Goal: Task Accomplishment & Management: Use online tool/utility

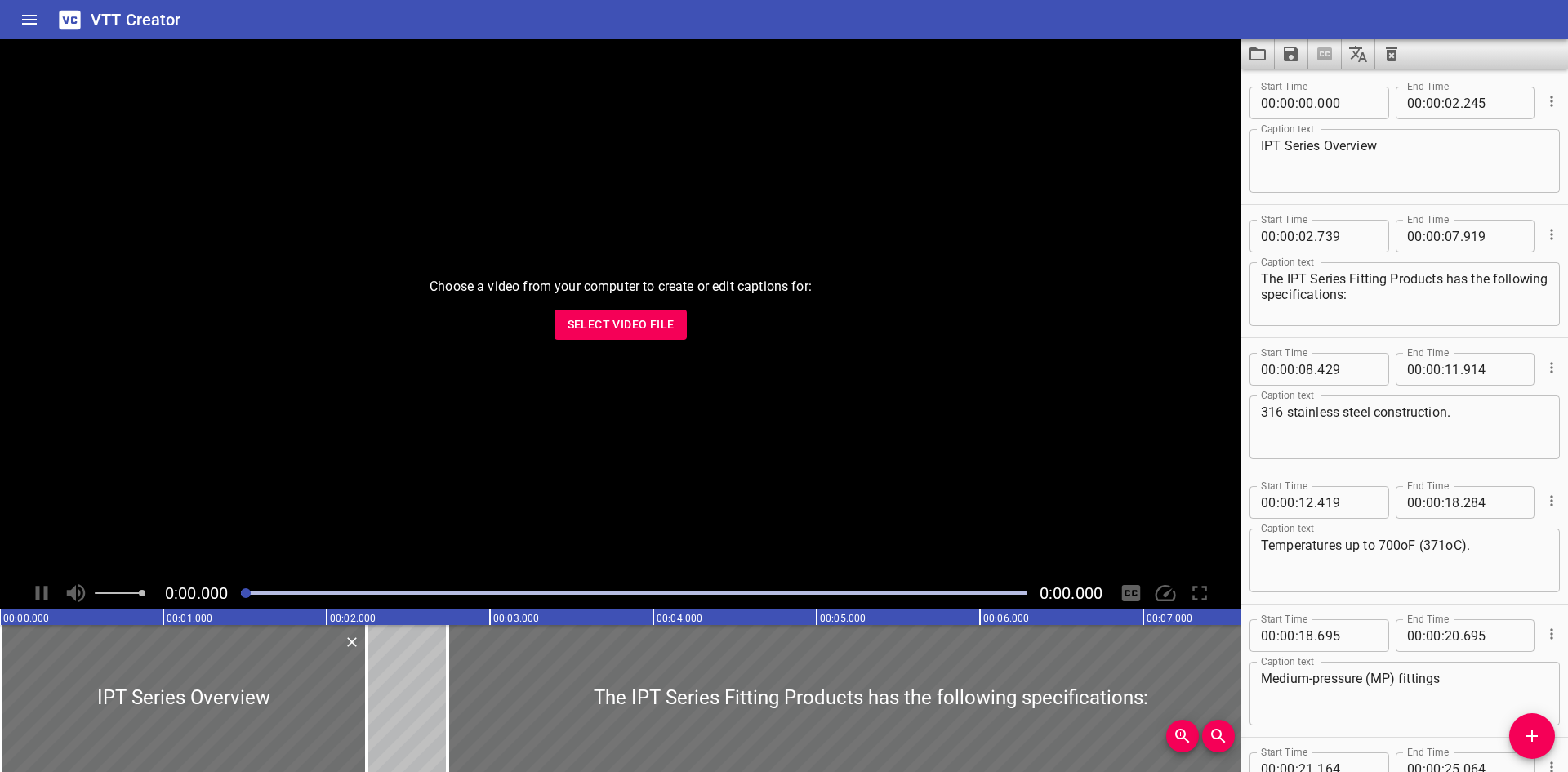
scroll to position [705, 0]
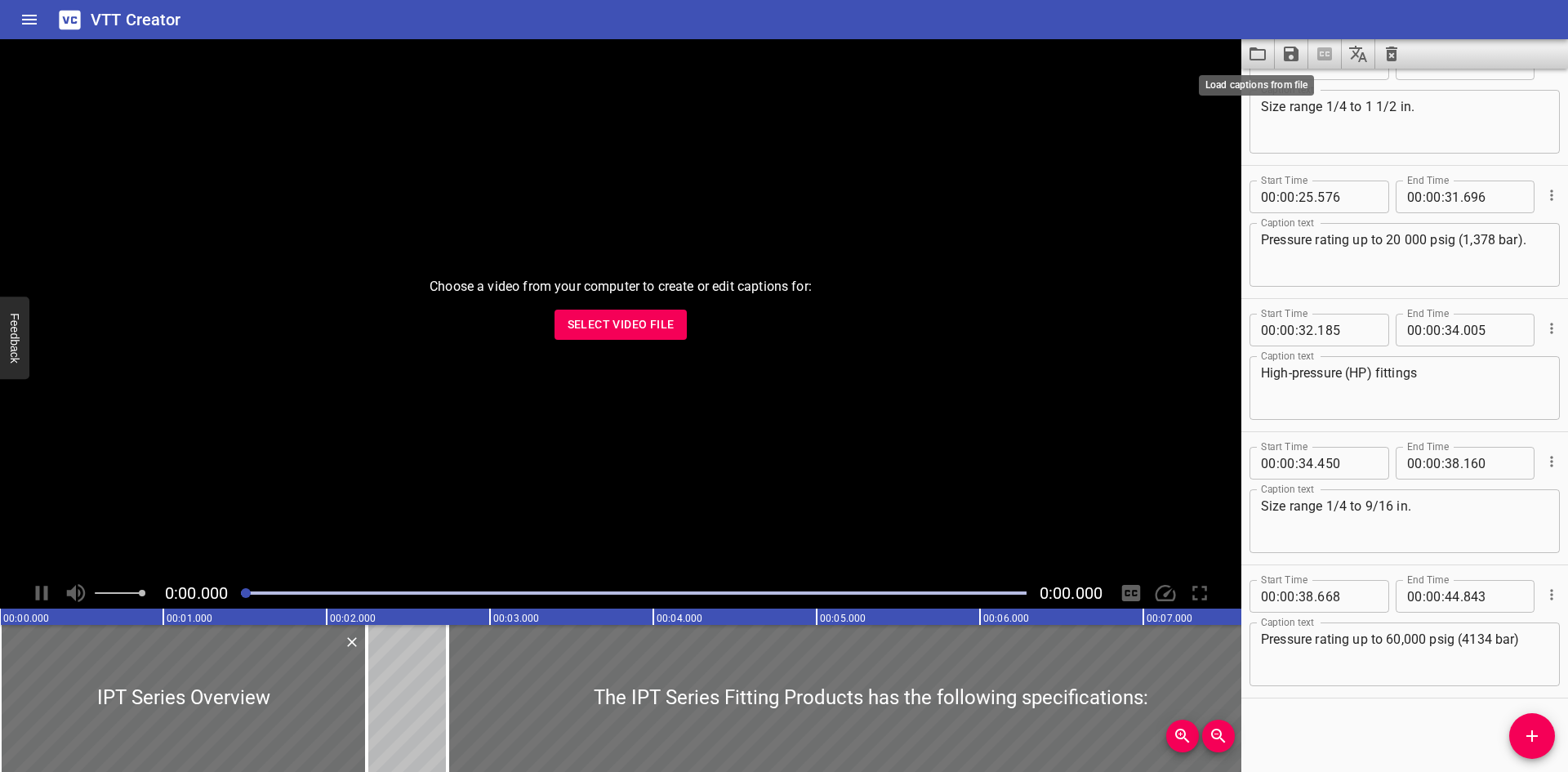
click at [1256, 56] on icon "Load captions from file" at bounding box center [1258, 54] width 20 height 20
click at [641, 317] on span "Select Video File" at bounding box center [620, 324] width 107 height 21
click at [635, 320] on span "Select Video File" at bounding box center [620, 324] width 107 height 21
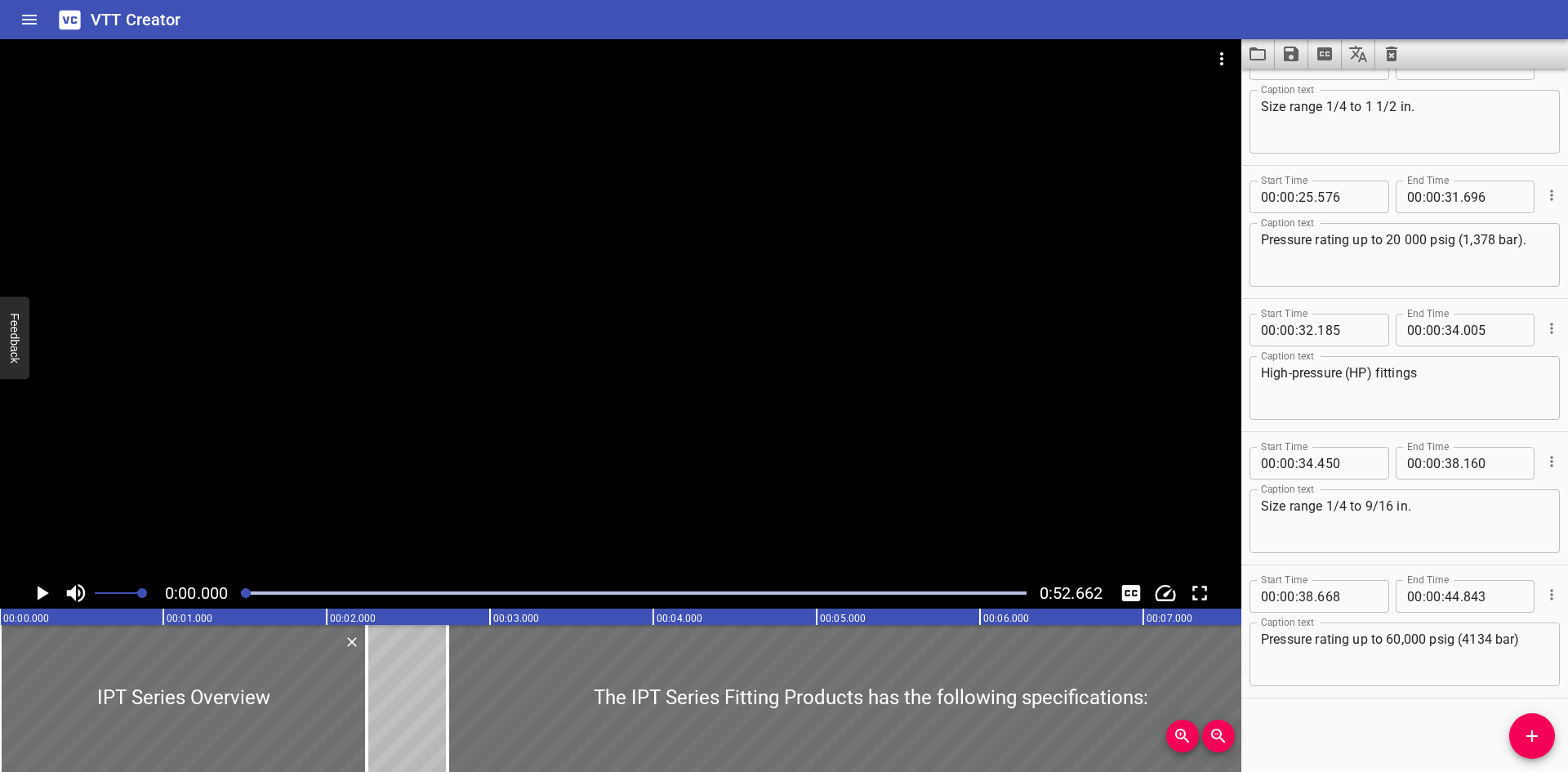
click at [1256, 57] on icon "Load captions from file" at bounding box center [1258, 54] width 20 height 20
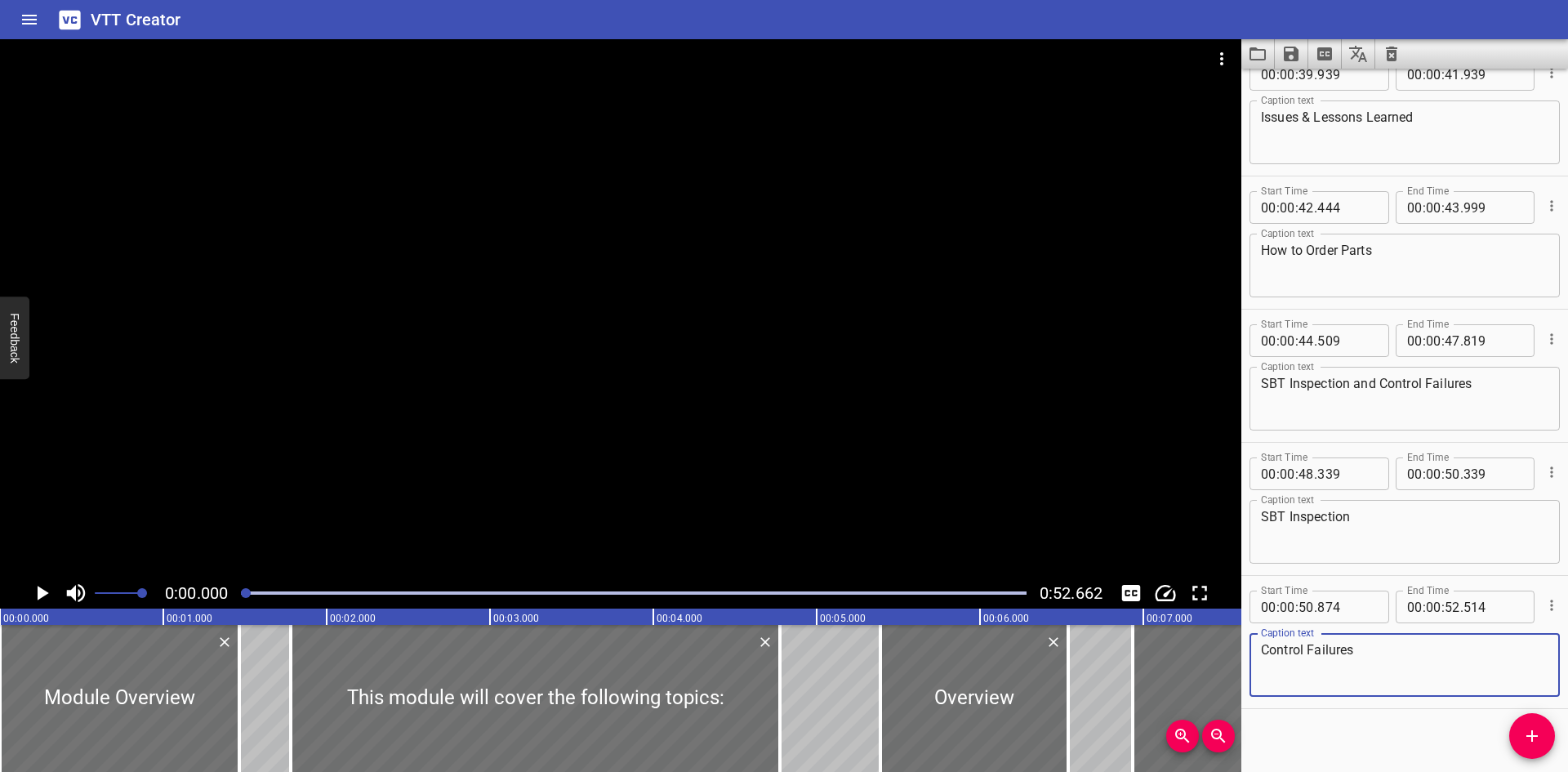
scroll to position [1504, 0]
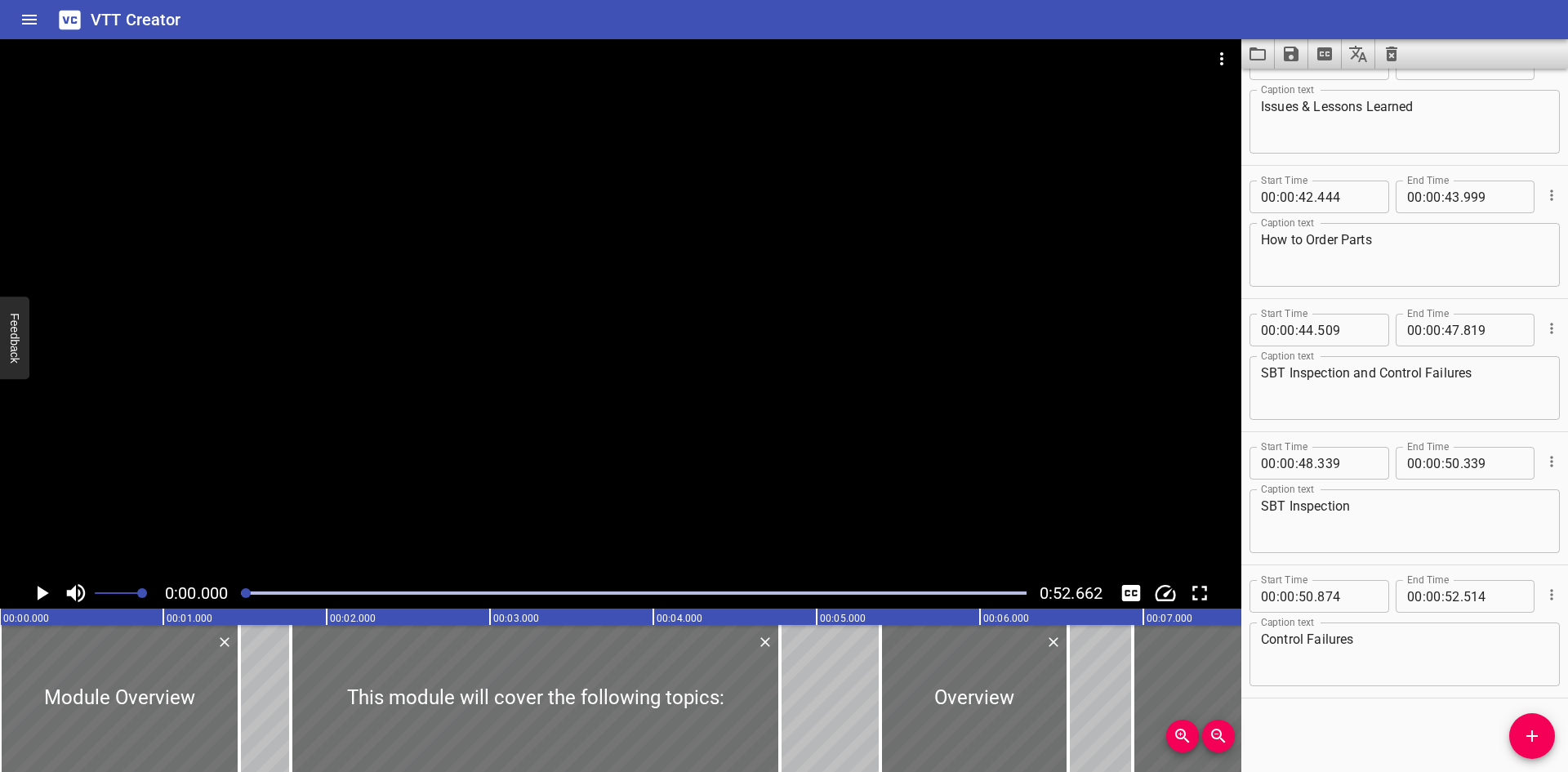
click at [731, 230] on div at bounding box center [620, 309] width 1241 height 539
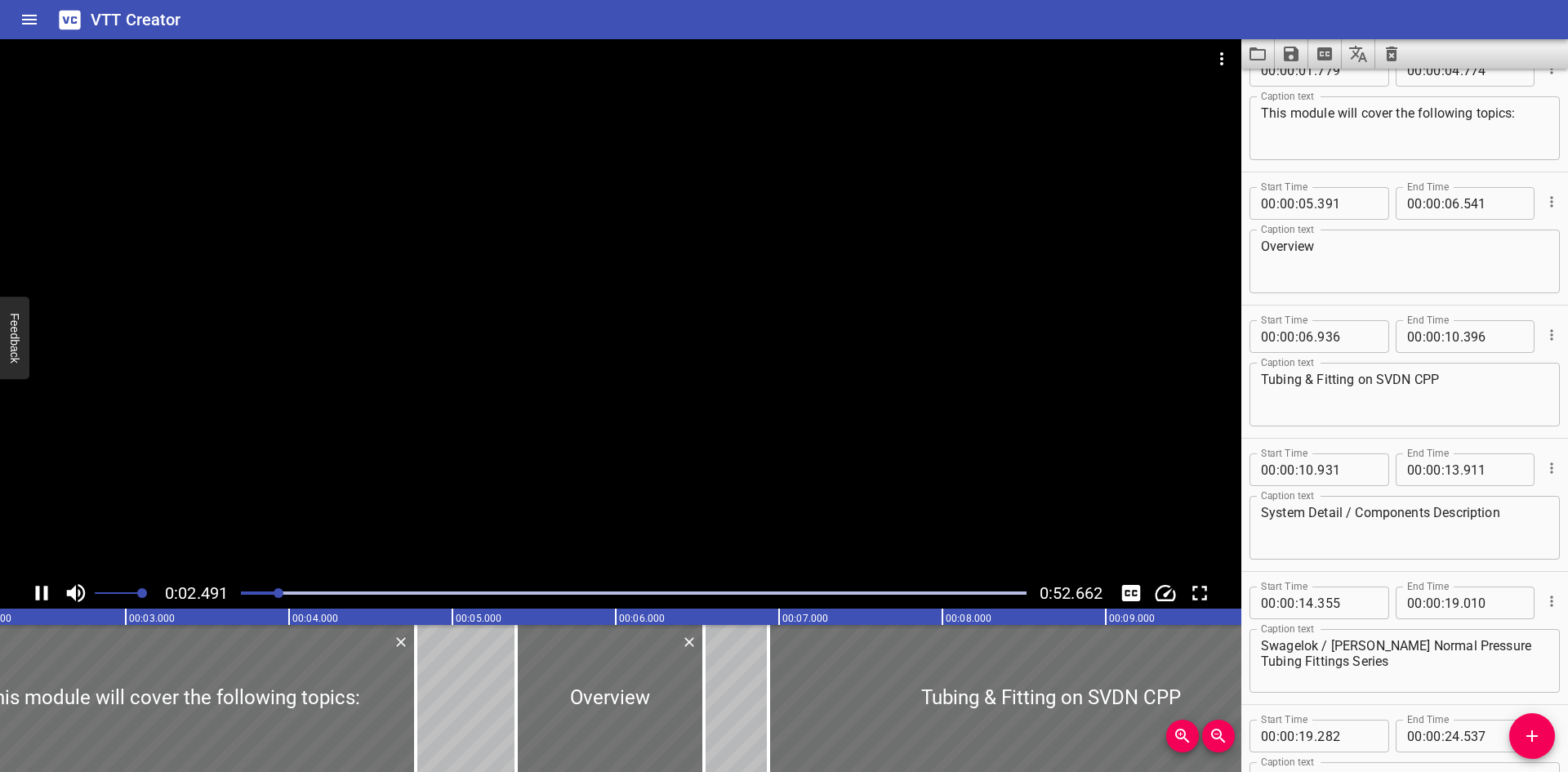
scroll to position [0, 405]
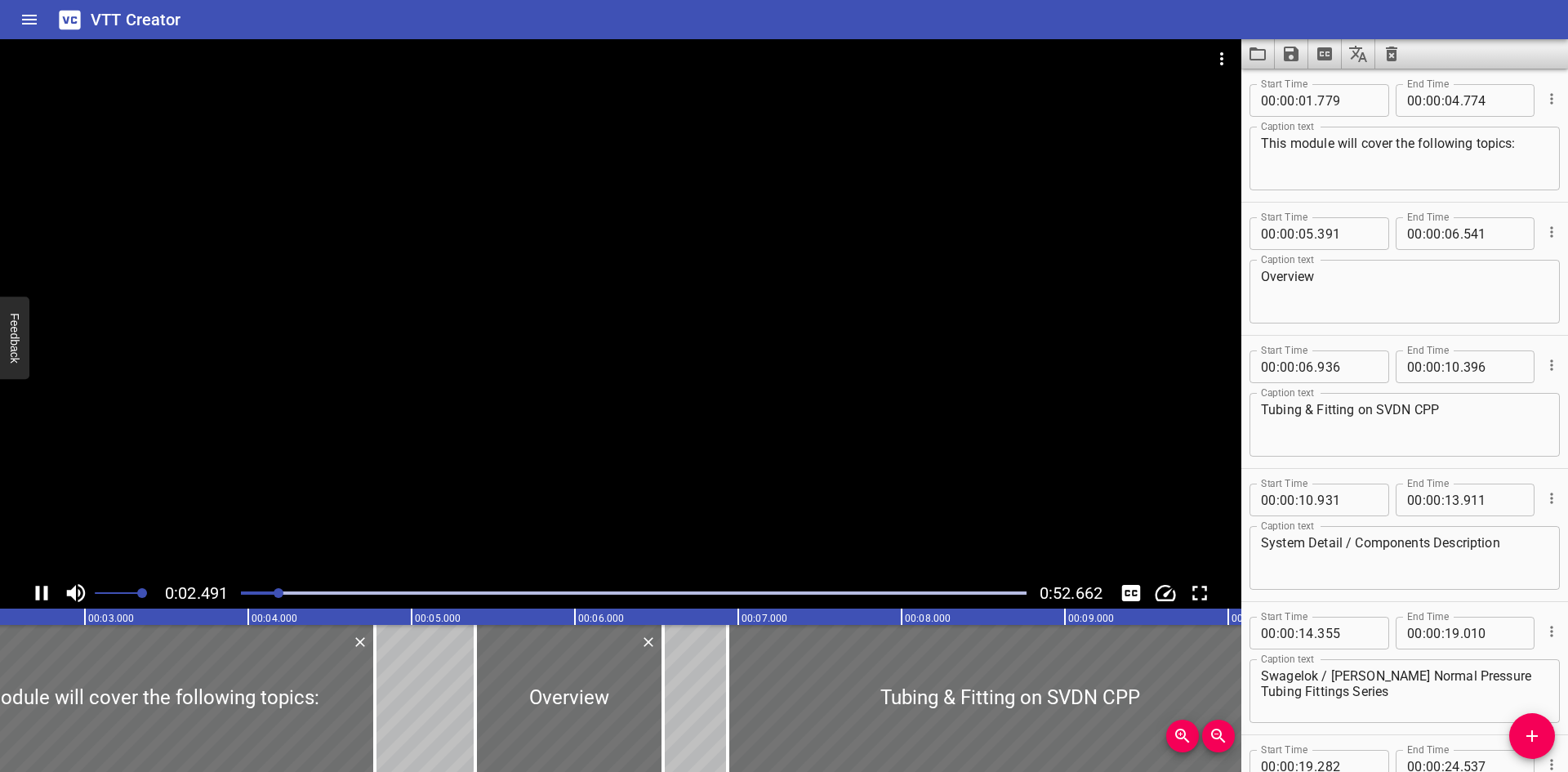
click at [482, 441] on div at bounding box center [620, 309] width 1241 height 539
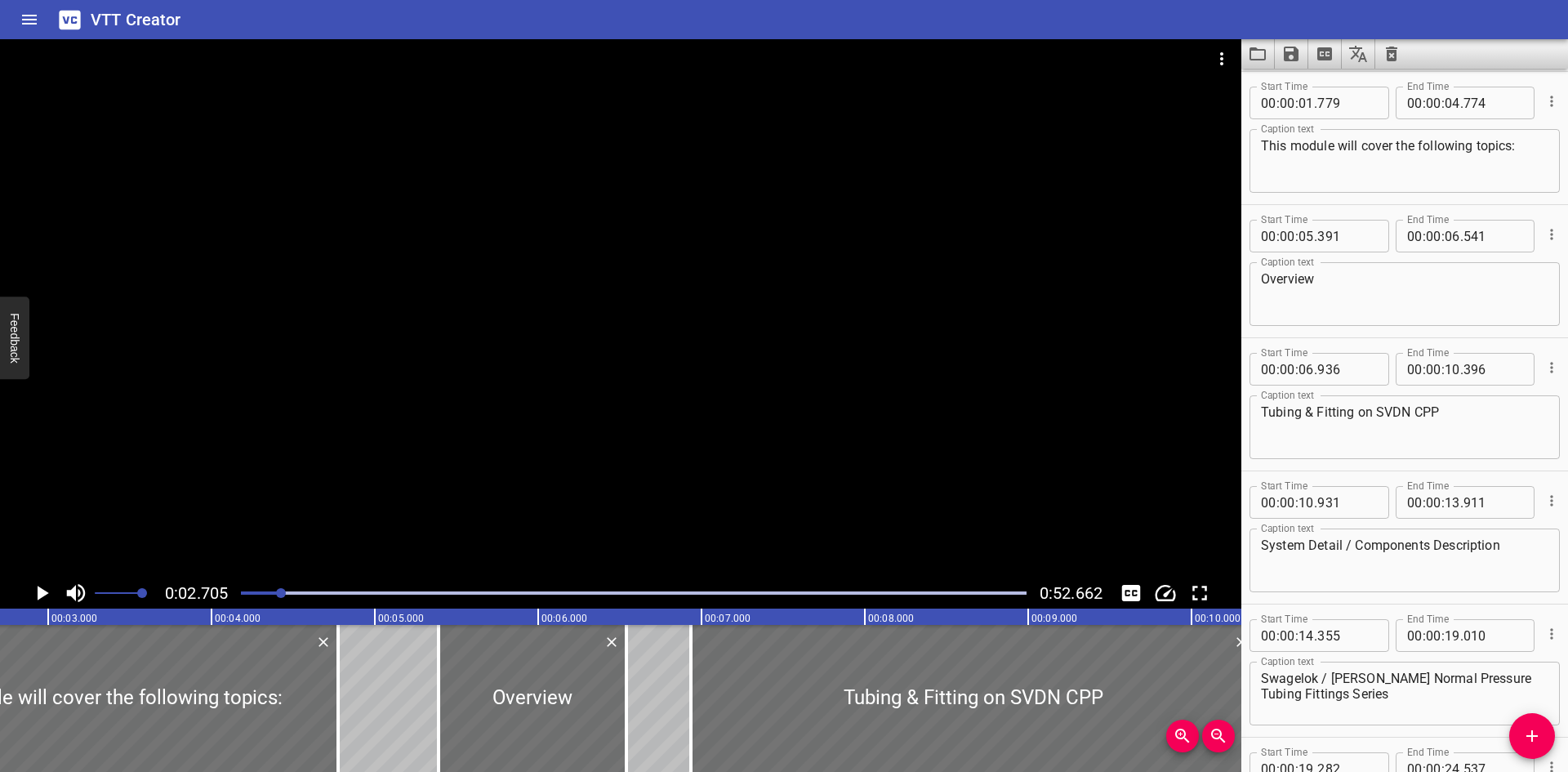
click at [482, 441] on div at bounding box center [620, 309] width 1241 height 539
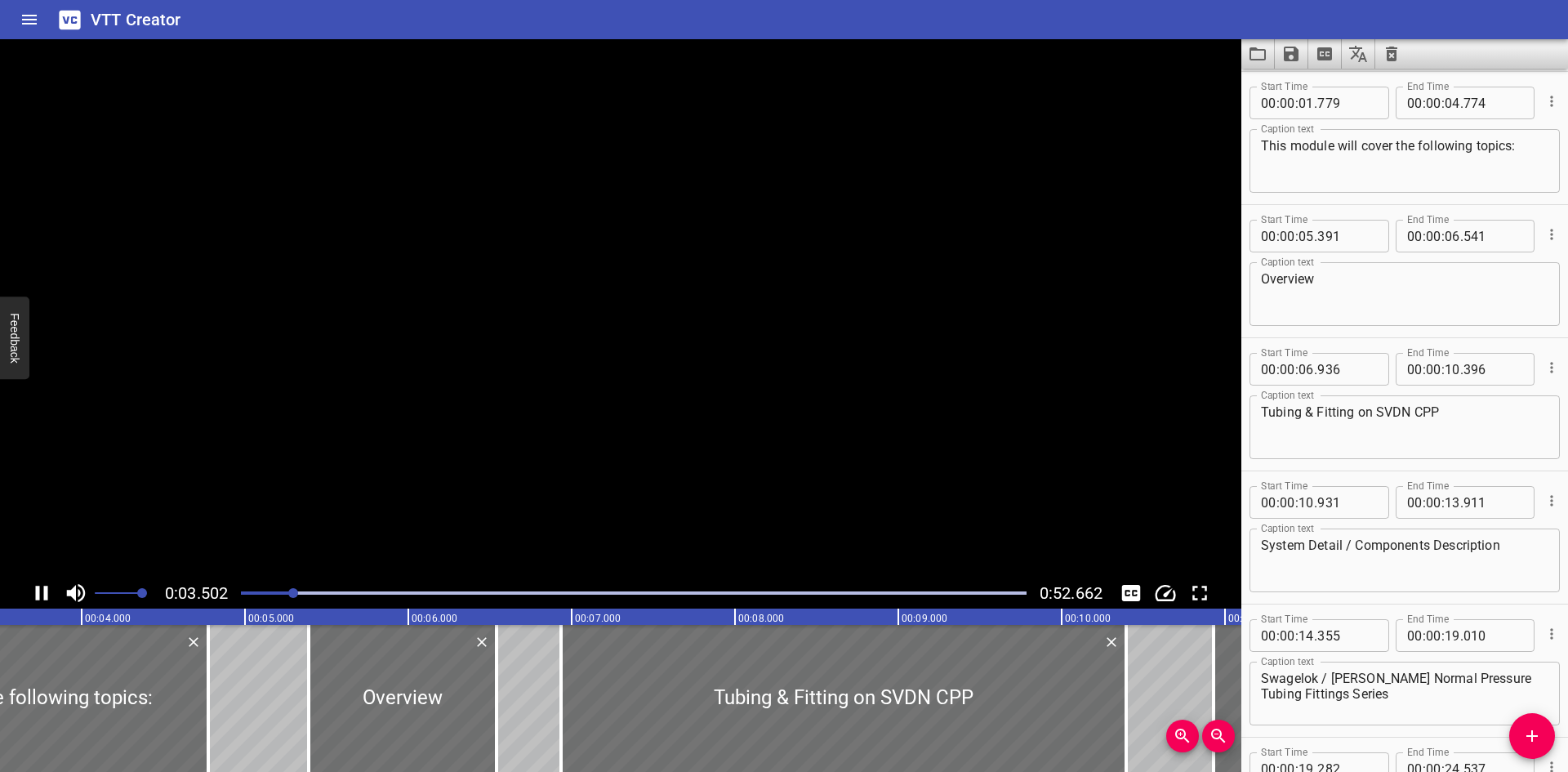
click at [482, 441] on video at bounding box center [620, 309] width 1241 height 539
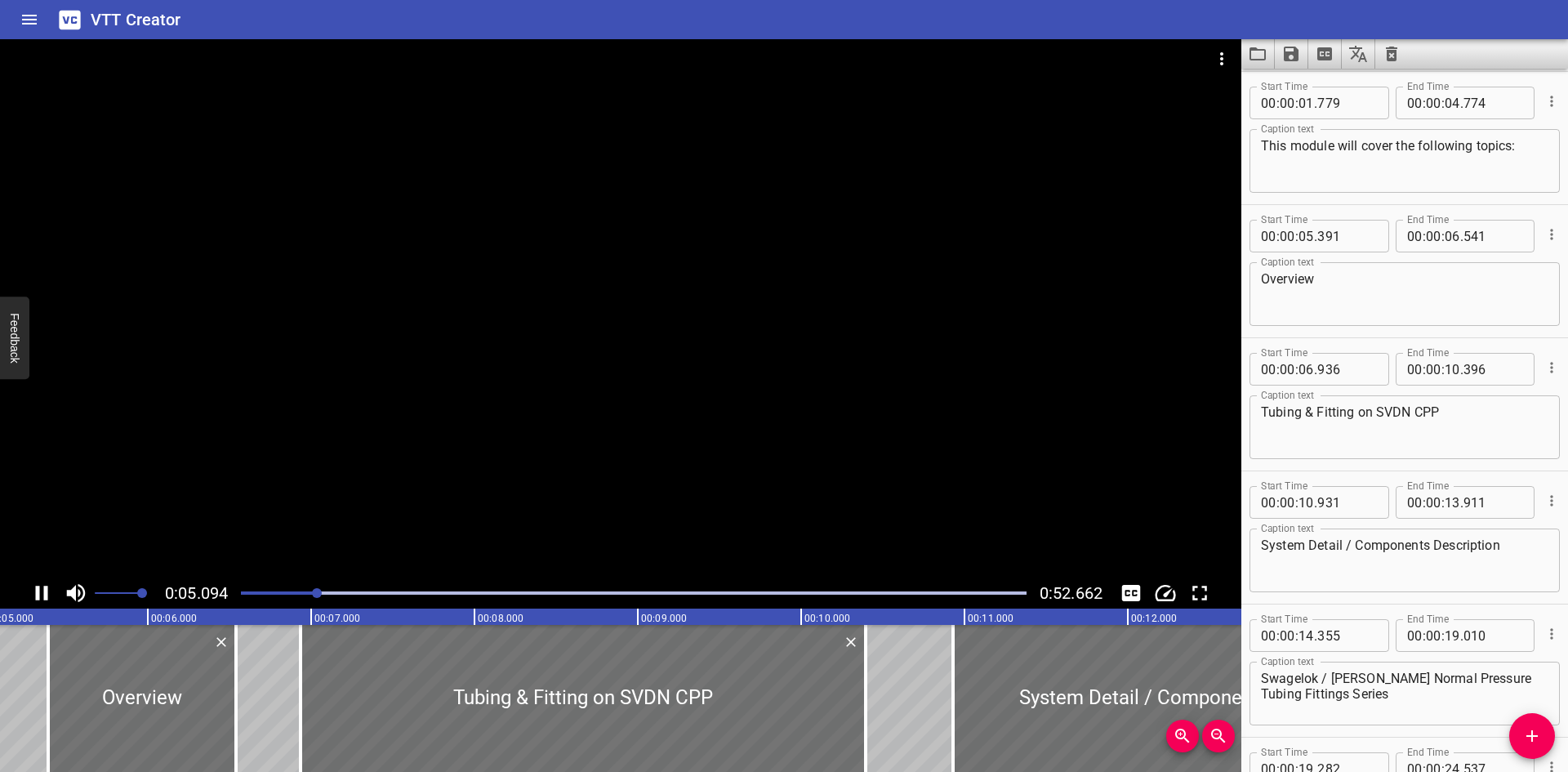
click at [482, 441] on div at bounding box center [620, 309] width 1241 height 539
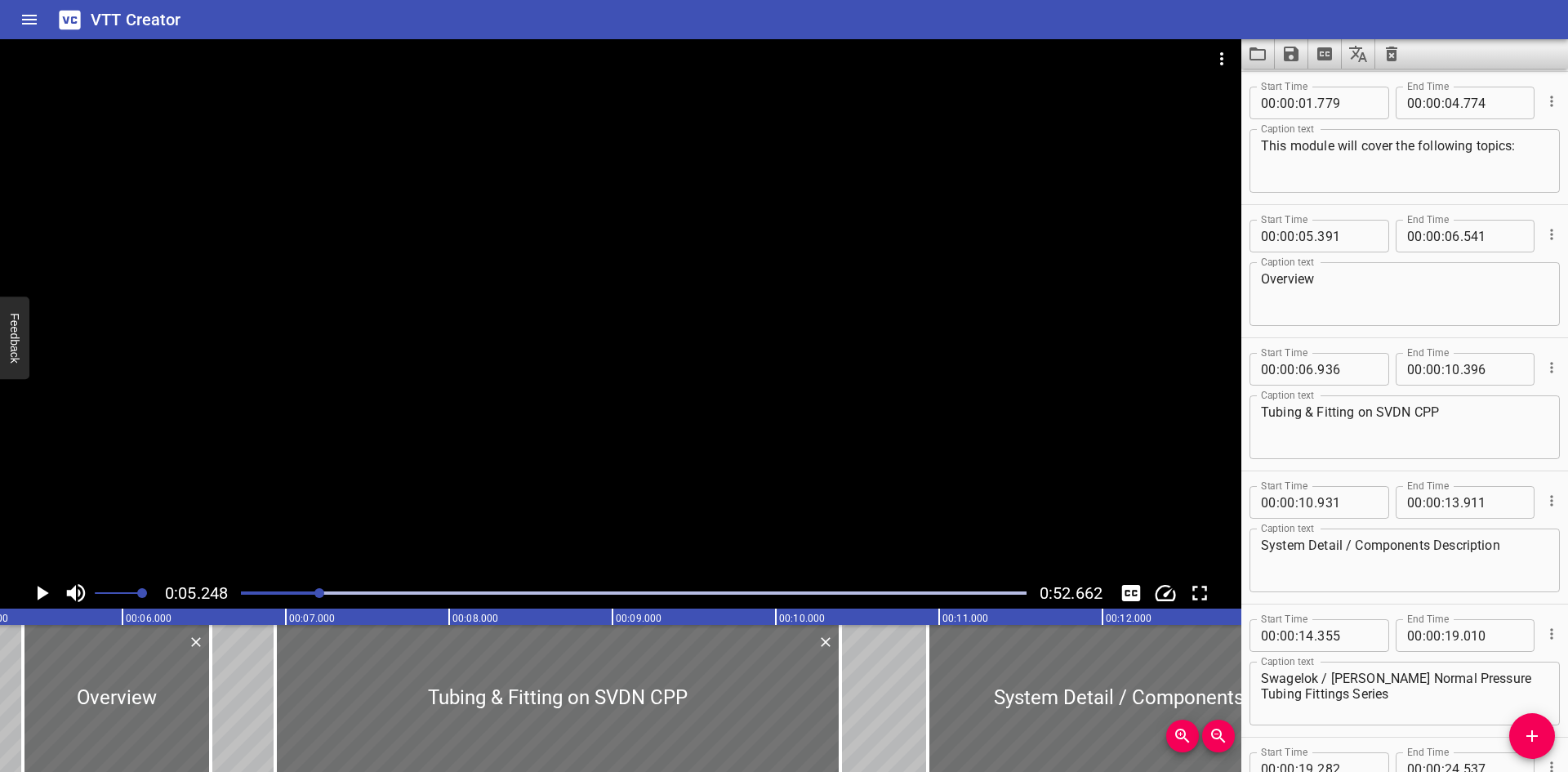
drag, startPoint x: 482, startPoint y: 441, endPoint x: 413, endPoint y: 461, distance: 71.8
click at [413, 461] on div at bounding box center [620, 309] width 1241 height 539
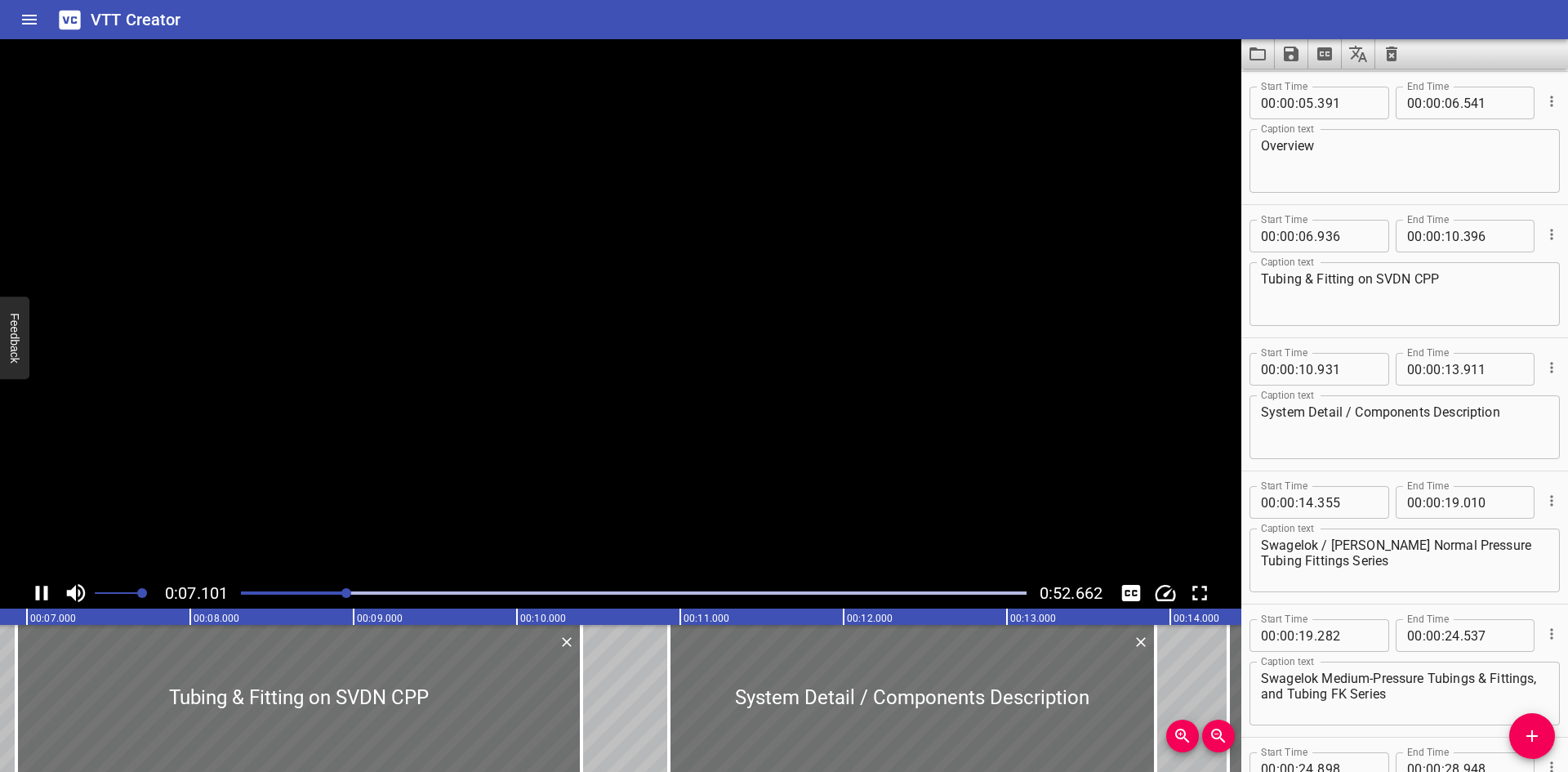
scroll to position [399, 0]
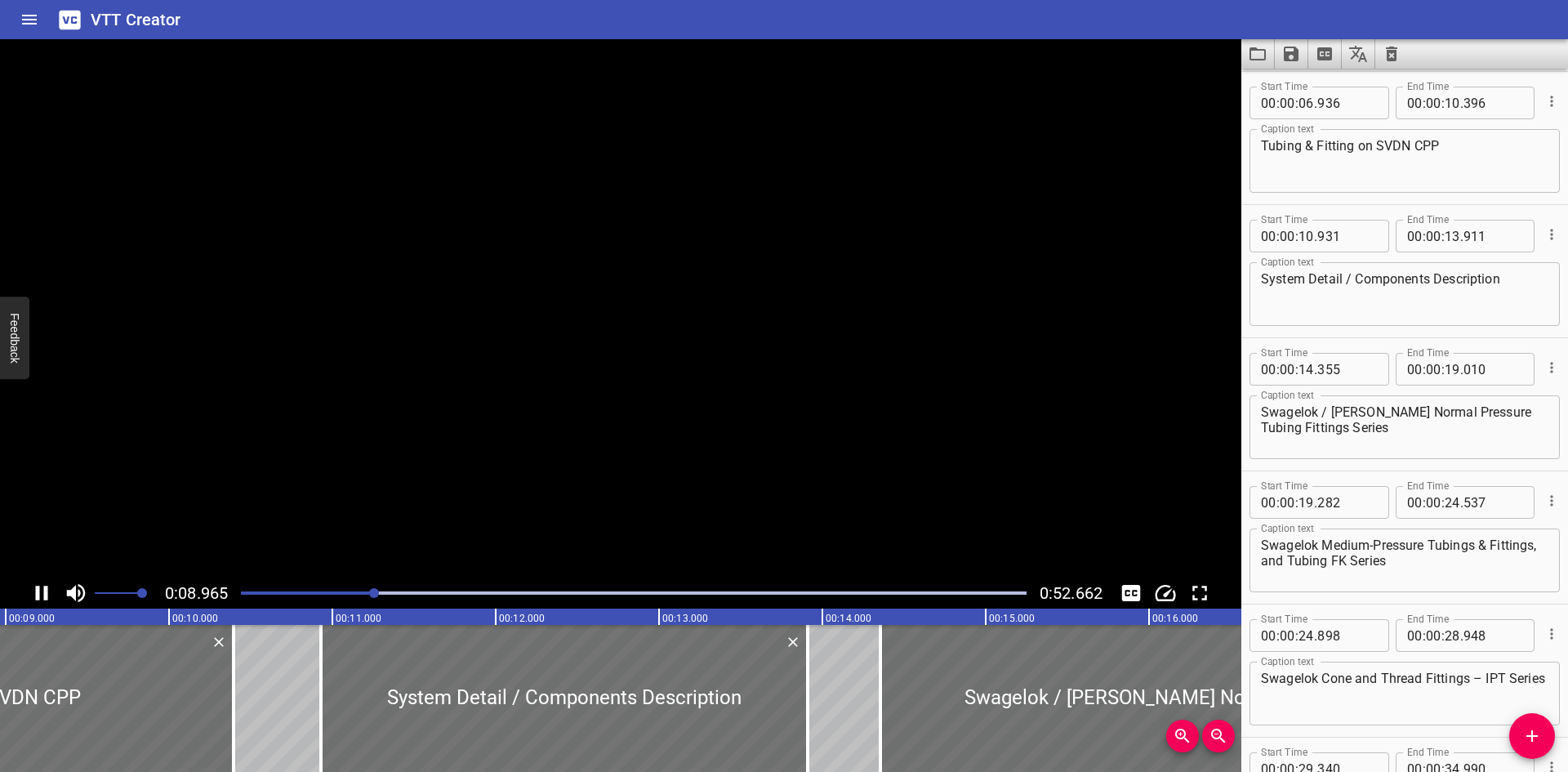
click at [413, 461] on video at bounding box center [620, 309] width 1241 height 539
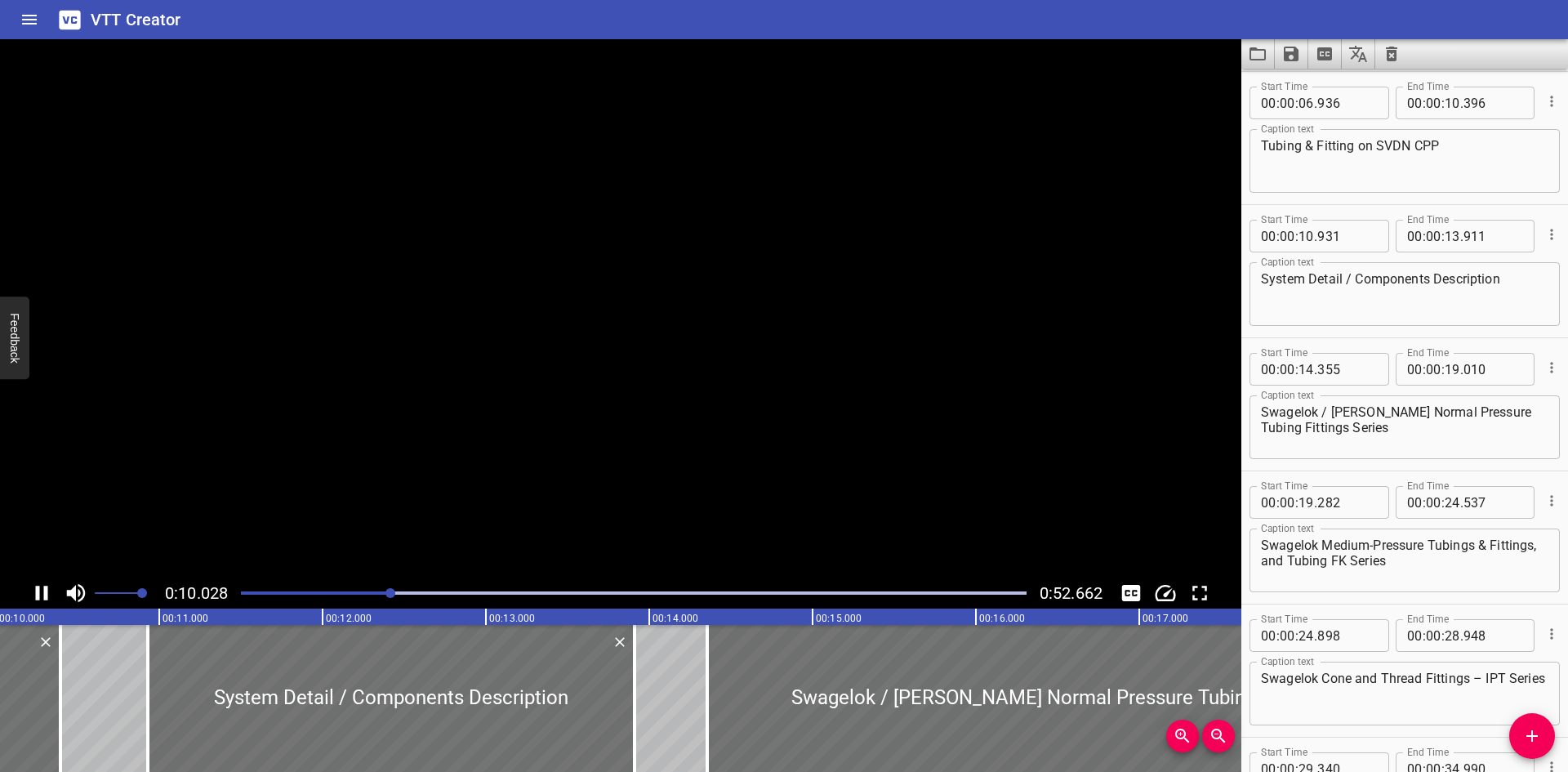
click at [413, 461] on video at bounding box center [620, 309] width 1241 height 539
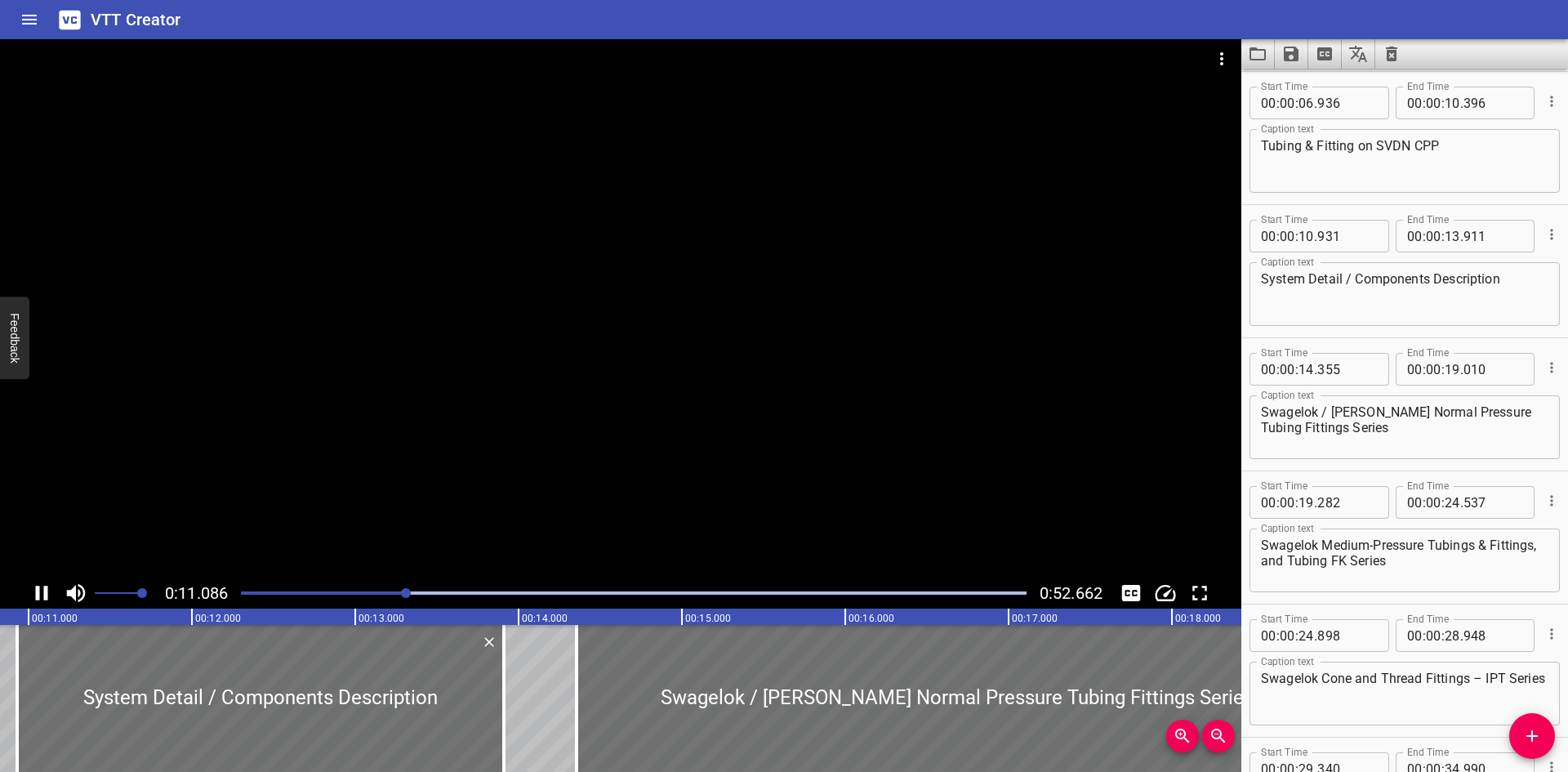
scroll to position [532, 0]
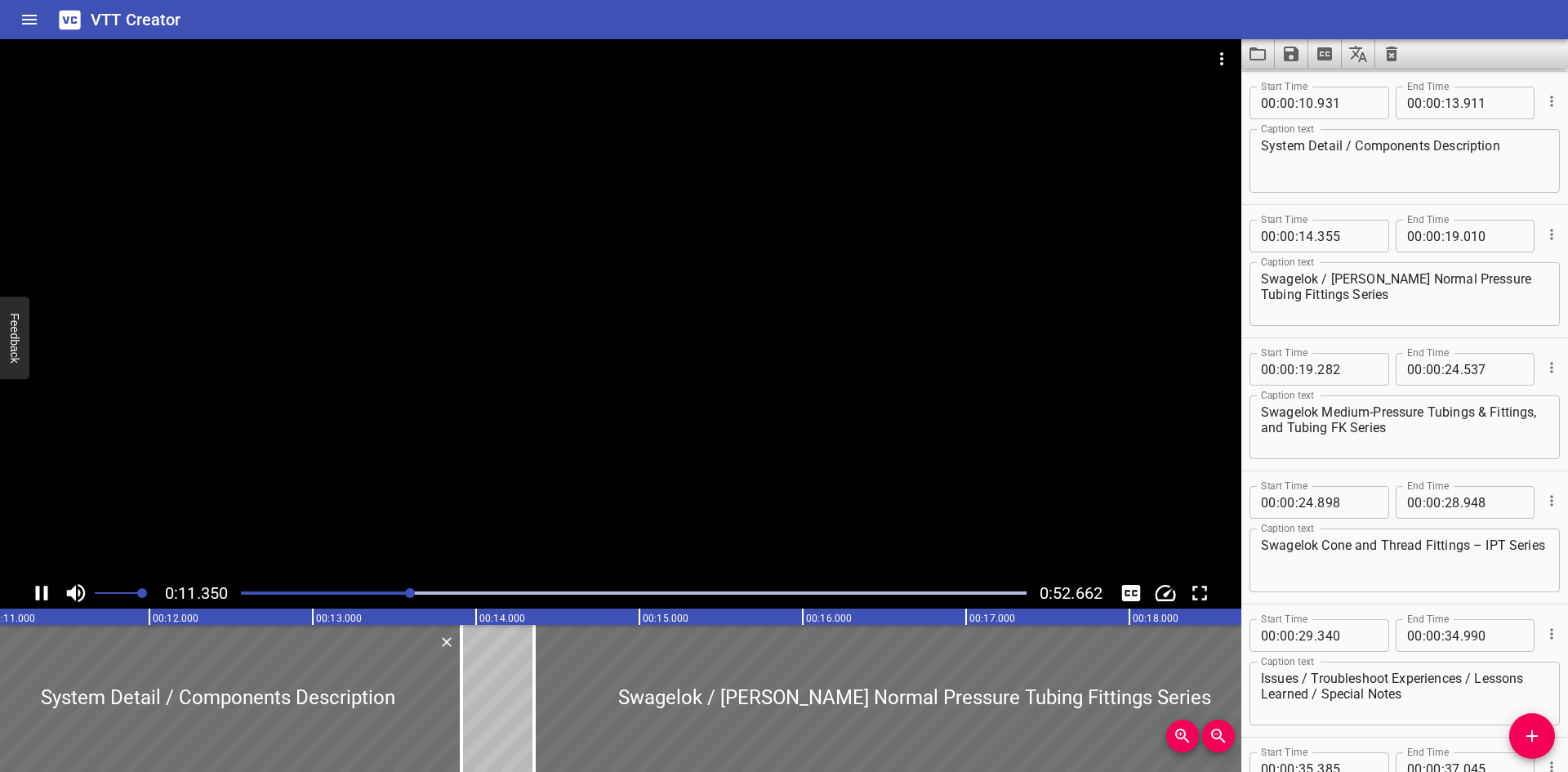
drag, startPoint x: 415, startPoint y: 462, endPoint x: 571, endPoint y: 466, distance: 156.1
click at [571, 466] on div at bounding box center [620, 309] width 1241 height 539
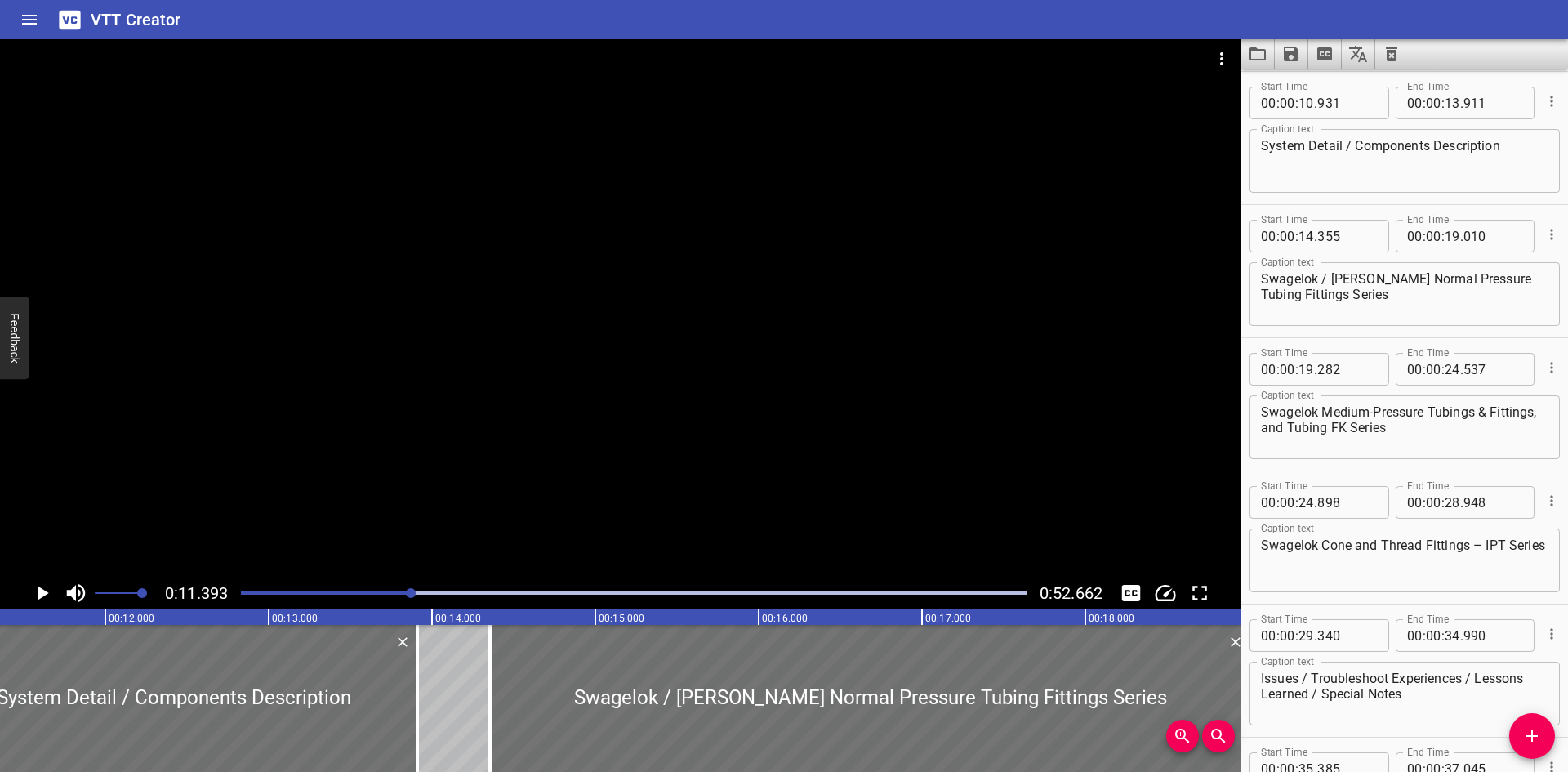
scroll to position [0, 1861]
click at [332, 592] on div at bounding box center [634, 592] width 805 height 22
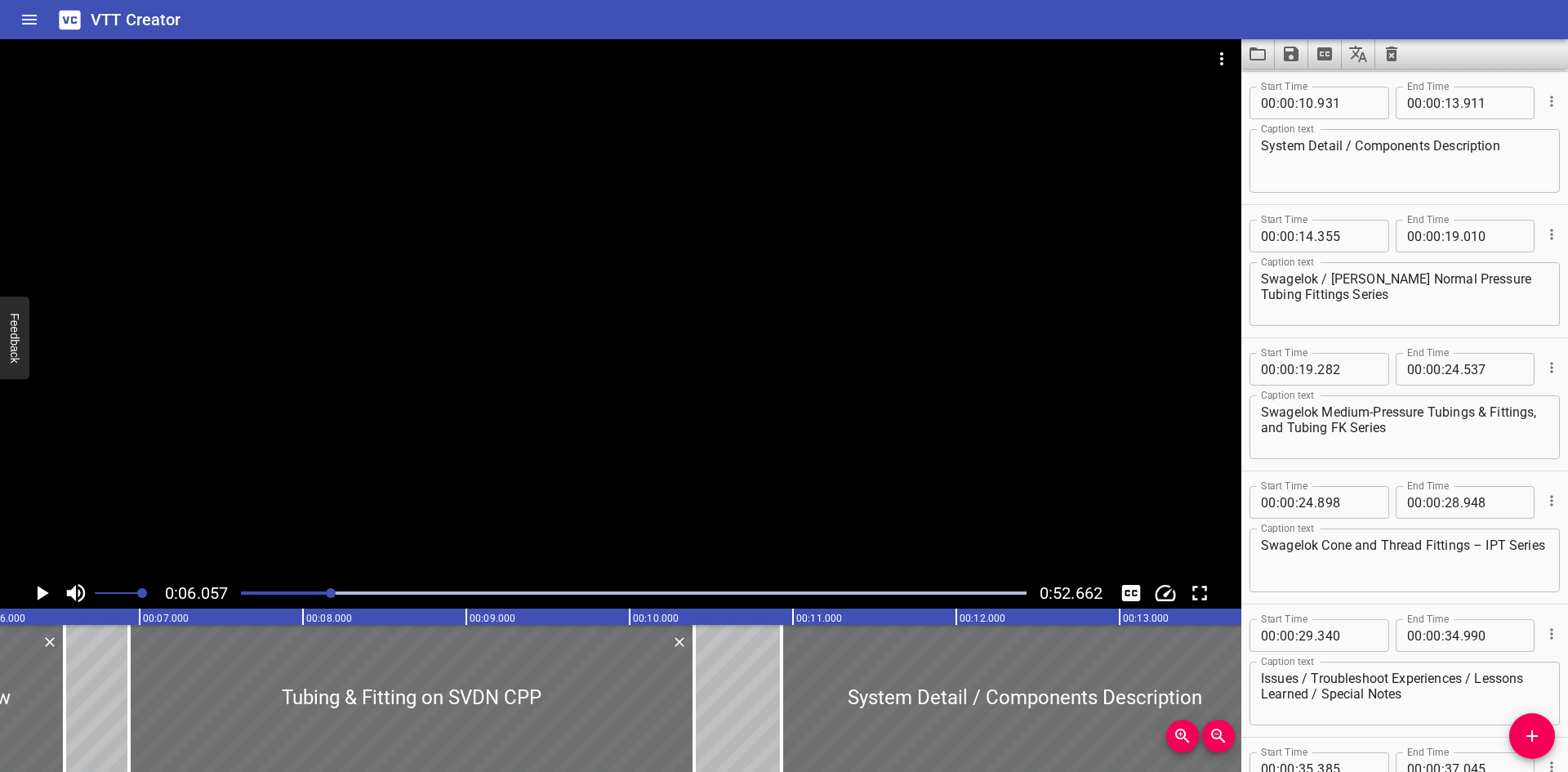
scroll to position [0, 989]
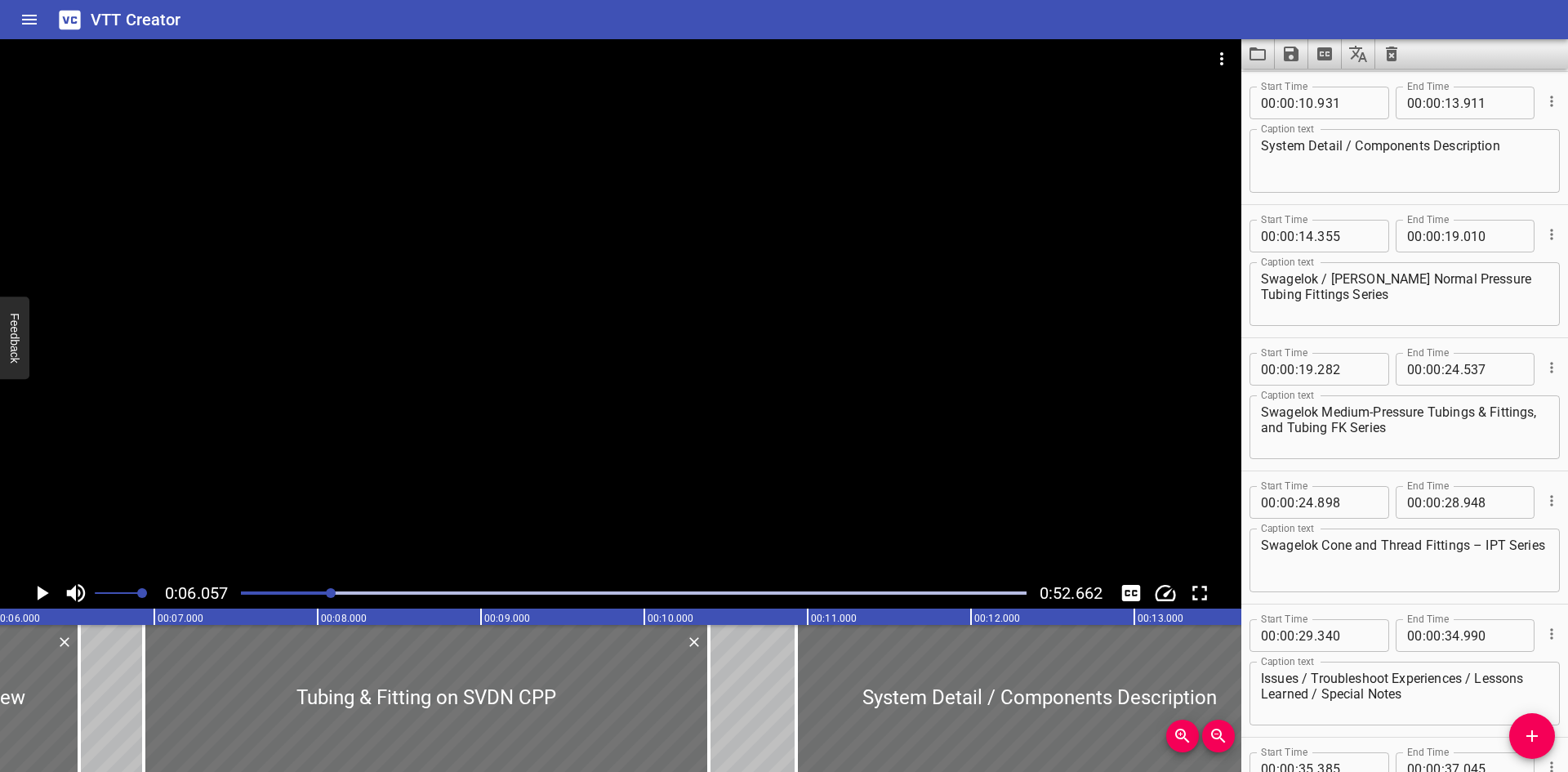
click at [350, 599] on div at bounding box center [634, 592] width 805 height 22
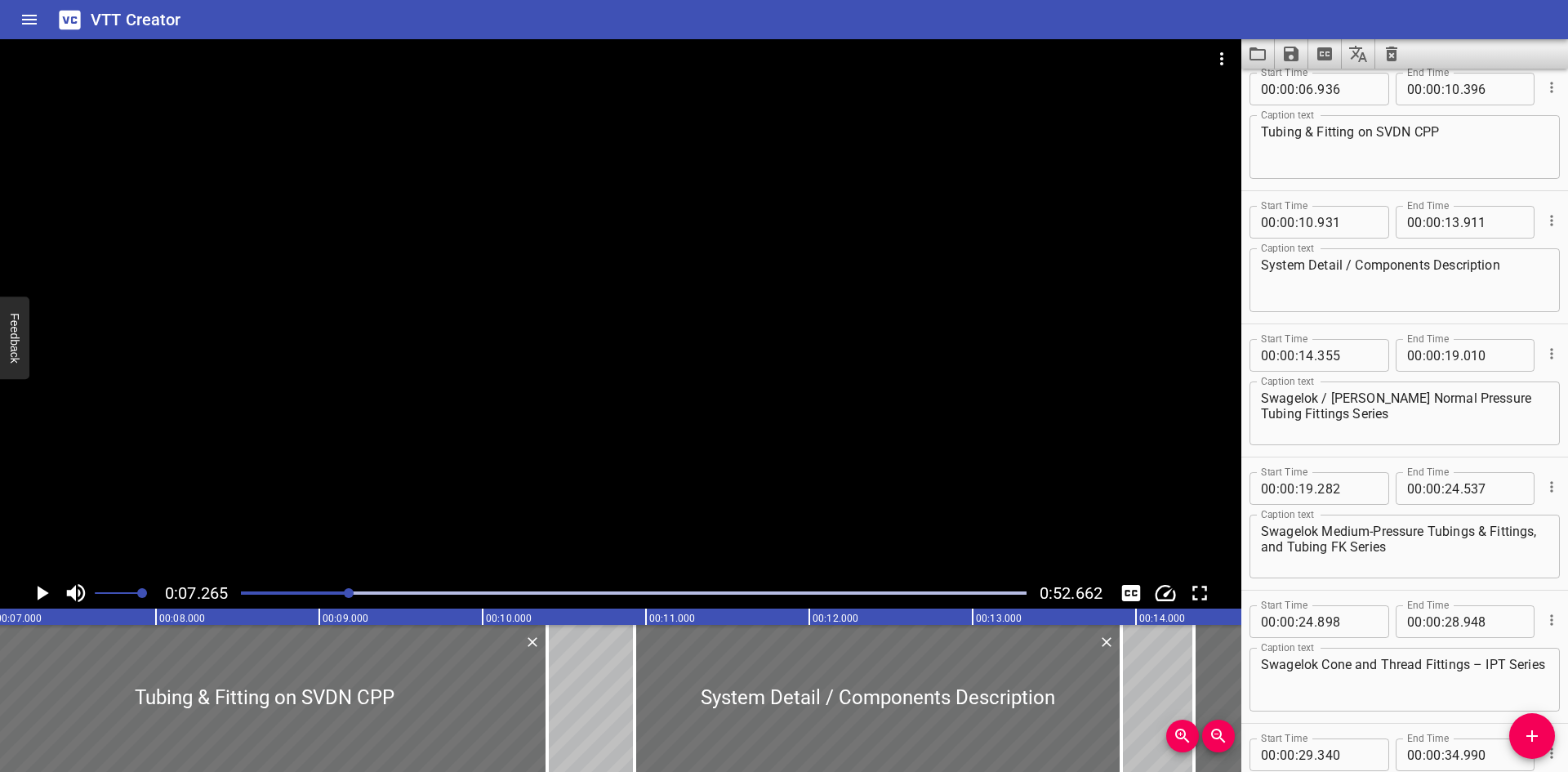
click at [386, 593] on div "Play progress" at bounding box center [633, 593] width 785 height 4
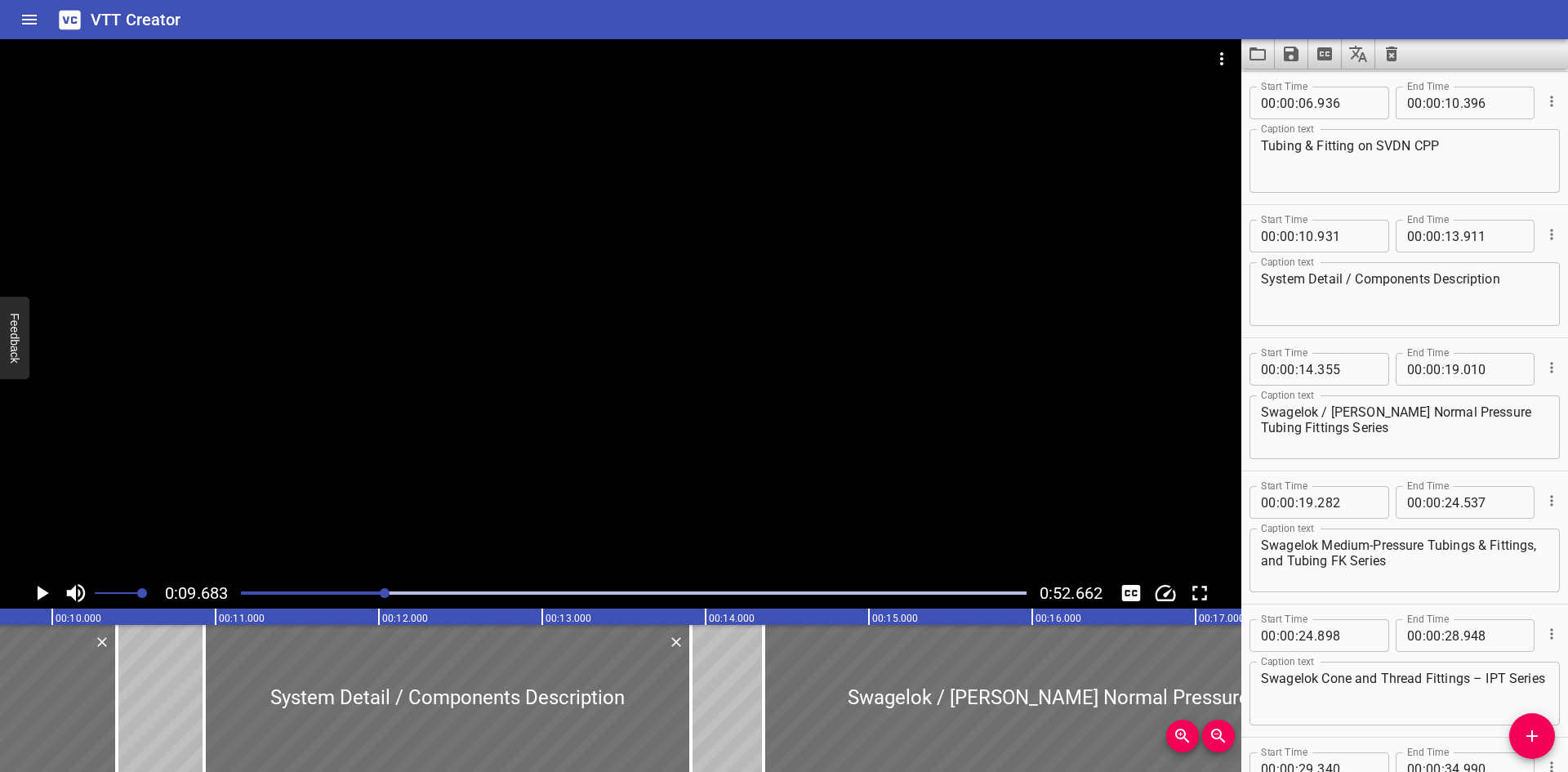
scroll to position [0, 1582]
click at [1477, 140] on textarea "Tubing & Fitting on SVDN CPP" at bounding box center [1405, 162] width 287 height 47
click at [761, 442] on div at bounding box center [620, 309] width 1241 height 539
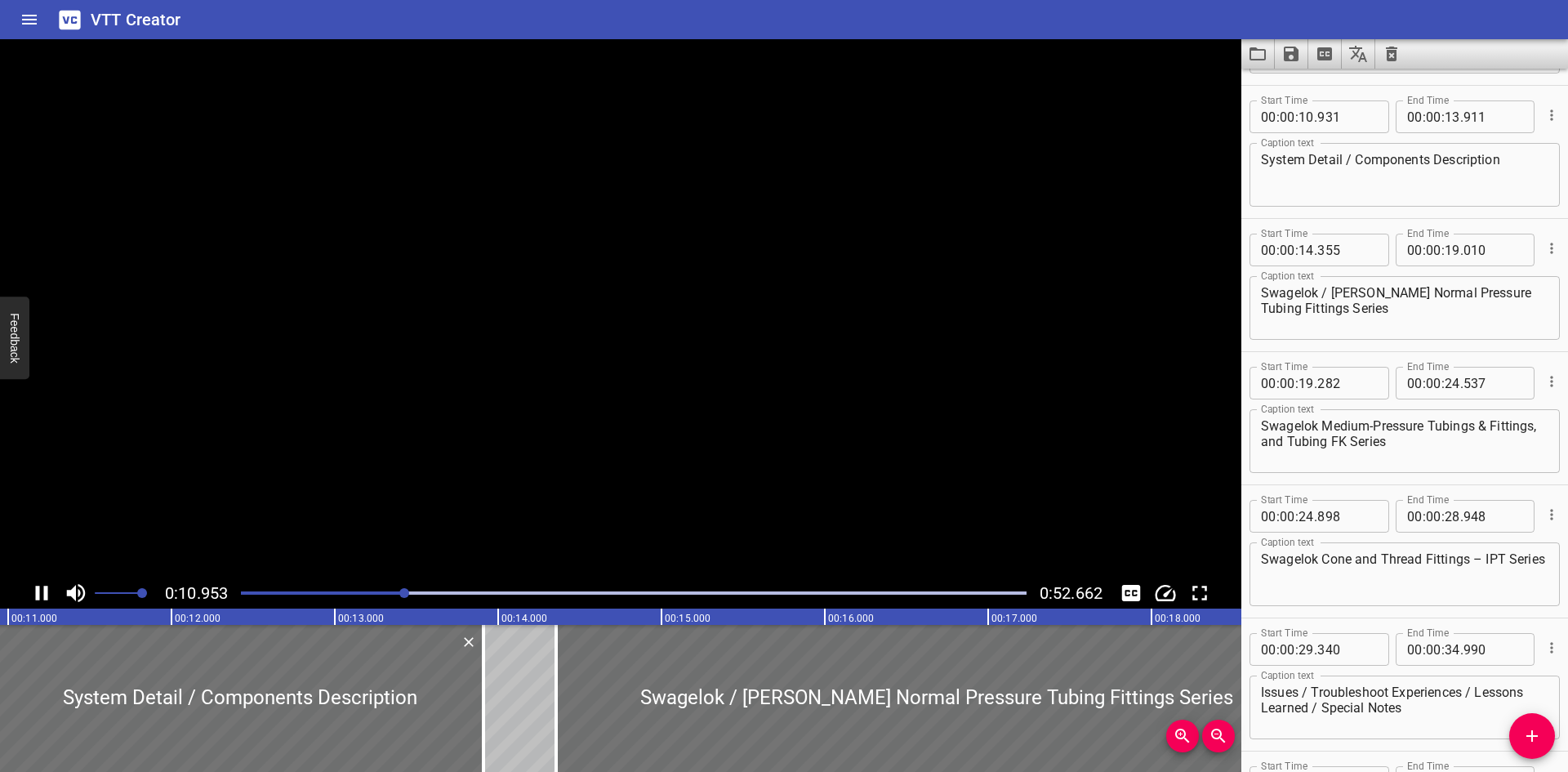
scroll to position [532, 0]
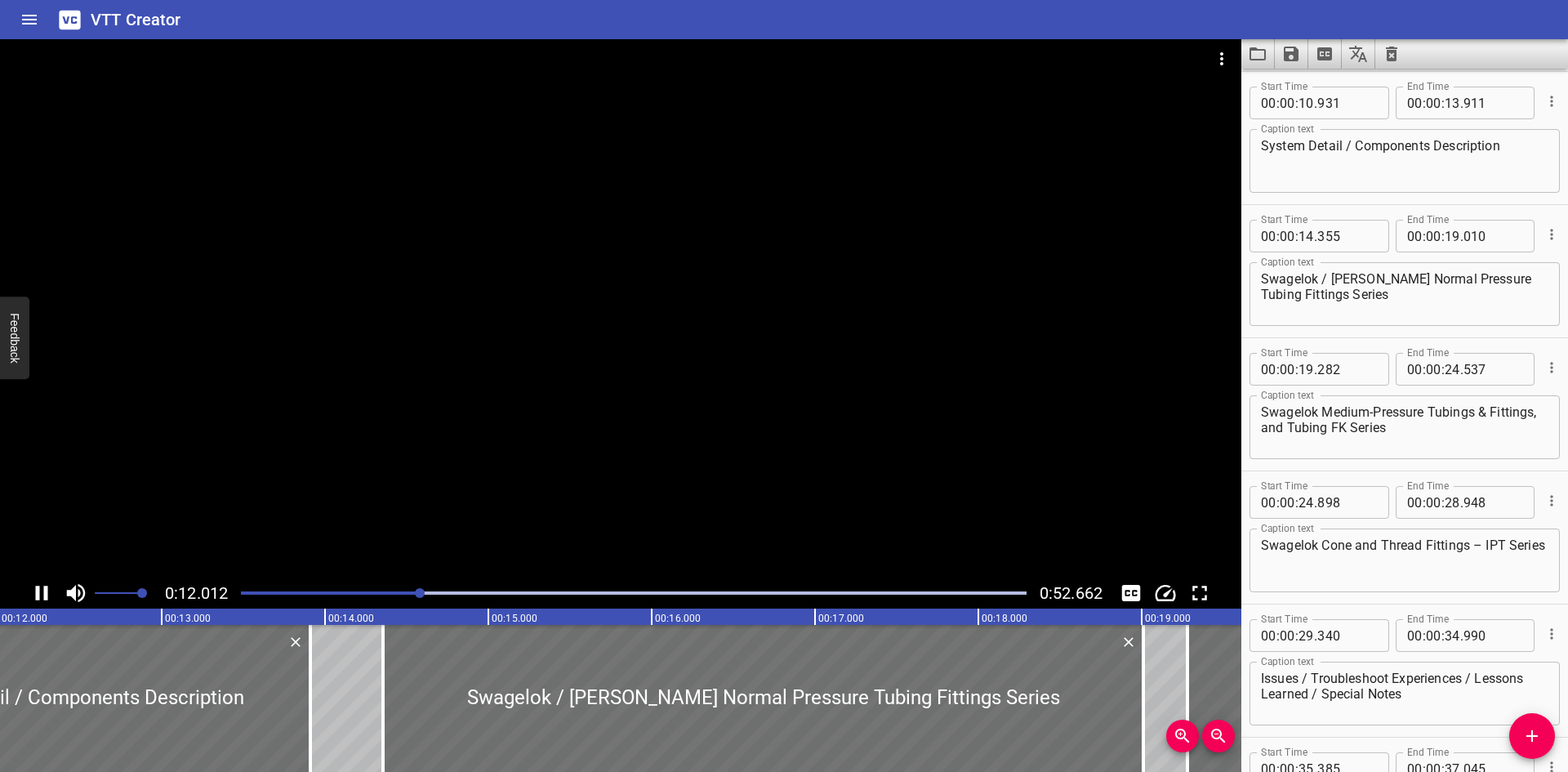
click at [740, 463] on div at bounding box center [620, 309] width 1241 height 539
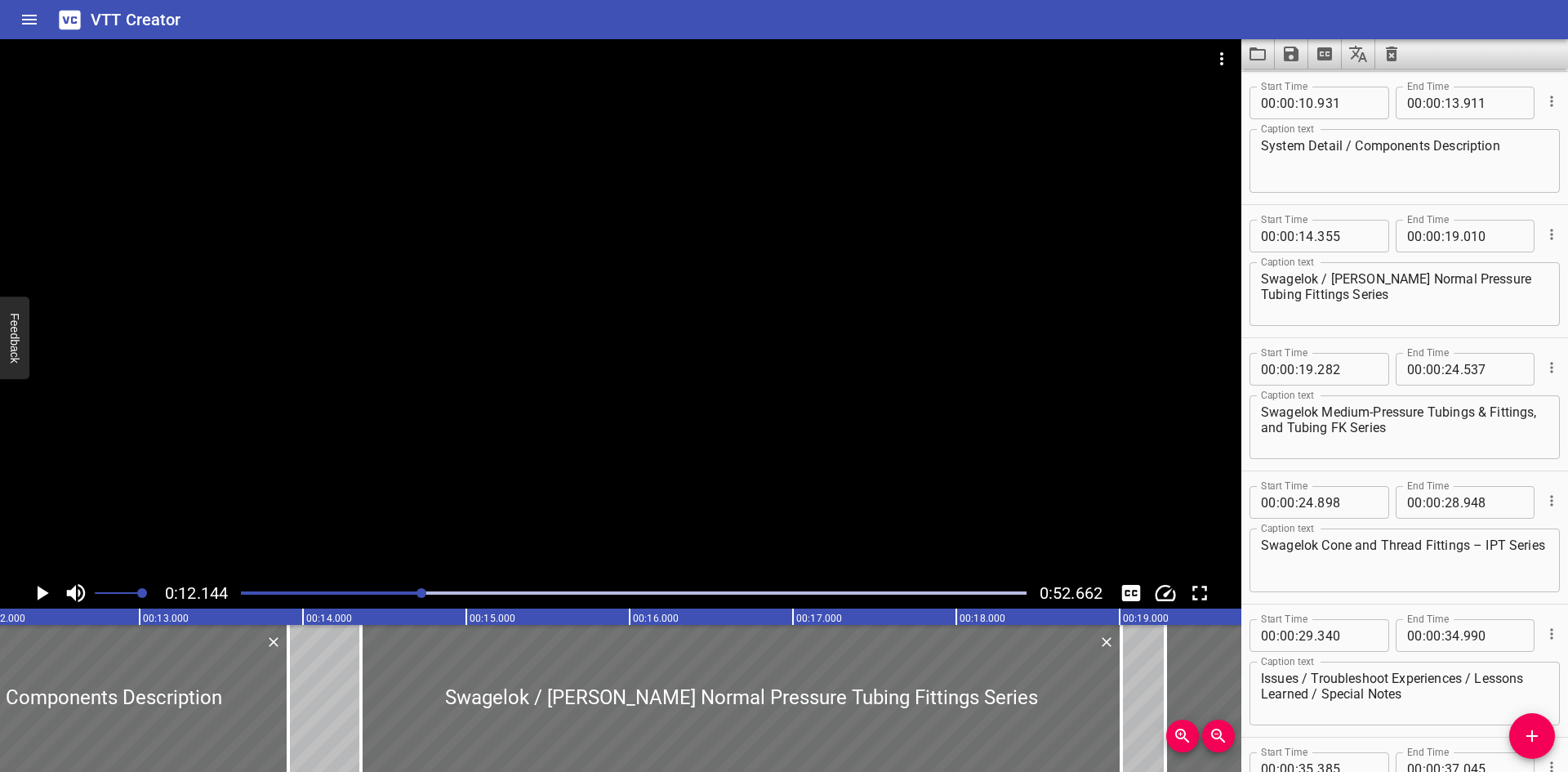
click at [740, 463] on div at bounding box center [620, 309] width 1241 height 539
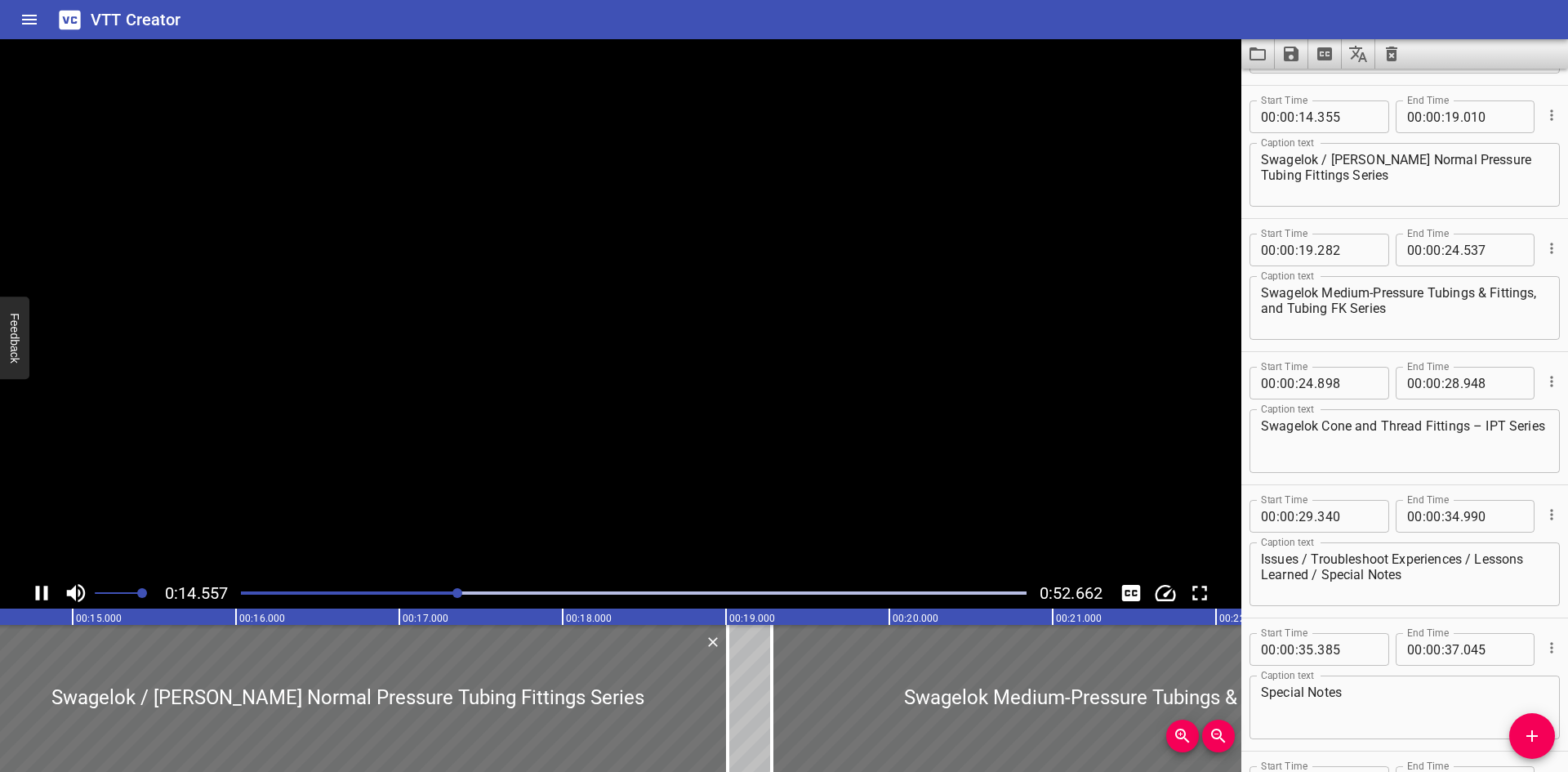
scroll to position [666, 0]
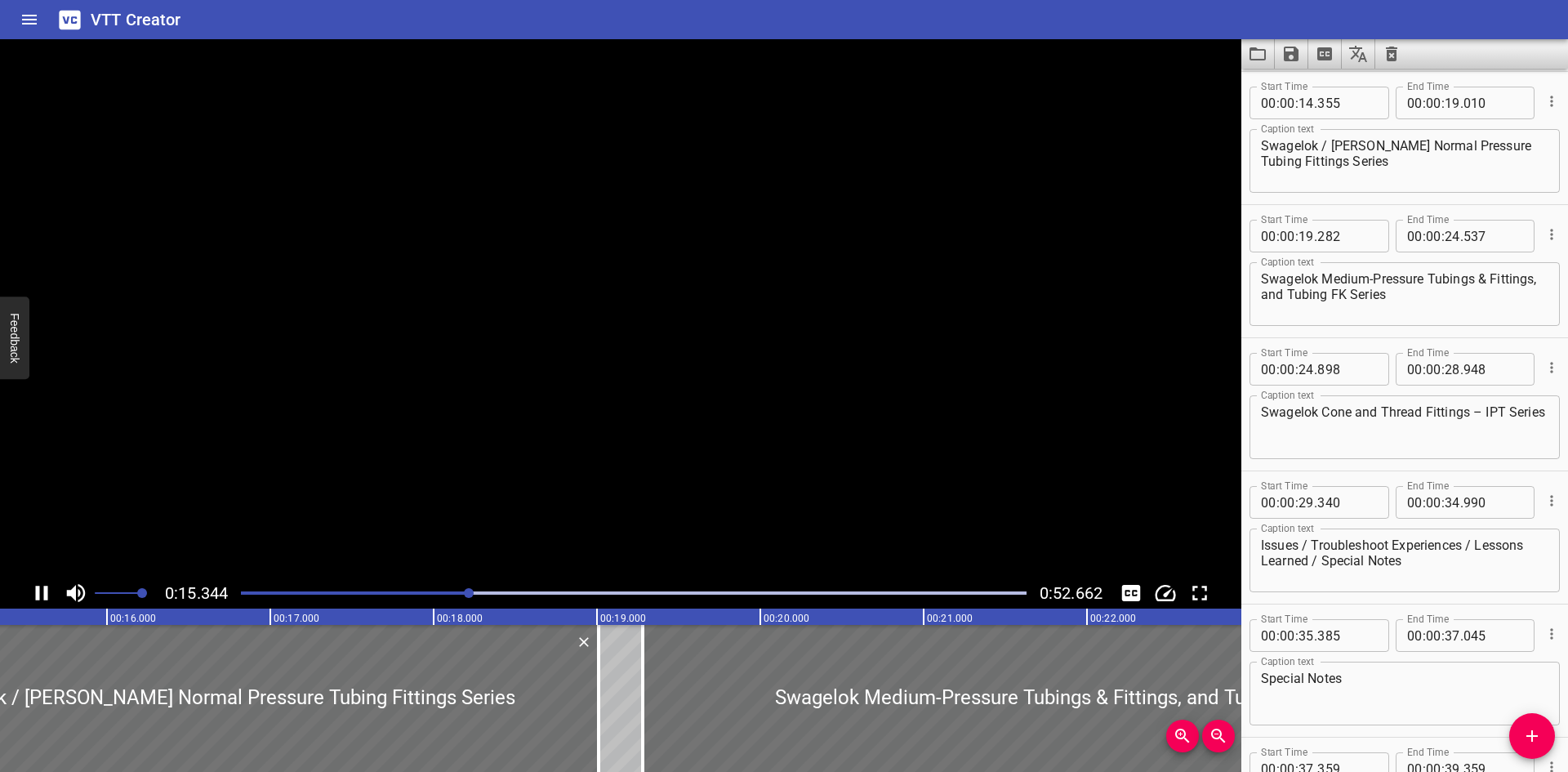
click at [740, 463] on video at bounding box center [620, 309] width 1241 height 539
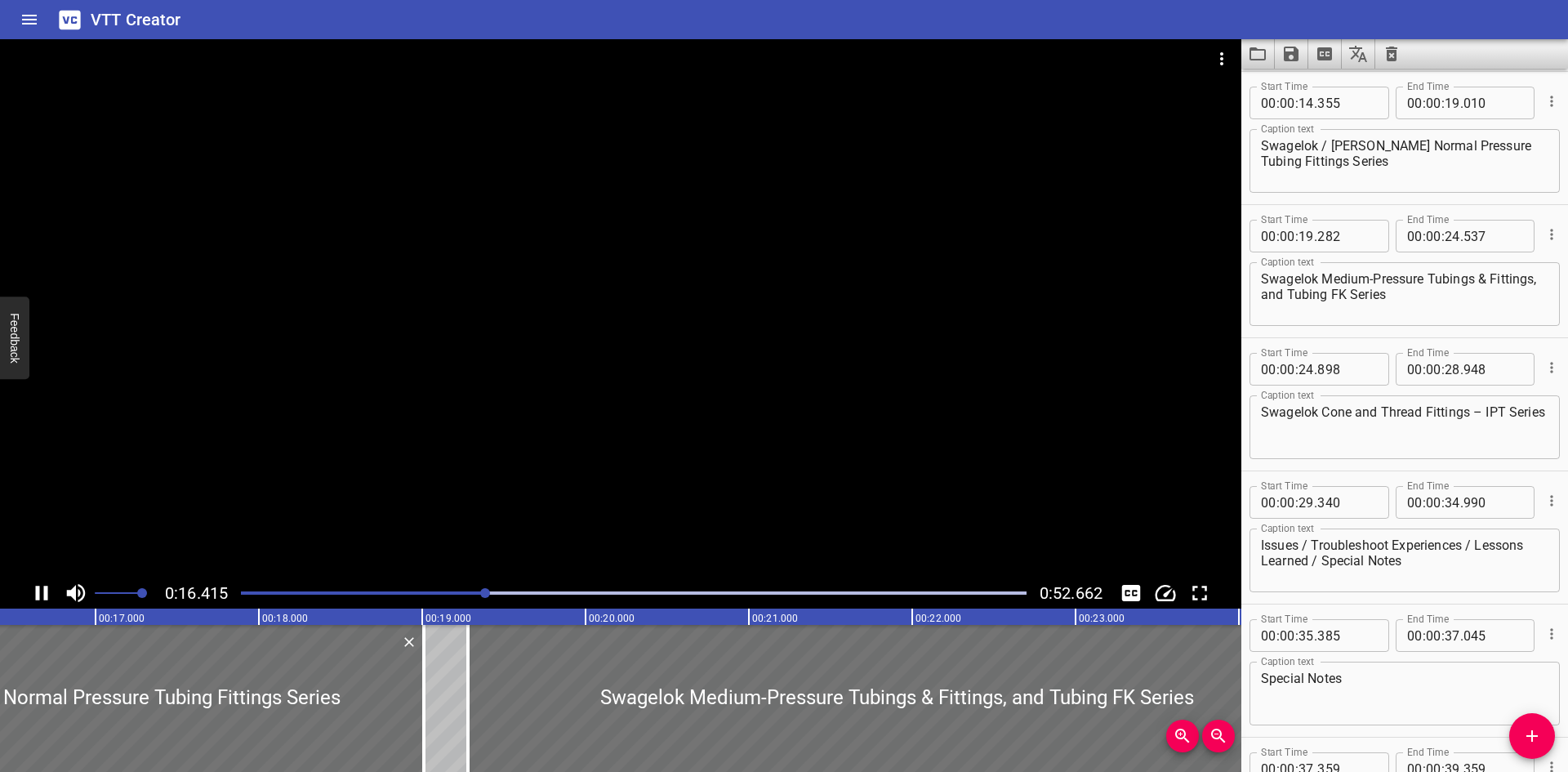
click at [740, 477] on div at bounding box center [620, 309] width 1241 height 539
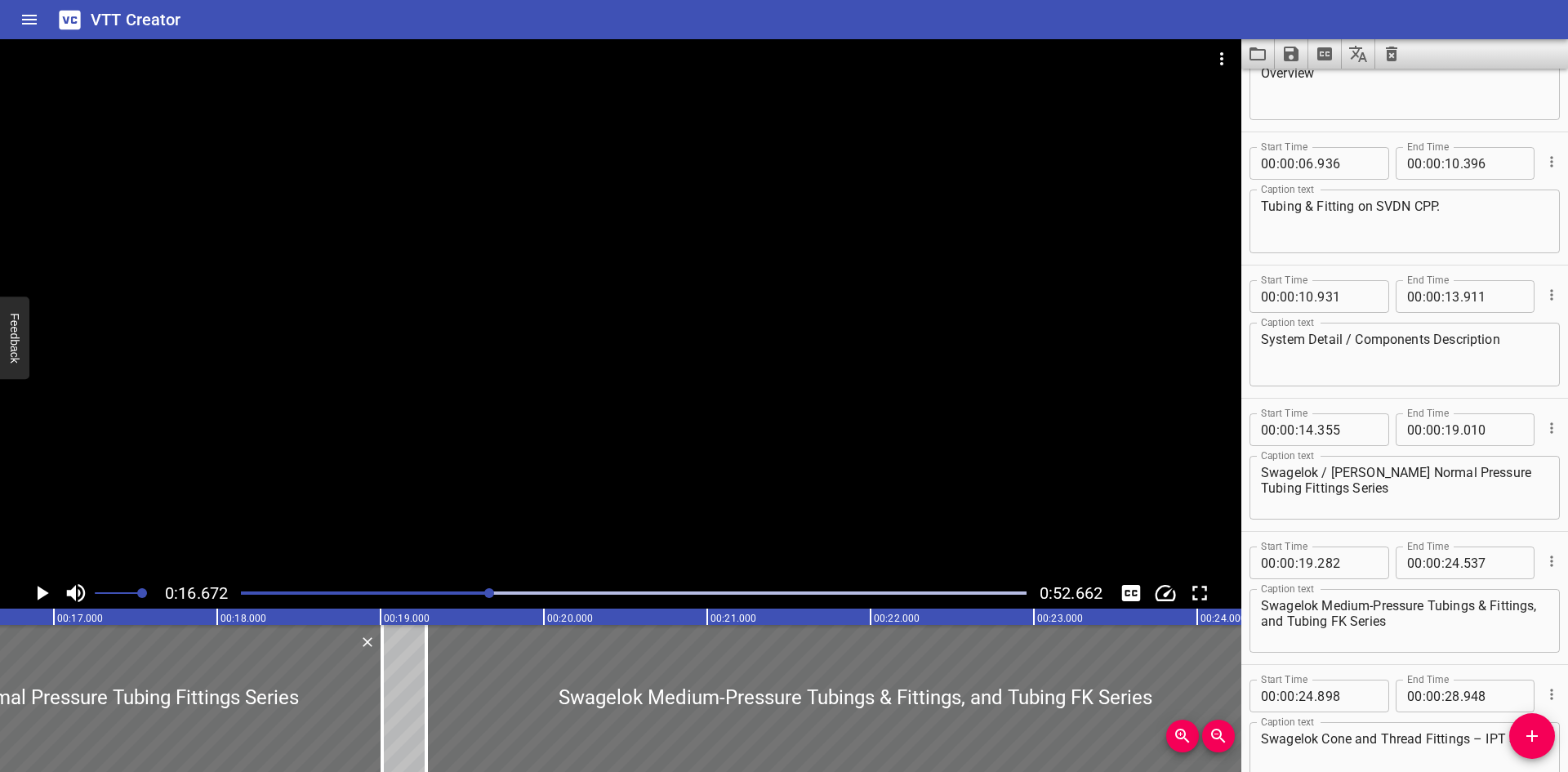
click at [1484, 222] on textarea "Tubing & Fitting on SVDN CPP." at bounding box center [1405, 222] width 287 height 47
type textarea "Tubing & Fitting on SVDN CPP"
click at [840, 455] on div at bounding box center [620, 309] width 1241 height 539
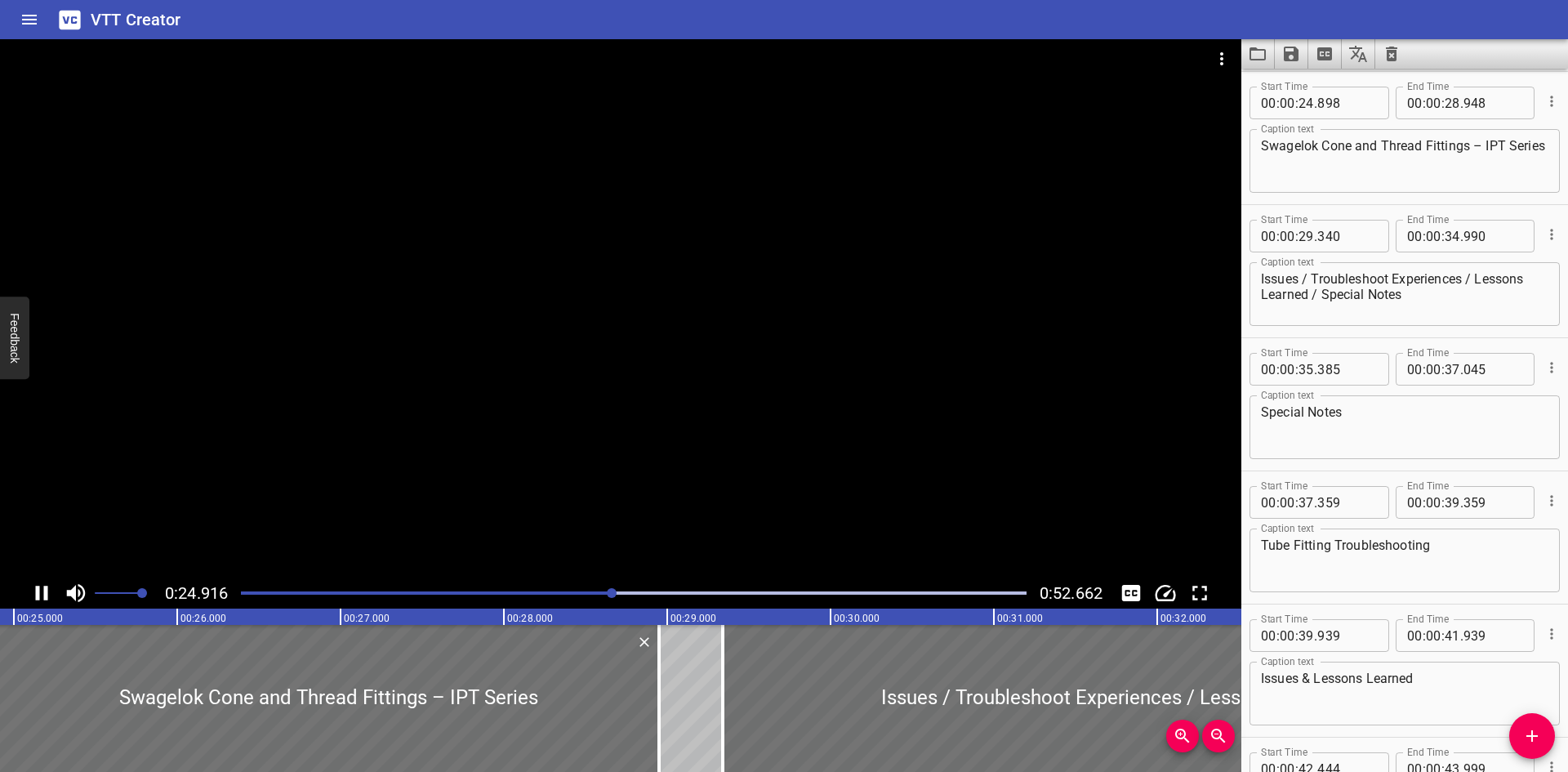
click at [1267, 56] on button "Load captions from file" at bounding box center [1257, 54] width 33 height 30
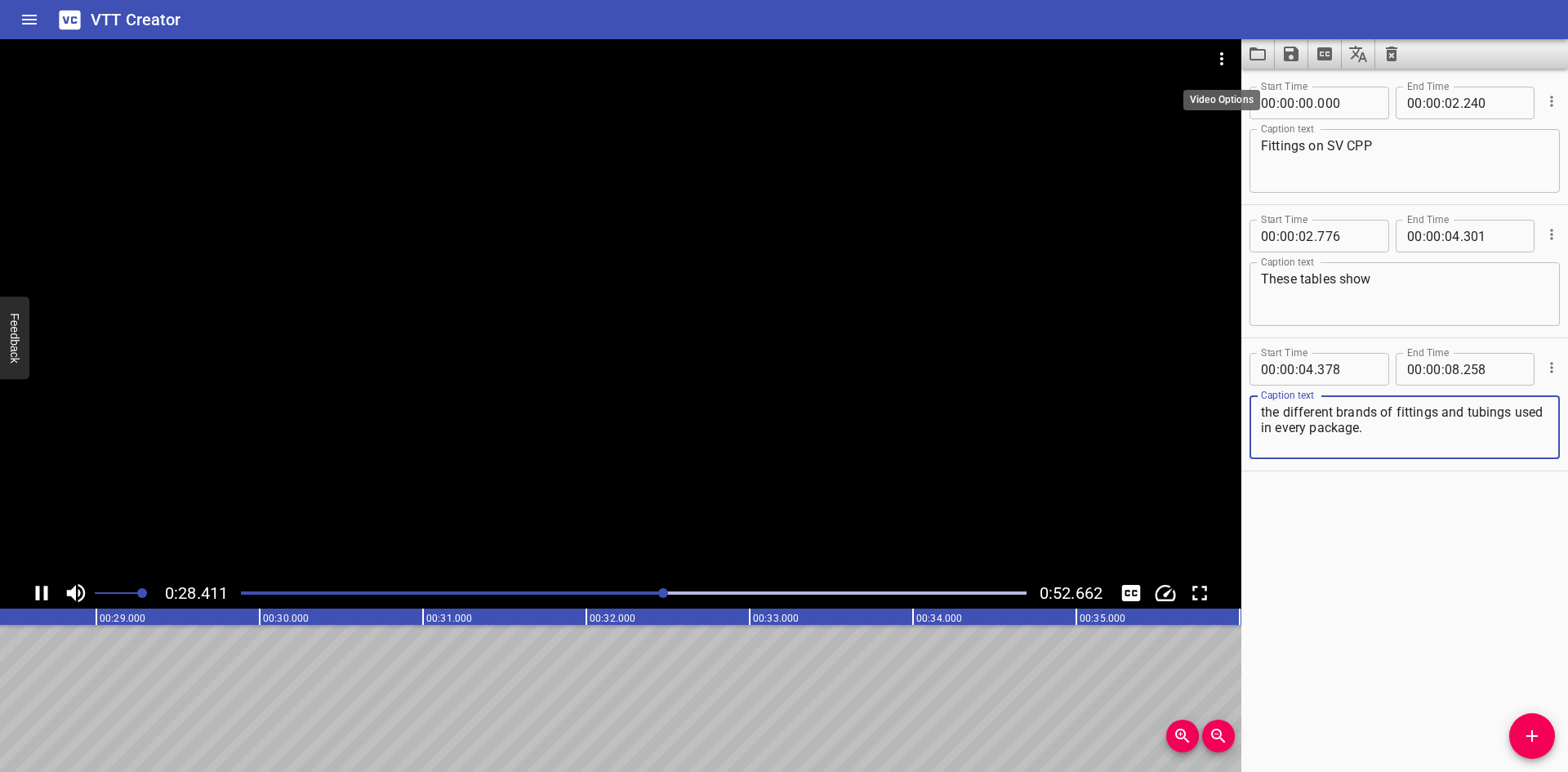
click at [1232, 62] on button "Video Options" at bounding box center [1222, 59] width 39 height 39
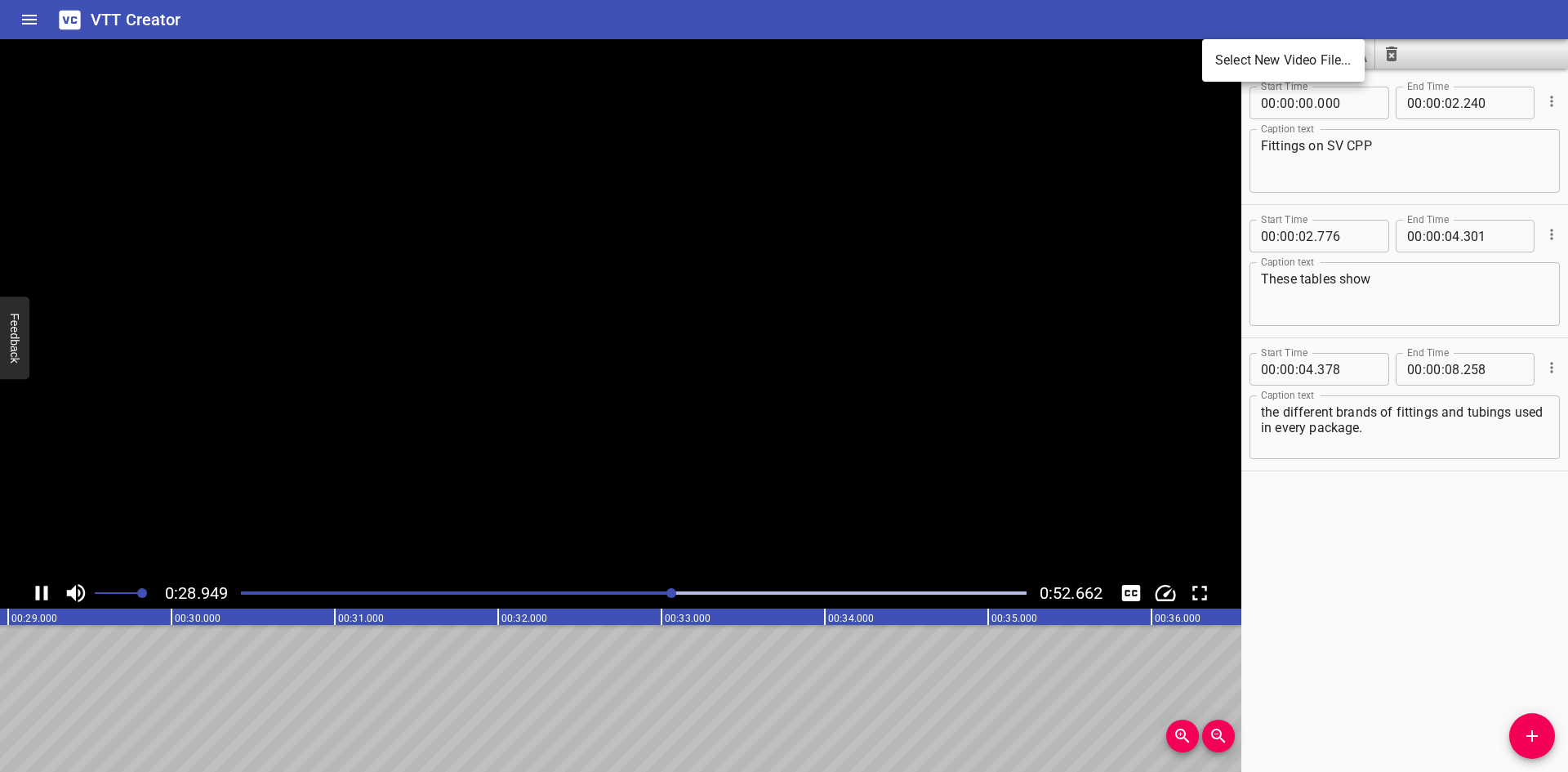
click at [1231, 62] on li "Select New Video File..." at bounding box center [1283, 60] width 162 height 30
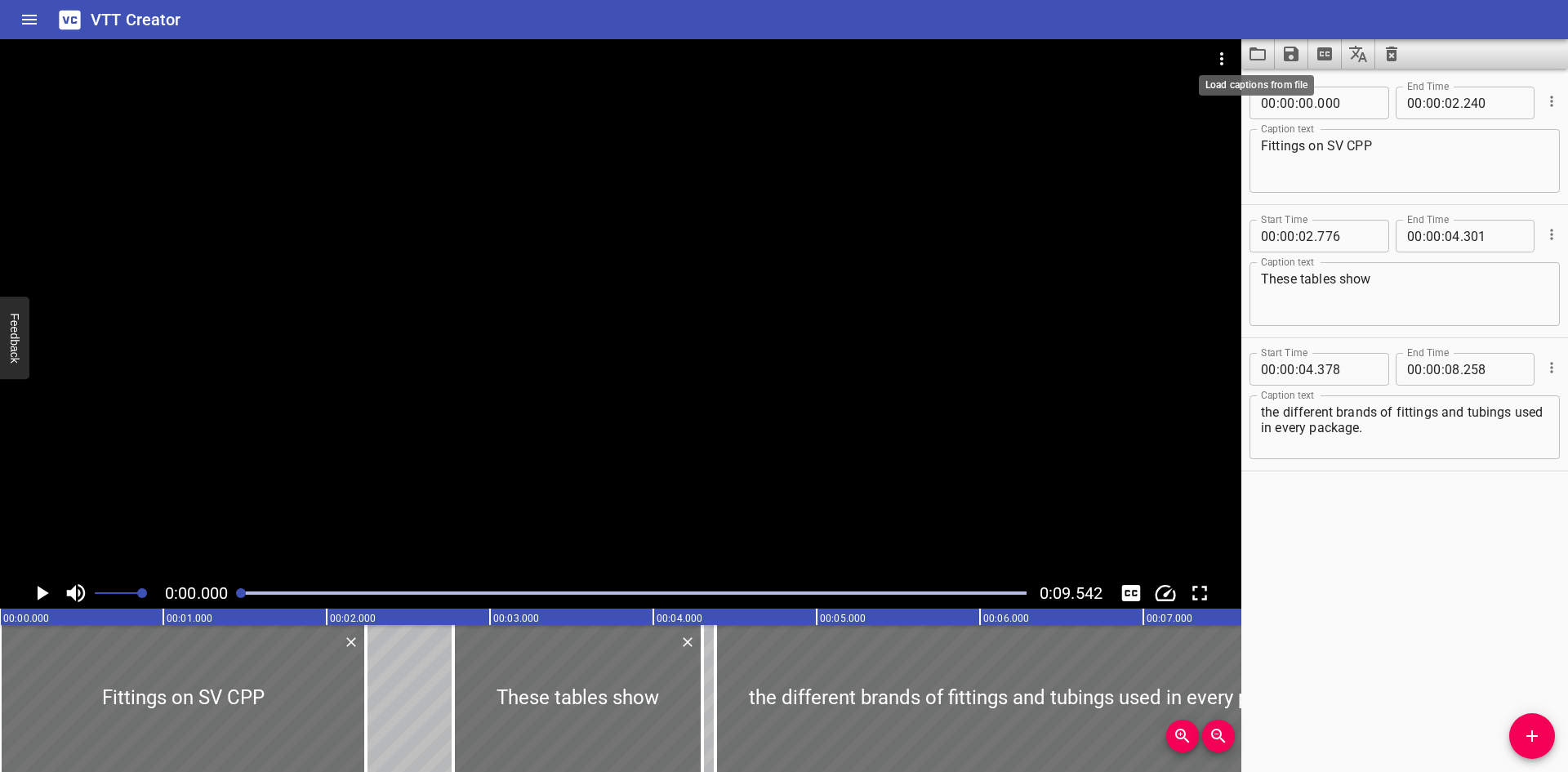
click at [1251, 54] on icon "Load captions from file" at bounding box center [1257, 54] width 16 height 13
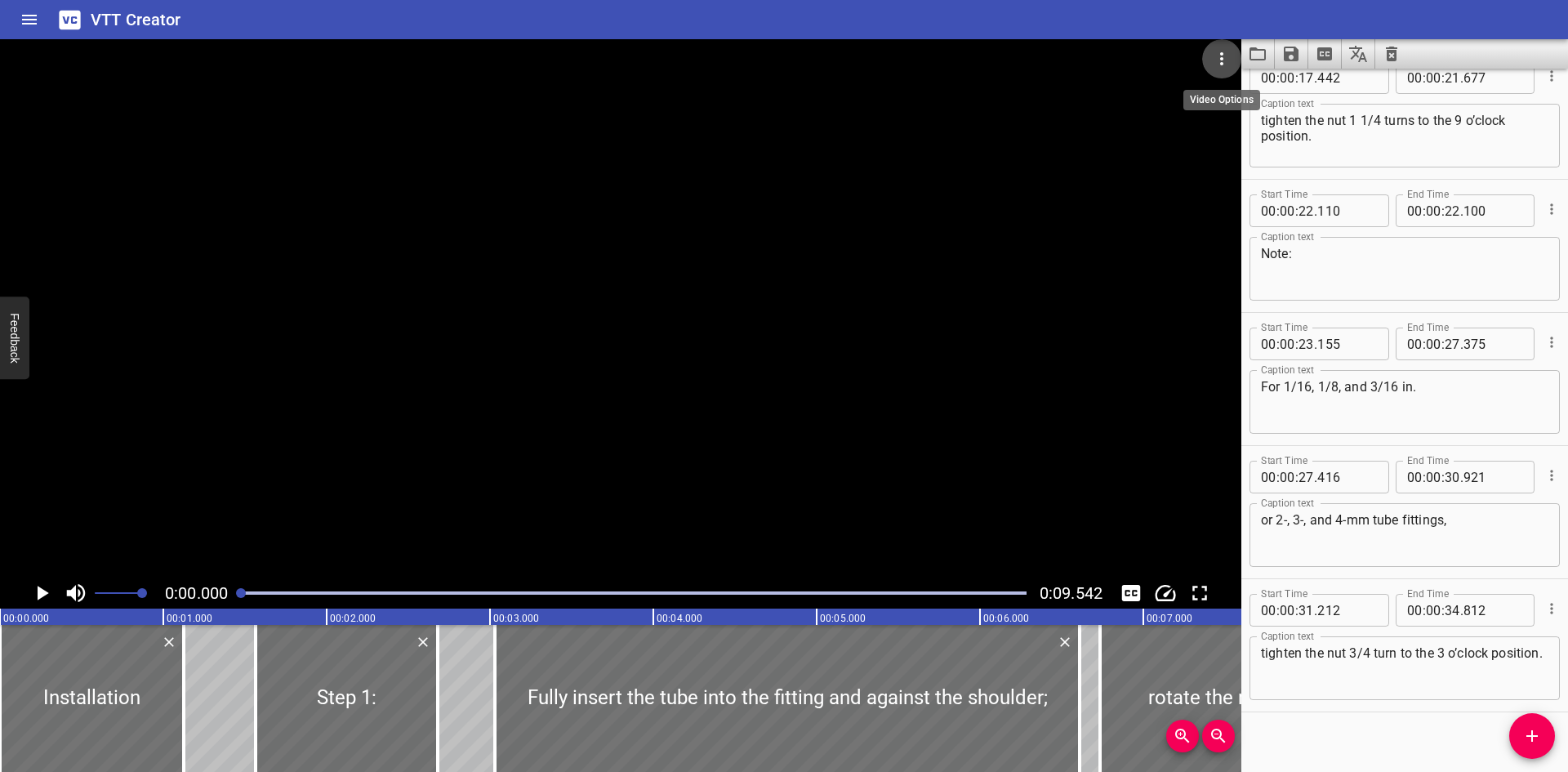
click at [1232, 60] on button "Video Options" at bounding box center [1222, 59] width 39 height 39
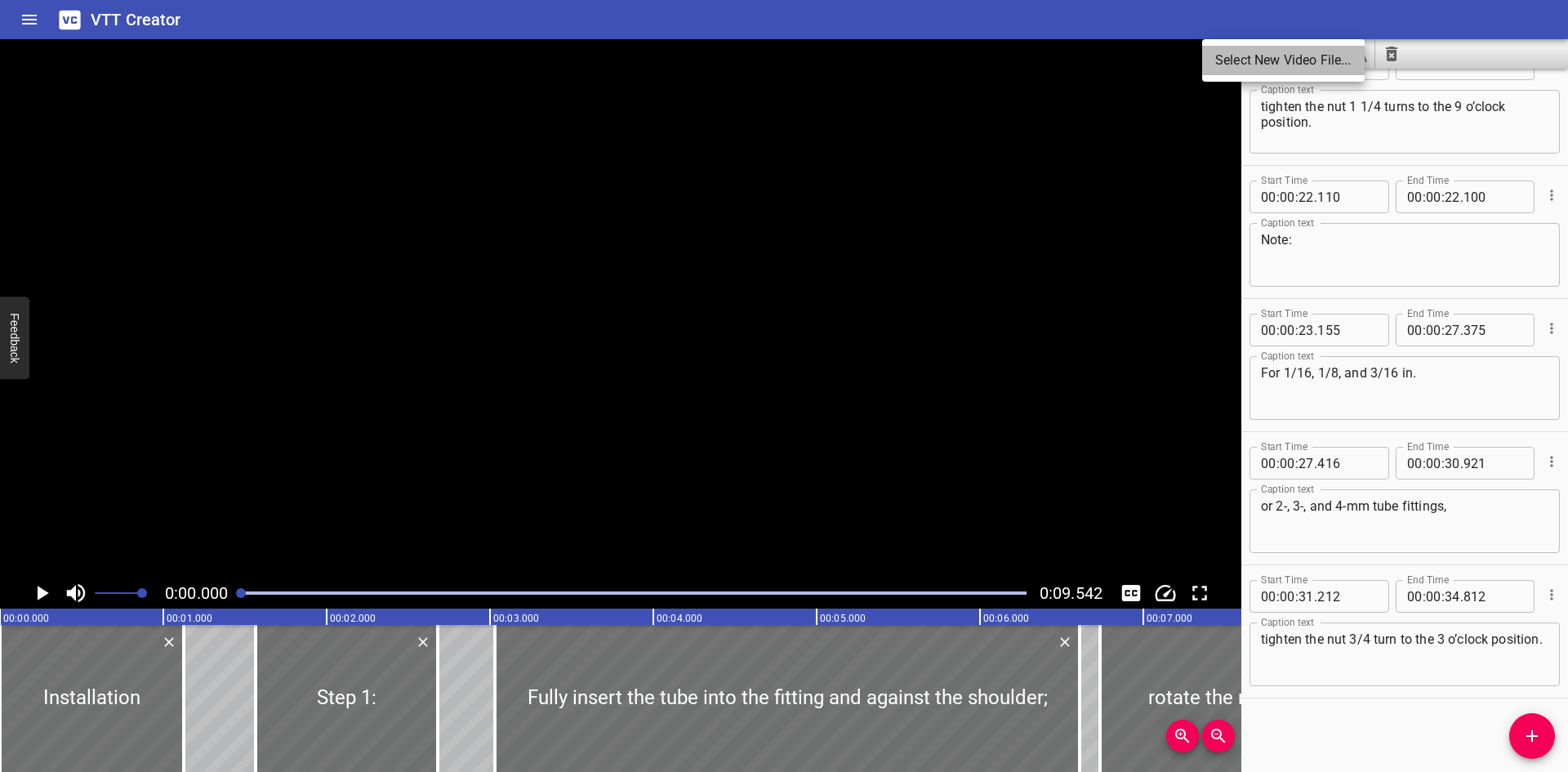
click at [1232, 60] on li "Select New Video File..." at bounding box center [1283, 60] width 162 height 30
click at [599, 223] on div at bounding box center [620, 309] width 1241 height 539
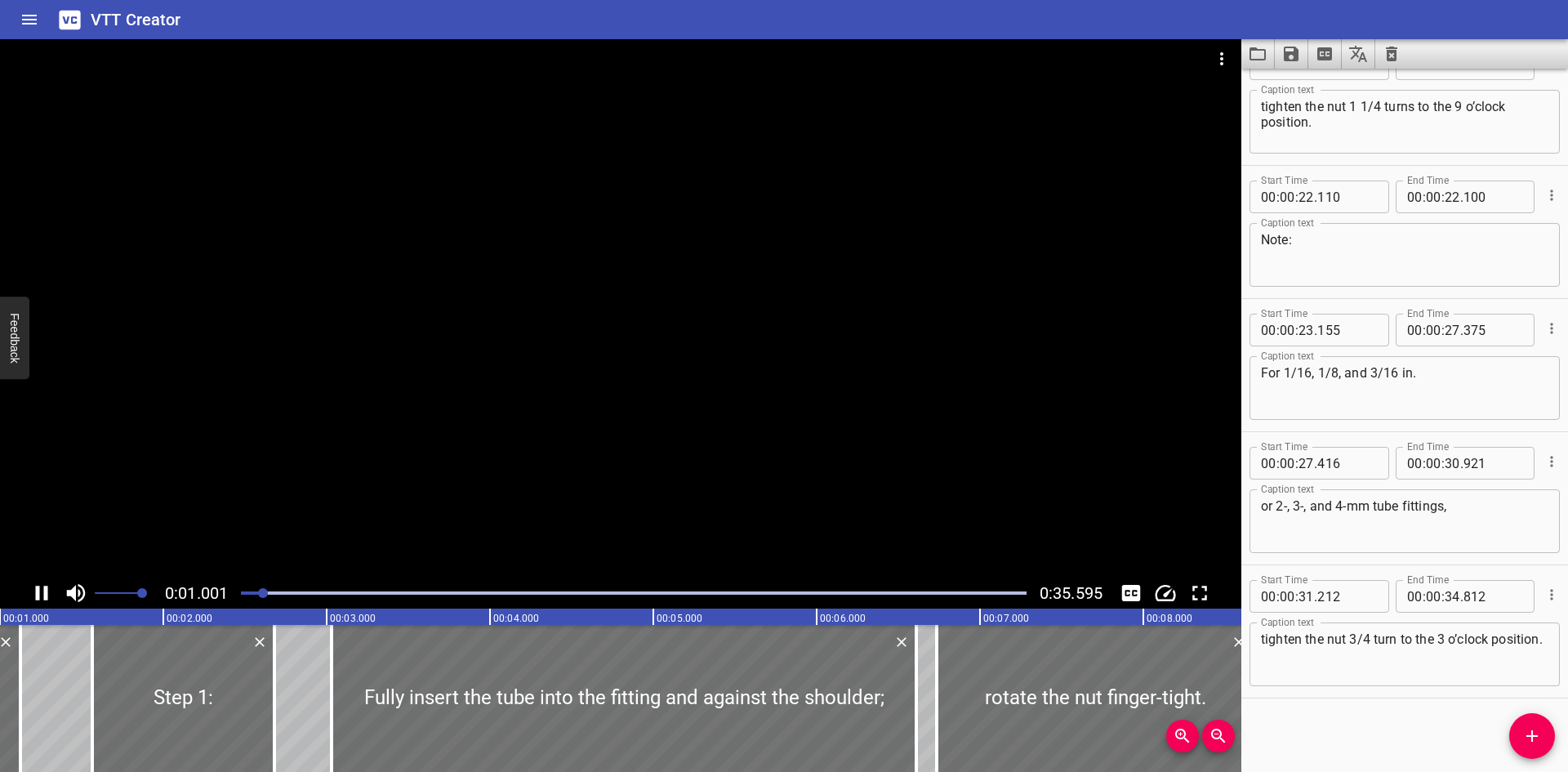
click at [582, 243] on div at bounding box center [620, 309] width 1241 height 539
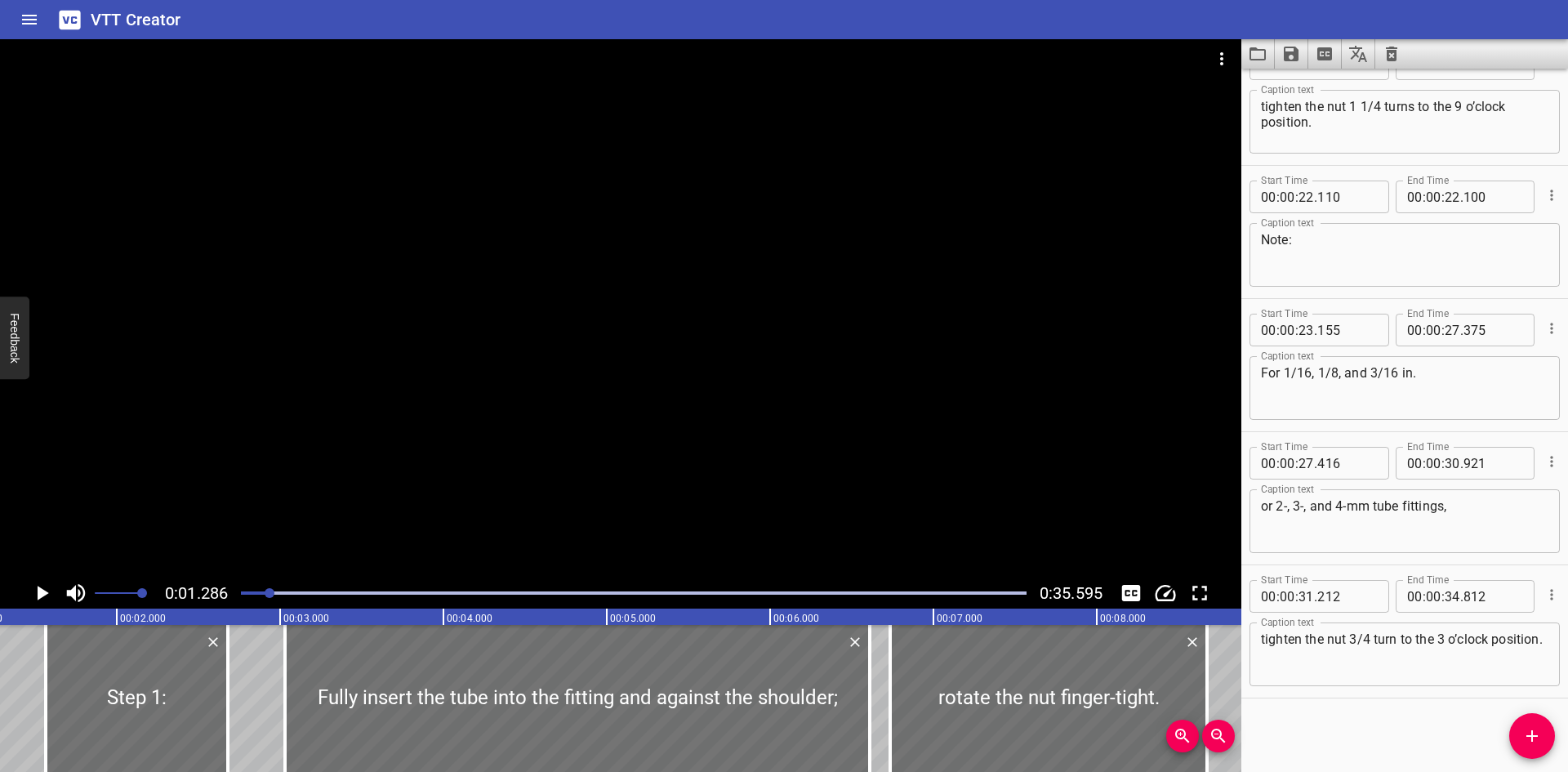
click at [743, 395] on div at bounding box center [620, 309] width 1241 height 539
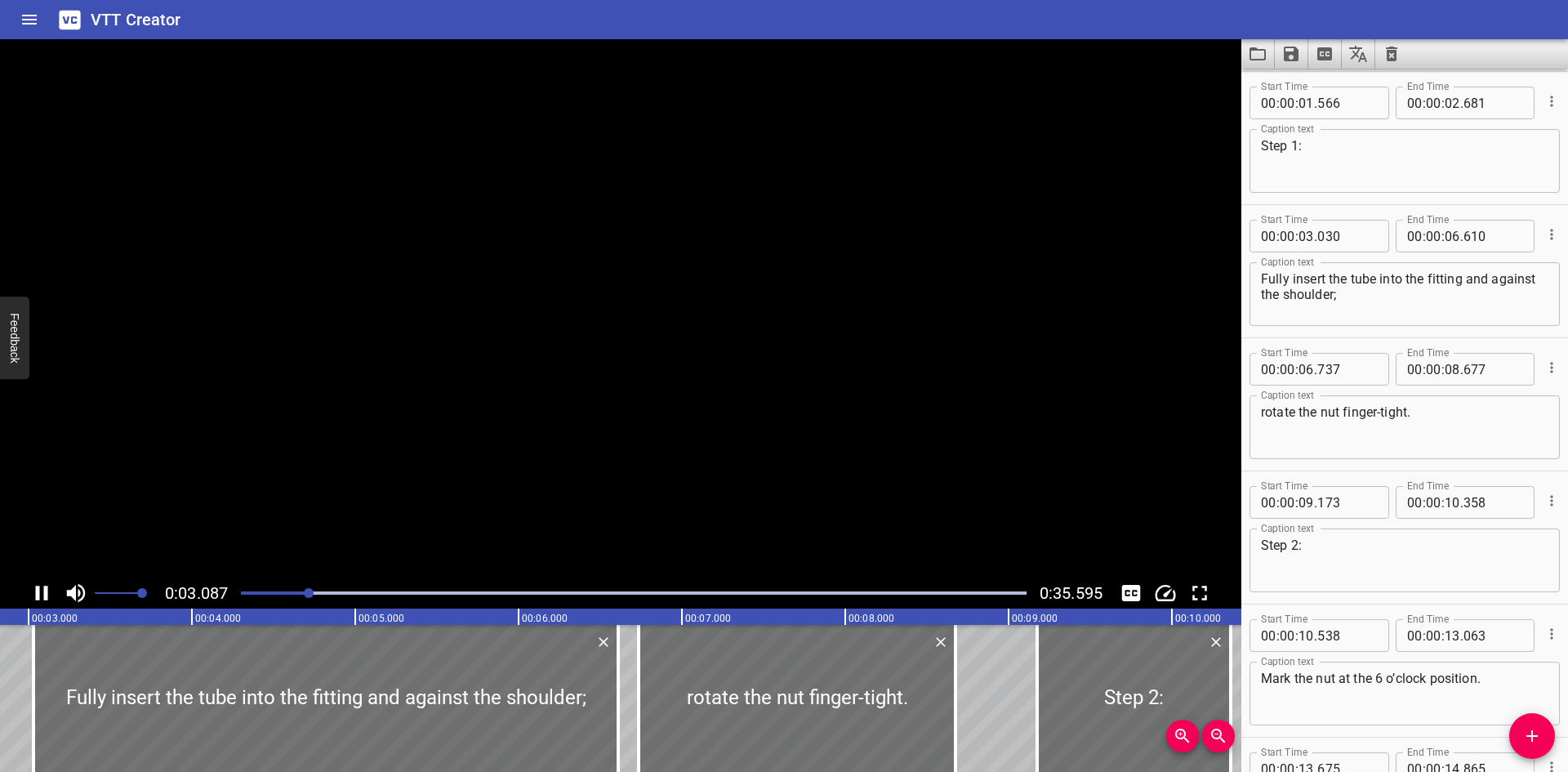
scroll to position [267, 0]
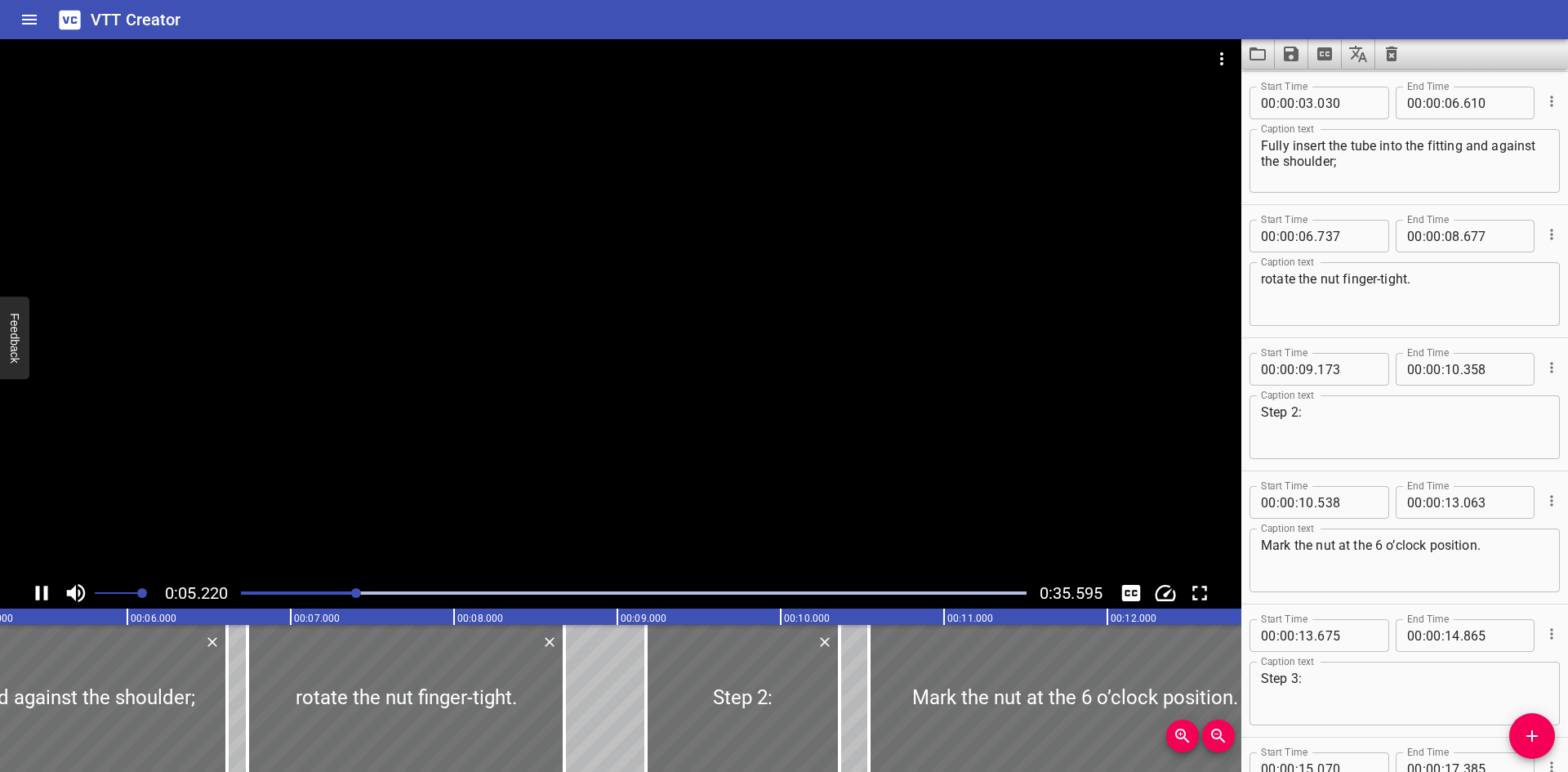
click at [686, 487] on div at bounding box center [620, 309] width 1241 height 539
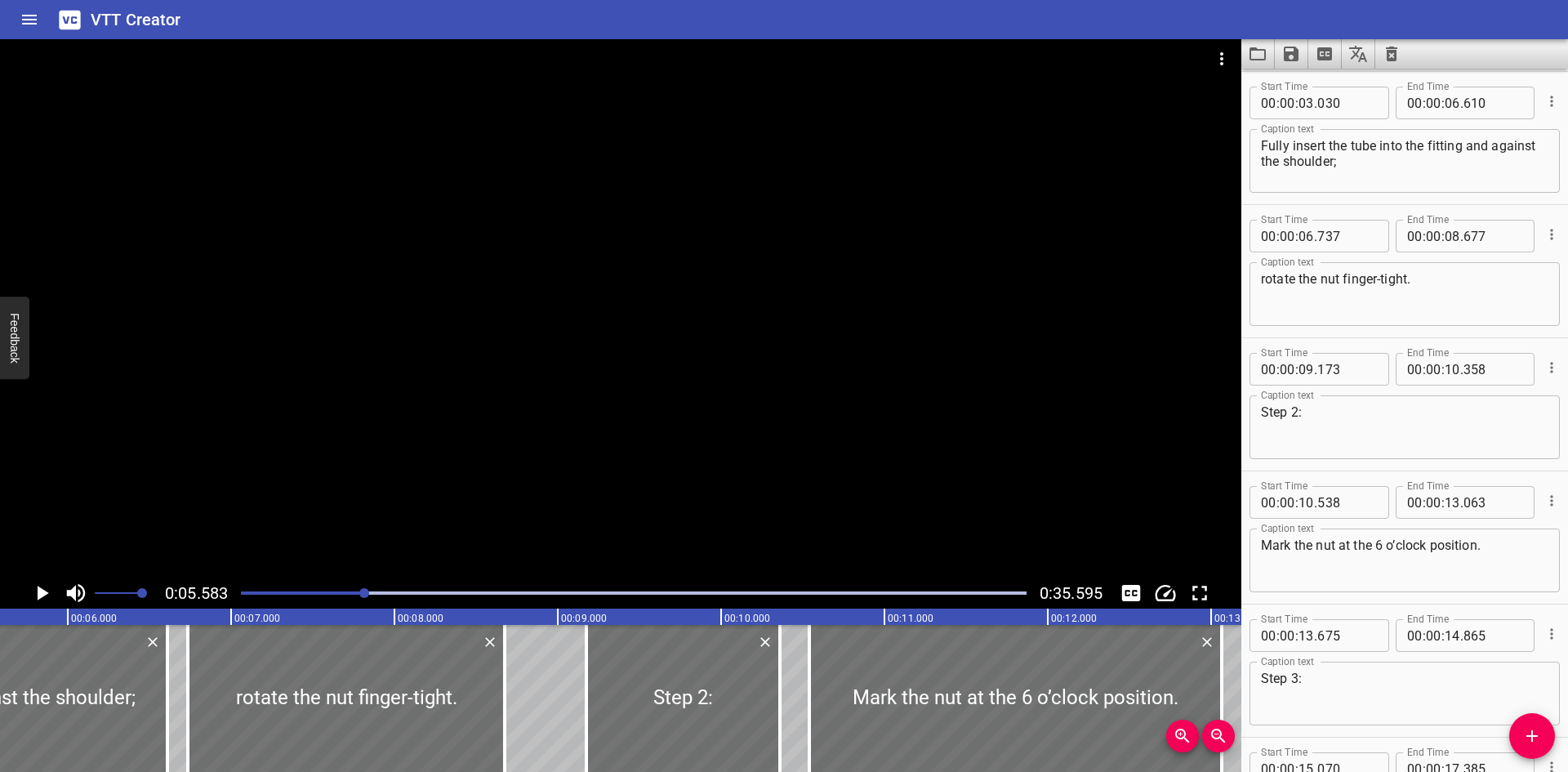
click at [686, 487] on div at bounding box center [620, 309] width 1241 height 539
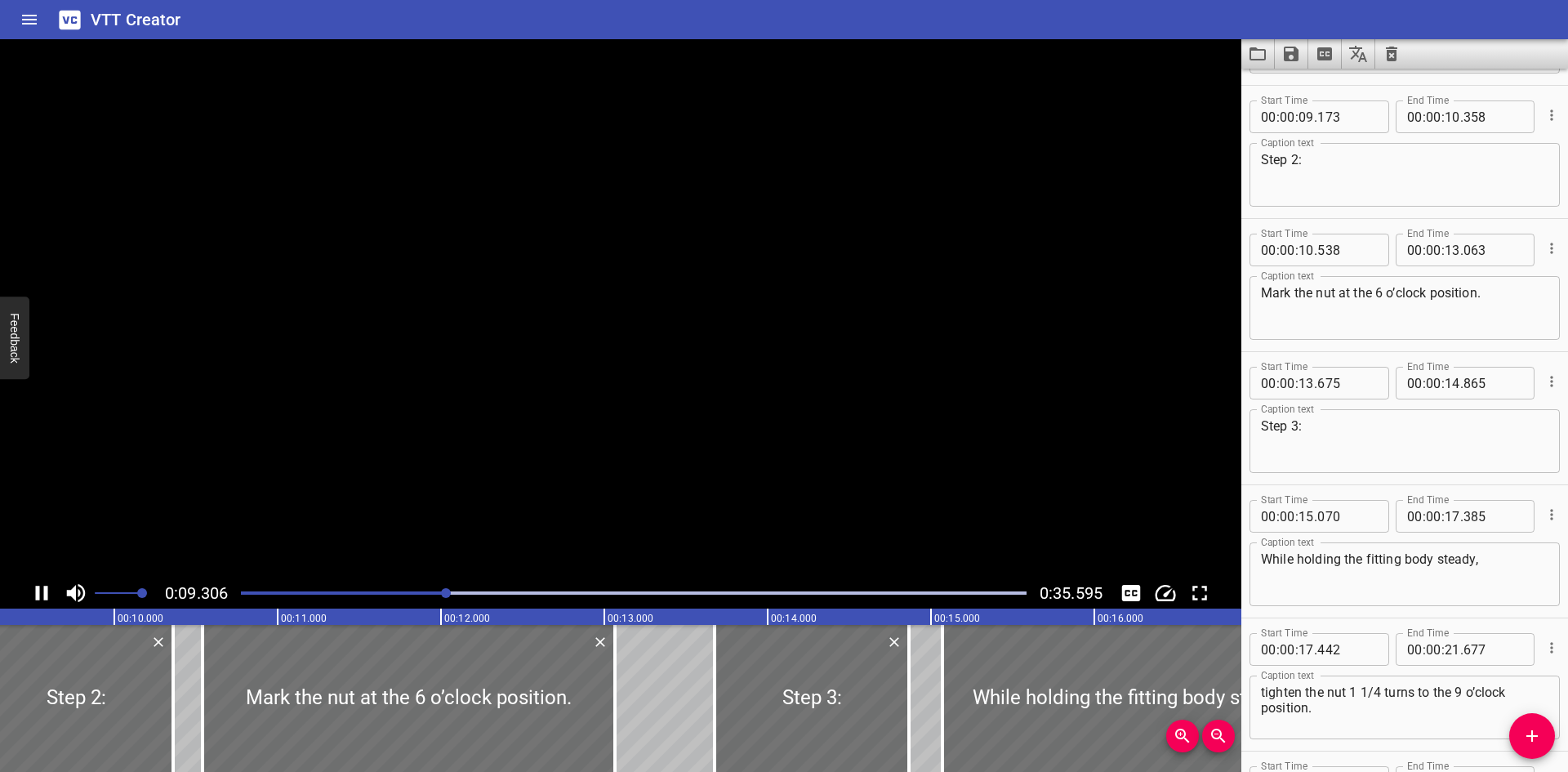
scroll to position [532, 0]
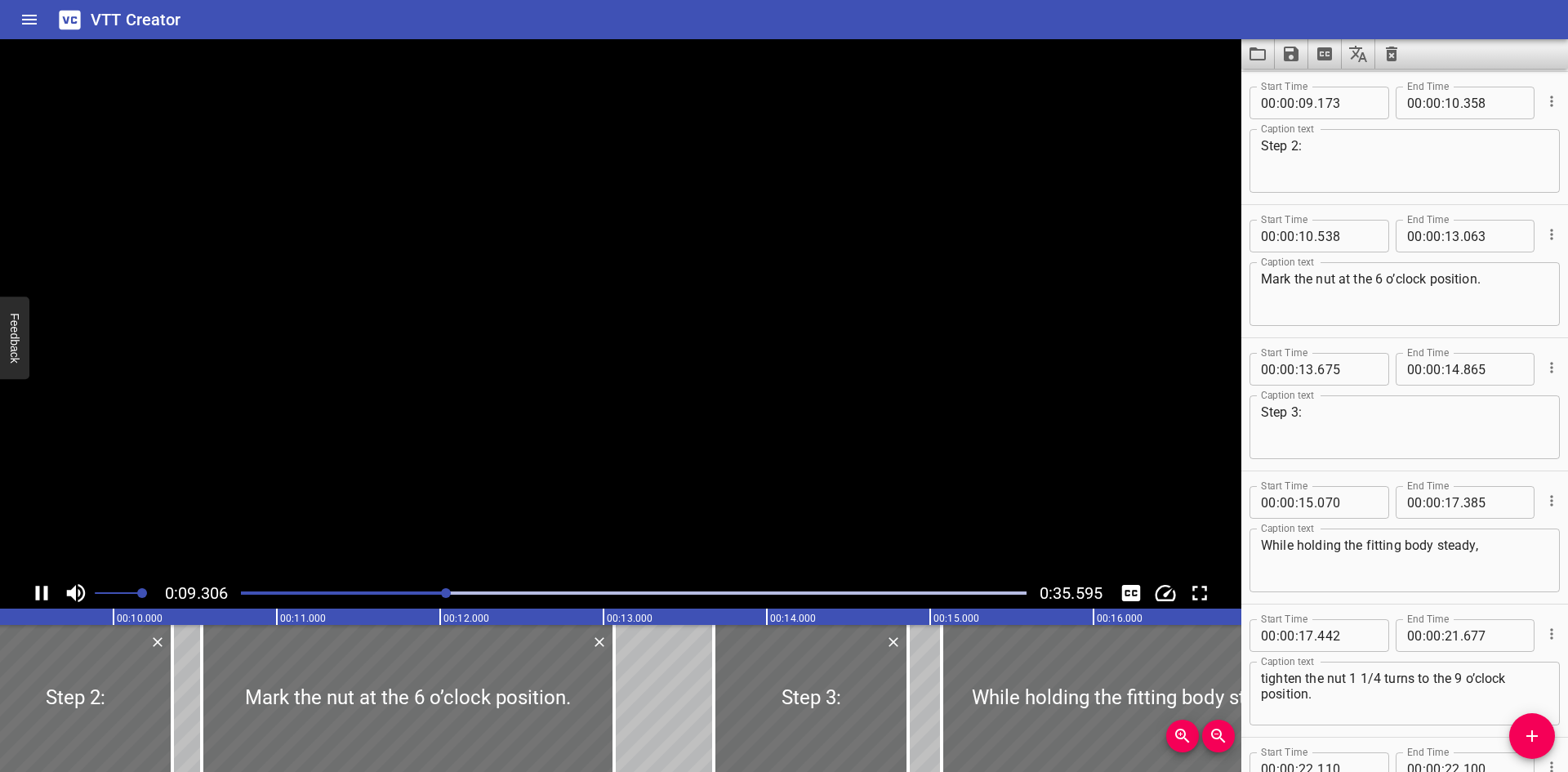
click at [686, 487] on video at bounding box center [620, 309] width 1241 height 539
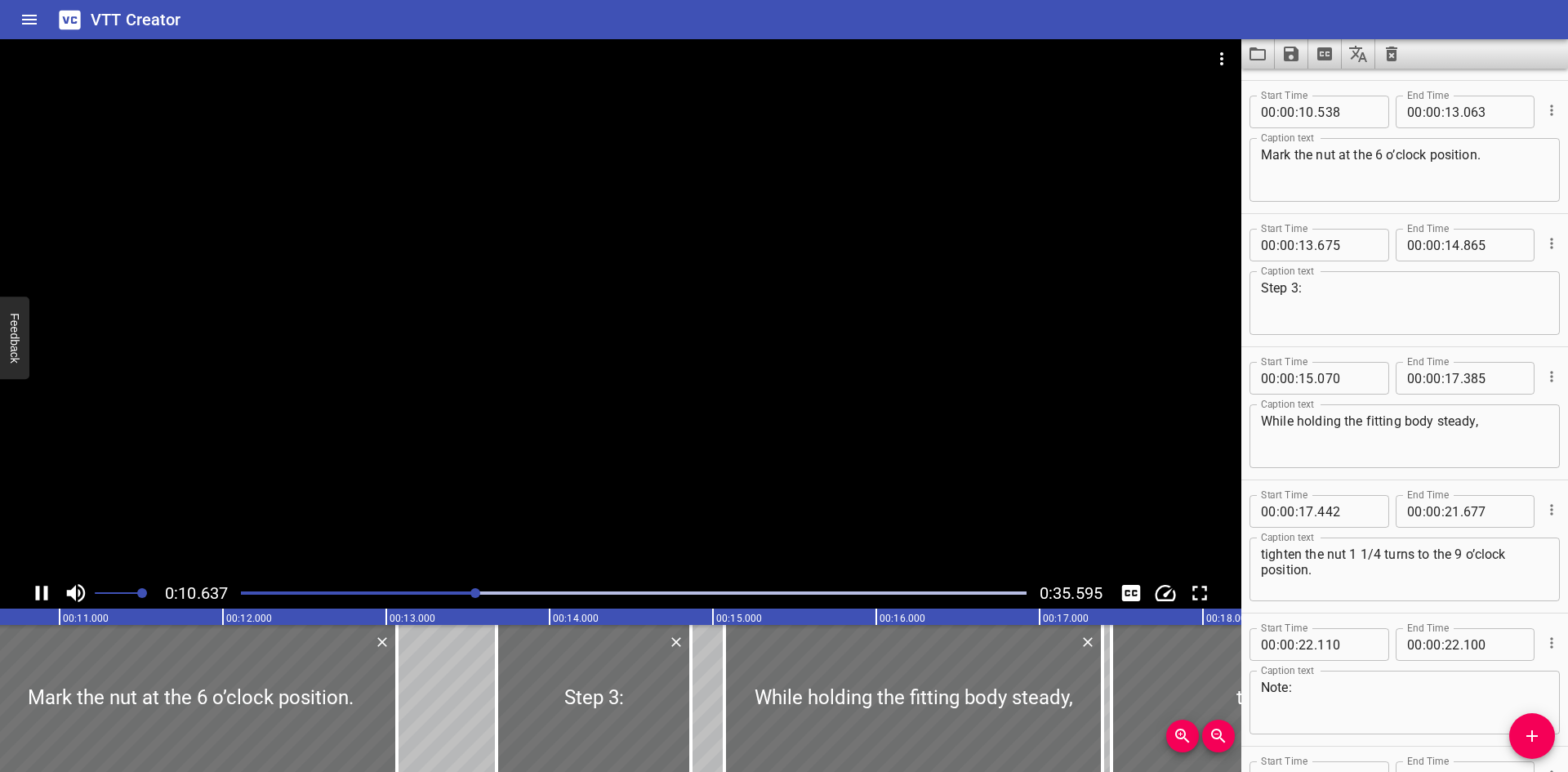
scroll to position [666, 0]
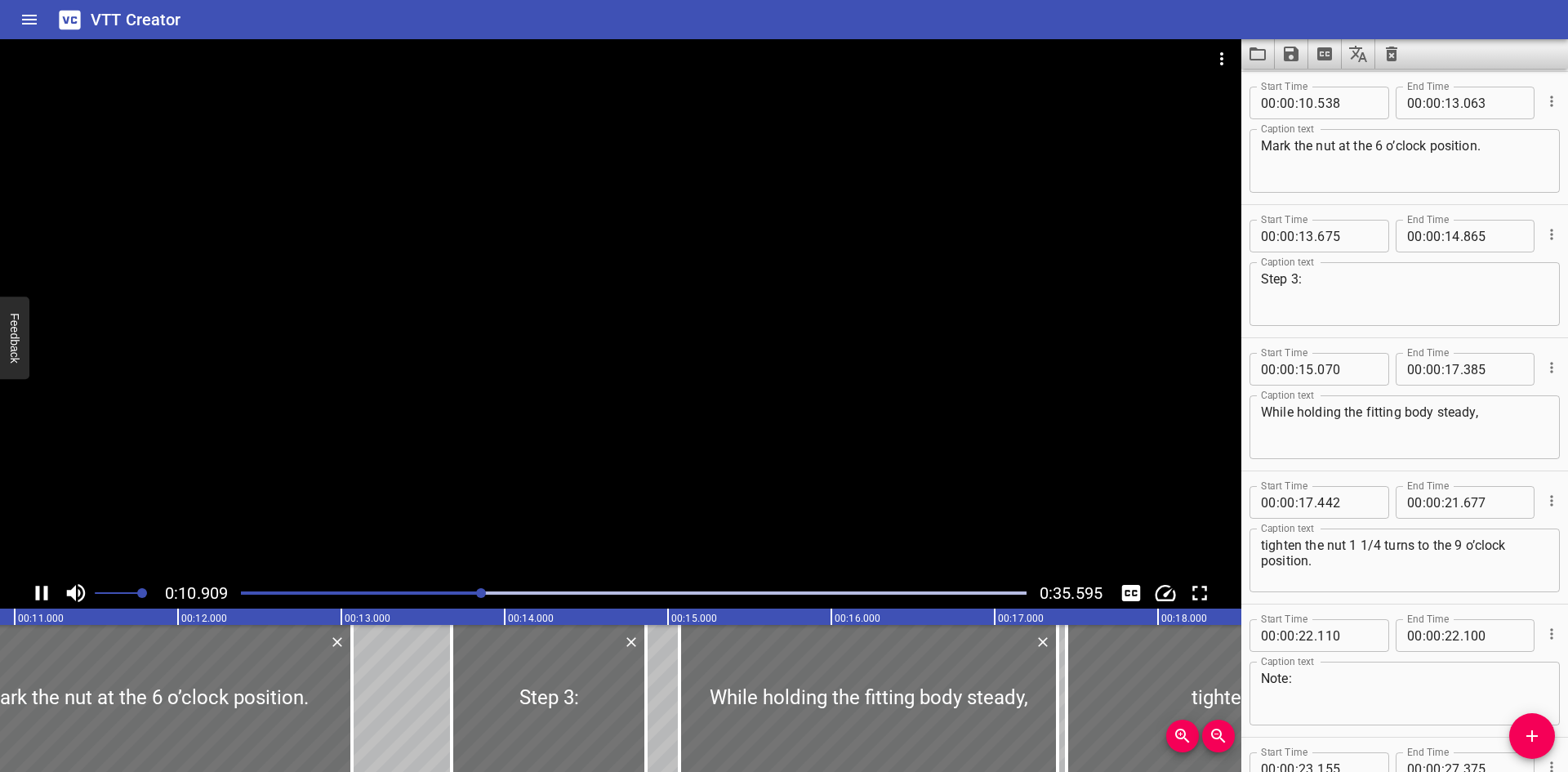
click at [653, 357] on div at bounding box center [620, 309] width 1241 height 539
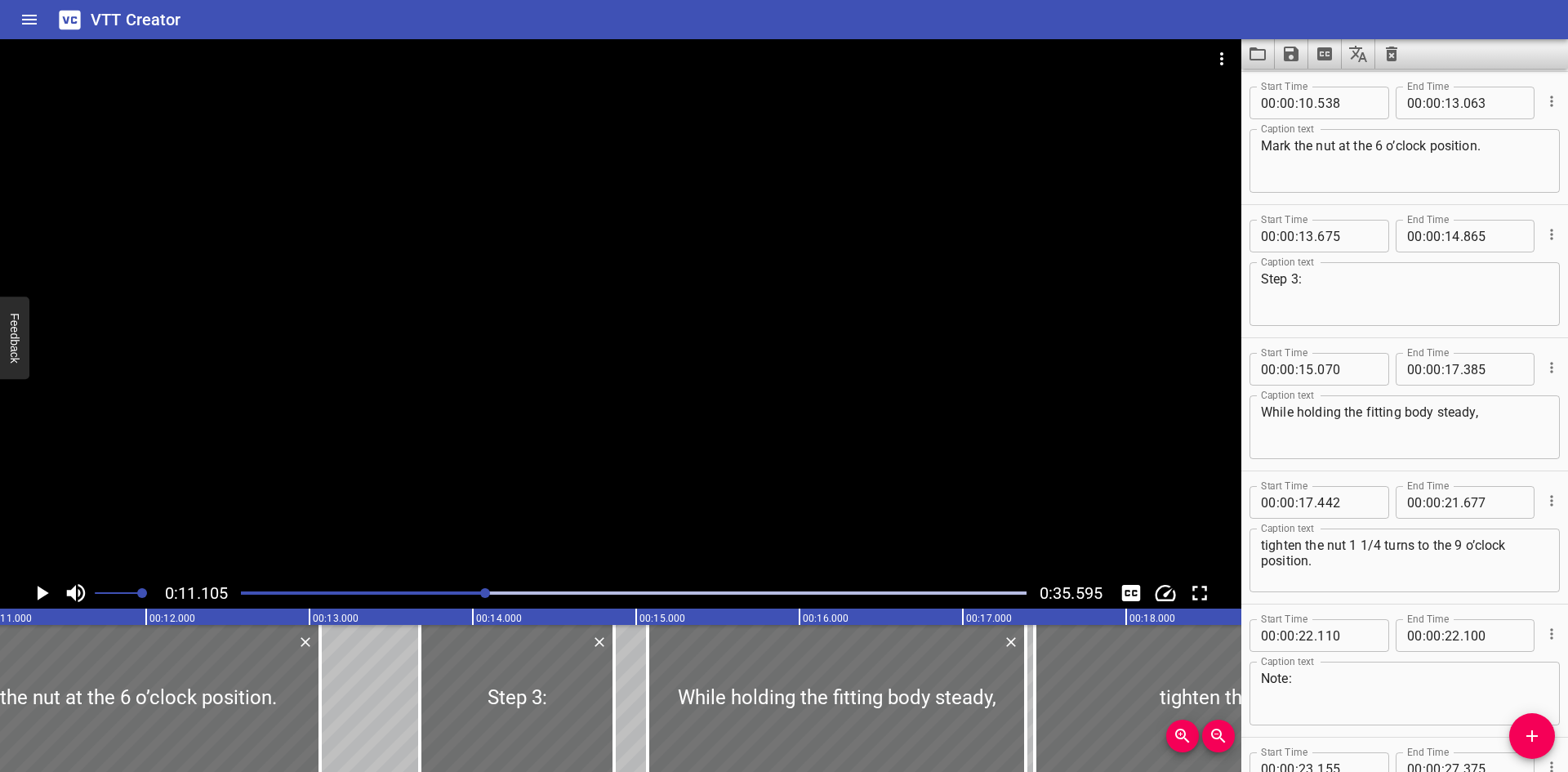
drag, startPoint x: 509, startPoint y: 325, endPoint x: 425, endPoint y: 30, distance: 306.7
click at [425, 30] on div "VTT Creator" at bounding box center [784, 20] width 1568 height 39
click at [887, 269] on div at bounding box center [620, 309] width 1241 height 539
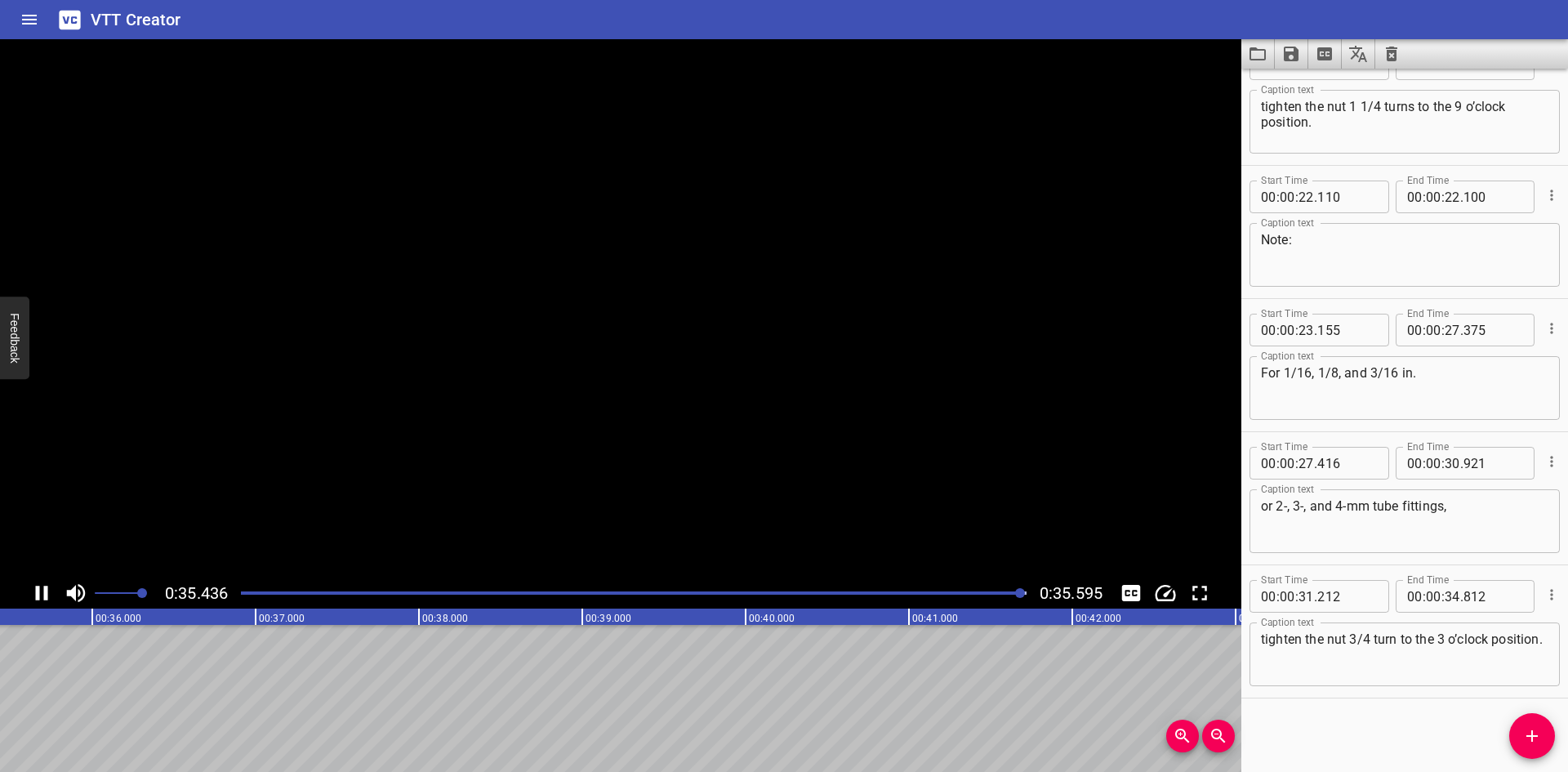
scroll to position [0, 5815]
drag, startPoint x: 890, startPoint y: 269, endPoint x: 1209, endPoint y: 27, distance: 400.4
click at [1209, 27] on div "VTT Creator" at bounding box center [784, 20] width 1568 height 39
click at [245, 595] on div at bounding box center [634, 592] width 805 height 22
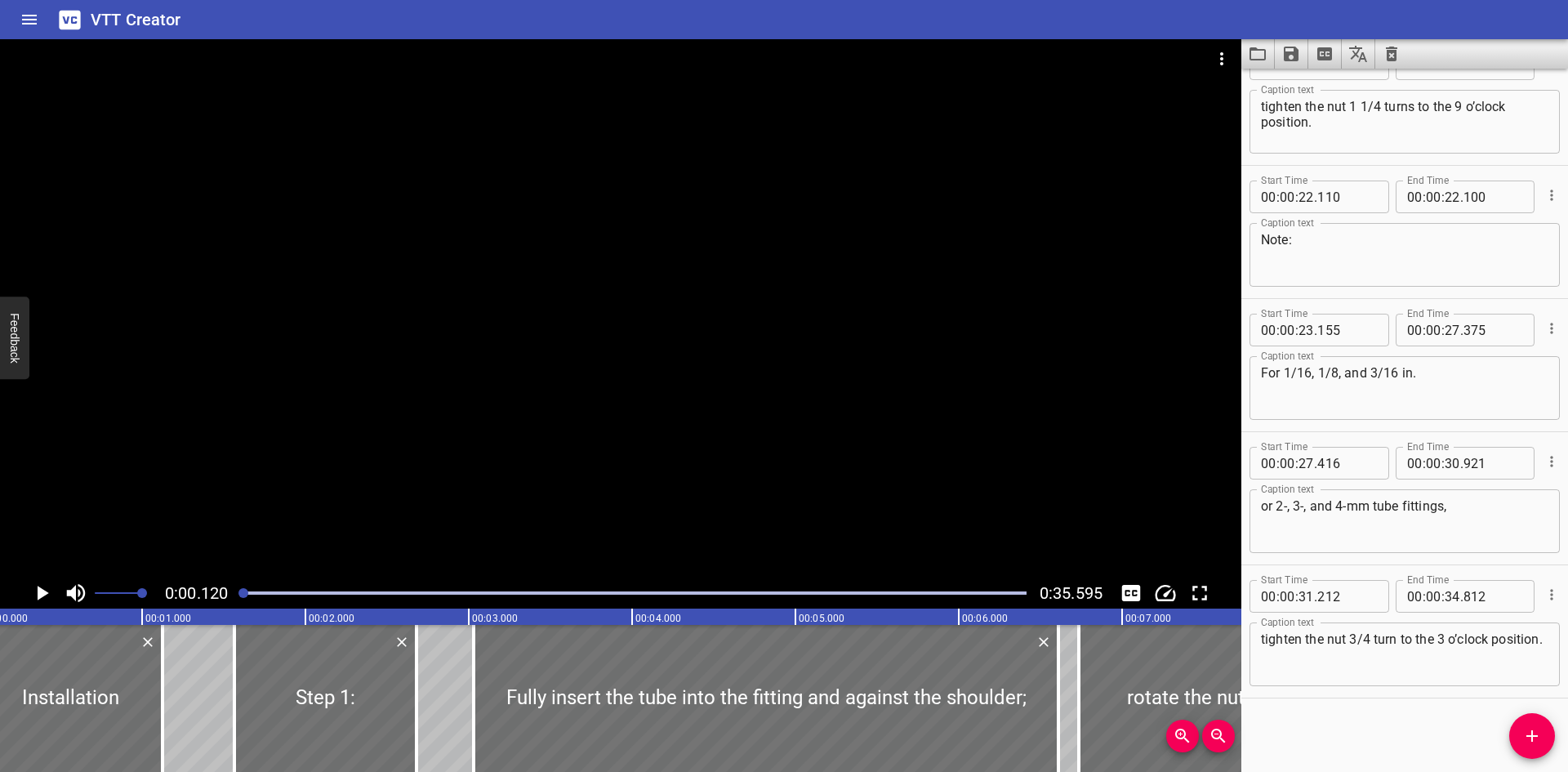
scroll to position [0, 20]
click at [1251, 62] on icon "Load captions from file" at bounding box center [1258, 54] width 20 height 20
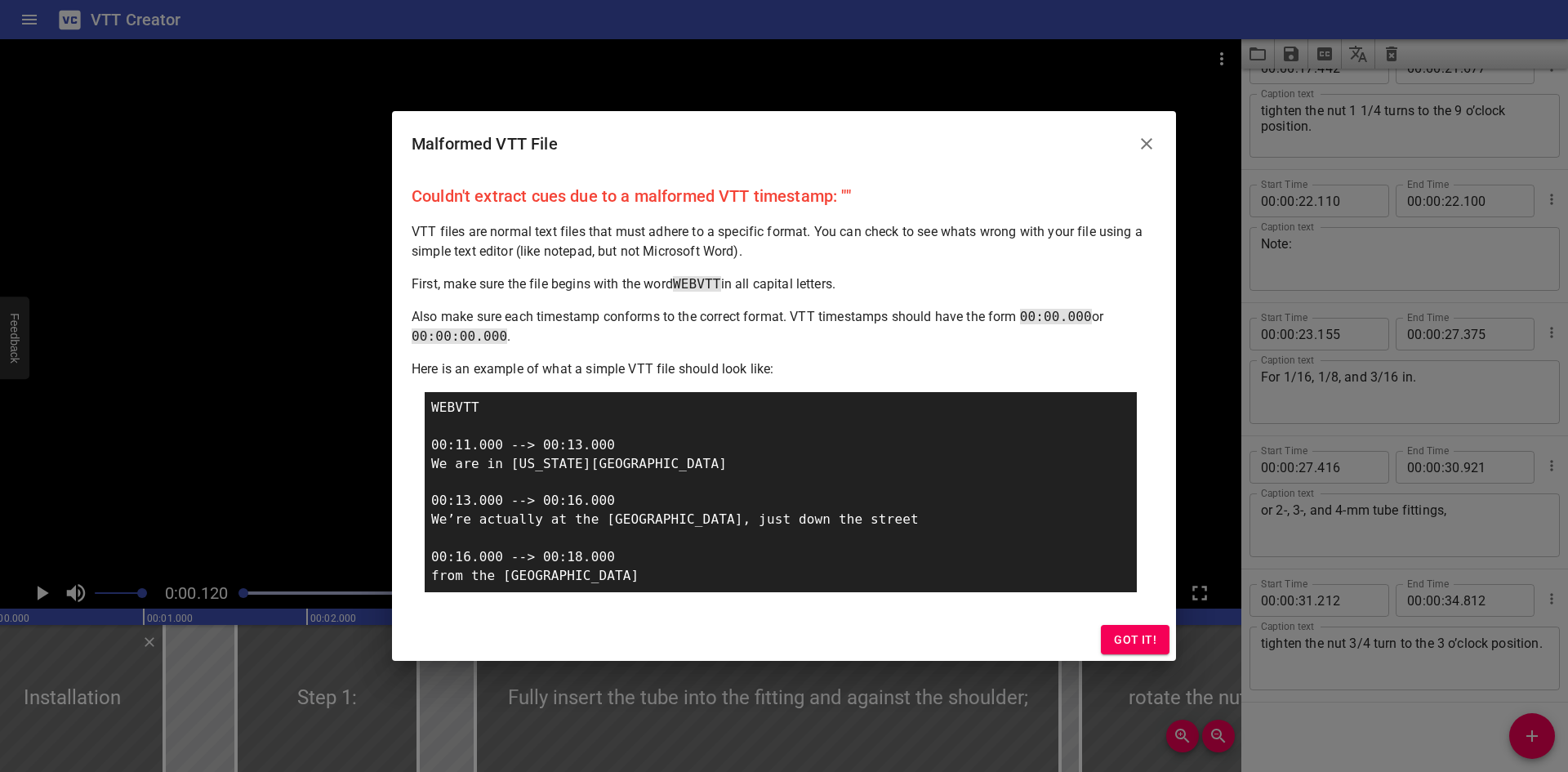
scroll to position [1104, 0]
click at [1148, 150] on icon "Close" at bounding box center [1147, 144] width 20 height 20
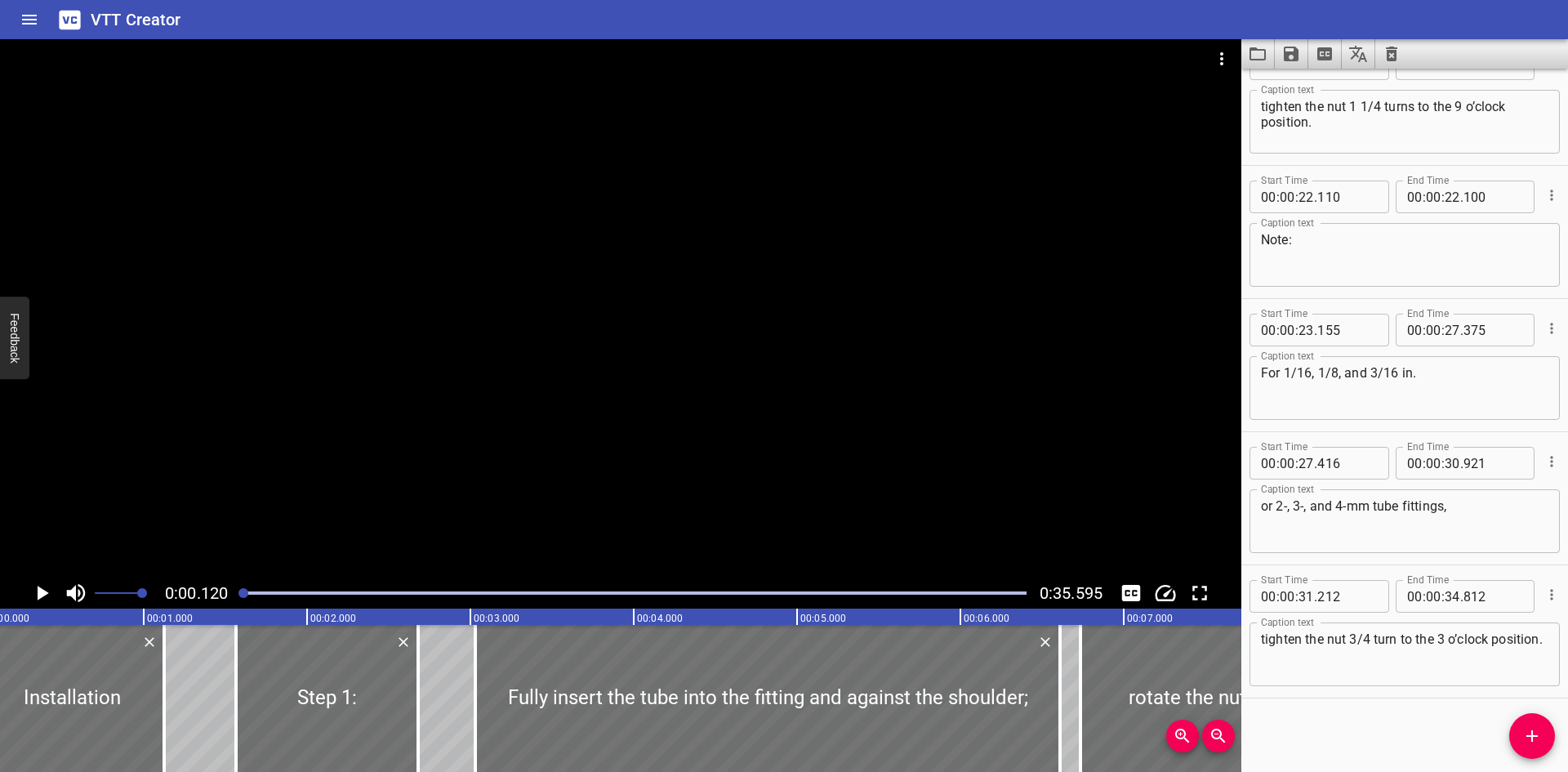
click at [1253, 54] on icon "Load captions from file" at bounding box center [1258, 54] width 20 height 20
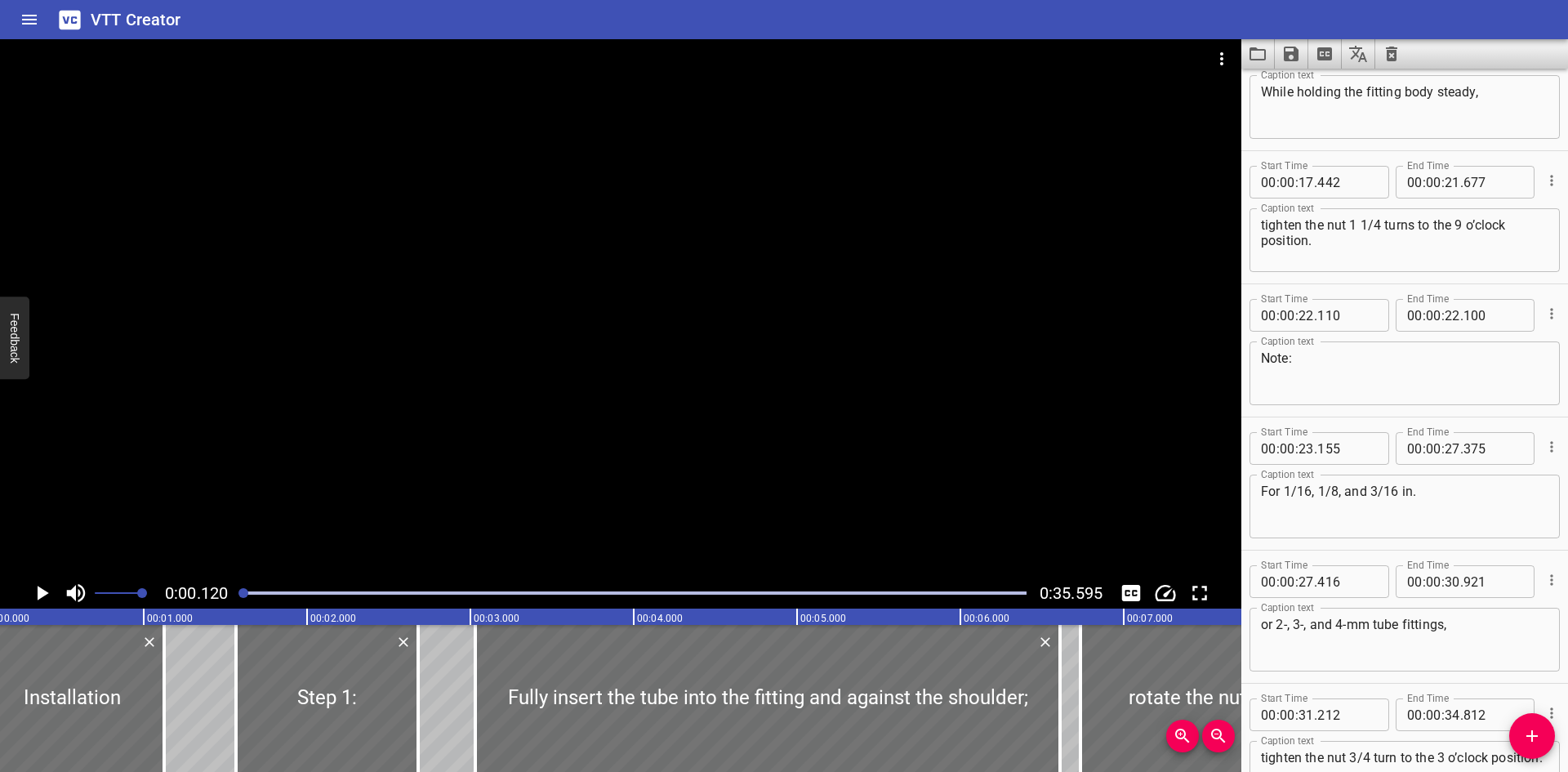
scroll to position [1022, 0]
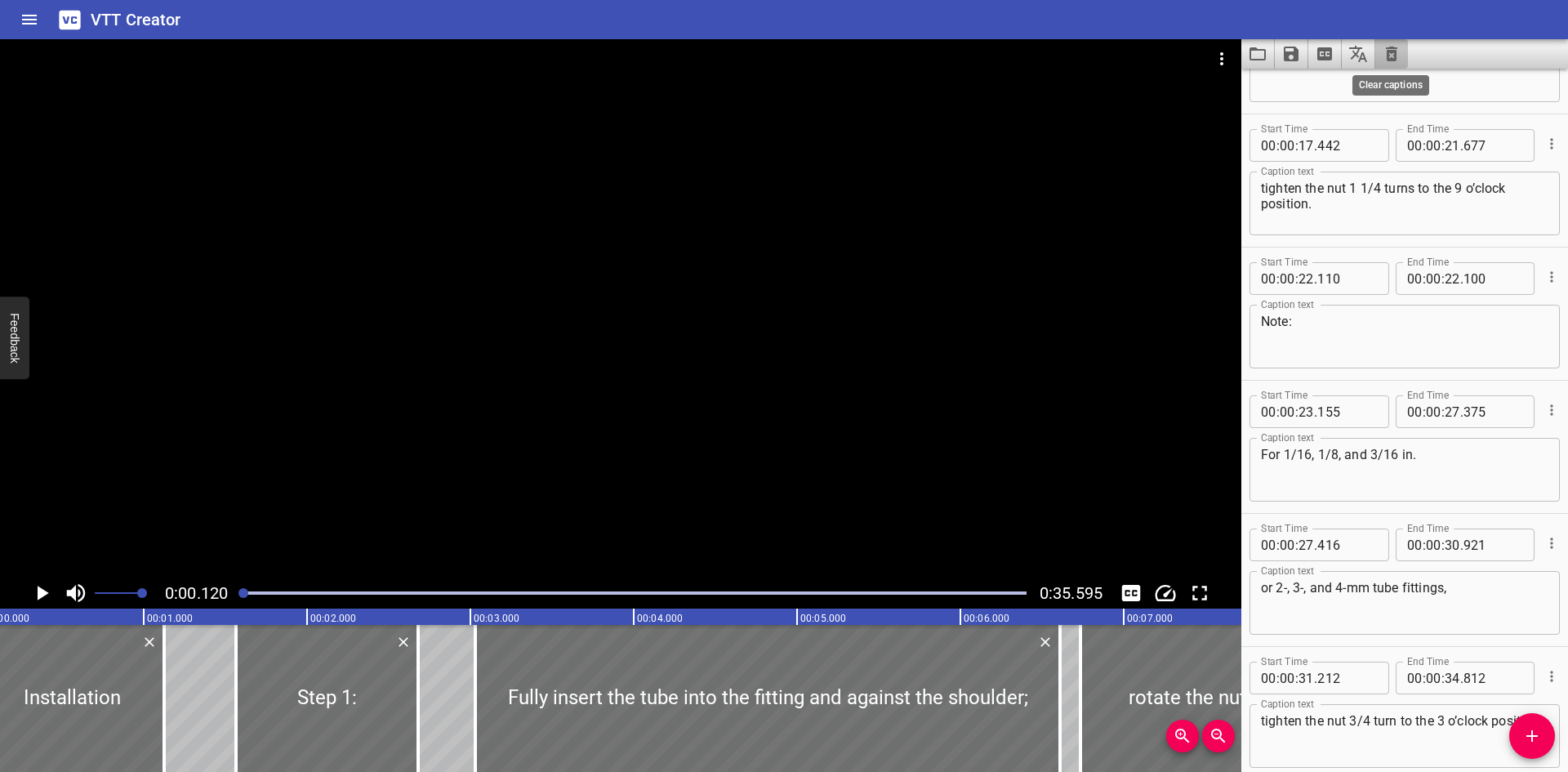
click at [1397, 57] on icon "Clear captions" at bounding box center [1392, 54] width 20 height 20
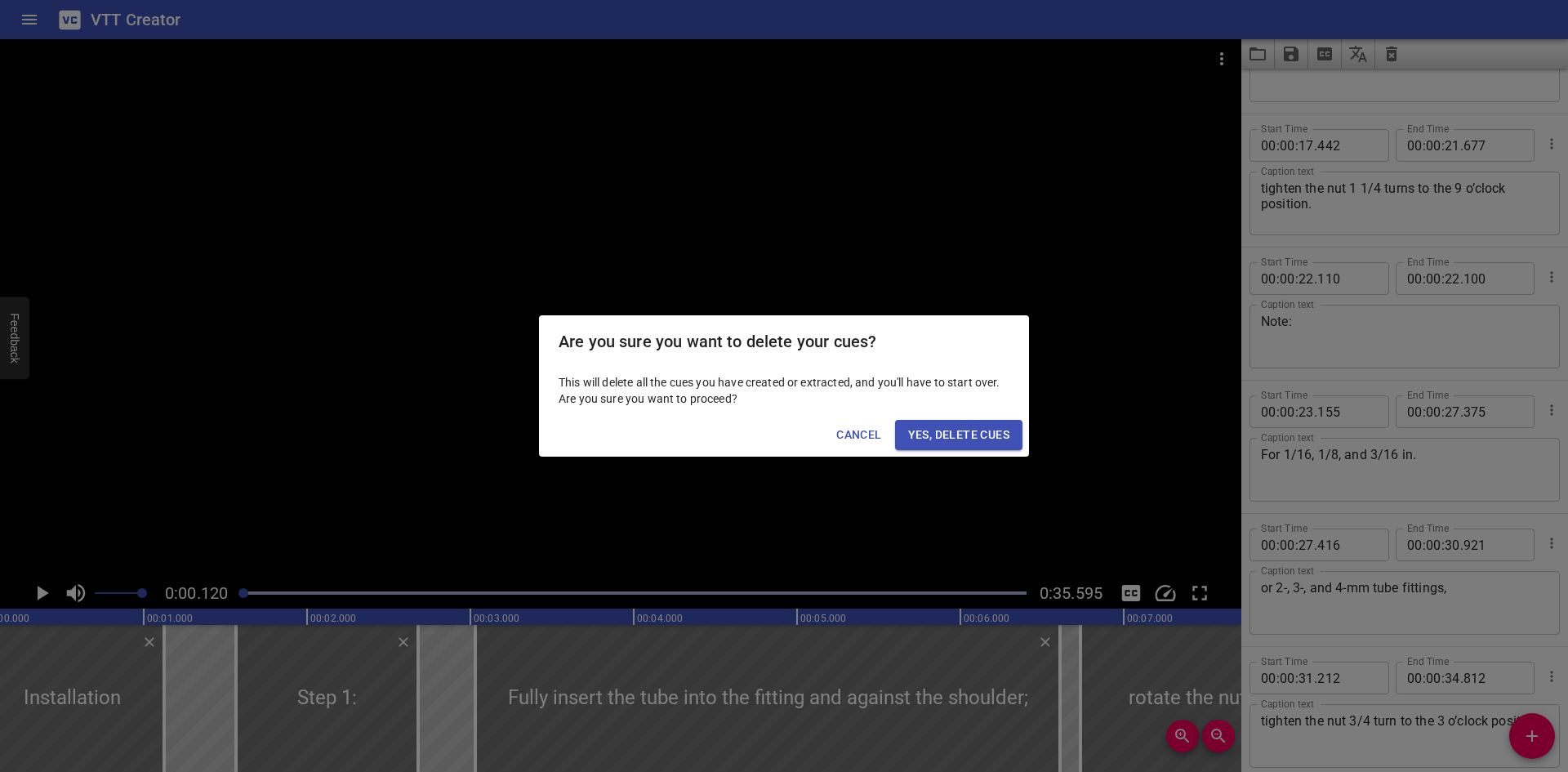
click at [909, 441] on span "Yes, Delete Cues" at bounding box center [959, 434] width 101 height 21
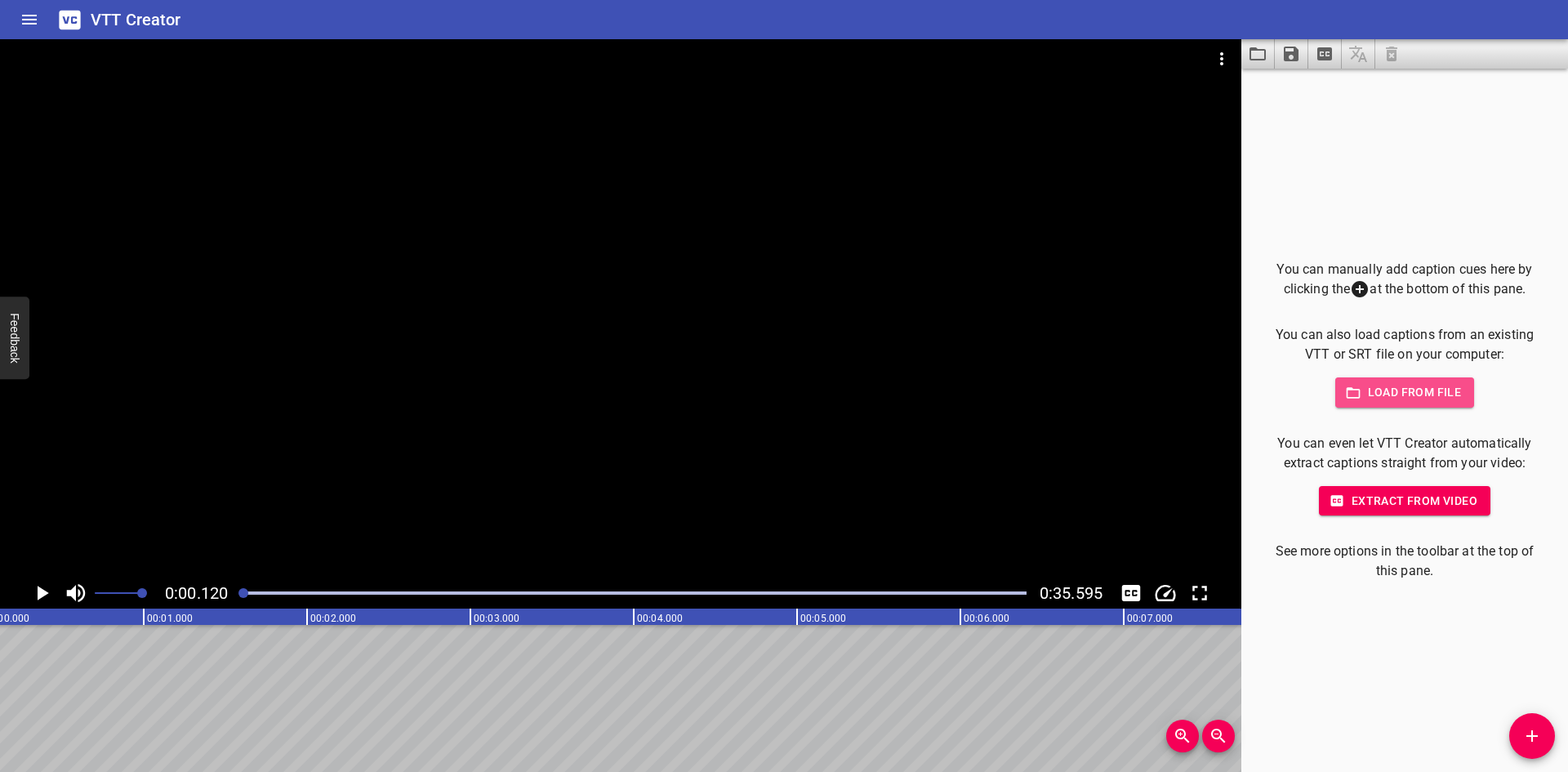
click at [1369, 399] on span "Load from file" at bounding box center [1405, 392] width 113 height 21
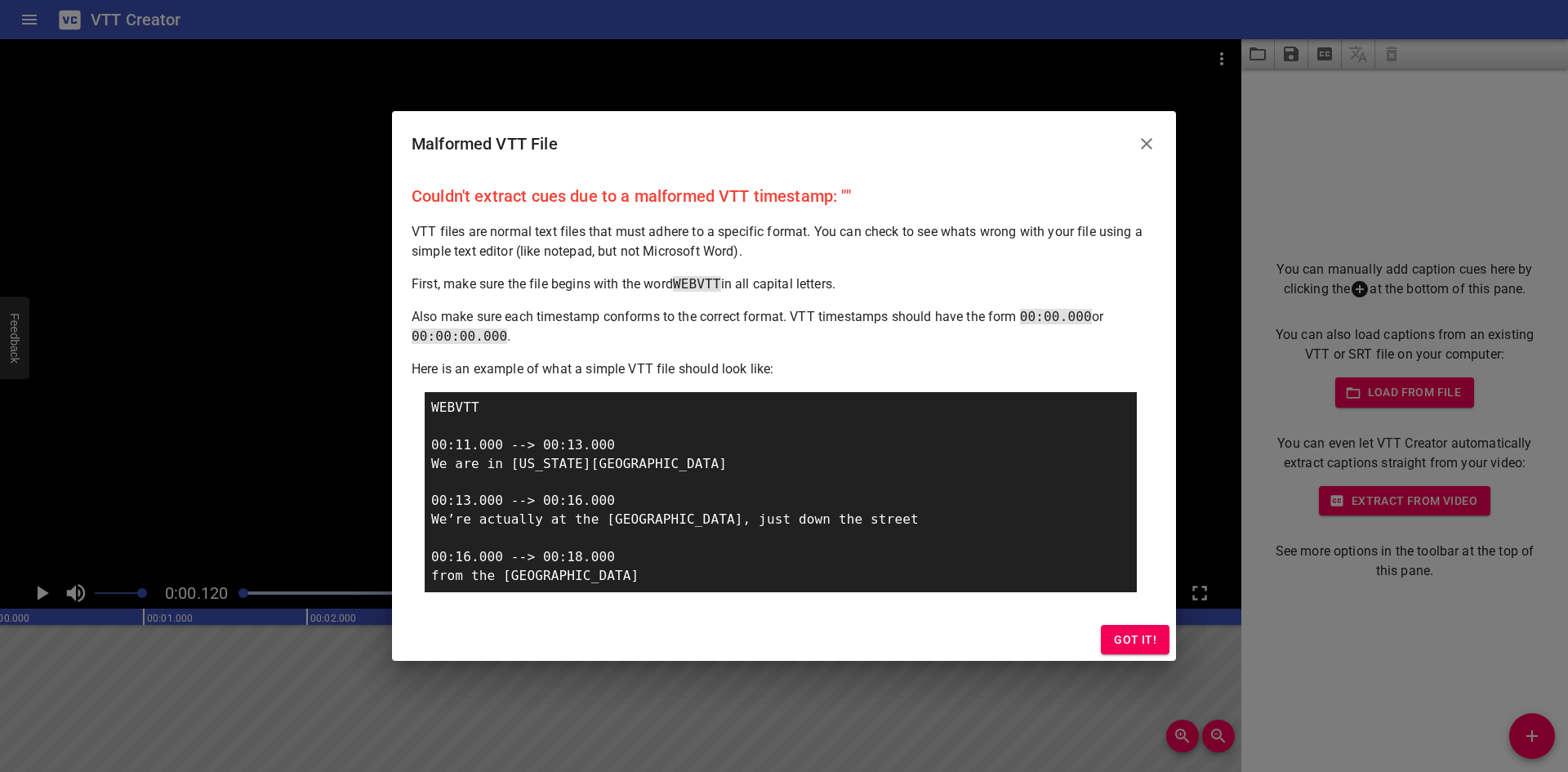
drag, startPoint x: 1381, startPoint y: 156, endPoint x: 1349, endPoint y: 156, distance: 32.0
click at [1381, 156] on div "Malformed VTT File Couldn't extract cues due to a malformed VTT timestamp: "" V…" at bounding box center [784, 386] width 1568 height 772
click at [1134, 154] on button "Close" at bounding box center [1147, 144] width 39 height 39
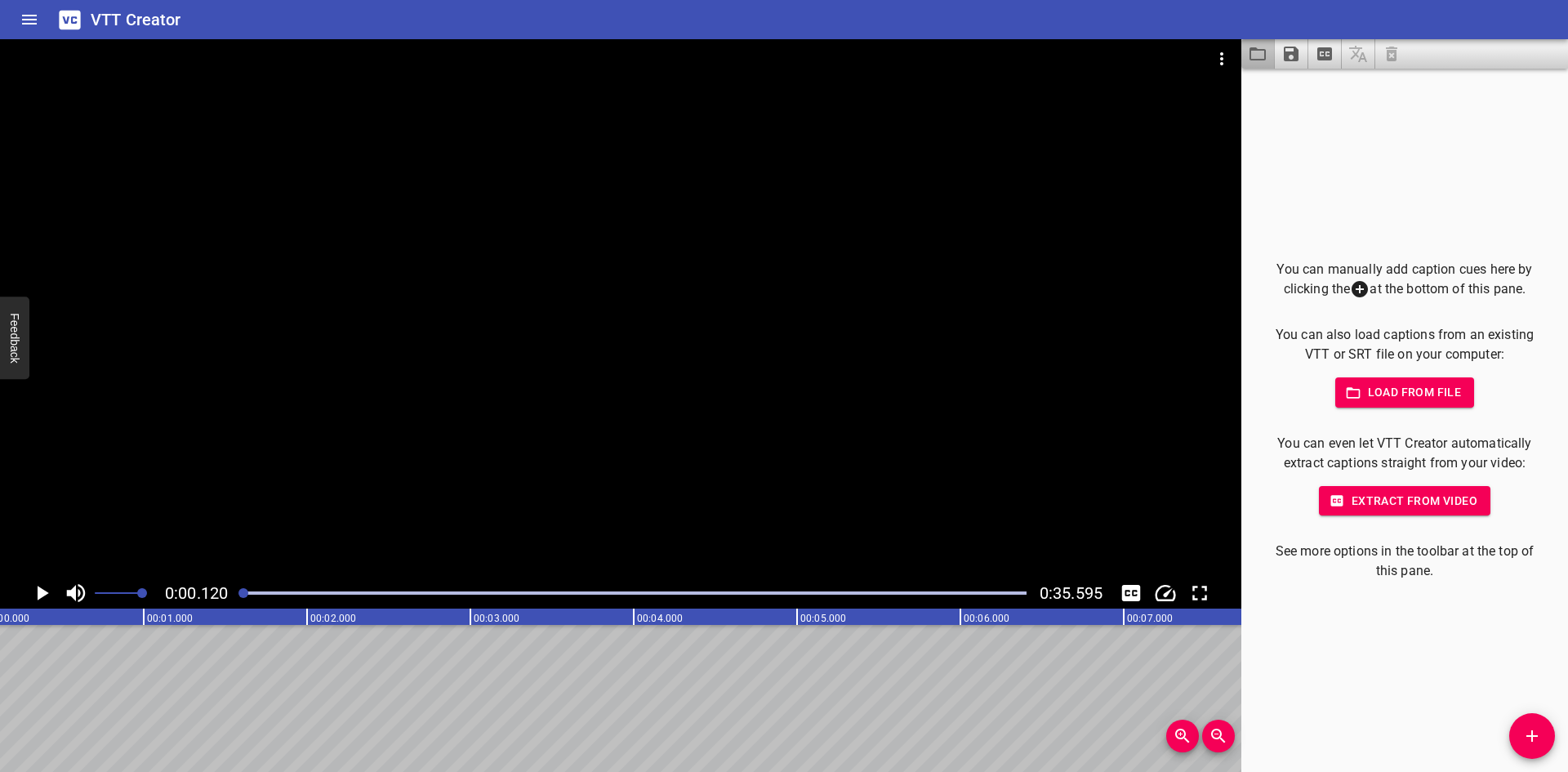
click at [1250, 59] on icon "Load captions from file" at bounding box center [1257, 54] width 16 height 13
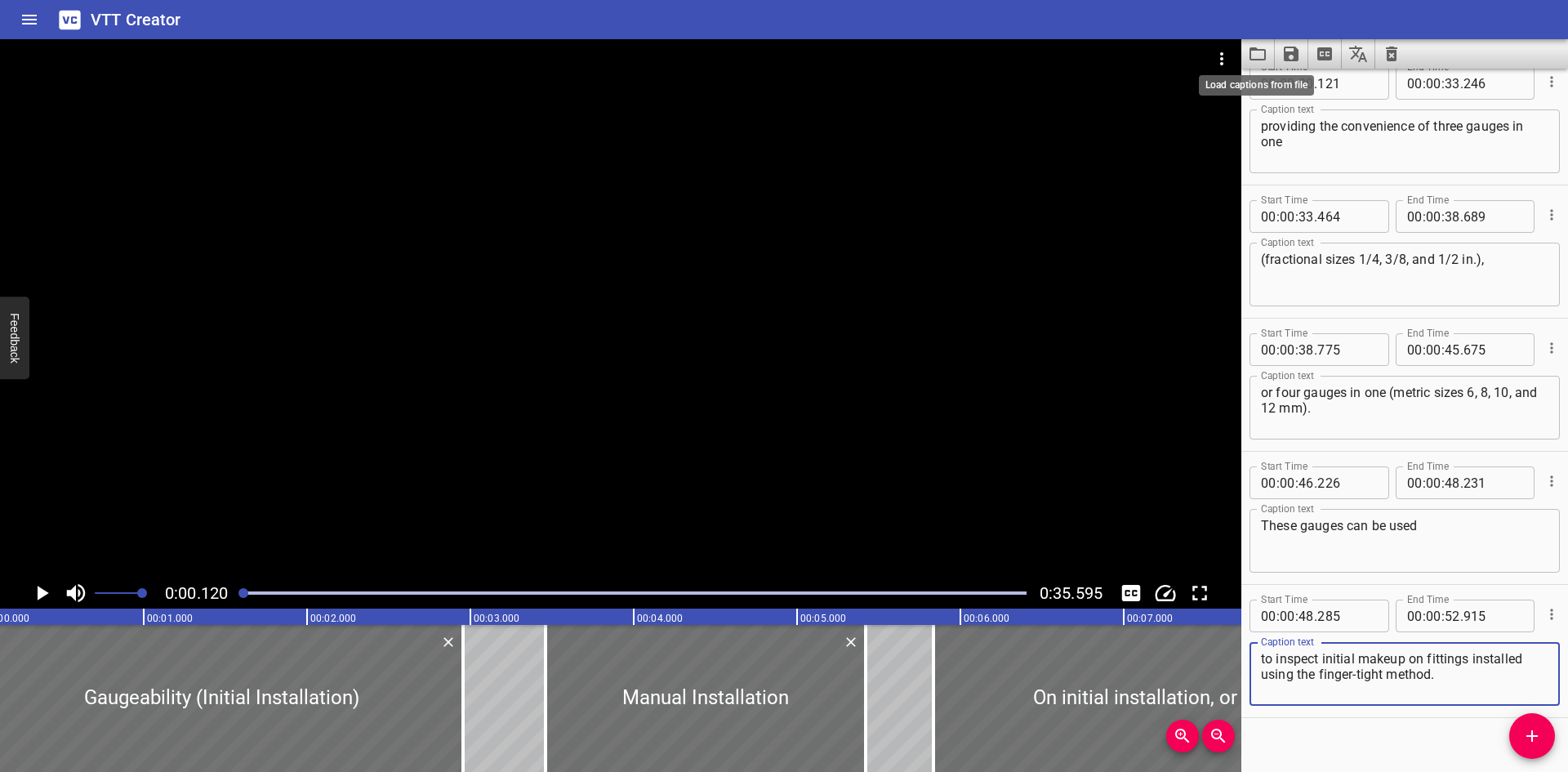
scroll to position [1104, 0]
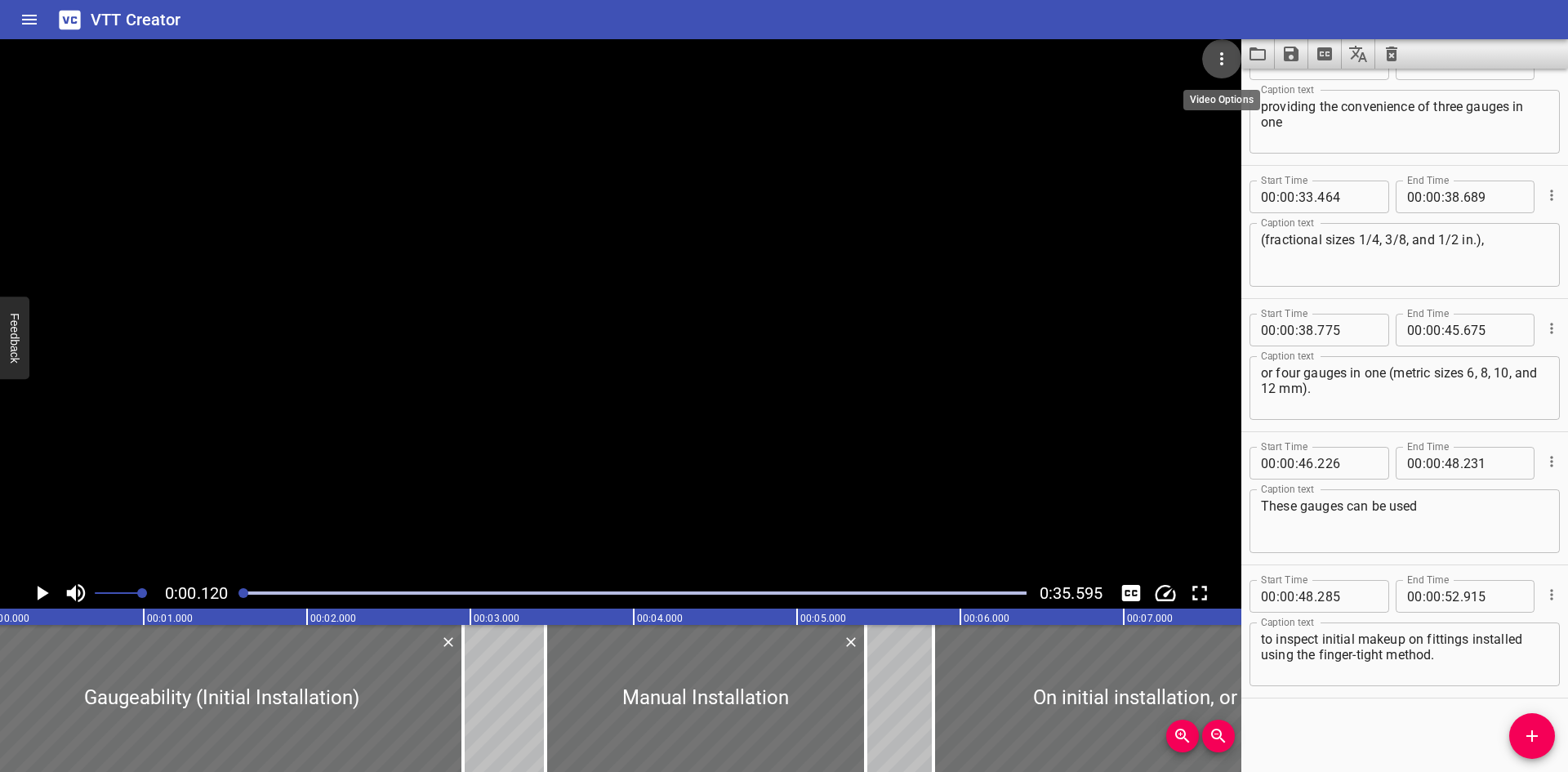
click at [1213, 66] on icon "Video Options" at bounding box center [1222, 59] width 20 height 20
click at [1231, 66] on li "Select New Video File..." at bounding box center [1283, 60] width 162 height 30
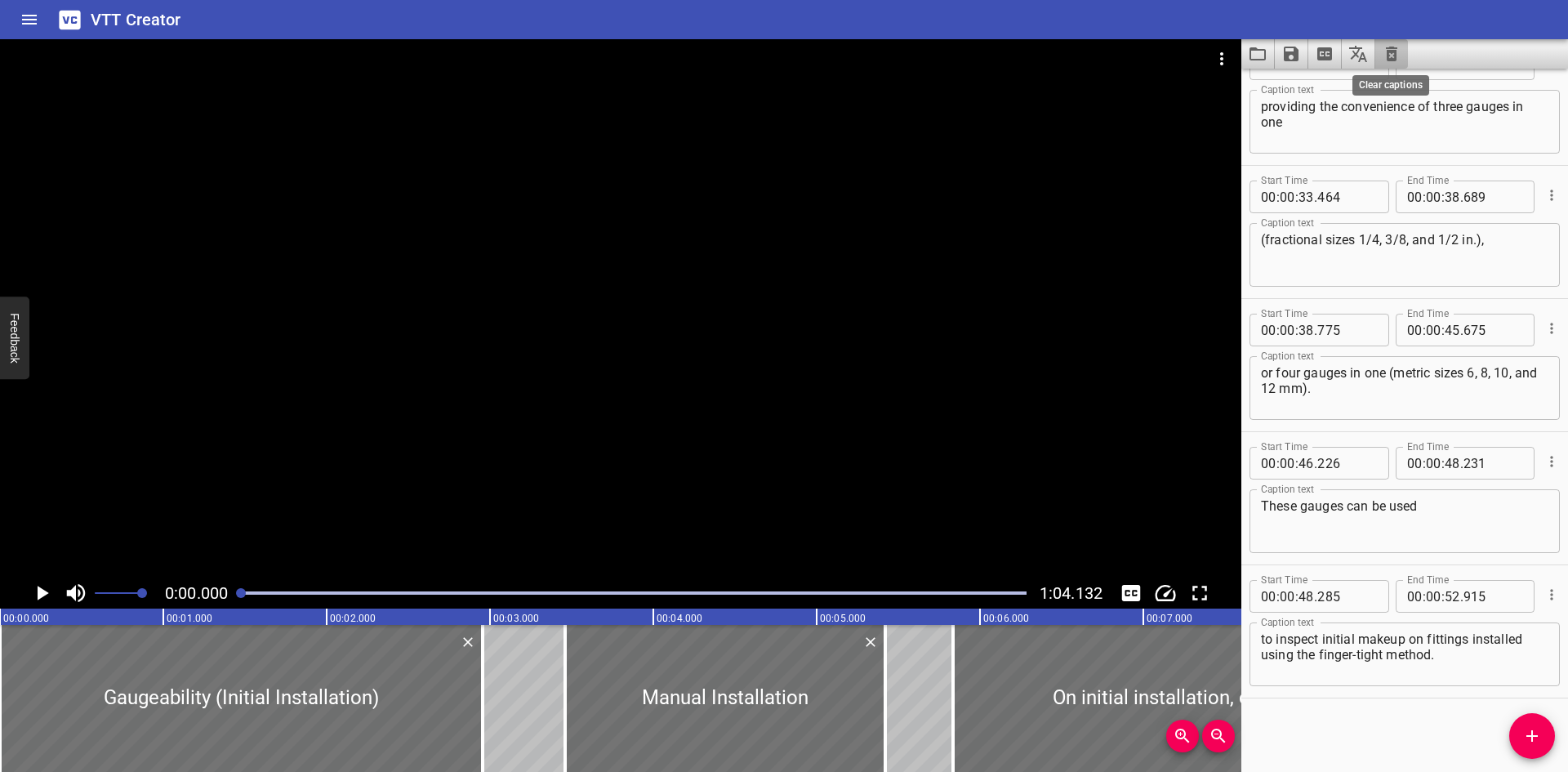
click at [1385, 53] on icon "Clear captions" at bounding box center [1392, 54] width 20 height 20
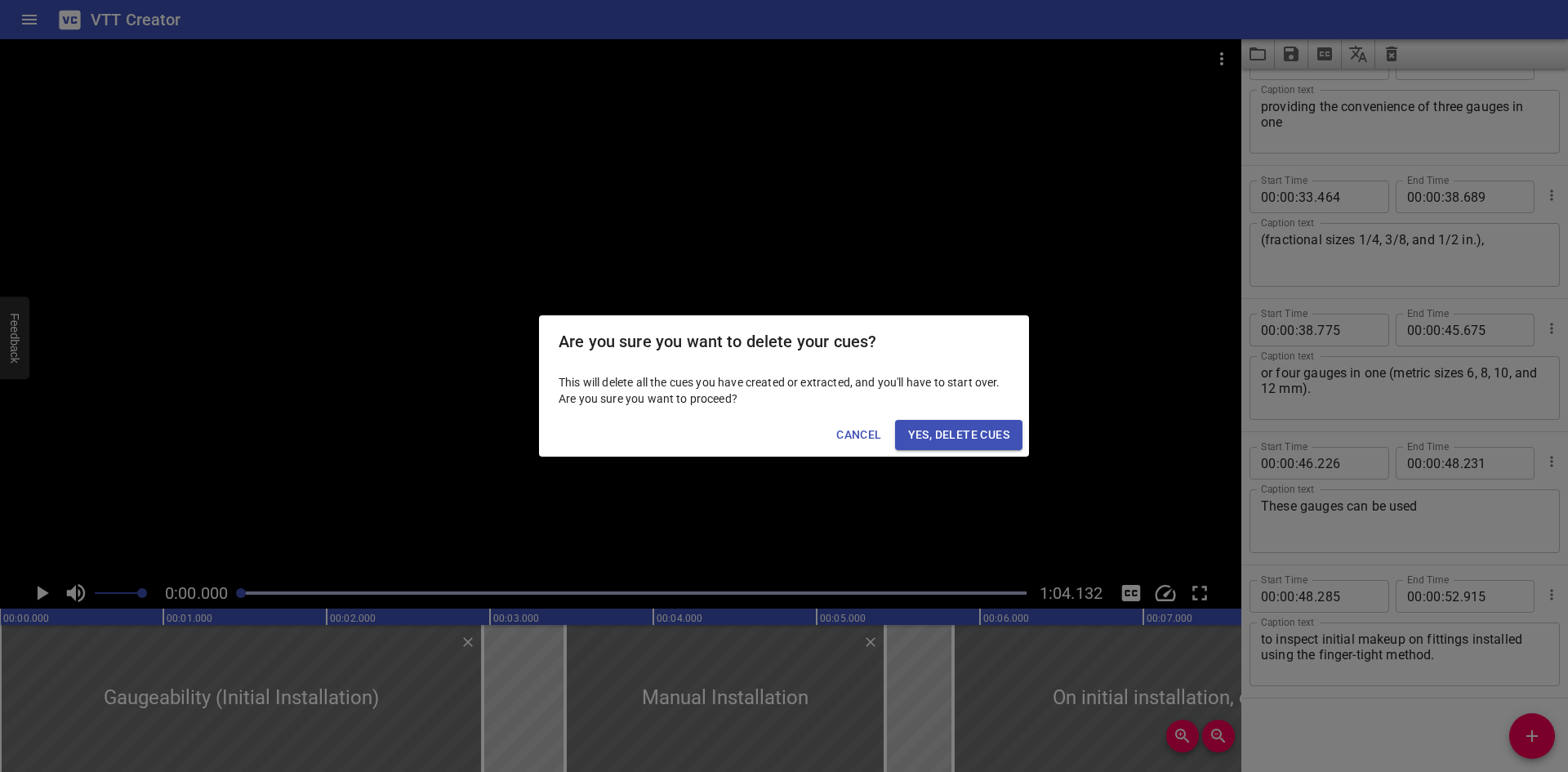
click at [958, 440] on span "Yes, Delete Cues" at bounding box center [959, 434] width 101 height 21
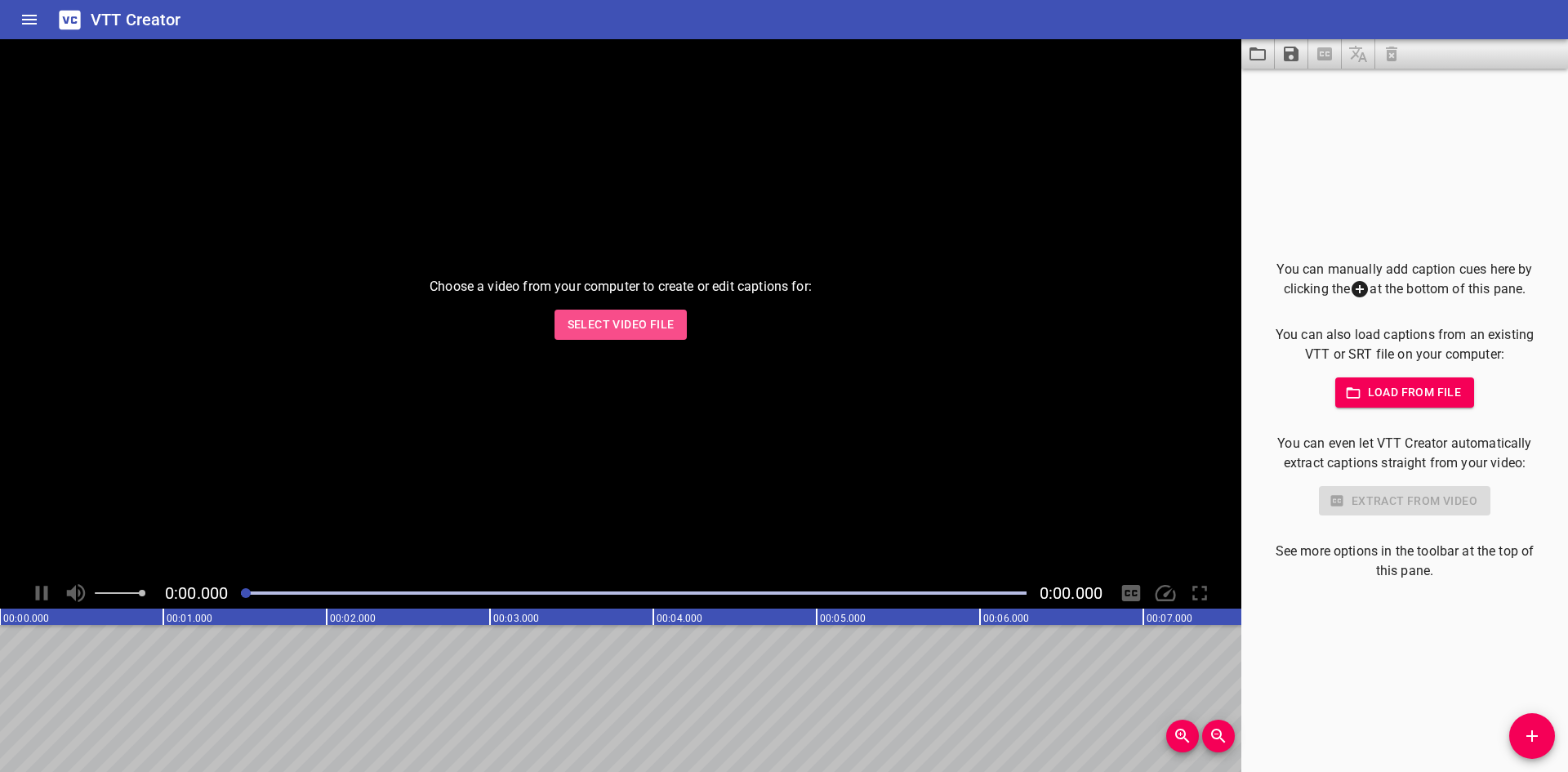
click at [607, 330] on span "Select Video File" at bounding box center [620, 324] width 107 height 21
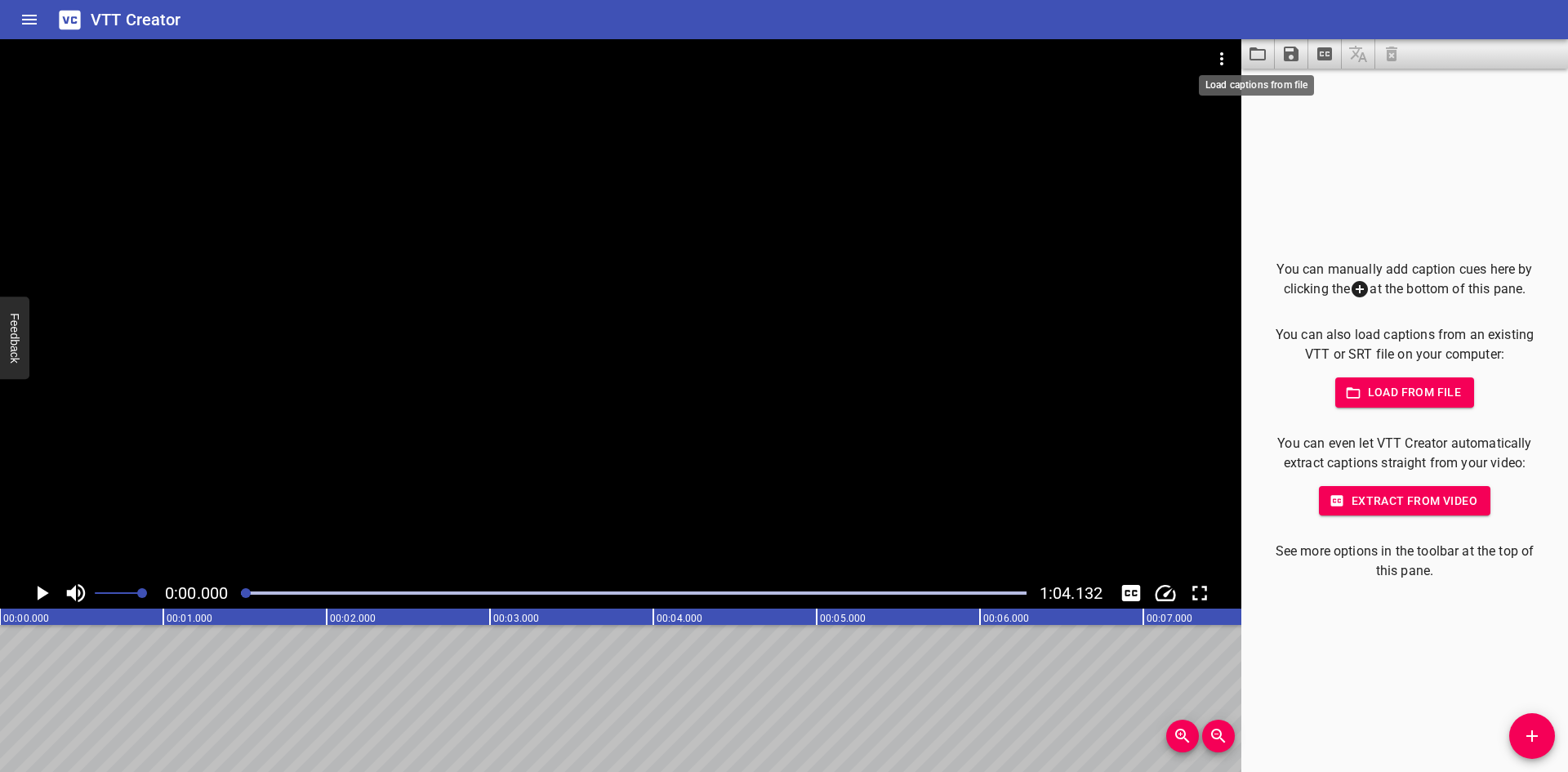
click at [1257, 55] on icon "Load captions from file" at bounding box center [1258, 54] width 20 height 20
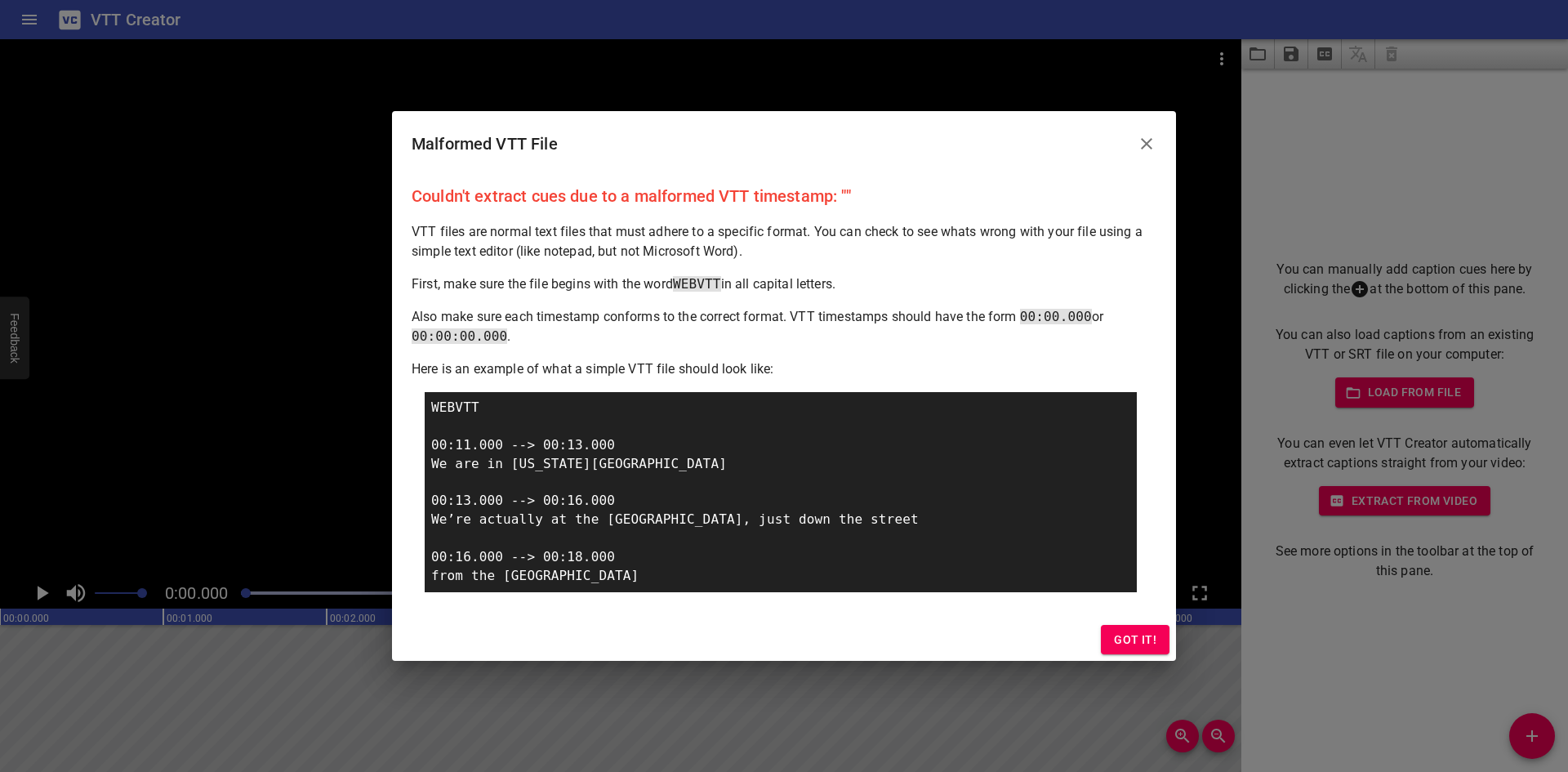
click at [1152, 136] on icon "Close" at bounding box center [1147, 144] width 20 height 20
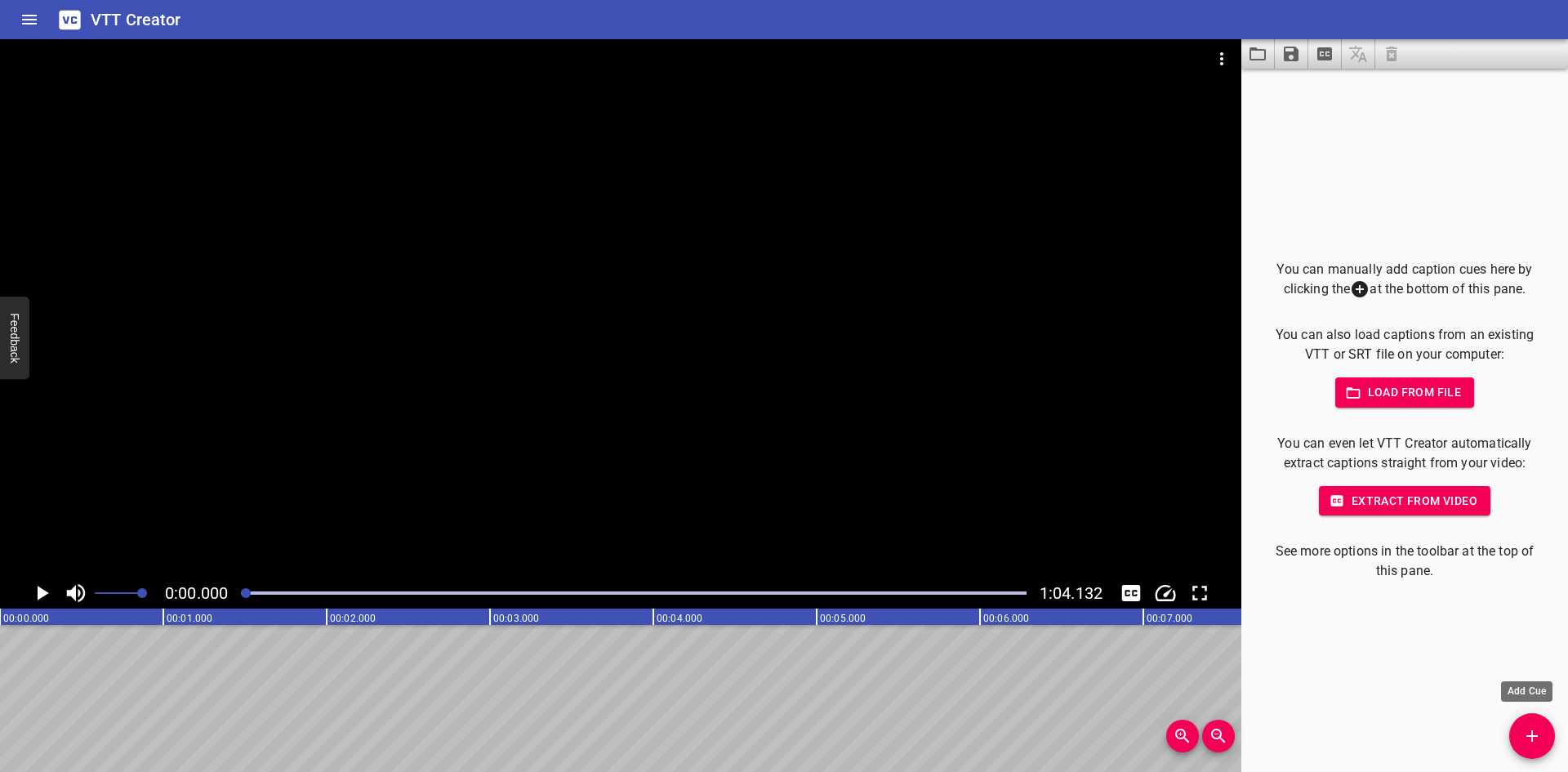
click at [1527, 723] on button "Add Cue" at bounding box center [1532, 735] width 46 height 46
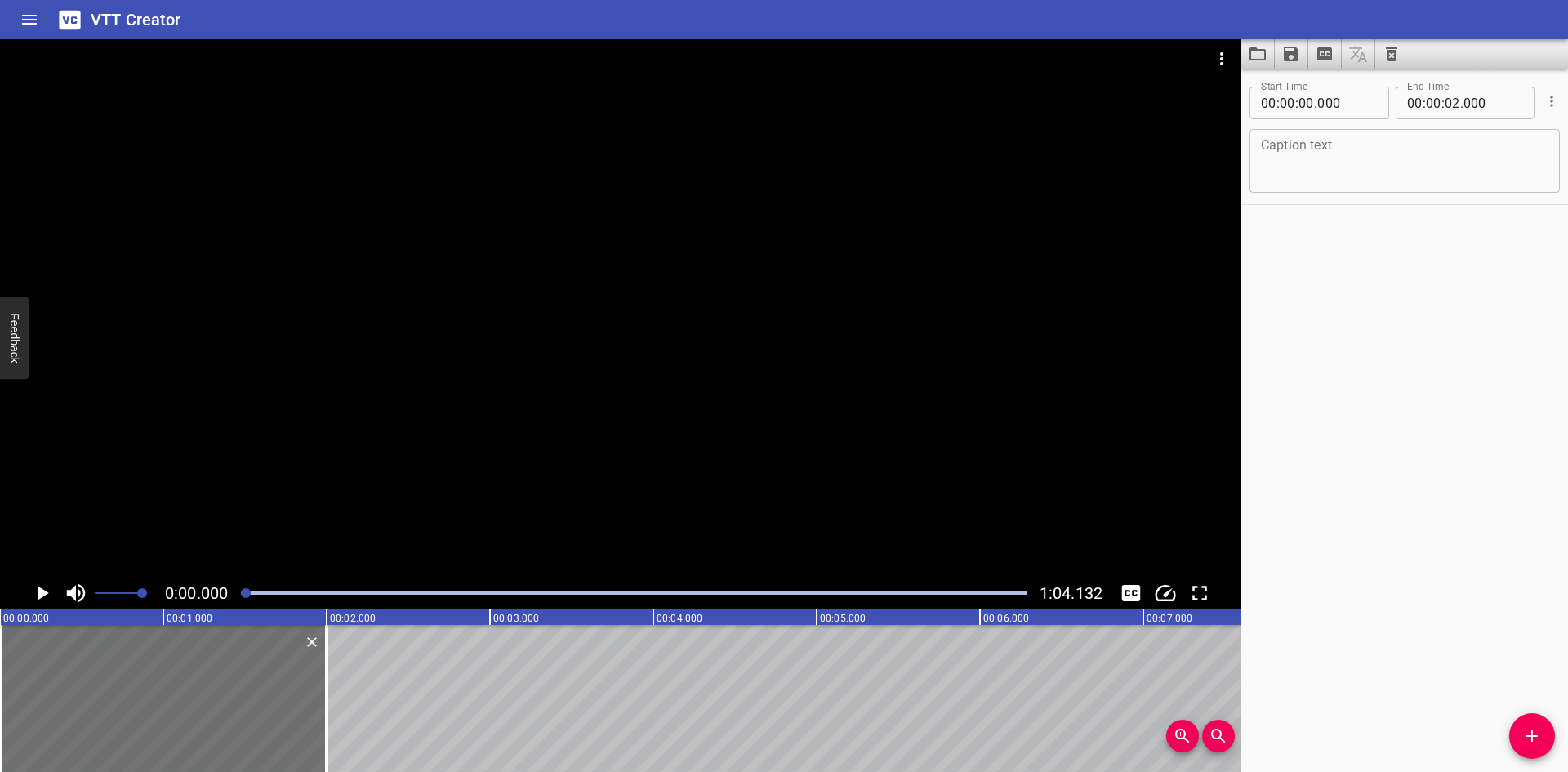
drag, startPoint x: 797, startPoint y: 219, endPoint x: 806, endPoint y: 230, distance: 14.2
click at [797, 219] on div at bounding box center [620, 309] width 1241 height 539
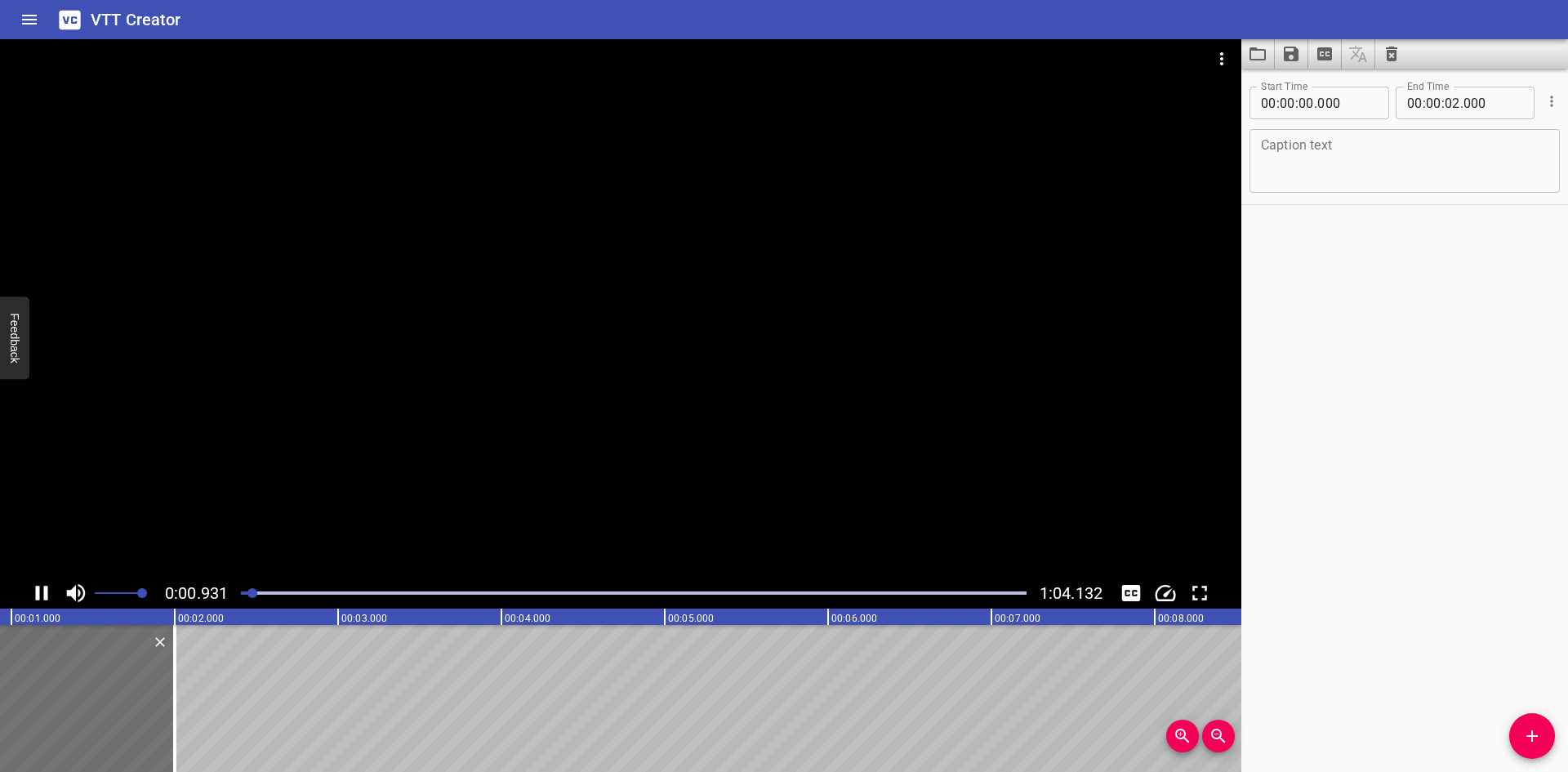
click at [451, 399] on div at bounding box center [620, 309] width 1241 height 539
drag, startPoint x: 329, startPoint y: 706, endPoint x: 193, endPoint y: 713, distance: 136.2
click at [193, 713] on div at bounding box center [190, 698] width 16 height 147
type input "01"
type input "165"
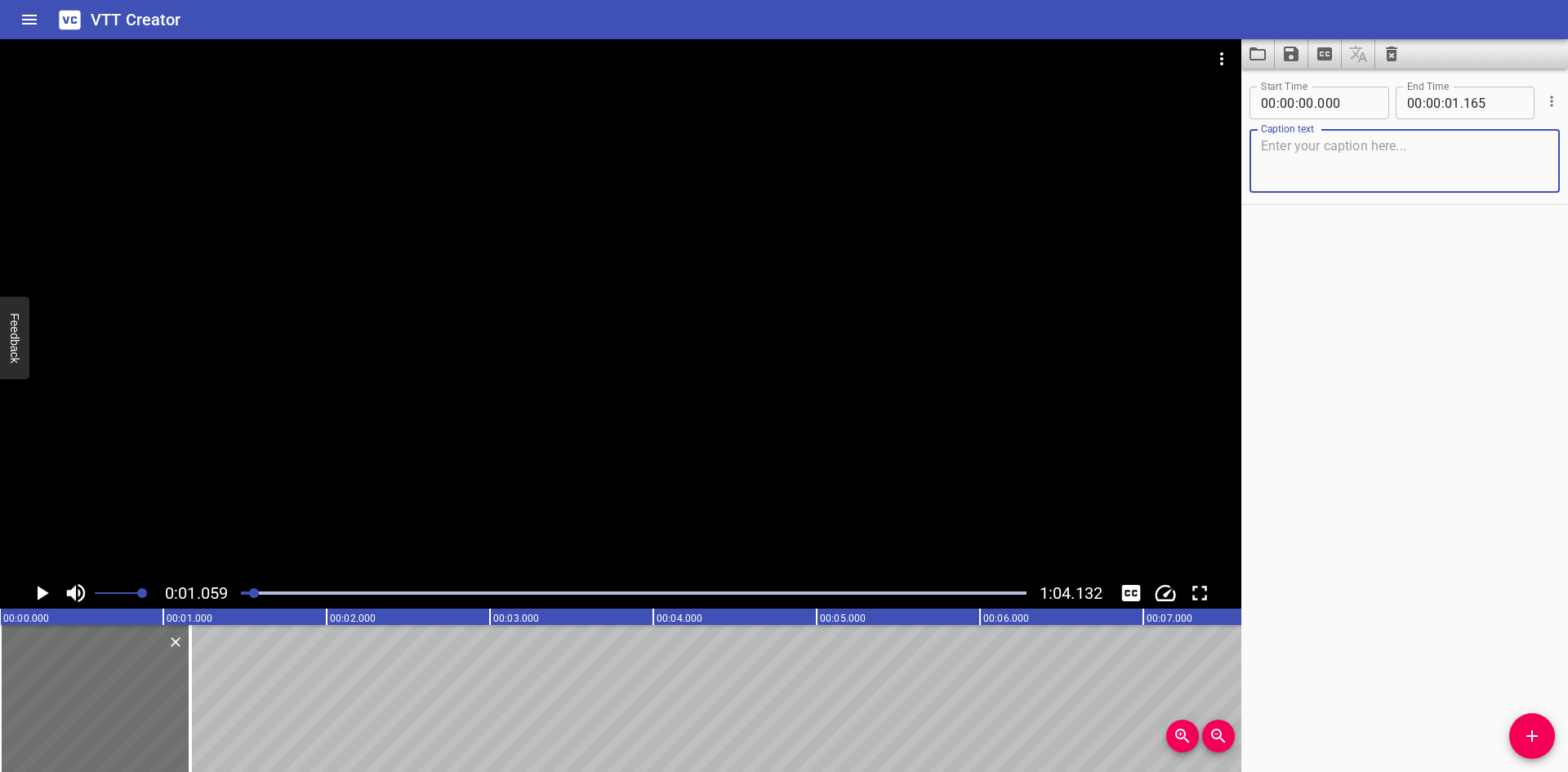
click at [1348, 172] on textarea at bounding box center [1405, 162] width 287 height 47
paste textarea "Reassembly"
type textarea "Reassembly"
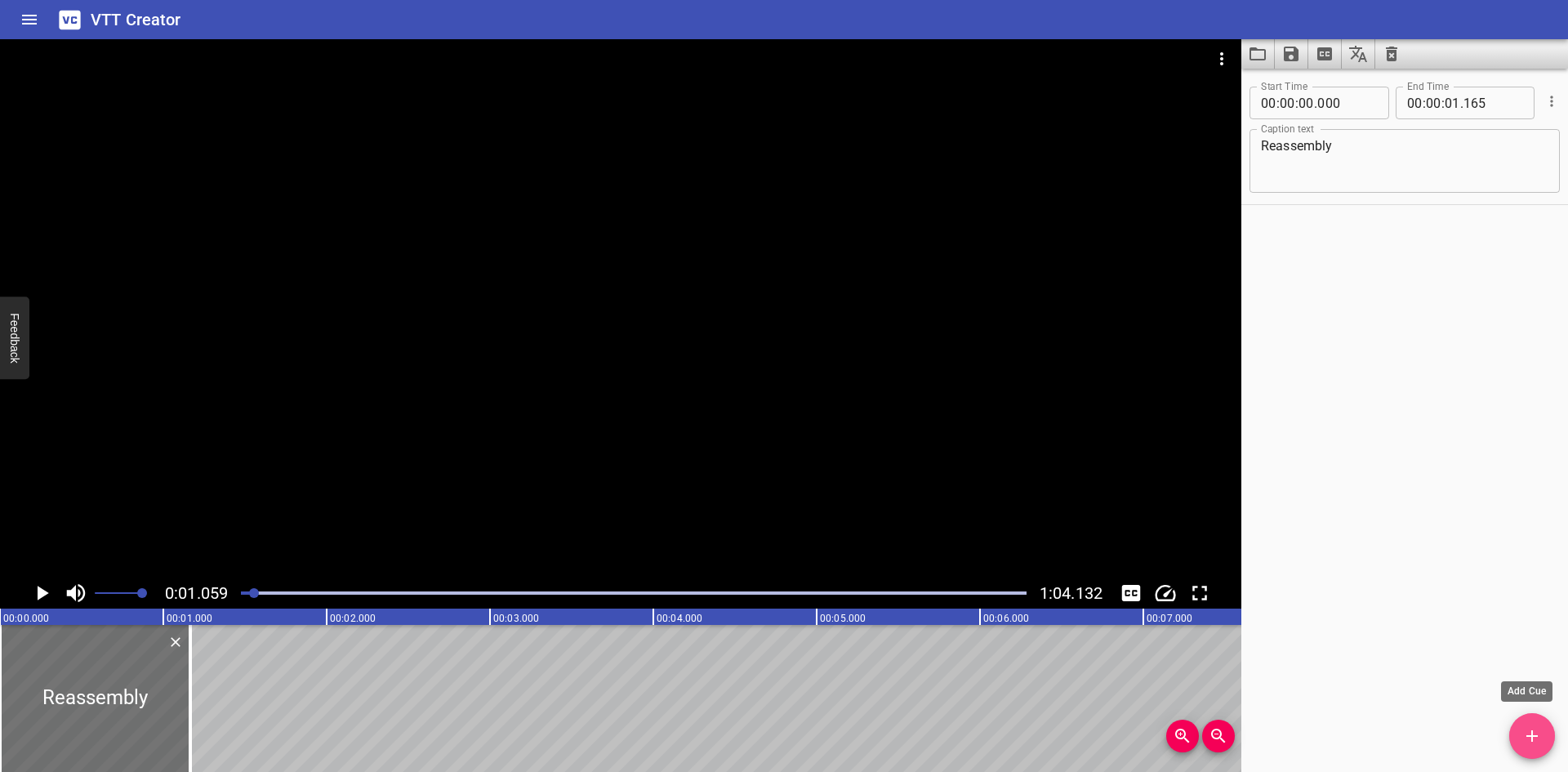
click at [1530, 734] on icon "Add Cue" at bounding box center [1532, 736] width 20 height 20
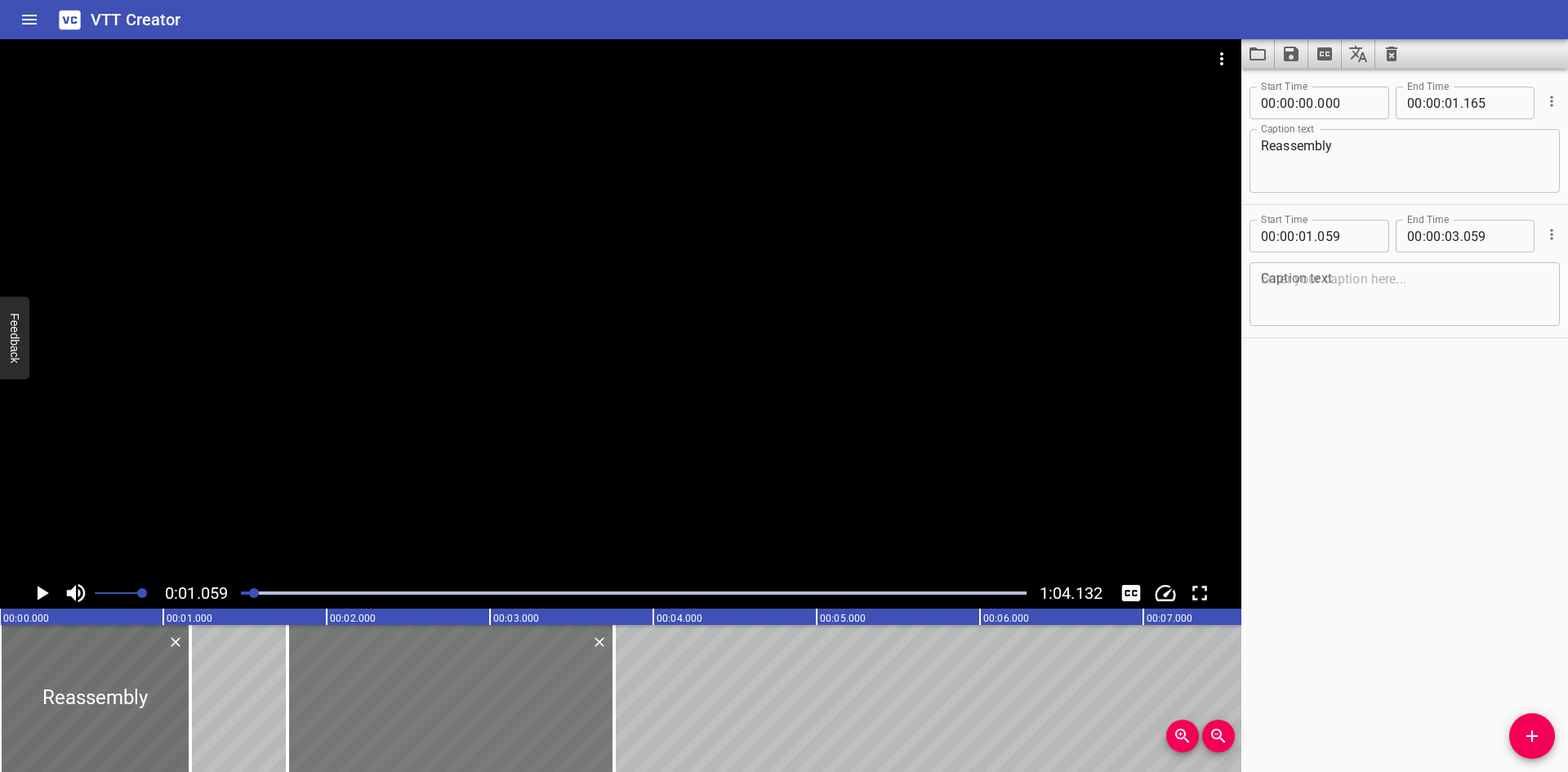
drag, startPoint x: 342, startPoint y: 709, endPoint x: 454, endPoint y: 711, distance: 112.0
click at [454, 711] on div at bounding box center [451, 698] width 327 height 147
type input "759"
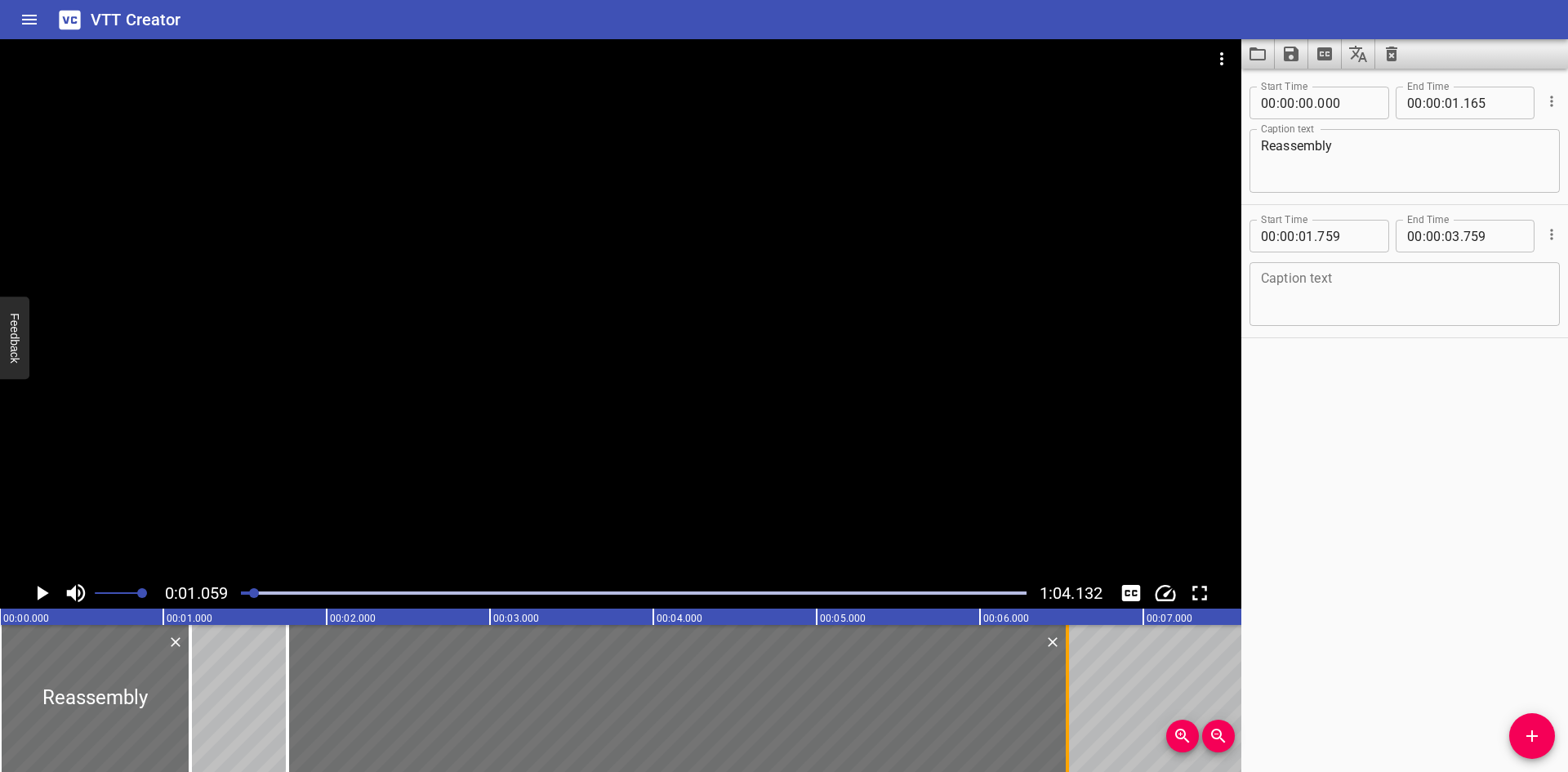
drag, startPoint x: 615, startPoint y: 718, endPoint x: 1068, endPoint y: 732, distance: 453.2
click at [1068, 732] on div at bounding box center [1068, 698] width 4 height 147
type input "06"
type input "534"
click at [36, 592] on icon "Play/Pause" at bounding box center [41, 592] width 24 height 24
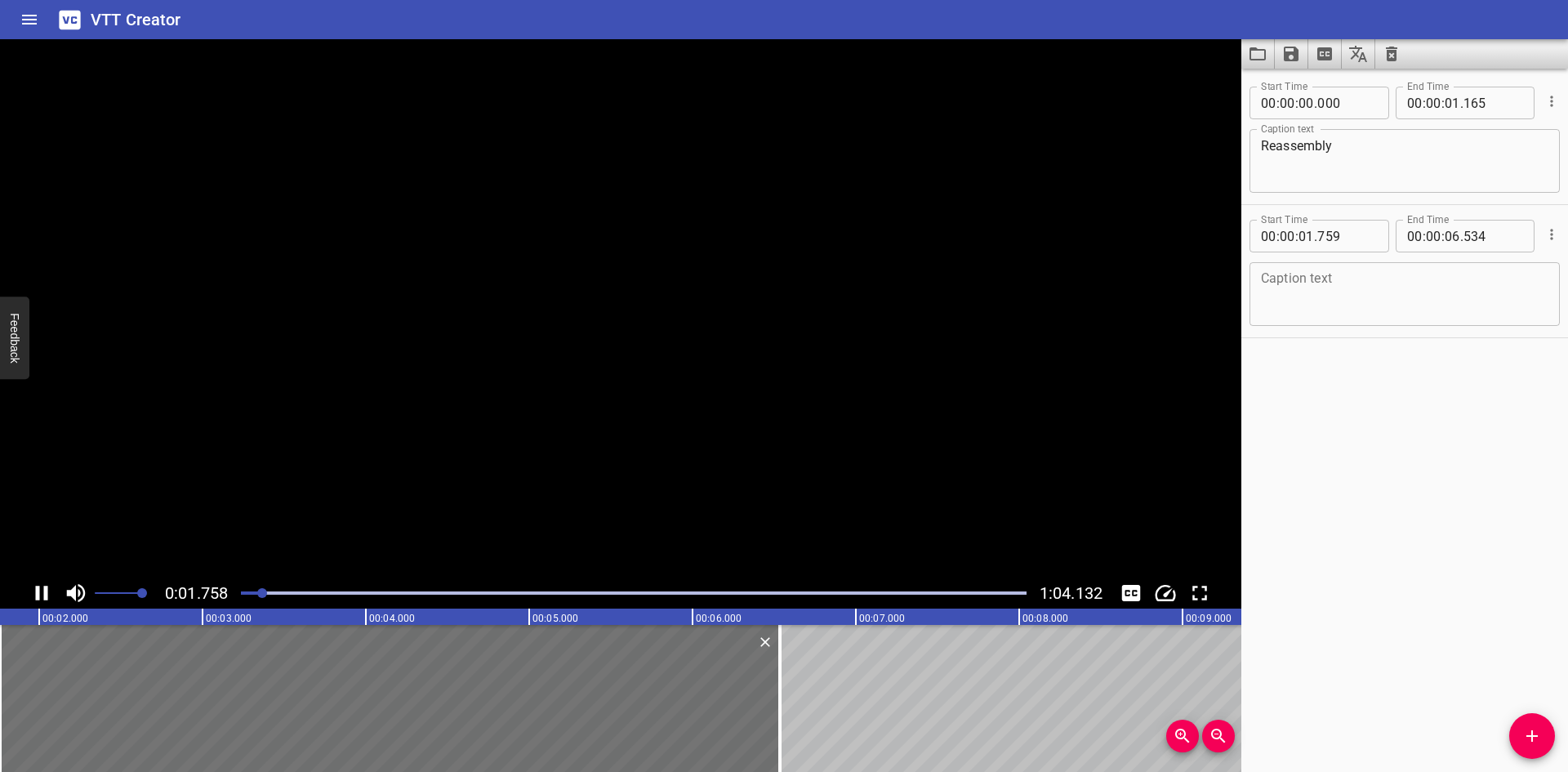
click at [36, 592] on icon "Play/Pause" at bounding box center [42, 592] width 13 height 14
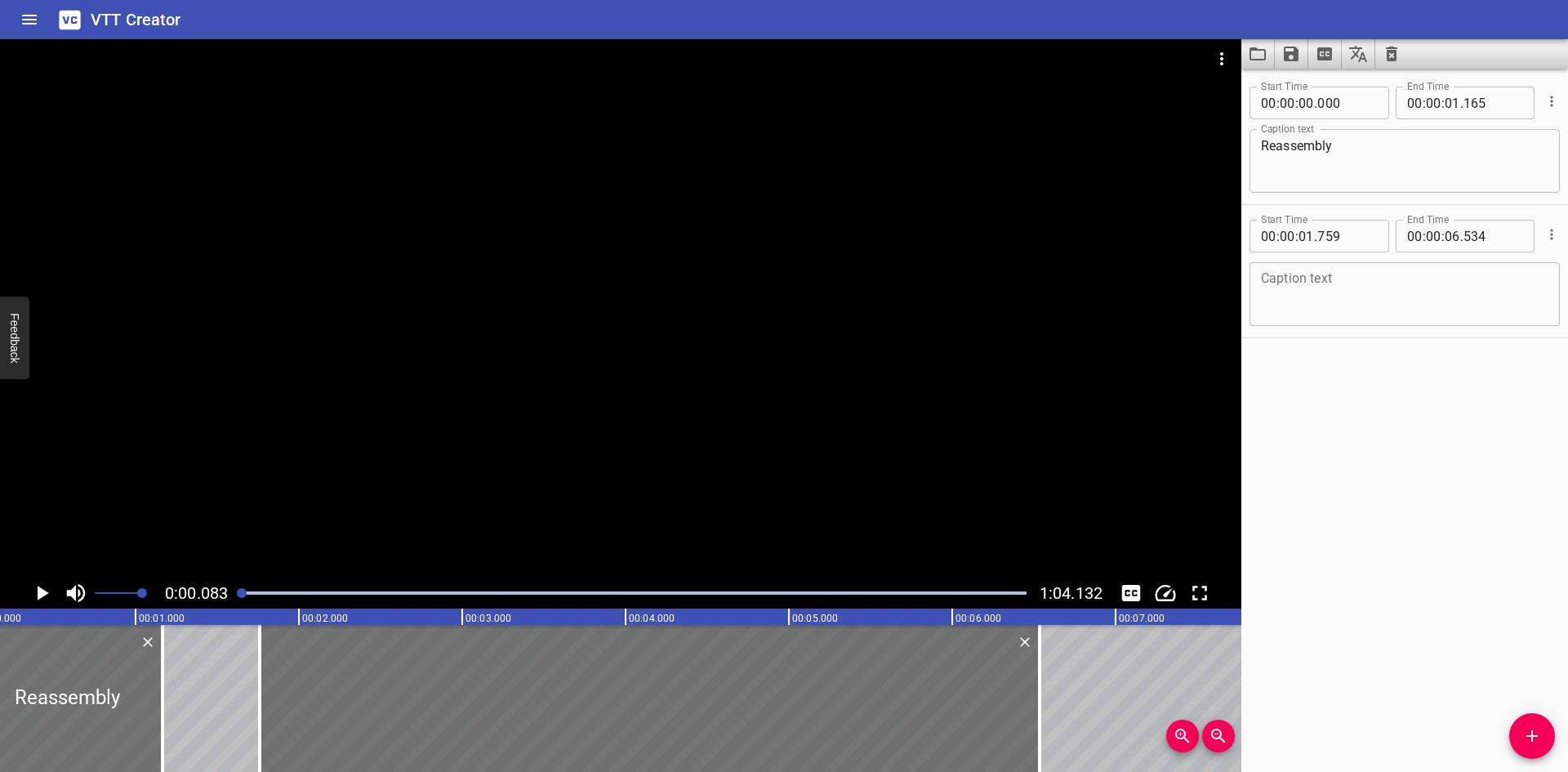
scroll to position [0, 13]
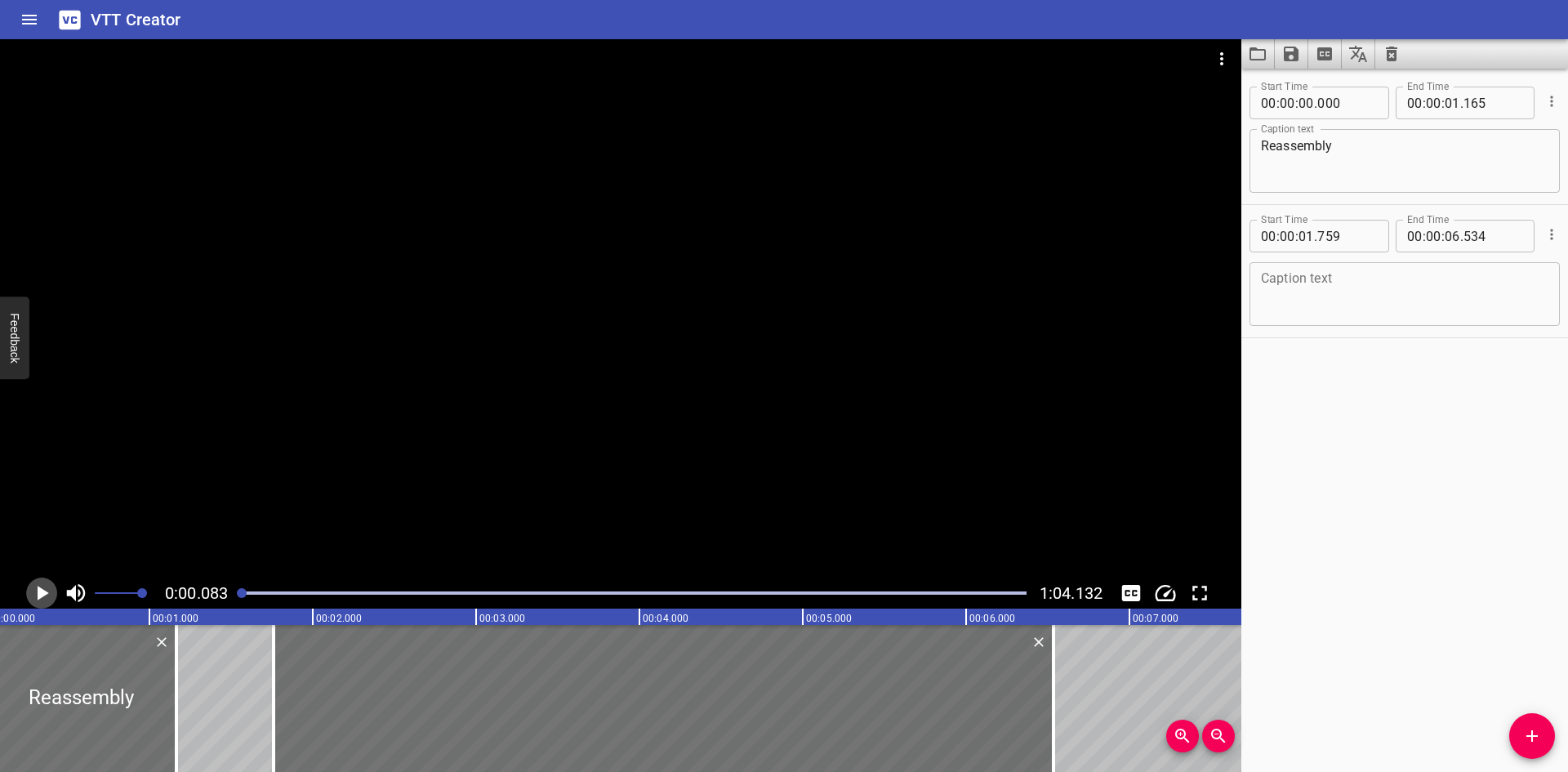
click at [43, 590] on icon "Play/Pause" at bounding box center [43, 592] width 12 height 14
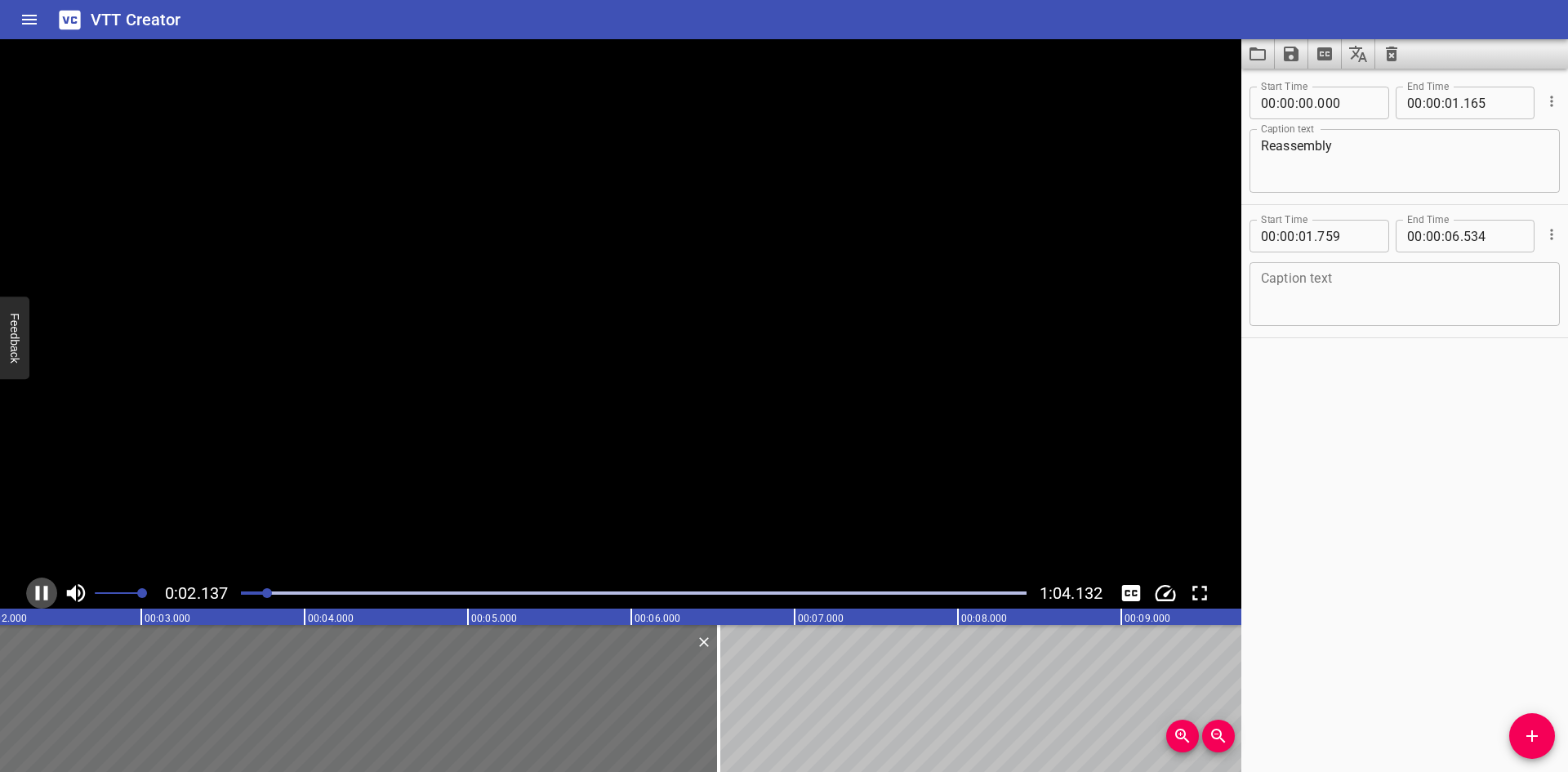
click at [43, 590] on icon "Play/Pause" at bounding box center [41, 592] width 24 height 24
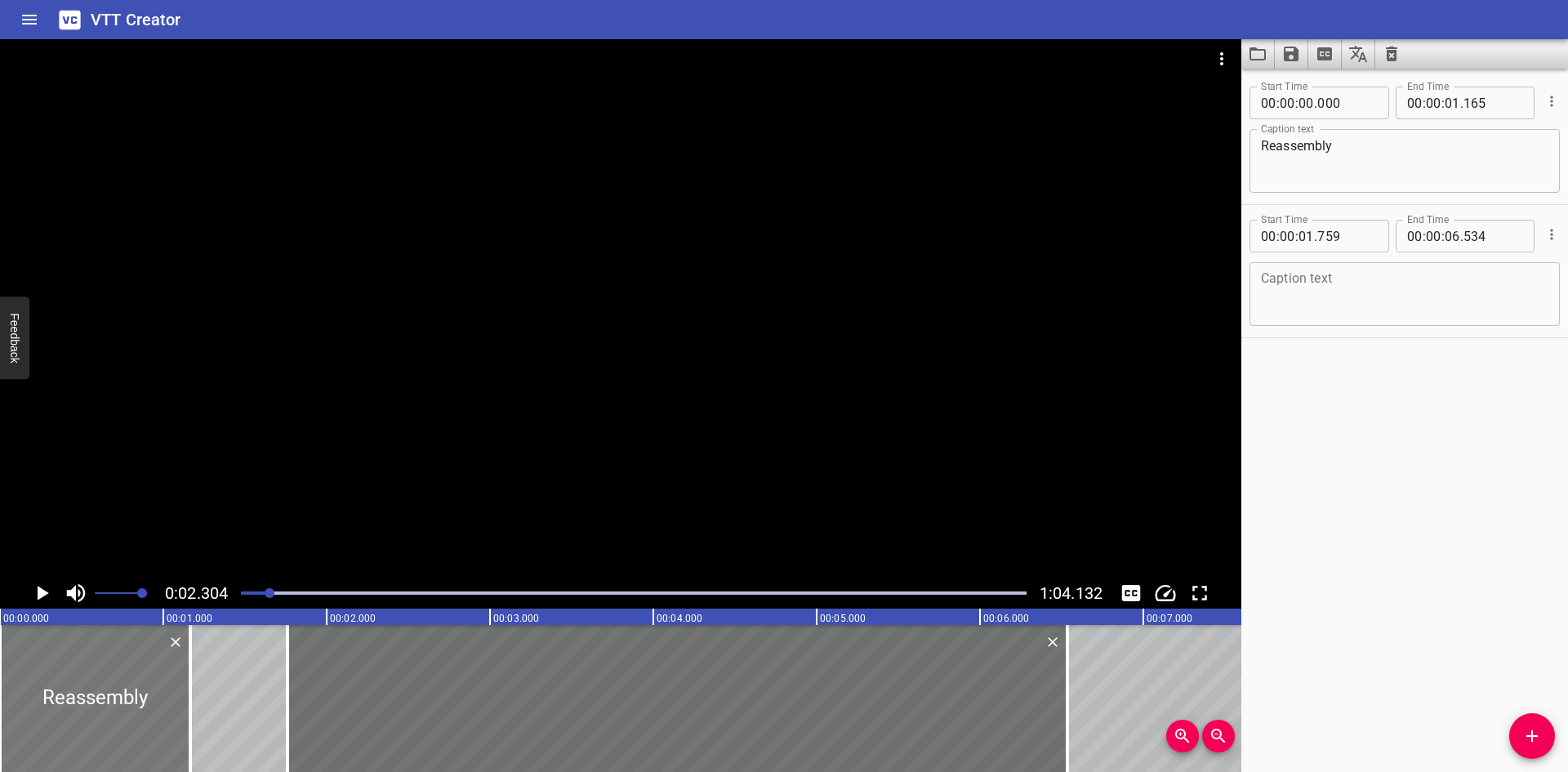
drag, startPoint x: 35, startPoint y: 697, endPoint x: 23, endPoint y: 694, distance: 12.4
click at [23, 694] on div at bounding box center [95, 698] width 190 height 147
click at [41, 597] on icon "Play/Pause" at bounding box center [43, 592] width 12 height 14
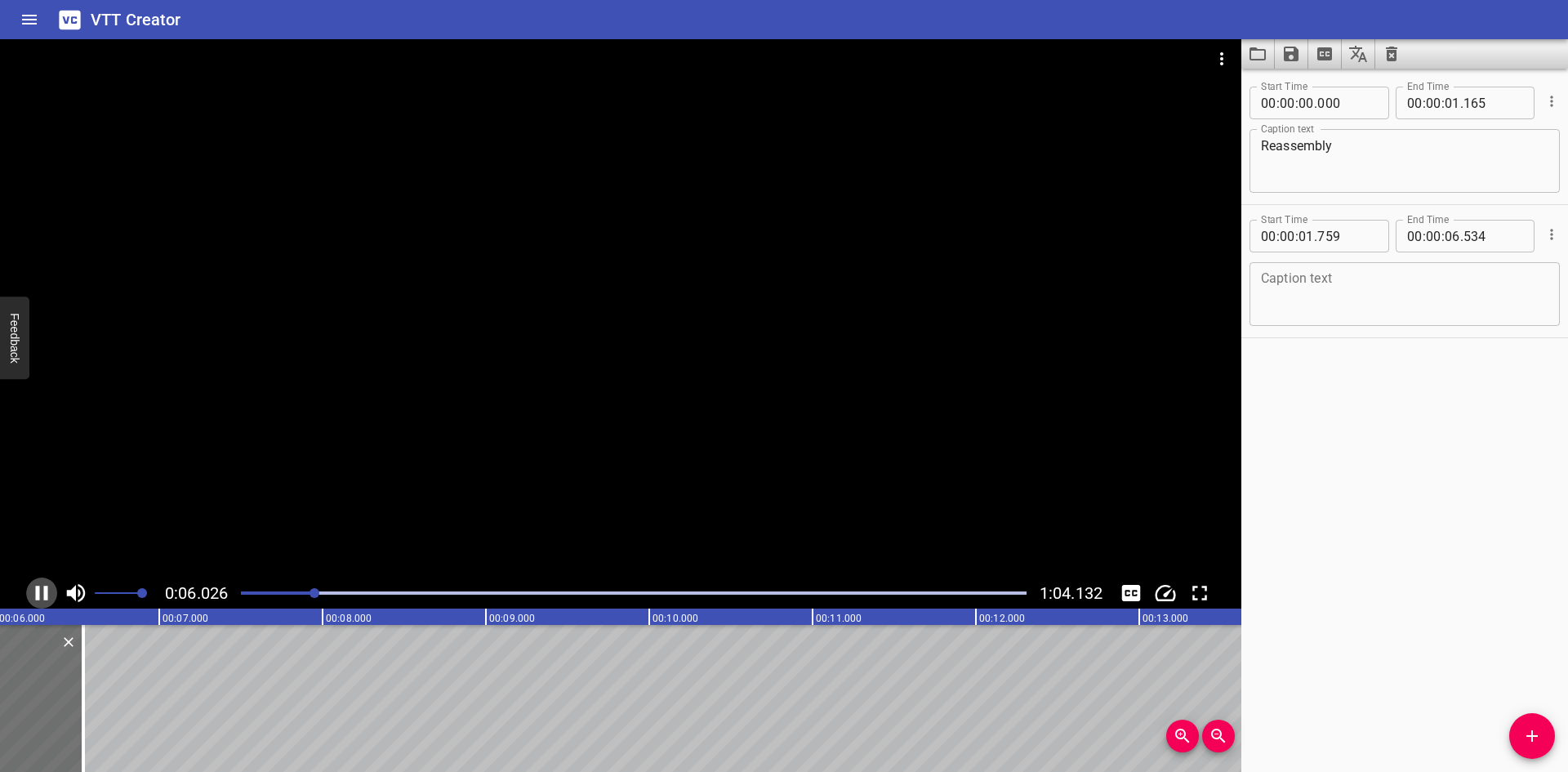
click at [43, 597] on icon "Play/Pause" at bounding box center [41, 592] width 24 height 24
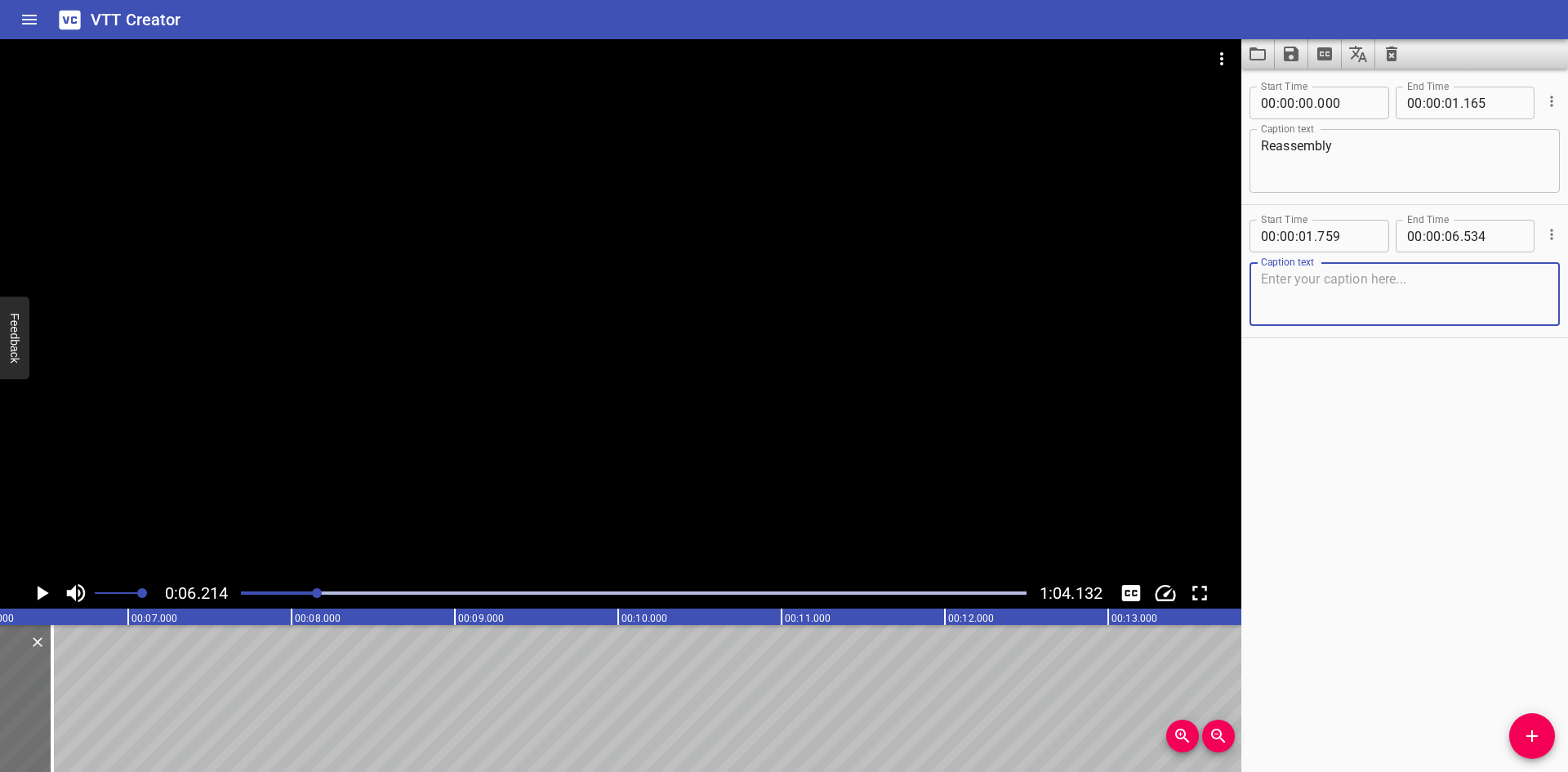
click at [1434, 301] on textarea at bounding box center [1405, 294] width 287 height 47
paste textarea "Tube Fittings are designed to be disassembled and reassembled many times."
click at [1466, 276] on textarea "Tube Fittings are designed to be disassembled and reassembled many times." at bounding box center [1405, 294] width 287 height 47
type textarea "Tube Fittings are designed to be disassembled and reassembled many times."
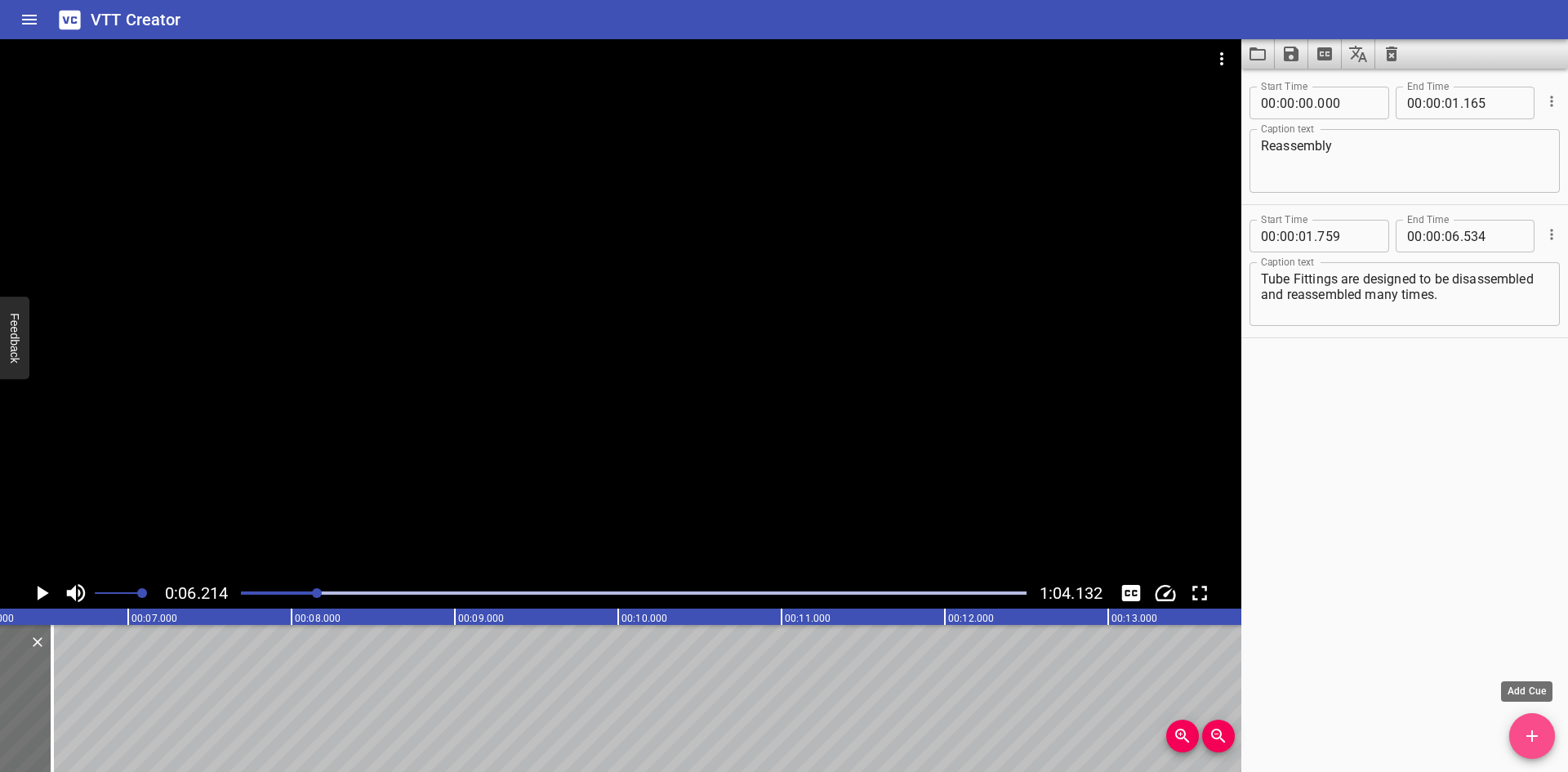
click at [1521, 736] on span "Add Cue" at bounding box center [1532, 736] width 46 height 20
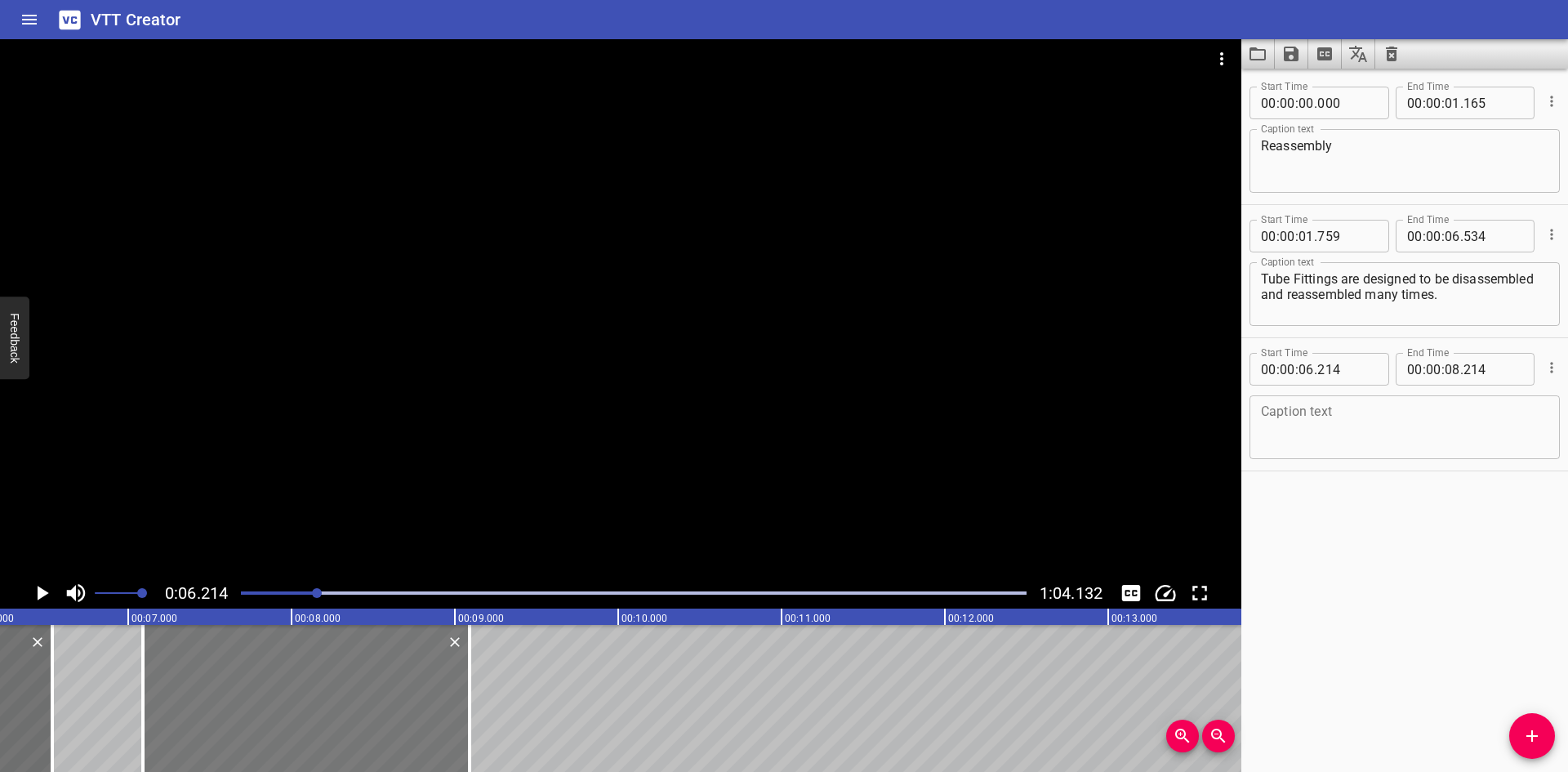
drag, startPoint x: 178, startPoint y: 711, endPoint x: 321, endPoint y: 715, distance: 143.1
click at [321, 715] on div at bounding box center [306, 698] width 327 height 147
type input "07"
type input "089"
type input "09"
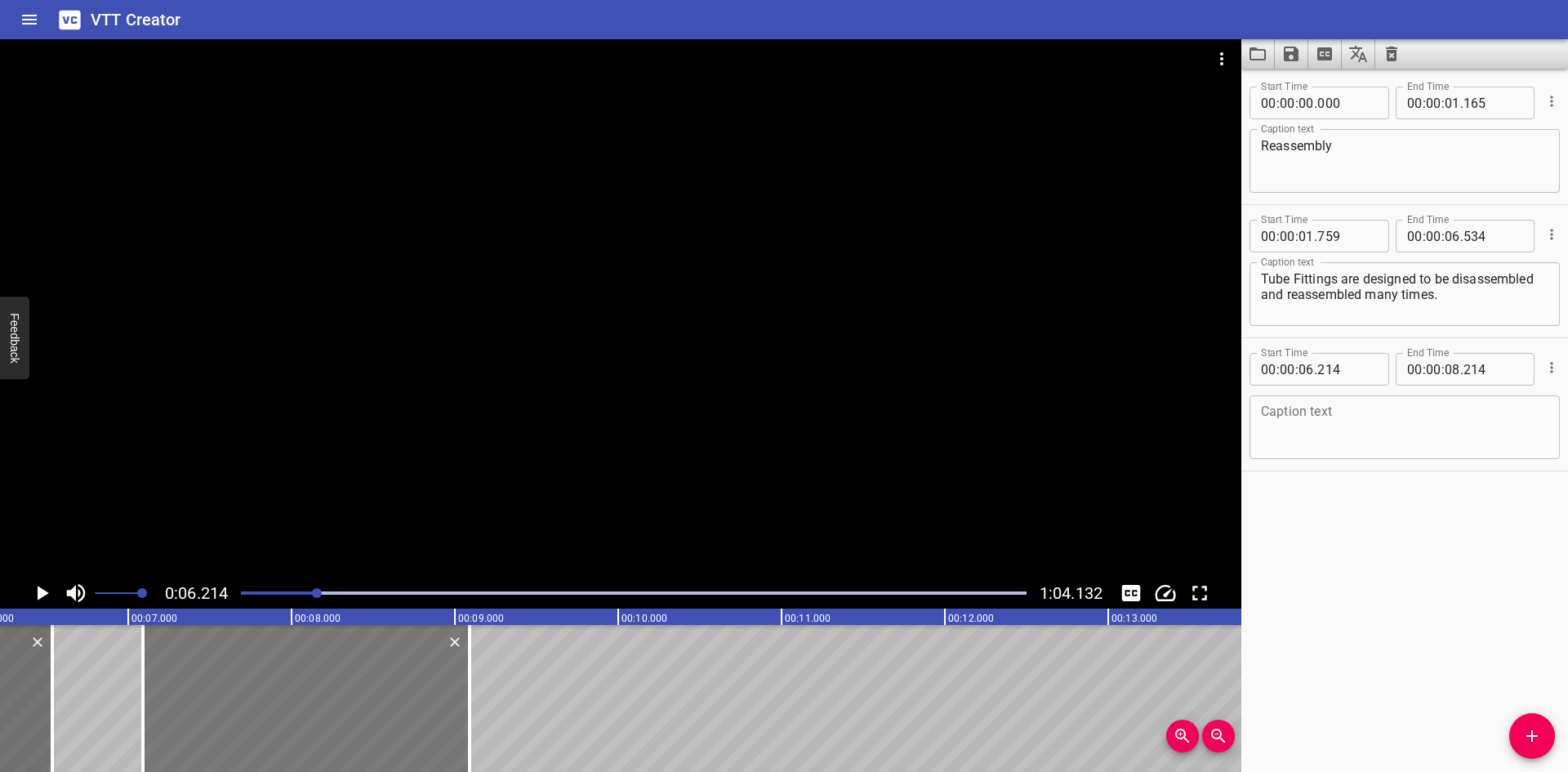
type input "089"
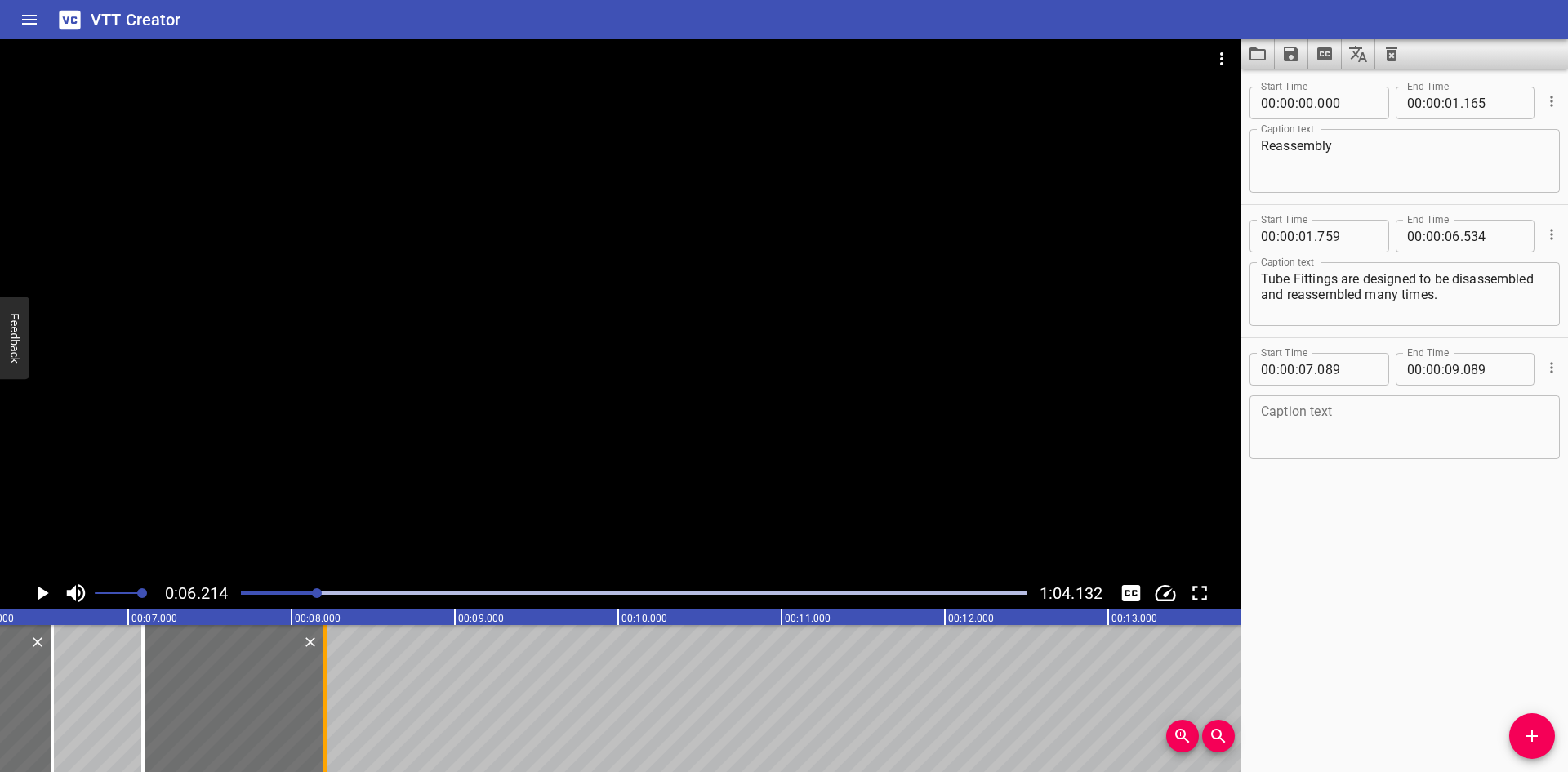
drag, startPoint x: 464, startPoint y: 715, endPoint x: 320, endPoint y: 739, distance: 146.0
click at [320, 739] on div at bounding box center [325, 698] width 16 height 147
type input "08"
type input "204"
click at [1372, 433] on textarea at bounding box center [1405, 427] width 287 height 47
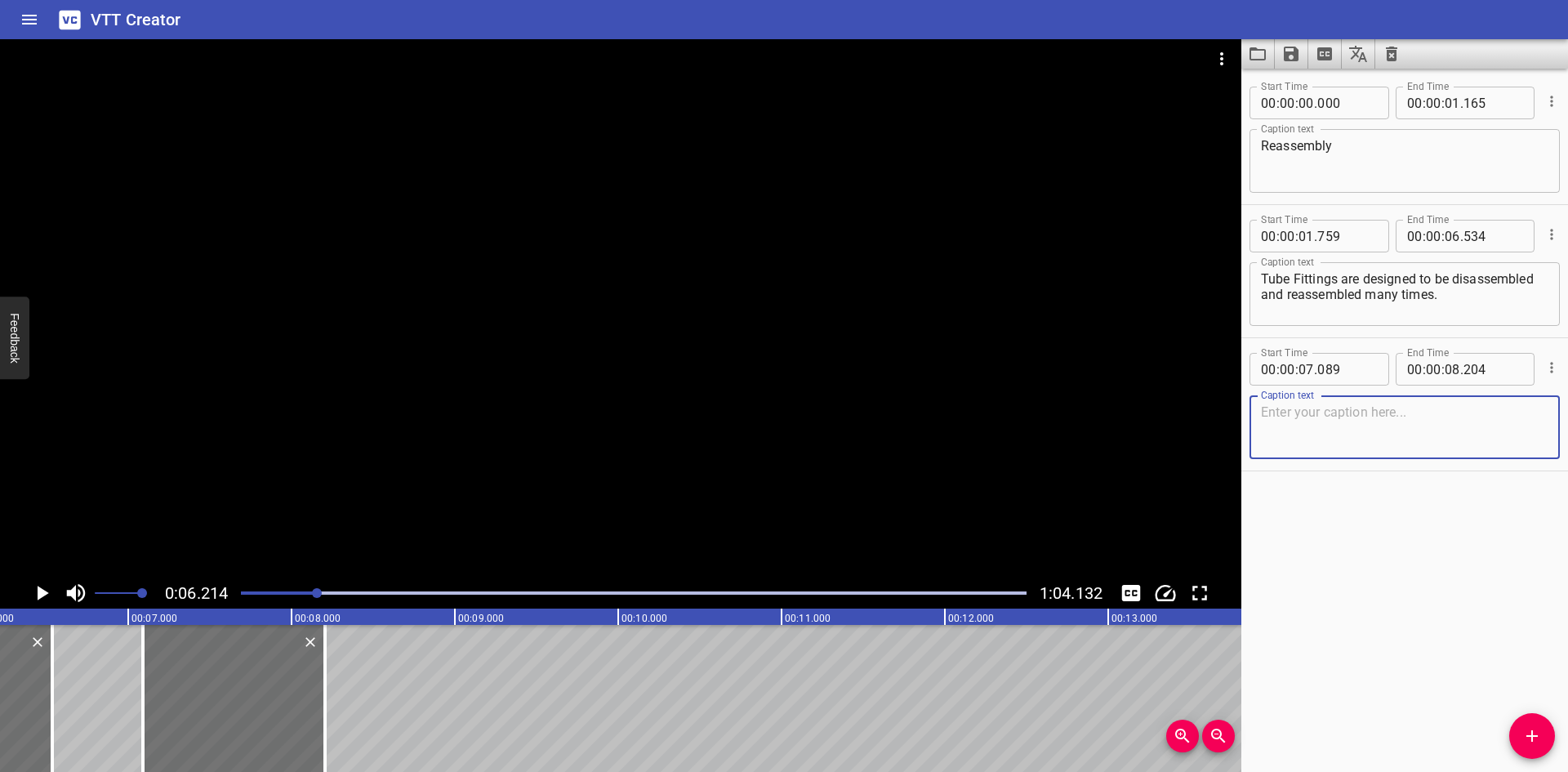
paste textarea "Step 1:"
type textarea "Step 1:"
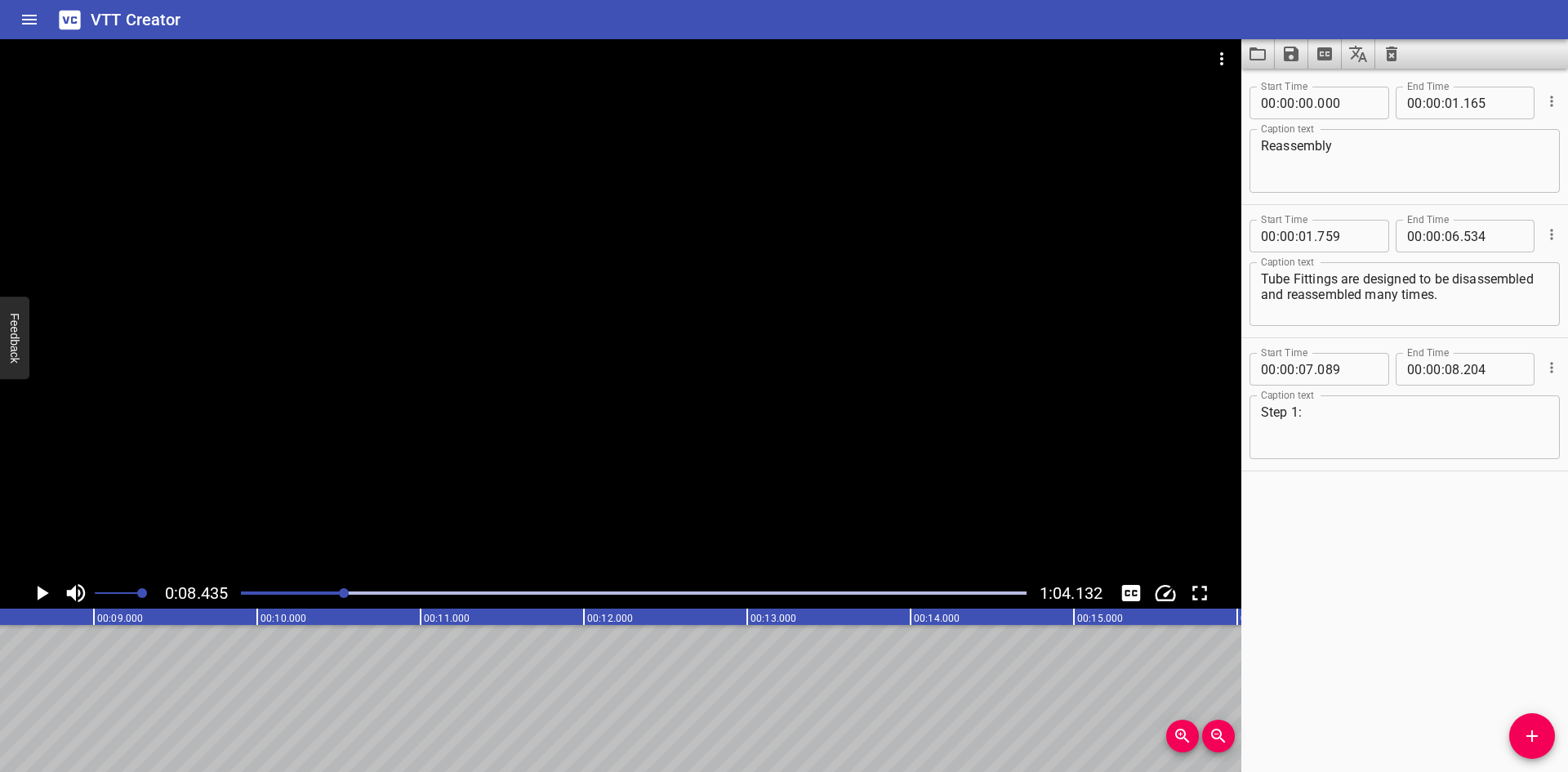
scroll to position [0, 1378]
click at [1527, 731] on icon "Add Cue" at bounding box center [1532, 736] width 20 height 20
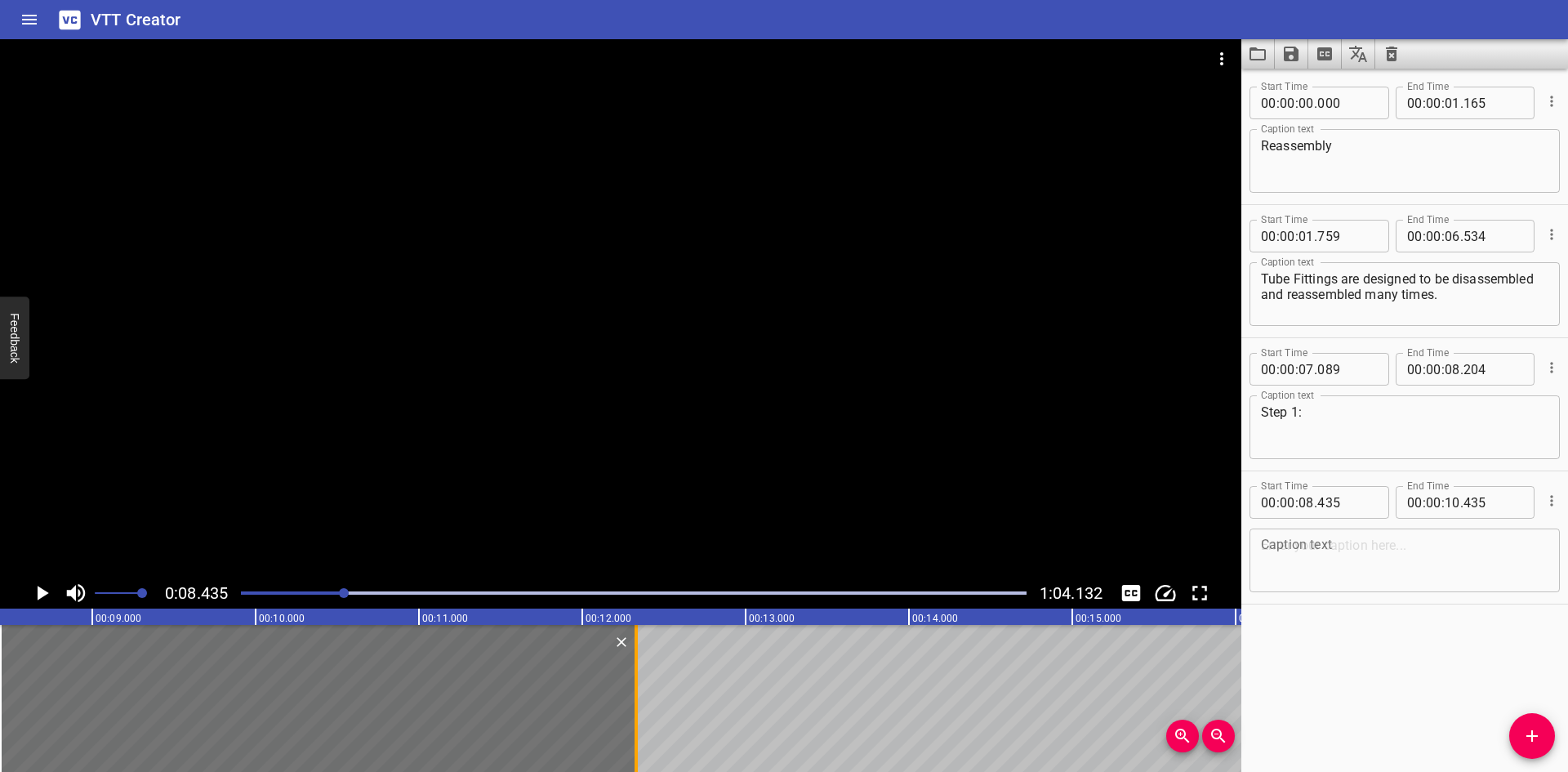
drag, startPoint x: 326, startPoint y: 715, endPoint x: 635, endPoint y: 720, distance: 309.0
click at [635, 720] on div at bounding box center [636, 698] width 4 height 147
type input "12"
type input "330"
click at [377, 395] on div at bounding box center [620, 309] width 1241 height 539
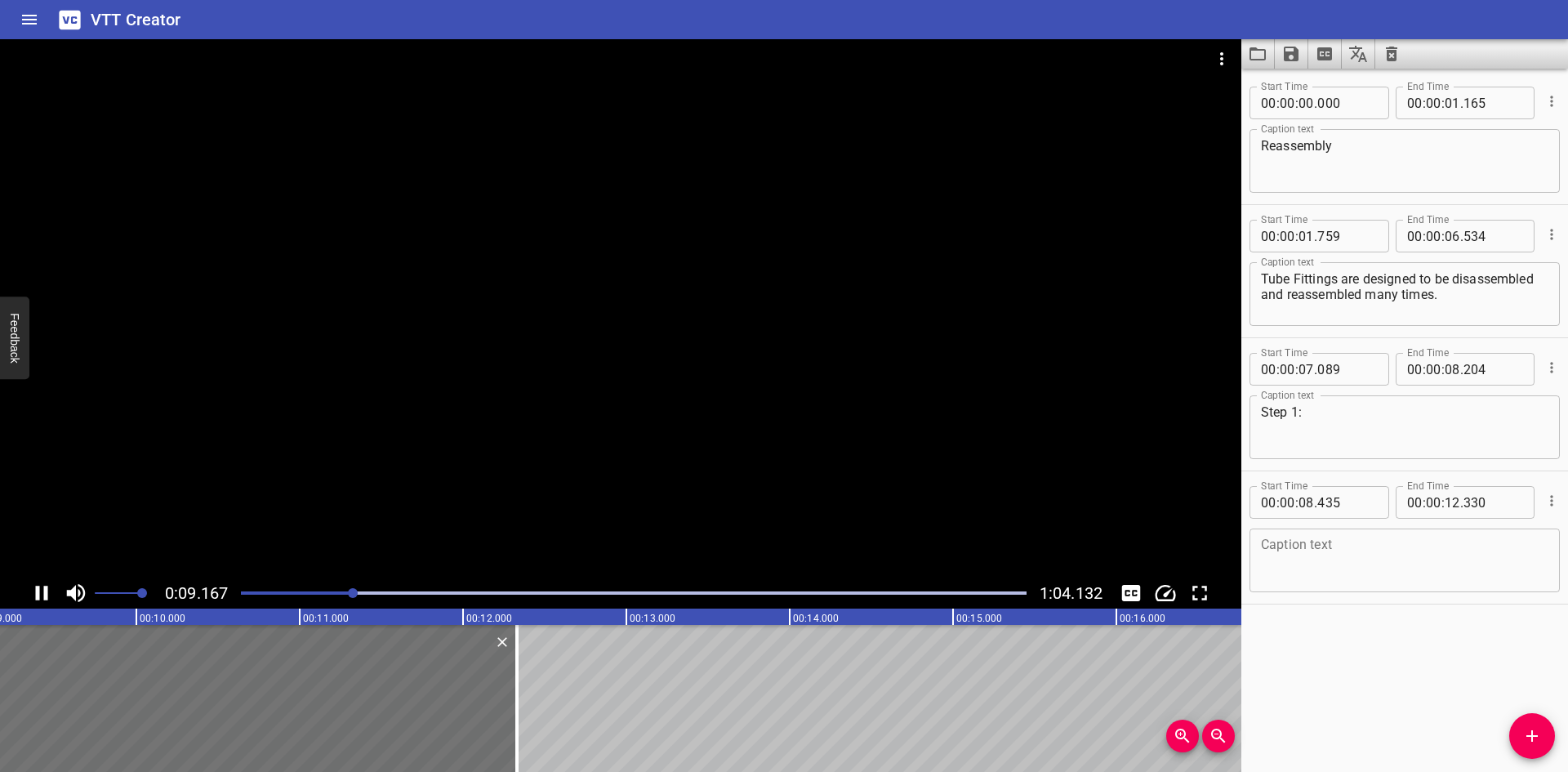
click at [199, 542] on div at bounding box center [620, 309] width 1241 height 539
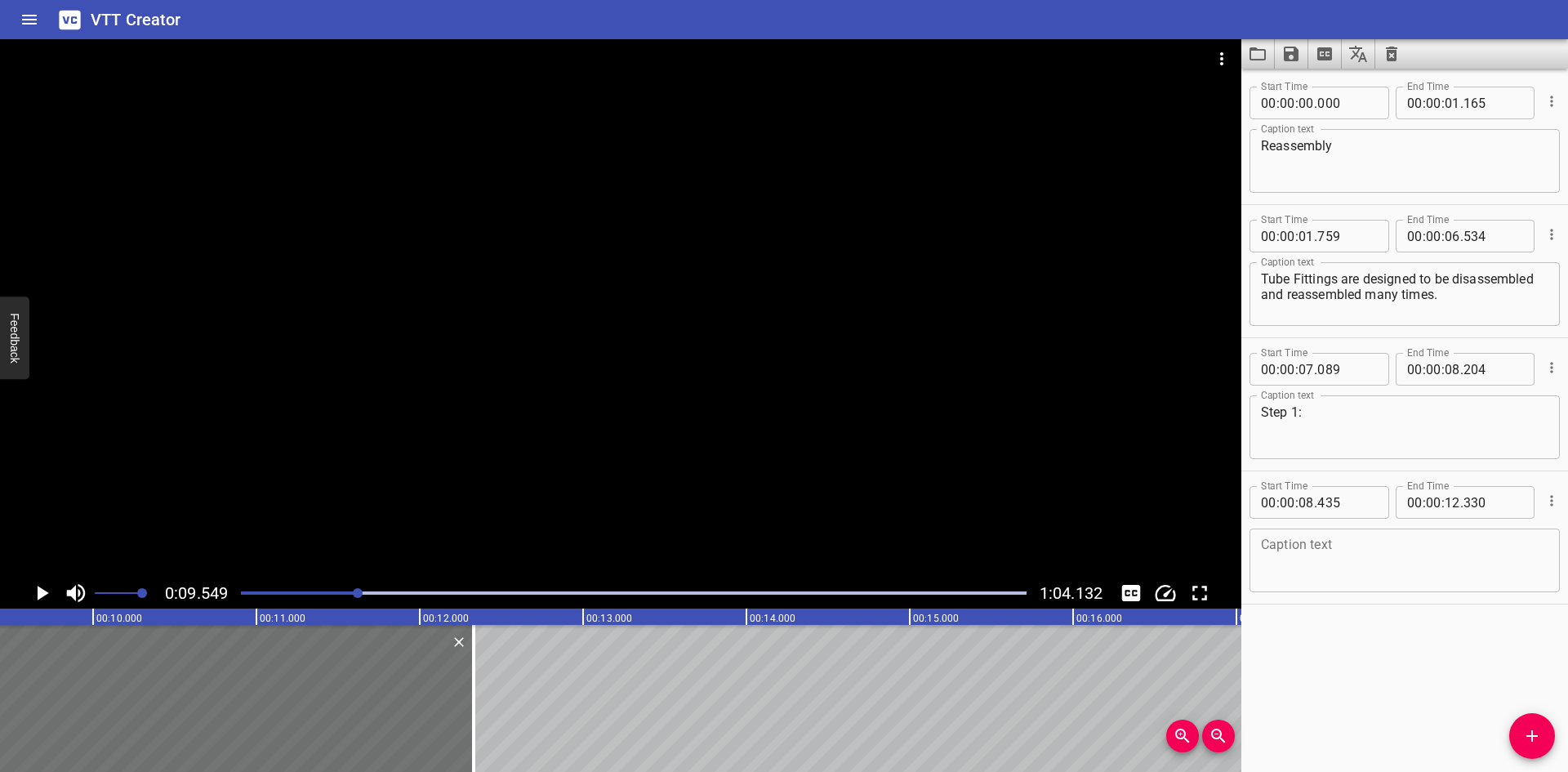
scroll to position [0, 1560]
click at [41, 592] on icon "Play/Pause" at bounding box center [43, 592] width 12 height 14
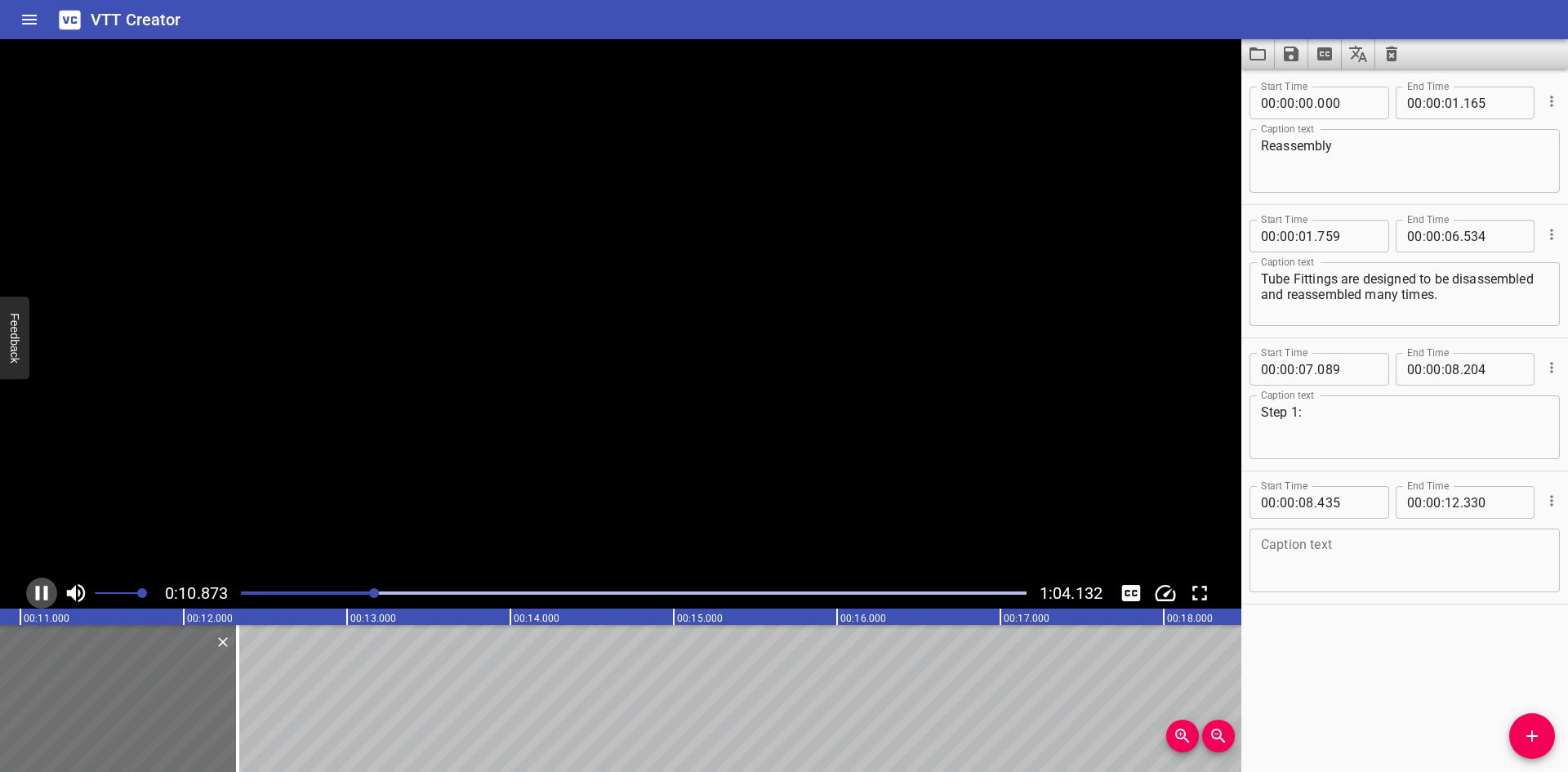
click at [41, 592] on icon "Play/Pause" at bounding box center [41, 592] width 24 height 24
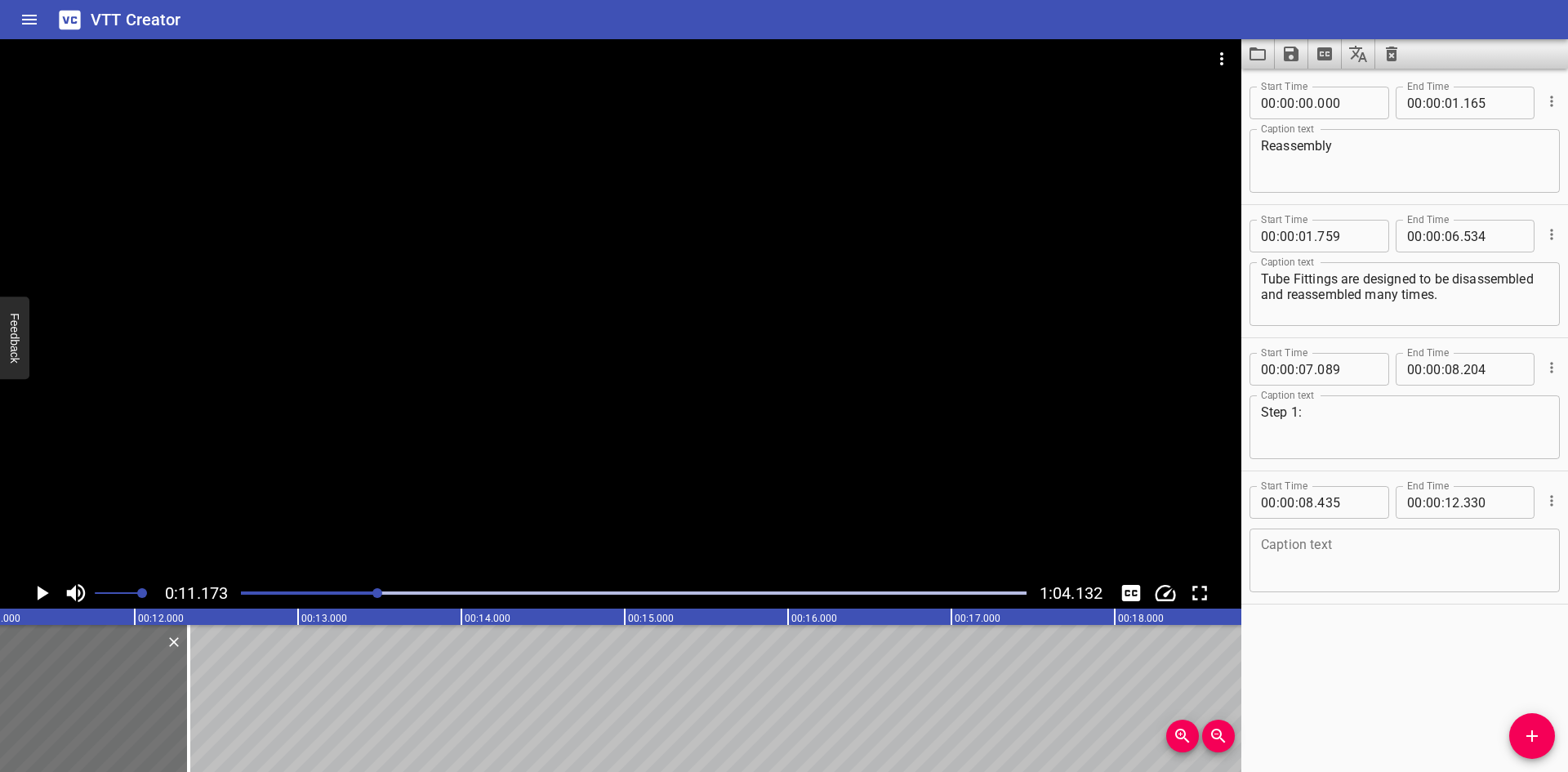
click at [869, 350] on div at bounding box center [620, 309] width 1241 height 539
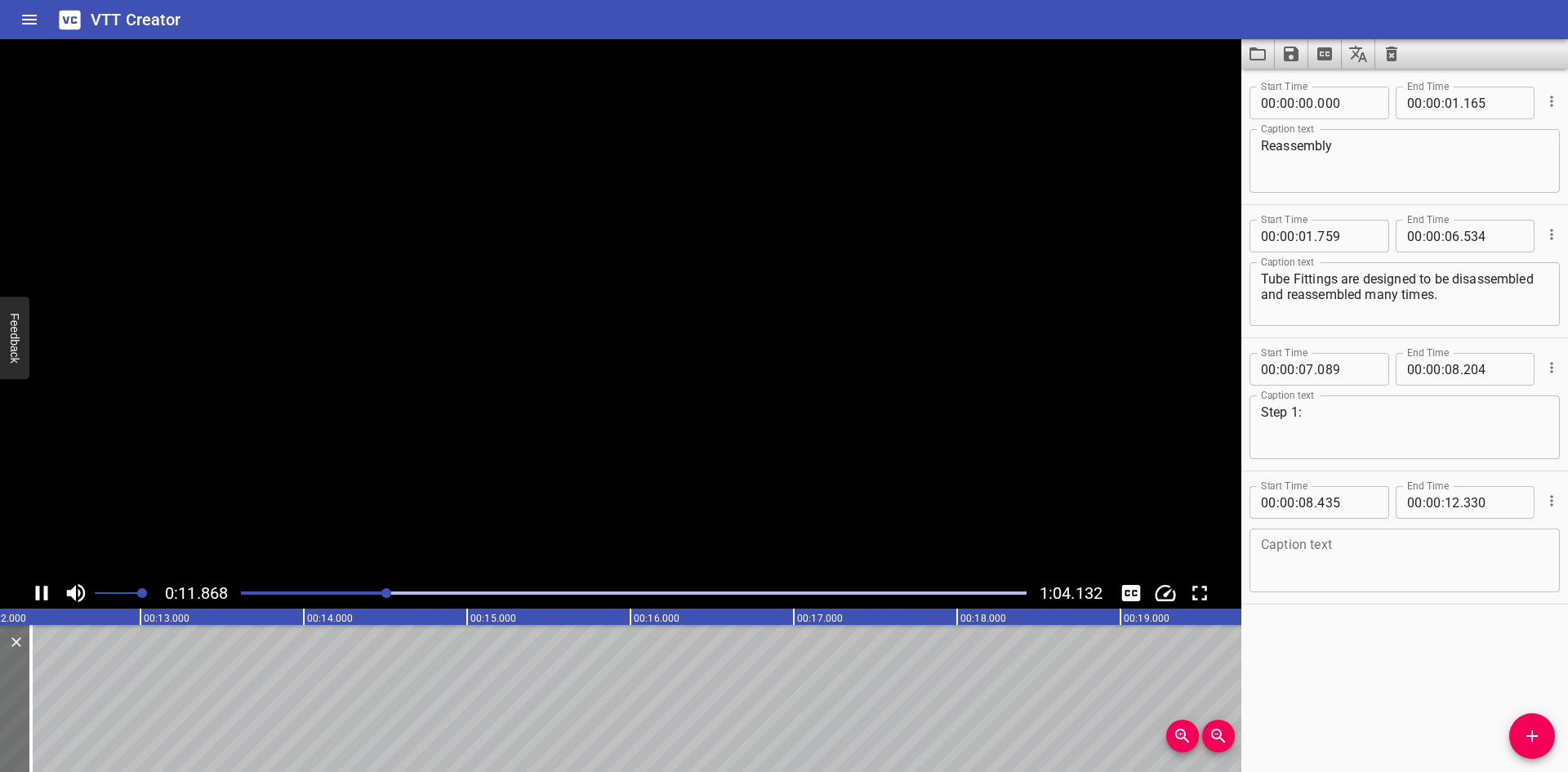
click at [490, 376] on video at bounding box center [620, 309] width 1241 height 539
click at [497, 408] on div at bounding box center [620, 309] width 1241 height 539
click at [389, 595] on div at bounding box center [634, 592] width 805 height 22
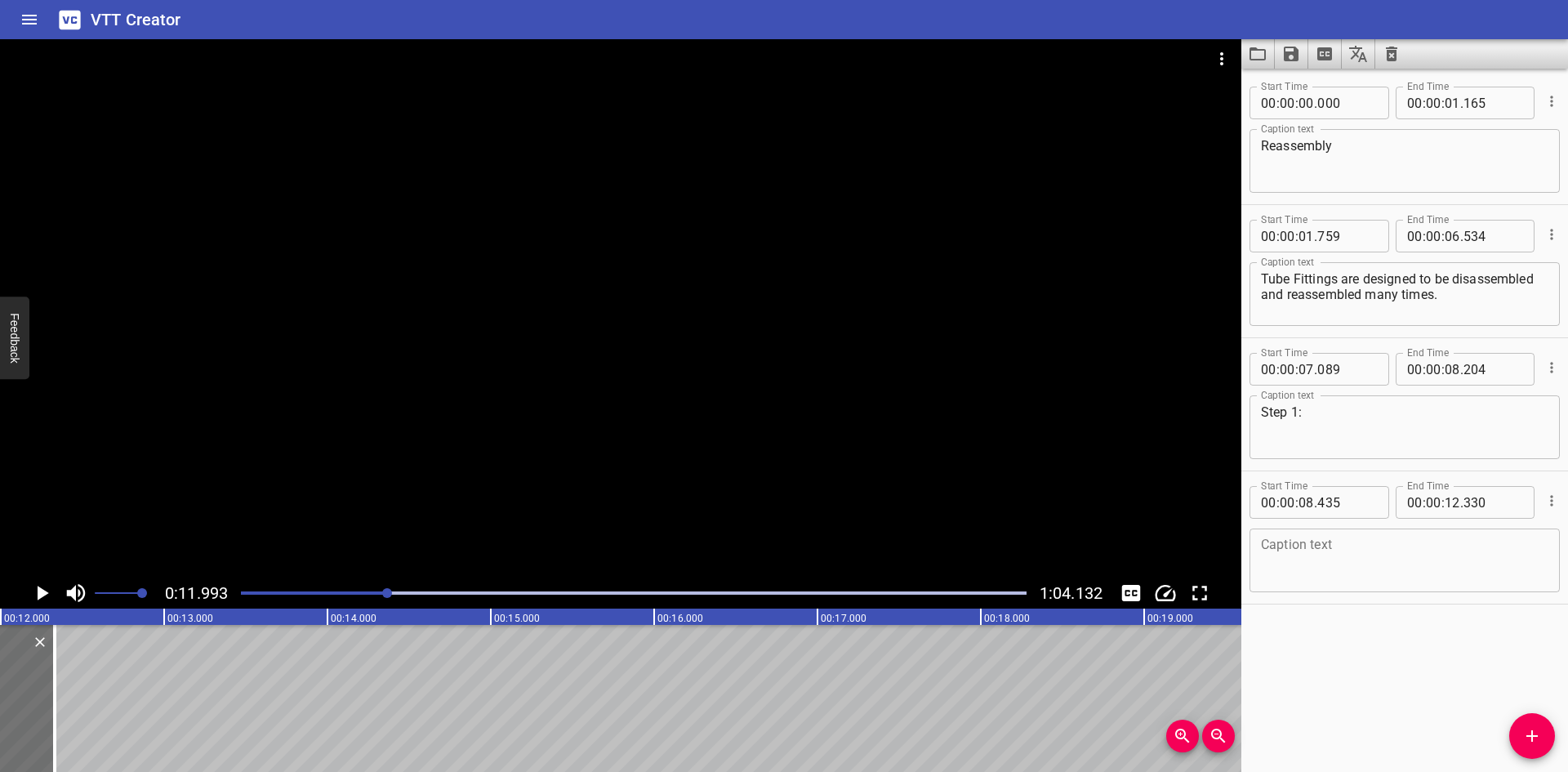
click at [1291, 539] on textarea at bounding box center [1405, 561] width 287 height 47
paste textarea "Prior to disassembly, mark the tubing at the back of the nut;"
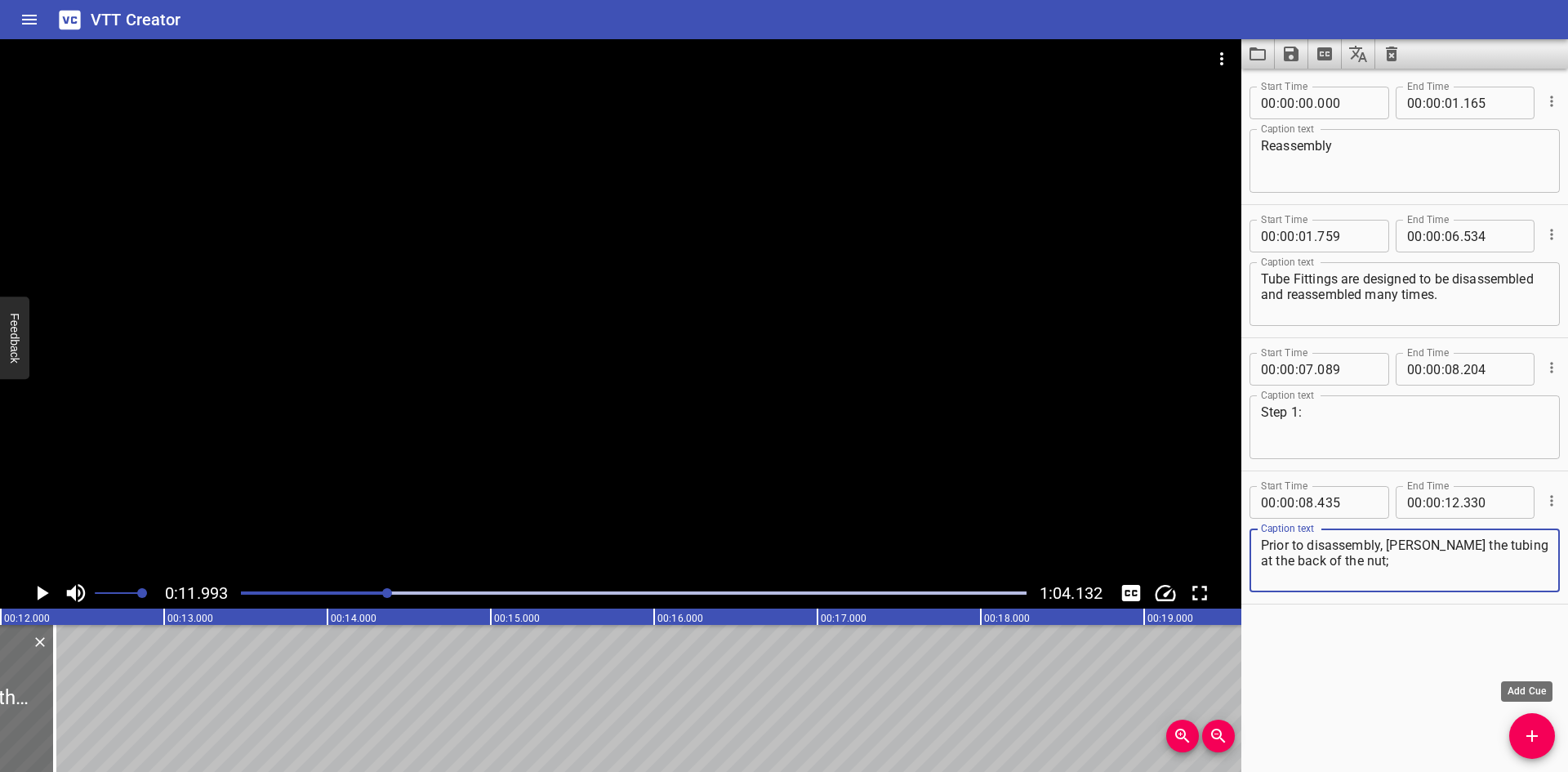
type textarea "Prior to disassembly, mark the tubing at the back of the nut;"
click at [1529, 751] on button "Add Cue" at bounding box center [1532, 735] width 46 height 46
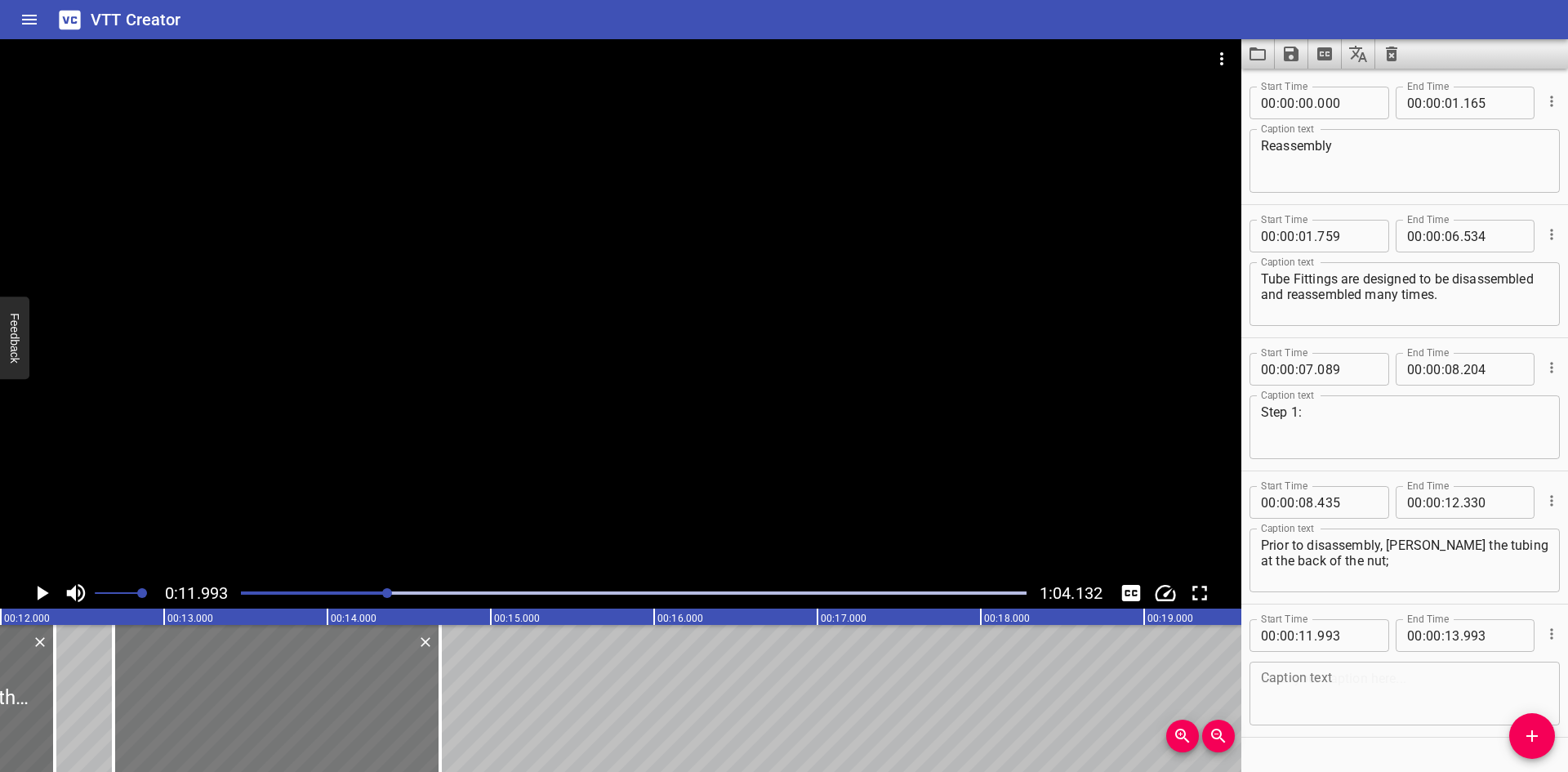
drag, startPoint x: 172, startPoint y: 682, endPoint x: 286, endPoint y: 682, distance: 114.0
click at [286, 682] on div at bounding box center [276, 698] width 327 height 147
type input "12"
type input "688"
type input "14"
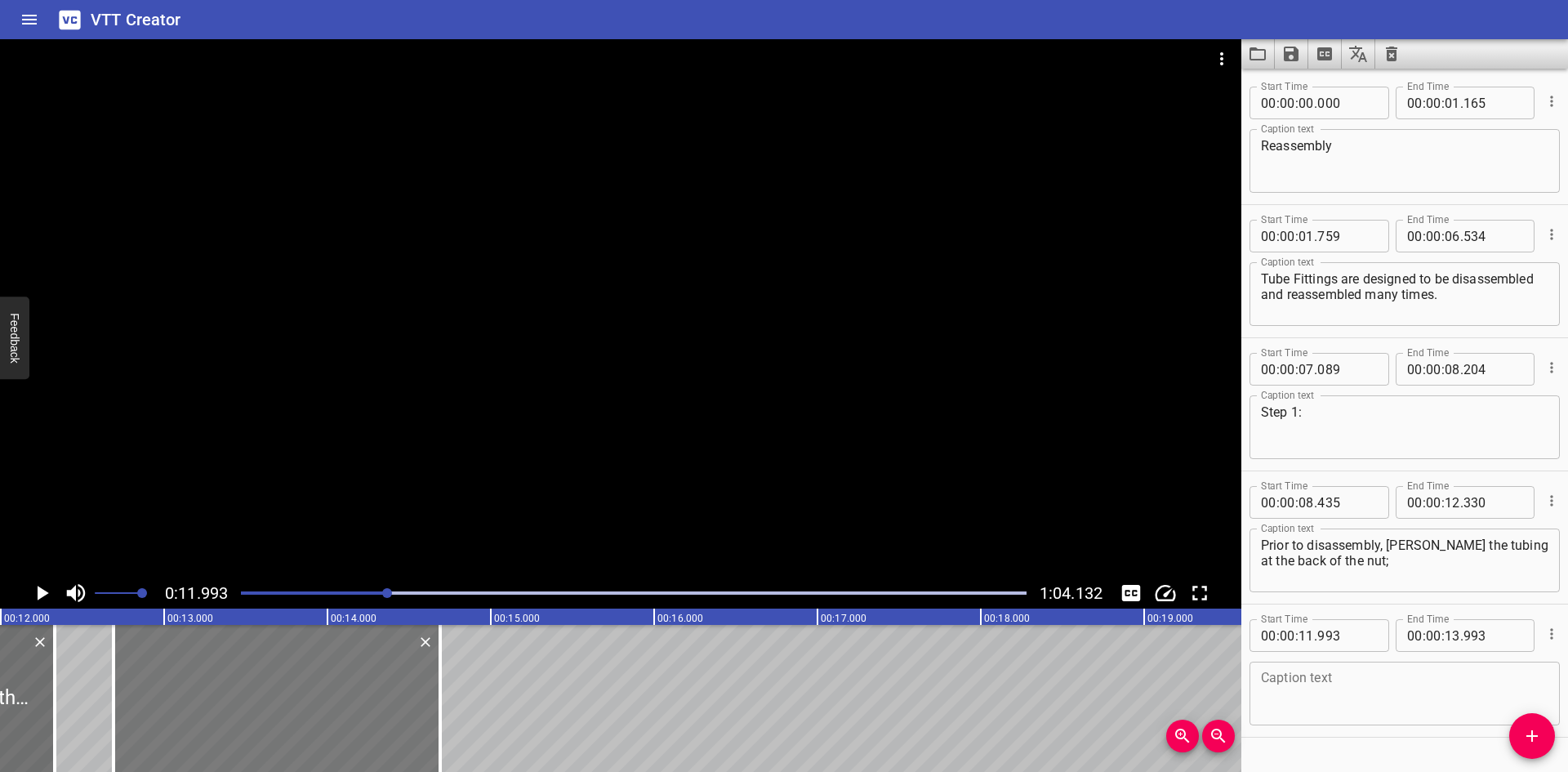
type input "688"
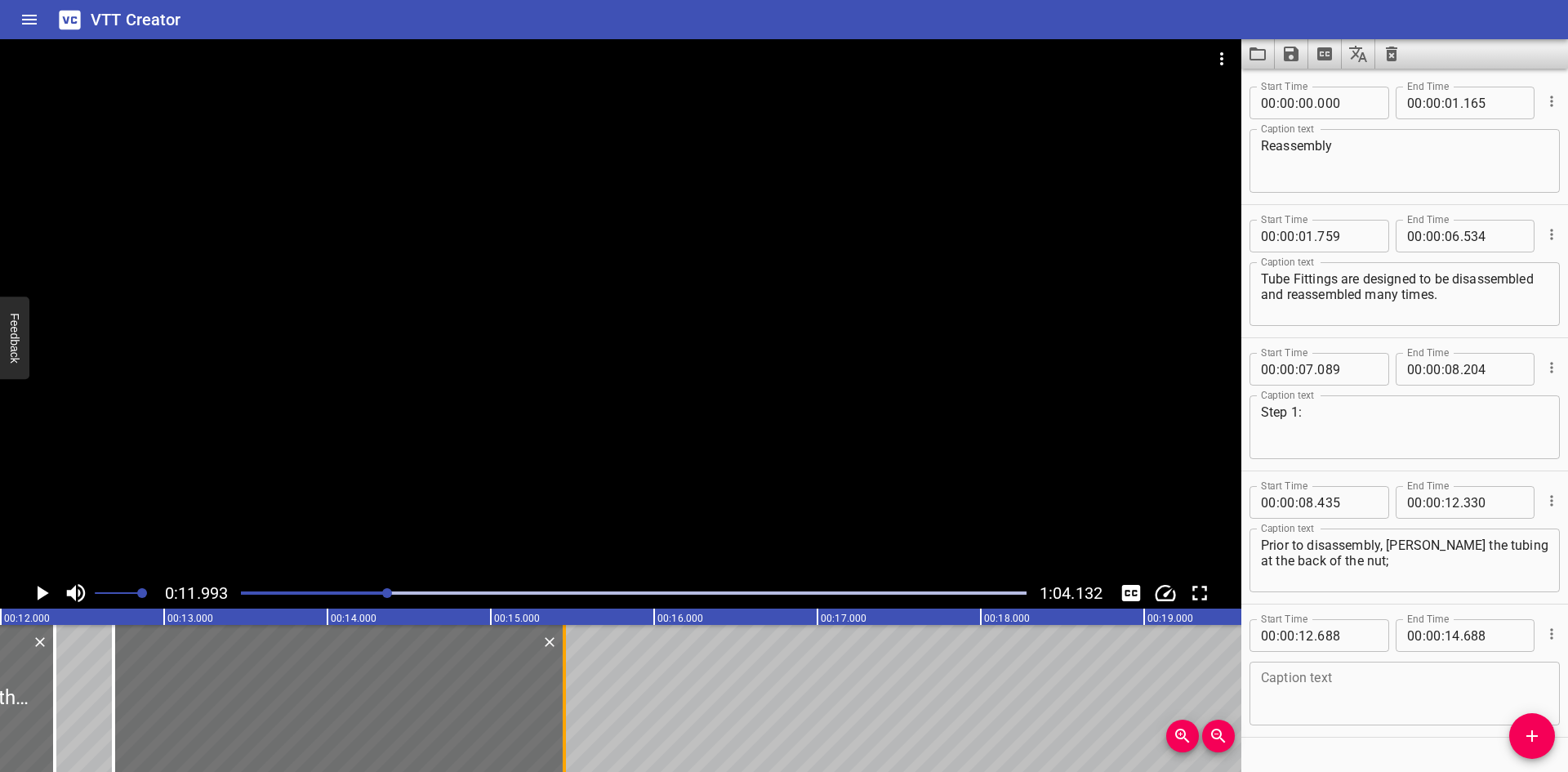
drag, startPoint x: 436, startPoint y: 689, endPoint x: 560, endPoint y: 701, distance: 124.6
click at [560, 701] on div at bounding box center [565, 698] width 16 height 147
type input "15"
type input "448"
click at [37, 592] on icon "Play/Pause" at bounding box center [41, 592] width 24 height 24
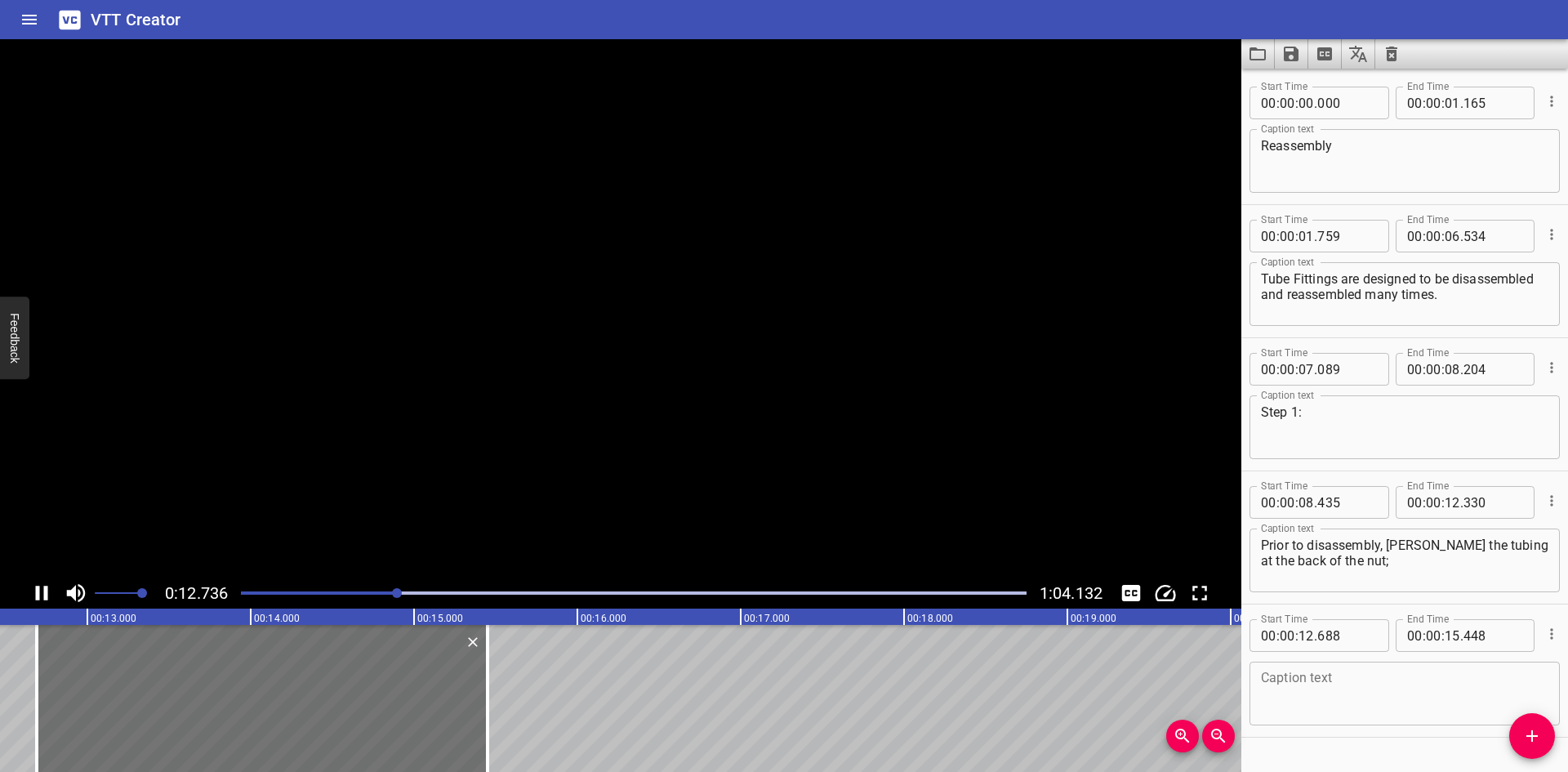
scroll to position [39, 0]
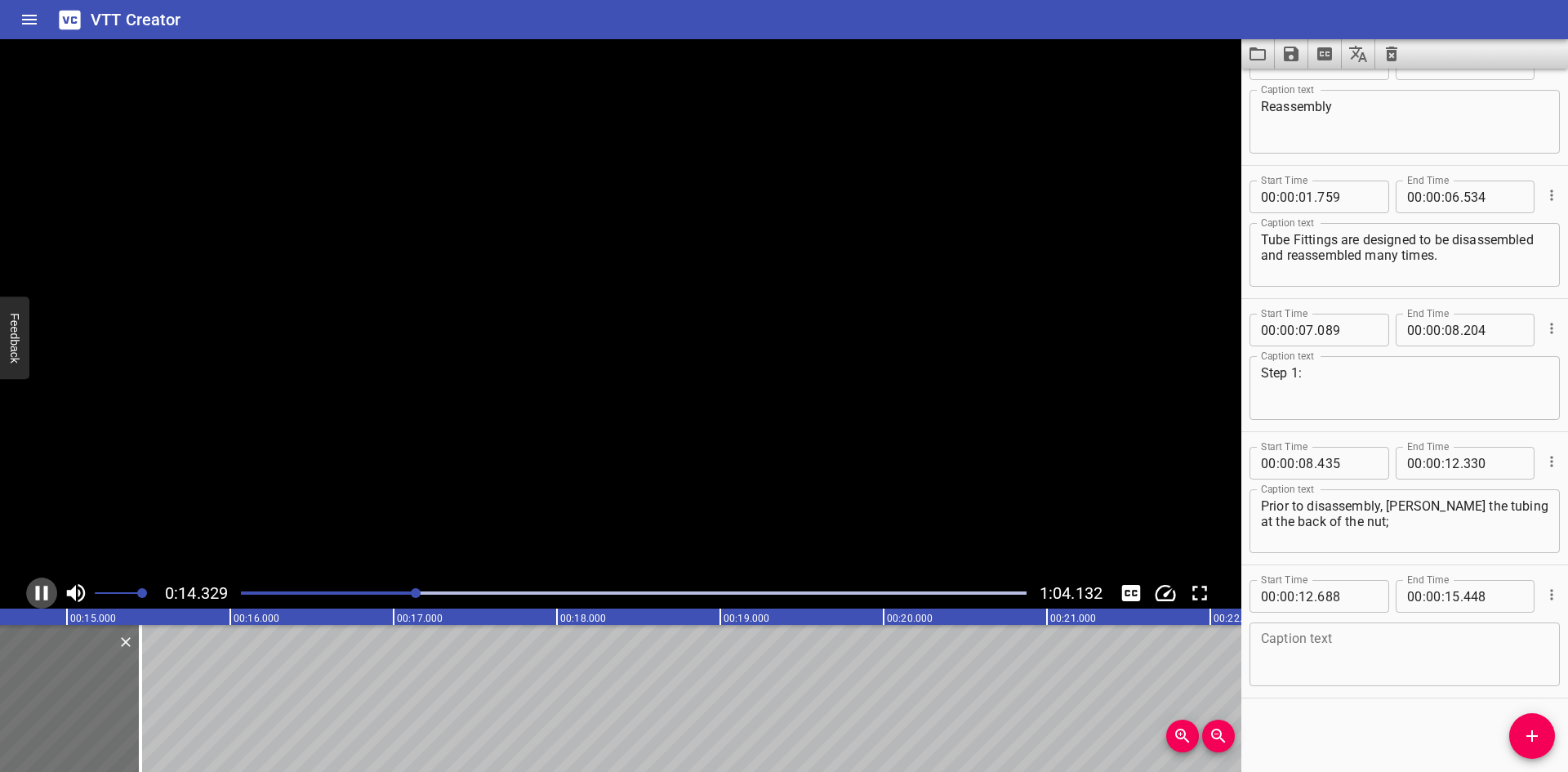
click at [37, 592] on icon "Play/Pause" at bounding box center [42, 592] width 13 height 14
click at [37, 592] on icon "Play/Pause" at bounding box center [41, 592] width 24 height 24
click at [37, 592] on icon "Play/Pause" at bounding box center [42, 592] width 13 height 14
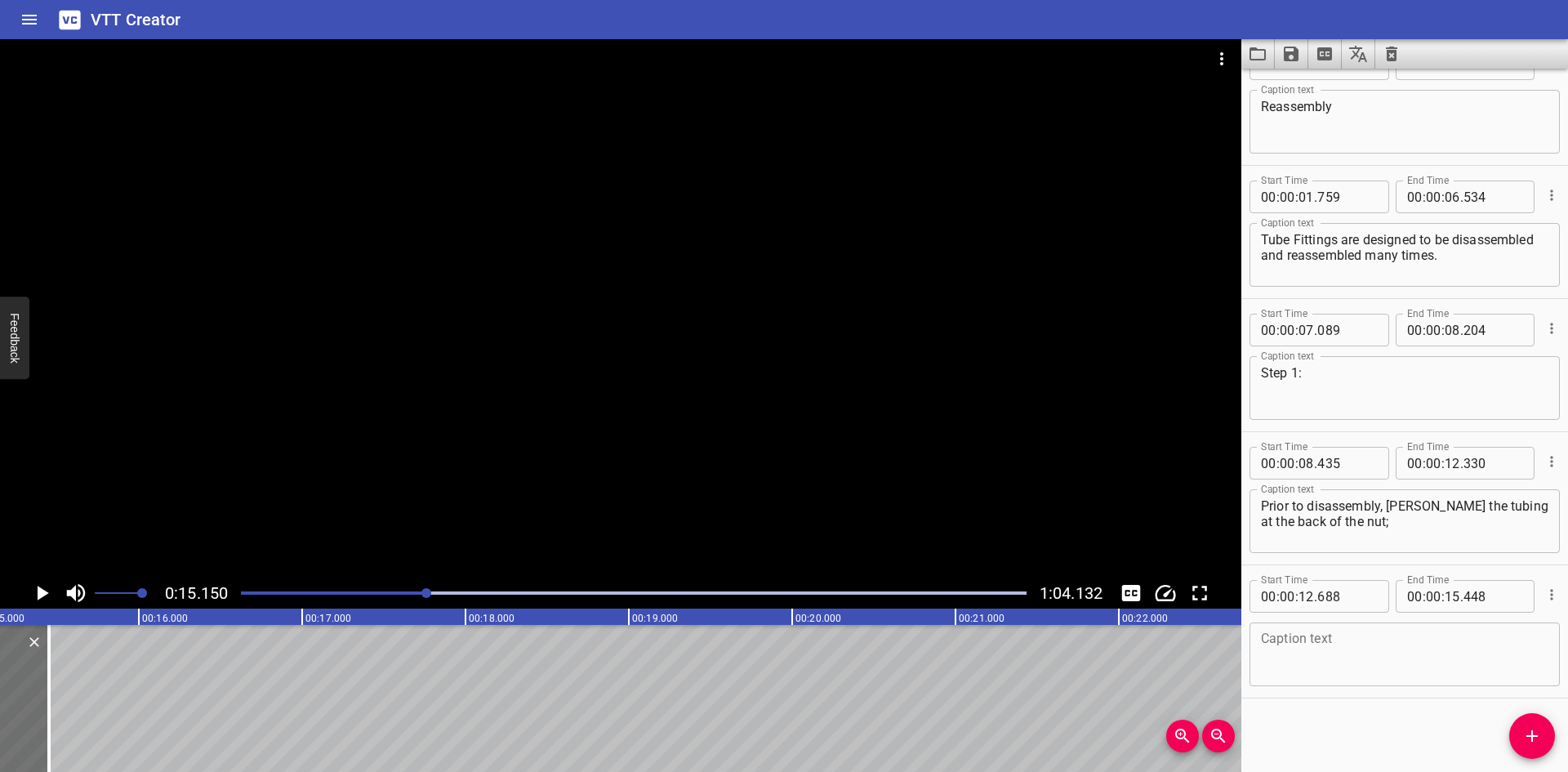
click at [1304, 649] on textarea at bounding box center [1405, 654] width 287 height 47
paste textarea "mark a line along the nut and body flats."
type textarea "mark a line along the nut and body flats."
click at [32, 593] on icon "Play/Pause" at bounding box center [41, 592] width 24 height 24
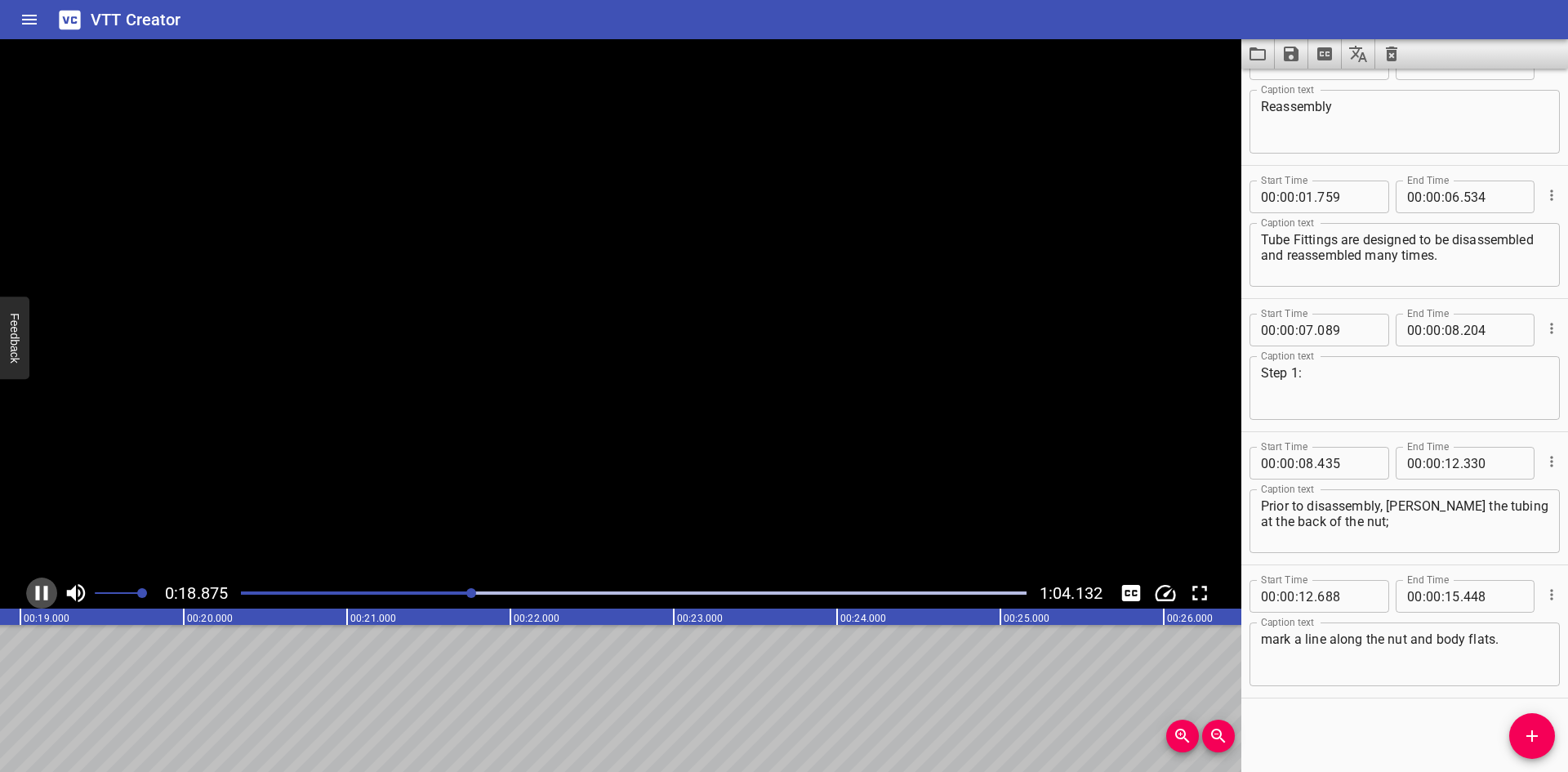
click at [32, 593] on icon "Play/Pause" at bounding box center [41, 592] width 24 height 24
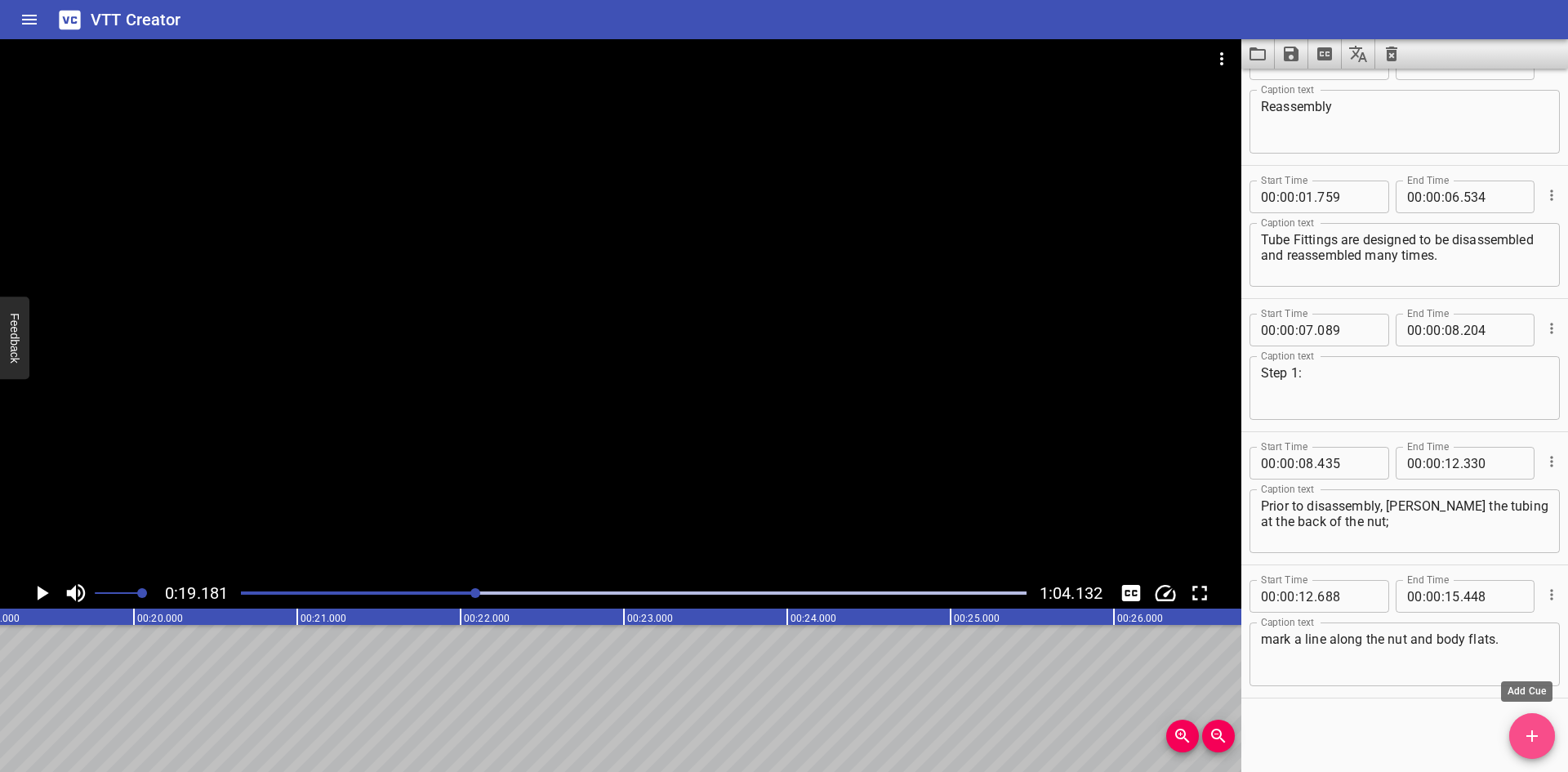
click at [1524, 734] on icon "Add Cue" at bounding box center [1532, 736] width 20 height 20
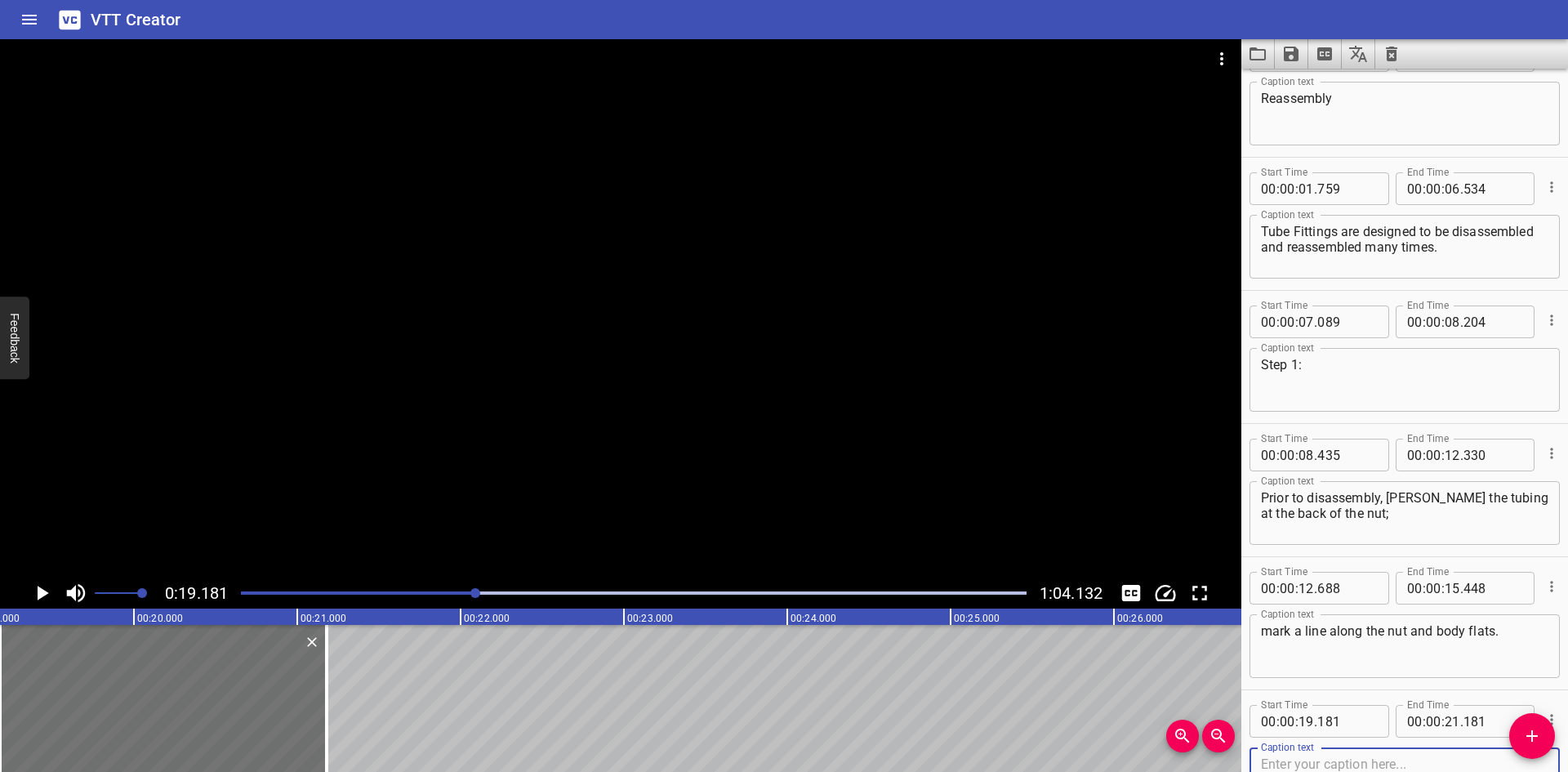
scroll to position [0, 2895]
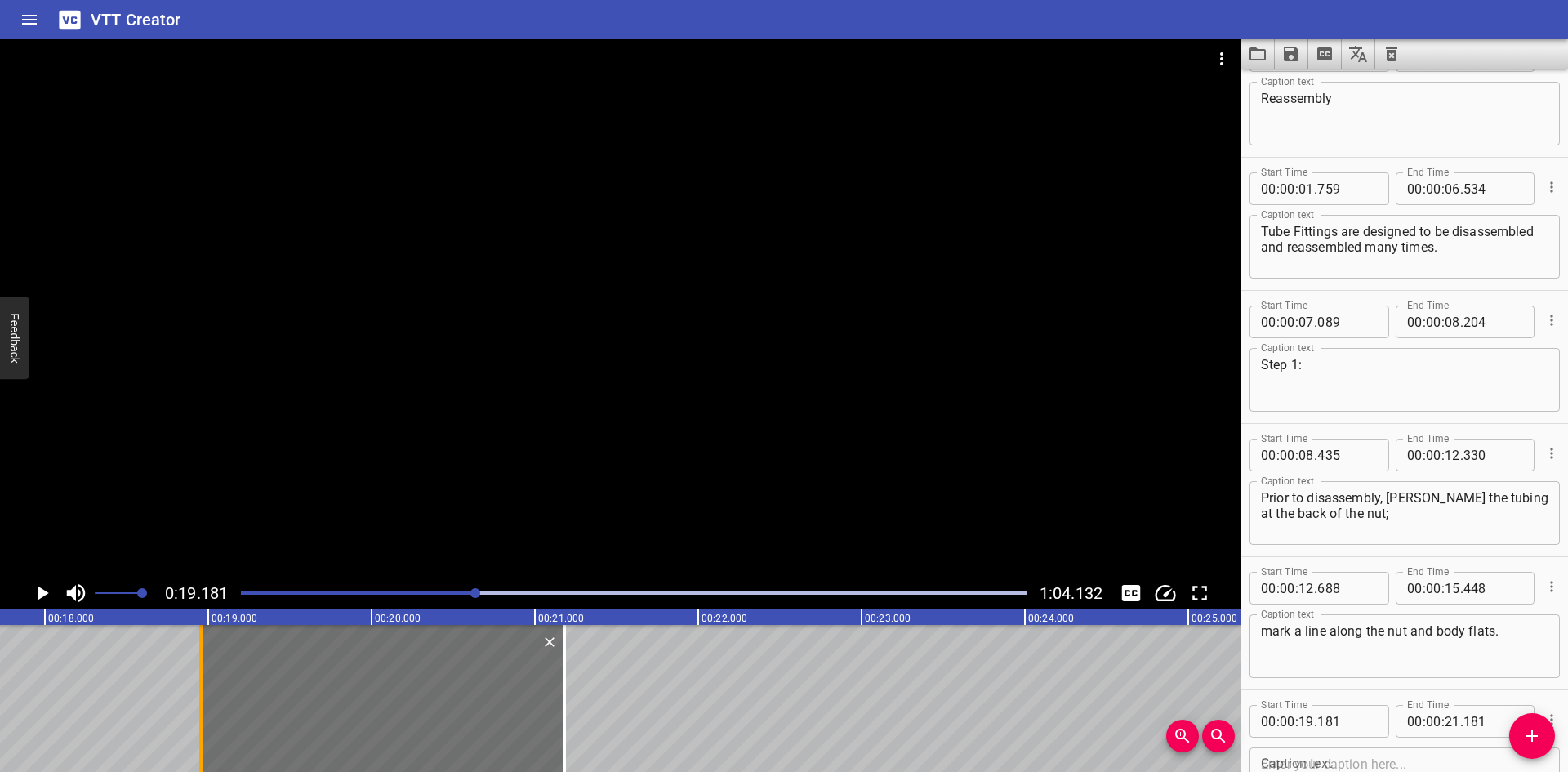
drag, startPoint x: 241, startPoint y: 736, endPoint x: 205, endPoint y: 744, distance: 36.9
click at [205, 744] on div at bounding box center [201, 698] width 16 height 147
type input "18"
type input "956"
click at [204, 744] on div at bounding box center [201, 698] width 16 height 147
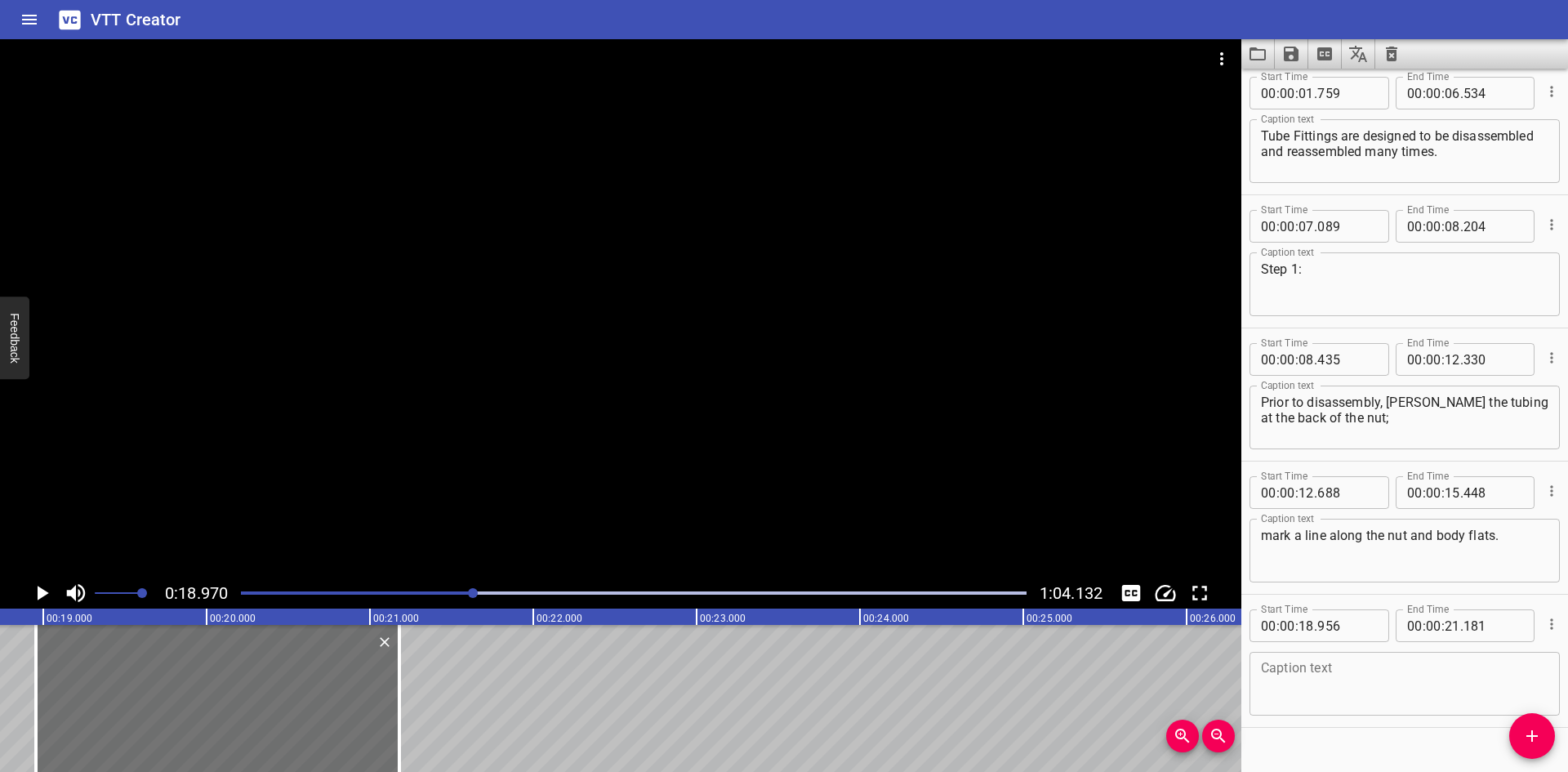
scroll to position [172, 0]
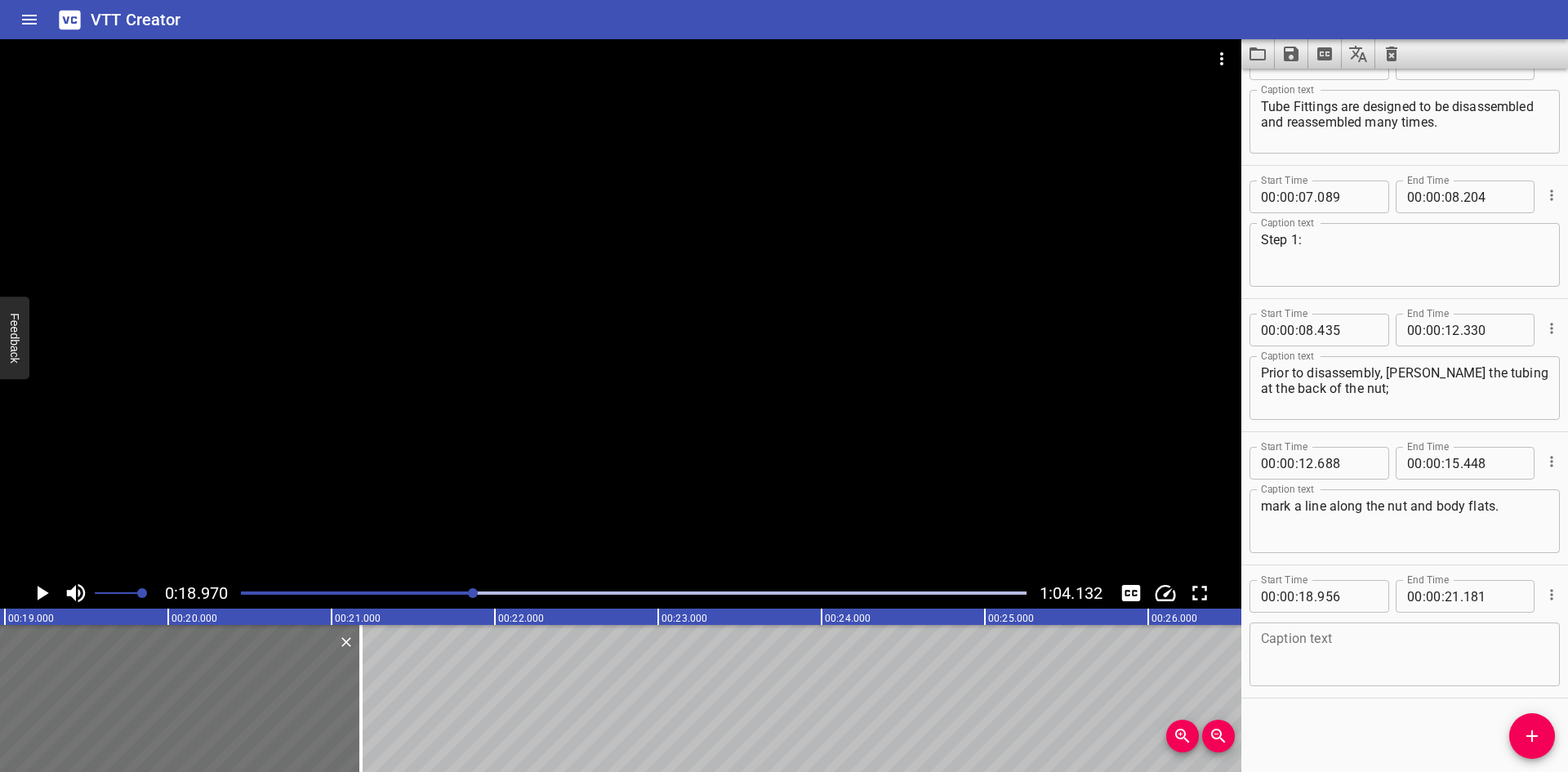
click at [49, 592] on icon "Play/Pause" at bounding box center [41, 592] width 24 height 24
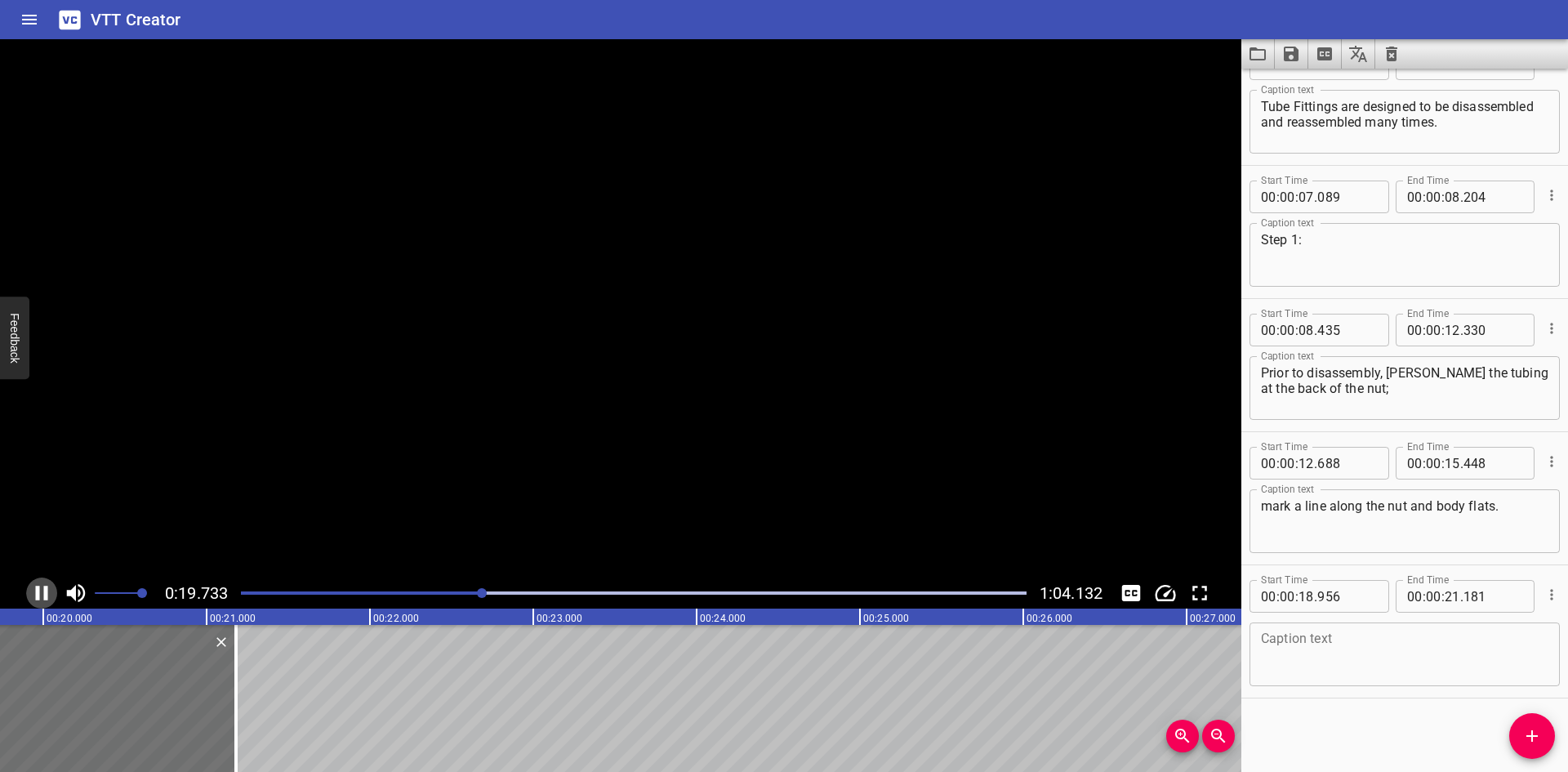
click at [49, 592] on icon "Play/Pause" at bounding box center [41, 592] width 24 height 24
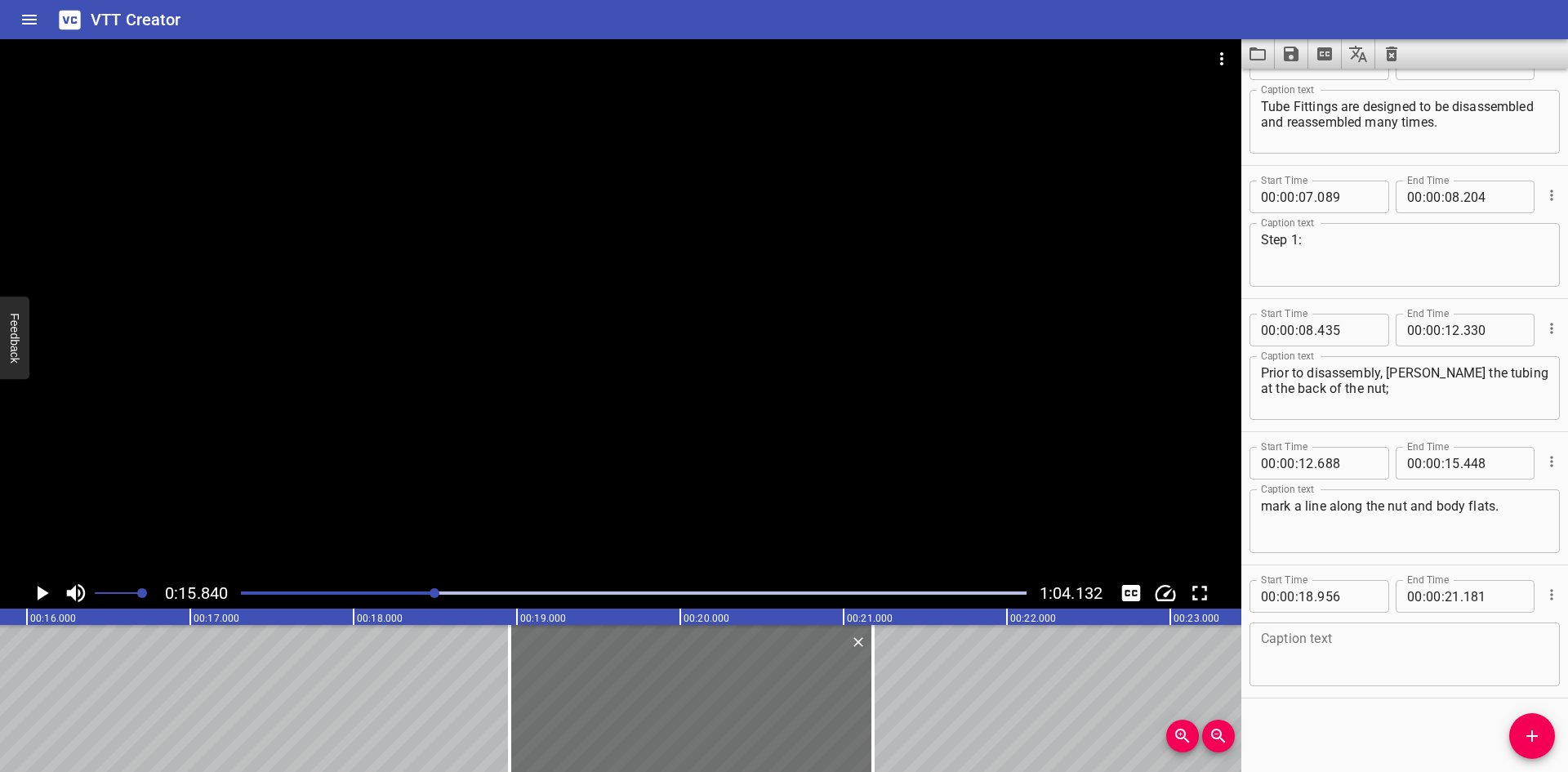
scroll to position [0, 2588]
click at [1527, 737] on icon "Add Cue" at bounding box center [1532, 736] width 12 height 12
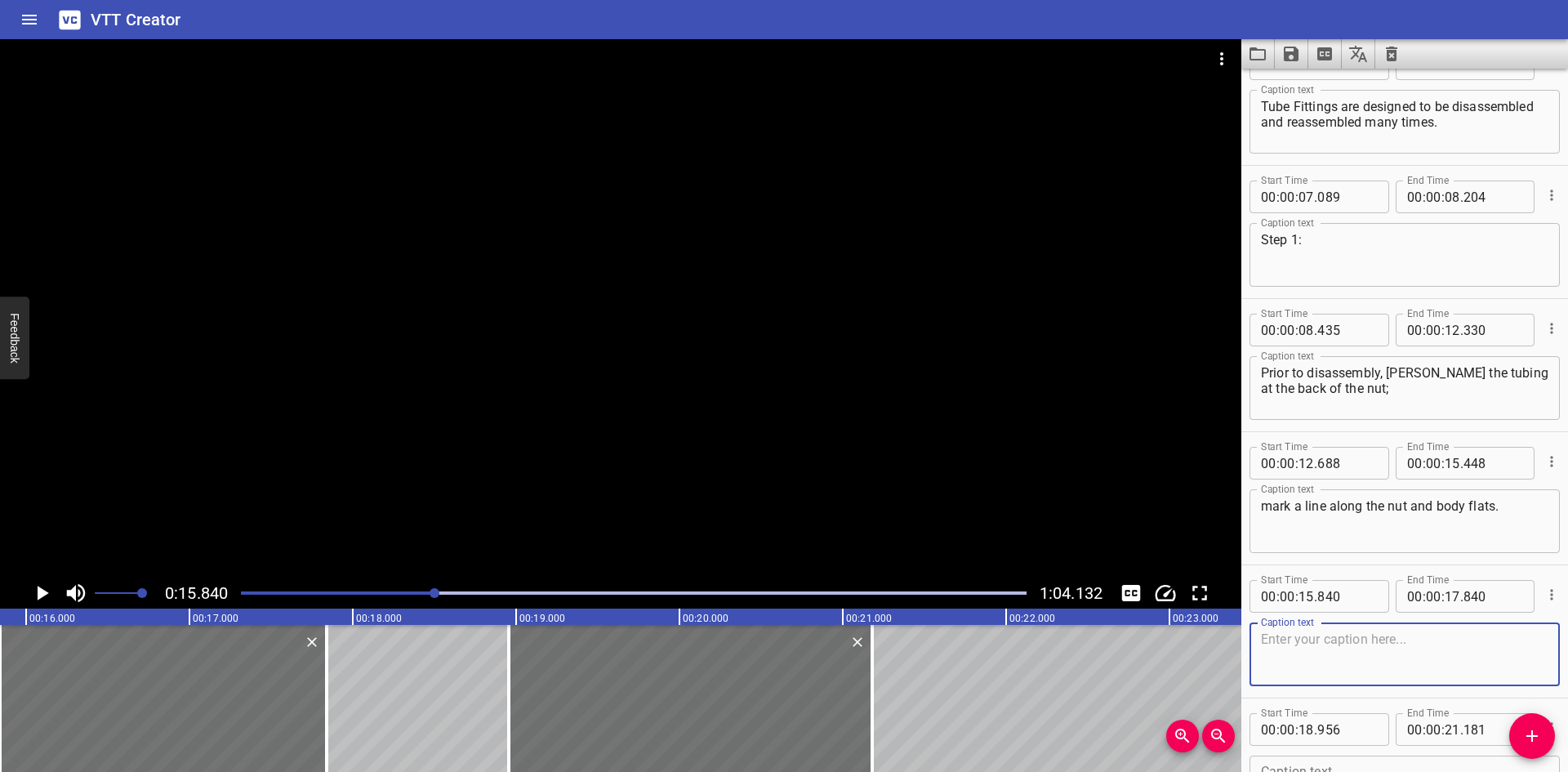
scroll to position [254, 0]
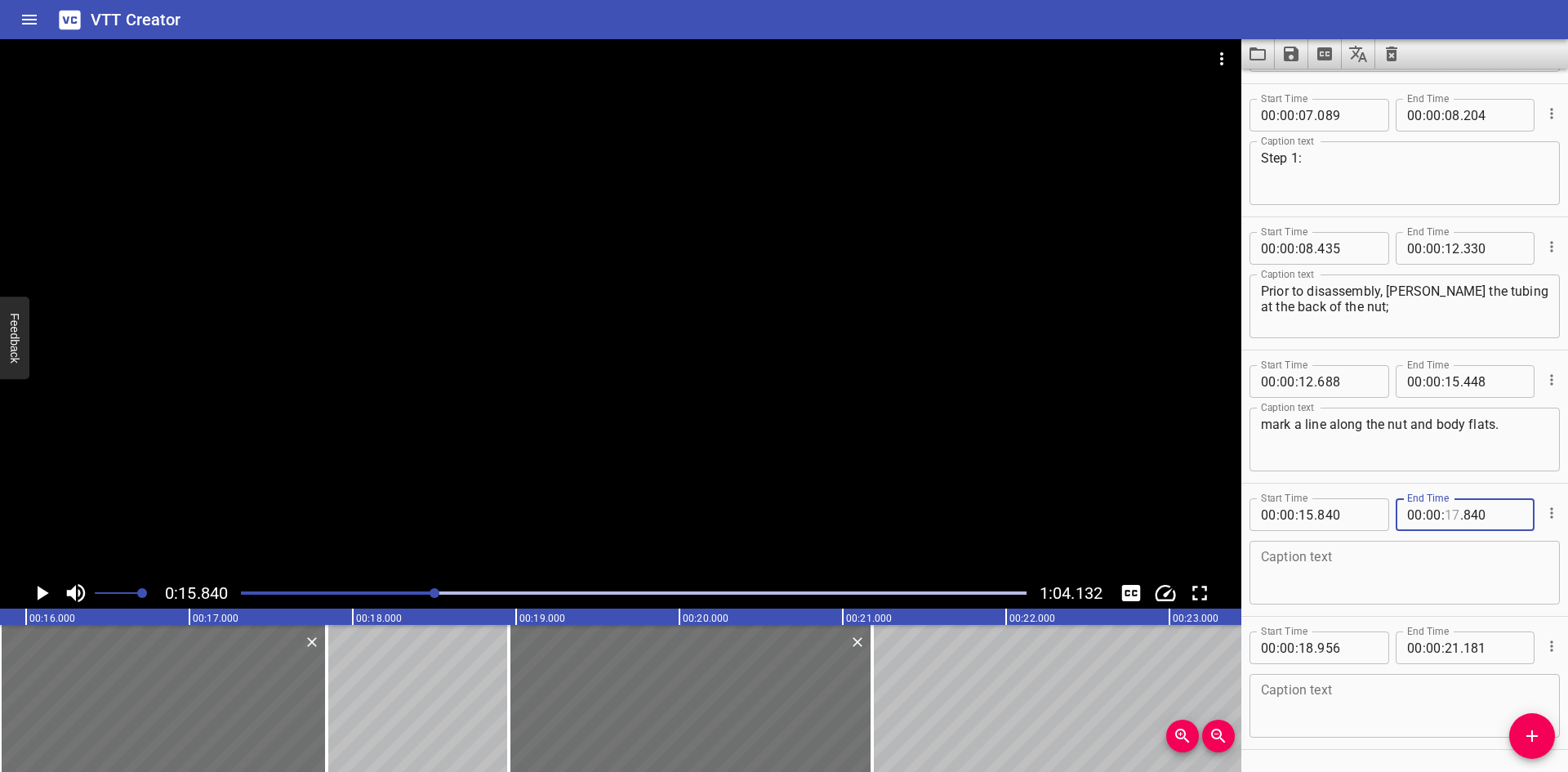
click at [1452, 519] on input "number" at bounding box center [1452, 514] width 15 height 32
type input "18"
type input "956"
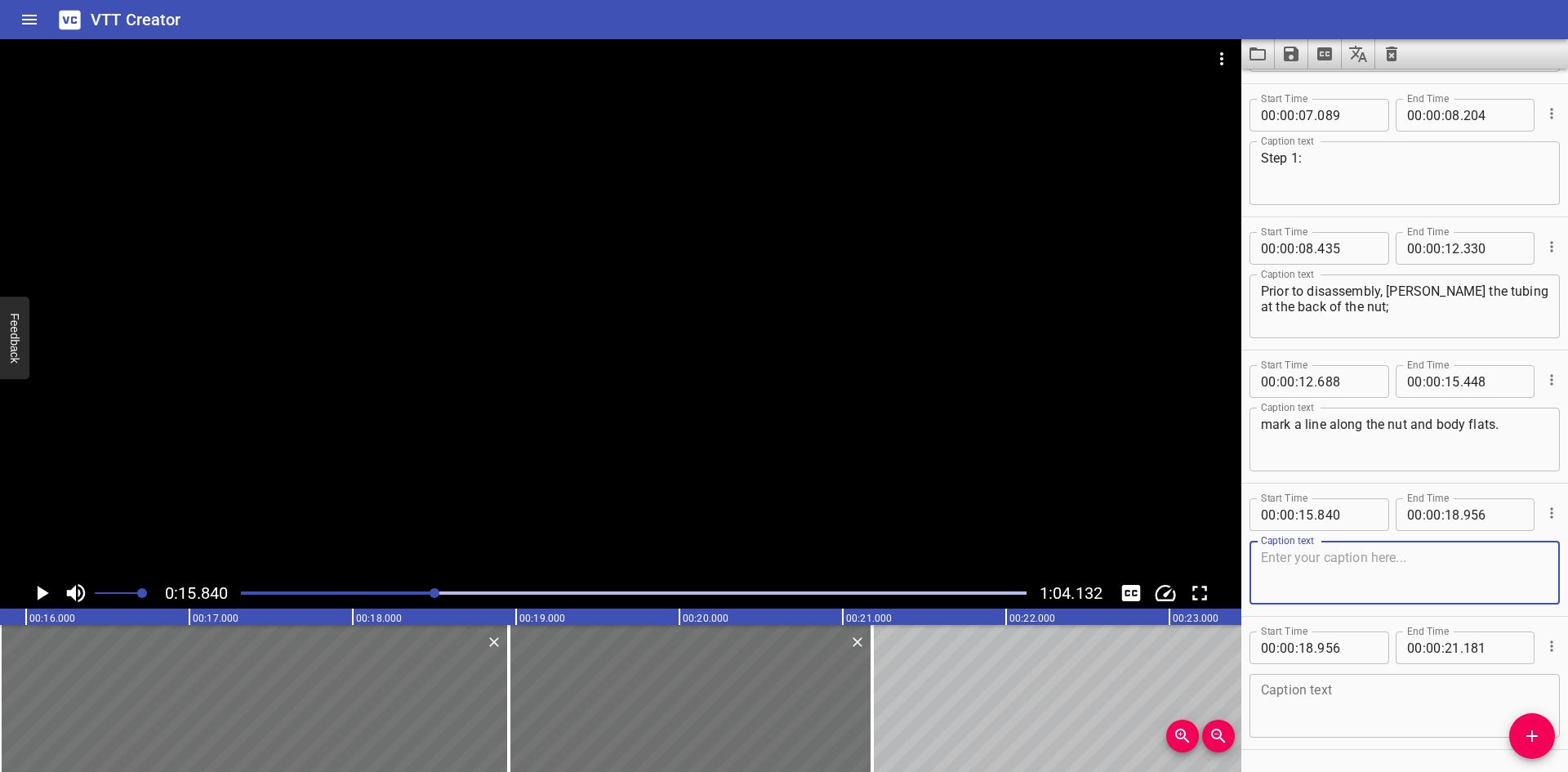
click at [1355, 582] on textarea at bounding box center [1405, 573] width 287 height 47
paste textarea "Use these marks to ensure that you return the nut"
type textarea "Use these marks to ensure that you return the nut"
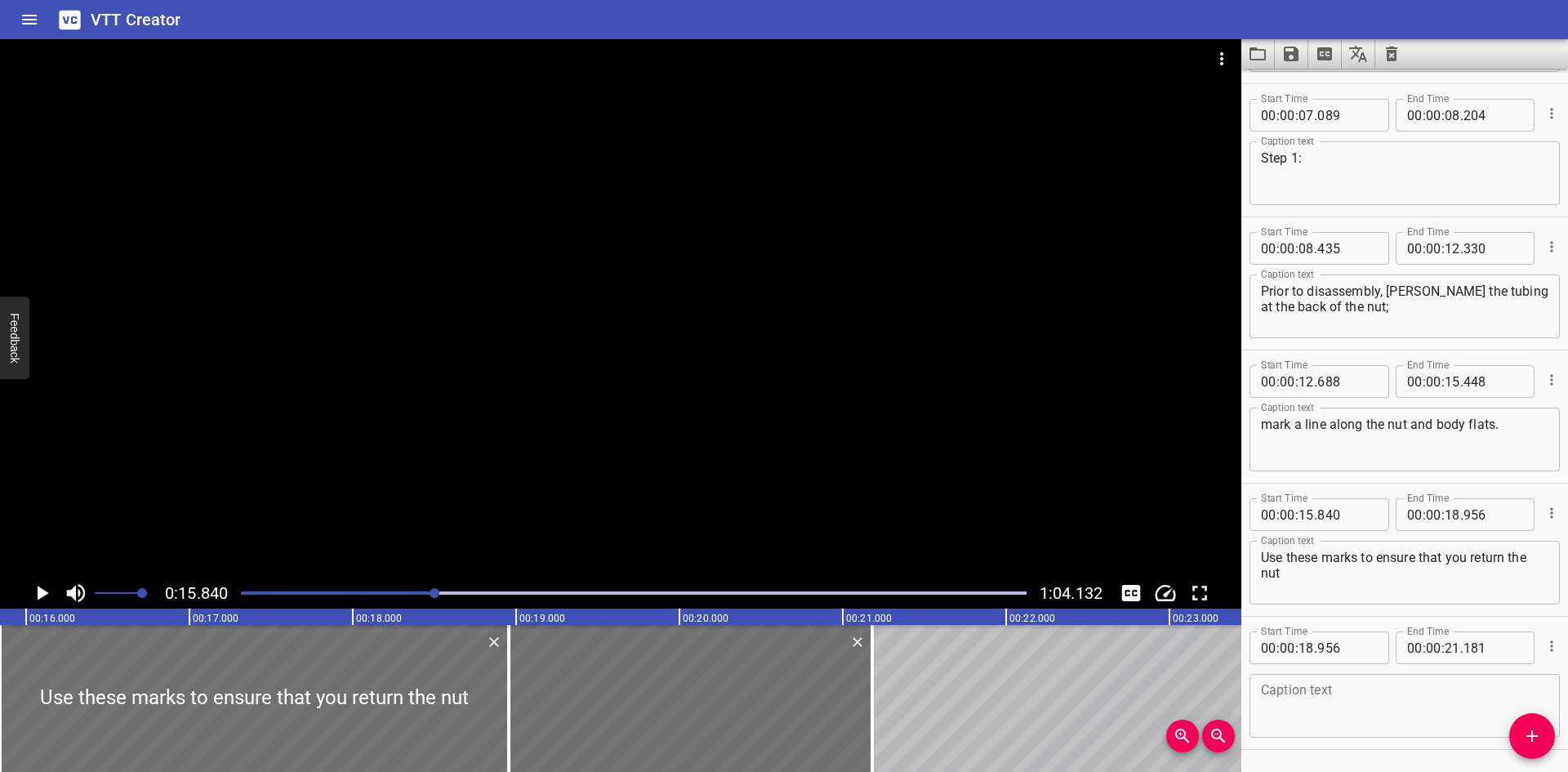
click at [441, 492] on div at bounding box center [620, 309] width 1241 height 539
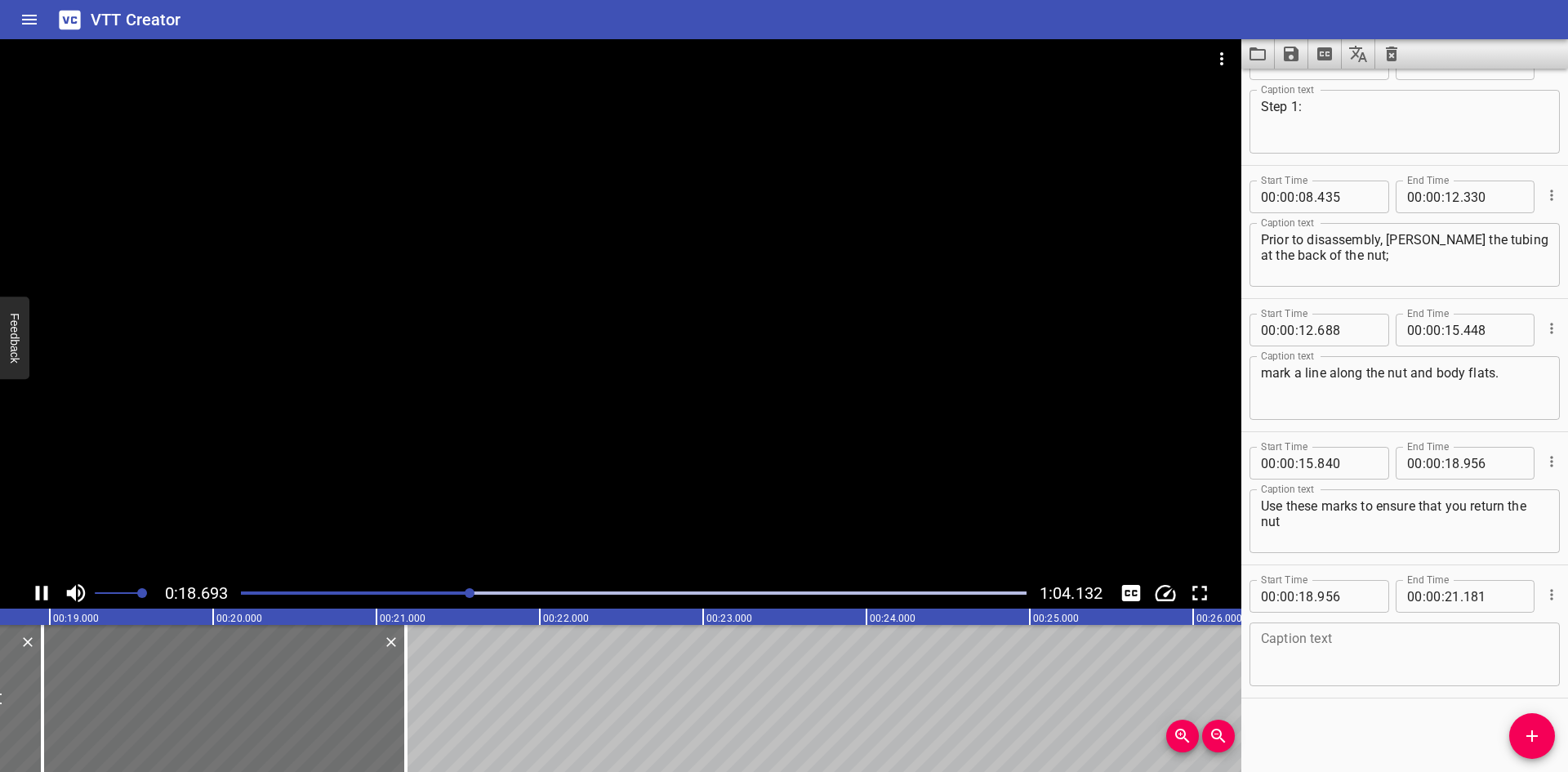
click at [302, 504] on div at bounding box center [620, 309] width 1241 height 539
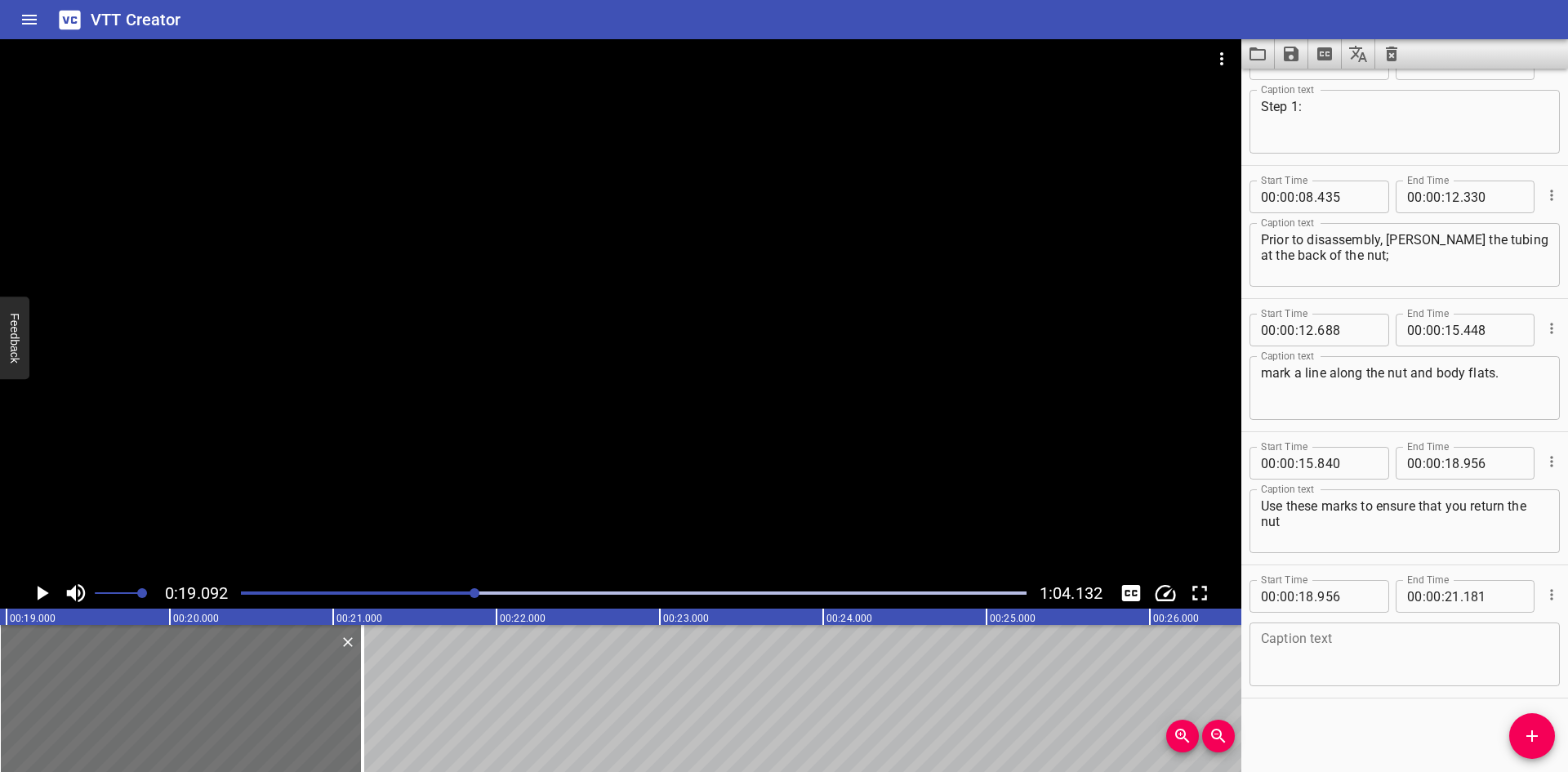
scroll to position [0, 3118]
click at [1289, 647] on textarea at bounding box center [1405, 654] width 287 height 47
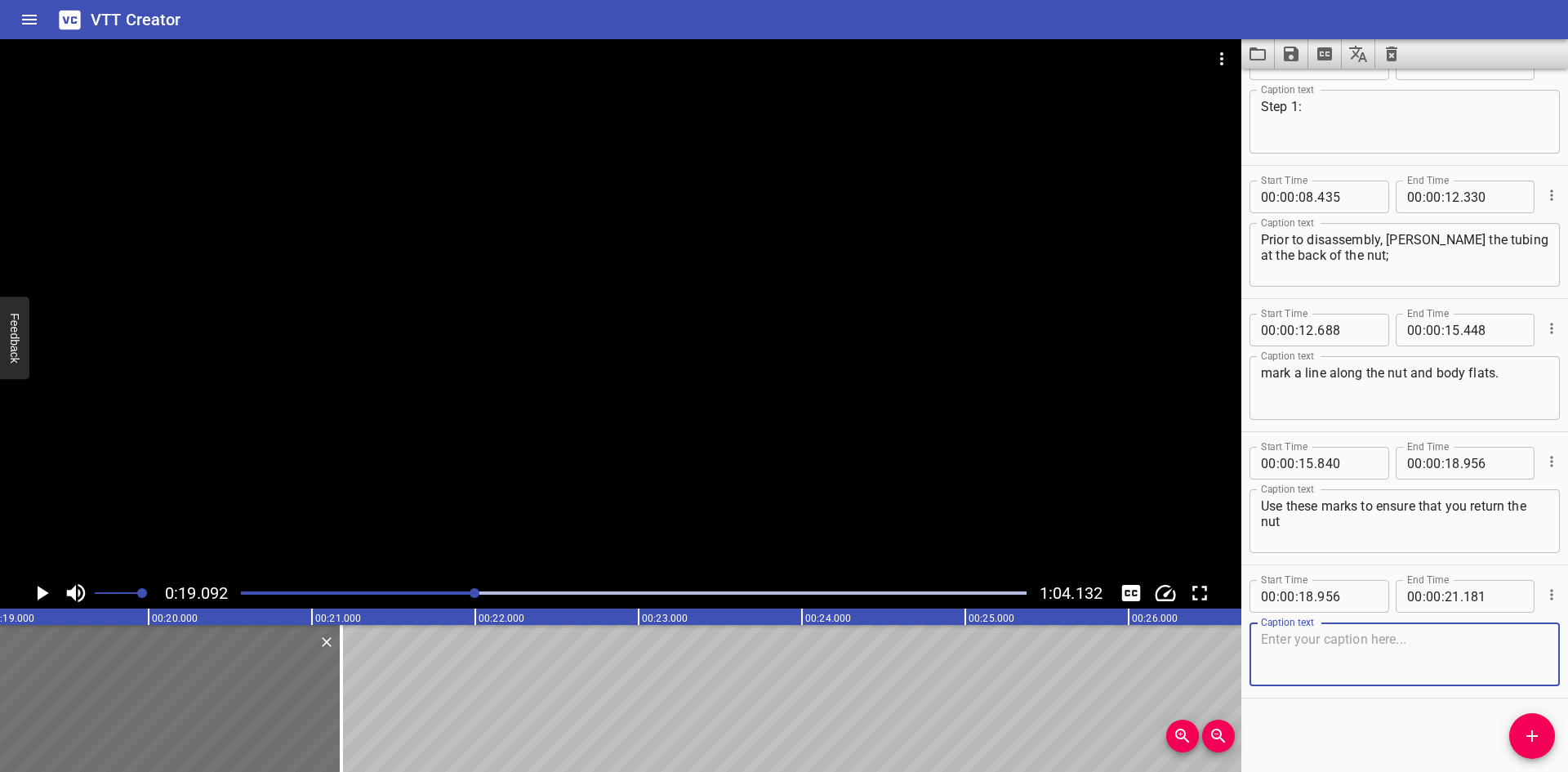
paste textarea "to the previously pulled-up position."
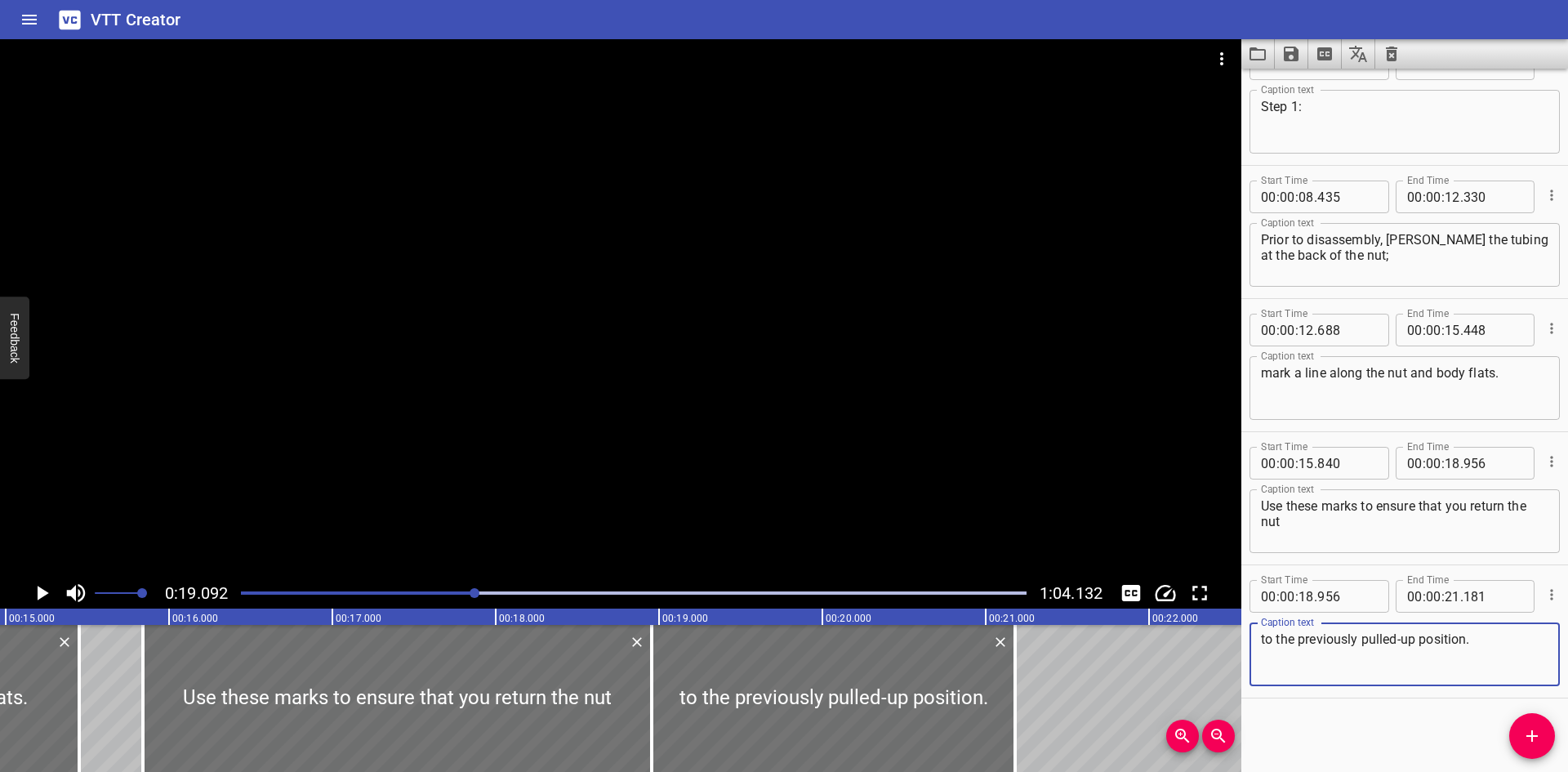
scroll to position [0, 2405]
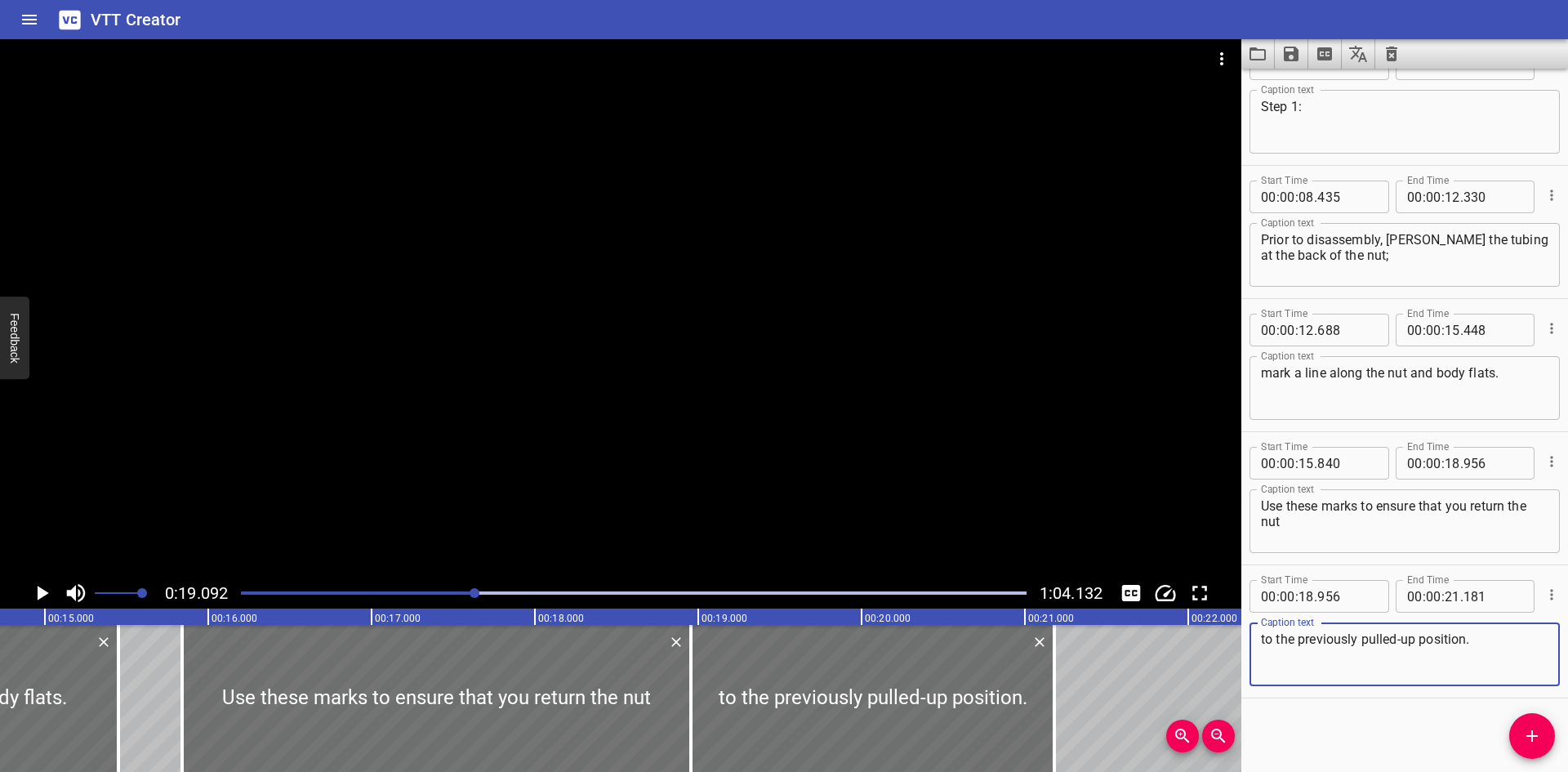
type textarea "to the previously pulled-up position."
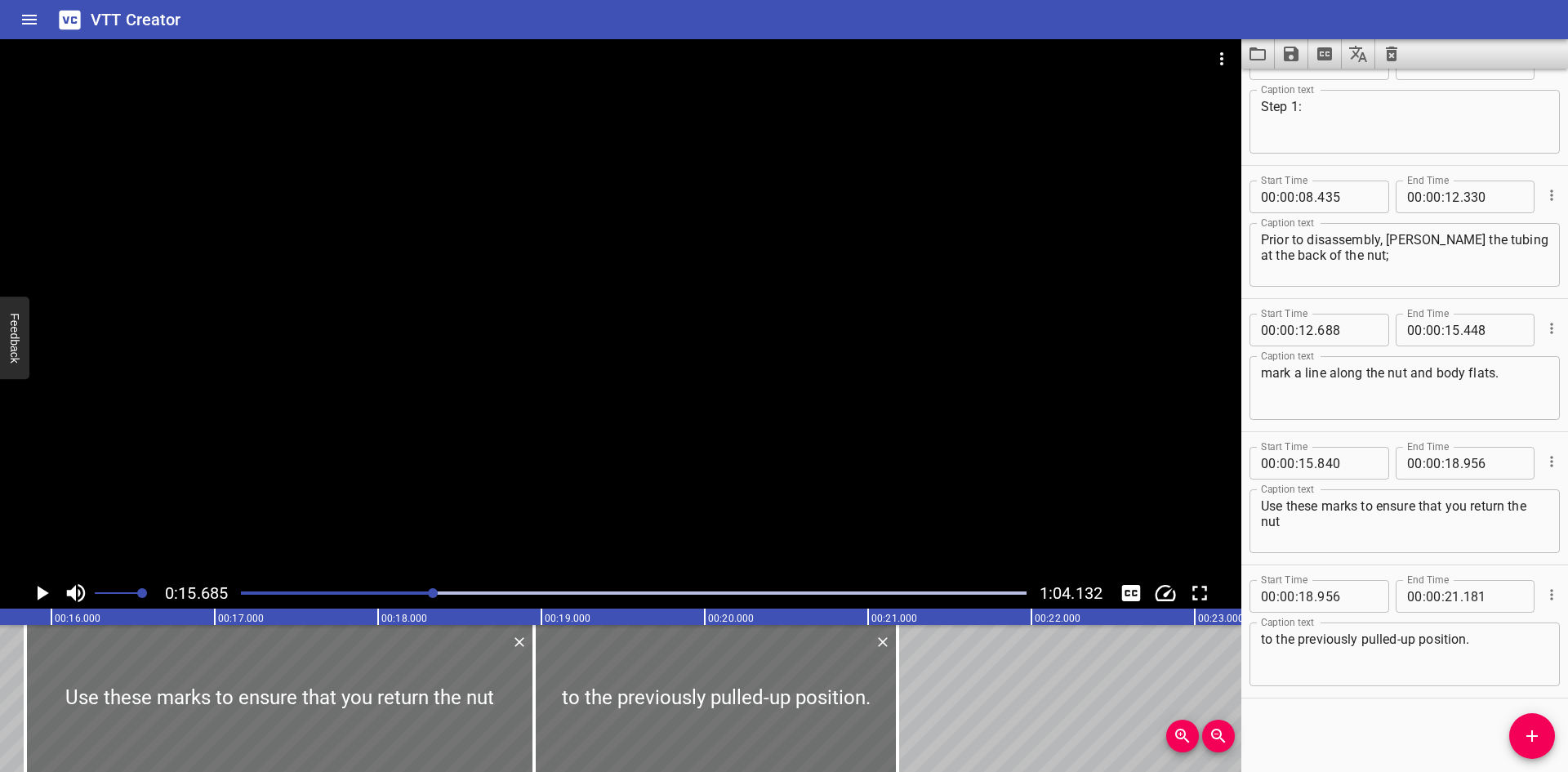
click at [136, 469] on div at bounding box center [620, 309] width 1241 height 539
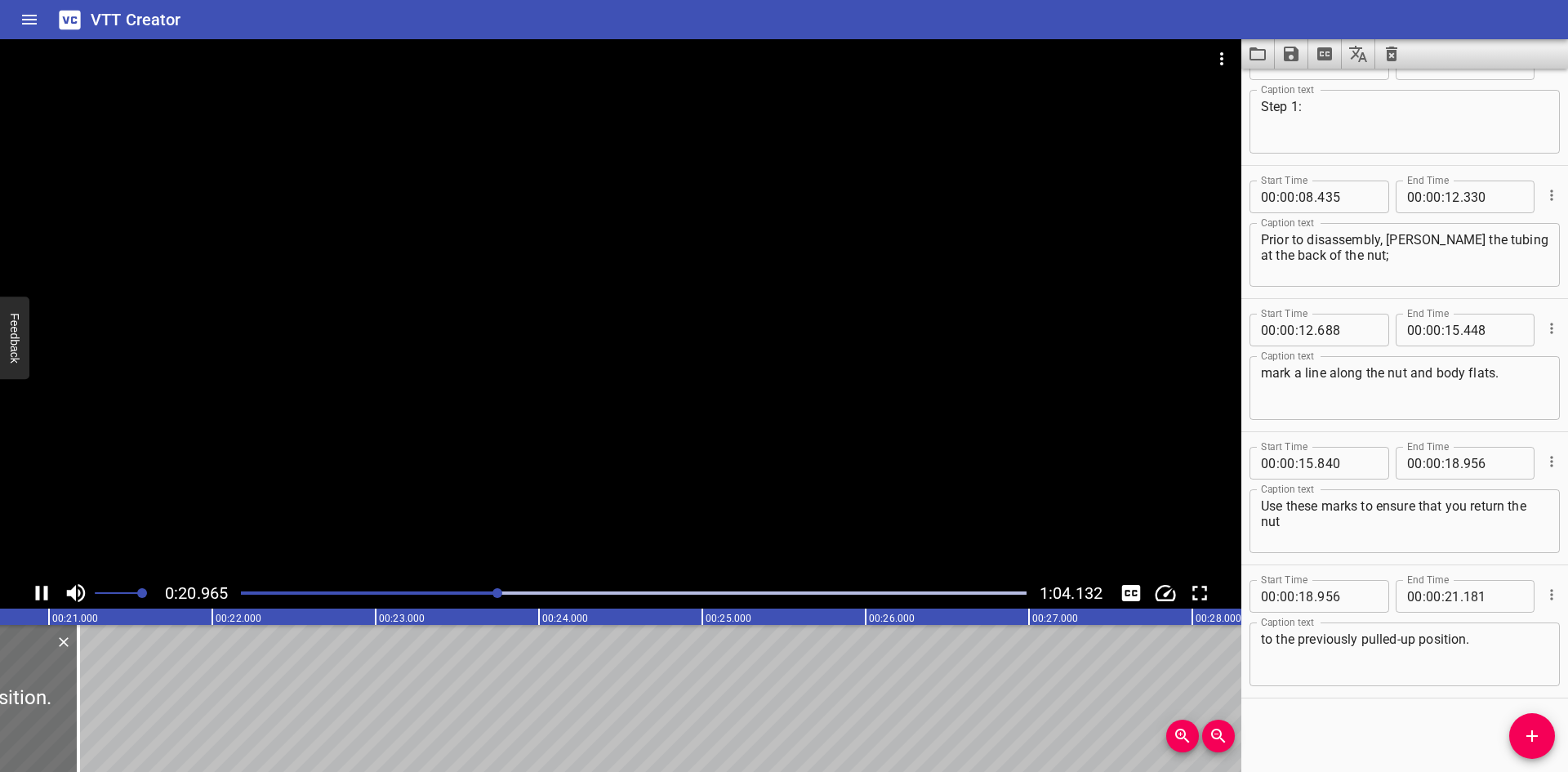
click at [141, 469] on div at bounding box center [620, 309] width 1241 height 539
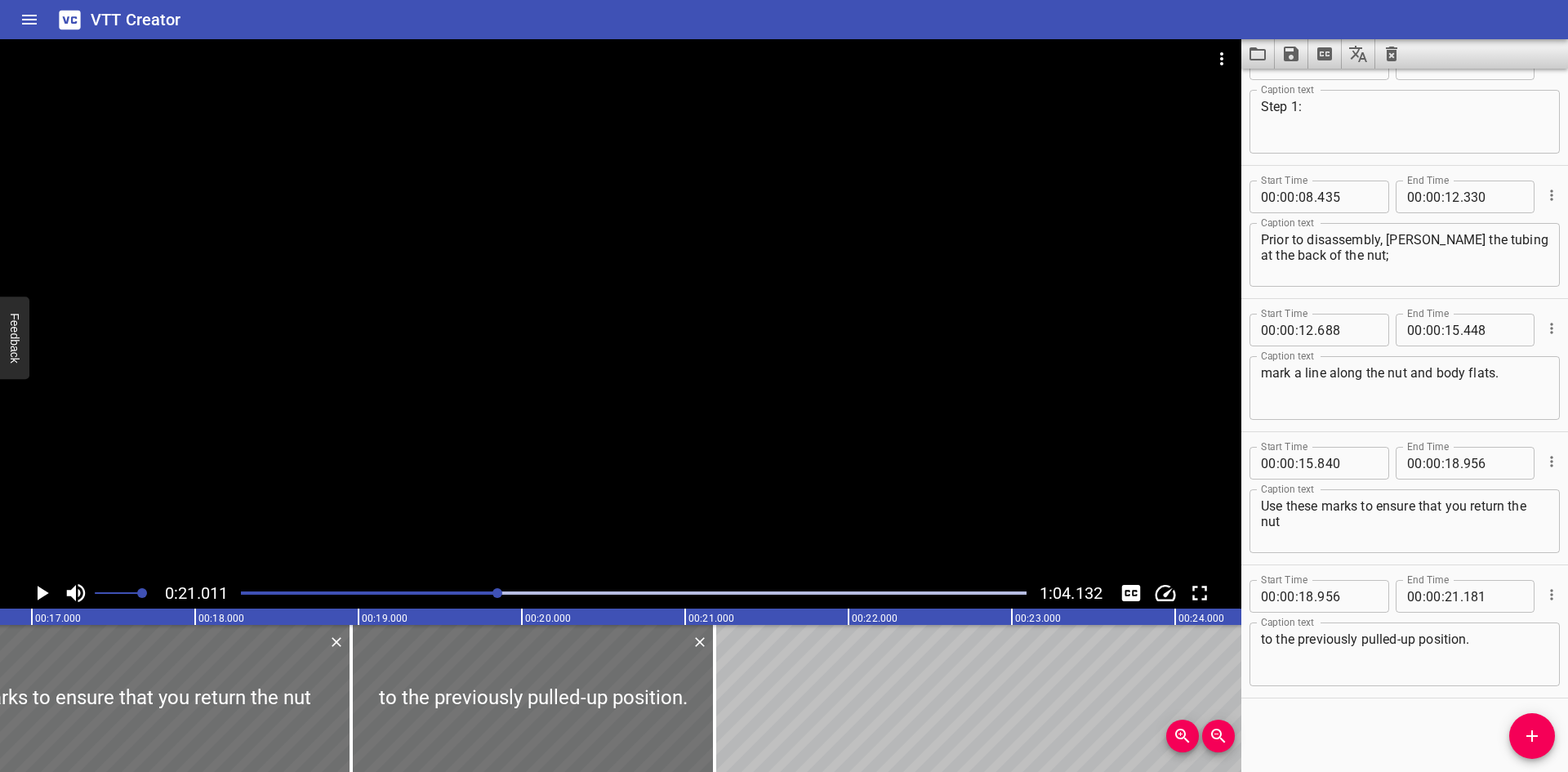
scroll to position [0, 2600]
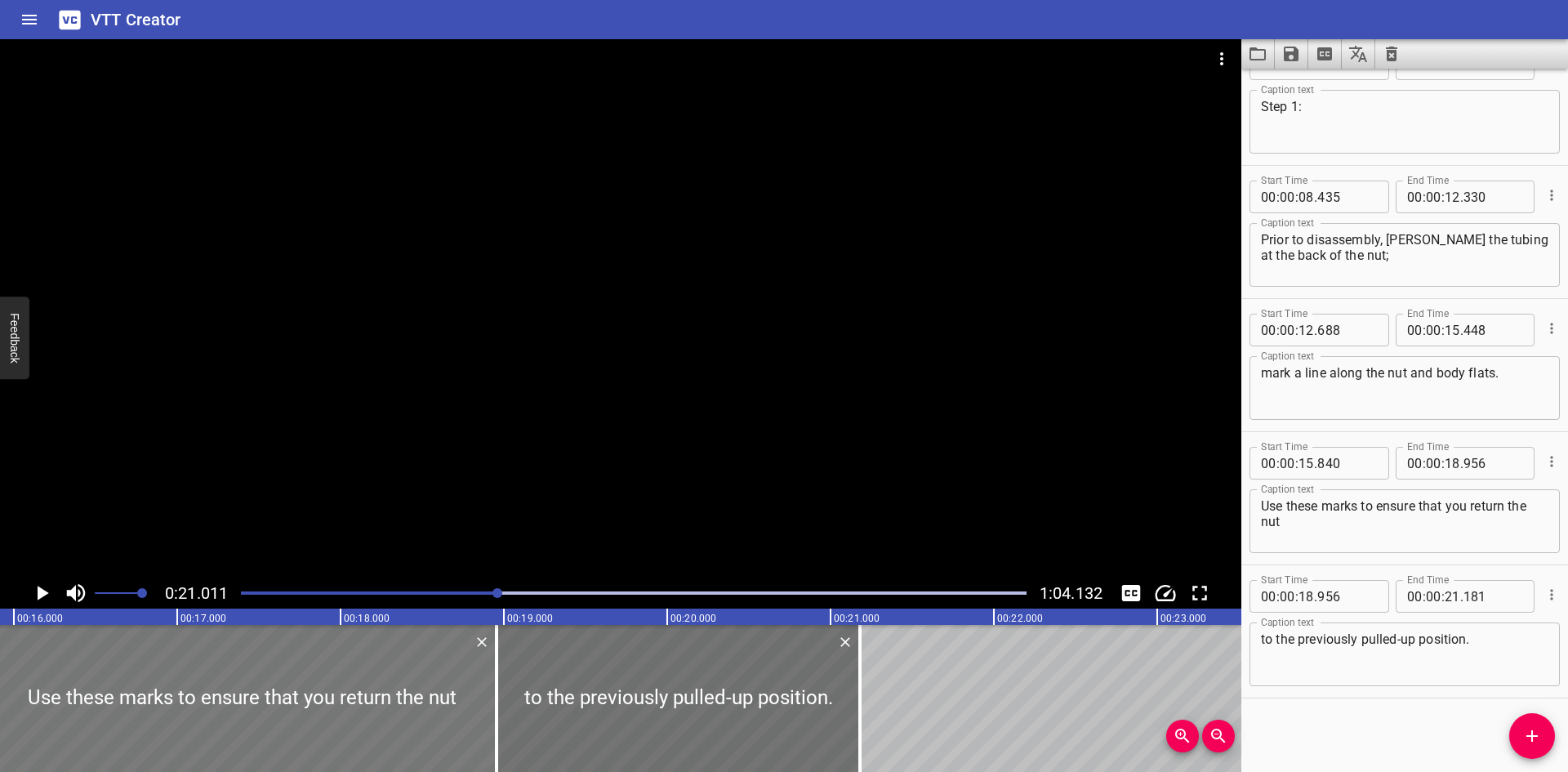
click at [483, 697] on div at bounding box center [241, 698] width 509 height 147
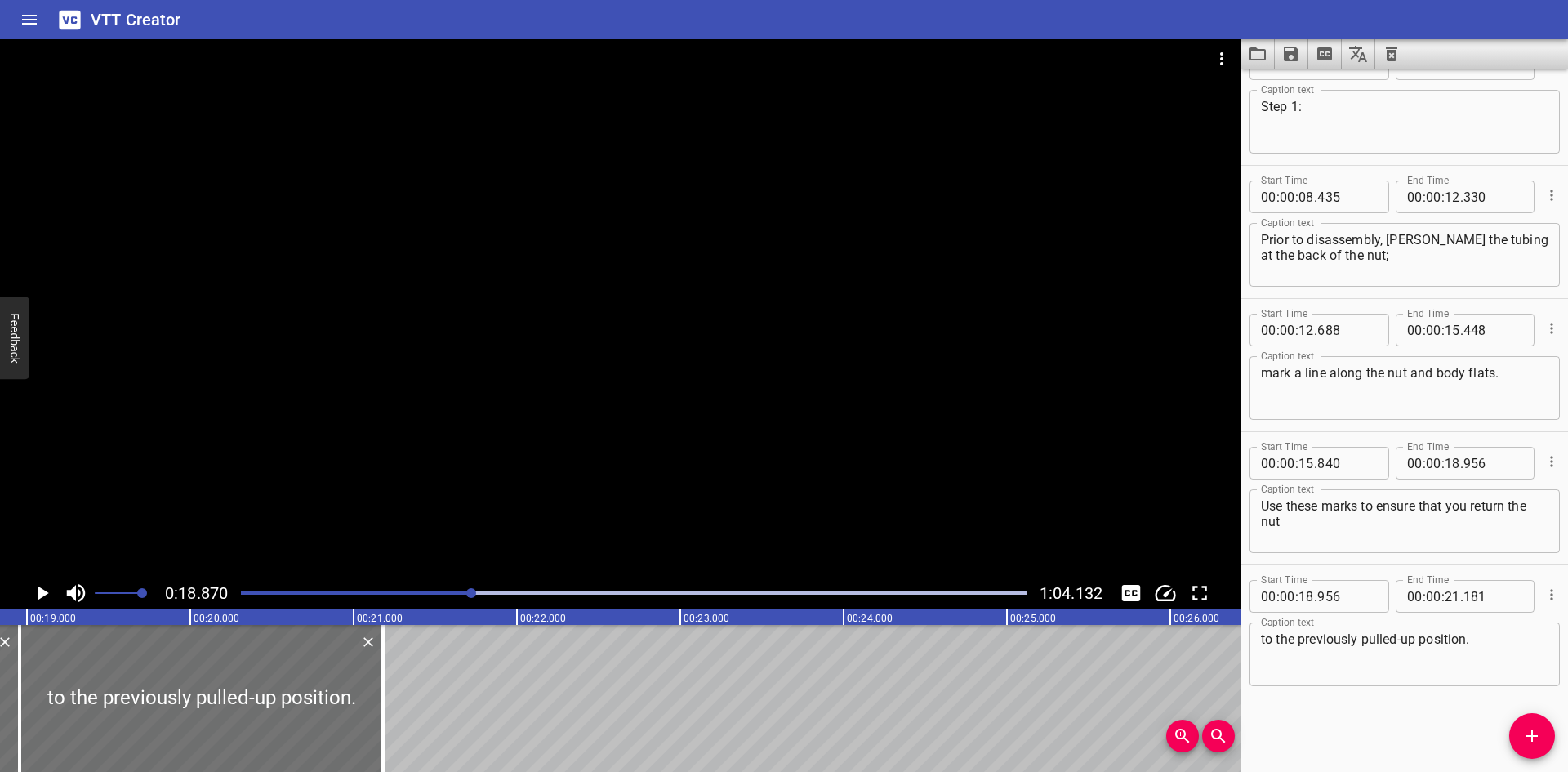
scroll to position [0, 3082]
click at [39, 597] on icon "Play/Pause" at bounding box center [43, 592] width 12 height 14
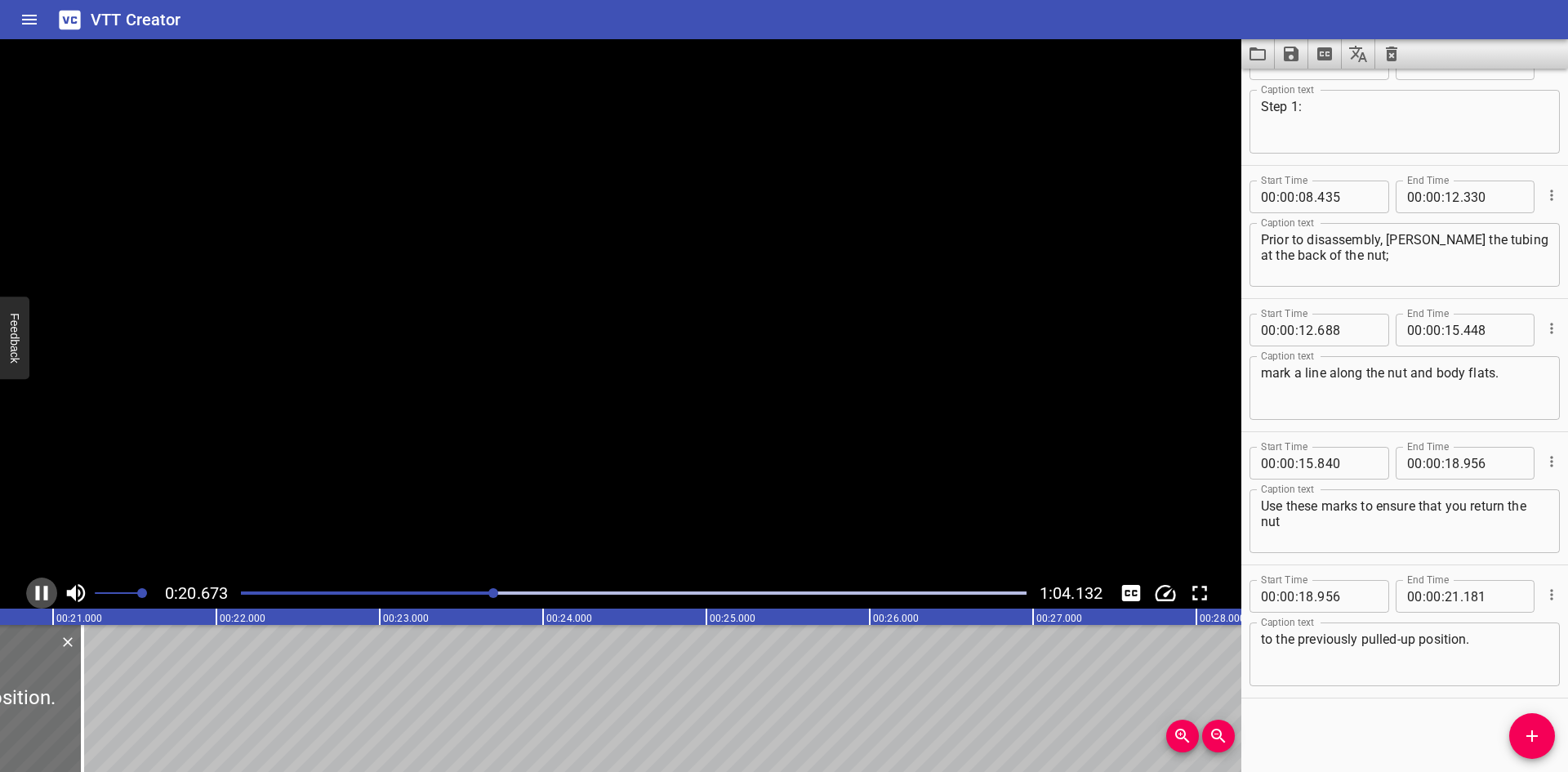
click at [39, 597] on icon "Play/Pause" at bounding box center [42, 592] width 13 height 14
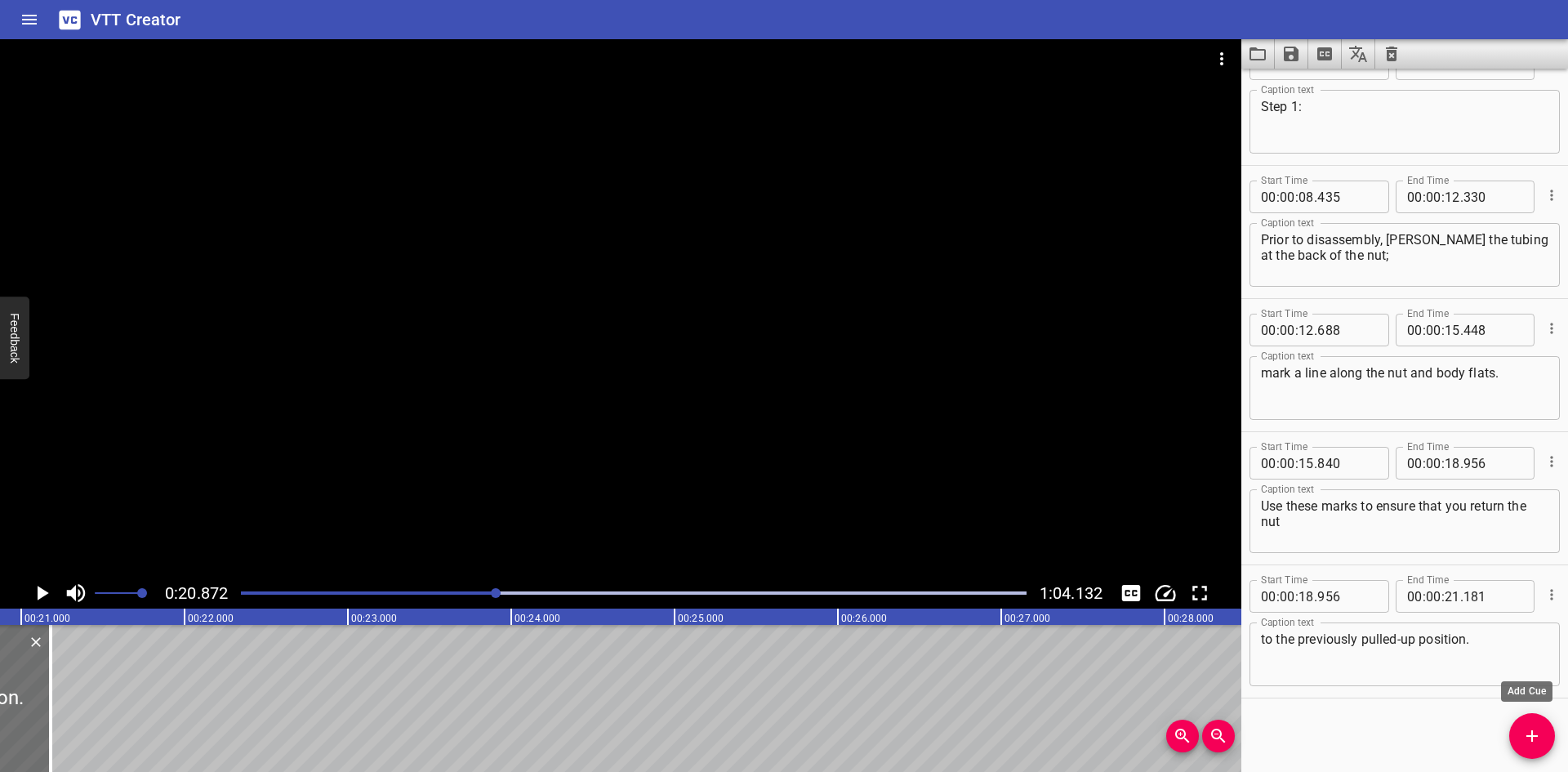
click at [1530, 731] on icon "Add Cue" at bounding box center [1532, 736] width 20 height 20
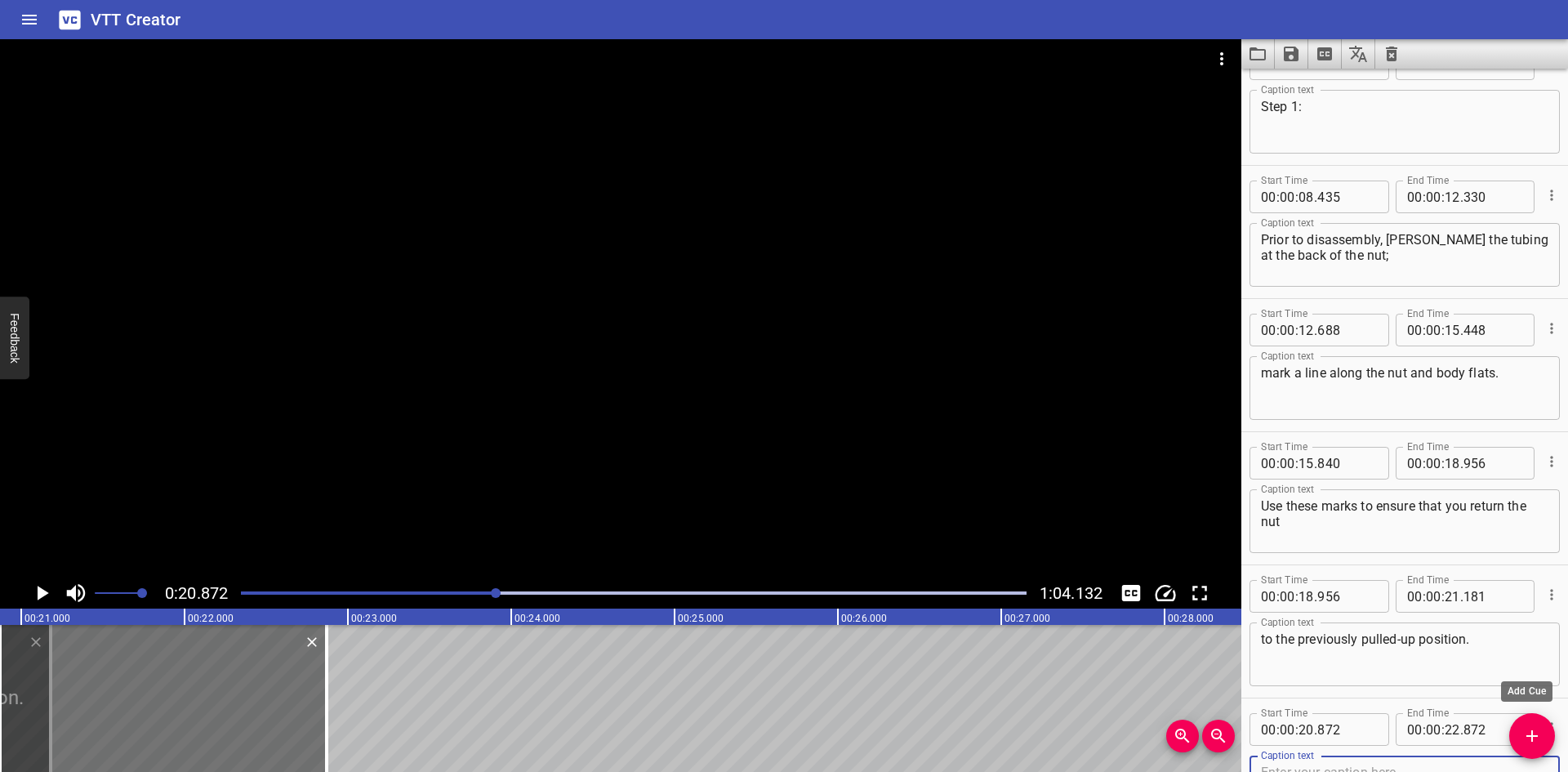
scroll to position [313, 0]
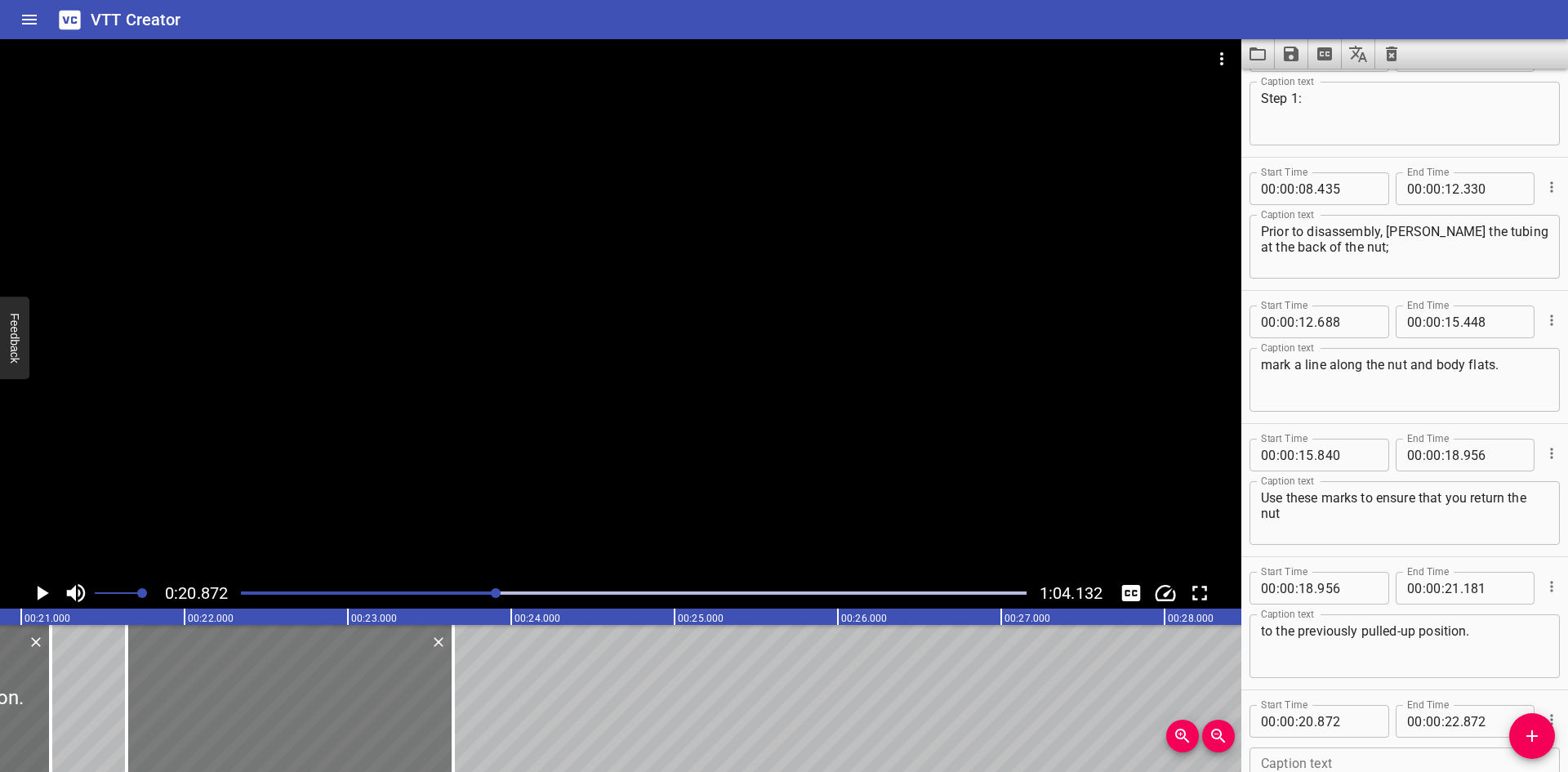
drag, startPoint x: 152, startPoint y: 677, endPoint x: 278, endPoint y: 678, distance: 126.0
click at [278, 678] on div at bounding box center [290, 698] width 327 height 147
type input "21"
type input "647"
type input "23"
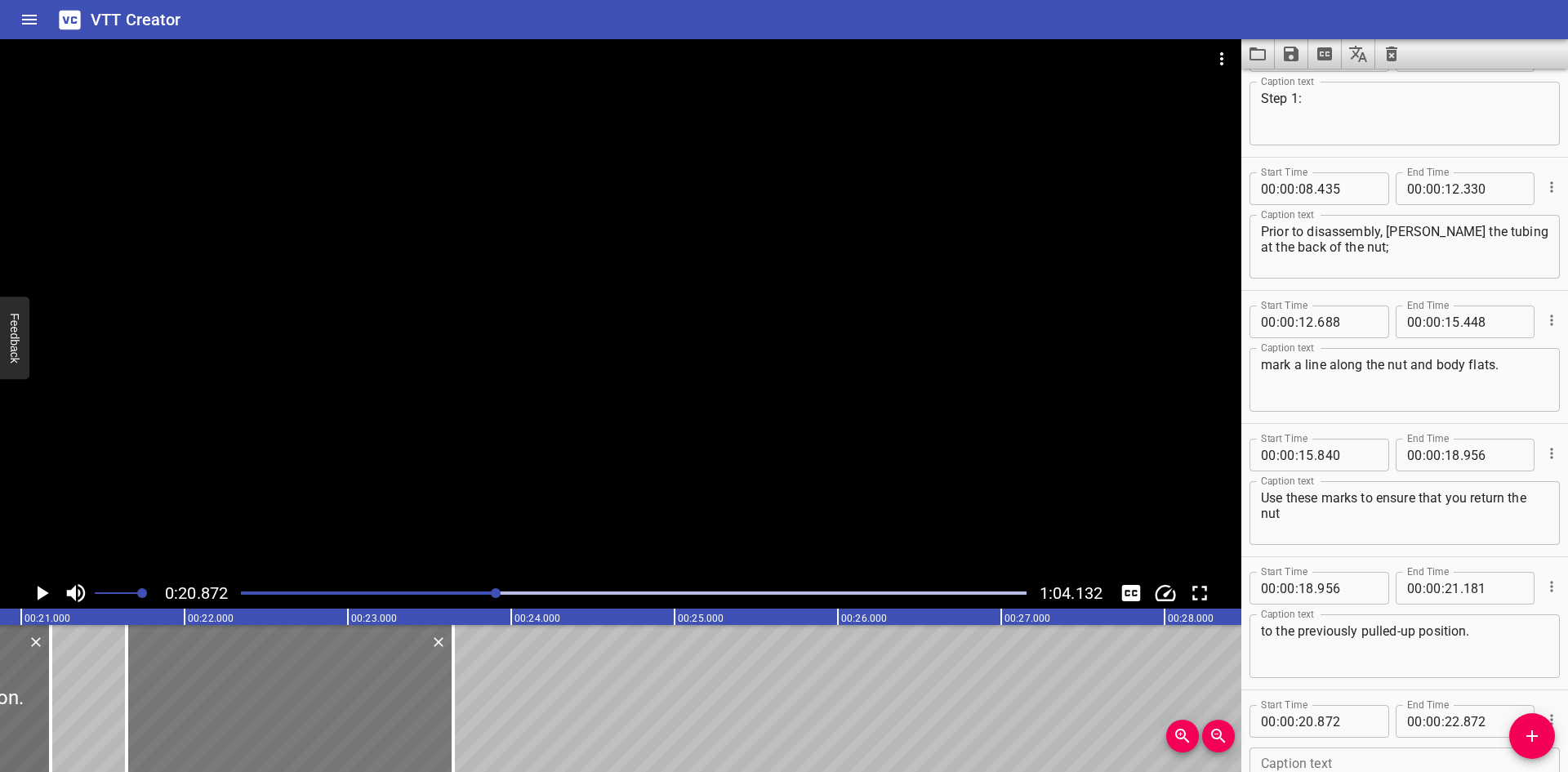
type input "647"
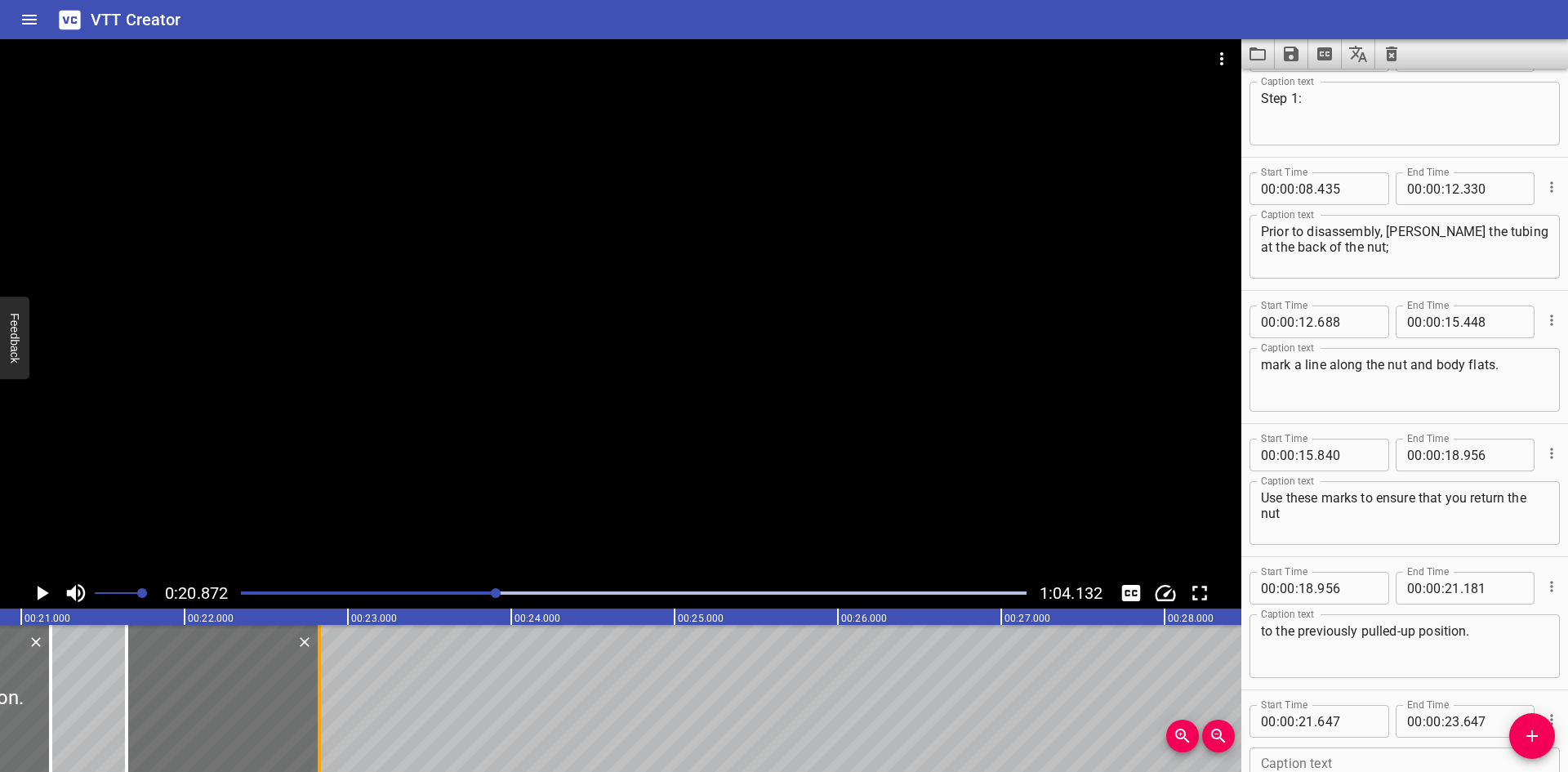
drag, startPoint x: 456, startPoint y: 678, endPoint x: 322, endPoint y: 688, distance: 134.4
click at [322, 688] on div at bounding box center [320, 698] width 16 height 147
type input "22"
type input "827"
drag, startPoint x: 253, startPoint y: 687, endPoint x: 245, endPoint y: 681, distance: 10.0
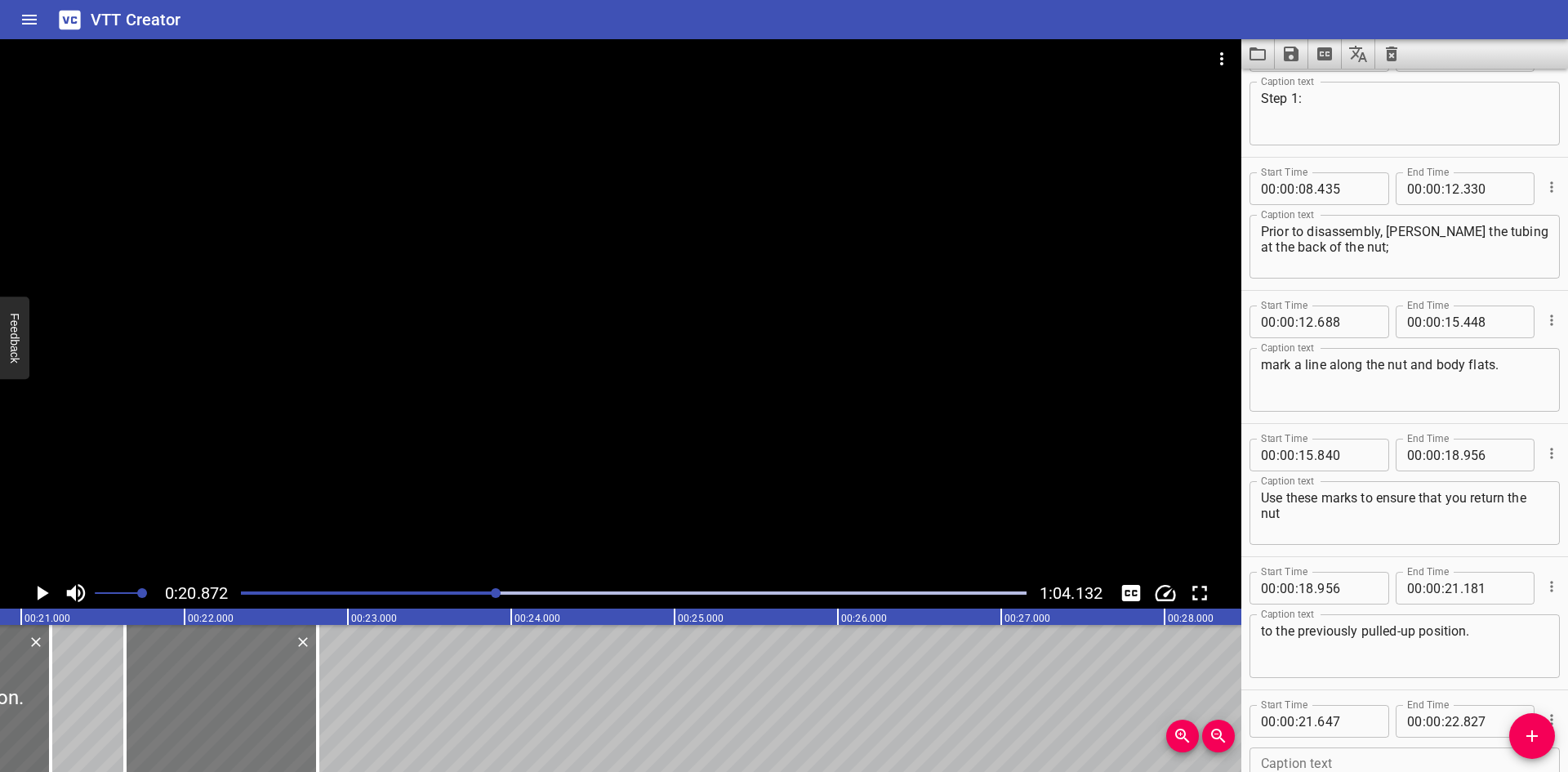
click at [250, 687] on div at bounding box center [221, 698] width 193 height 147
type input "622"
type input "802"
click at [248, 681] on div at bounding box center [221, 698] width 193 height 147
type input "637"
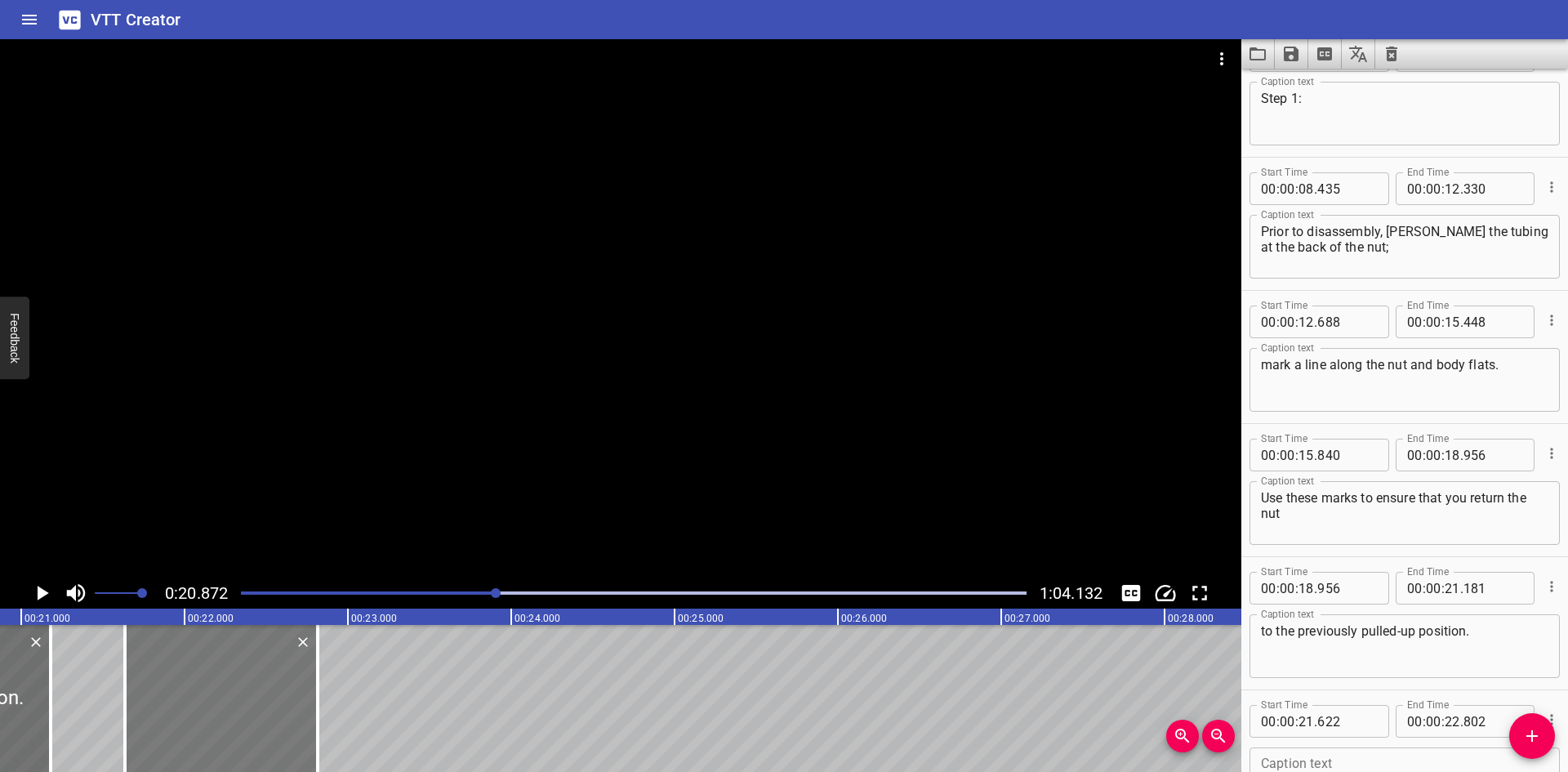
type input "817"
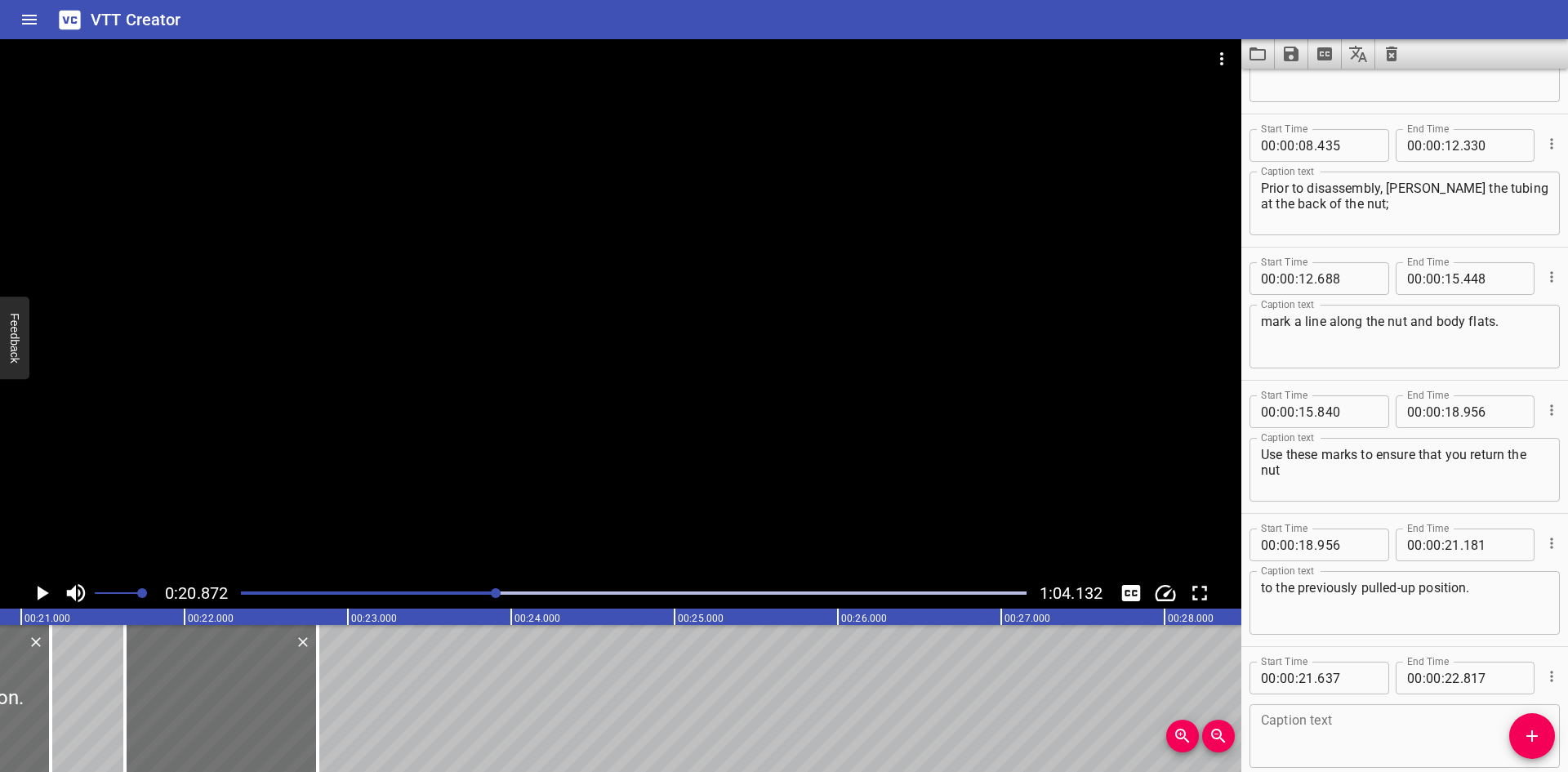
scroll to position [395, 0]
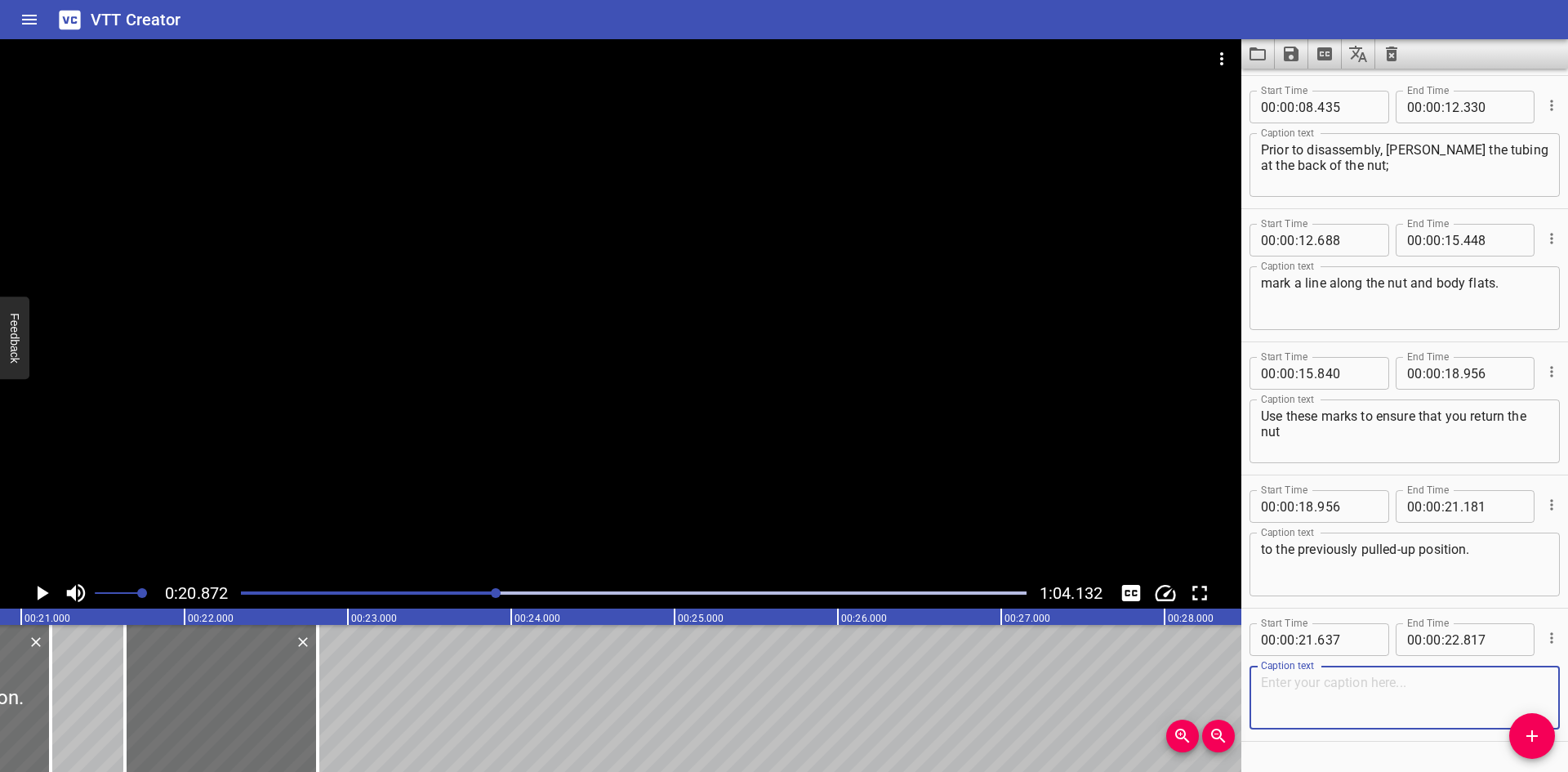
click at [1323, 690] on textarea at bounding box center [1405, 698] width 287 height 47
paste textarea "Step 2:"
type textarea "Step 2:"
drag, startPoint x: 1534, startPoint y: 741, endPoint x: 1503, endPoint y: 733, distance: 32.0
click at [1531, 741] on icon "Add Cue" at bounding box center [1532, 736] width 20 height 20
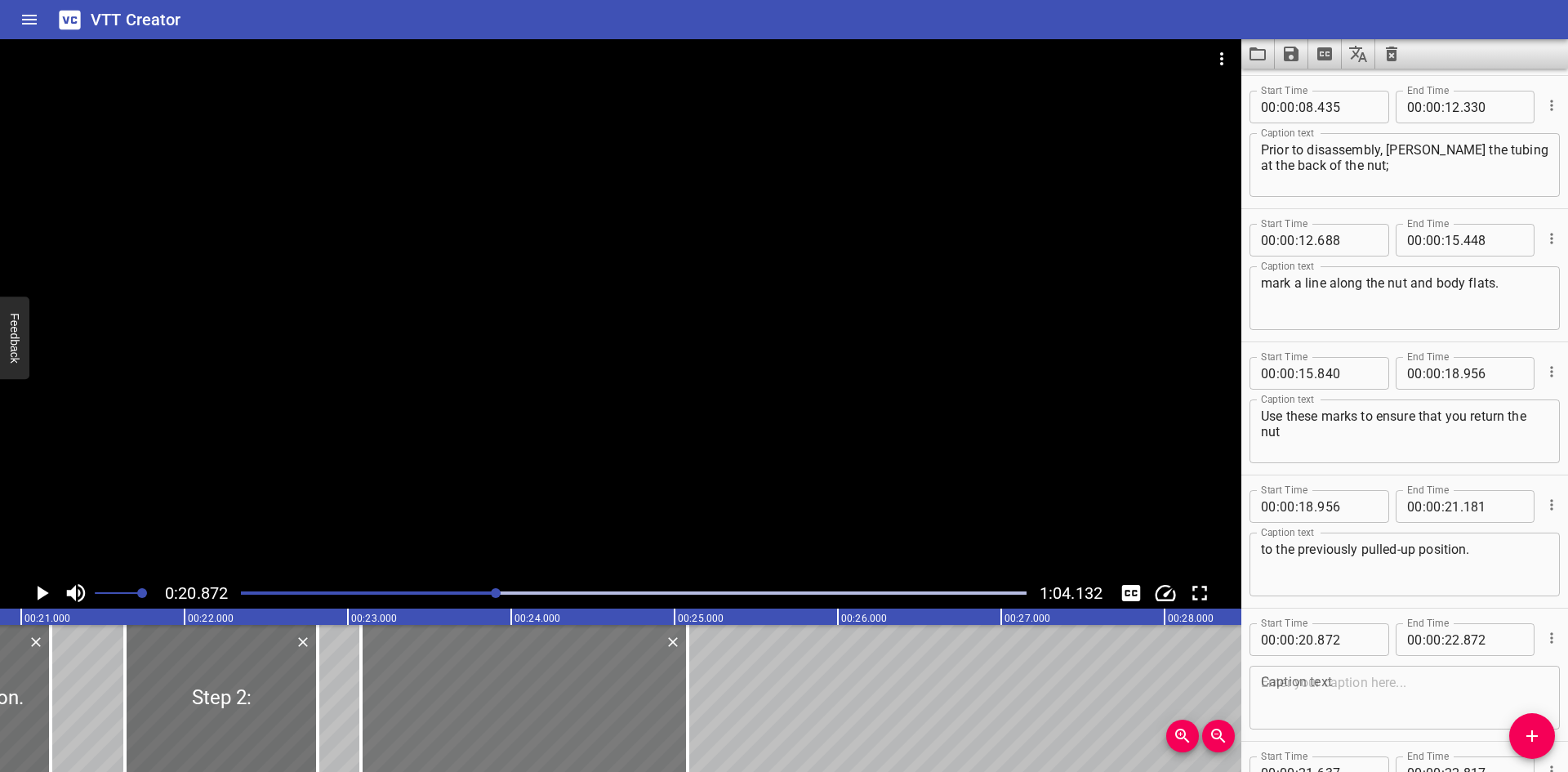
drag, startPoint x: 92, startPoint y: 706, endPoint x: 540, endPoint y: 691, distance: 448.3
type input "23"
type input "087"
type input "25"
type input "087"
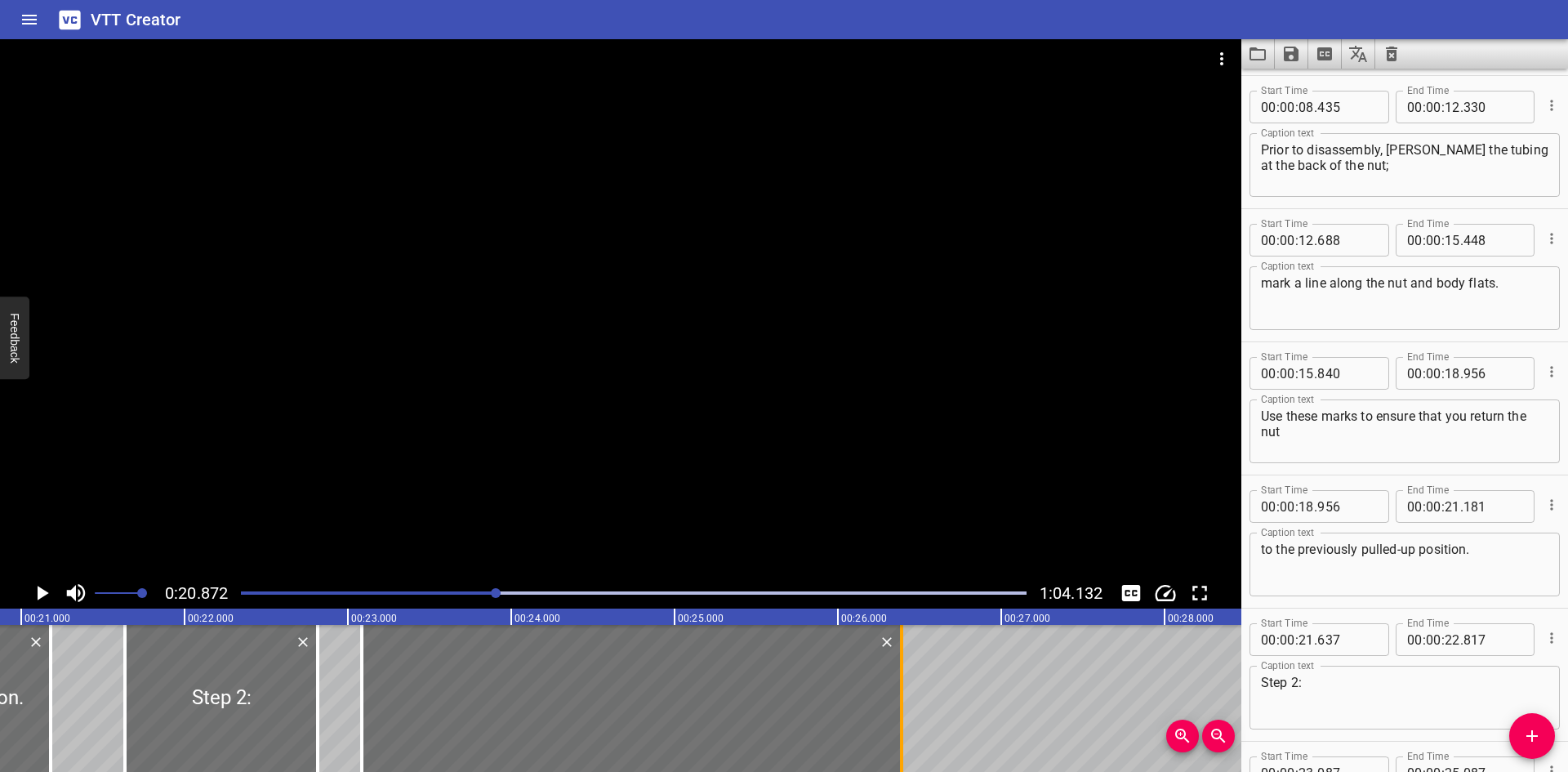
drag, startPoint x: 694, startPoint y: 689, endPoint x: 907, endPoint y: 690, distance: 213.0
click at [907, 690] on div at bounding box center [902, 698] width 16 height 147
type input "26"
type input "392"
click at [37, 592] on icon "Play/Pause" at bounding box center [41, 592] width 24 height 24
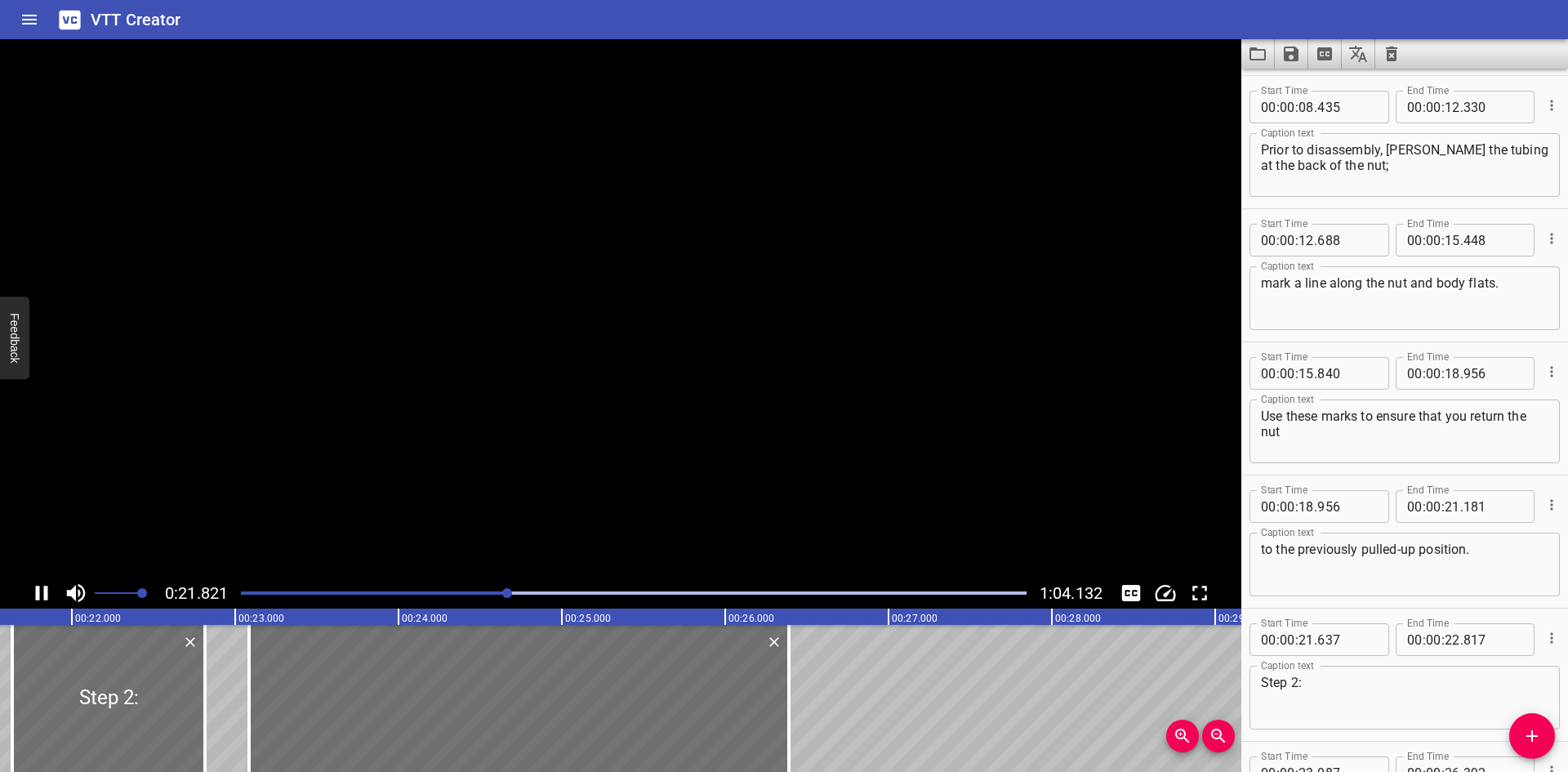
scroll to position [572, 0]
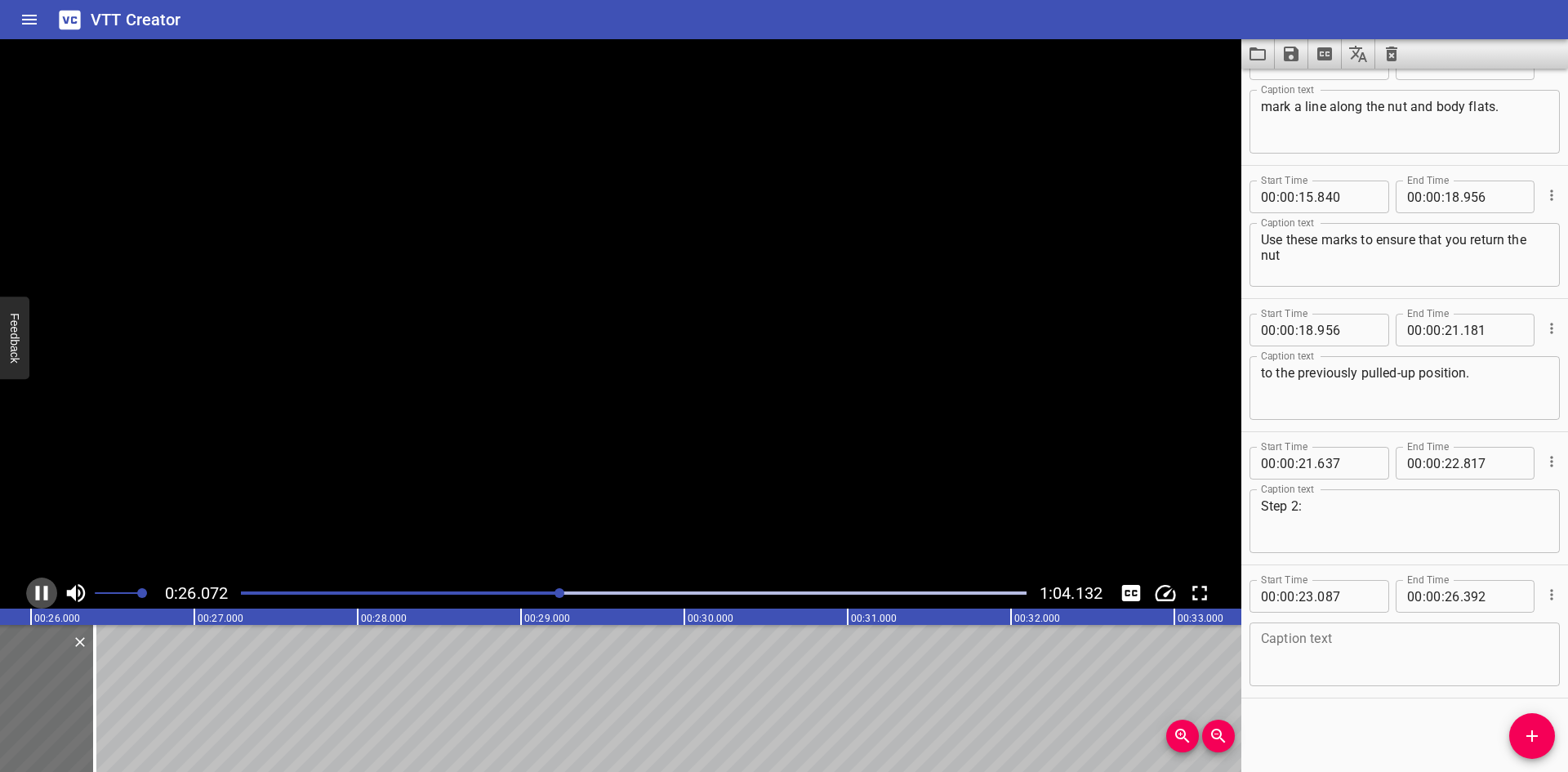
click at [37, 592] on icon "Play/Pause" at bounding box center [42, 592] width 13 height 14
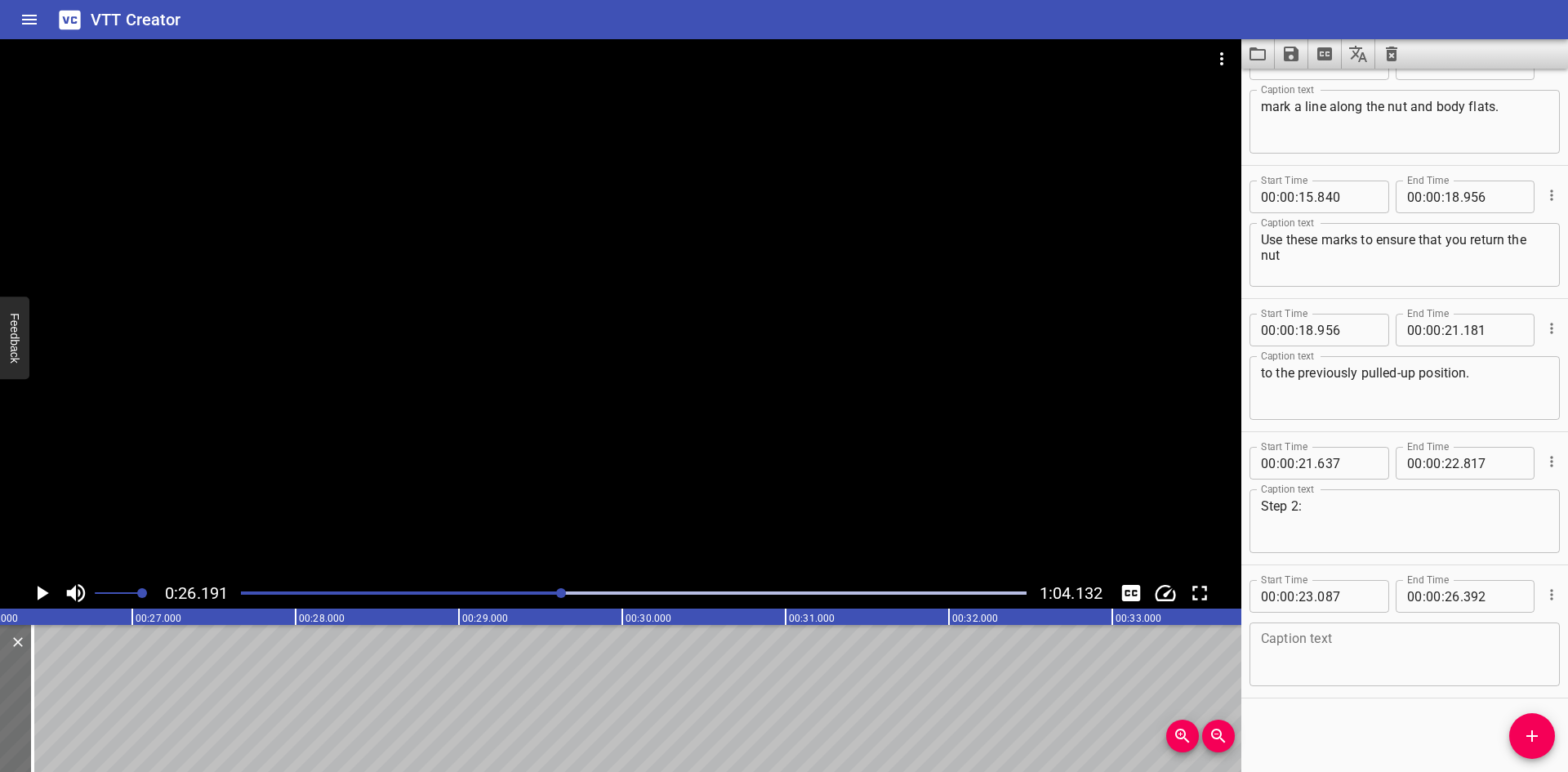
click at [1454, 654] on textarea at bounding box center [1405, 654] width 287 height 47
paste textarea "Insert the tubing or tube adapter end connection"
type textarea "Insert the tubing or tube adapter end connection"
click at [1532, 742] on icon "Add Cue" at bounding box center [1532, 736] width 20 height 20
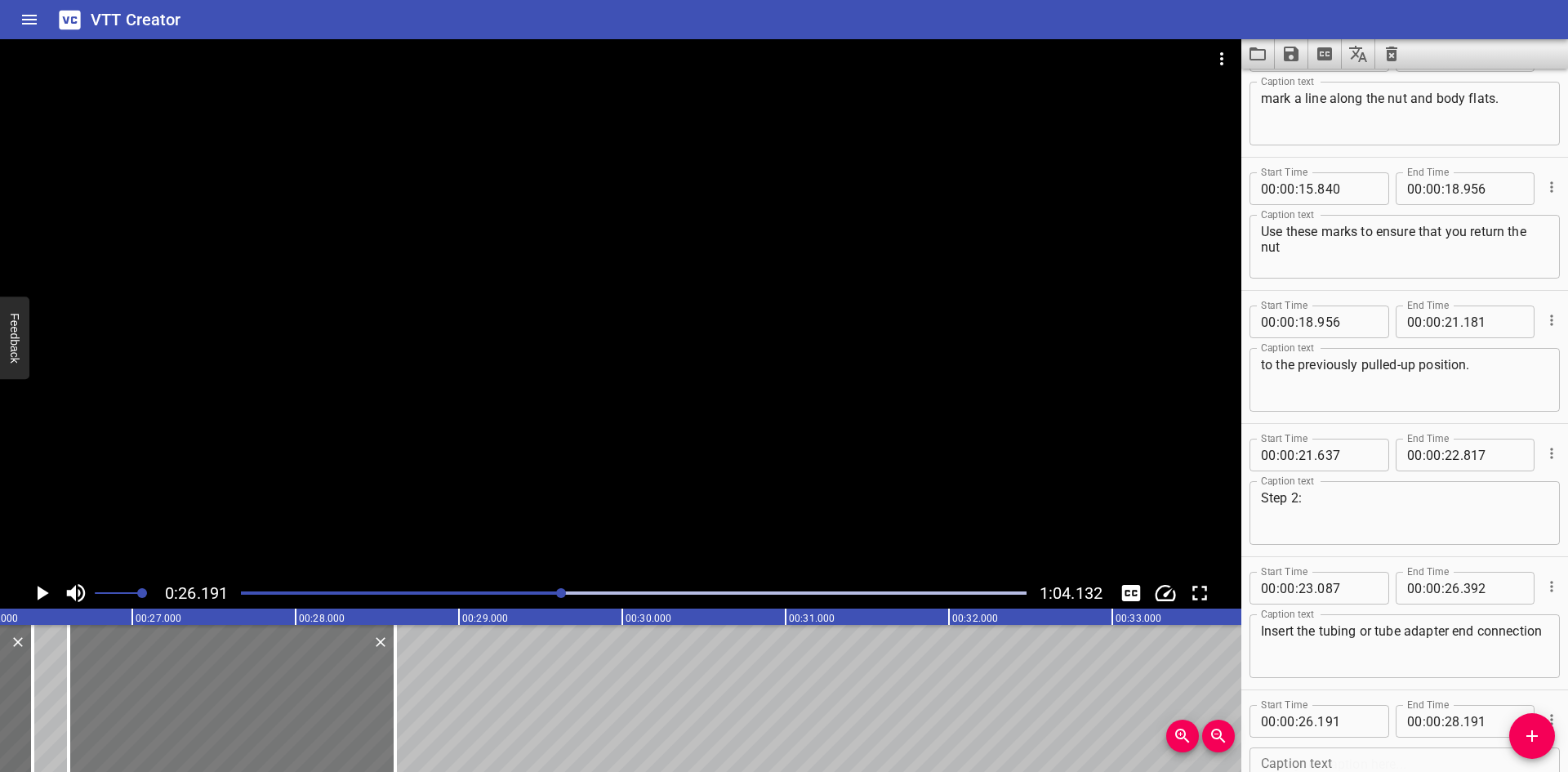
drag, startPoint x: 133, startPoint y: 724, endPoint x: 159, endPoint y: 724, distance: 26.0
click at [159, 724] on div at bounding box center [232, 698] width 327 height 147
type input "611"
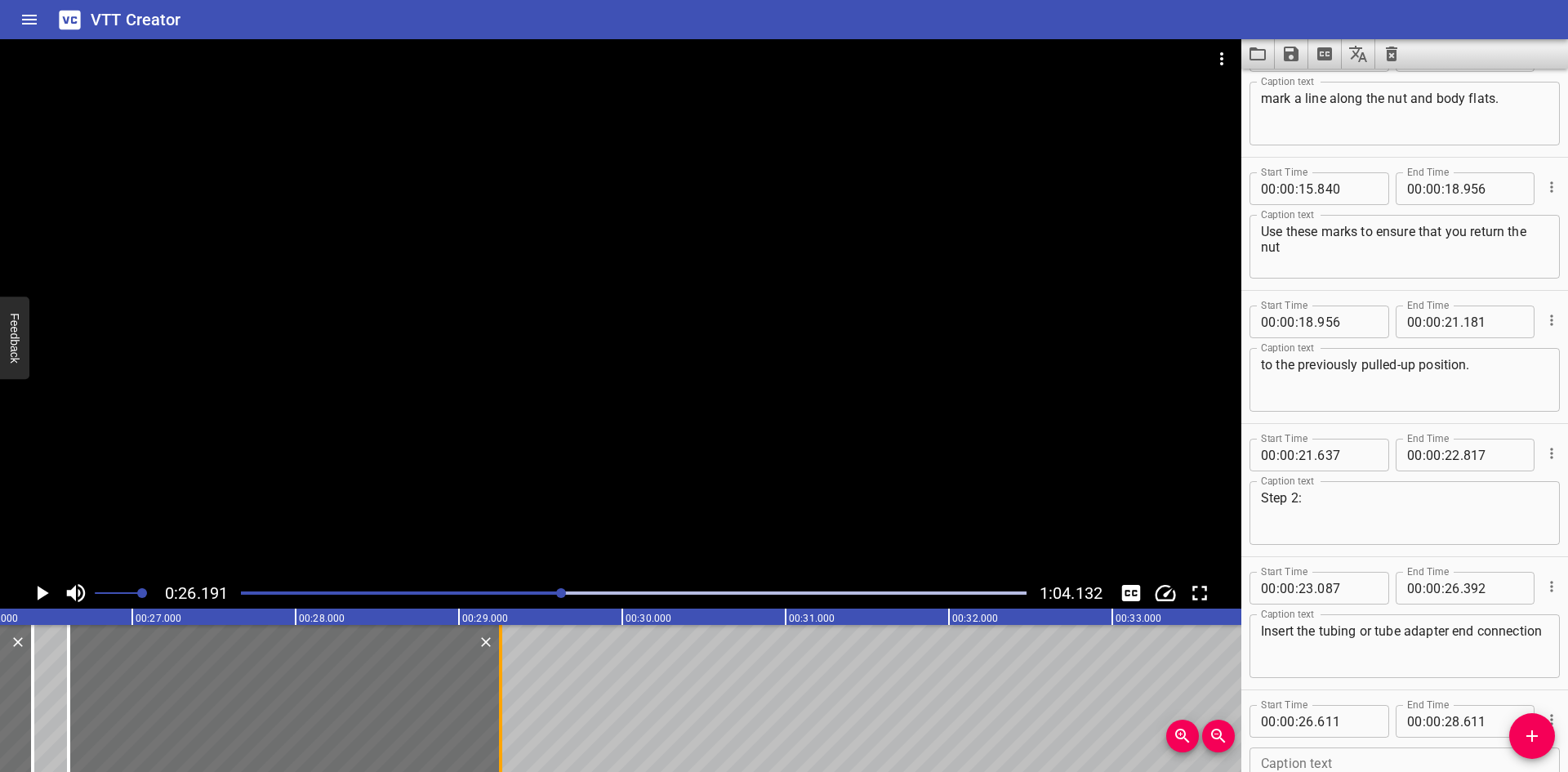
drag, startPoint x: 391, startPoint y: 714, endPoint x: 496, endPoint y: 706, distance: 105.3
click at [496, 706] on div at bounding box center [501, 698] width 16 height 147
type input "29"
type input "256"
click at [22, 589] on div "0:26.191 1:04.132" at bounding box center [620, 592] width 1241 height 31
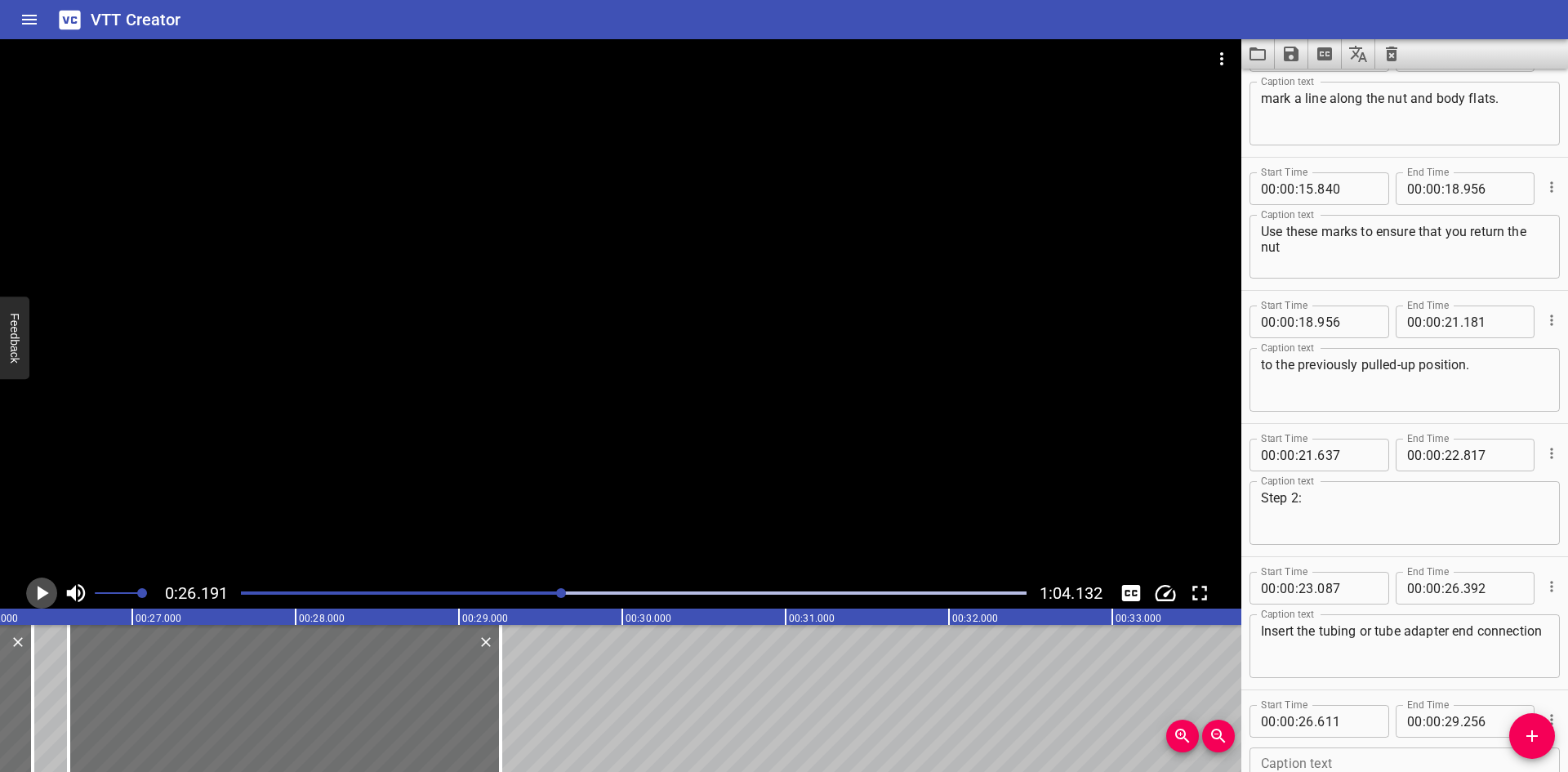
click at [31, 592] on icon "Play/Pause" at bounding box center [41, 592] width 24 height 24
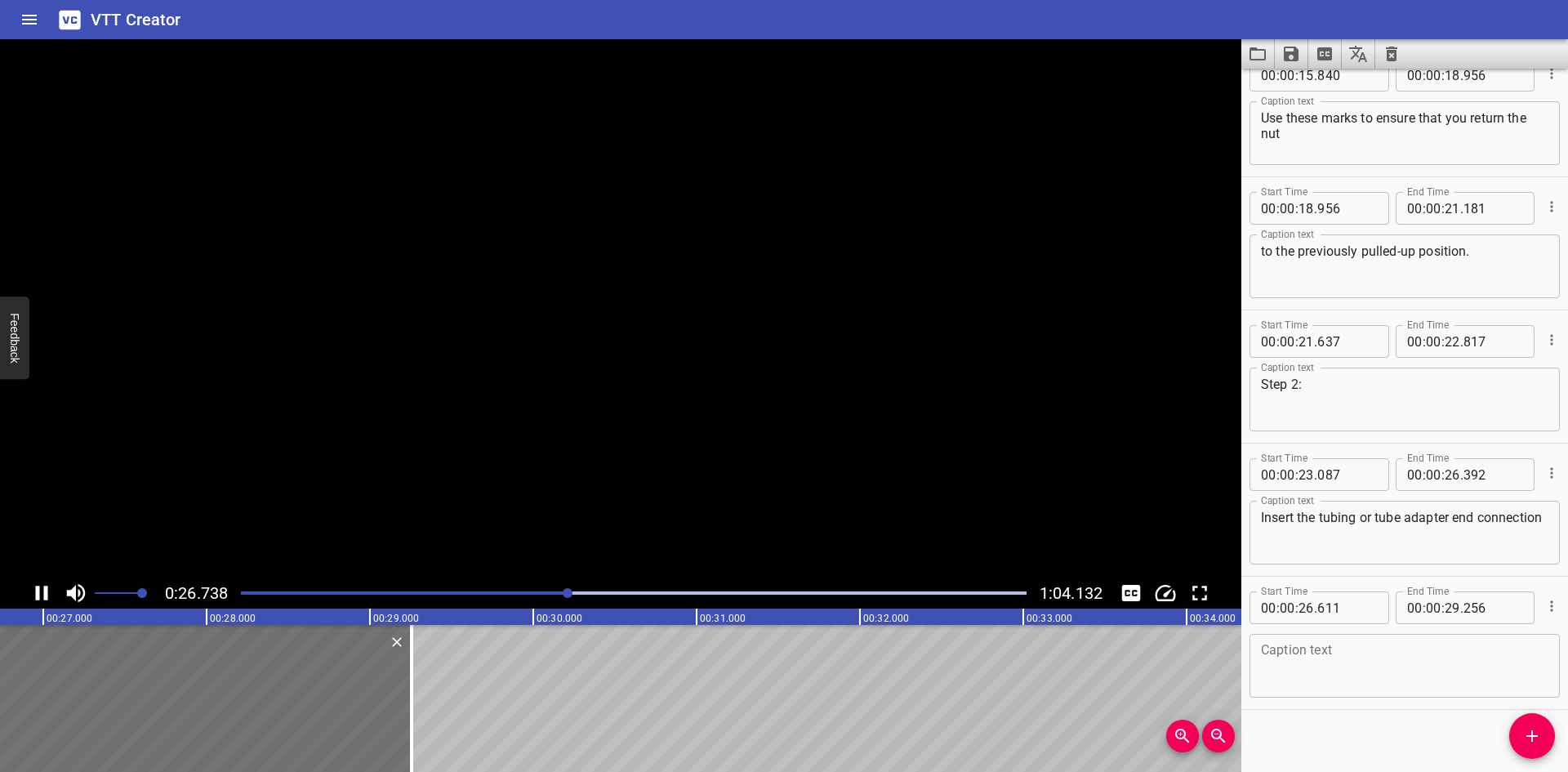
scroll to position [705, 0]
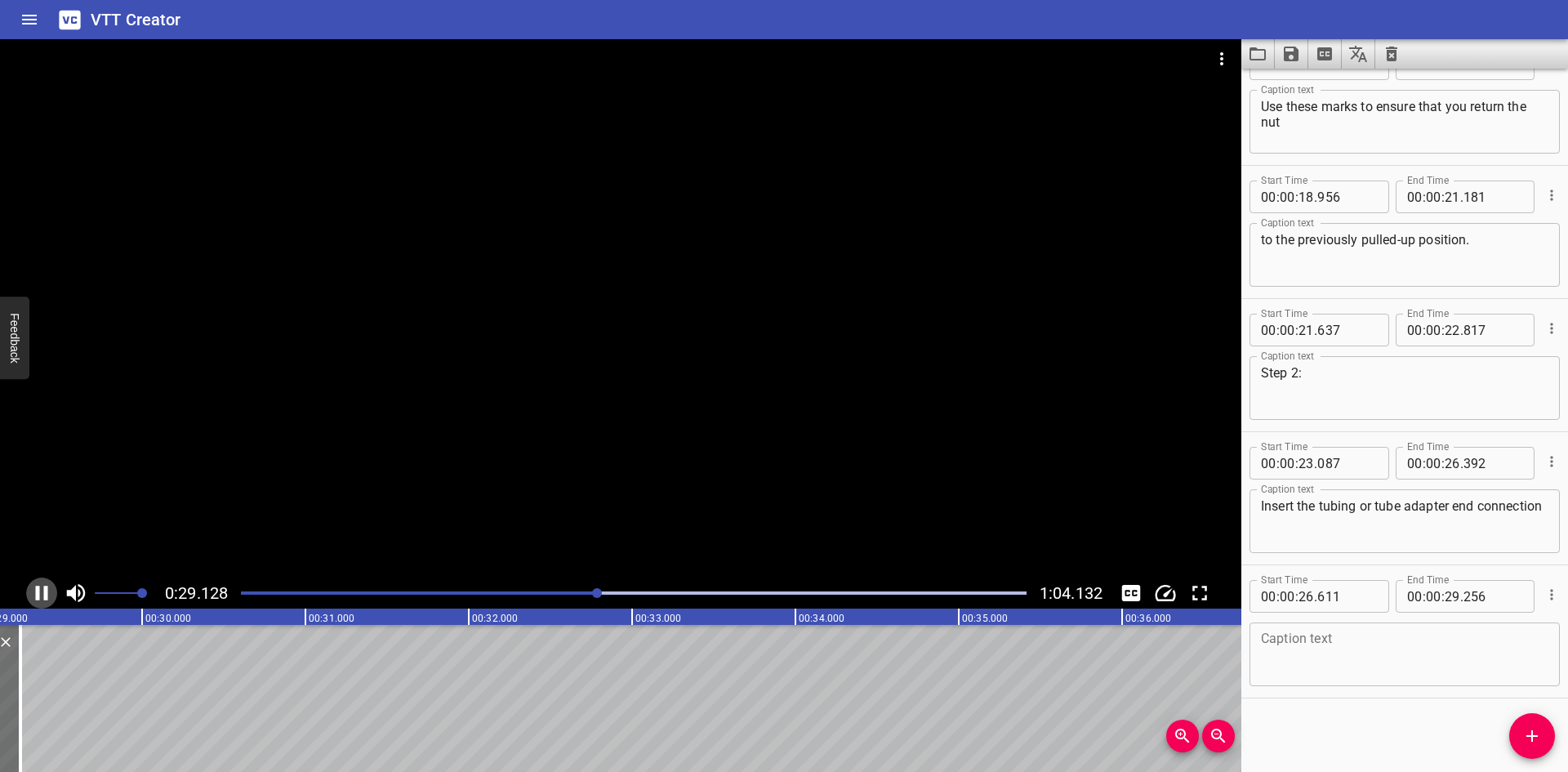
click at [34, 592] on icon "Play/Pause" at bounding box center [41, 592] width 24 height 24
click at [588, 591] on div at bounding box center [634, 592] width 805 height 22
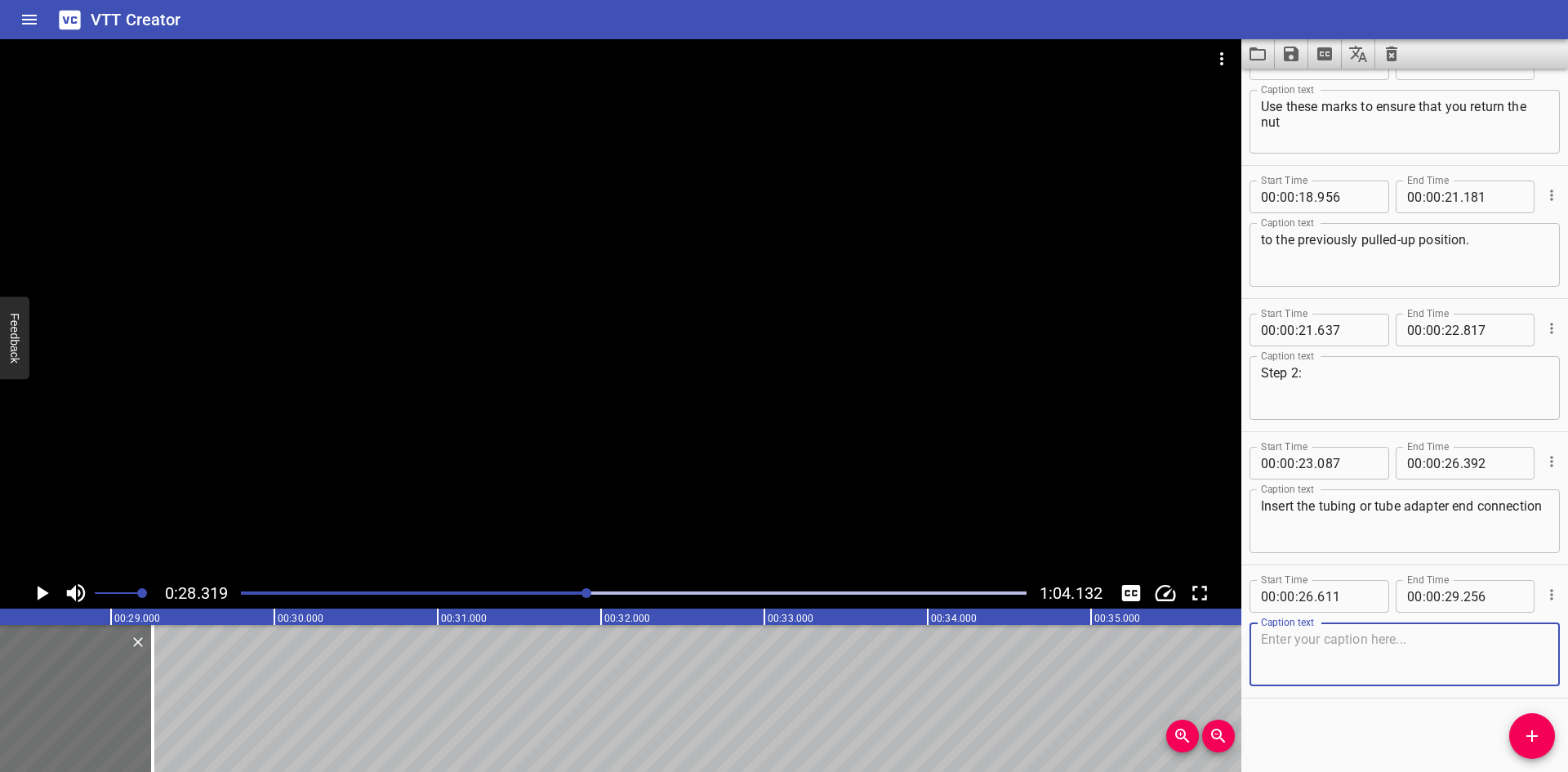
click at [1425, 662] on textarea at bounding box center [1405, 654] width 287 height 47
paste textarea "with pre-swaged ferrules into the fitting"
type textarea "with pre-swaged ferrules into the fitting"
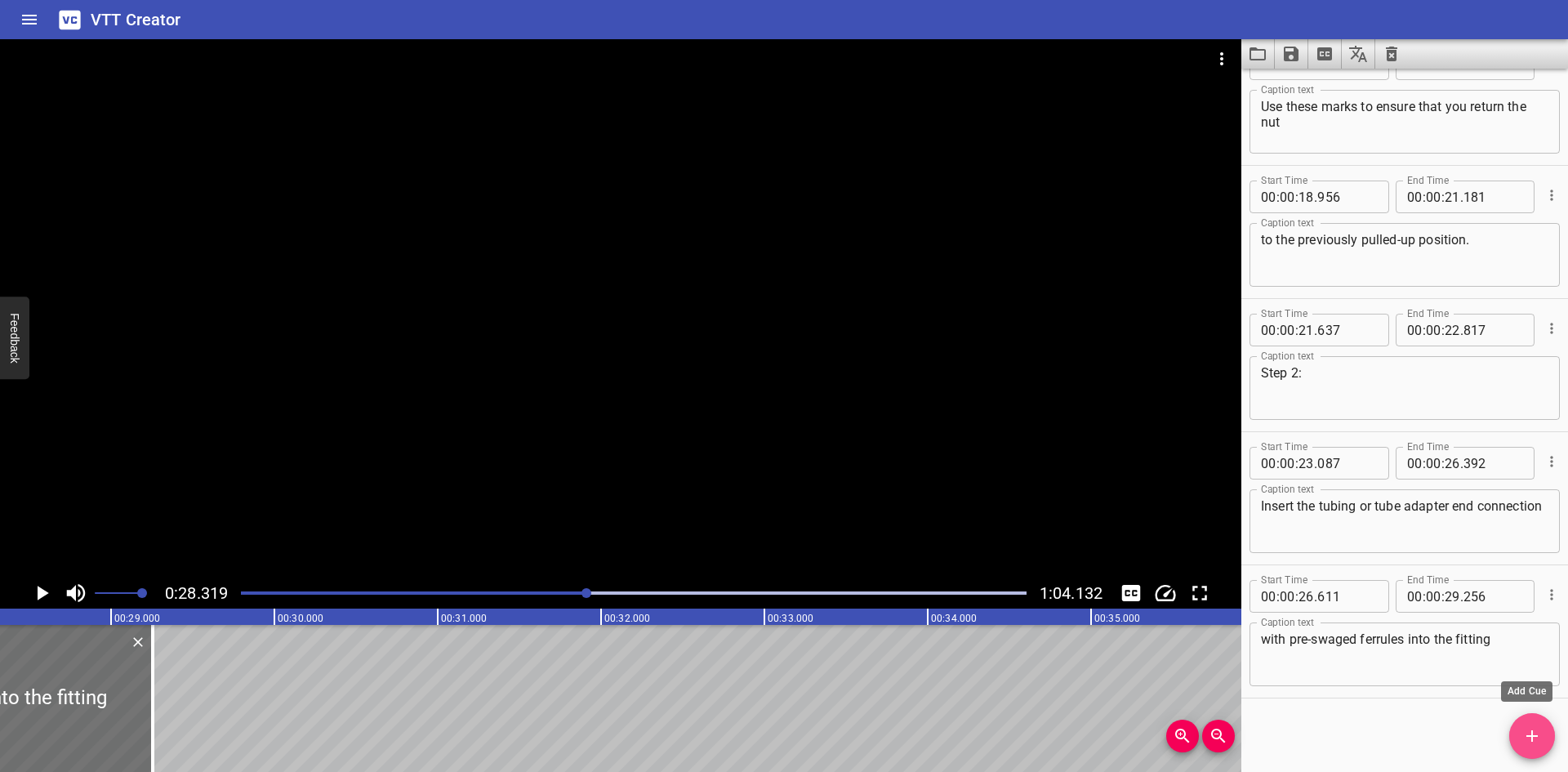
drag, startPoint x: 1520, startPoint y: 728, endPoint x: 1450, endPoint y: 720, distance: 70.5
click at [1514, 726] on span "Add Cue" at bounding box center [1532, 736] width 46 height 20
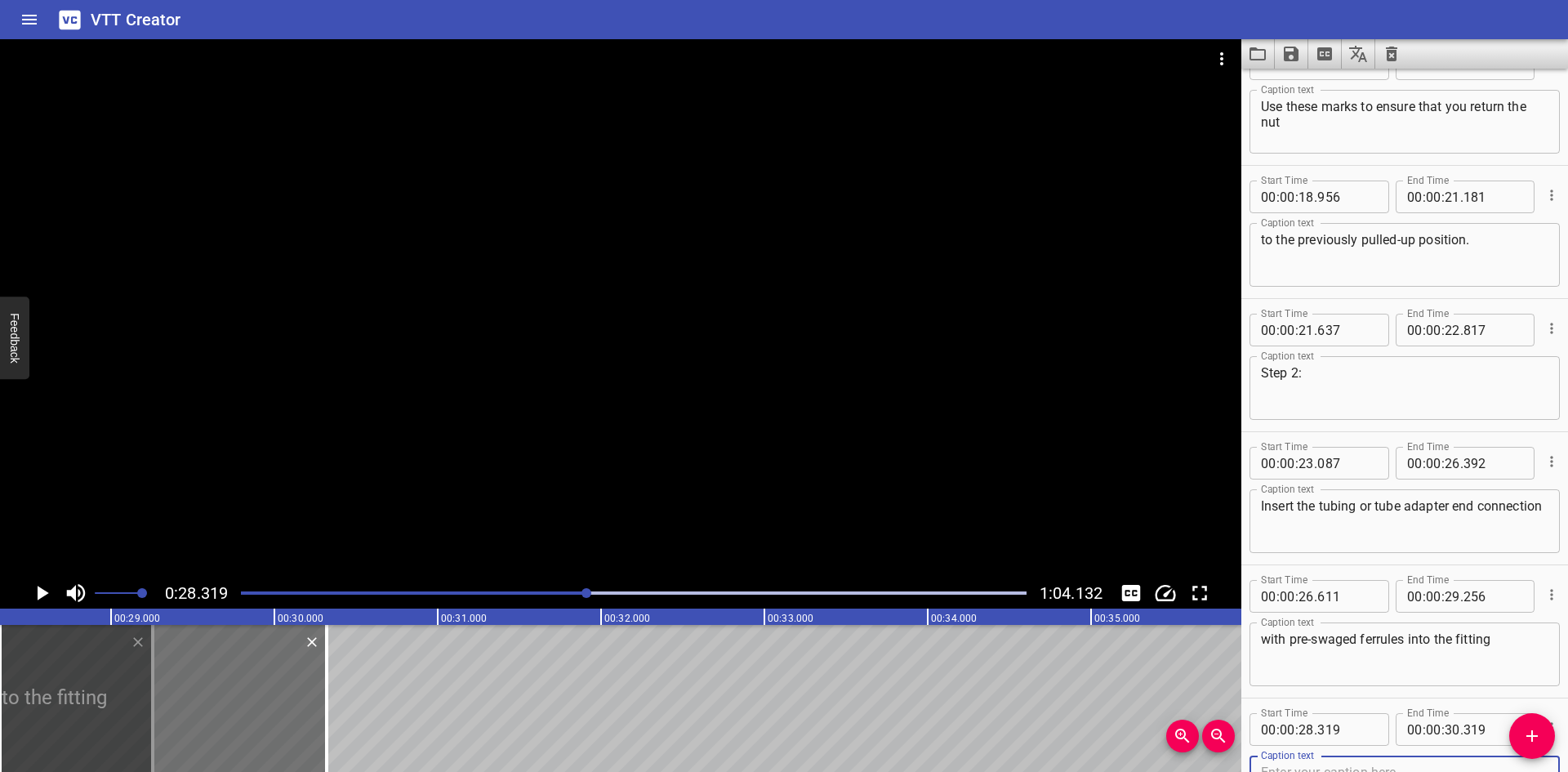
scroll to position [713, 0]
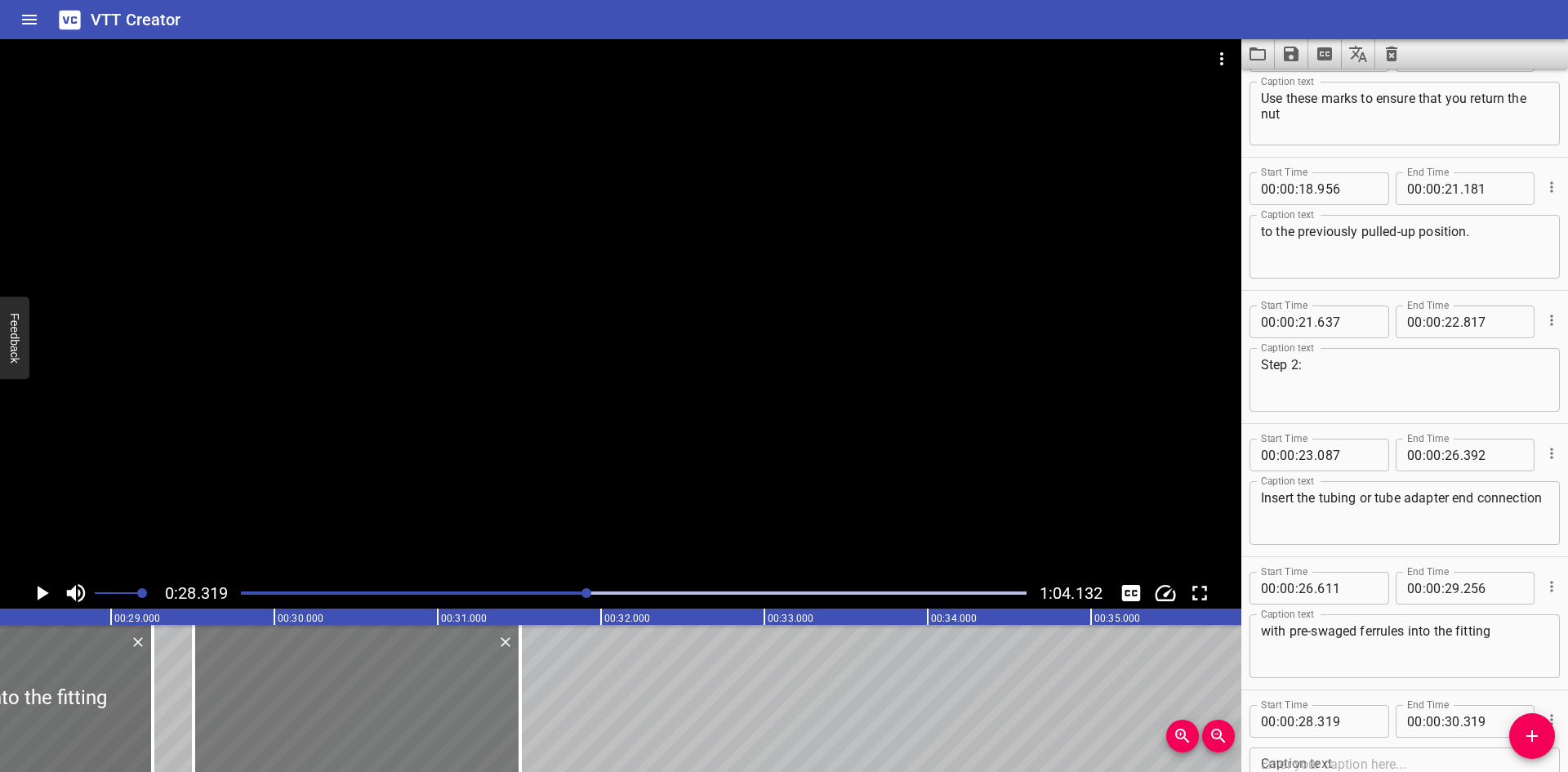
drag, startPoint x: 118, startPoint y: 686, endPoint x: 311, endPoint y: 701, distance: 193.6
click at [311, 701] on div at bounding box center [357, 698] width 327 height 147
type input "29"
type input "504"
type input "31"
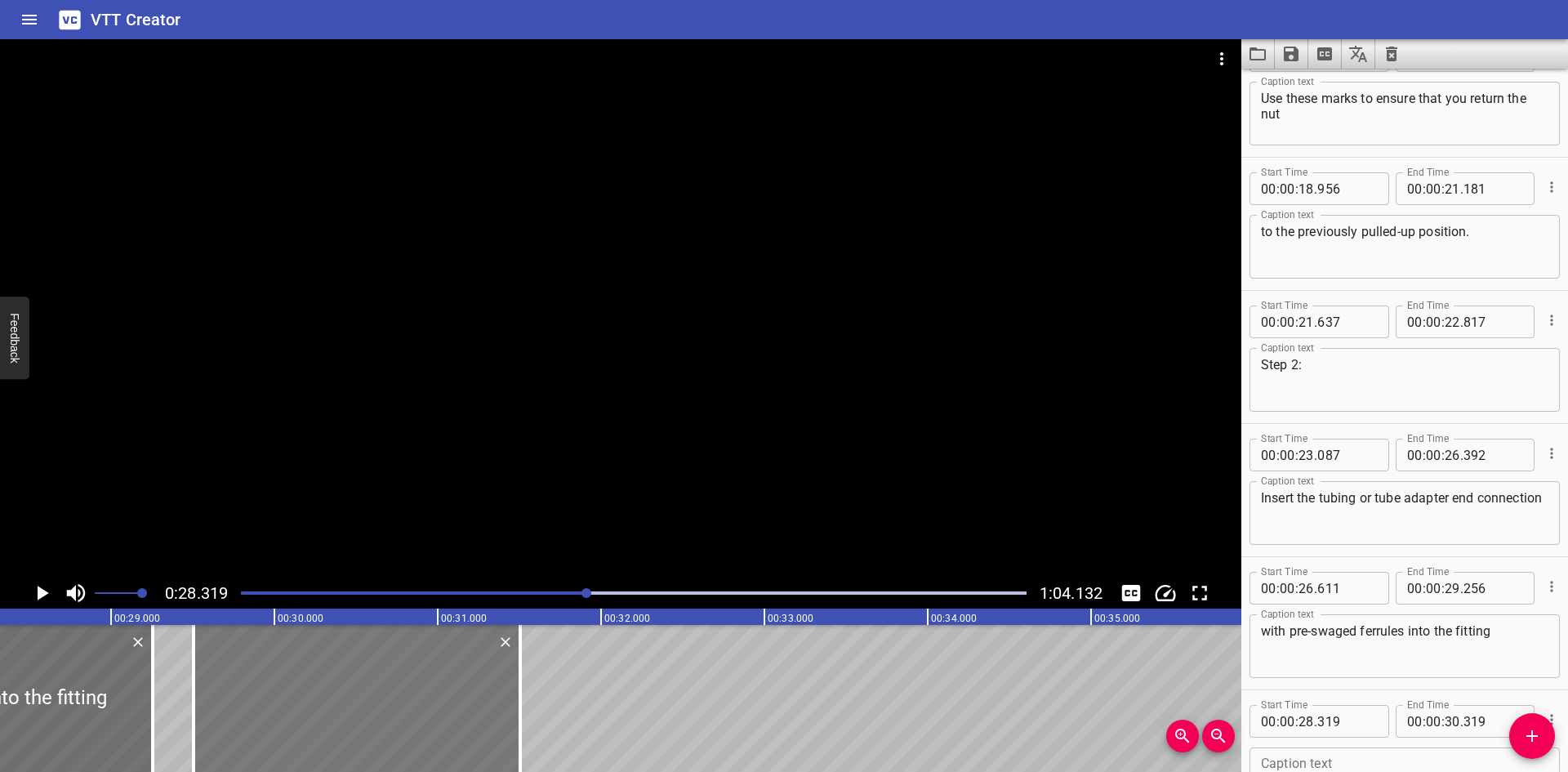
type input "504"
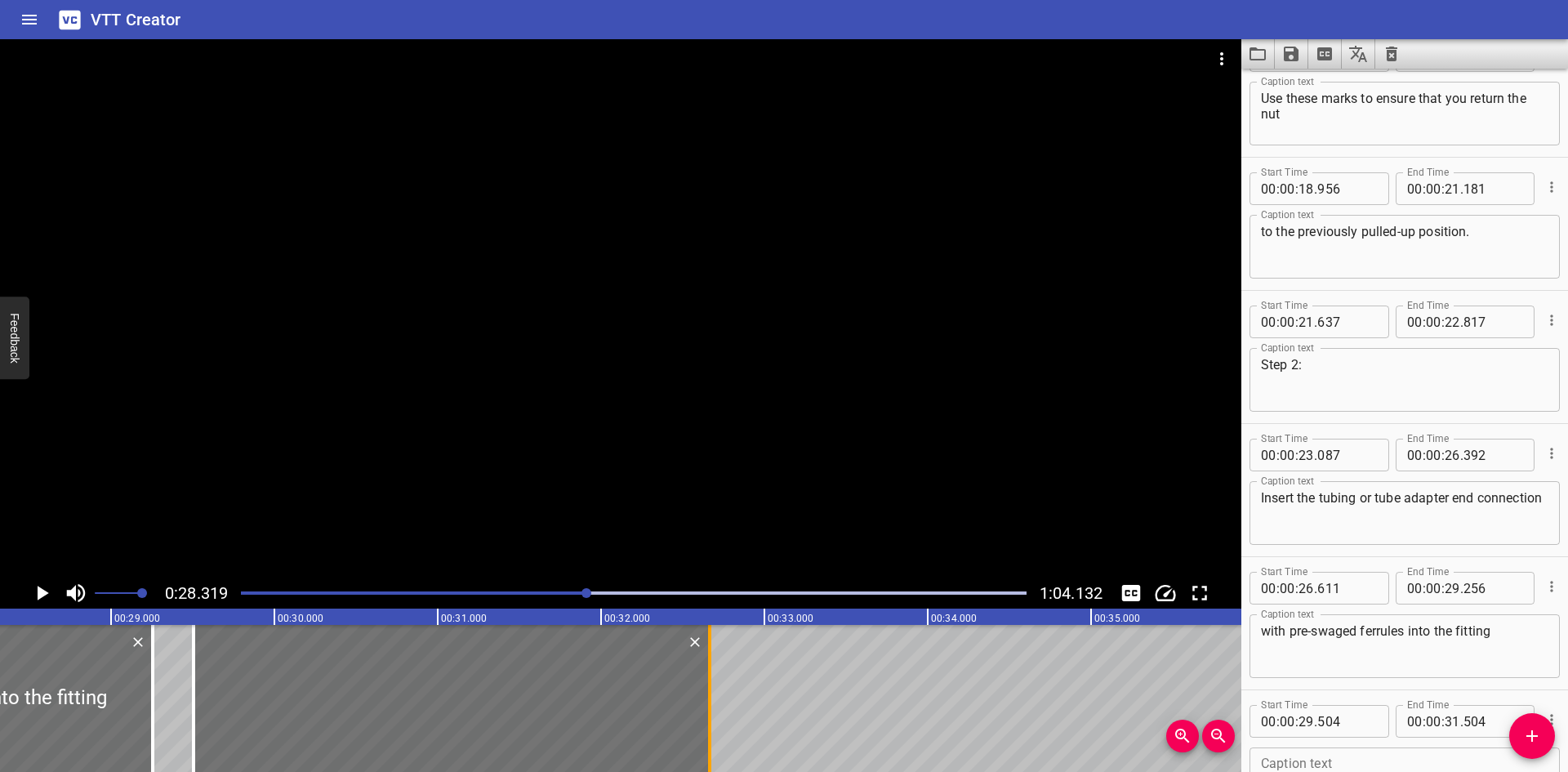
drag, startPoint x: 515, startPoint y: 700, endPoint x: 705, endPoint y: 714, distance: 190.5
click at [705, 714] on div at bounding box center [710, 698] width 16 height 147
type input "32"
type input "664"
click at [495, 376] on div at bounding box center [620, 309] width 1241 height 539
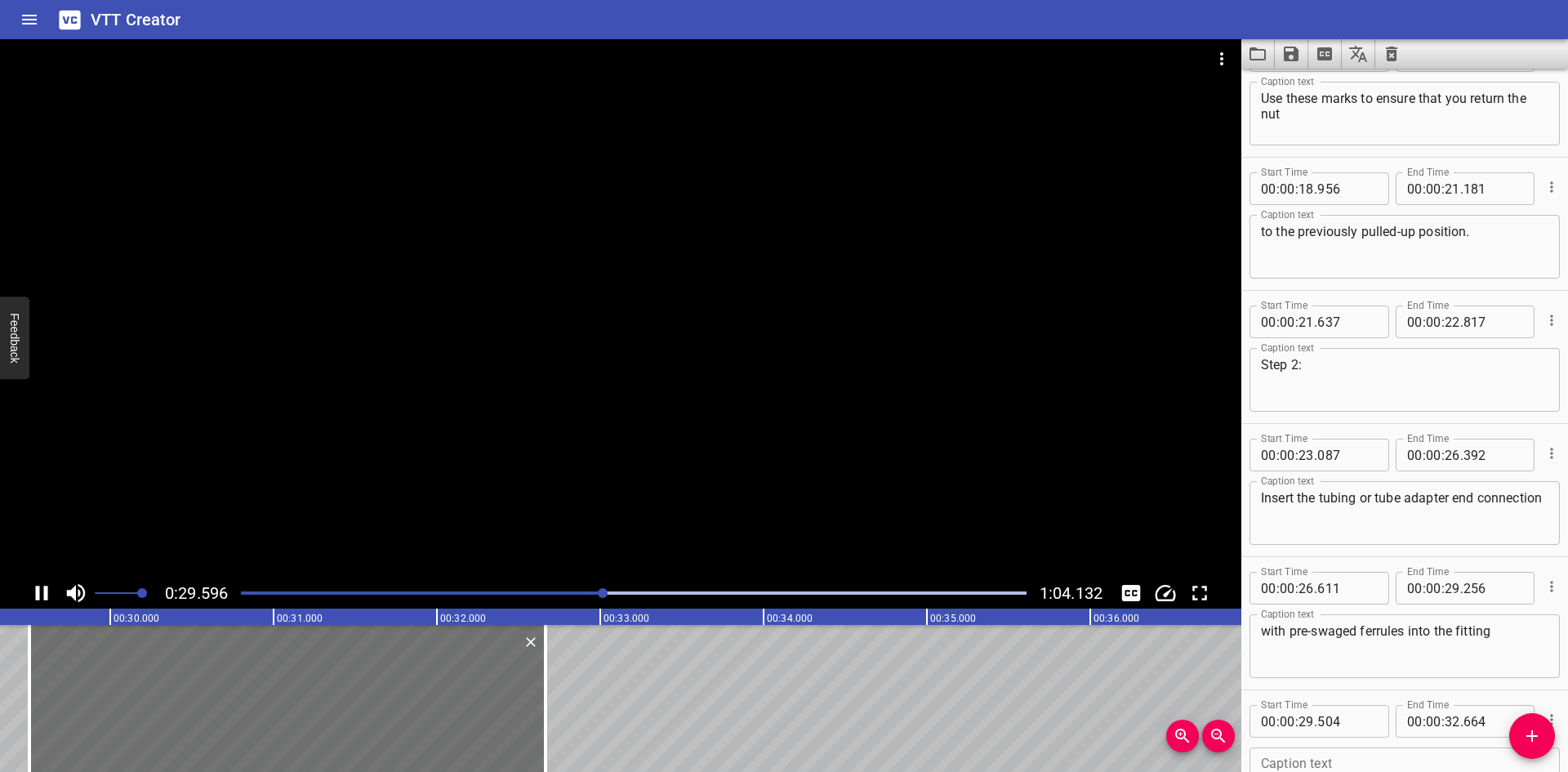
scroll to position [838, 0]
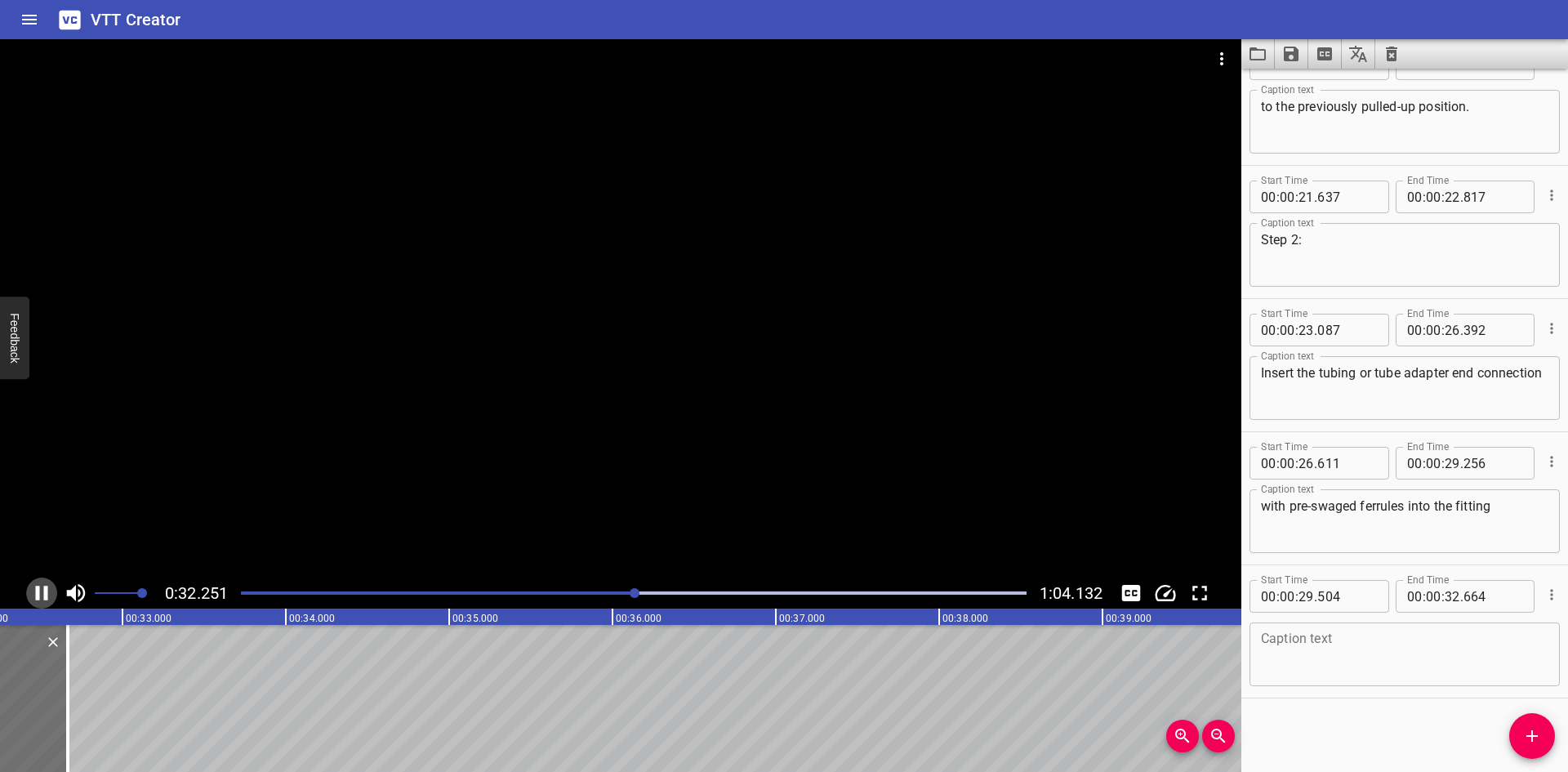
click at [37, 588] on icon "Play/Pause" at bounding box center [42, 592] width 13 height 14
click at [1312, 645] on textarea at bounding box center [1405, 654] width 287 height 47
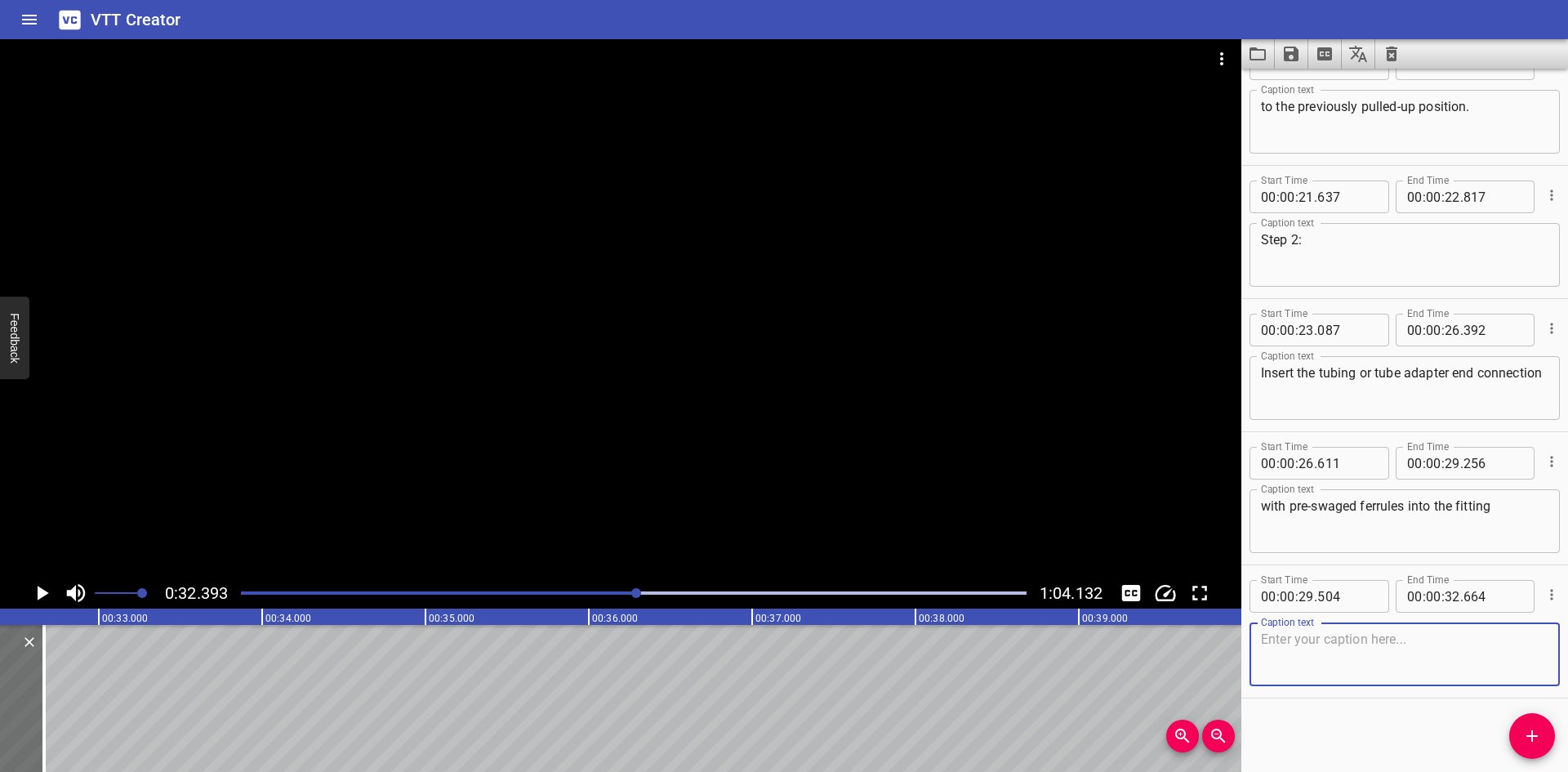
paste textarea "until the front ferrule seats against the fitting body."
type textarea "until the front ferrule seats against the fitting body."
drag, startPoint x: 1548, startPoint y: 733, endPoint x: 1385, endPoint y: 715, distance: 164.0
click at [1544, 733] on span "Add Cue" at bounding box center [1532, 736] width 46 height 20
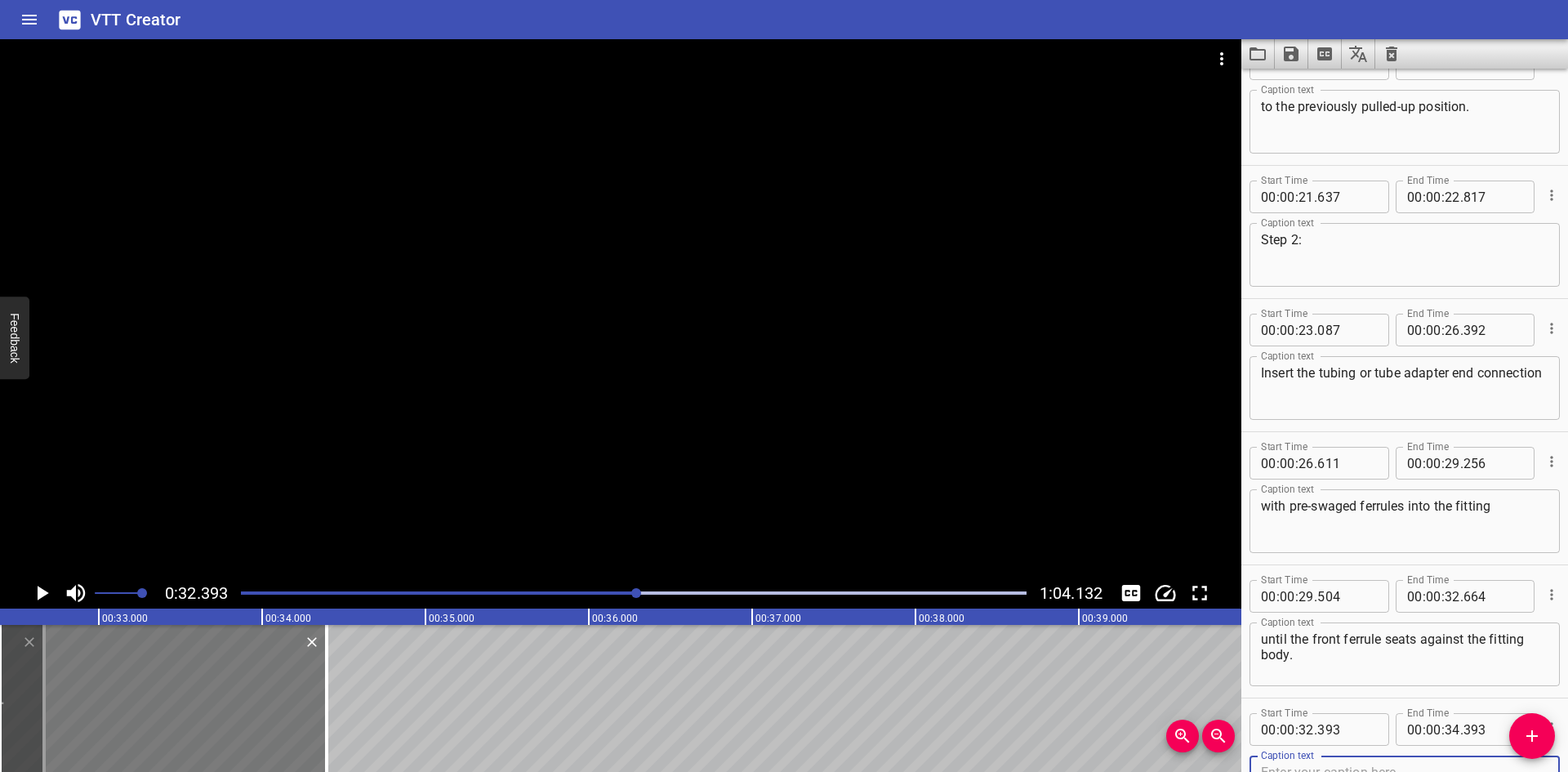
scroll to position [847, 0]
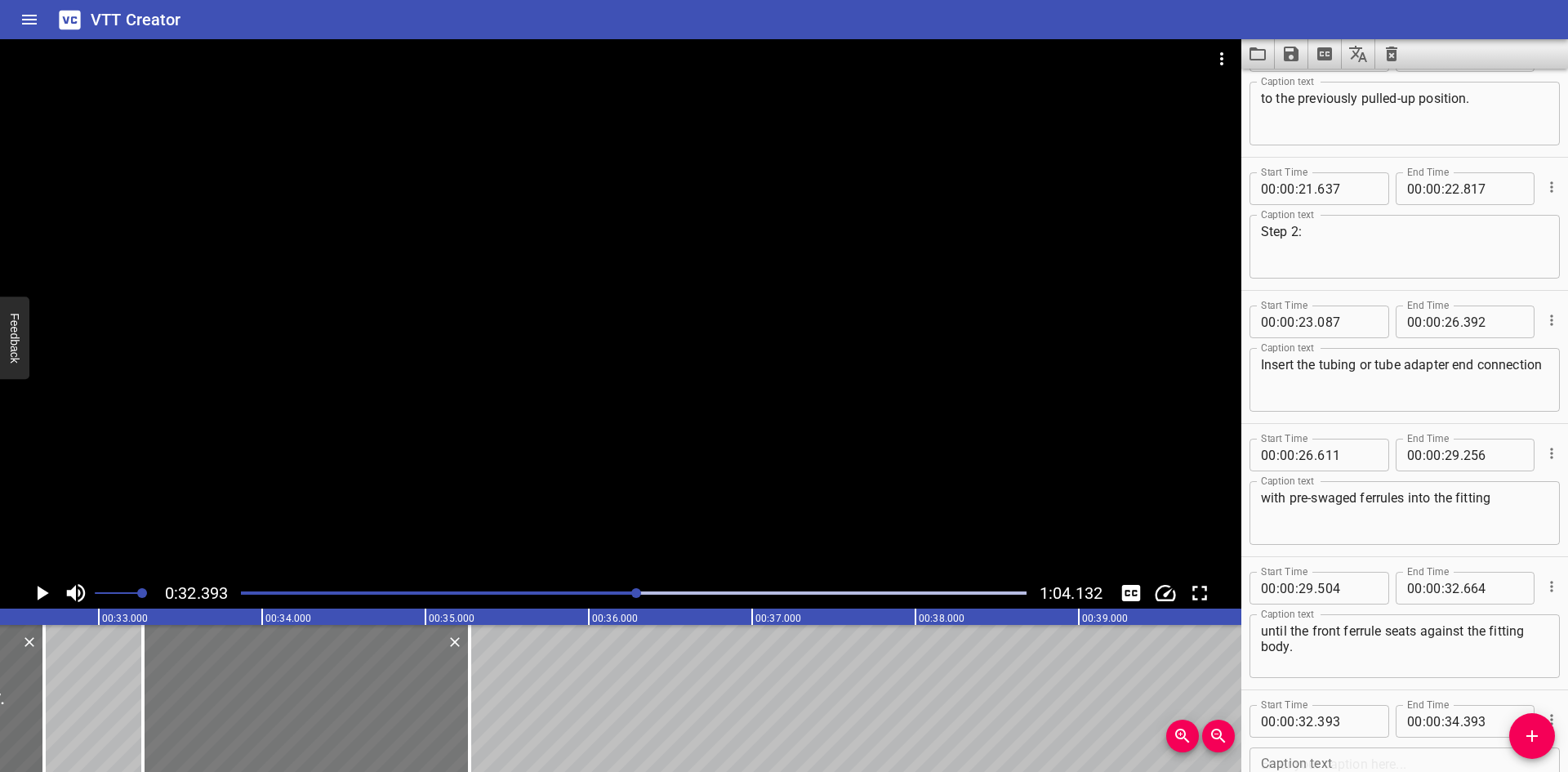
drag, startPoint x: 272, startPoint y: 724, endPoint x: 295, endPoint y: 724, distance: 23.0
click at [295, 724] on div at bounding box center [306, 698] width 327 height 147
type input "33"
type input "268"
type input "35"
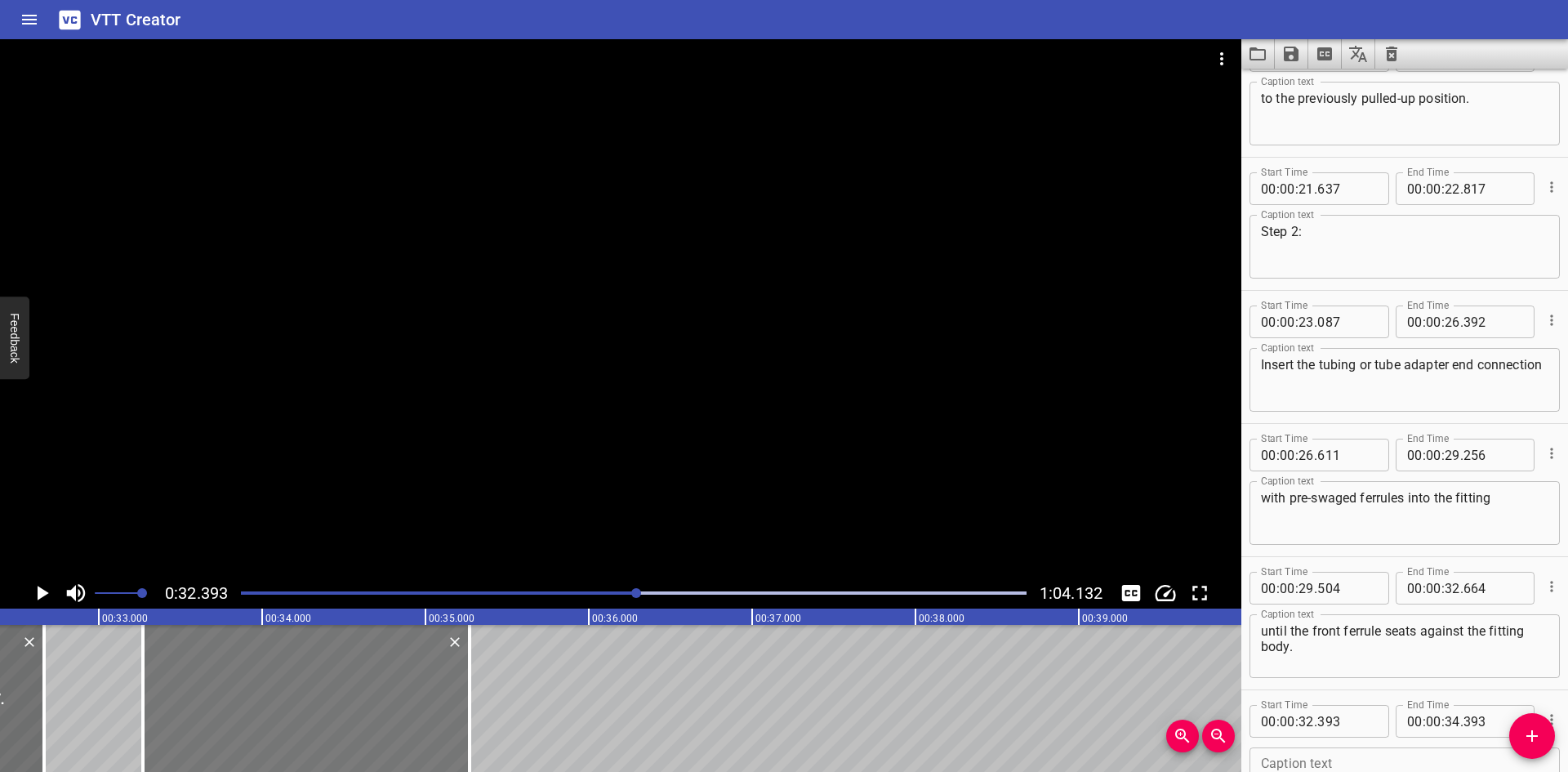
type input "268"
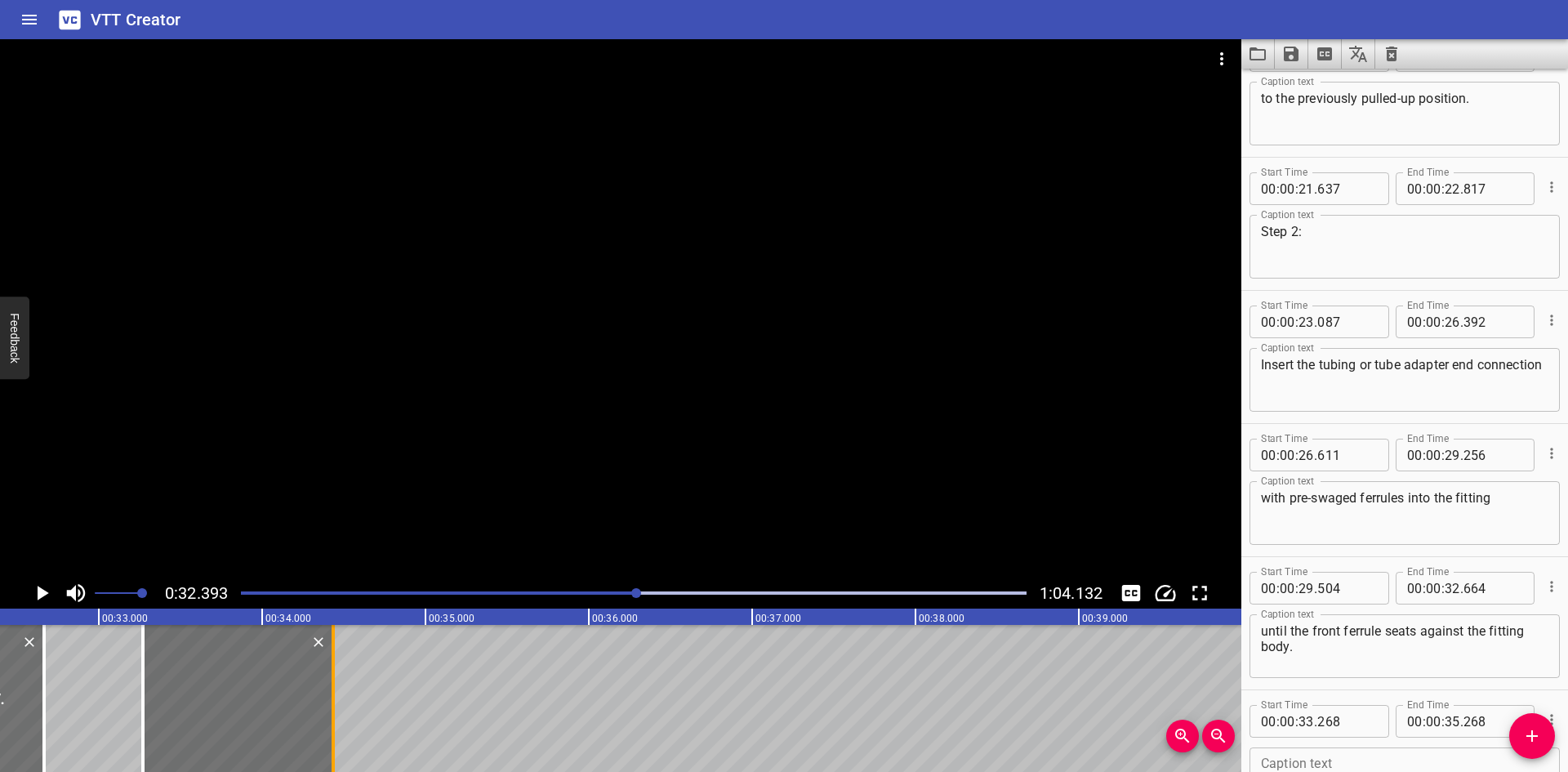
drag, startPoint x: 471, startPoint y: 711, endPoint x: 335, endPoint y: 729, distance: 137.2
click at [335, 729] on div at bounding box center [333, 698] width 16 height 147
type input "34"
type input "433"
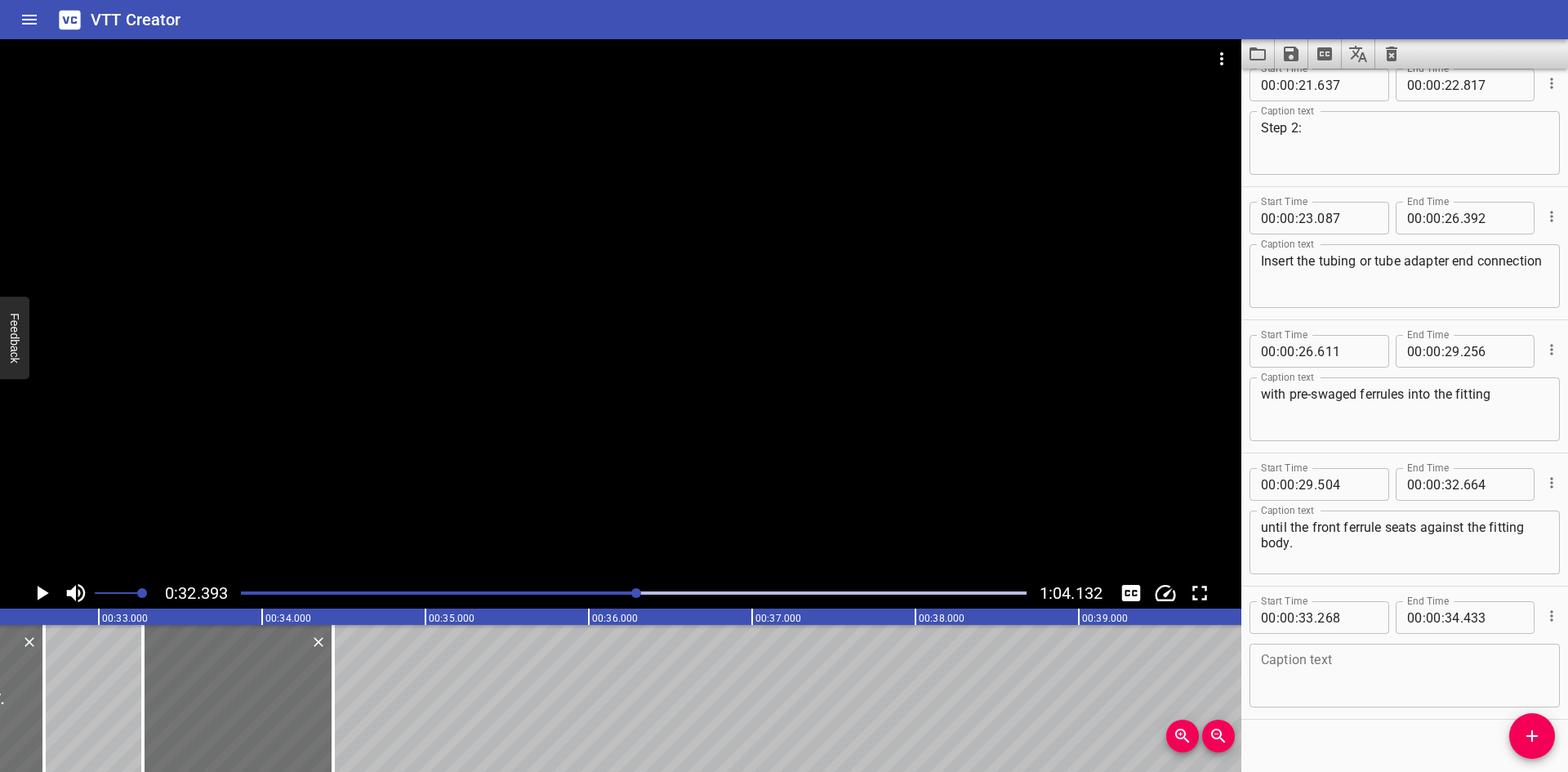
scroll to position [971, 0]
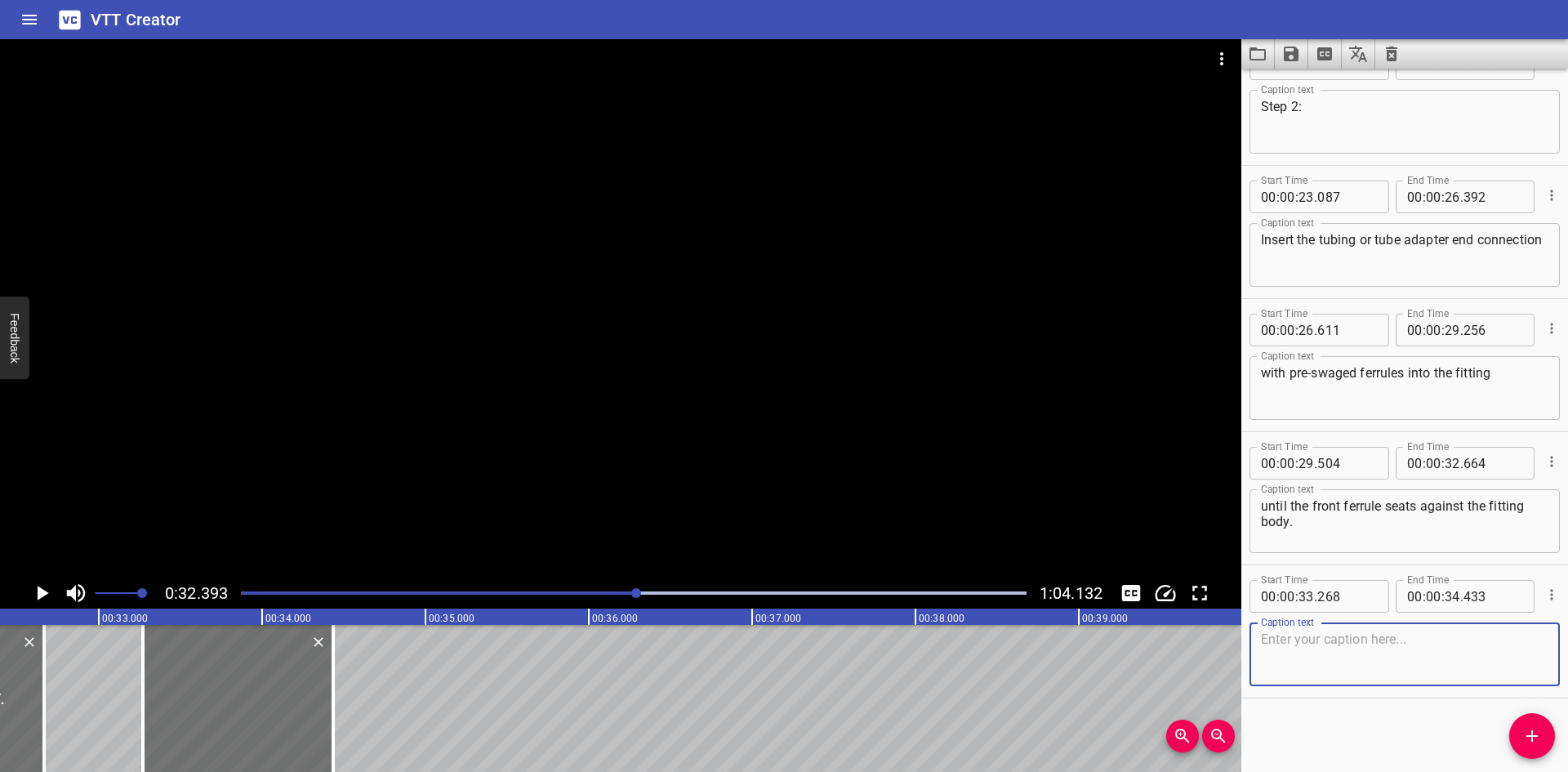
click at [1362, 672] on textarea at bounding box center [1405, 654] width 287 height 47
paste textarea "Step 3:"
type textarea "Step 3:"
drag, startPoint x: 1529, startPoint y: 727, endPoint x: 1507, endPoint y: 727, distance: 22.0
click at [1529, 727] on icon "Add Cue" at bounding box center [1532, 736] width 20 height 20
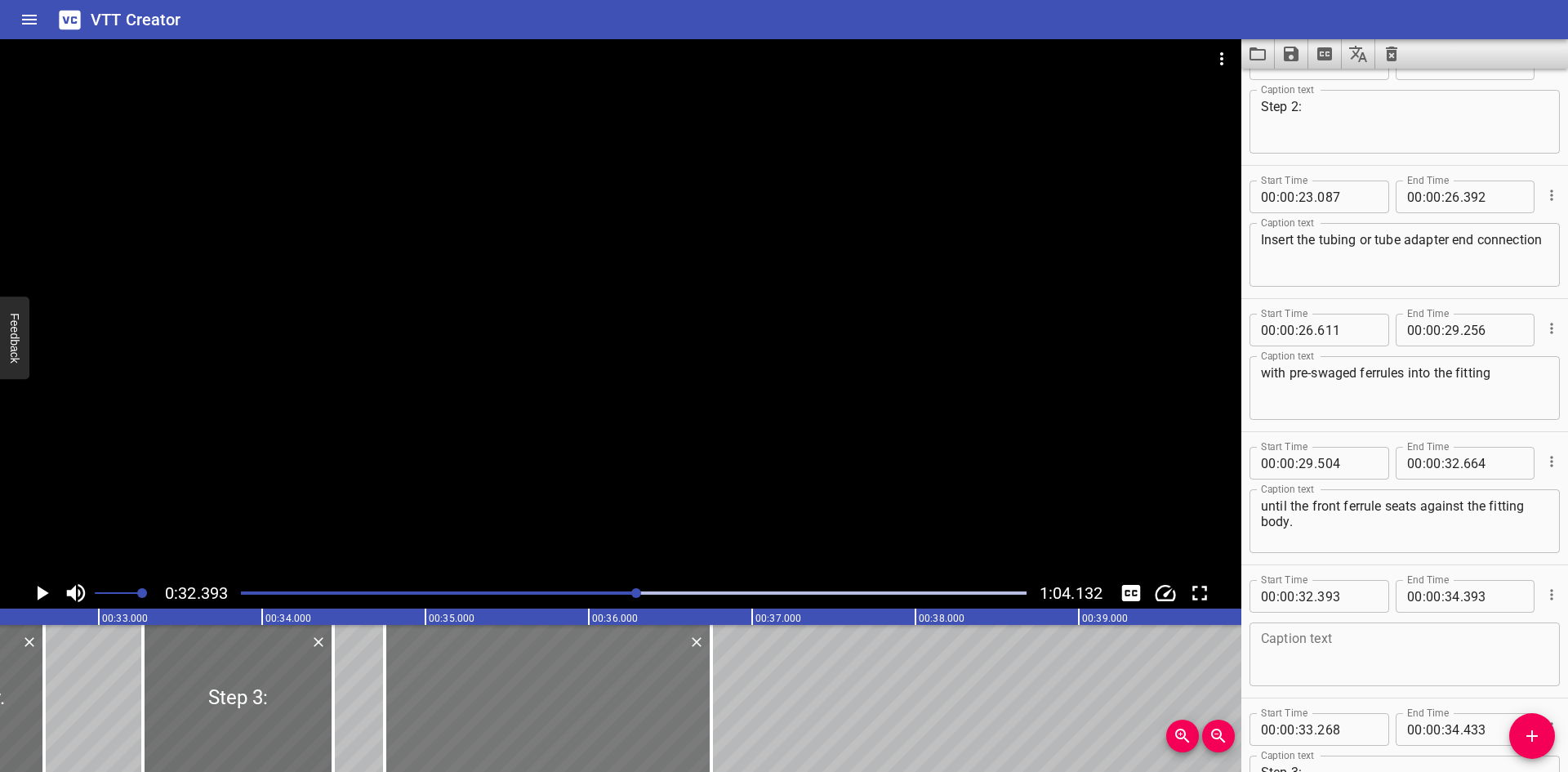
drag, startPoint x: 109, startPoint y: 706, endPoint x: 495, endPoint y: 698, distance: 386.1
type input "34"
type input "748"
type input "36"
type input "748"
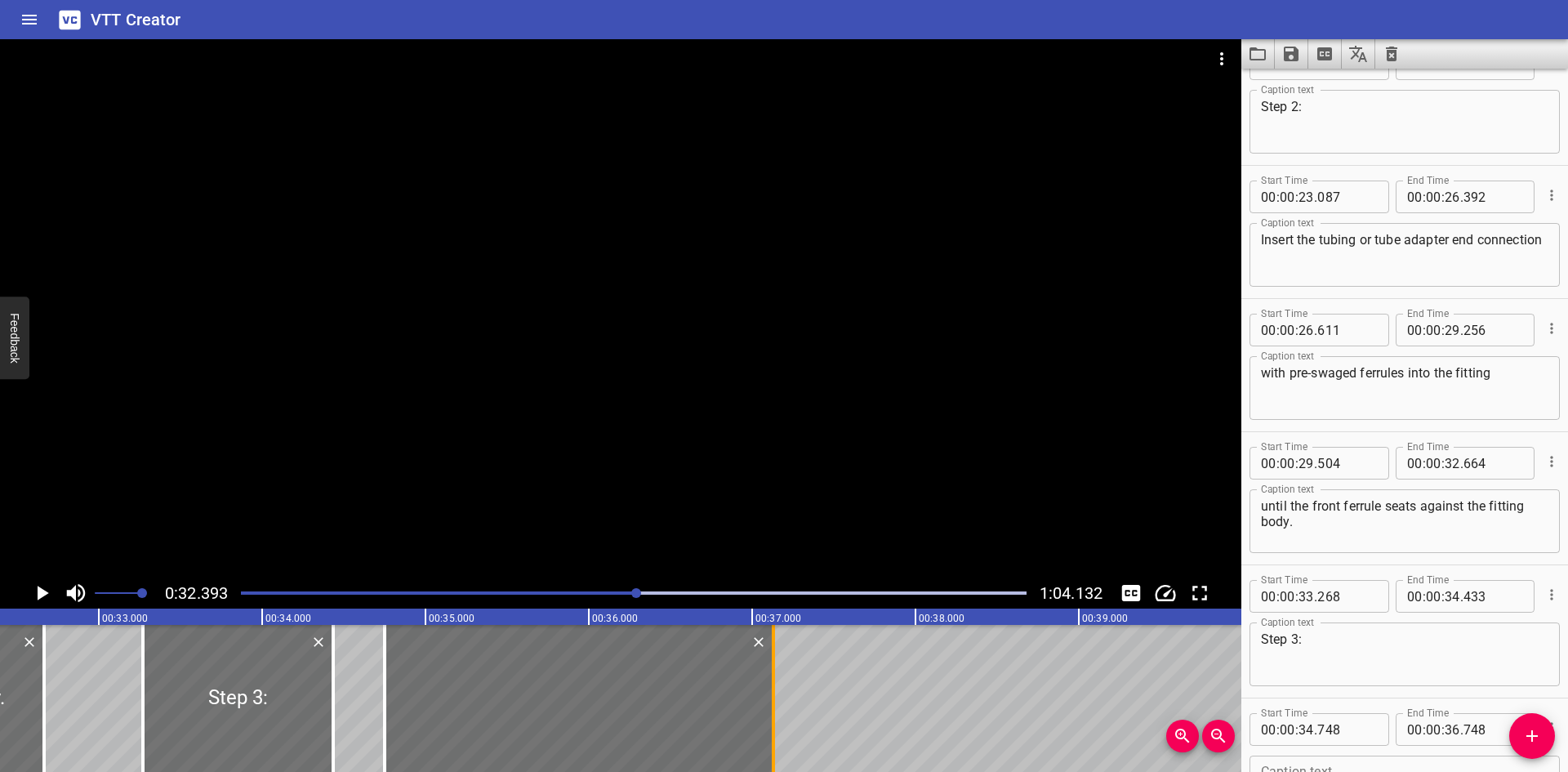
drag, startPoint x: 705, startPoint y: 706, endPoint x: 767, endPoint y: 708, distance: 62.0
click at [767, 708] on div at bounding box center [774, 698] width 16 height 147
type input "37"
type input "128"
click at [393, 484] on div at bounding box center [620, 309] width 1241 height 539
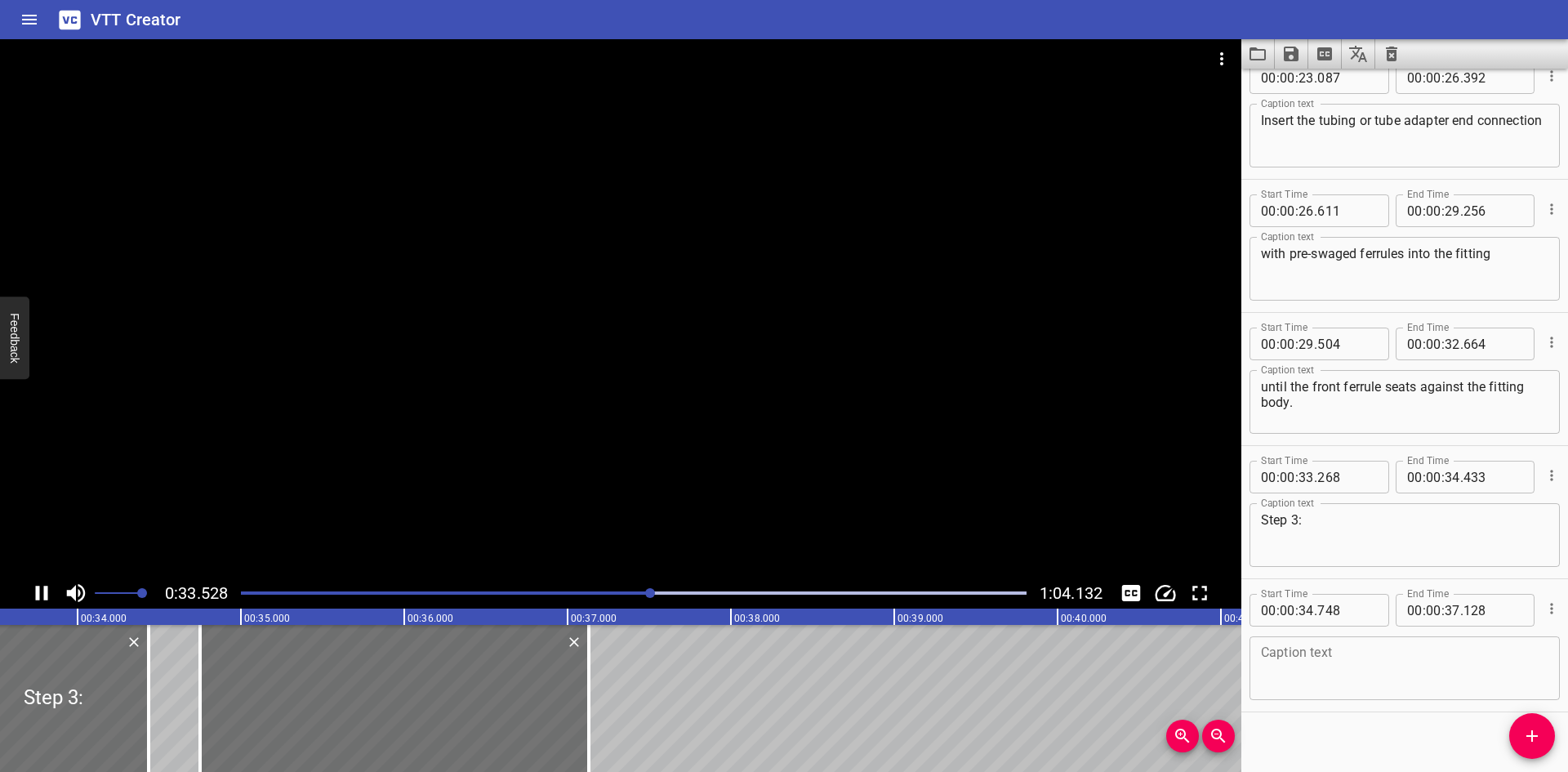
scroll to position [1104, 0]
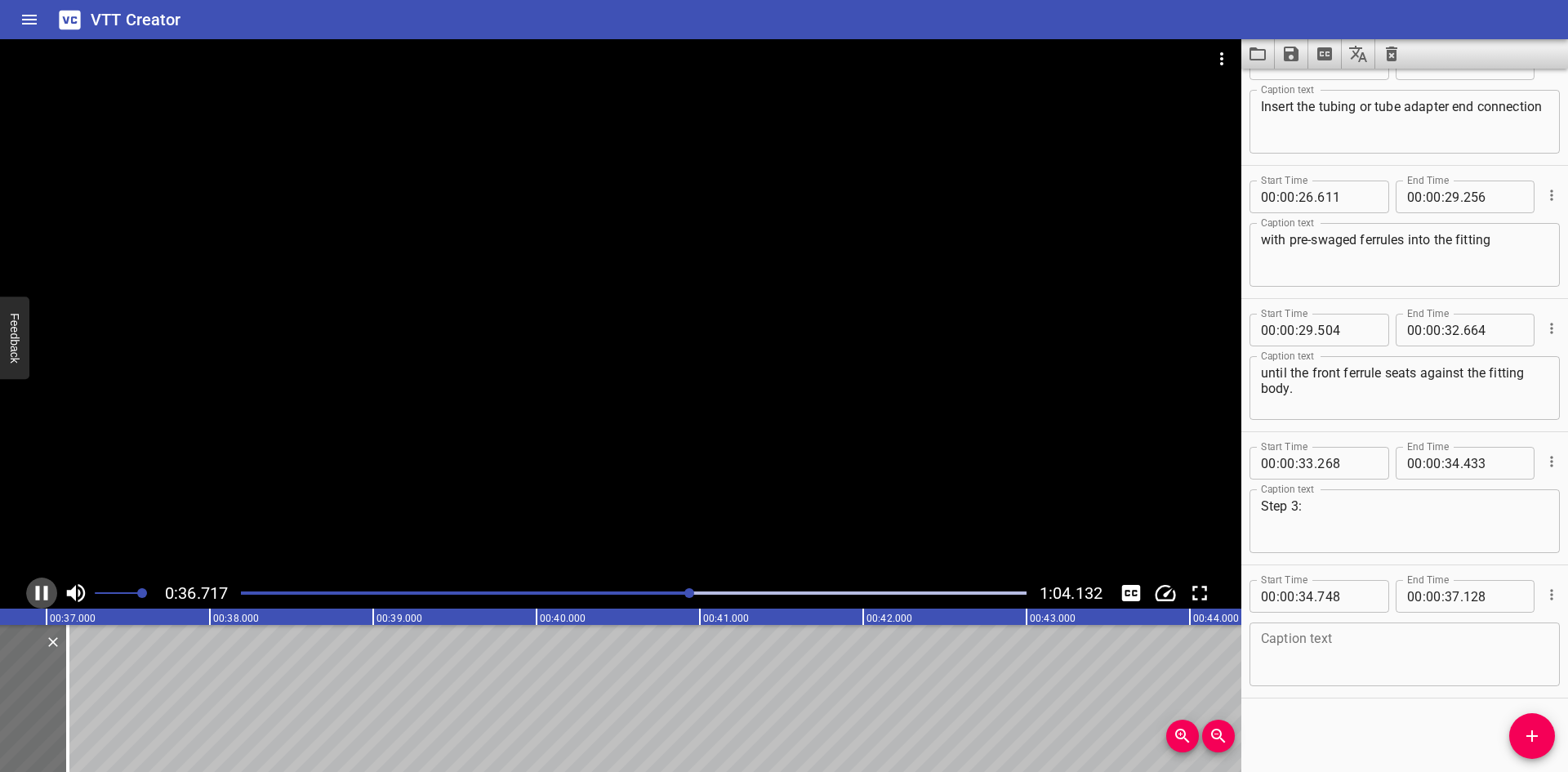
click at [44, 594] on icon "Play/Pause" at bounding box center [41, 592] width 24 height 24
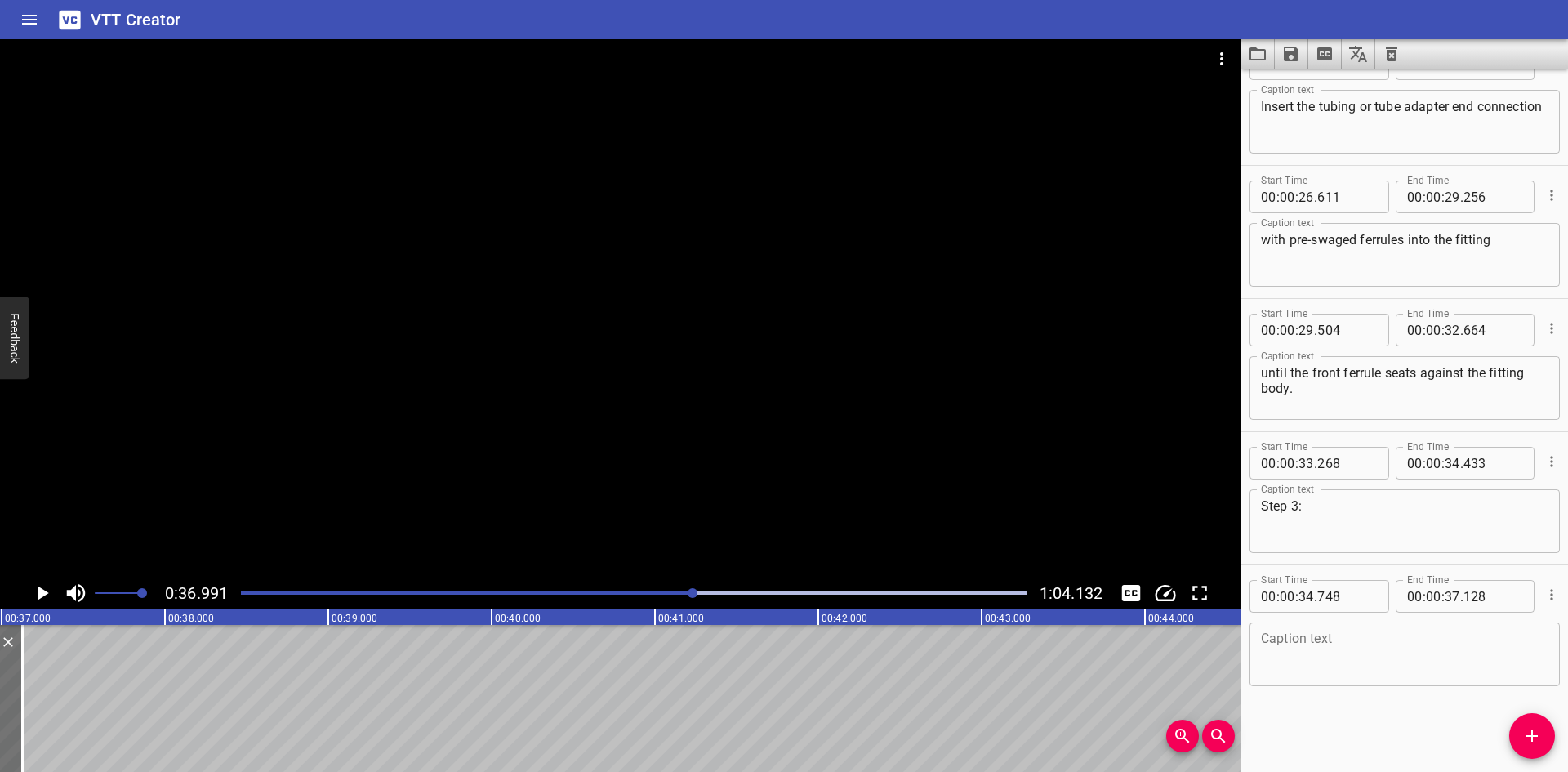
click at [1371, 640] on textarea at bounding box center [1405, 654] width 287 height 47
paste textarea "While holding the fitting body steadily,"
type textarea "While holding the fitting body steadily,"
drag, startPoint x: 1532, startPoint y: 724, endPoint x: 1394, endPoint y: 728, distance: 138.1
click at [1532, 725] on button "Add Cue" at bounding box center [1532, 735] width 46 height 46
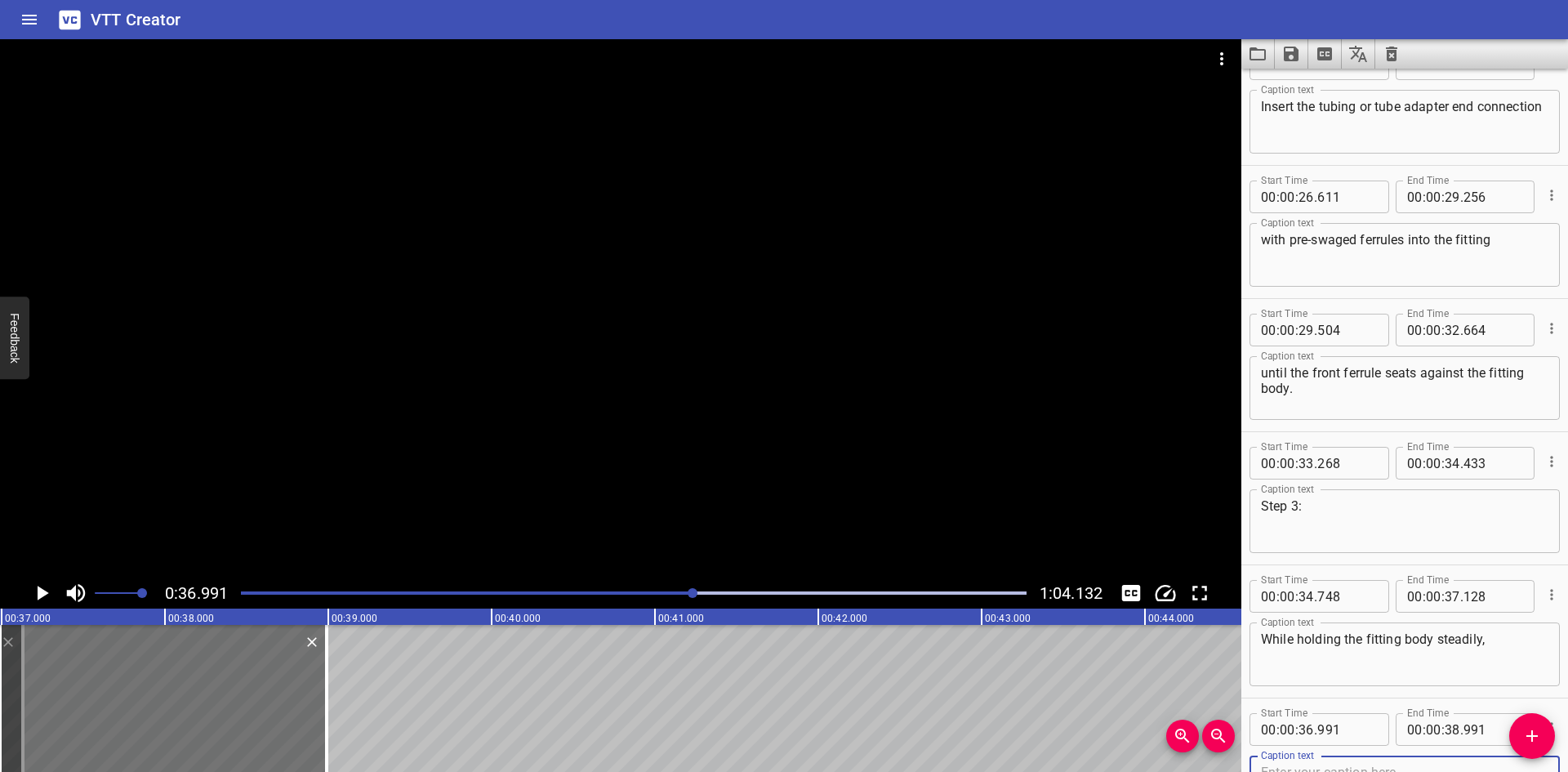
scroll to position [1112, 0]
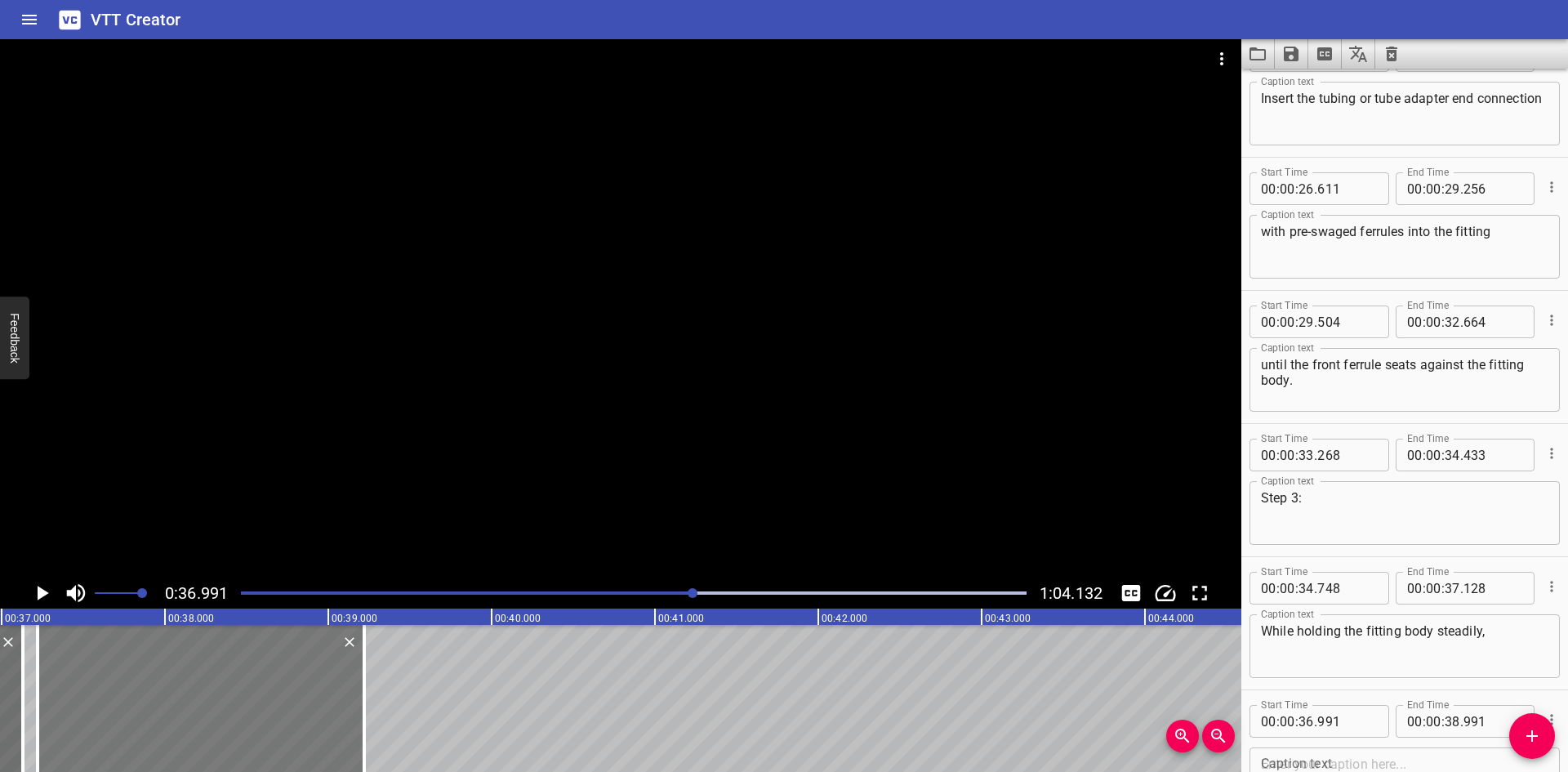
drag, startPoint x: 236, startPoint y: 712, endPoint x: 274, endPoint y: 714, distance: 38.1
click at [274, 714] on div at bounding box center [201, 698] width 327 height 147
type input "37"
type input "221"
type input "39"
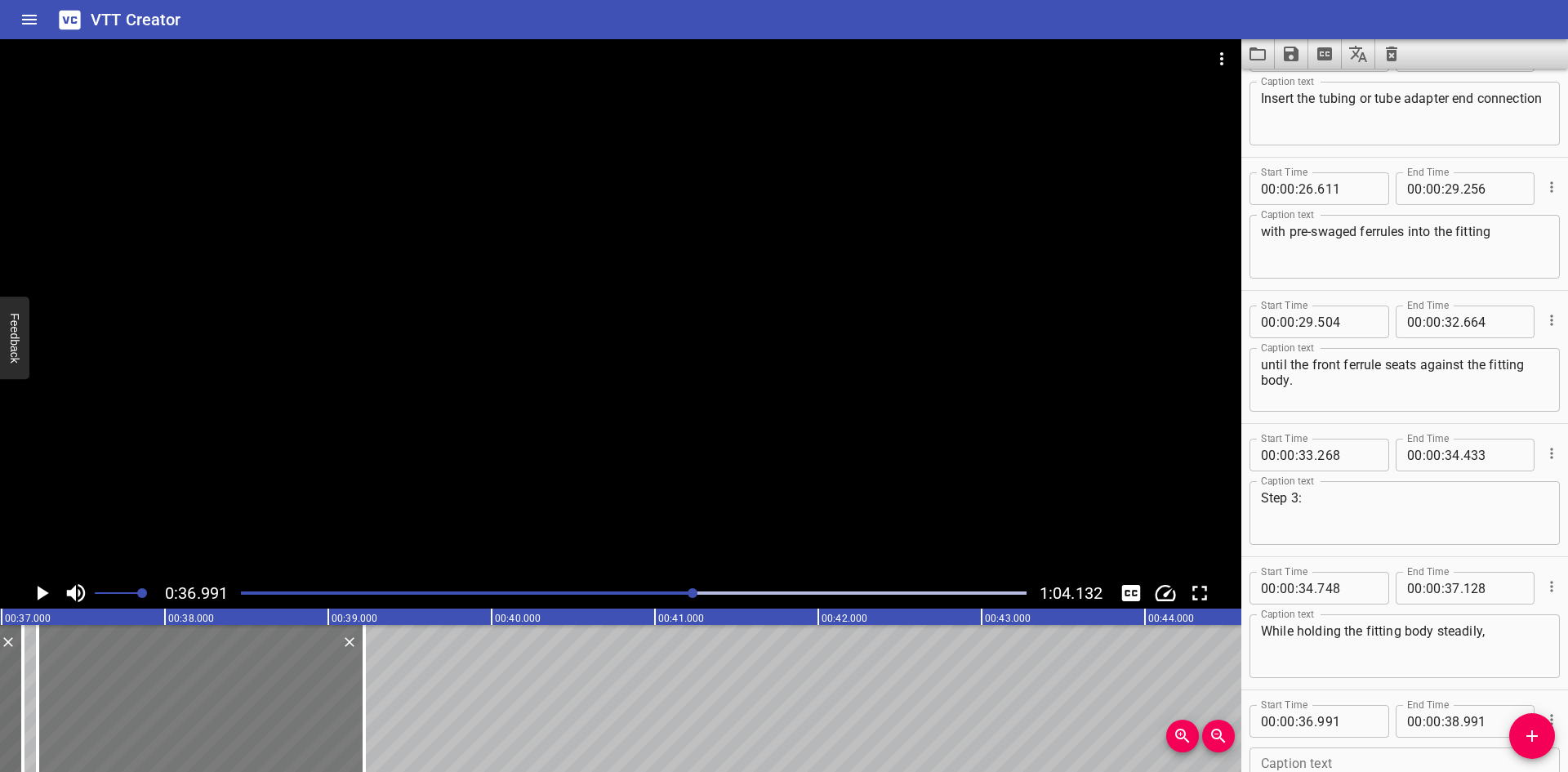
type input "221"
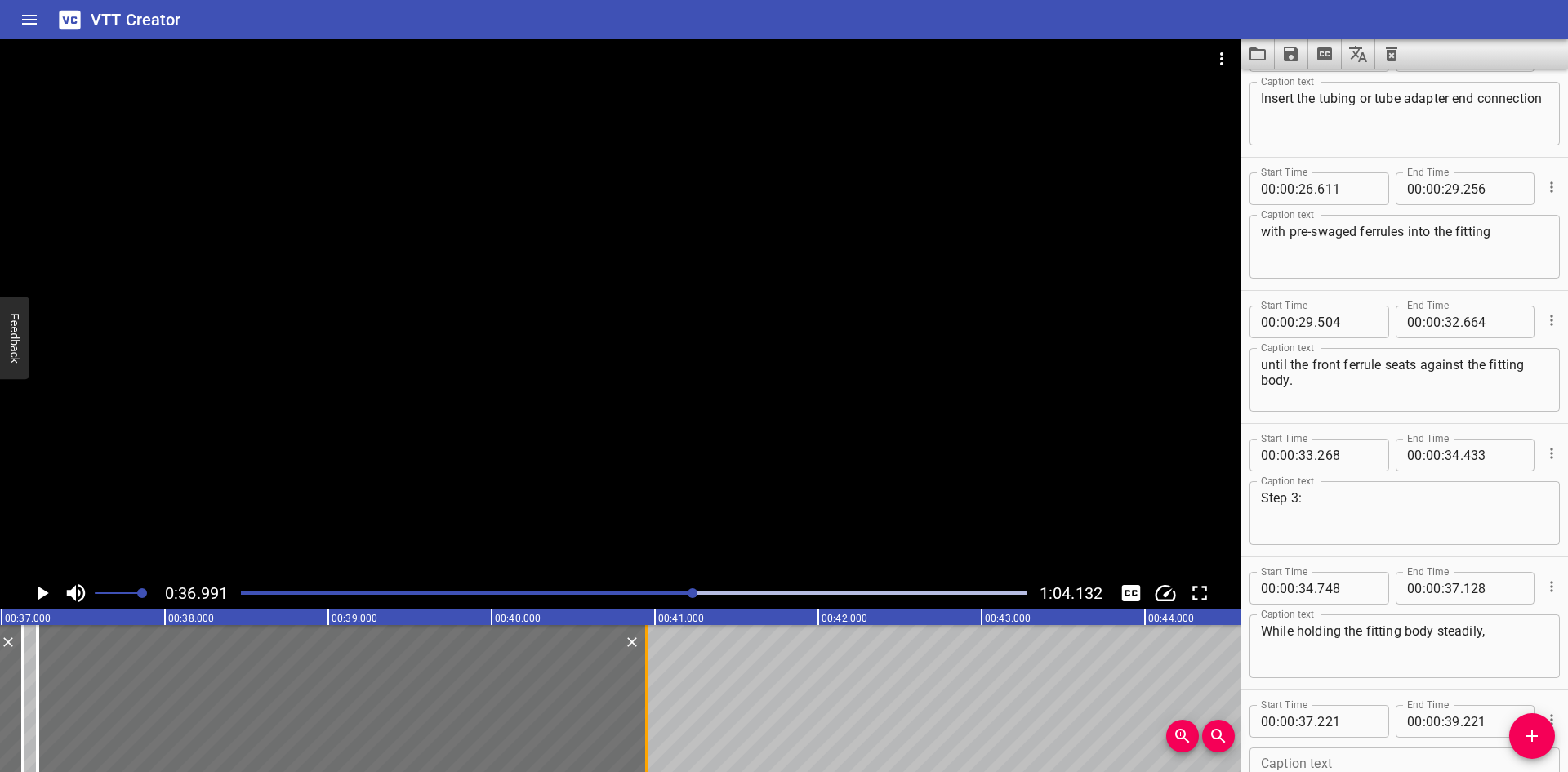
drag, startPoint x: 359, startPoint y: 716, endPoint x: 642, endPoint y: 716, distance: 283.0
click at [642, 716] on div at bounding box center [647, 698] width 16 height 147
type input "40"
type input "951"
click at [36, 593] on icon "Play/Pause" at bounding box center [41, 592] width 24 height 24
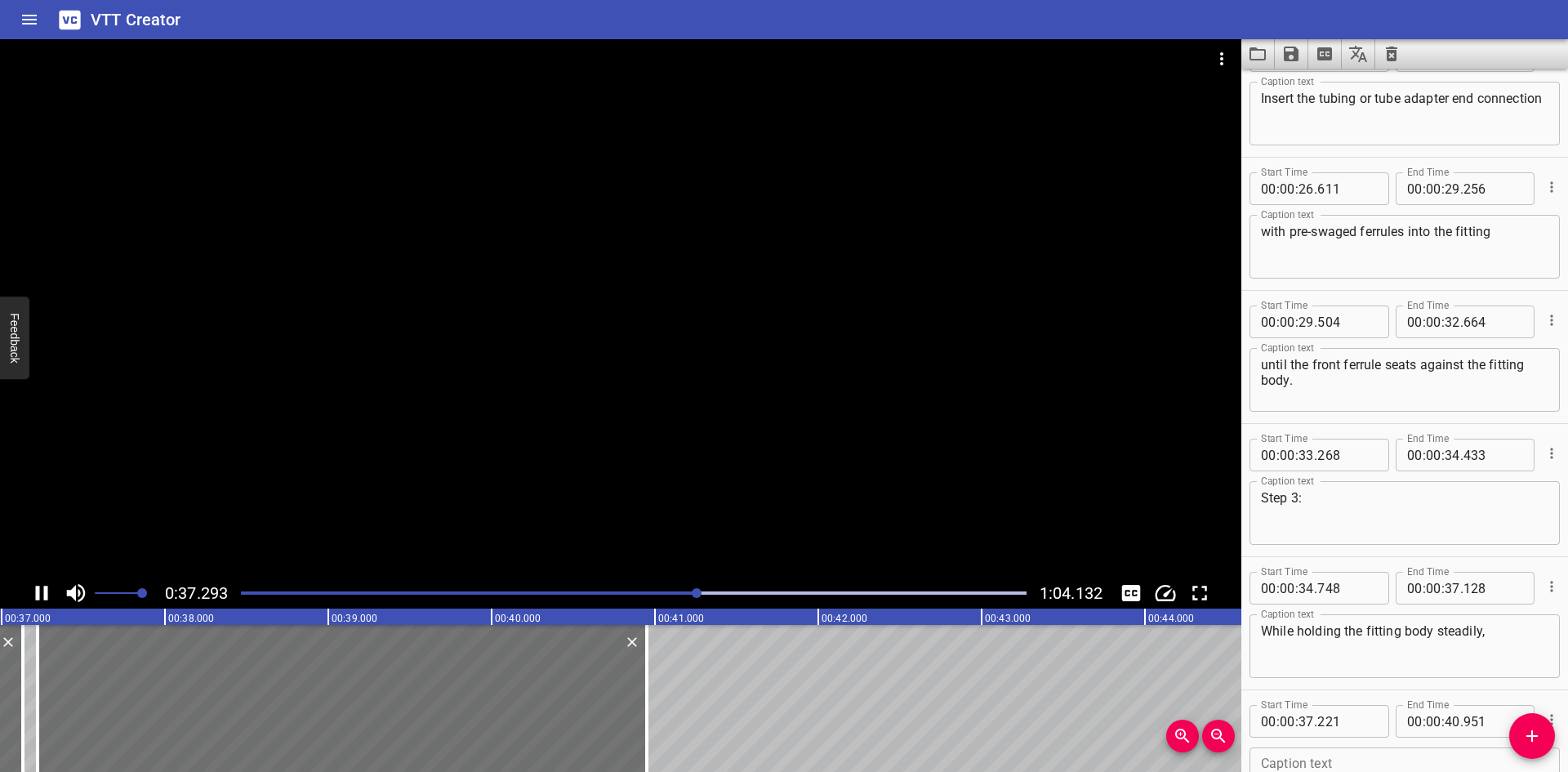
scroll to position [1238, 0]
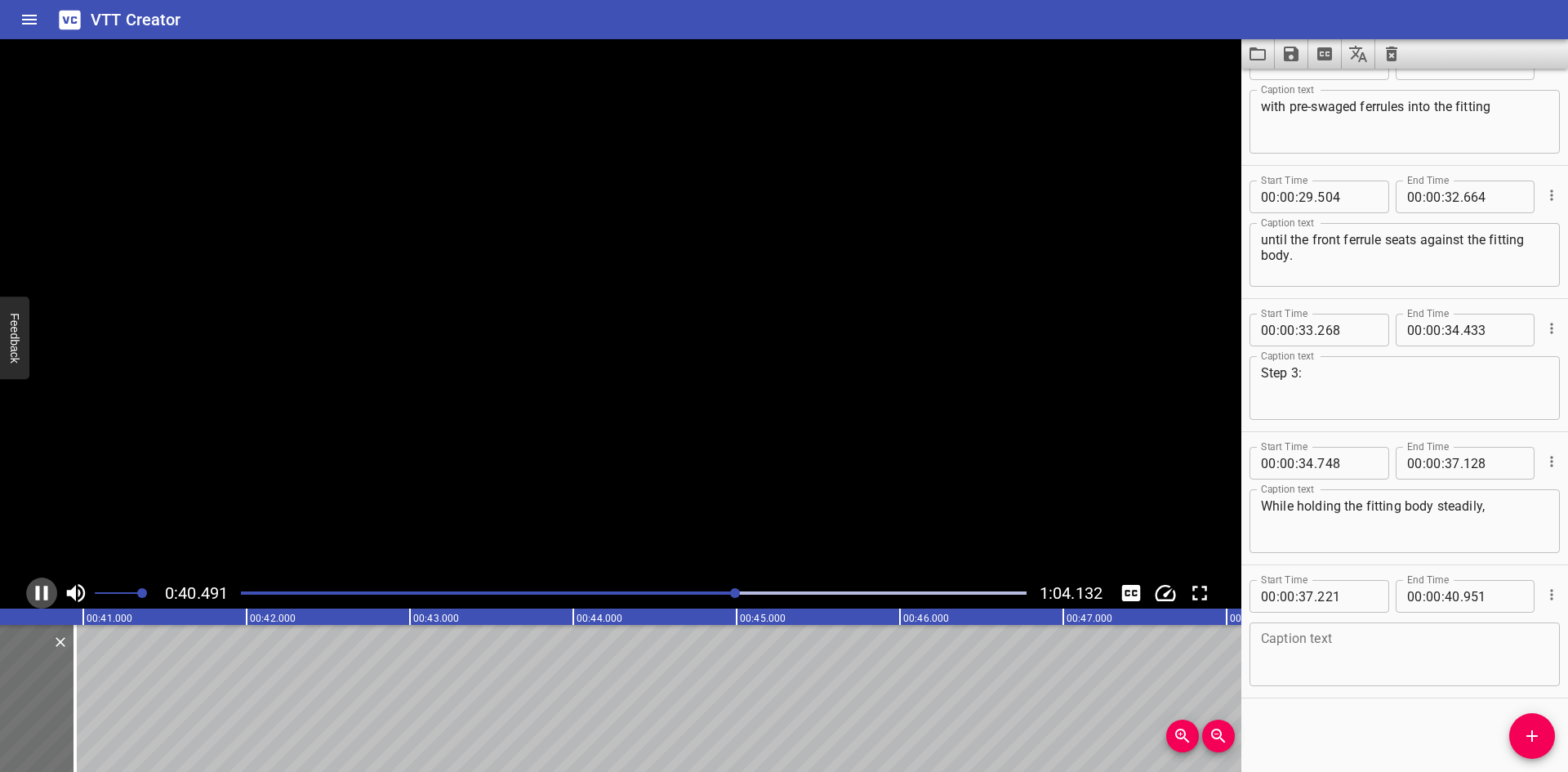
click at [36, 593] on icon "Play/Pause" at bounding box center [42, 592] width 13 height 14
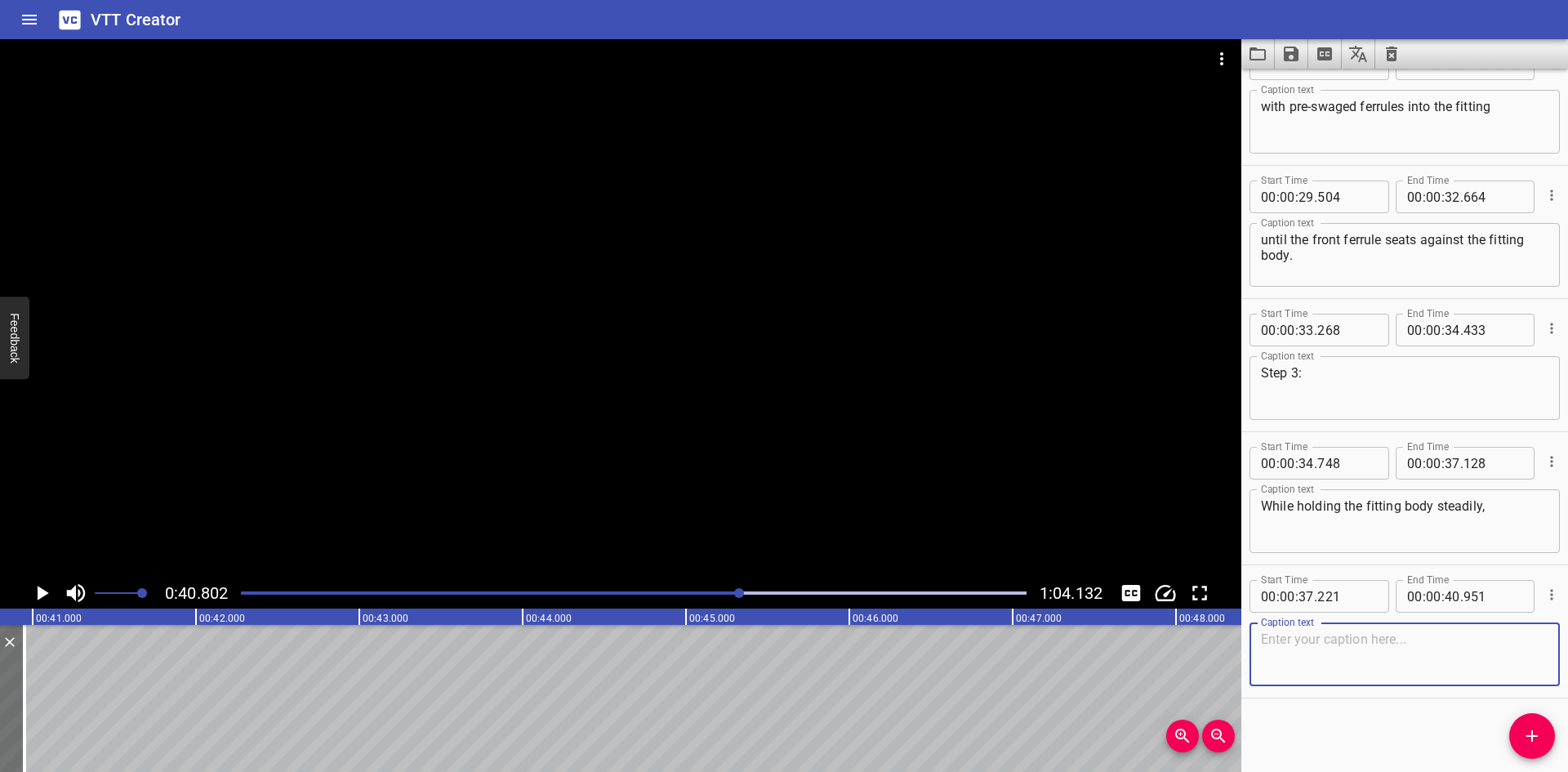
click at [1336, 636] on textarea at bounding box center [1405, 654] width 287 height 47
paste textarea "rotate the nut with a wrench to the previously pulled-up position,"
type textarea "rotate the nut with a wrench to the previously pulled-up position,"
click at [1521, 732] on span "Add Cue" at bounding box center [1532, 736] width 46 height 20
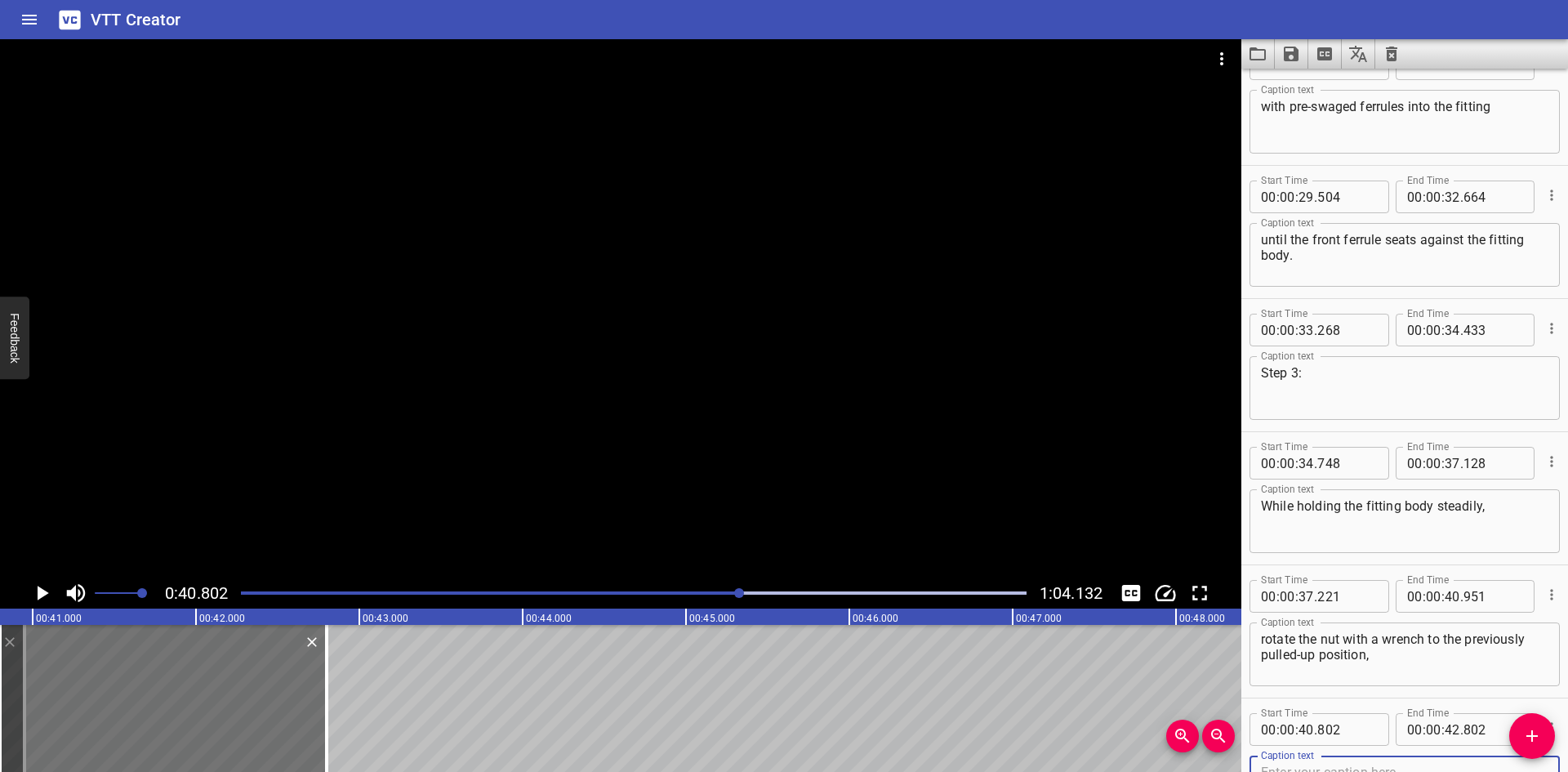
scroll to position [1246, 0]
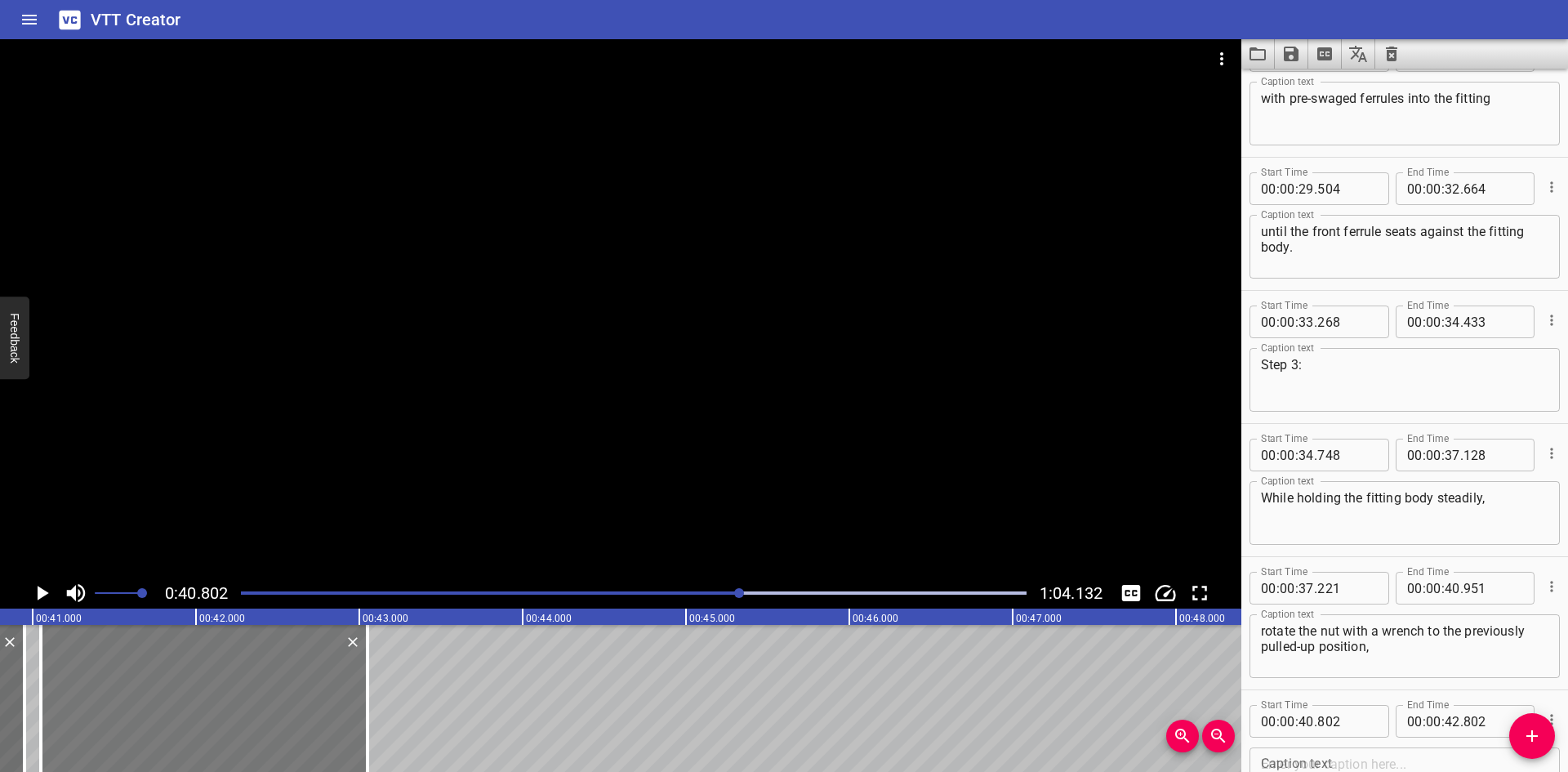
drag, startPoint x: 274, startPoint y: 713, endPoint x: 314, endPoint y: 708, distance: 40.3
click at [314, 708] on div at bounding box center [205, 698] width 327 height 147
type input "41"
type input "052"
type input "43"
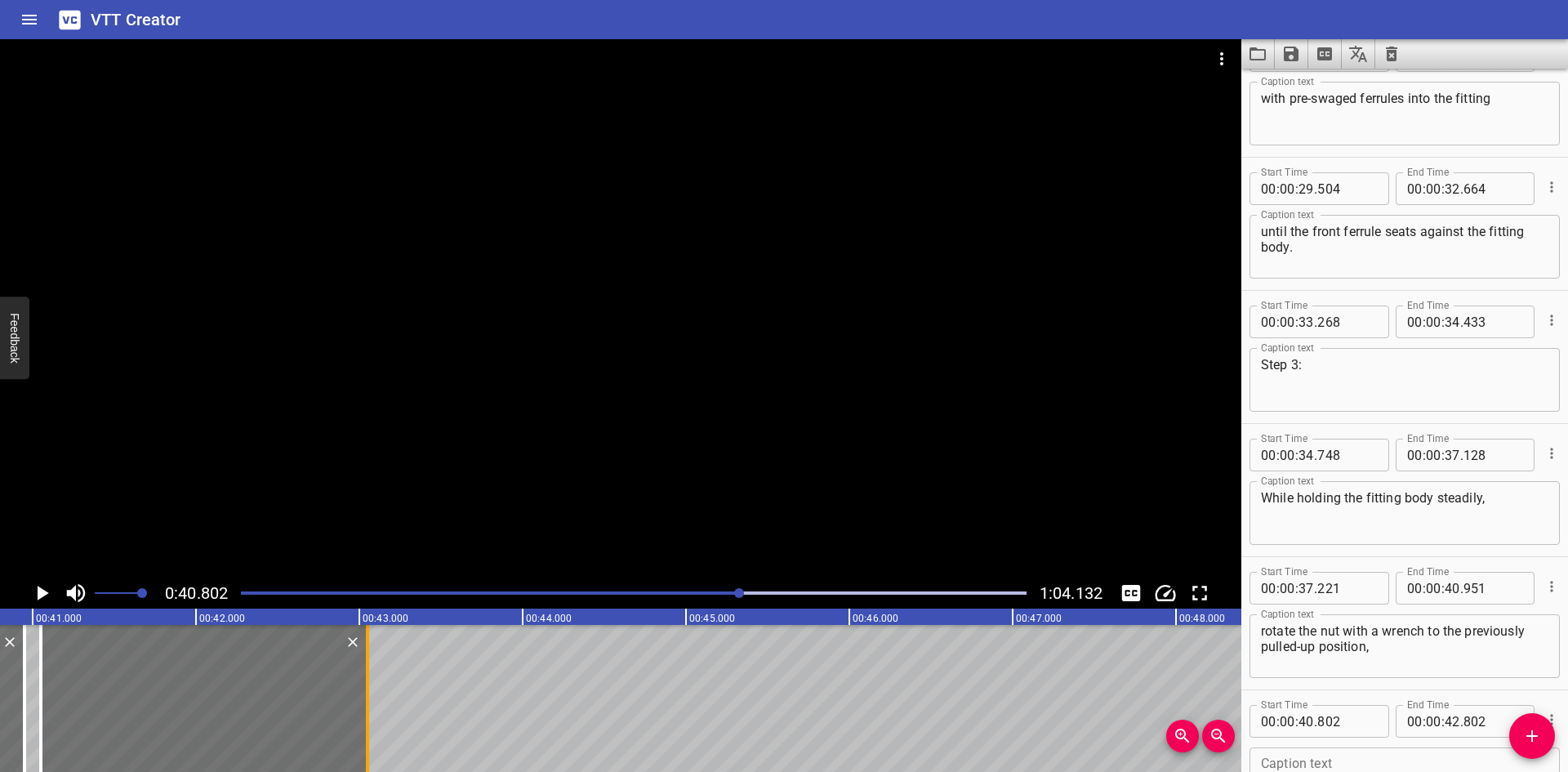
type input "052"
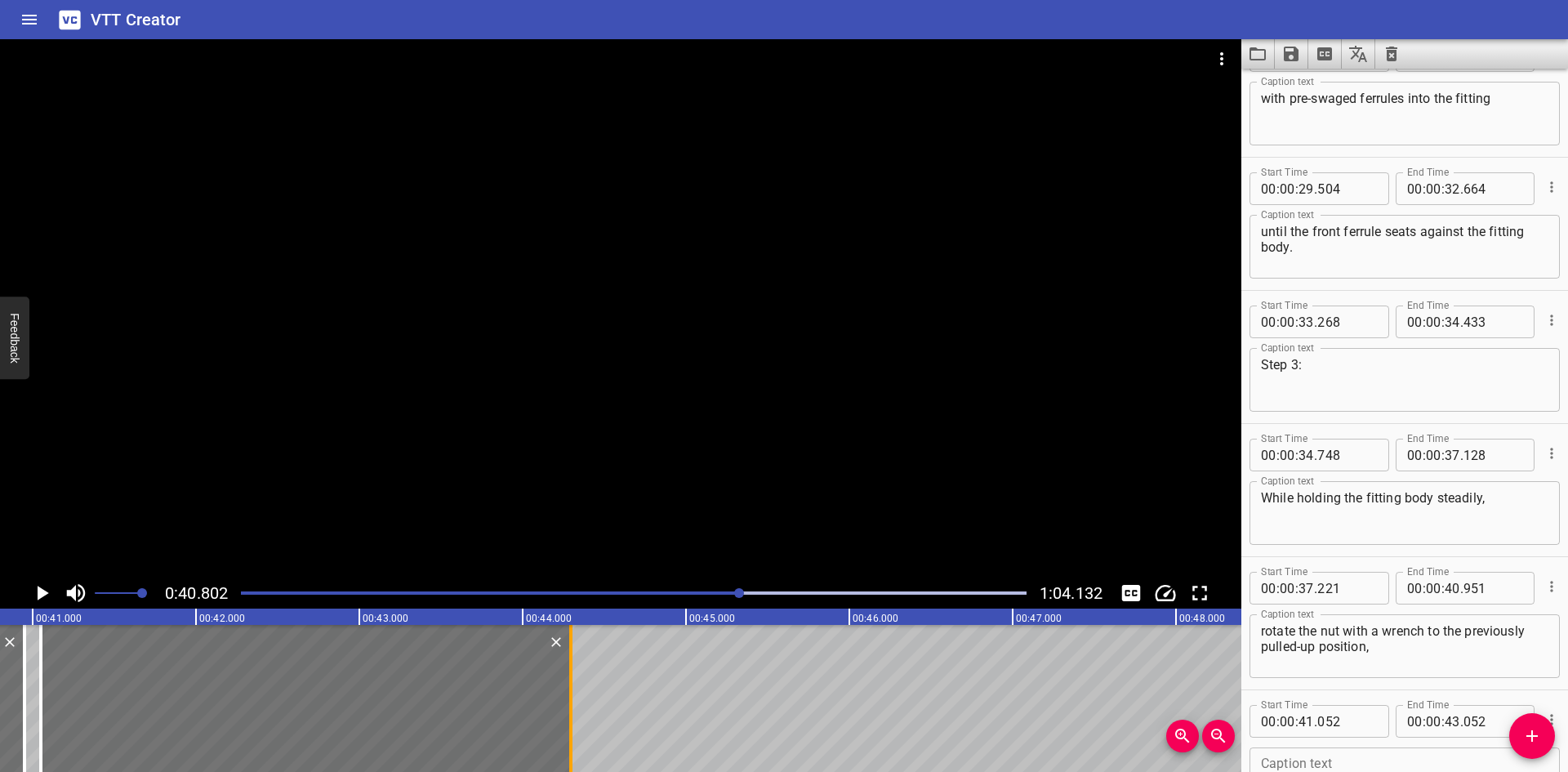
drag, startPoint x: 364, startPoint y: 698, endPoint x: 567, endPoint y: 697, distance: 203.0
click at [567, 697] on div at bounding box center [571, 698] width 16 height 147
type input "44"
type input "297"
click at [36, 591] on icon "Play/Pause" at bounding box center [41, 592] width 24 height 24
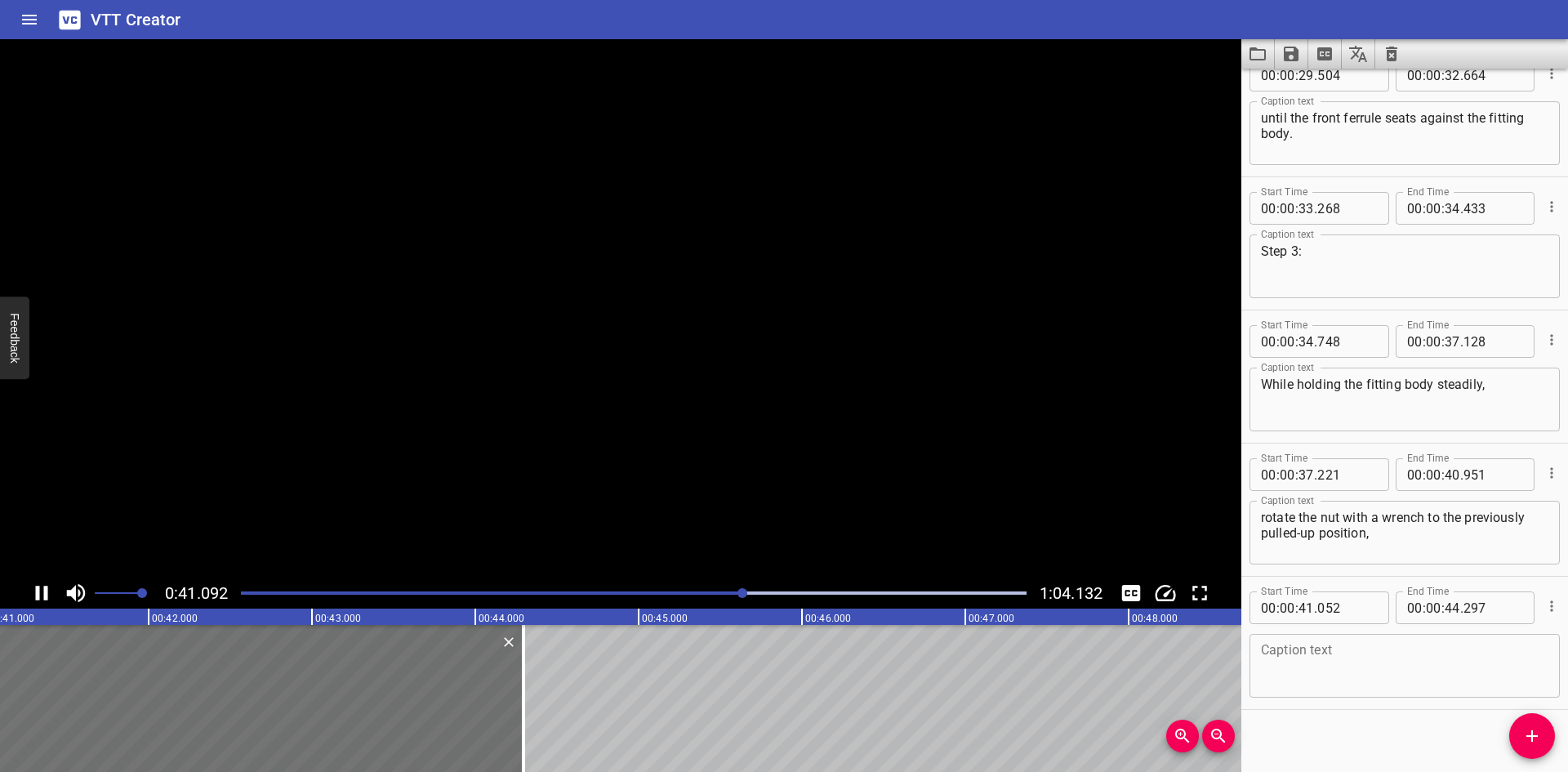
scroll to position [1371, 0]
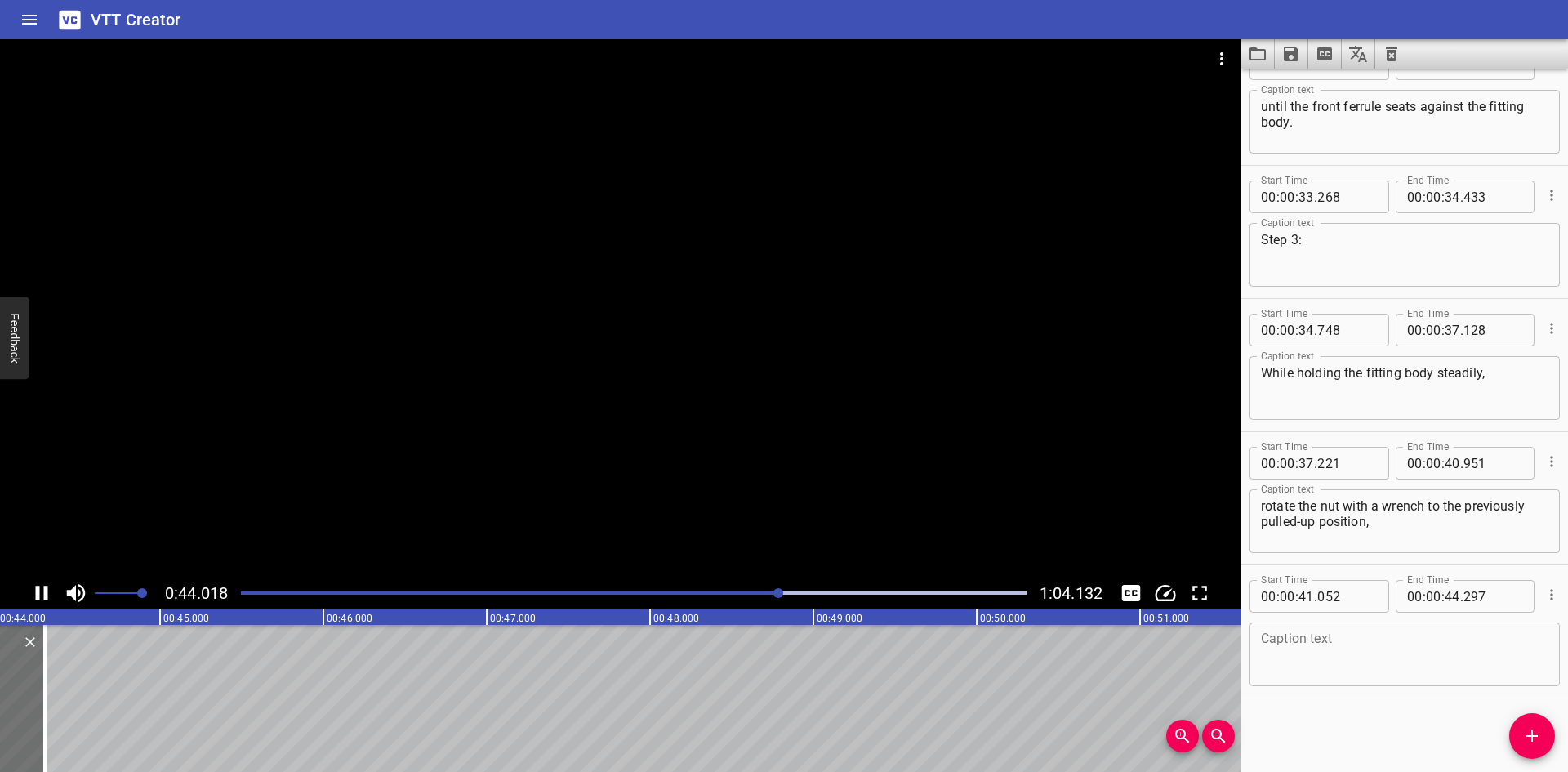
click at [42, 588] on icon "Play/Pause" at bounding box center [41, 592] width 24 height 24
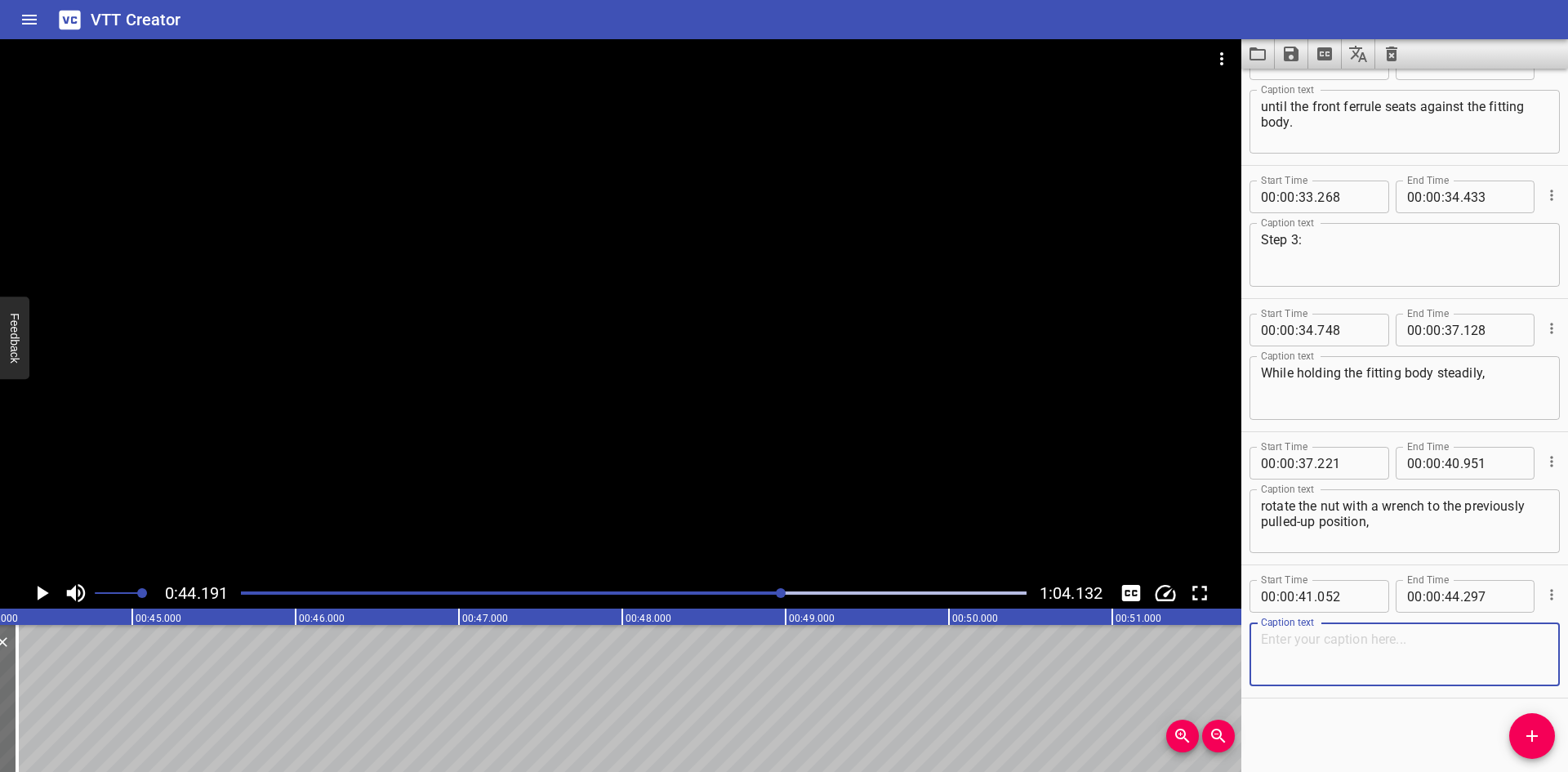
click at [1348, 652] on textarea at bounding box center [1405, 654] width 287 height 47
paste textarea "as indicated by the marks on the tubing and flats."
type textarea "as indicated by the marks on the tubing and flats."
drag, startPoint x: 1536, startPoint y: 745, endPoint x: 1478, endPoint y: 741, distance: 58.1
click at [1529, 747] on button "Add Cue" at bounding box center [1532, 735] width 46 height 46
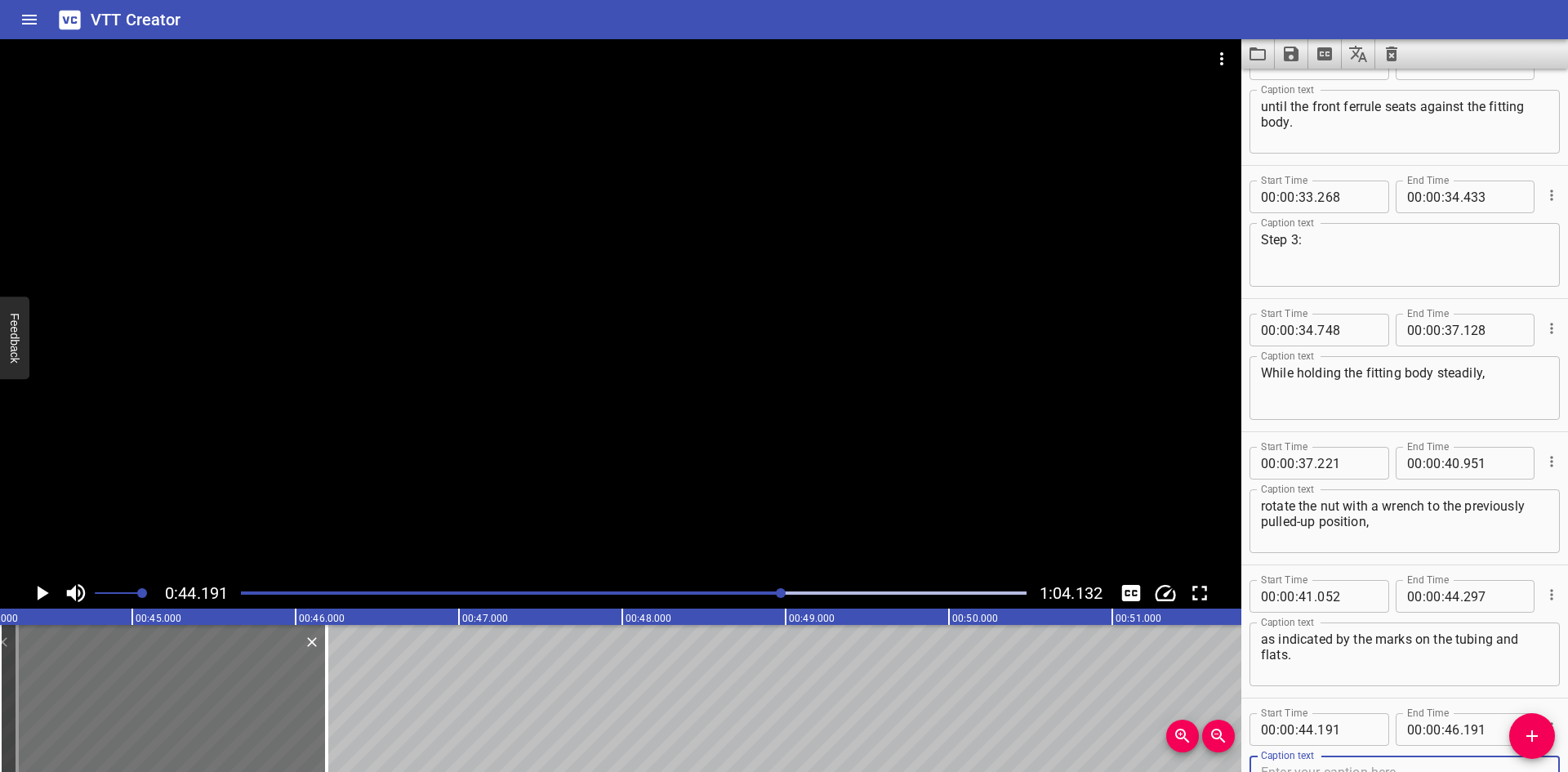
scroll to position [1379, 0]
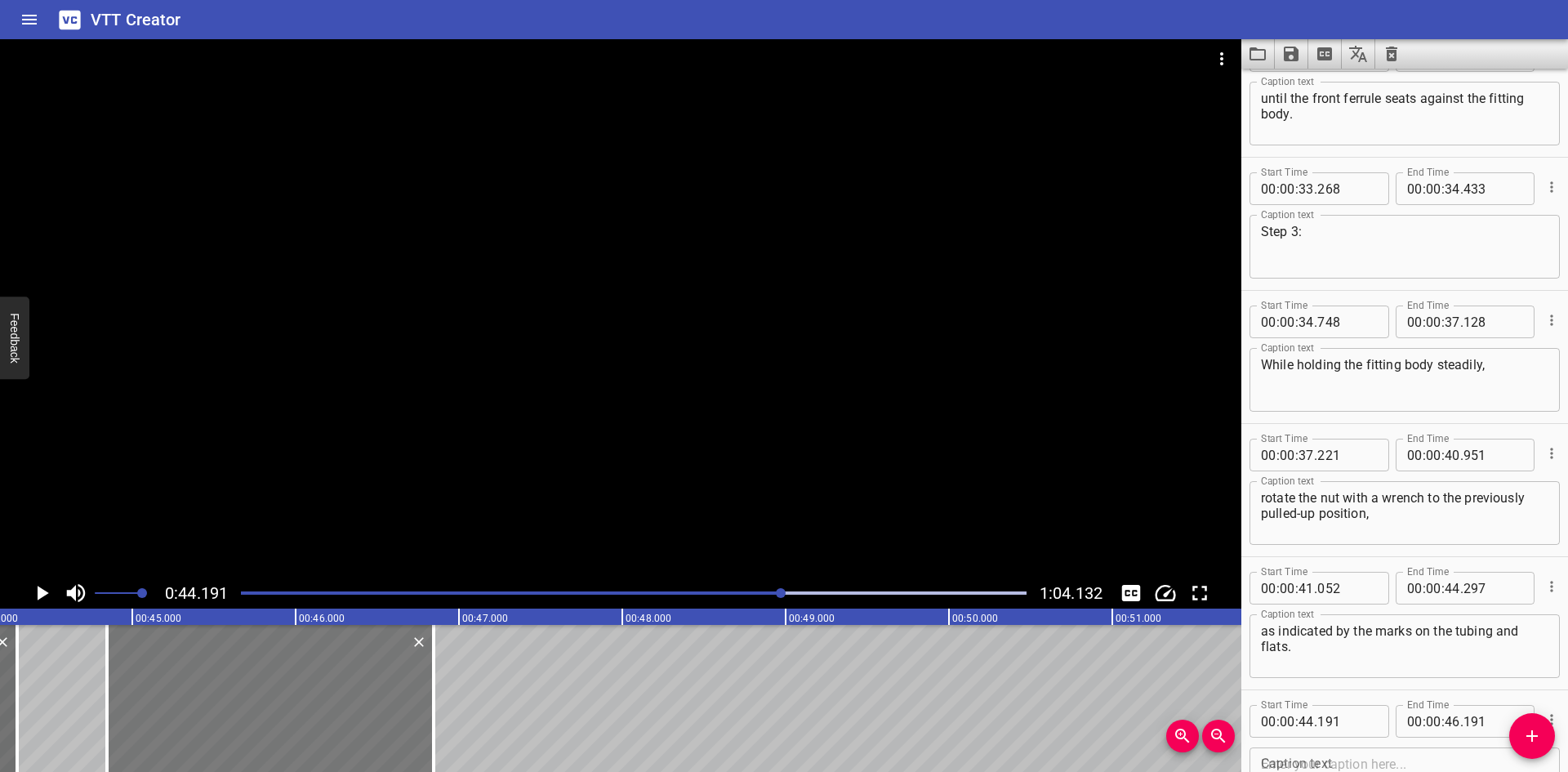
drag, startPoint x: 202, startPoint y: 690, endPoint x: 305, endPoint y: 690, distance: 103.0
click at [305, 690] on div at bounding box center [270, 698] width 327 height 147
type input "846"
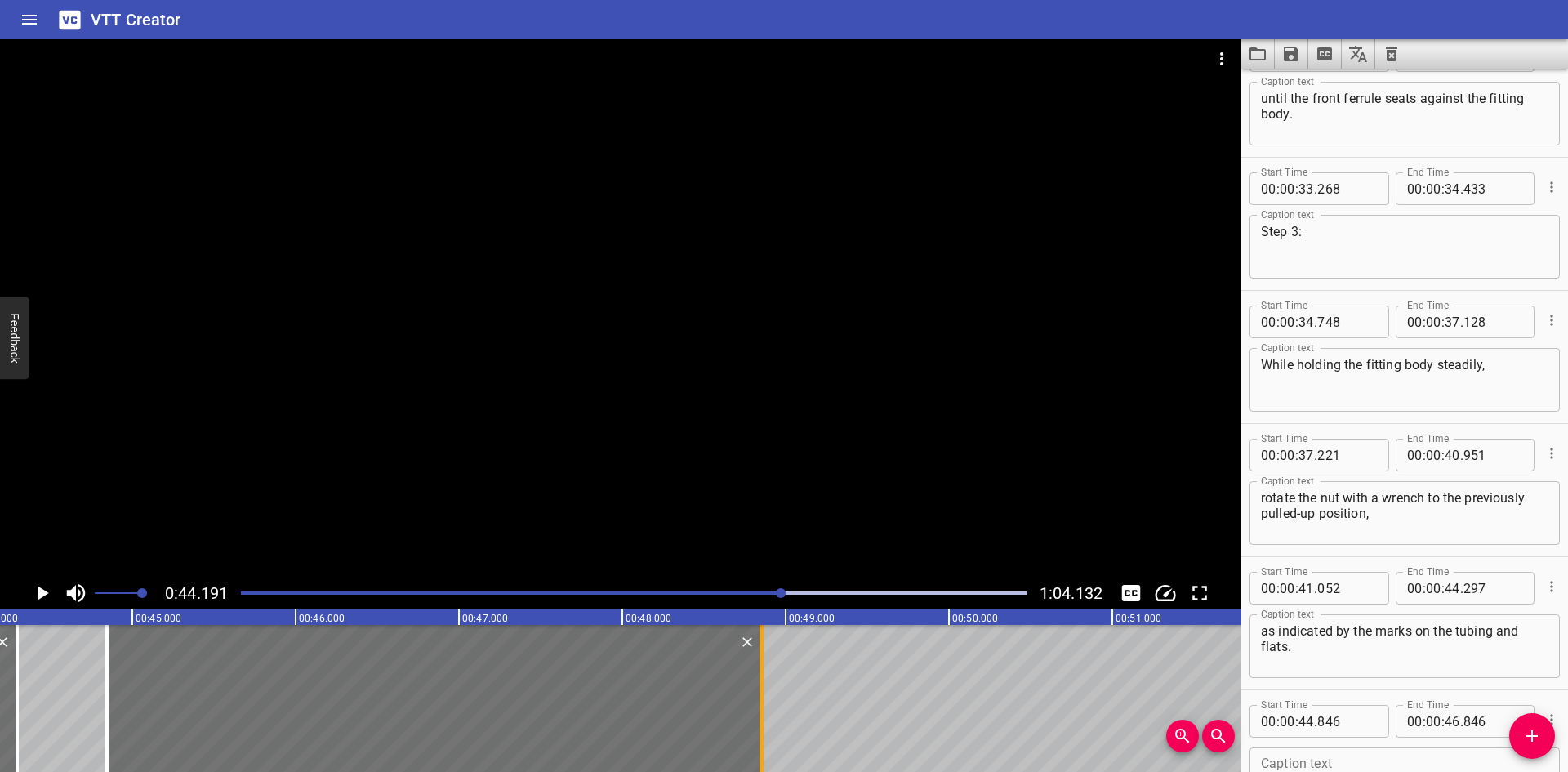
drag, startPoint x: 434, startPoint y: 705, endPoint x: 762, endPoint y: 711, distance: 328.1
click at [762, 711] on div at bounding box center [762, 698] width 4 height 147
type input "48"
type input "856"
click at [40, 592] on icon "Play/Pause" at bounding box center [43, 592] width 12 height 14
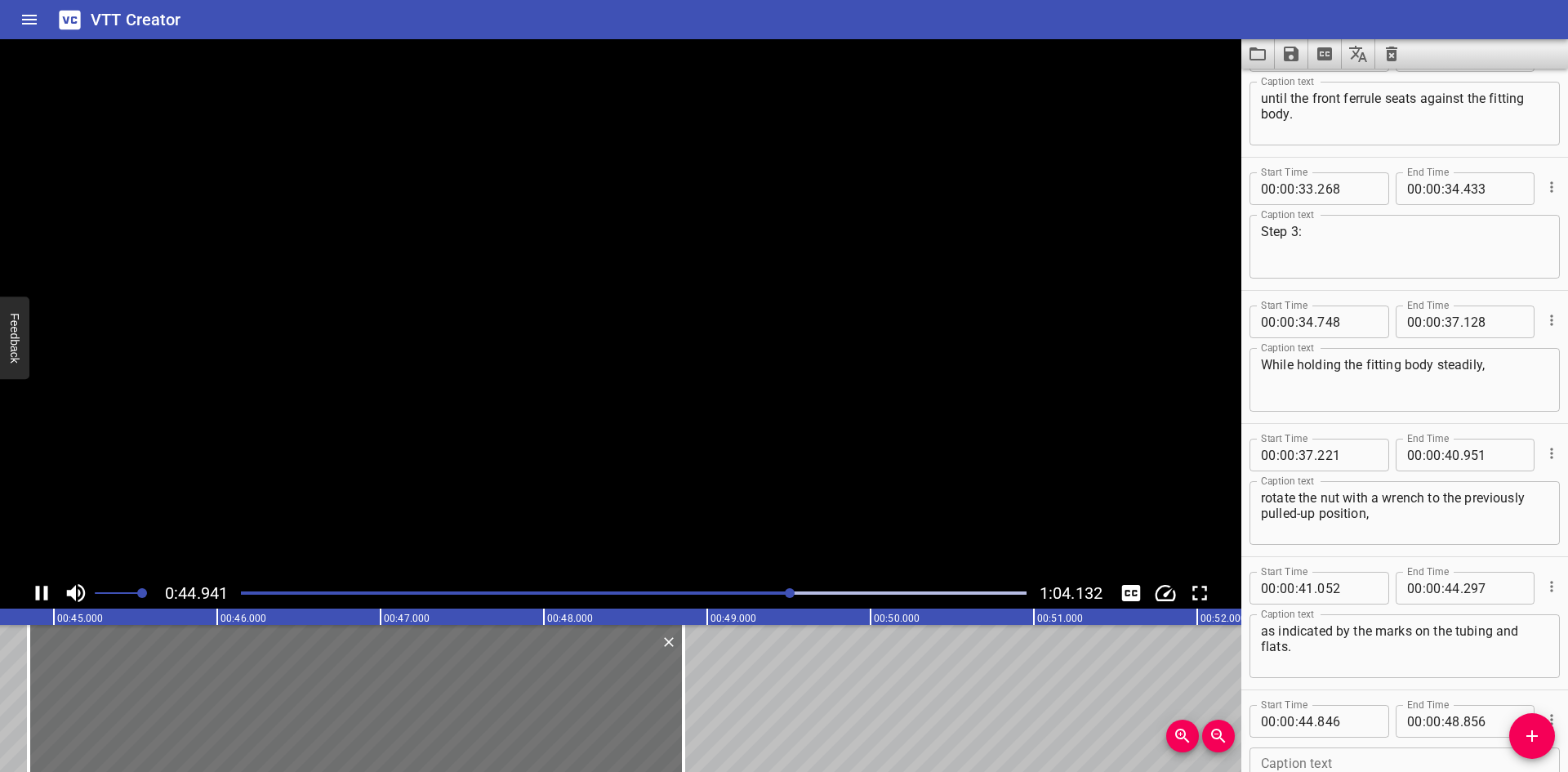
scroll to position [1504, 0]
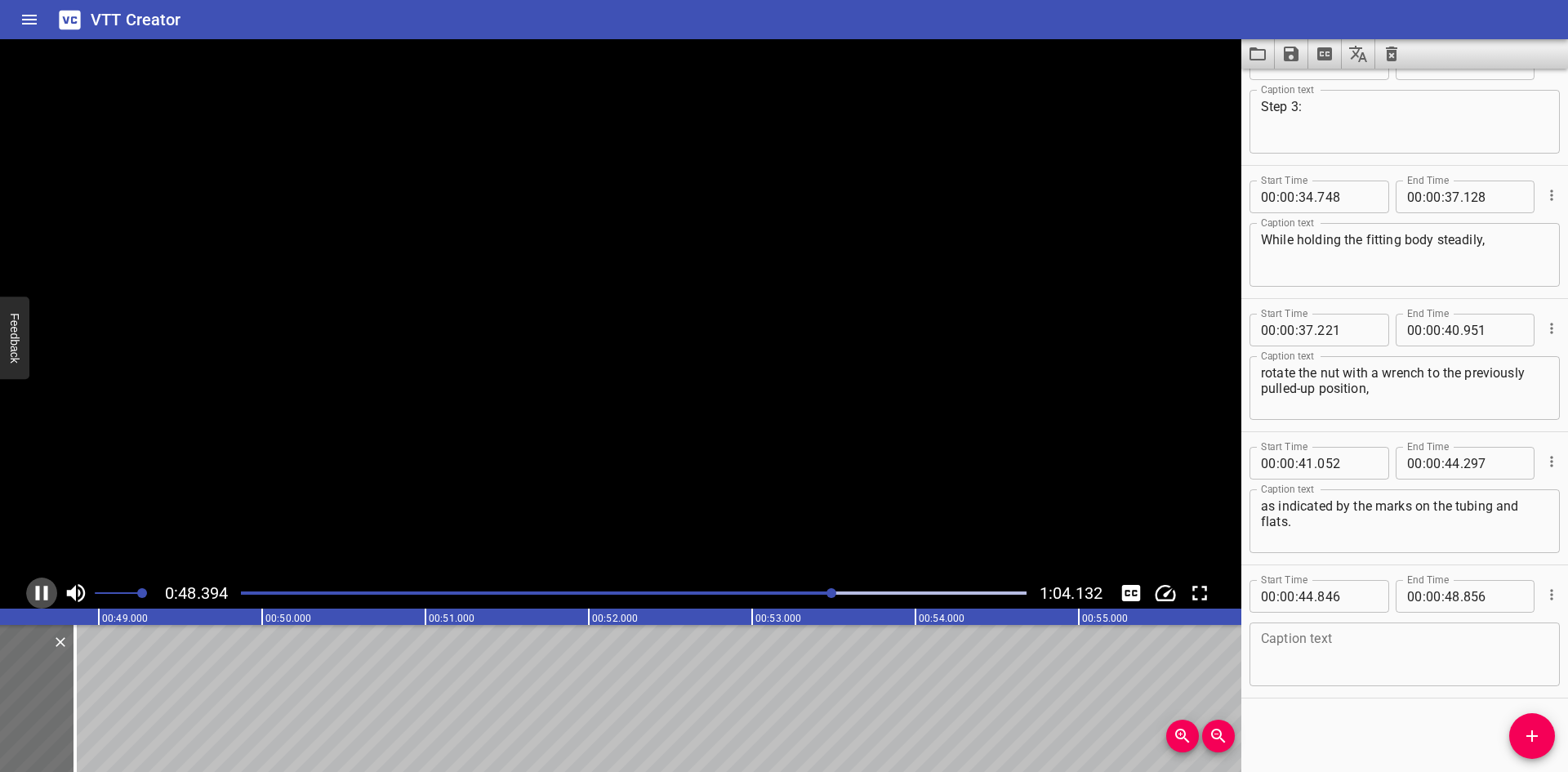
click at [42, 590] on icon "Play/Pause" at bounding box center [41, 592] width 24 height 24
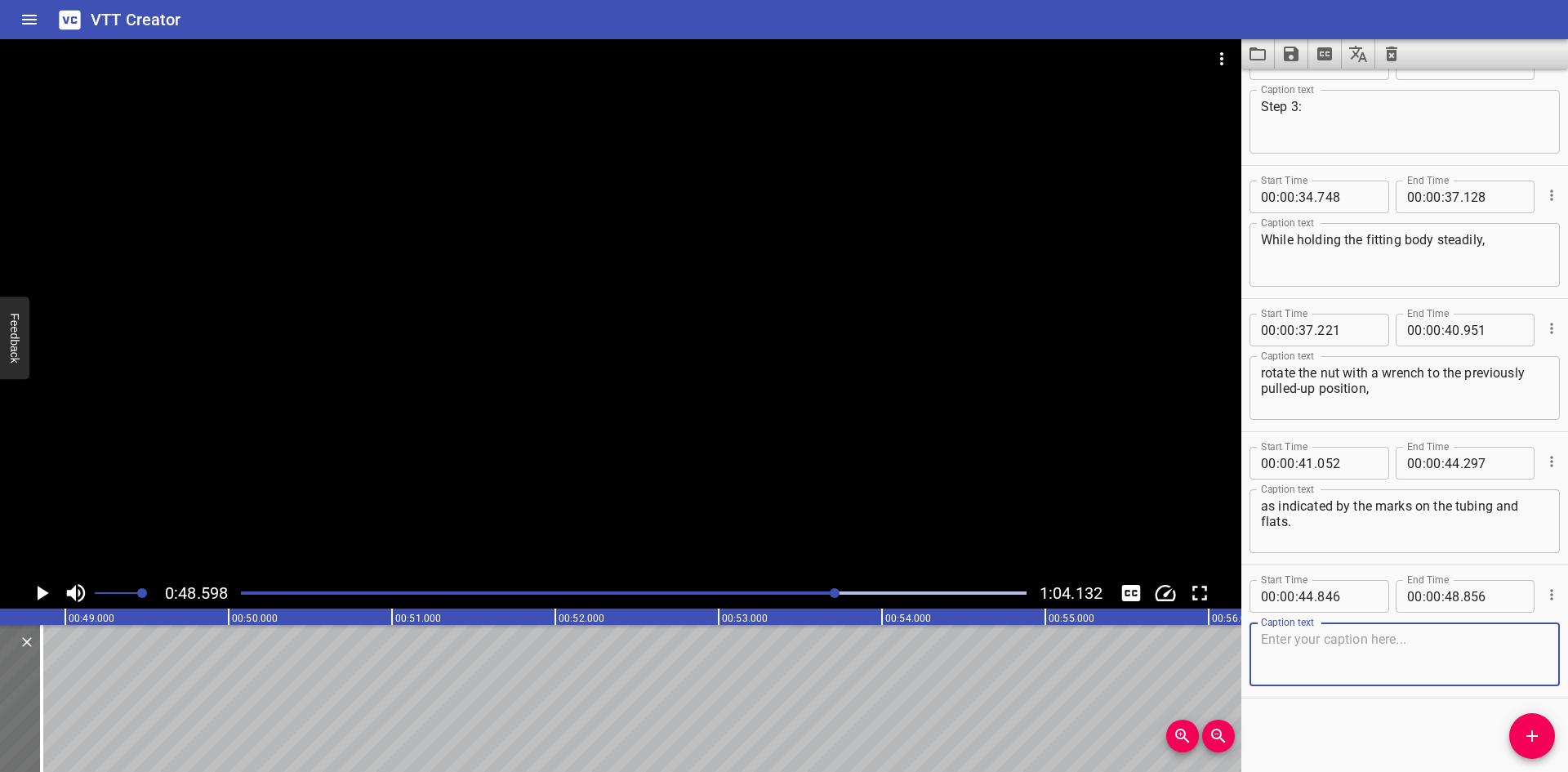
click at [1314, 646] on textarea at bounding box center [1405, 654] width 287 height 47
paste textarea "At this point, you will feel a significant increase in resistance."
type textarea "At this point, you will feel a significant increase in resistance."
click at [1522, 726] on icon "Add Cue" at bounding box center [1532, 736] width 20 height 20
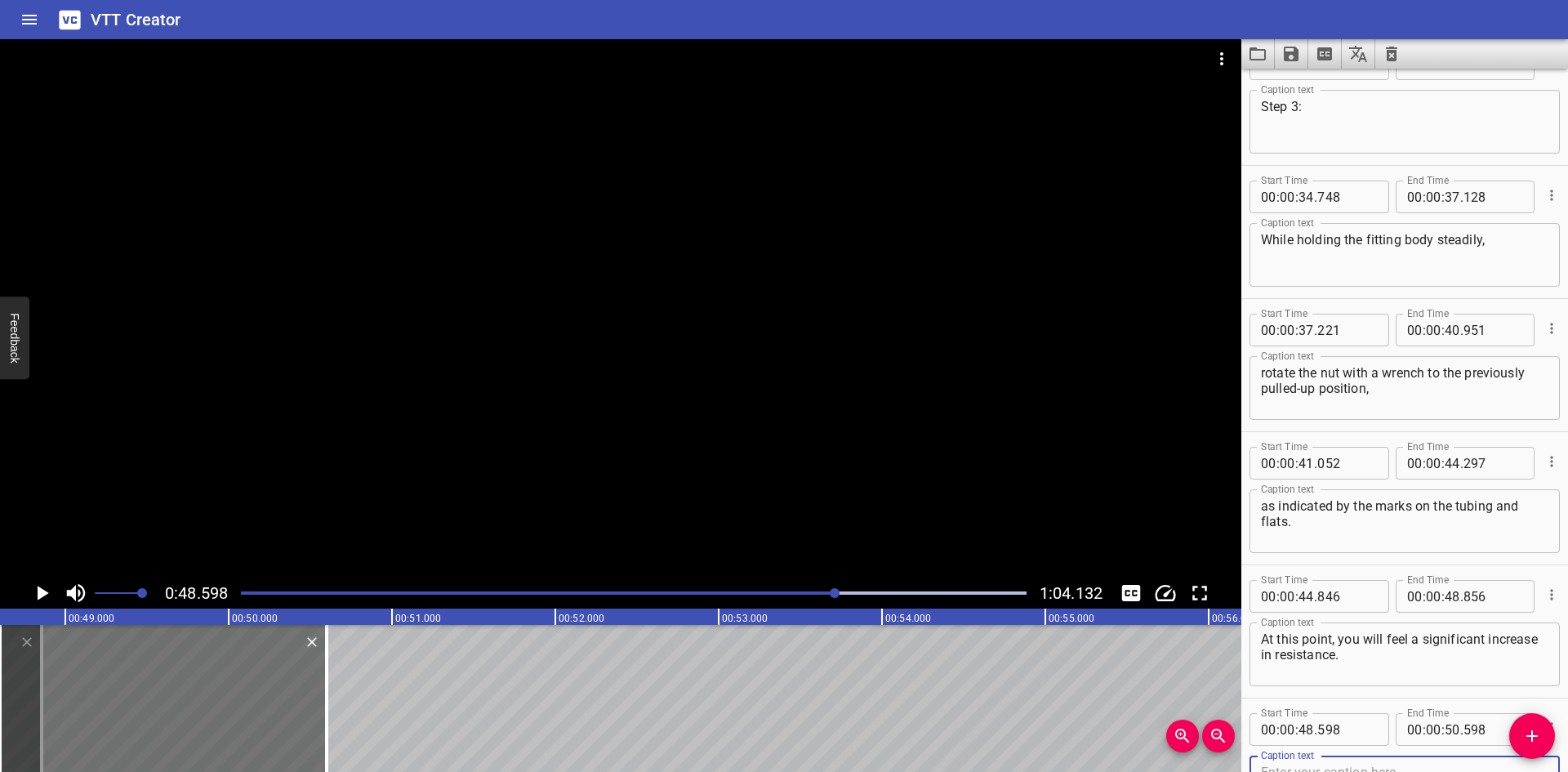
scroll to position [1512, 0]
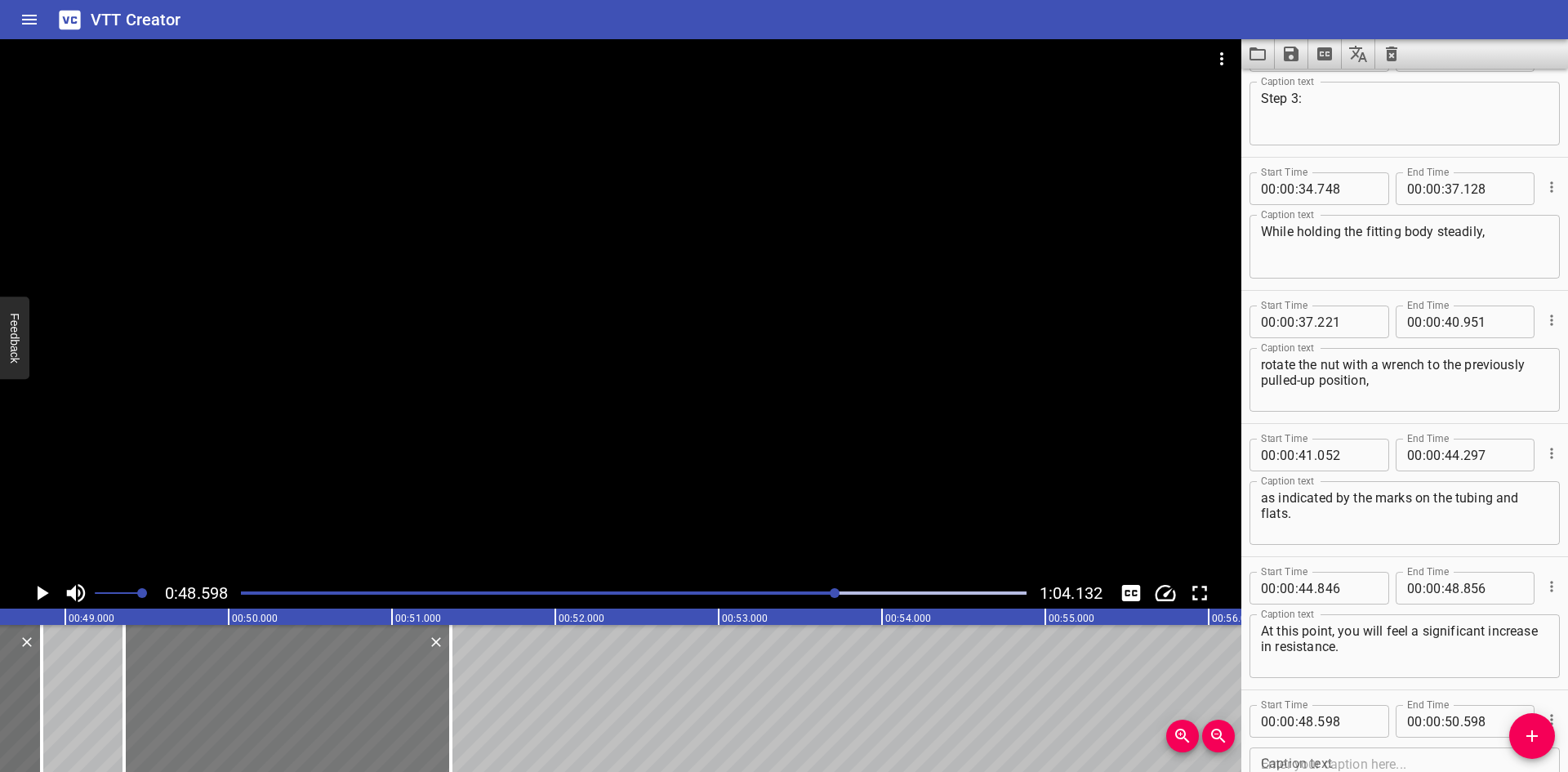
drag, startPoint x: 232, startPoint y: 714, endPoint x: 356, endPoint y: 705, distance: 124.3
click at [356, 705] on div at bounding box center [287, 698] width 327 height 147
type input "49"
type input "358"
type input "51"
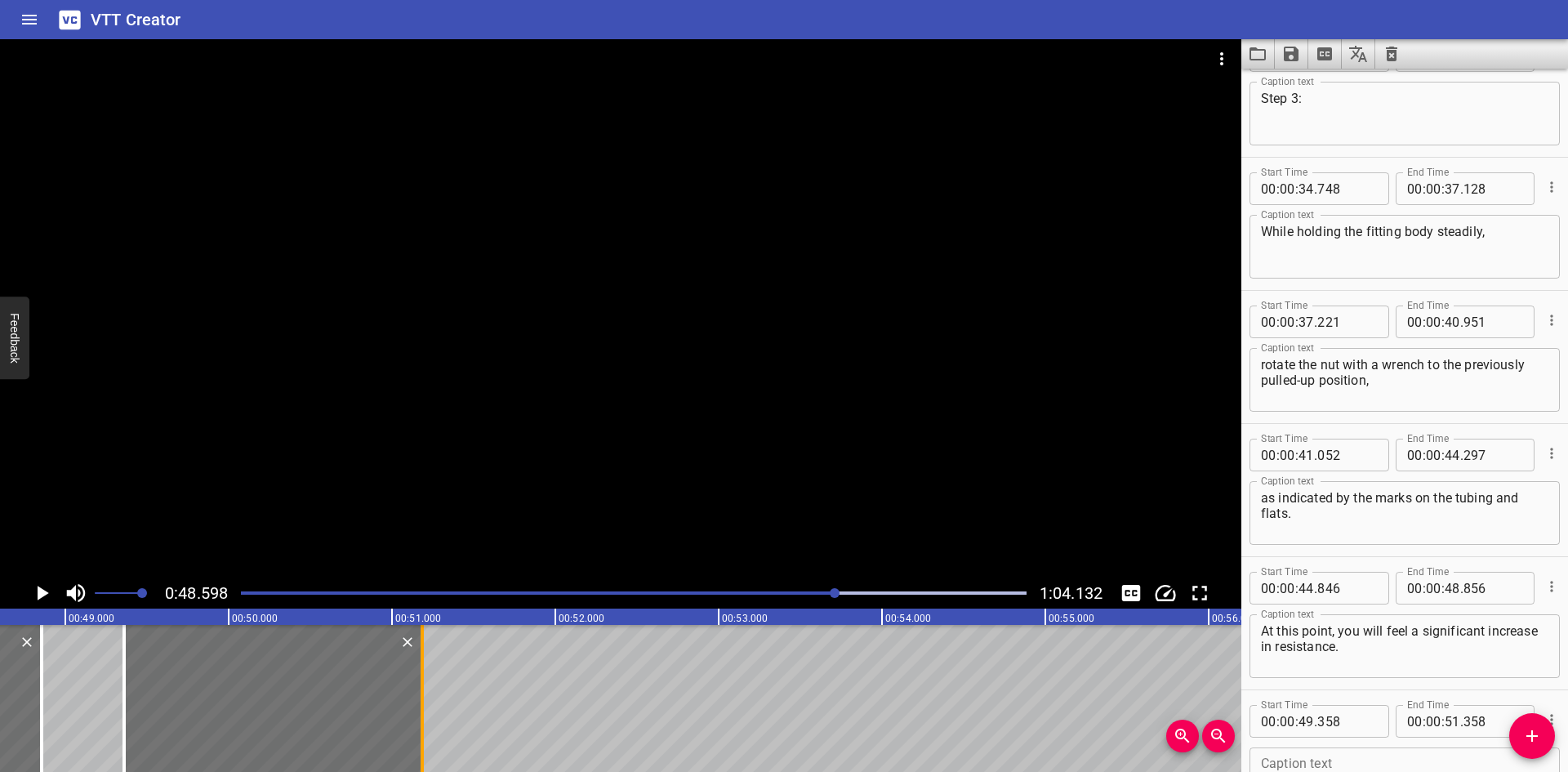
drag, startPoint x: 451, startPoint y: 701, endPoint x: 427, endPoint y: 707, distance: 24.7
click at [427, 707] on div at bounding box center [422, 698] width 16 height 147
type input "183"
click at [38, 588] on icon "Play/Pause" at bounding box center [43, 592] width 12 height 14
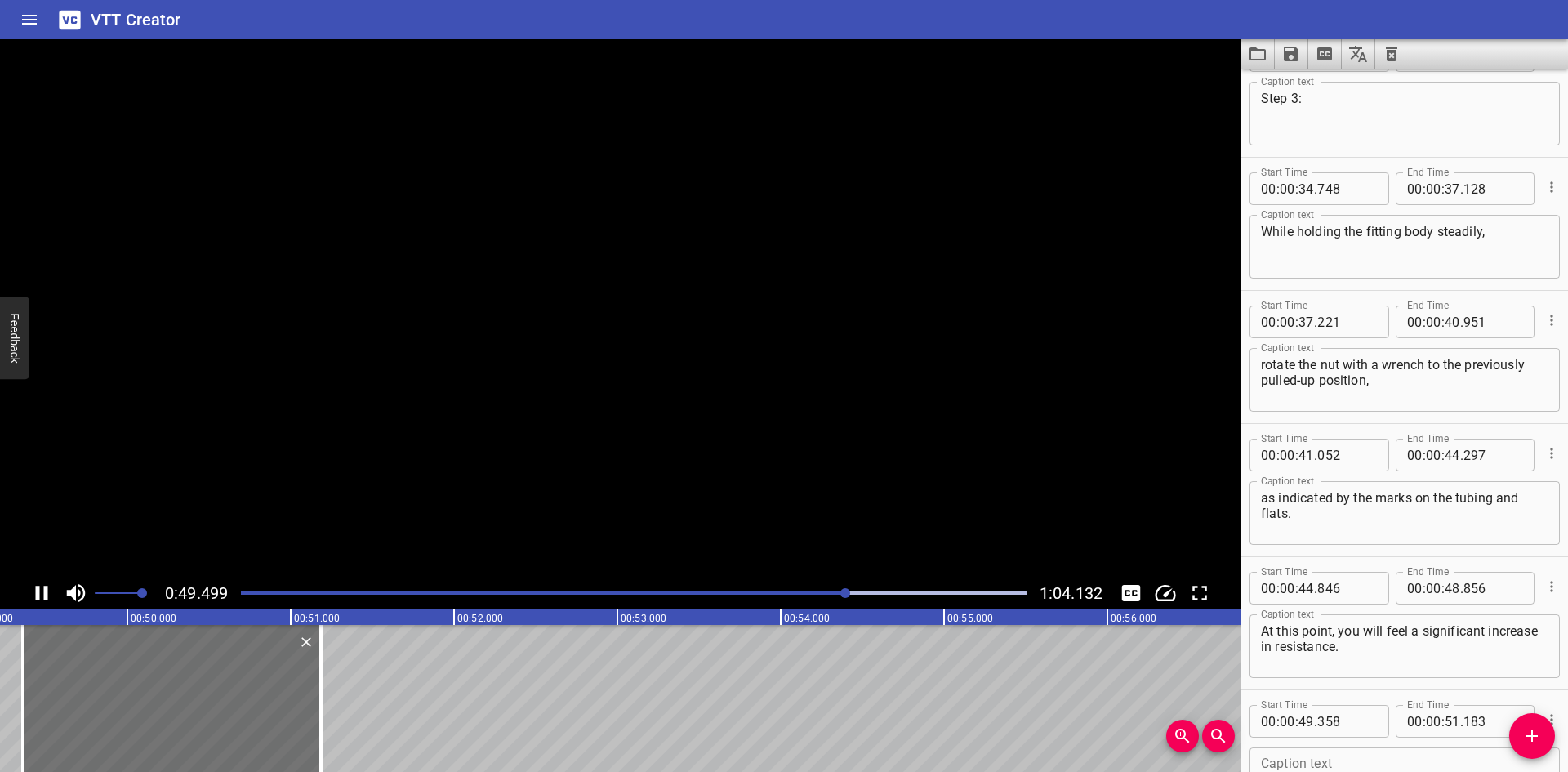
scroll to position [1637, 0]
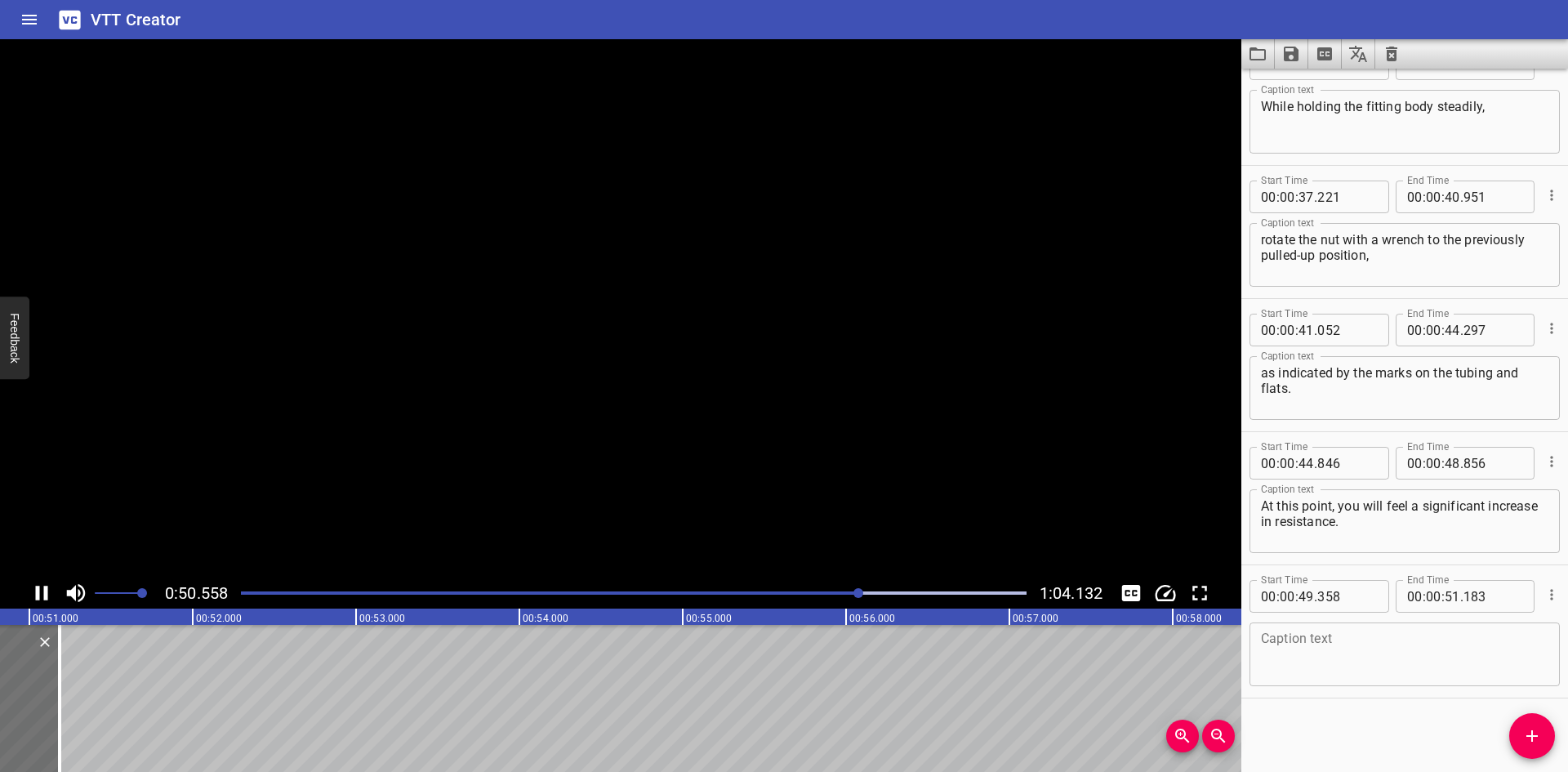
click at [38, 588] on icon "Play/Pause" at bounding box center [42, 592] width 13 height 14
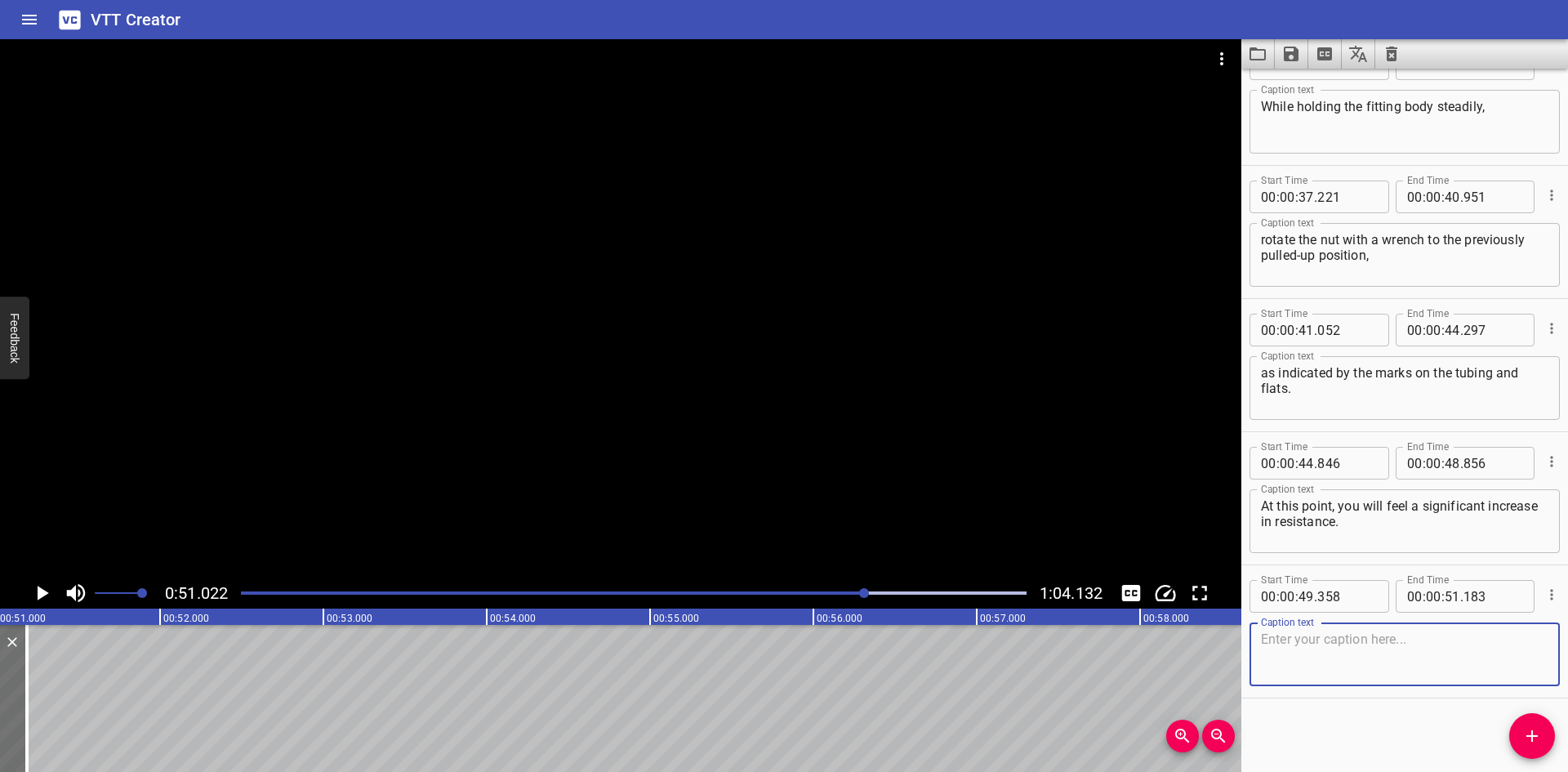
click at [1339, 652] on textarea at bounding box center [1405, 654] width 287 height 47
paste textarea "Tighten the nut slightly."
type textarea "Tighten the nut slightly."
drag, startPoint x: 1536, startPoint y: 743, endPoint x: 606, endPoint y: 737, distance: 930.0
click at [1536, 742] on icon "Add Cue" at bounding box center [1532, 736] width 20 height 20
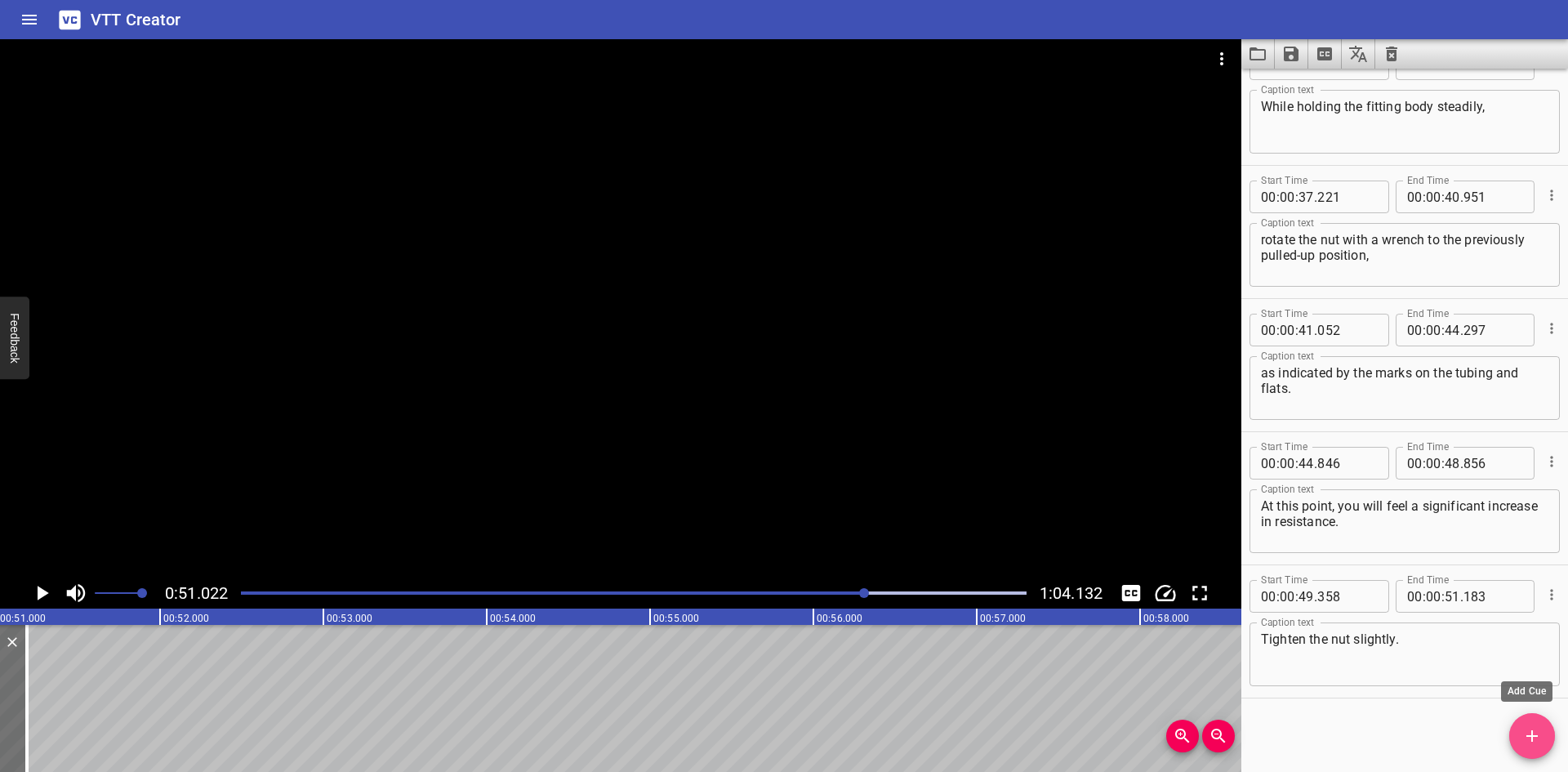
scroll to position [1645, 0]
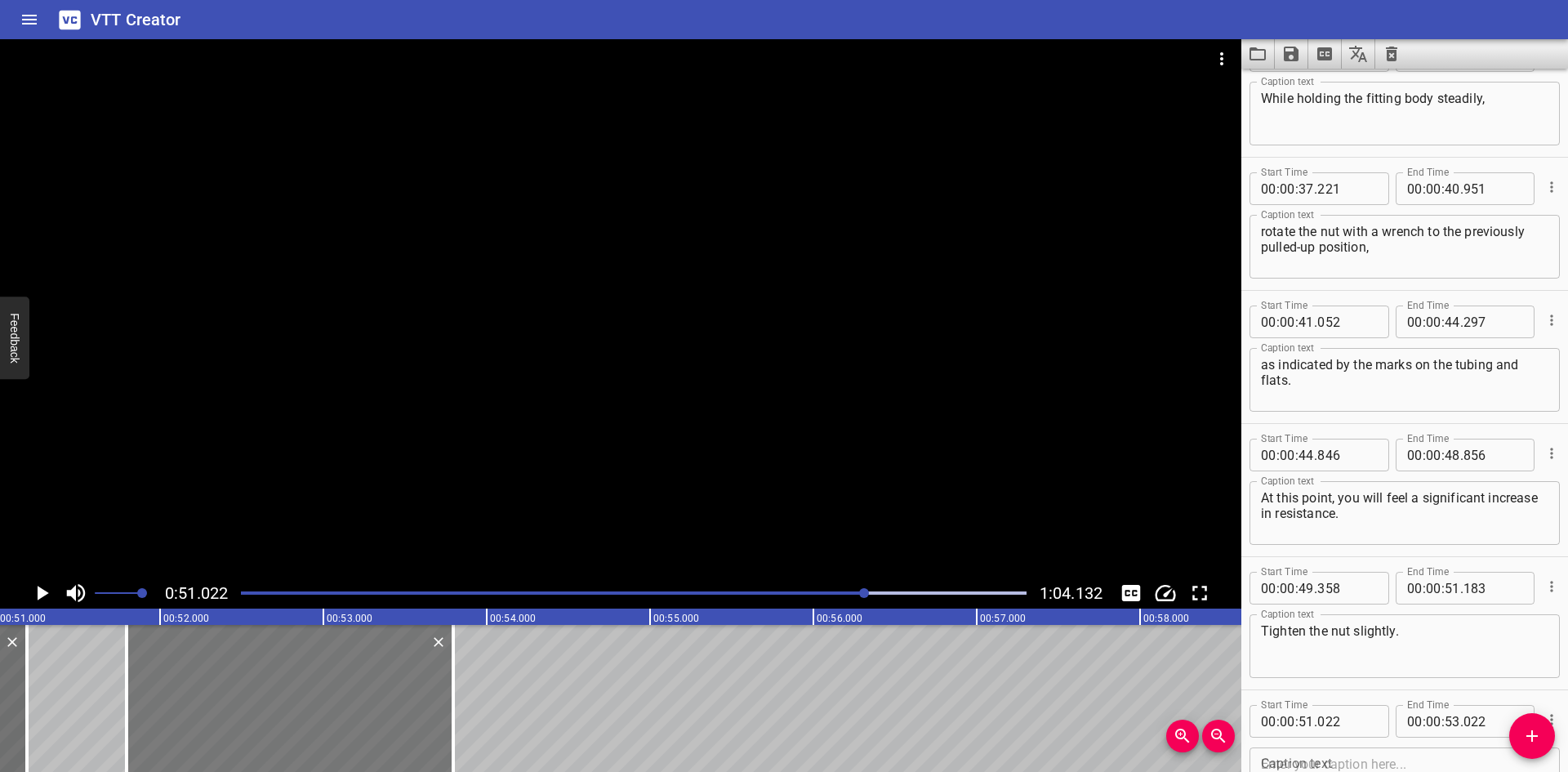
drag, startPoint x: 193, startPoint y: 724, endPoint x: 298, endPoint y: 722, distance: 105.0
click at [298, 722] on div at bounding box center [290, 698] width 327 height 147
type input "797"
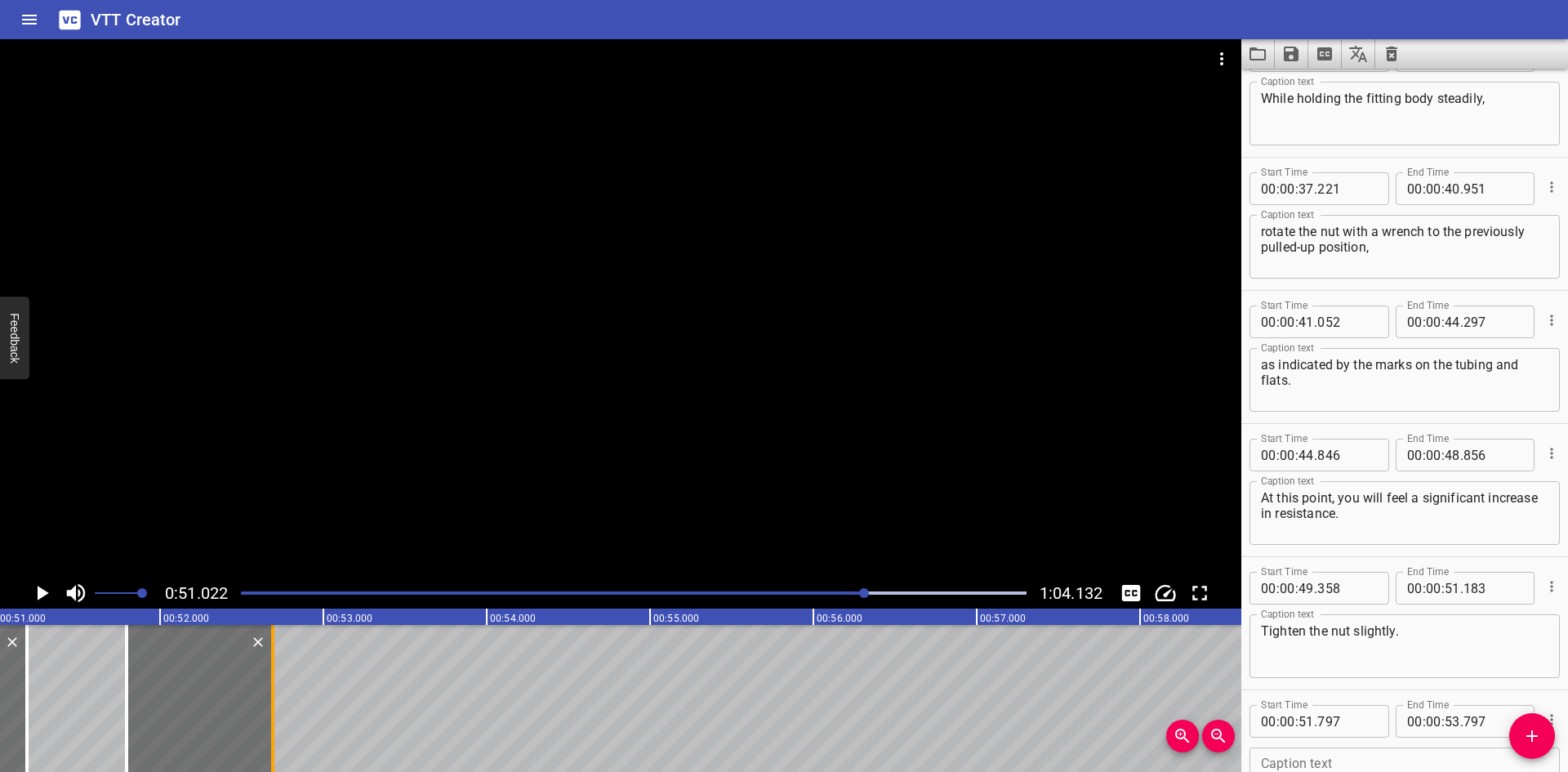
drag, startPoint x: 455, startPoint y: 710, endPoint x: 275, endPoint y: 730, distance: 181.1
click at [275, 730] on div at bounding box center [273, 698] width 16 height 147
type input "52"
type input "692"
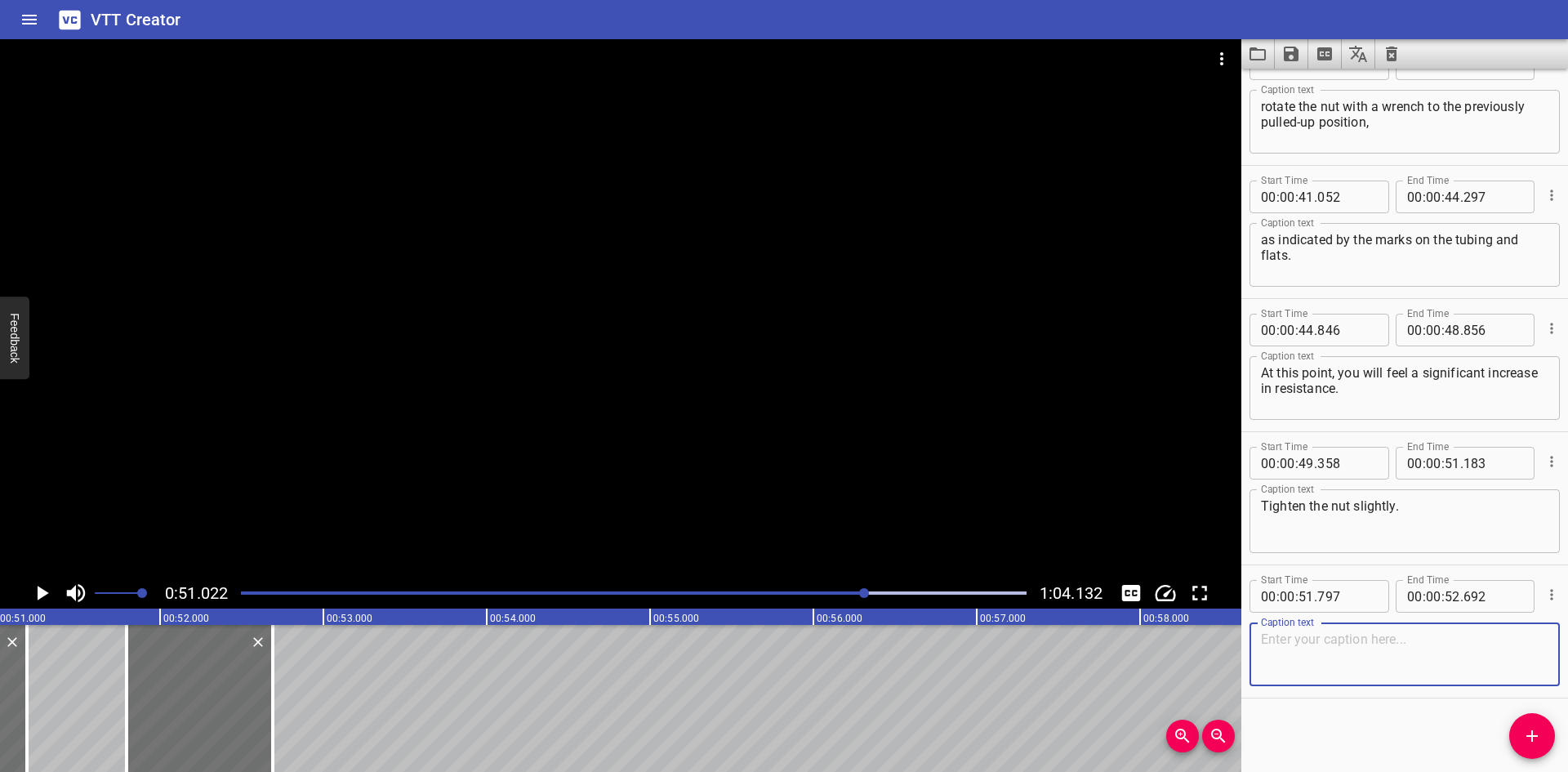
click at [1387, 667] on textarea at bounding box center [1405, 654] width 287 height 47
type textarea "Notes:"
drag, startPoint x: 1521, startPoint y: 741, endPoint x: 828, endPoint y: 741, distance: 693.0
click at [1521, 741] on span "Add Cue" at bounding box center [1532, 736] width 46 height 20
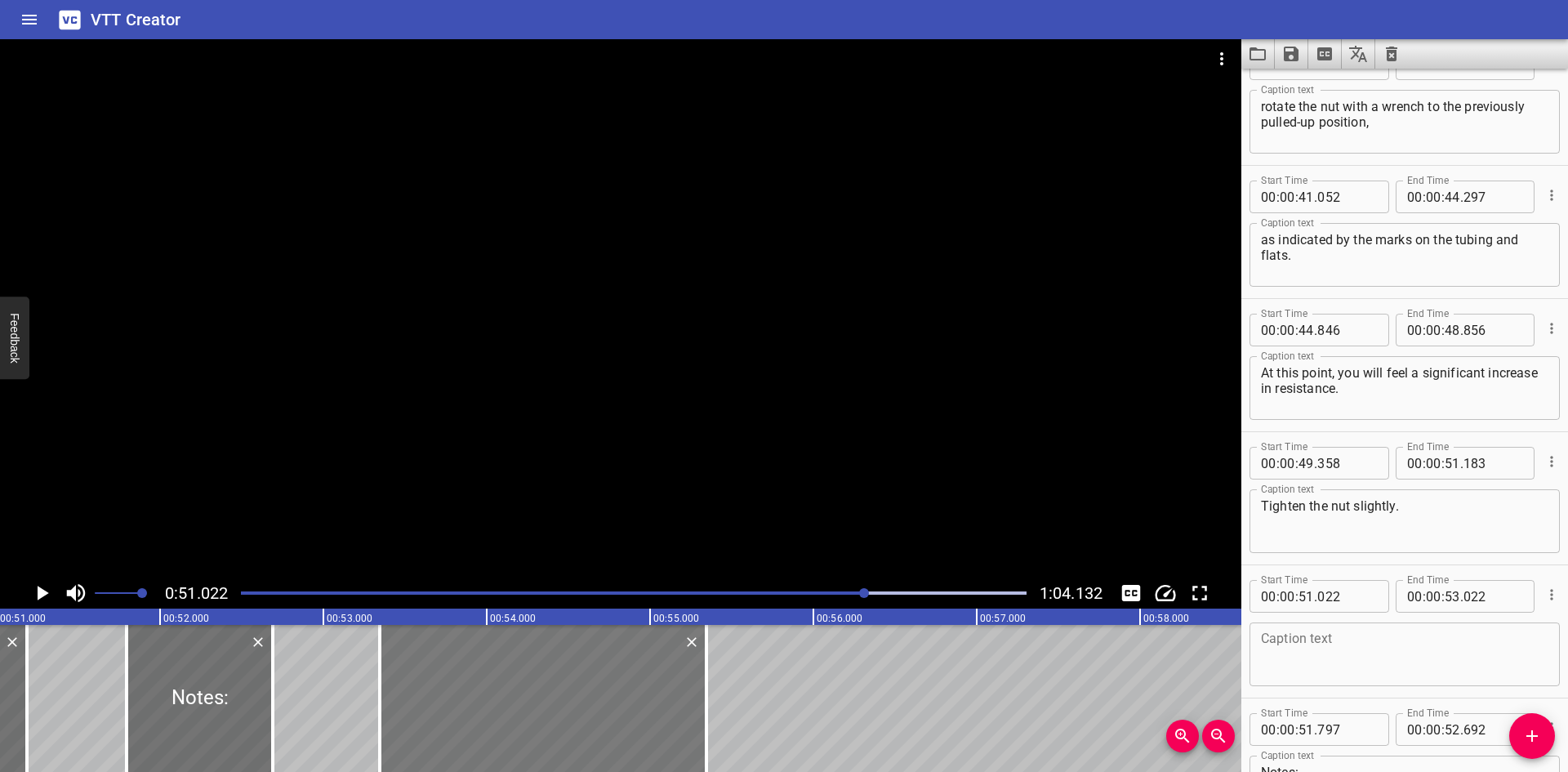
drag, startPoint x: 72, startPoint y: 703, endPoint x: 451, endPoint y: 716, distance: 379.2
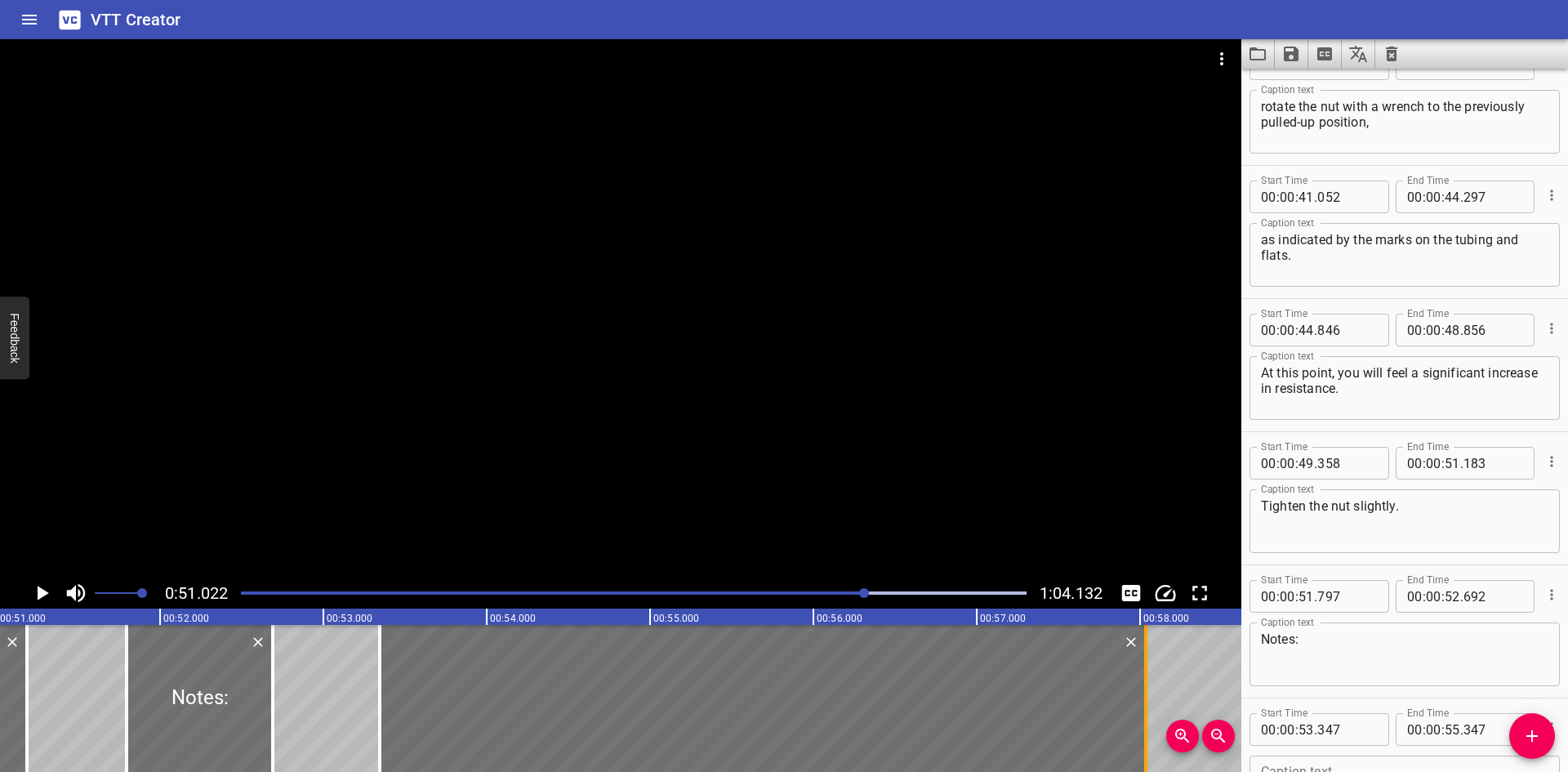
drag, startPoint x: 707, startPoint y: 705, endPoint x: 1147, endPoint y: 707, distance: 440.0
click at [1147, 707] on div at bounding box center [1146, 698] width 4 height 147
type input "58"
type input "037"
click at [33, 592] on icon "Play/Pause" at bounding box center [41, 592] width 24 height 24
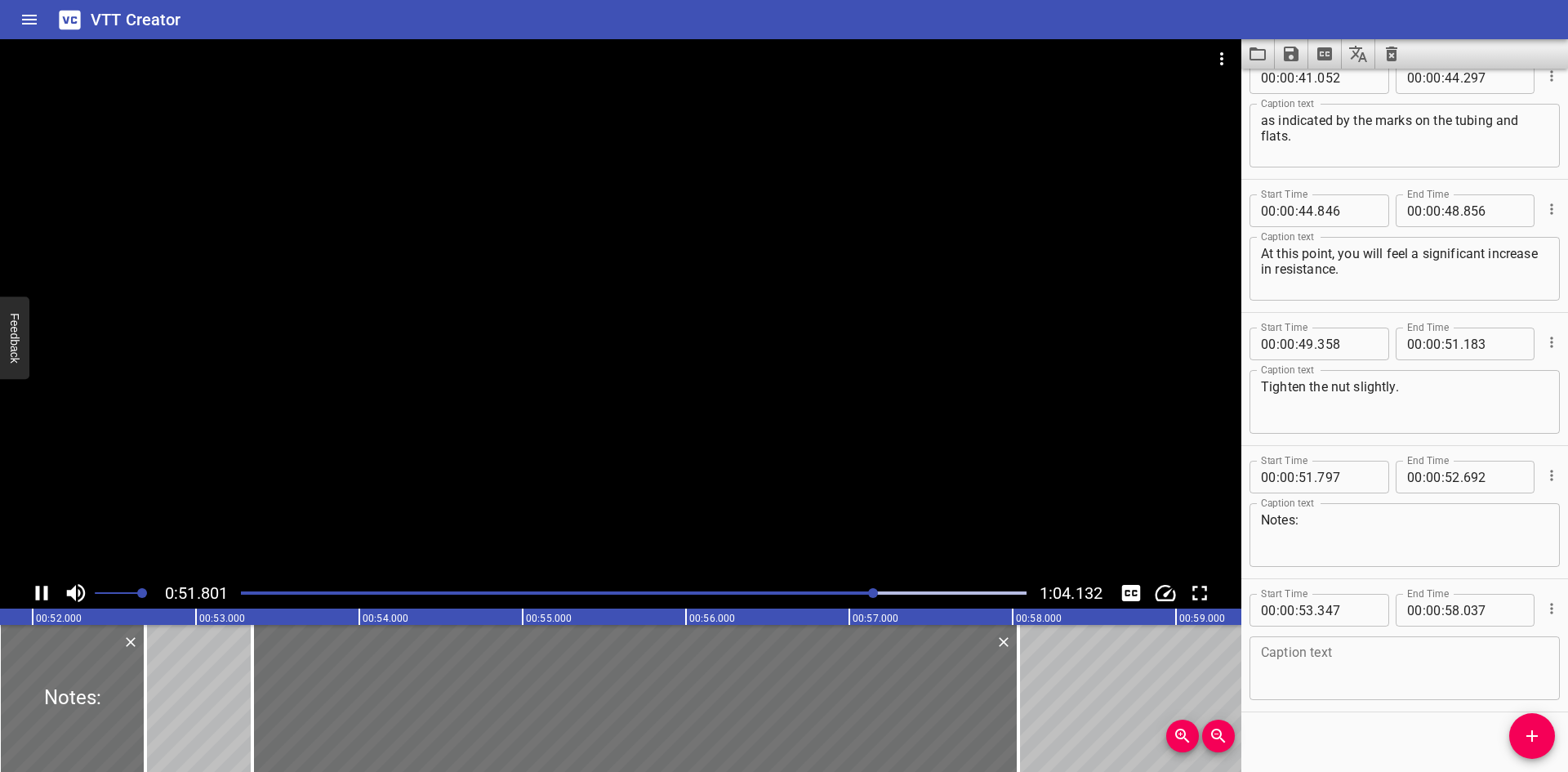
scroll to position [1903, 0]
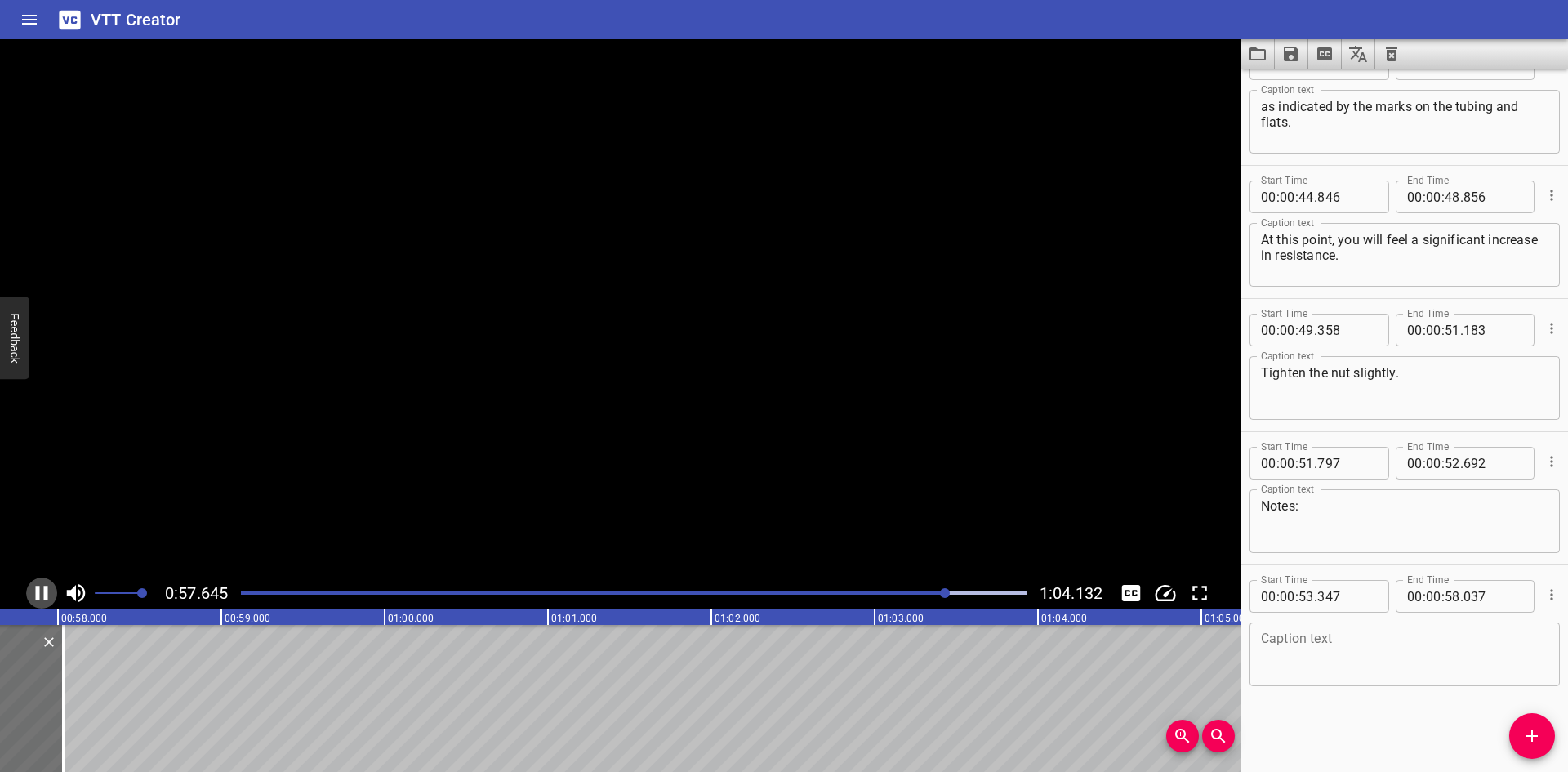
click at [40, 591] on icon "Play/Pause" at bounding box center [41, 592] width 24 height 24
click at [1453, 656] on textarea at bounding box center [1405, 654] width 287 height 47
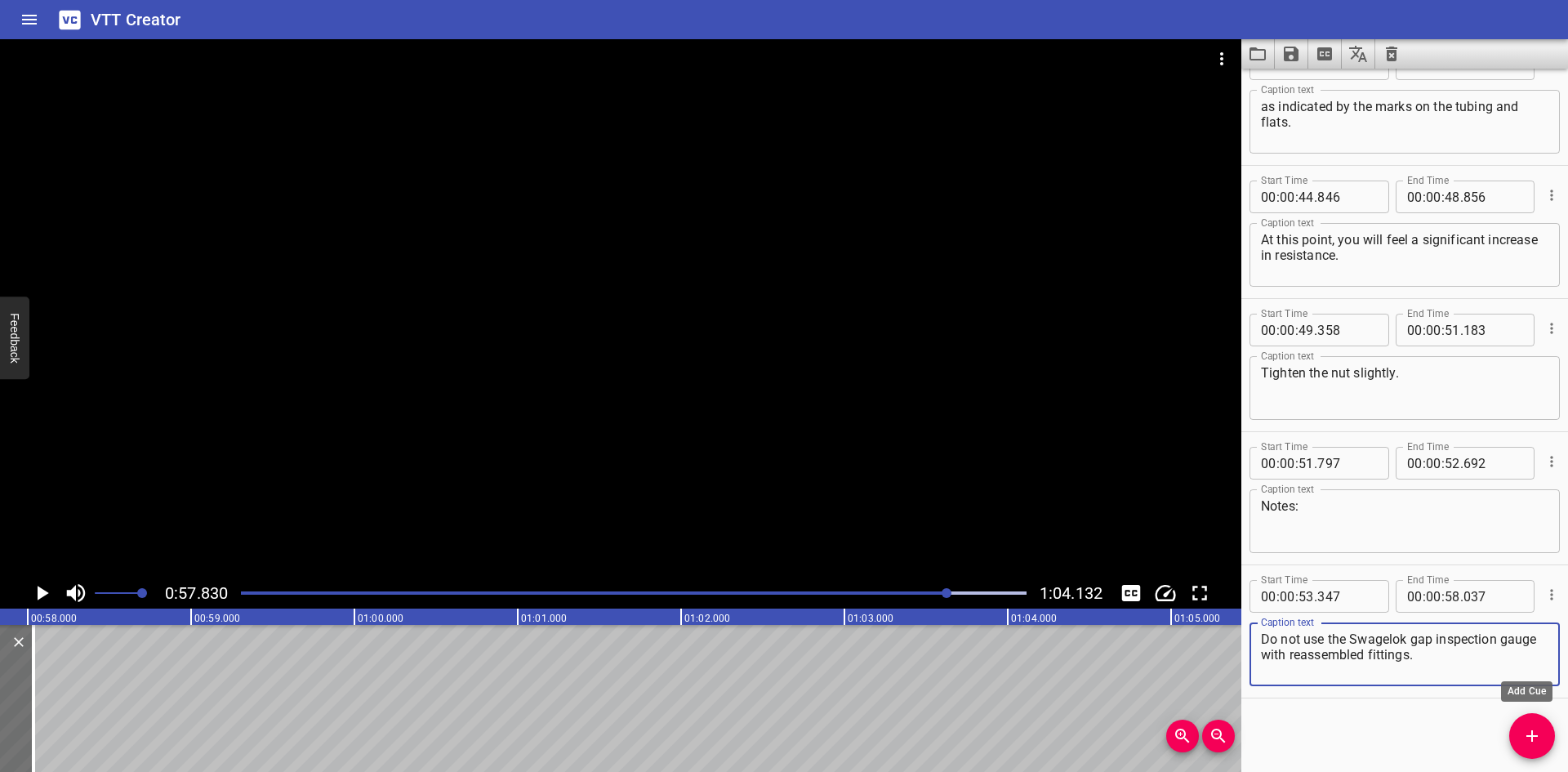
type textarea "Do not use the Swagelok gap inspection gauge with reassembled fittings."
click at [1538, 756] on button "Add Cue" at bounding box center [1532, 735] width 46 height 46
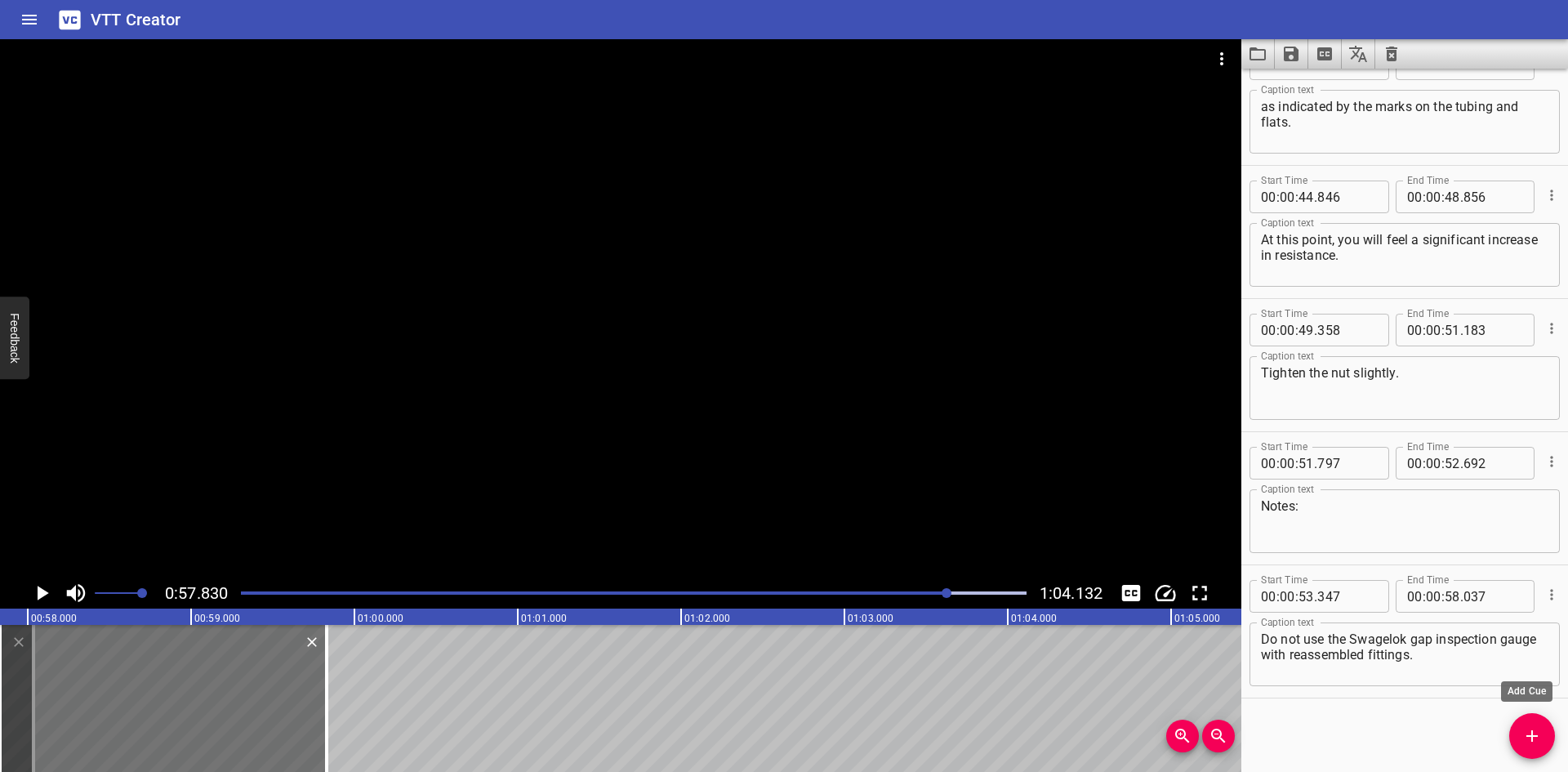
scroll to position [1911, 0]
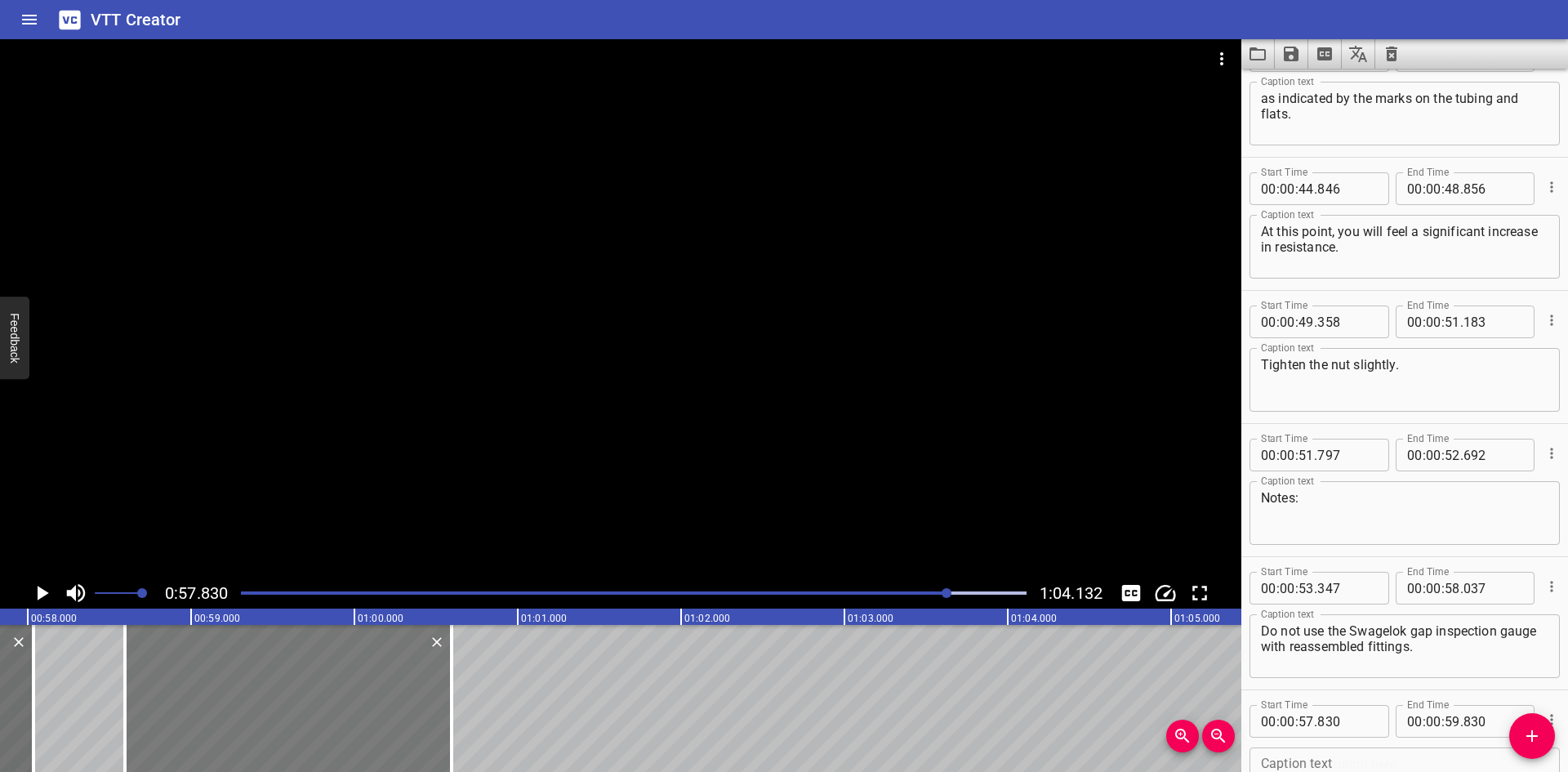
drag, startPoint x: 229, startPoint y: 704, endPoint x: 354, endPoint y: 706, distance: 125.0
click at [354, 706] on div at bounding box center [288, 698] width 327 height 147
type input "58"
type input "595"
type input "01"
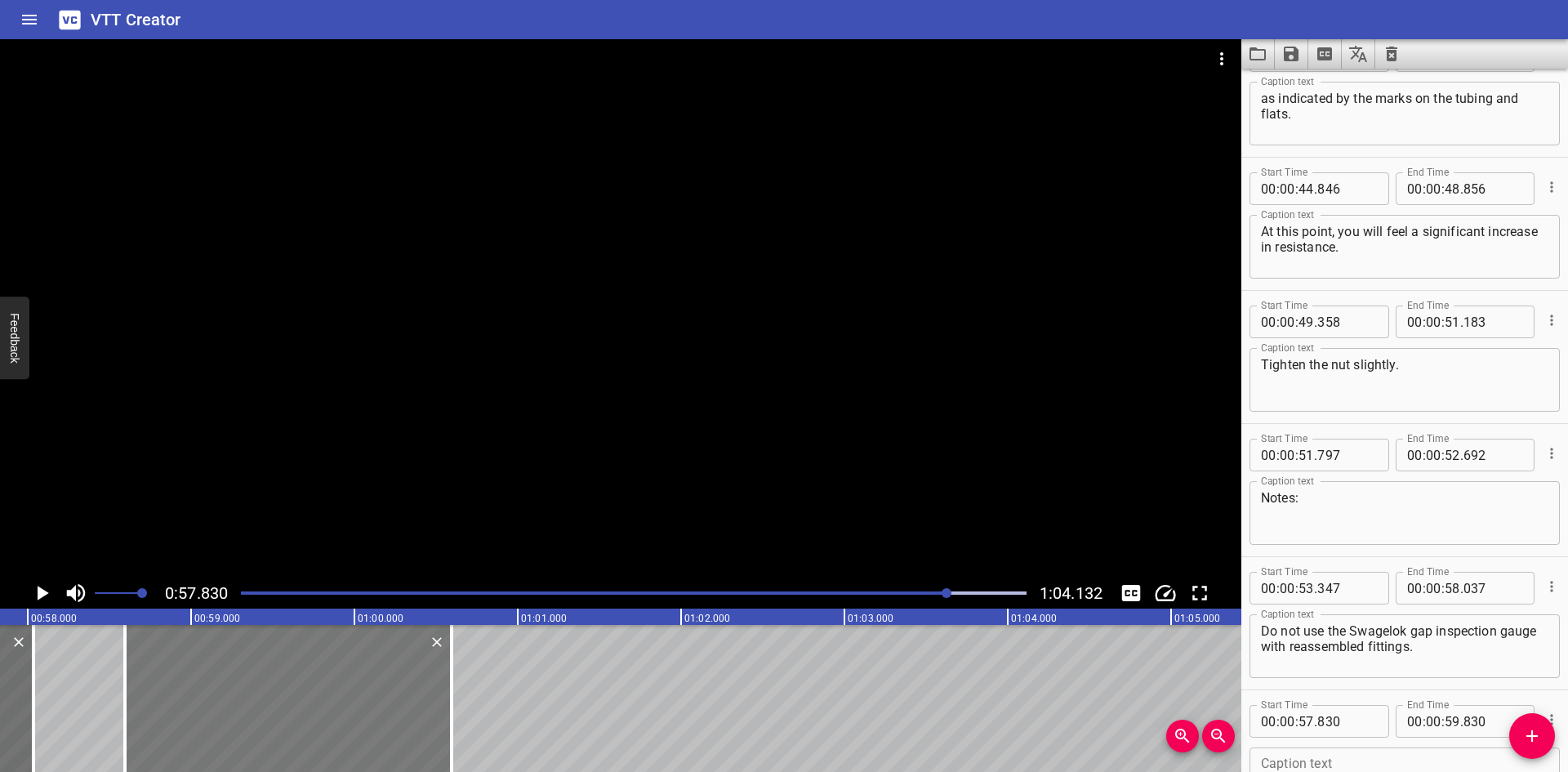
type input "00"
type input "595"
drag, startPoint x: 411, startPoint y: 693, endPoint x: 403, endPoint y: 695, distance: 8.2
click at [403, 695] on div at bounding box center [277, 698] width 327 height 147
type input "530"
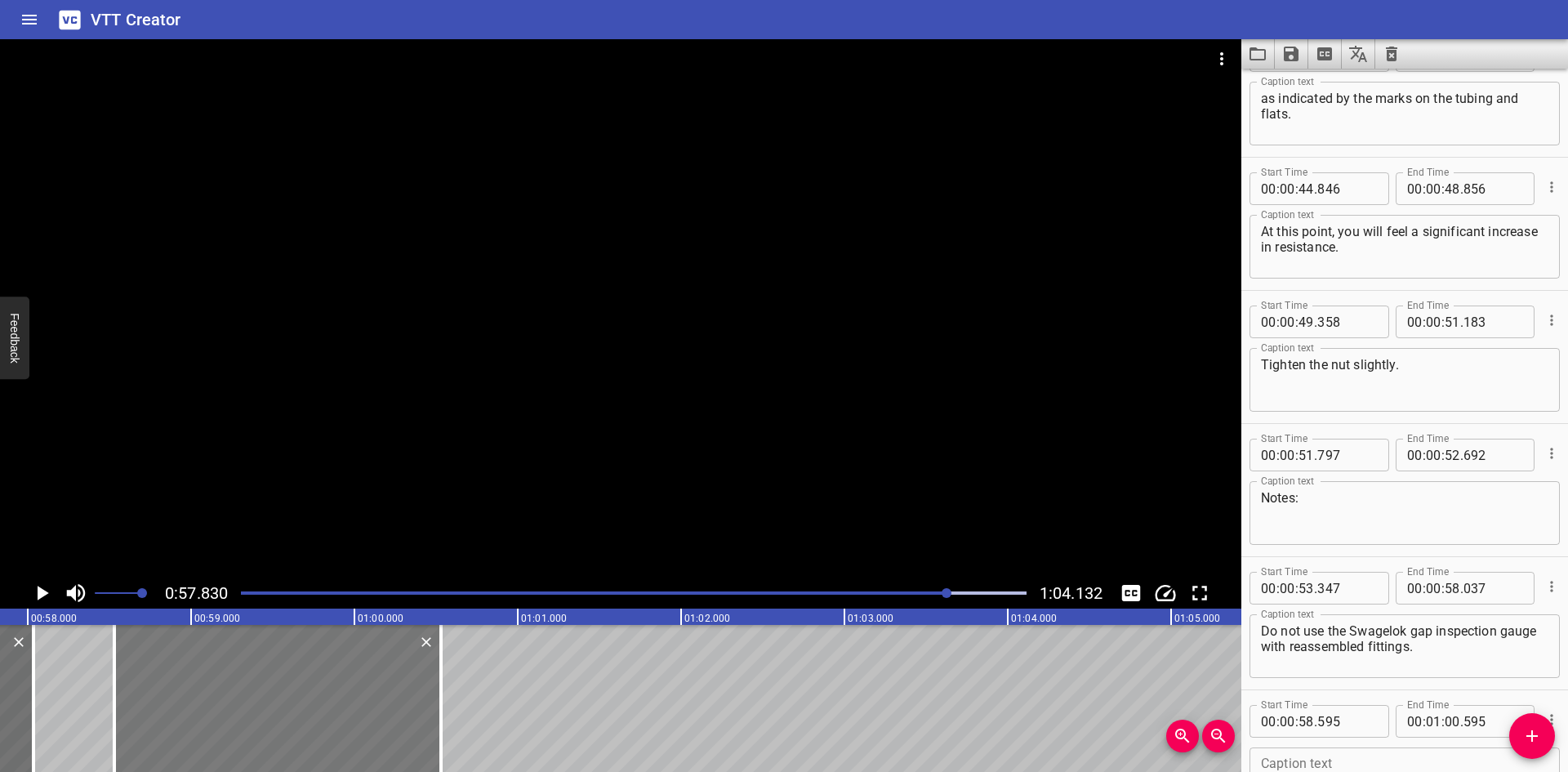
type input "530"
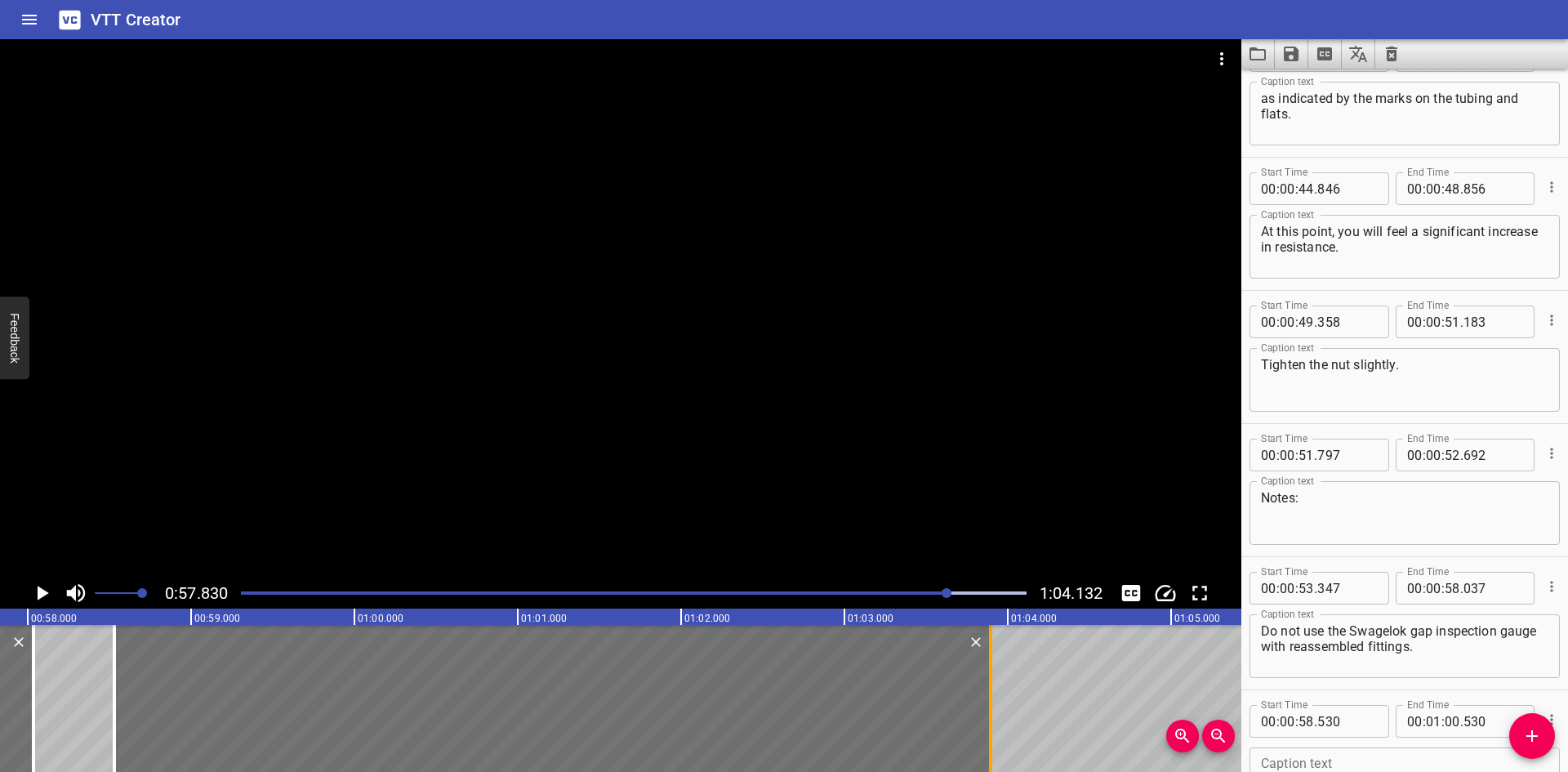
drag, startPoint x: 441, startPoint y: 689, endPoint x: 990, endPoint y: 706, distance: 549.3
click at [990, 706] on div at bounding box center [991, 698] width 4 height 147
type input "03"
type input "895"
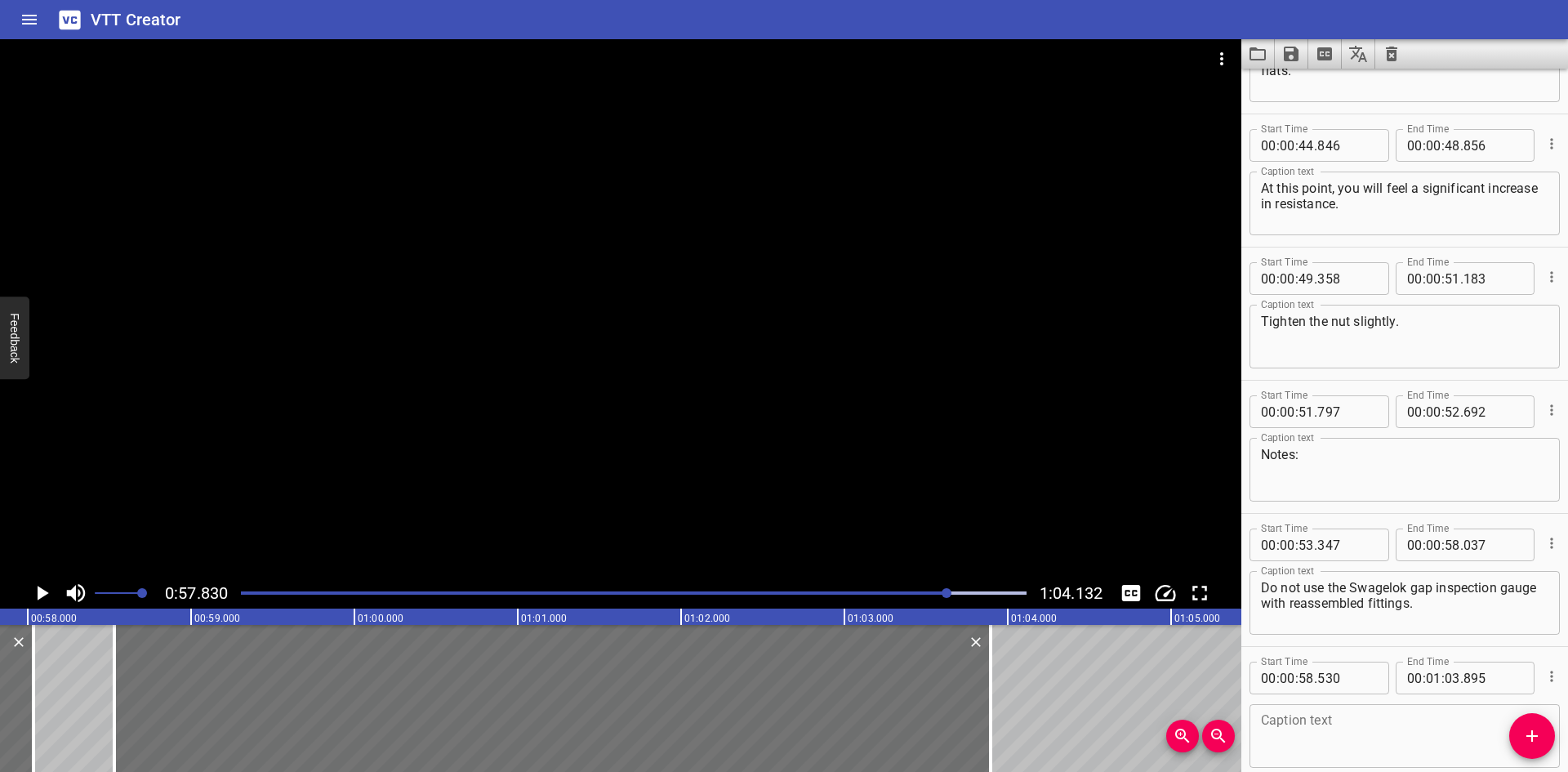
scroll to position [1993, 0]
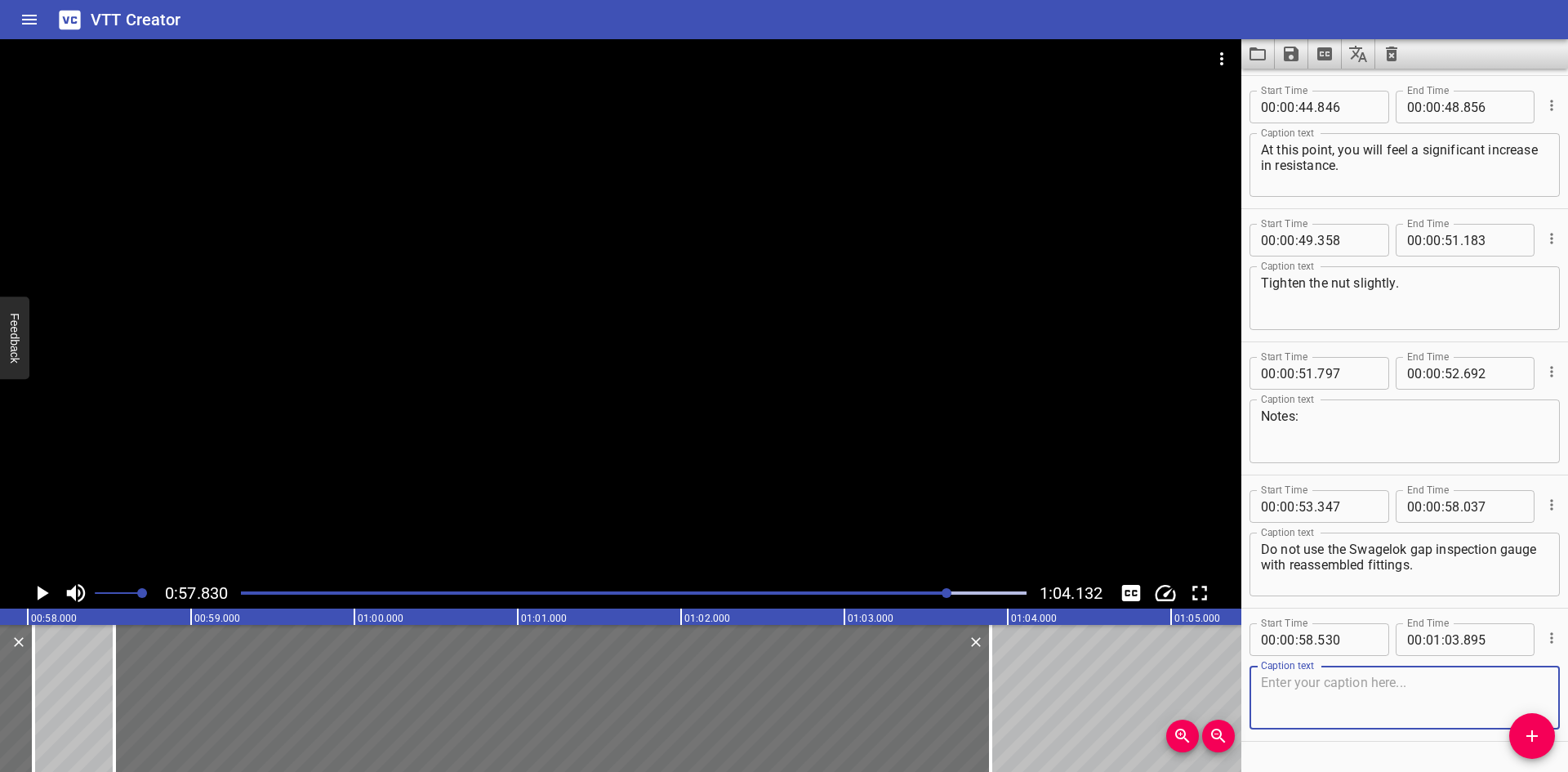
click at [1380, 711] on textarea at bounding box center [1405, 698] width 287 height 47
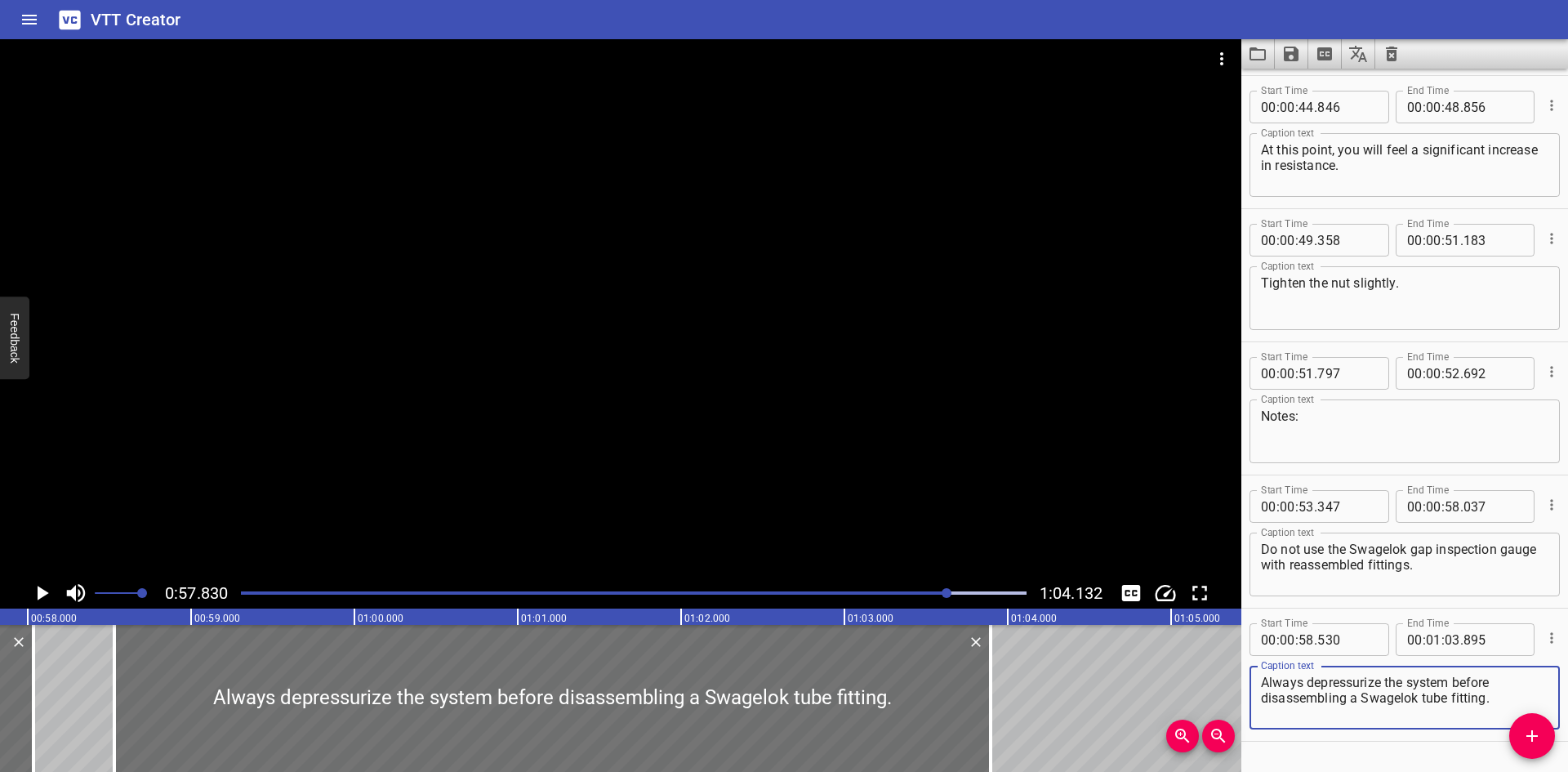
type textarea "Always depressurize the system before disassembling a Swagelok tube fitting."
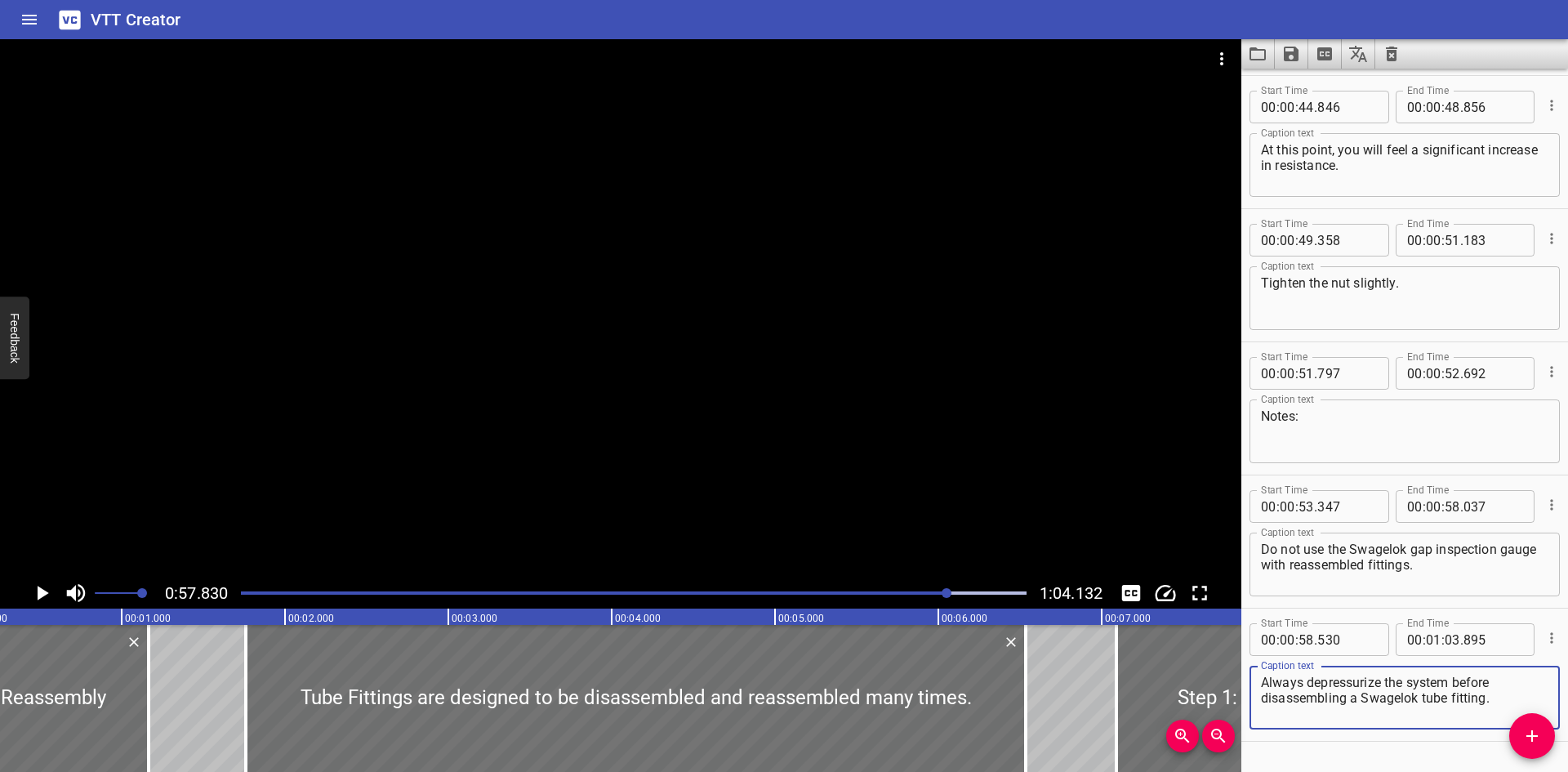
scroll to position [0, 0]
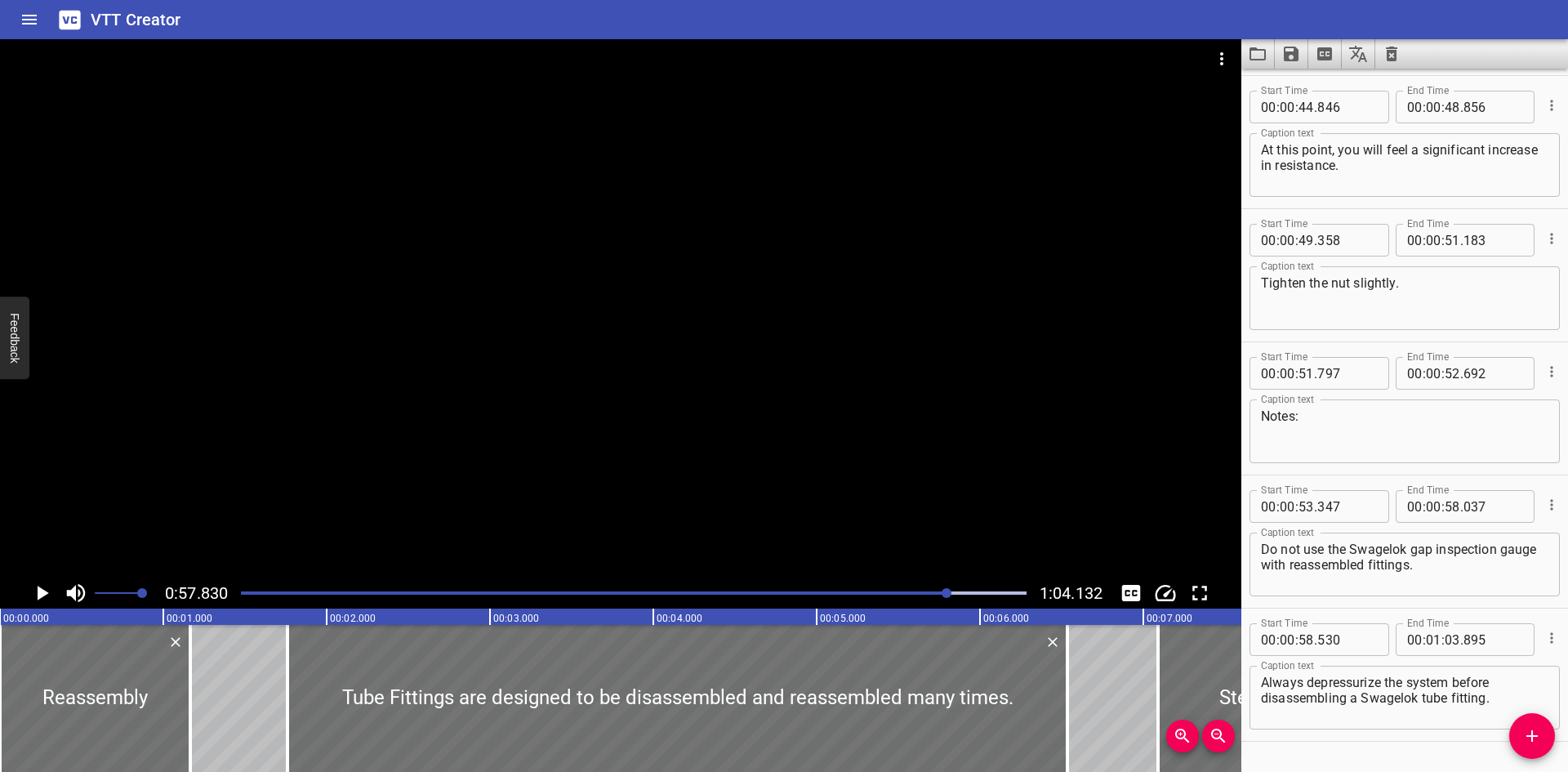
click at [244, 592] on div "Play progress" at bounding box center [556, 593] width 785 height 4
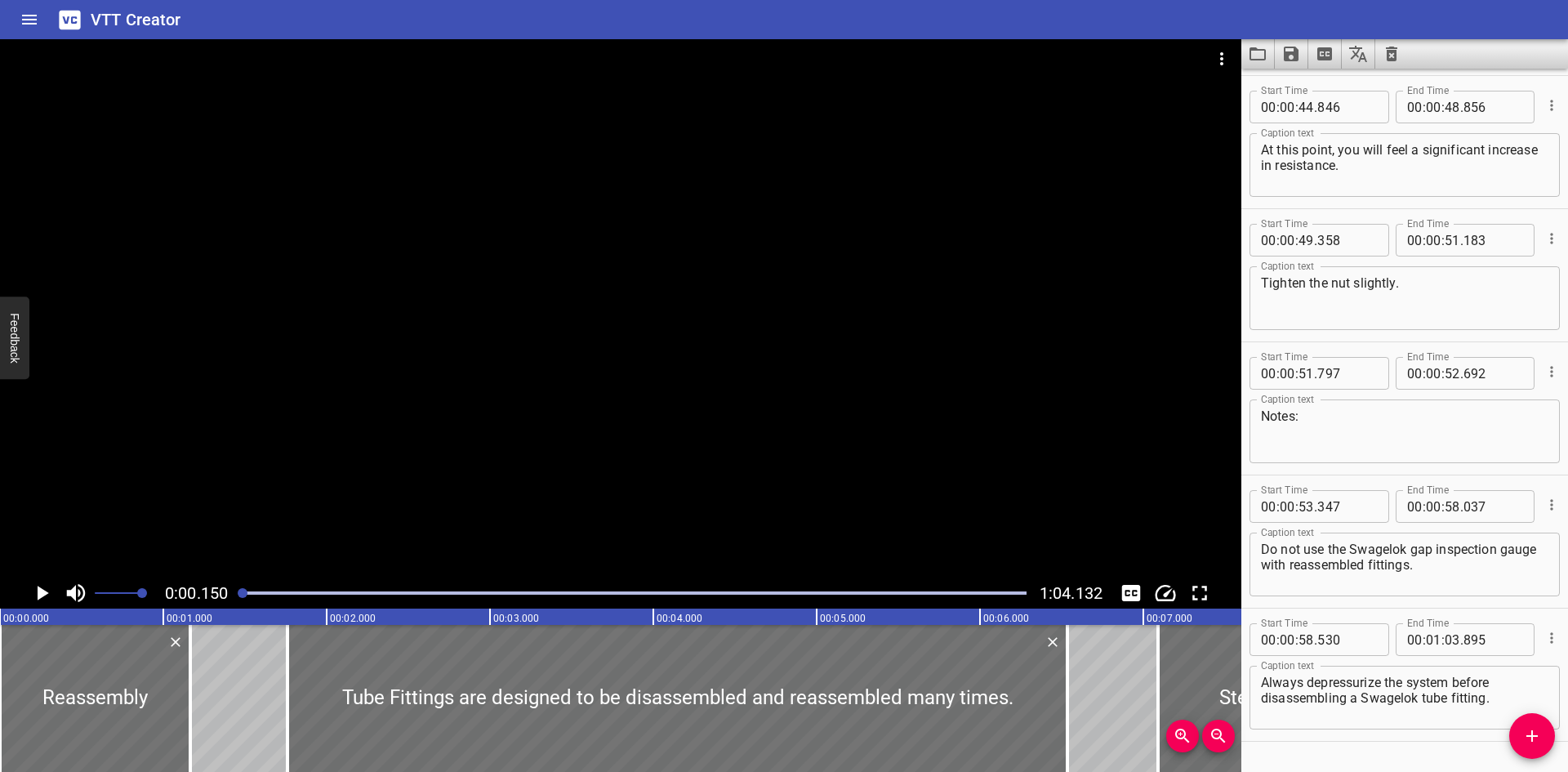
scroll to position [2037, 0]
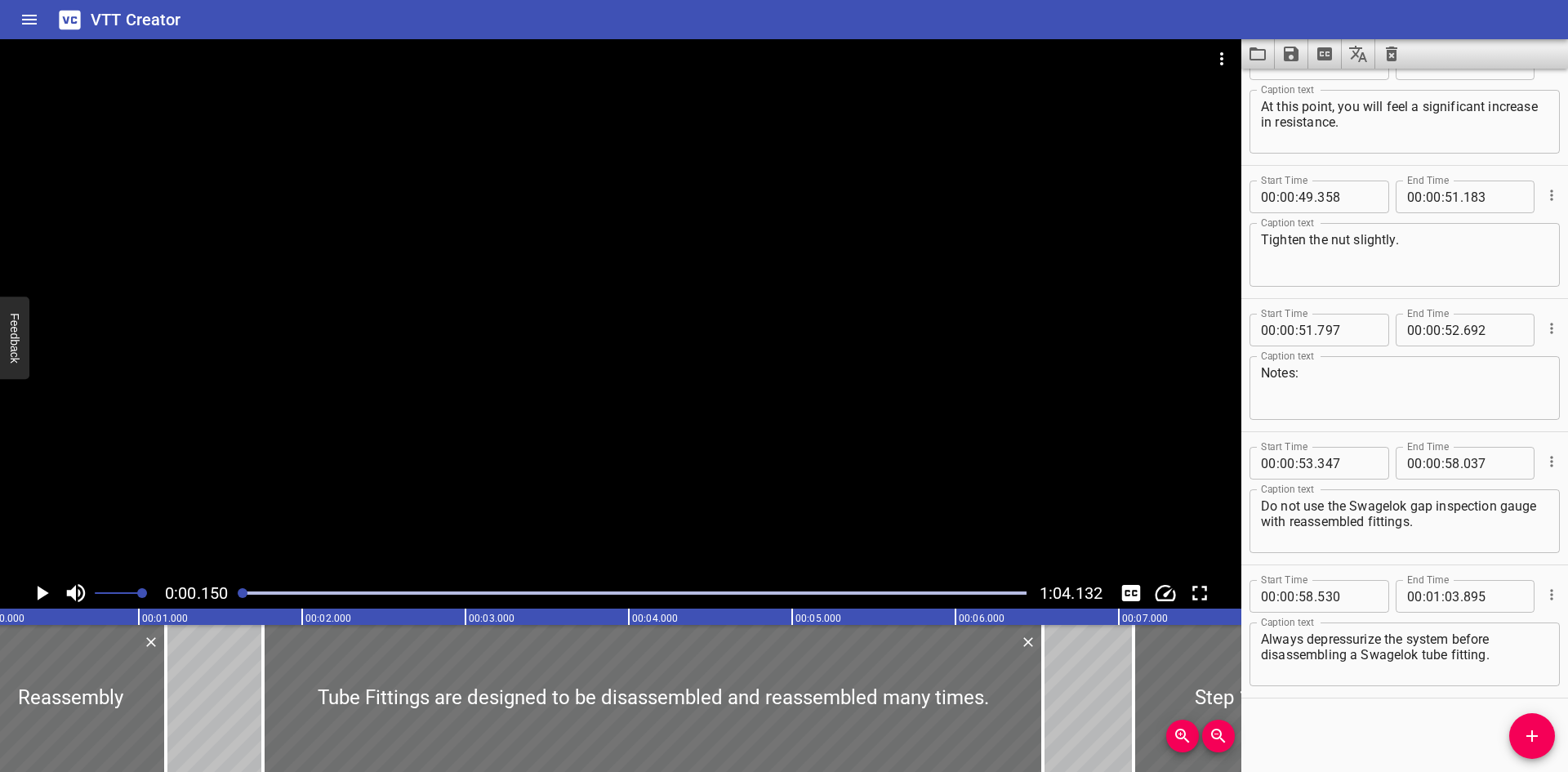
click at [51, 587] on icon "Play/Pause" at bounding box center [41, 592] width 24 height 24
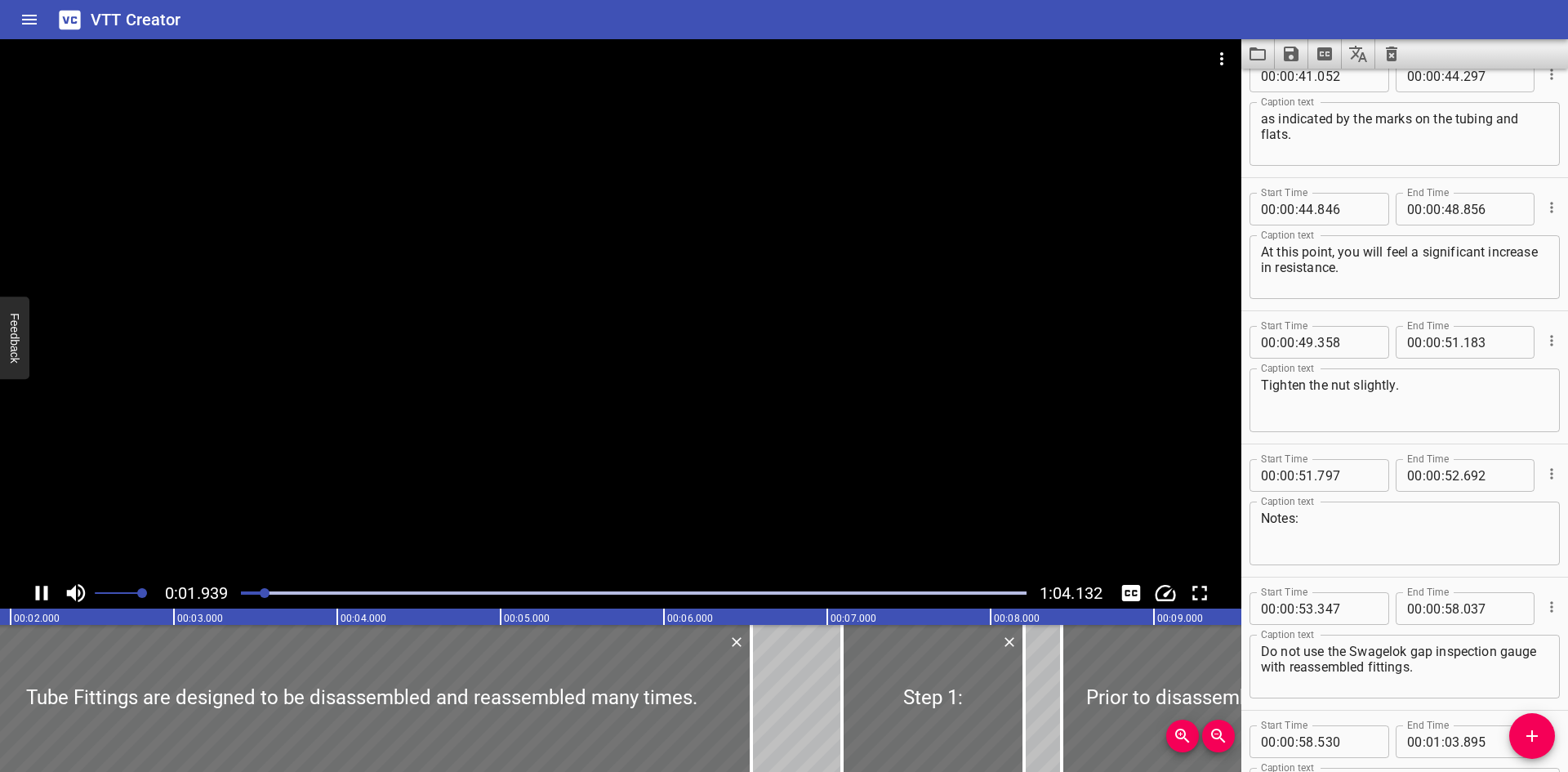
scroll to position [508, 0]
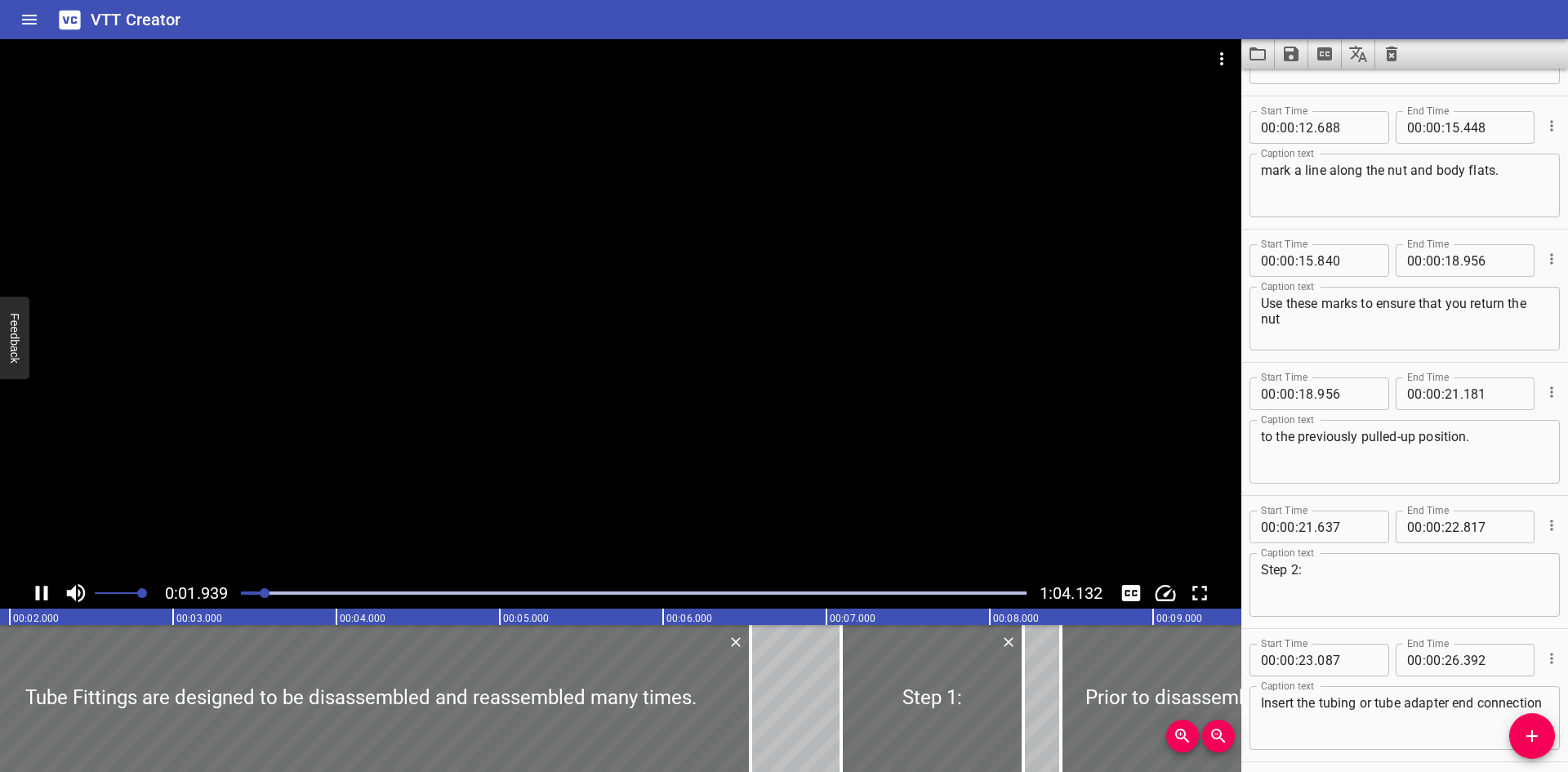
click at [117, 596] on span at bounding box center [118, 592] width 48 height 22
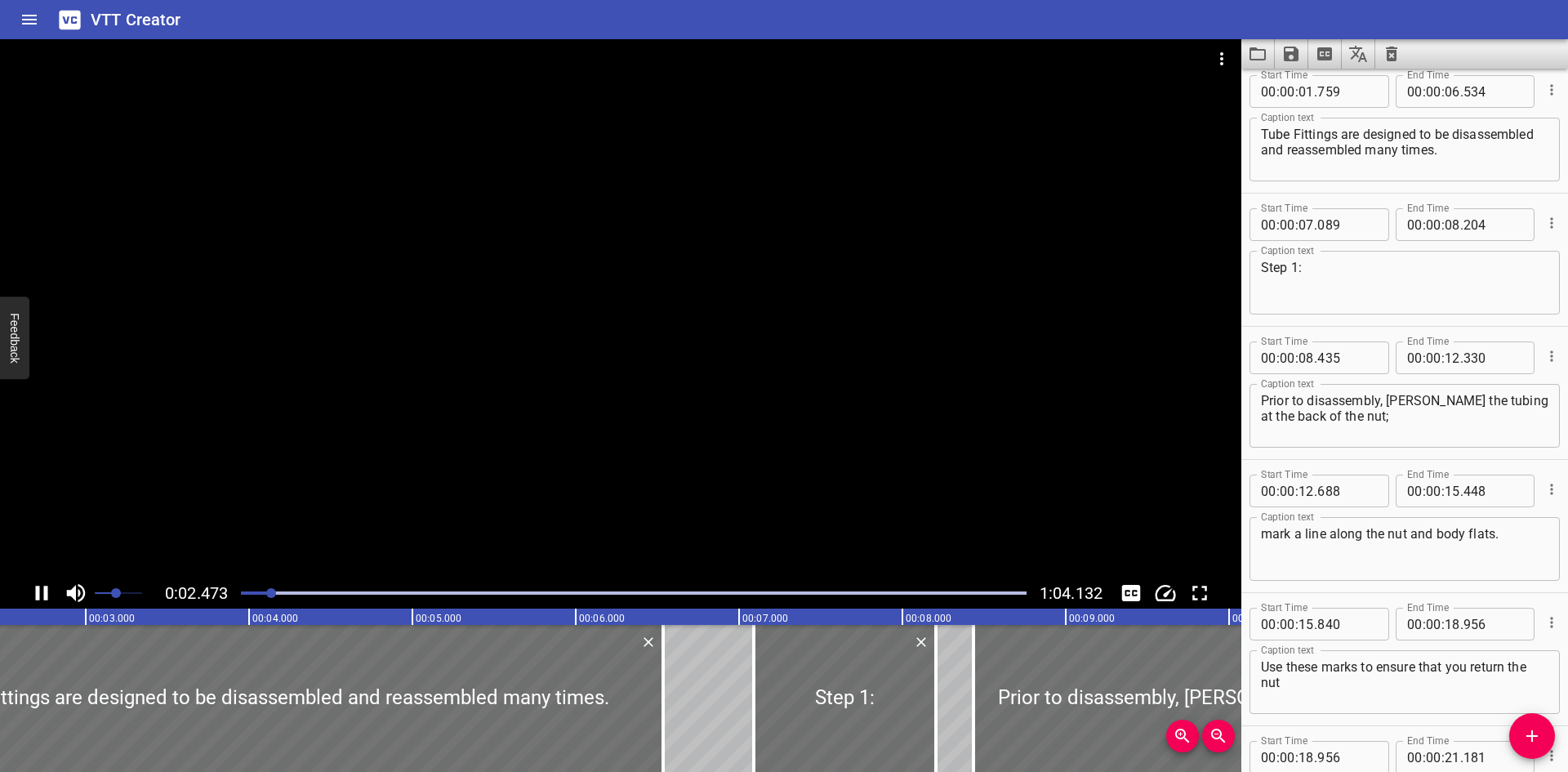
scroll to position [133, 0]
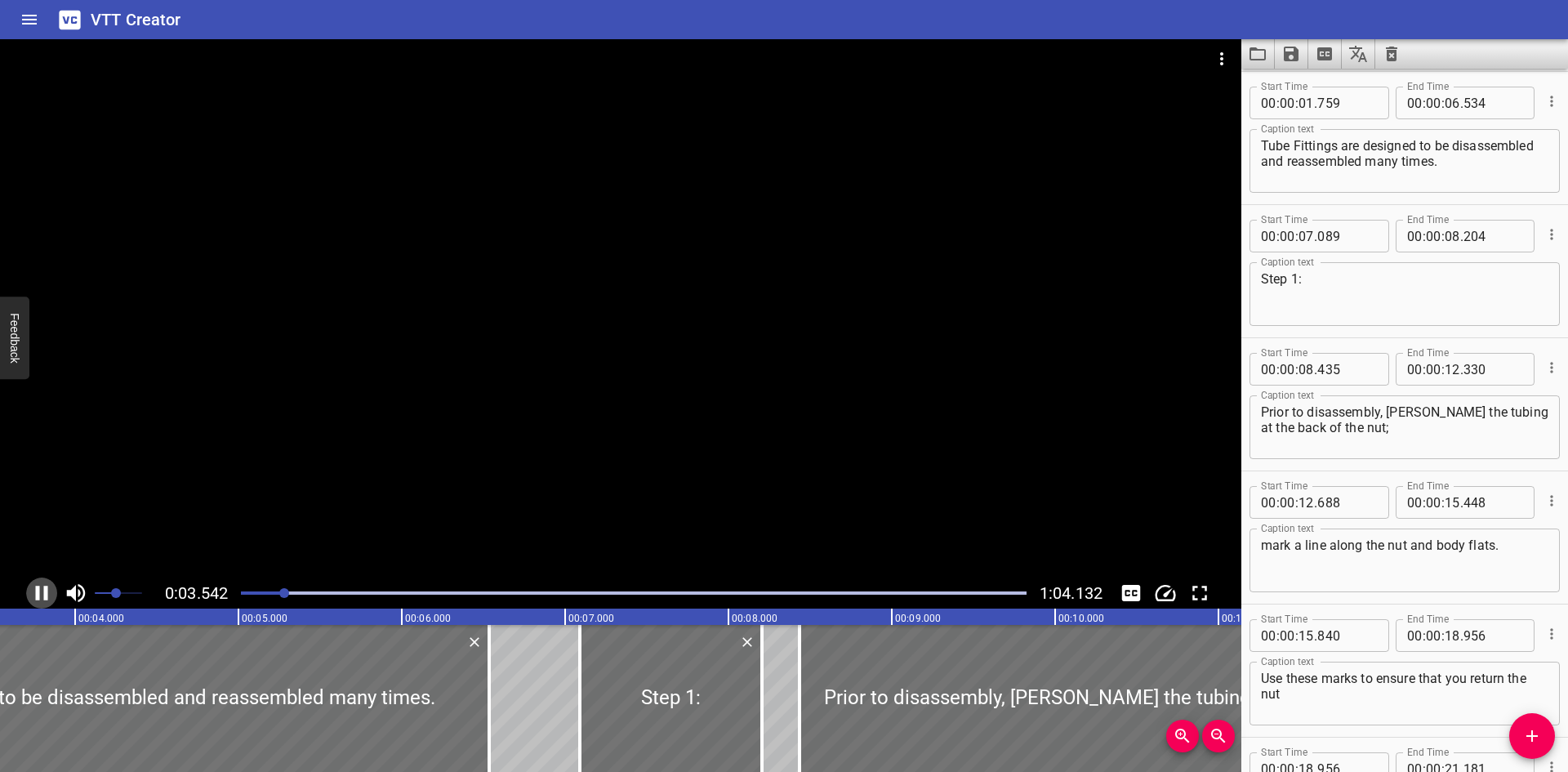
click at [48, 595] on icon "Play/Pause" at bounding box center [41, 592] width 24 height 24
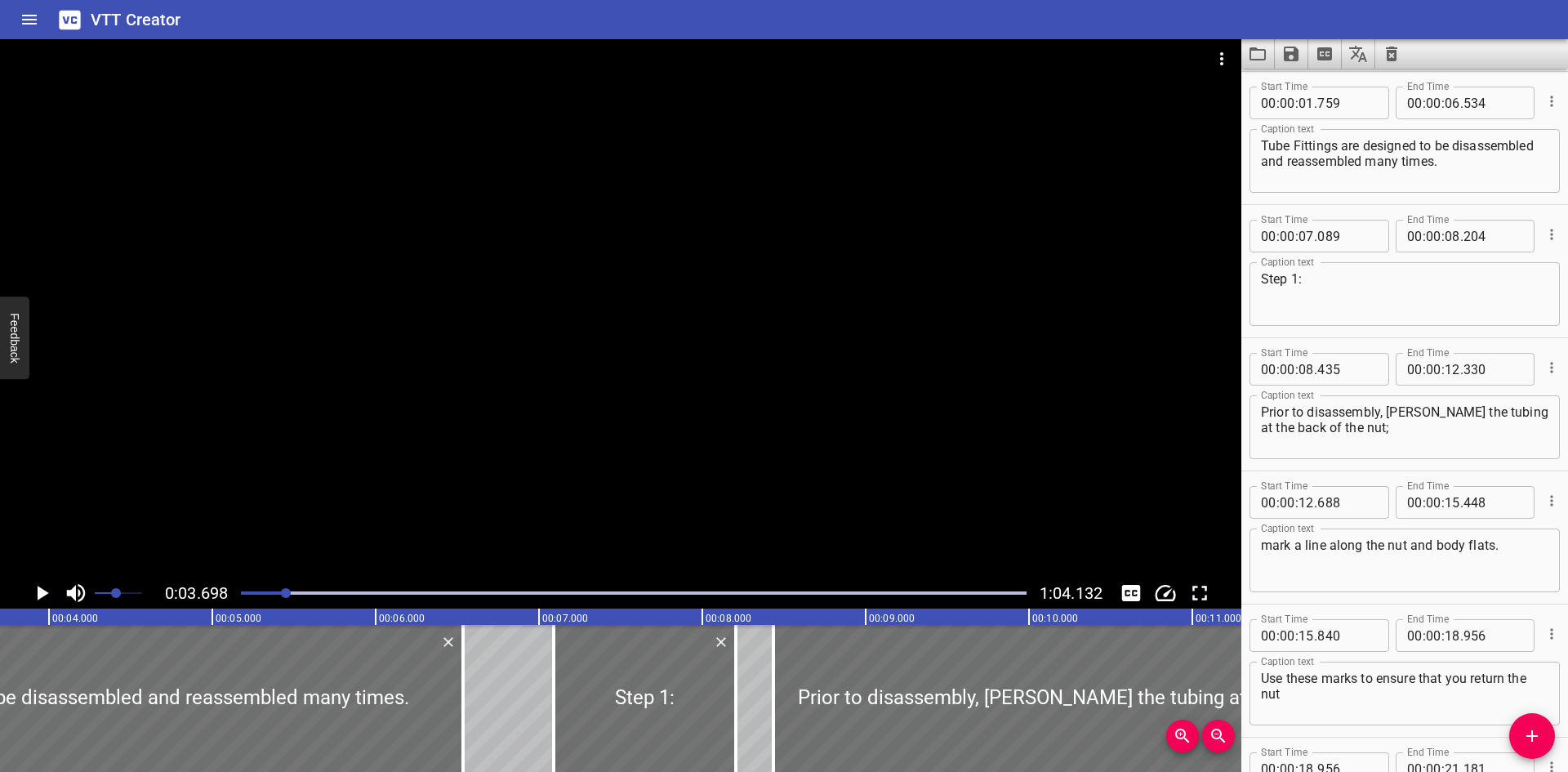
click at [467, 340] on div at bounding box center [620, 309] width 1241 height 539
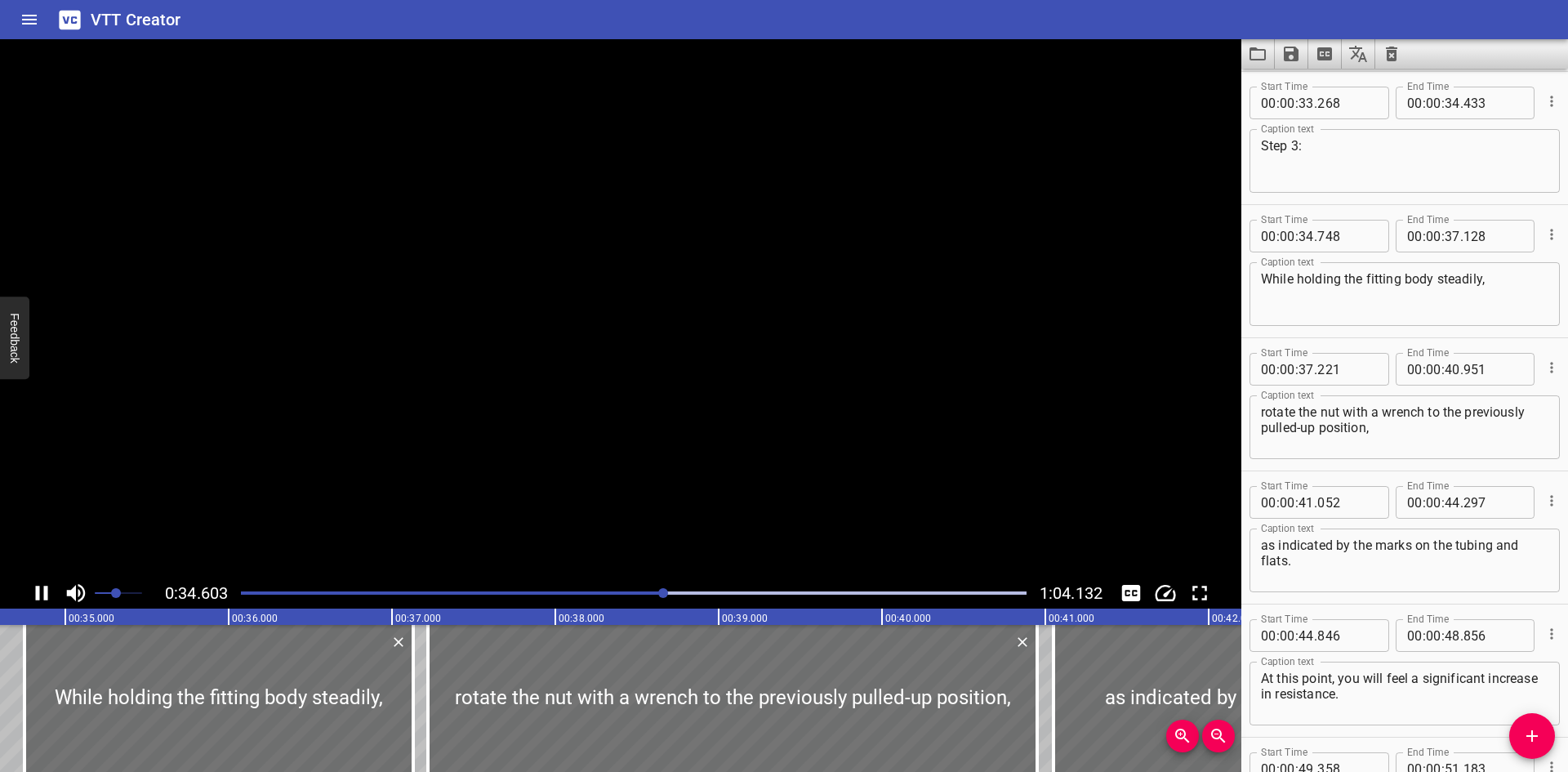
scroll to position [0, 0]
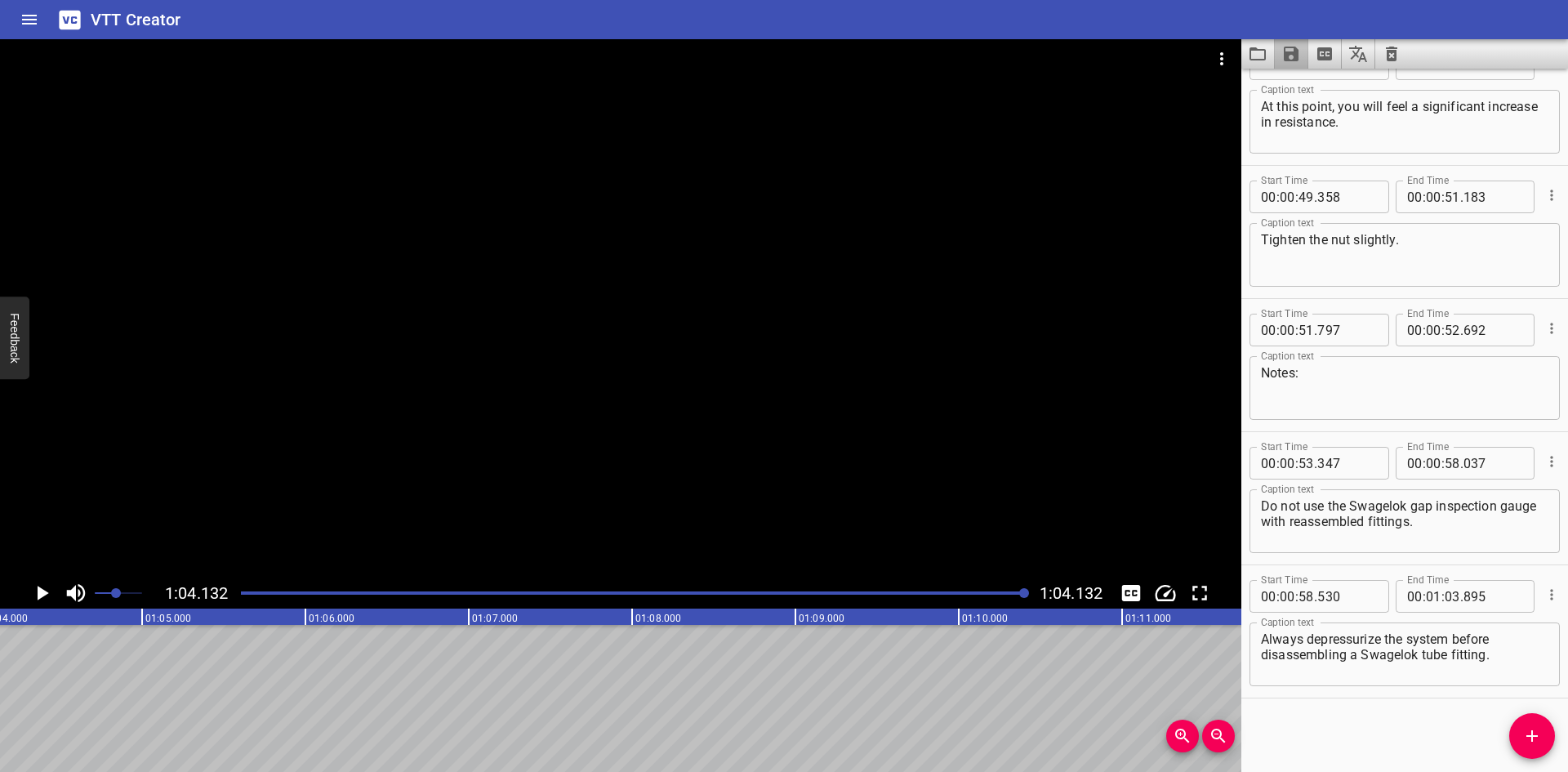
click at [1292, 55] on icon "Save captions to file" at bounding box center [1292, 54] width 14 height 14
click at [1308, 90] on li "Save to VTT file" at bounding box center [1336, 90] width 120 height 30
drag, startPoint x: 186, startPoint y: 17, endPoint x: 1244, endPoint y: 48, distance: 1058.5
click at [1244, 48] on button "Load captions from file" at bounding box center [1257, 54] width 33 height 30
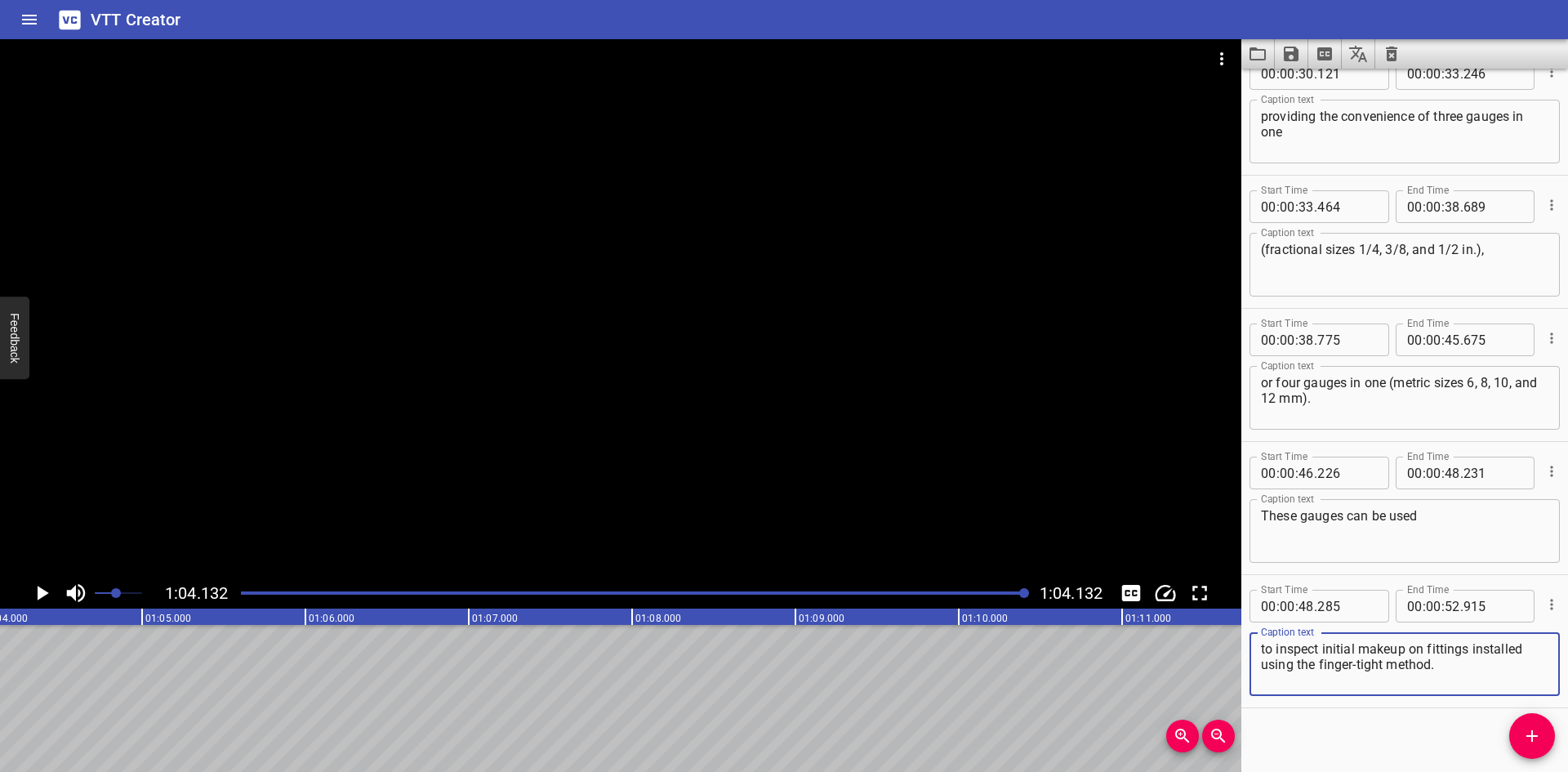
scroll to position [1104, 0]
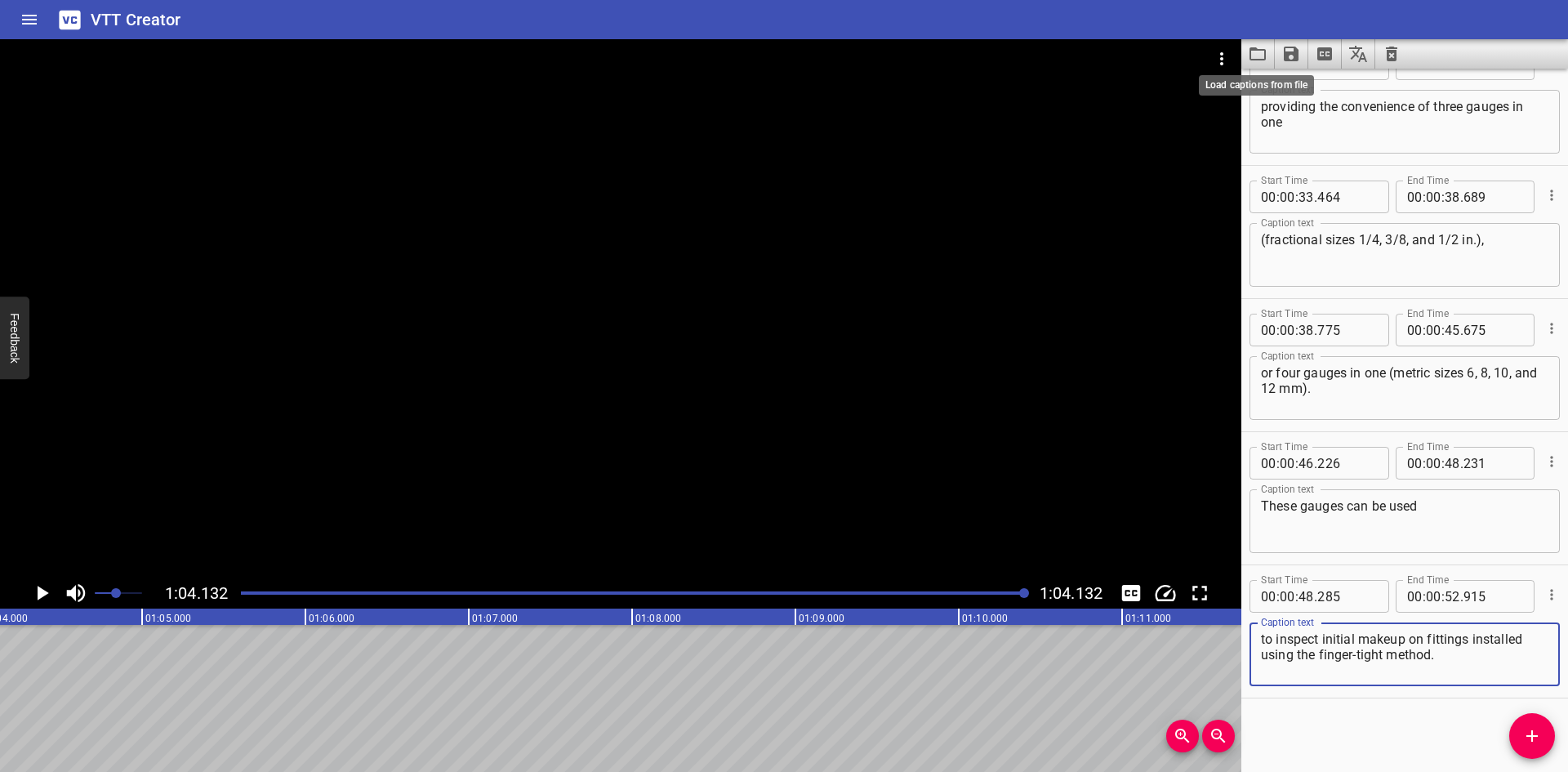
click at [1256, 48] on icon "Load captions from file" at bounding box center [1257, 54] width 16 height 13
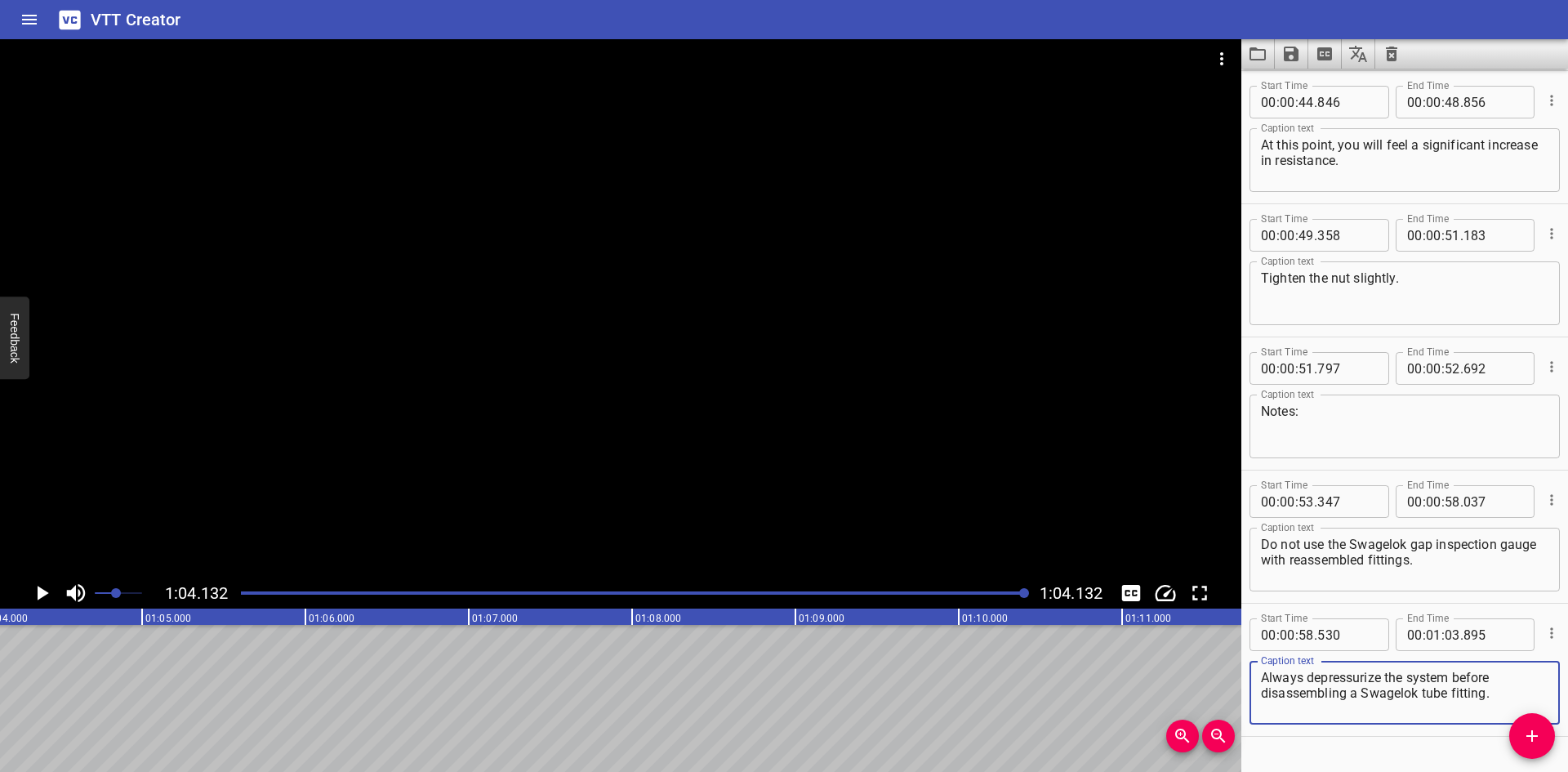
scroll to position [2037, 0]
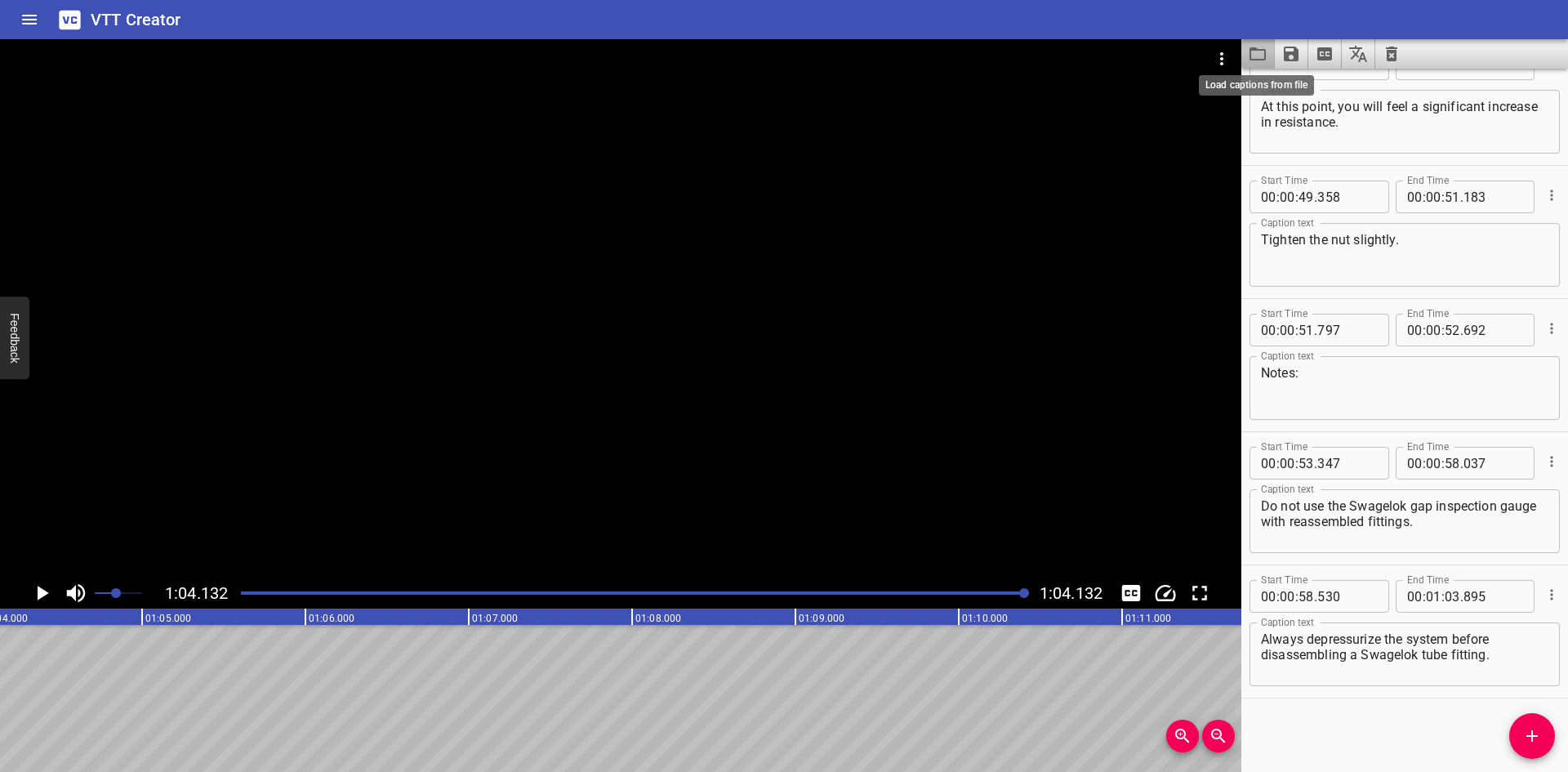
click at [1260, 61] on icon "Load captions from file" at bounding box center [1258, 54] width 20 height 20
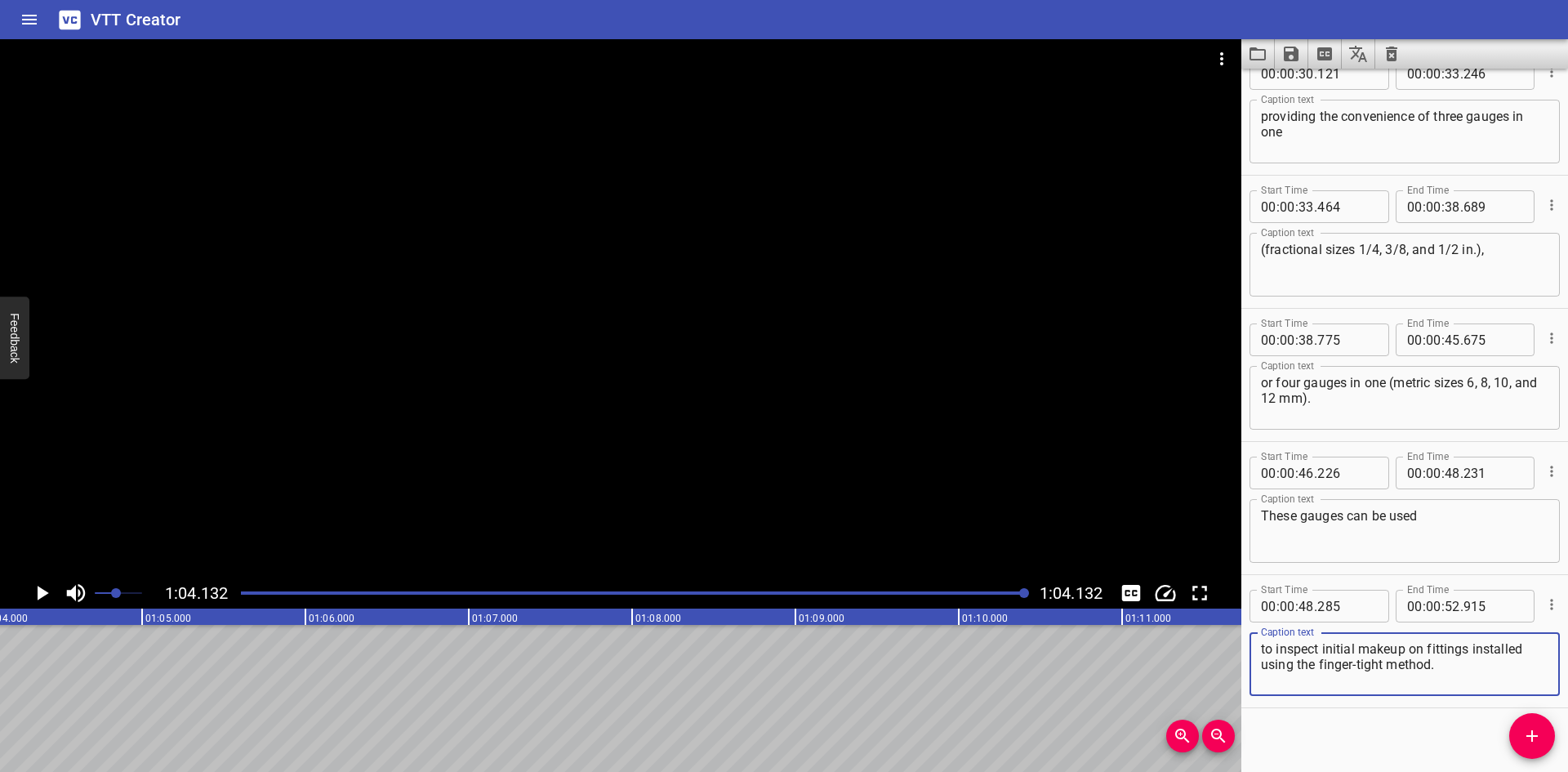
scroll to position [1104, 0]
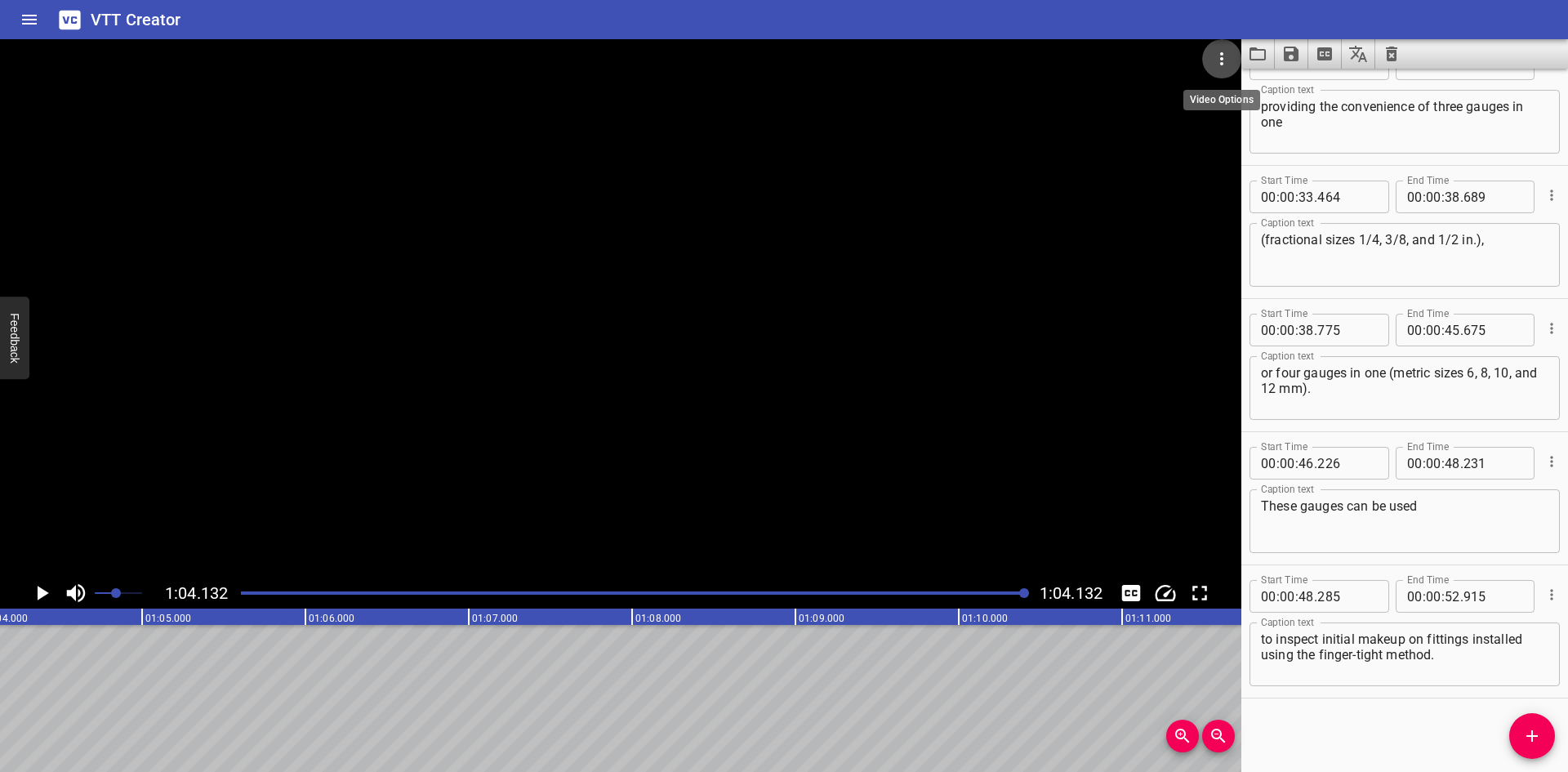
click at [1223, 62] on icon "Video Options" at bounding box center [1222, 59] width 20 height 20
click at [1234, 68] on li "Select New Video File..." at bounding box center [1283, 60] width 162 height 30
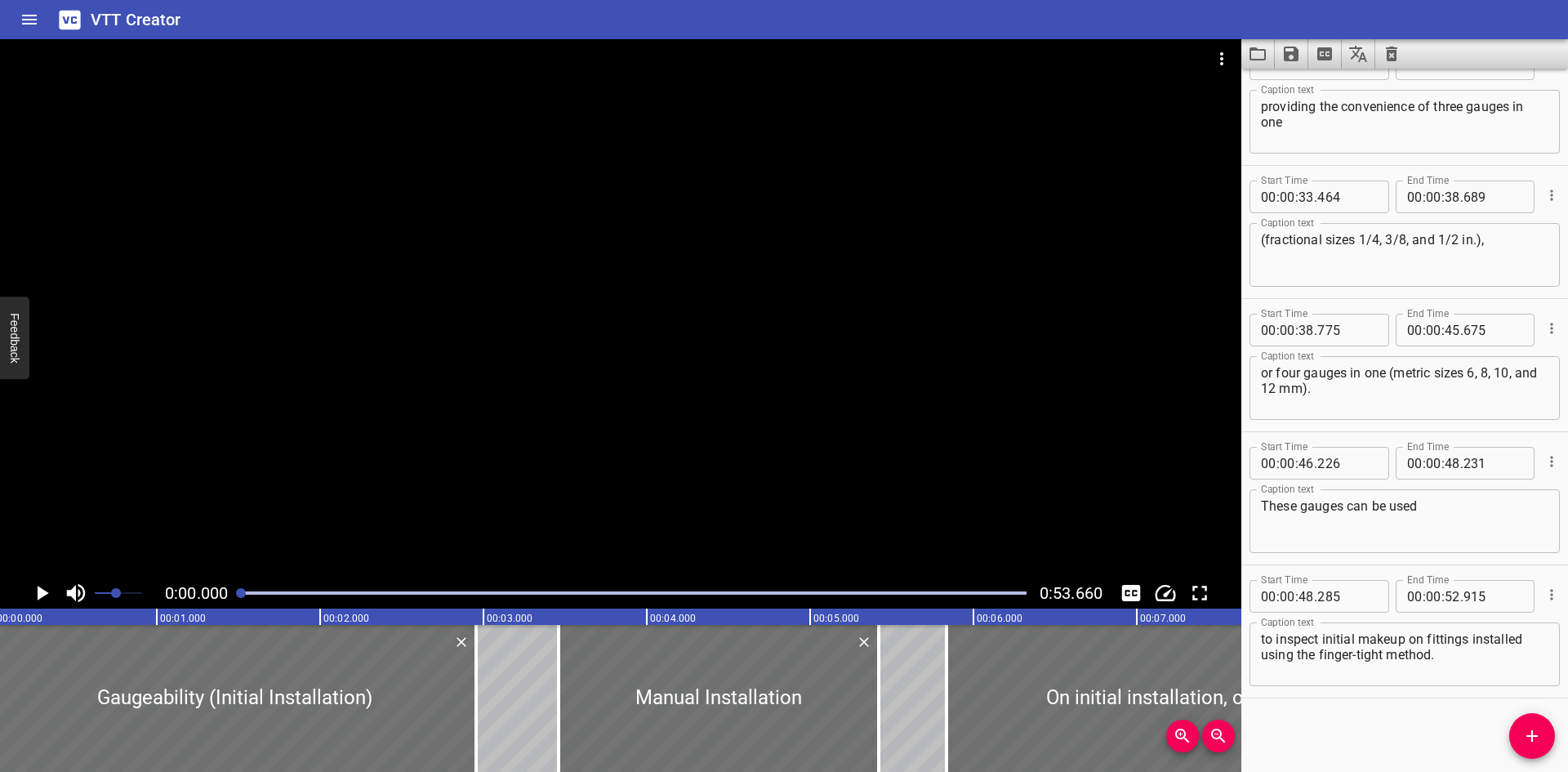
scroll to position [0, 0]
click at [431, 344] on div at bounding box center [620, 309] width 1241 height 539
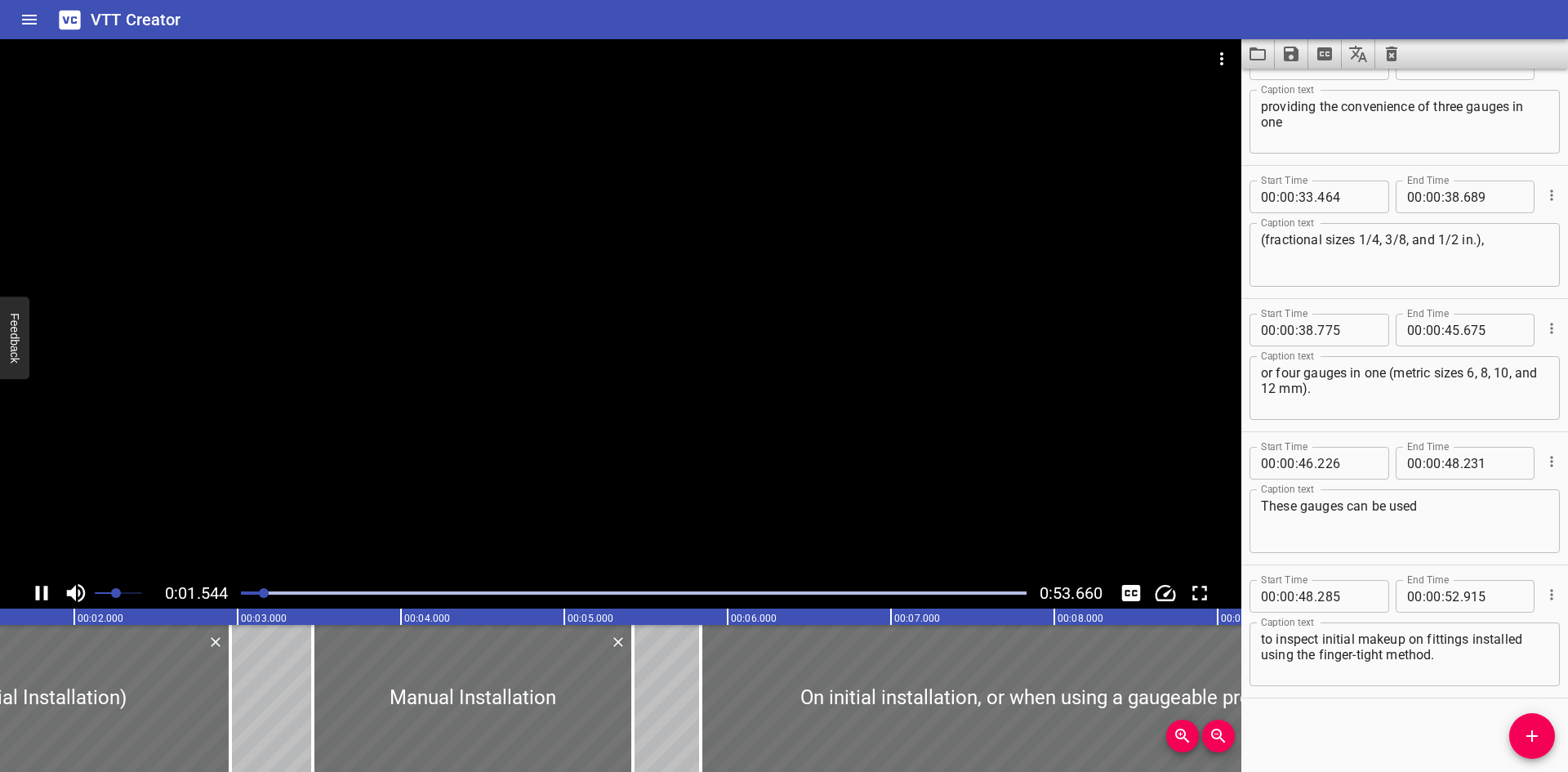
click at [111, 594] on span "Set video volume" at bounding box center [116, 592] width 10 height 10
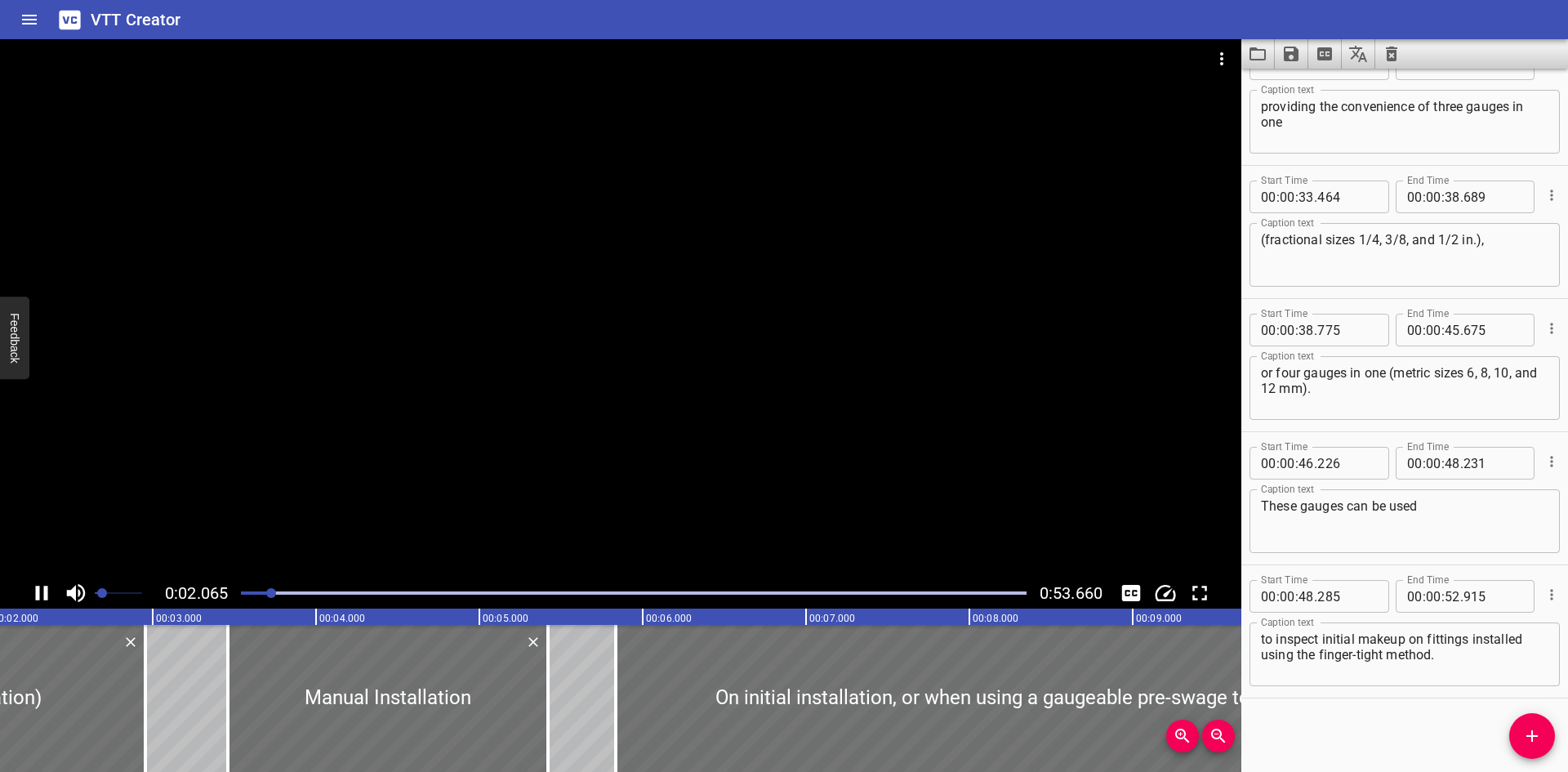
click at [102, 595] on span "Set video volume" at bounding box center [101, 592] width 10 height 10
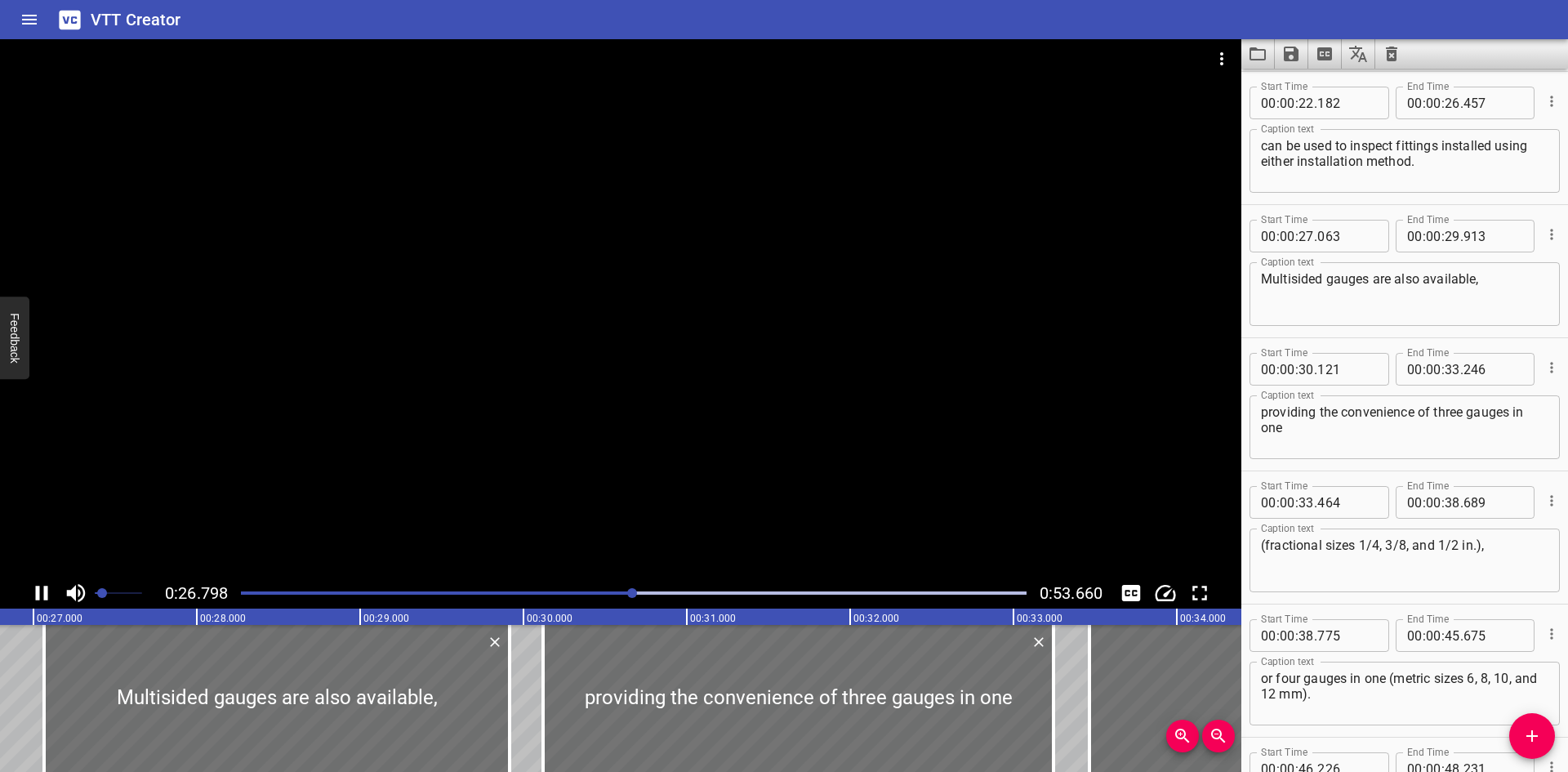
scroll to position [0, 4420]
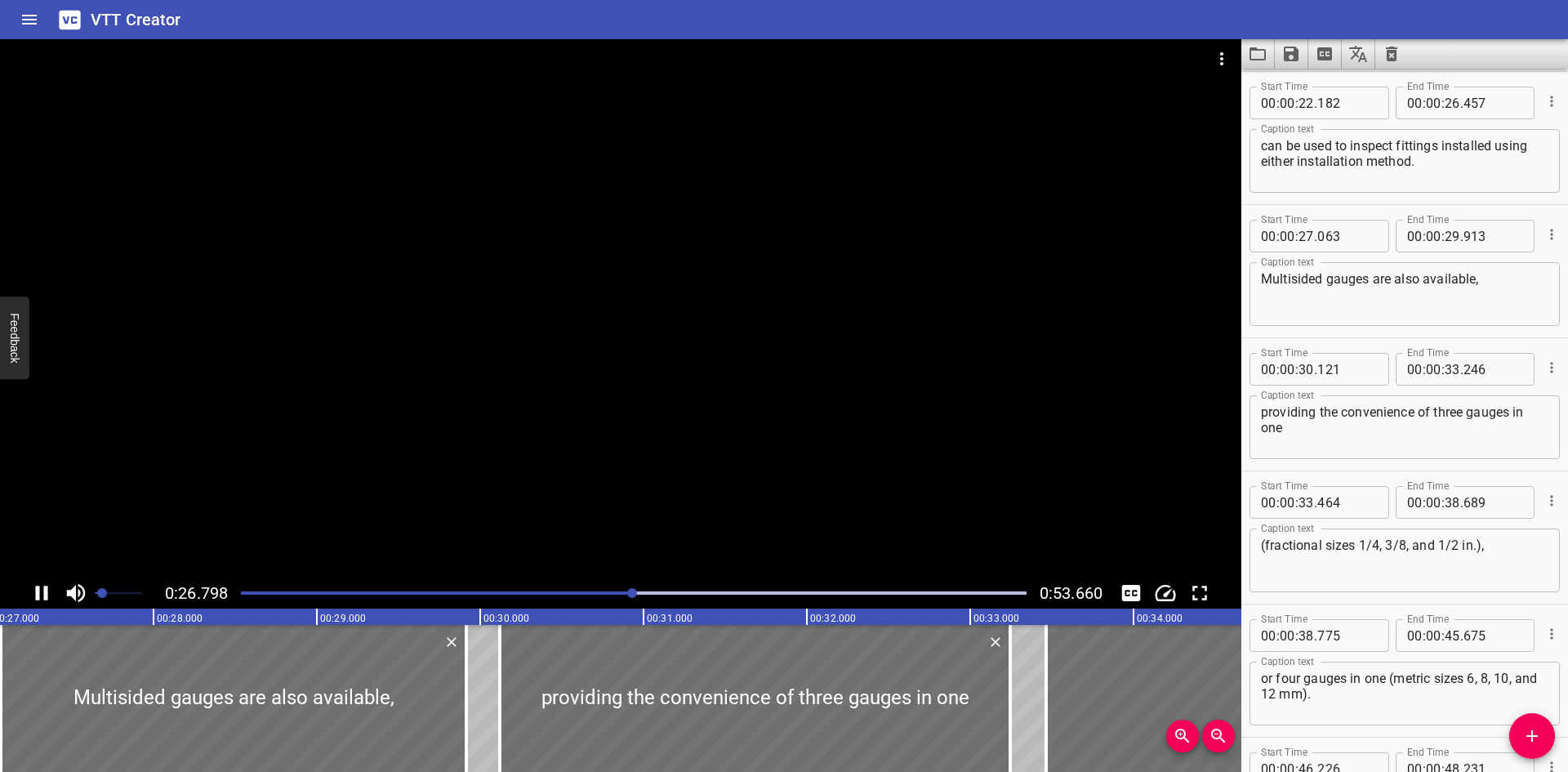
drag, startPoint x: 666, startPoint y: 462, endPoint x: 653, endPoint y: 464, distance: 13.2
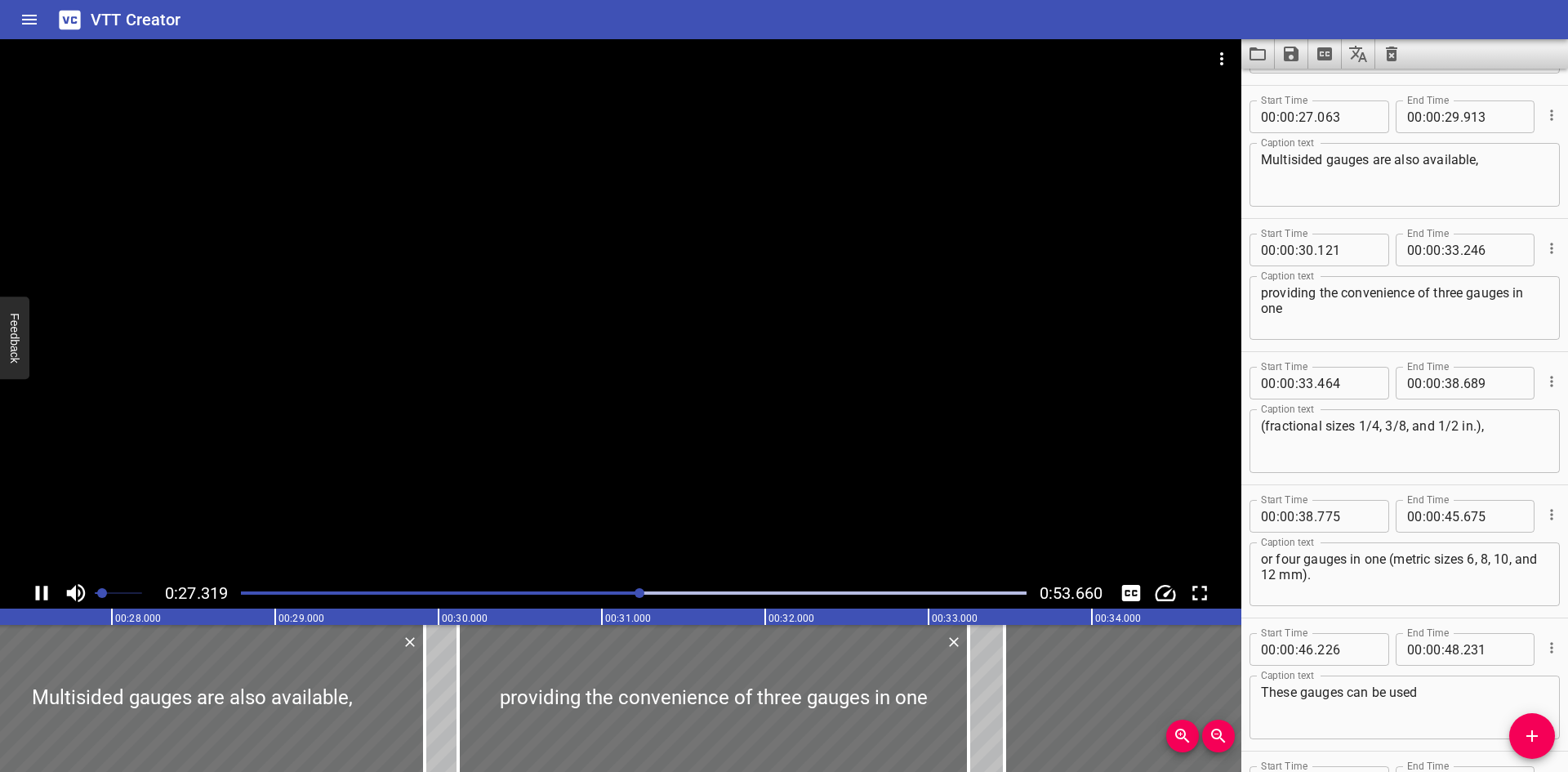
scroll to position [932, 0]
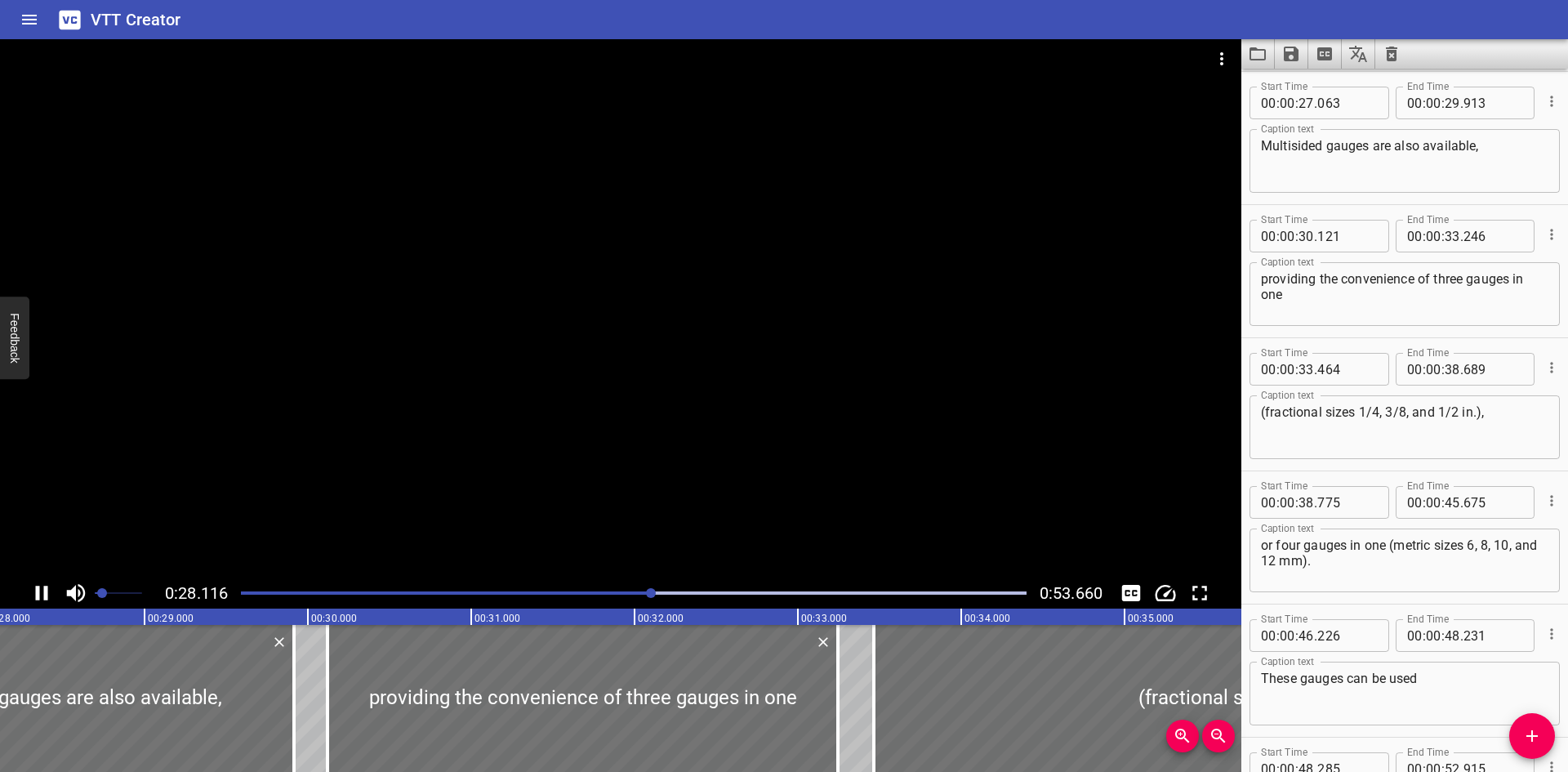
drag, startPoint x: 653, startPoint y: 464, endPoint x: 282, endPoint y: 18, distance: 580.1
click at [282, 18] on div "VTT Creator" at bounding box center [784, 20] width 1568 height 39
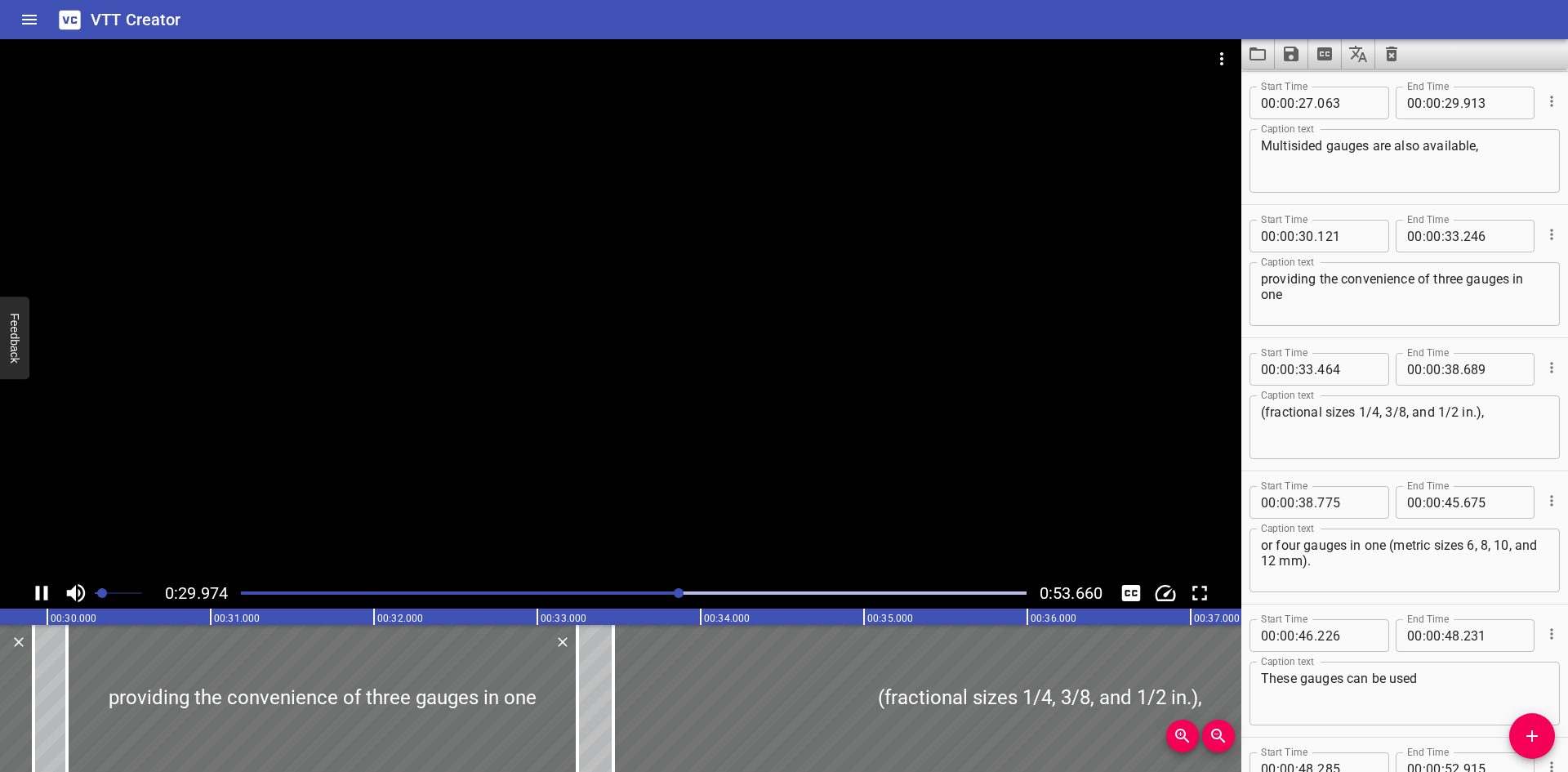
scroll to position [0, 4897]
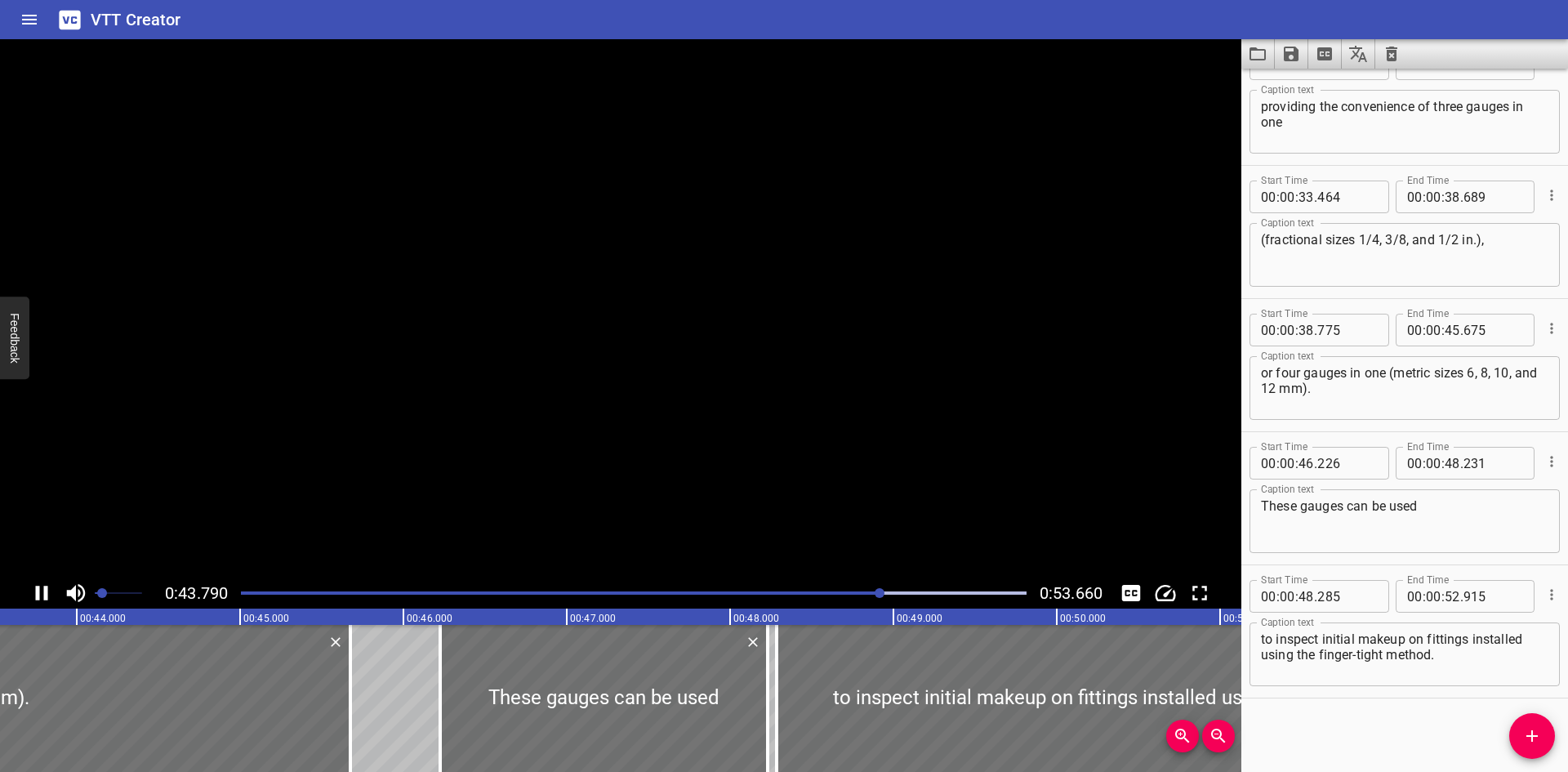
click at [285, 22] on div "VTT Creator" at bounding box center [784, 20] width 1568 height 39
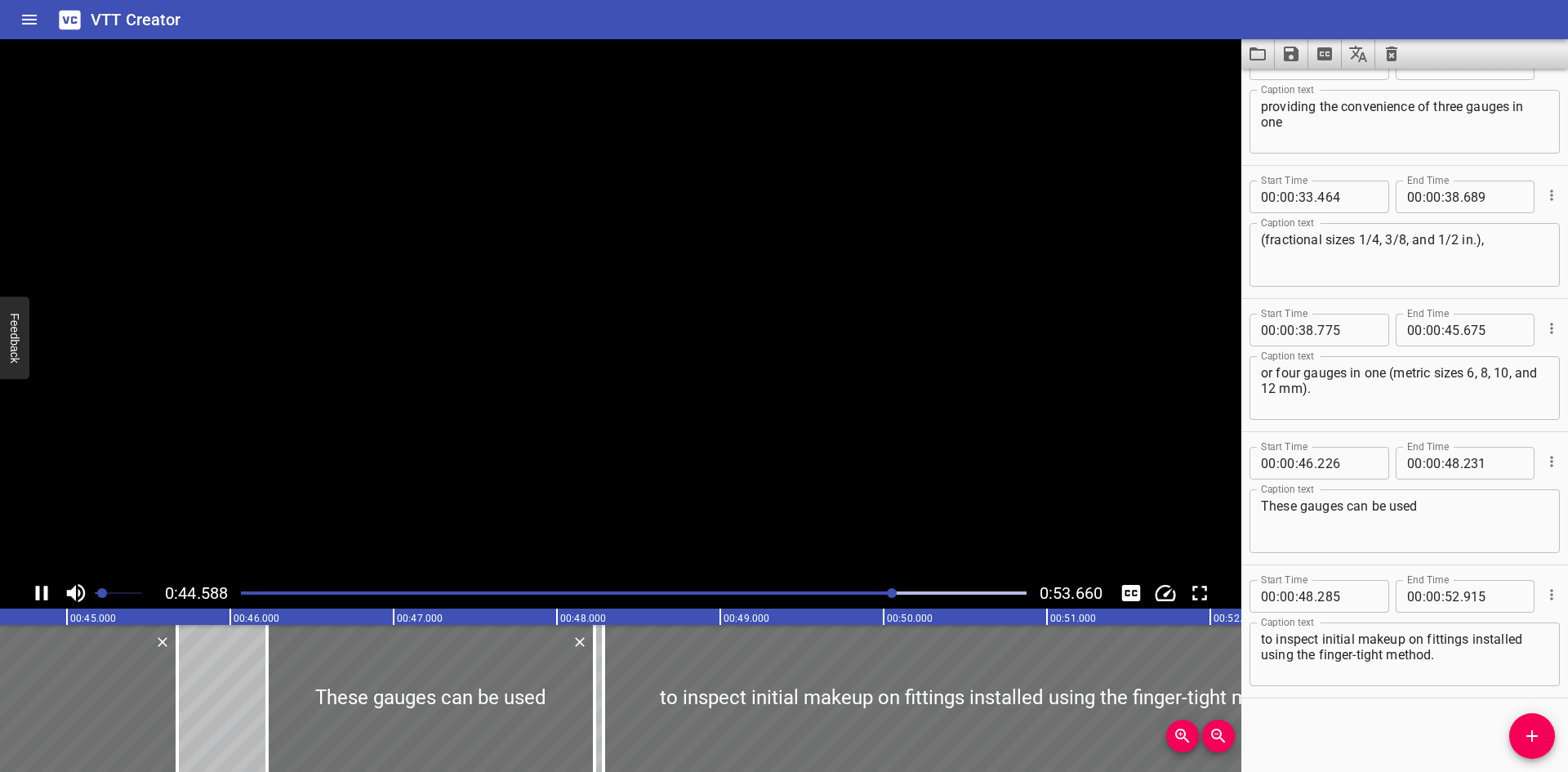
drag, startPoint x: 285, startPoint y: 22, endPoint x: 264, endPoint y: 20, distance: 21.1
click at [264, 20] on div "VTT Creator" at bounding box center [784, 20] width 1568 height 39
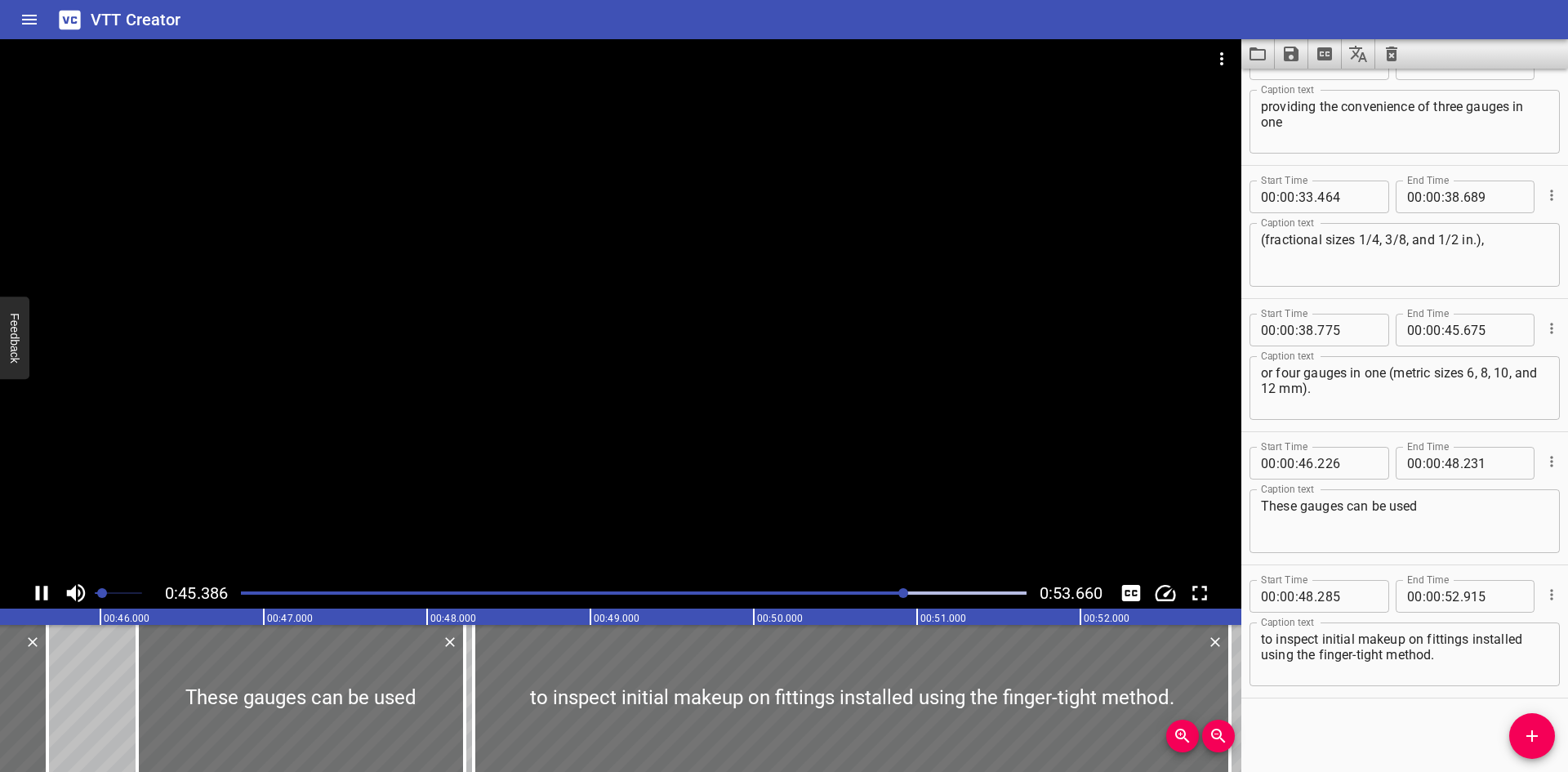
click at [567, 234] on div at bounding box center [620, 309] width 1241 height 539
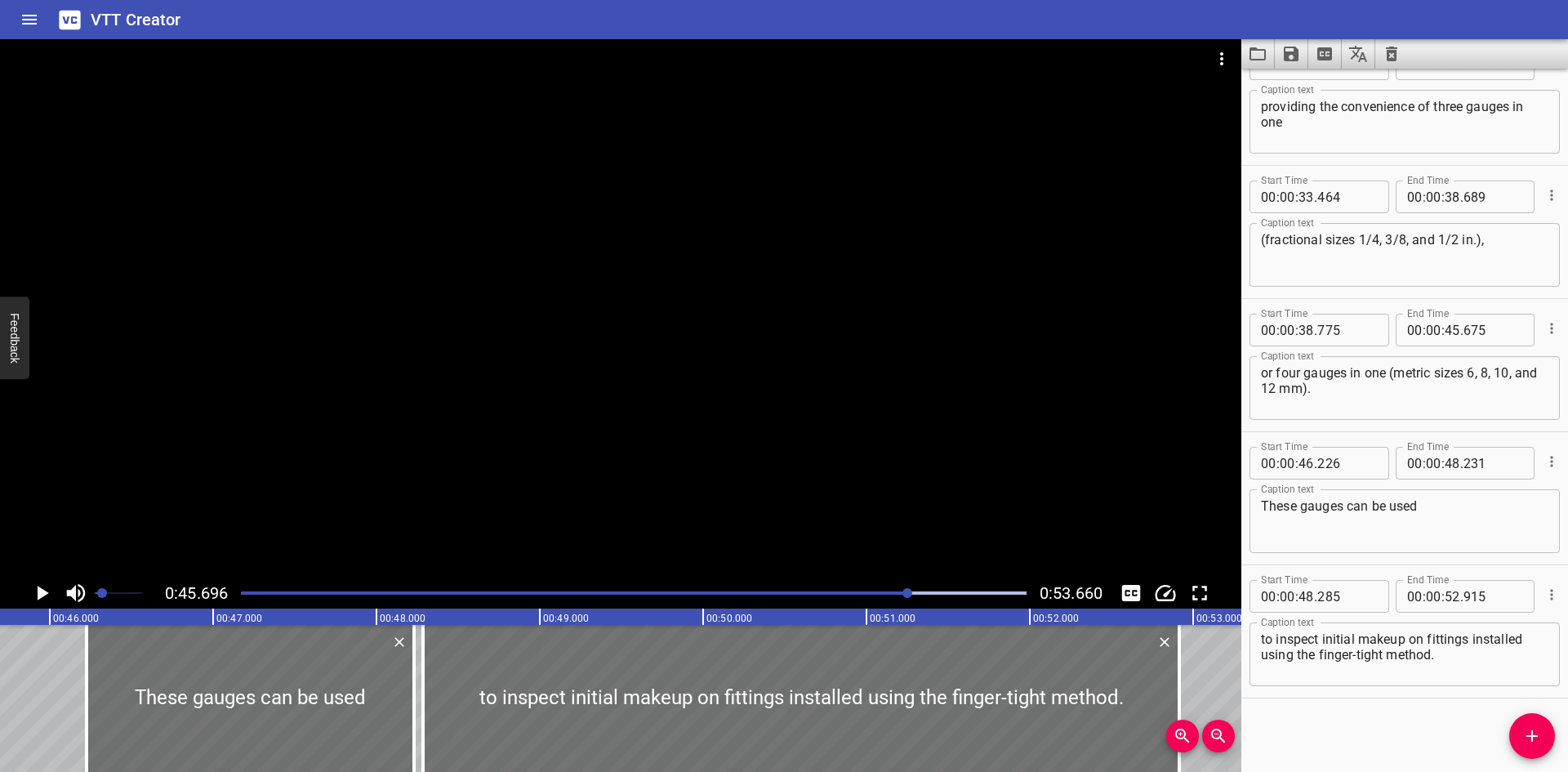
click at [853, 426] on div at bounding box center [620, 309] width 1241 height 539
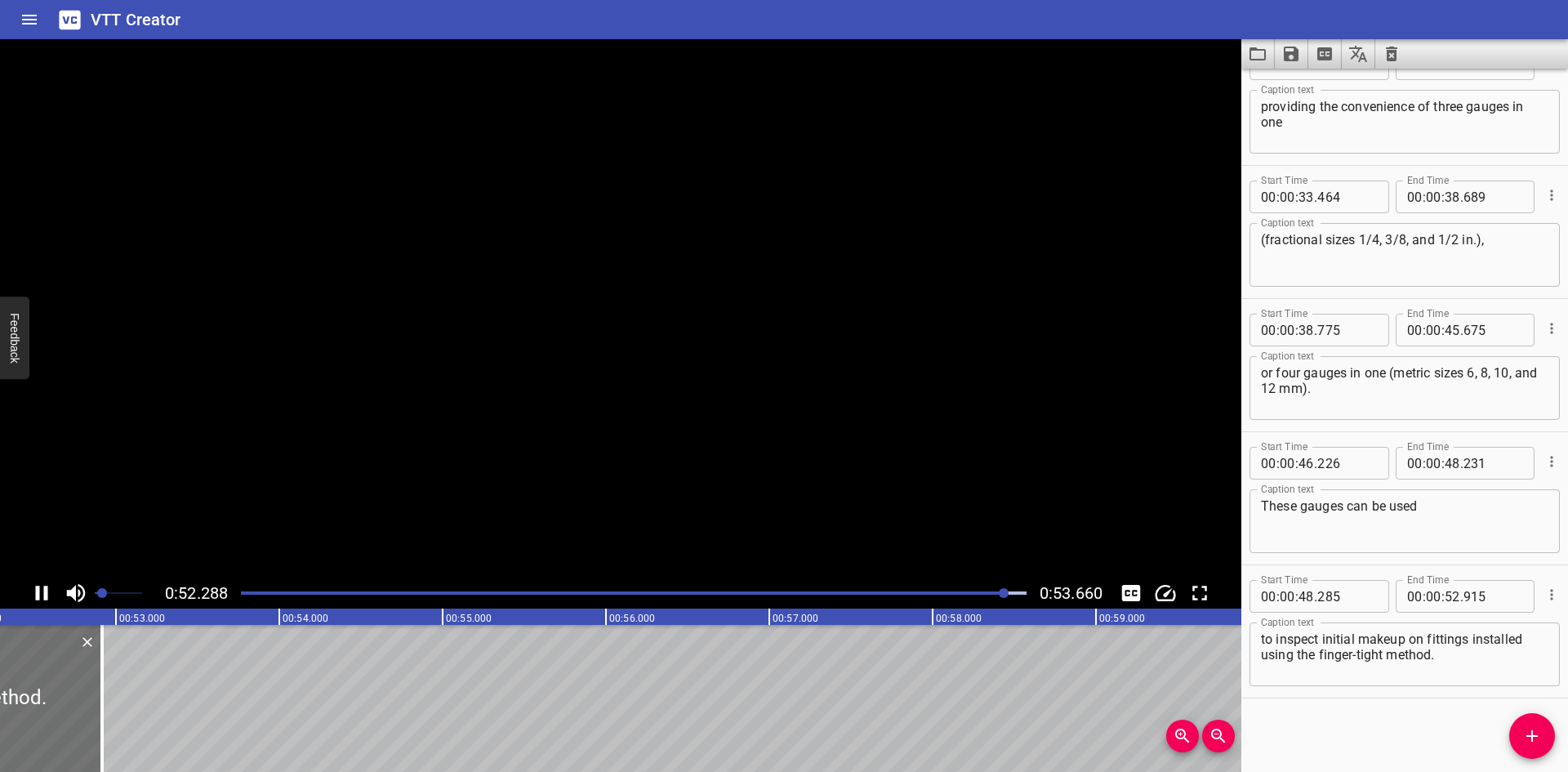
scroll to position [0, 8560]
click at [1257, 52] on icon "Load captions from file" at bounding box center [1258, 54] width 20 height 20
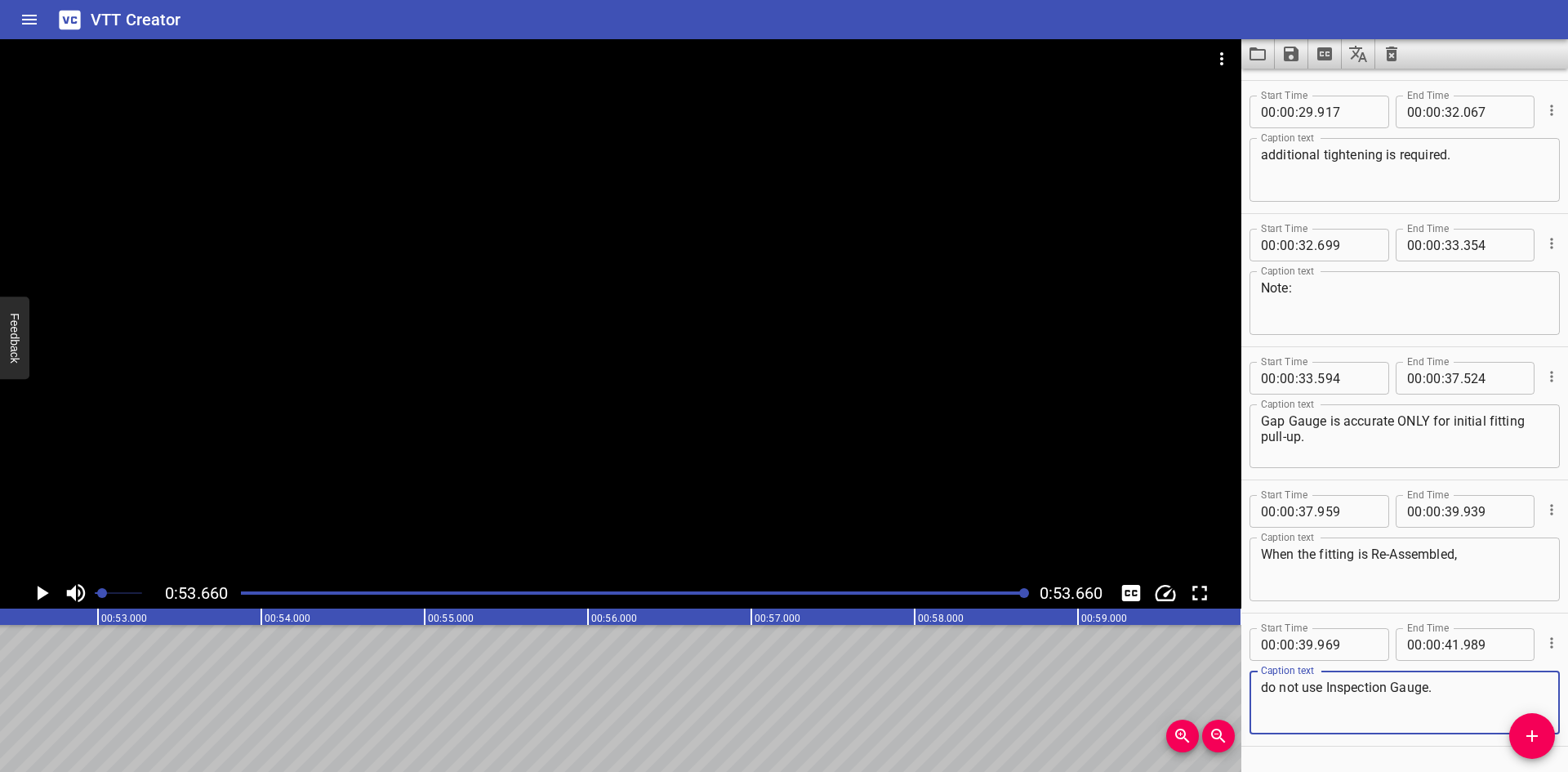
scroll to position [1504, 0]
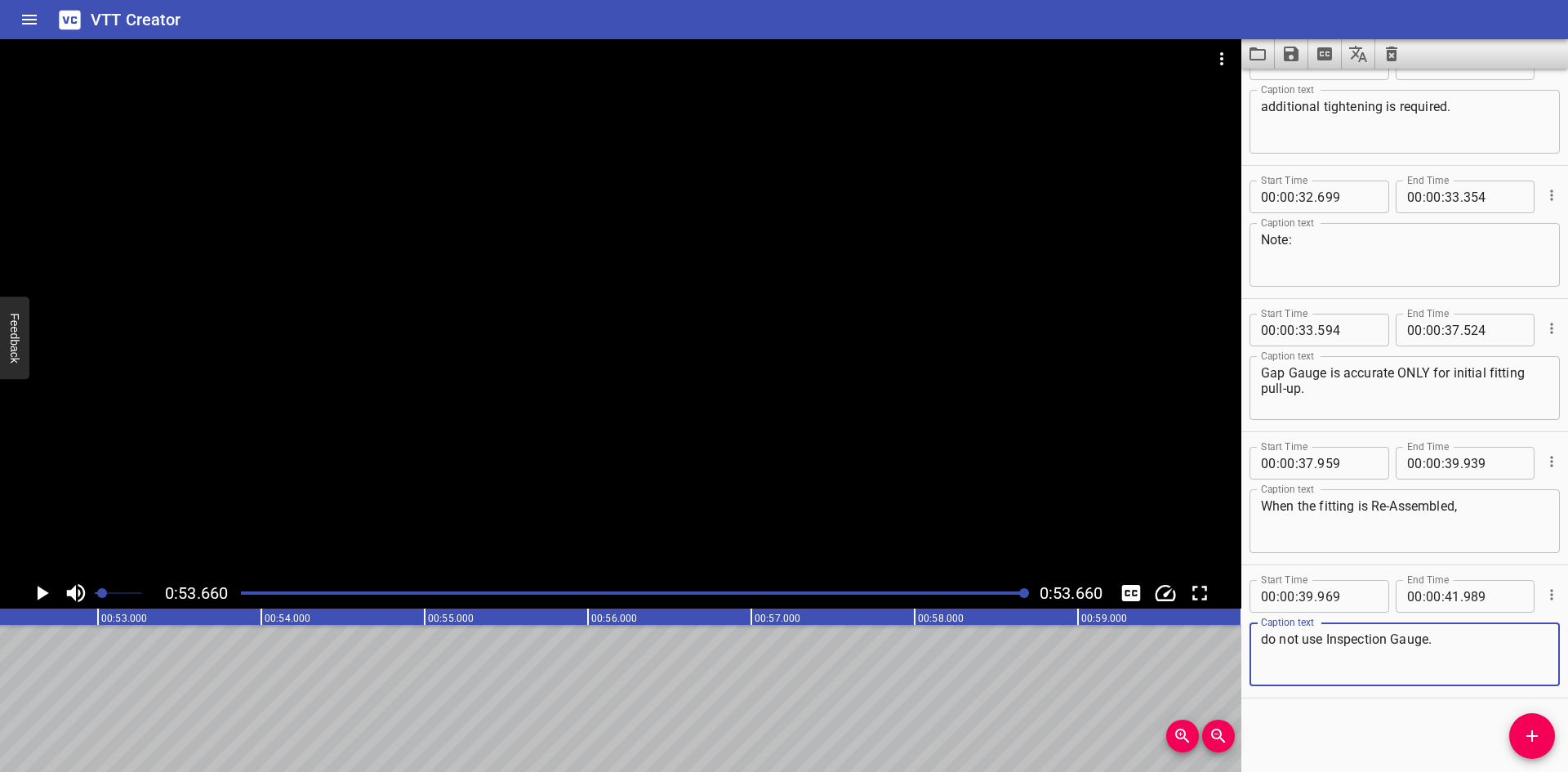
click at [1213, 63] on icon "Video Options" at bounding box center [1222, 59] width 20 height 20
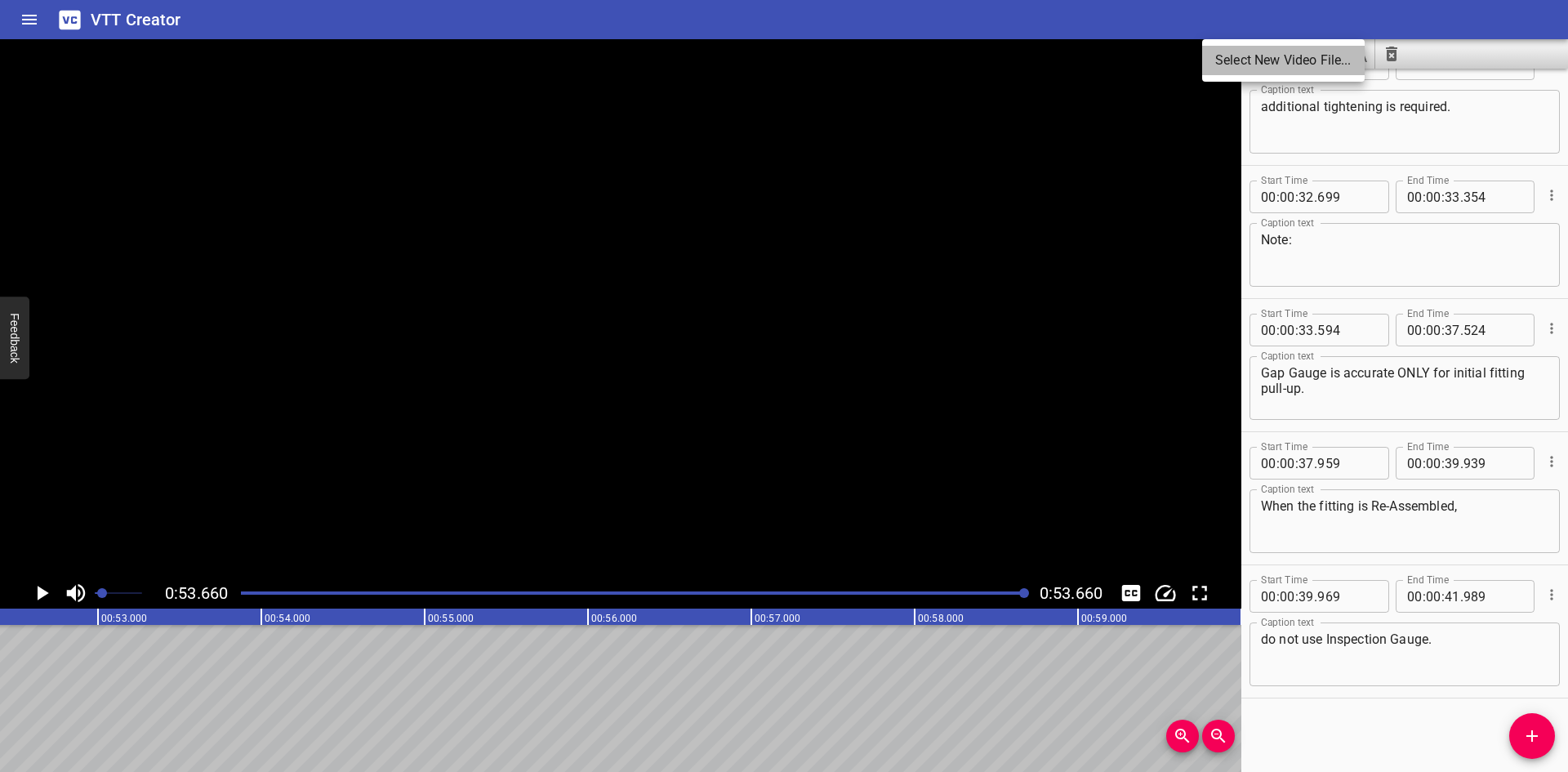
click at [1213, 63] on li "Select New Video File..." at bounding box center [1283, 60] width 162 height 30
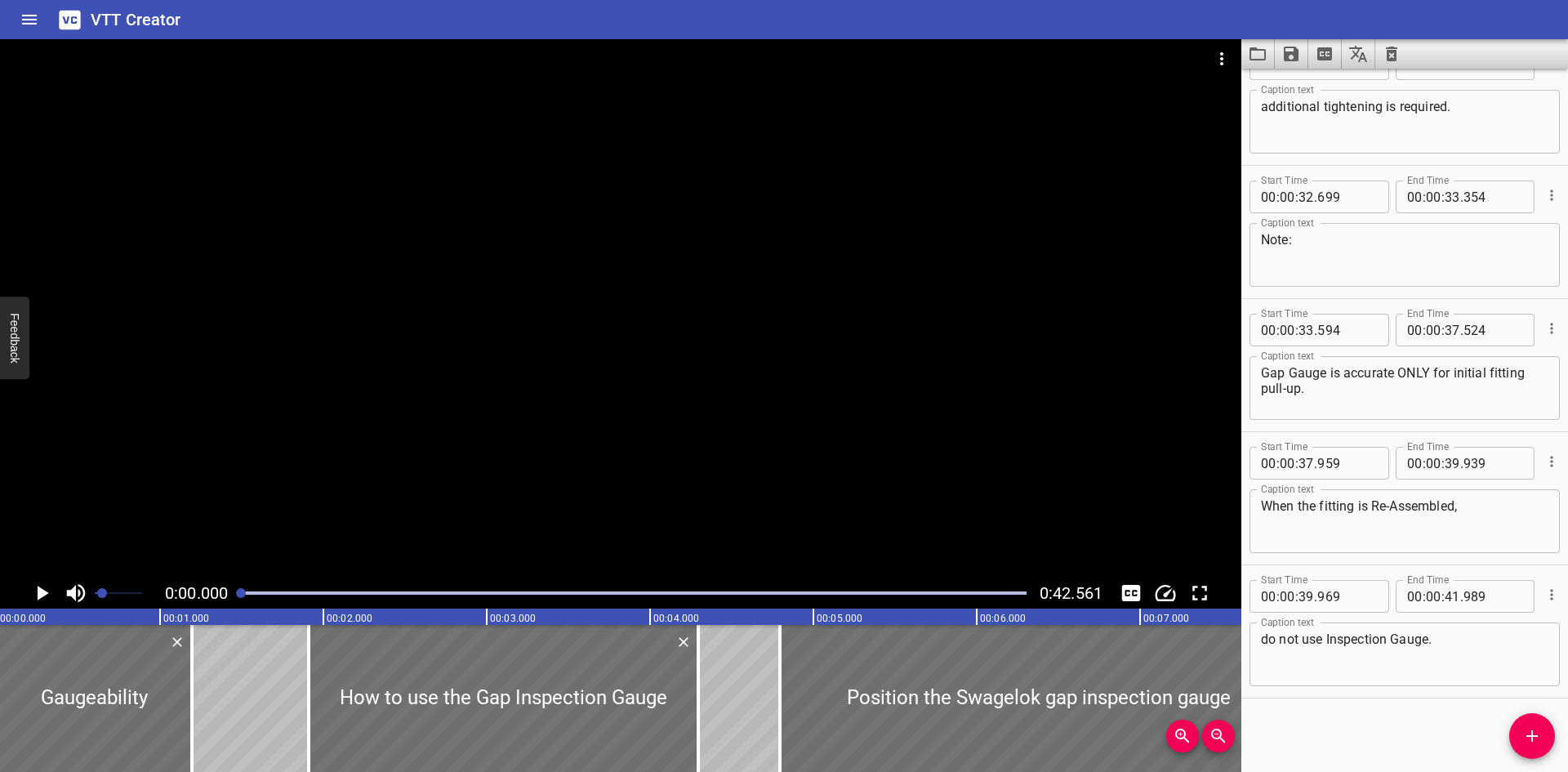
scroll to position [0, 0]
click at [521, 453] on div at bounding box center [620, 309] width 1241 height 539
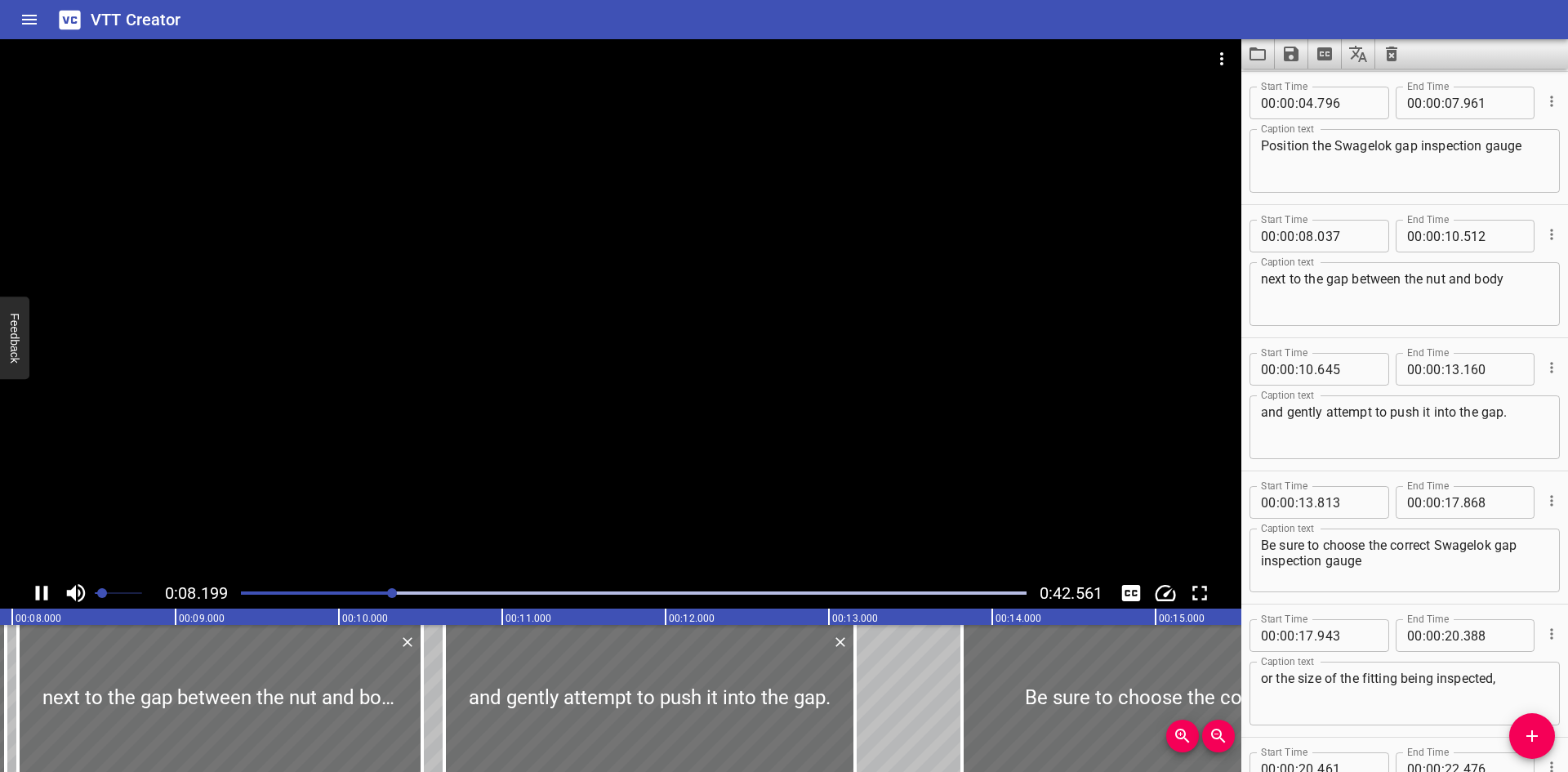
scroll to position [399, 0]
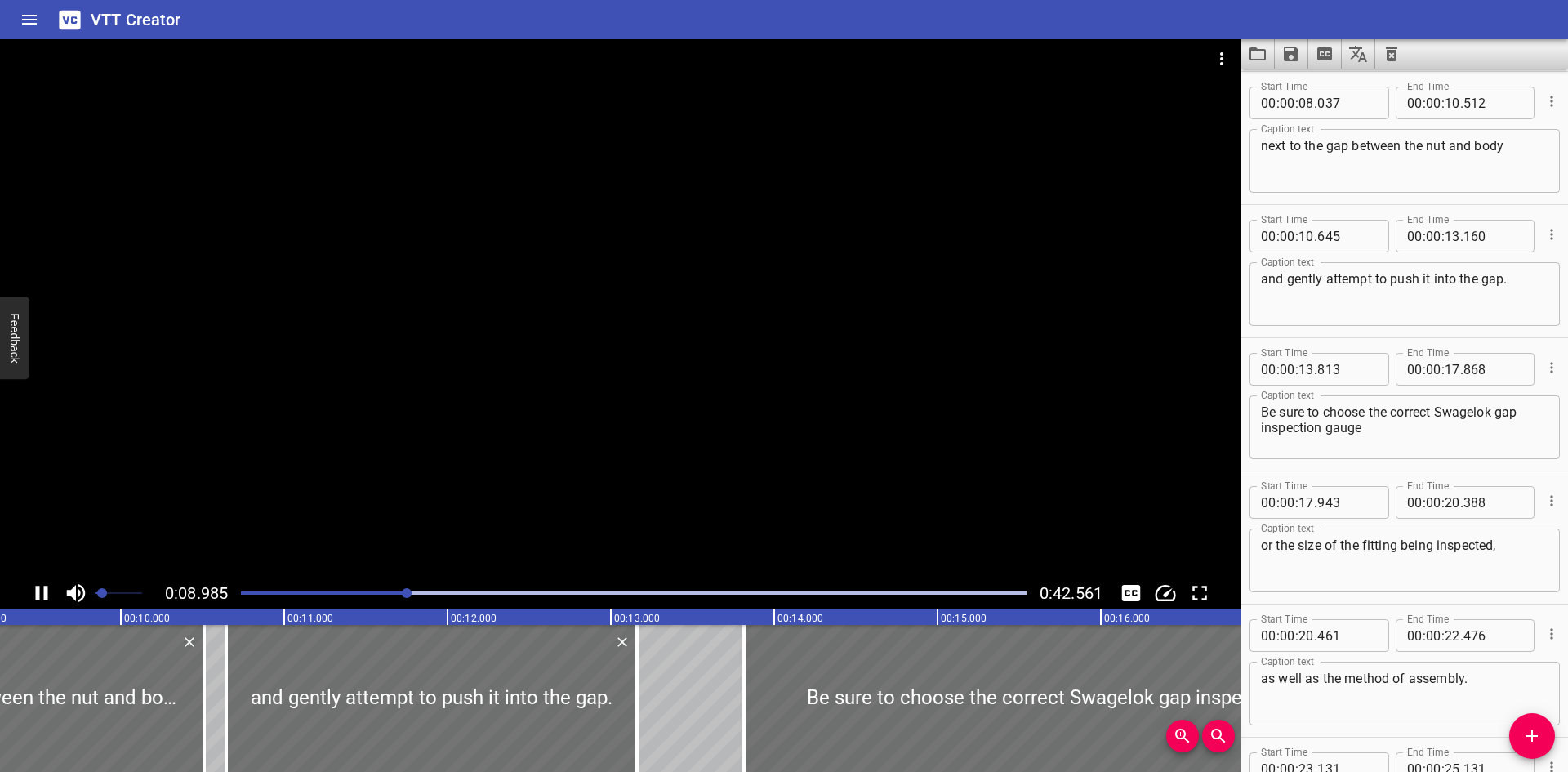
click at [526, 443] on div at bounding box center [620, 309] width 1241 height 539
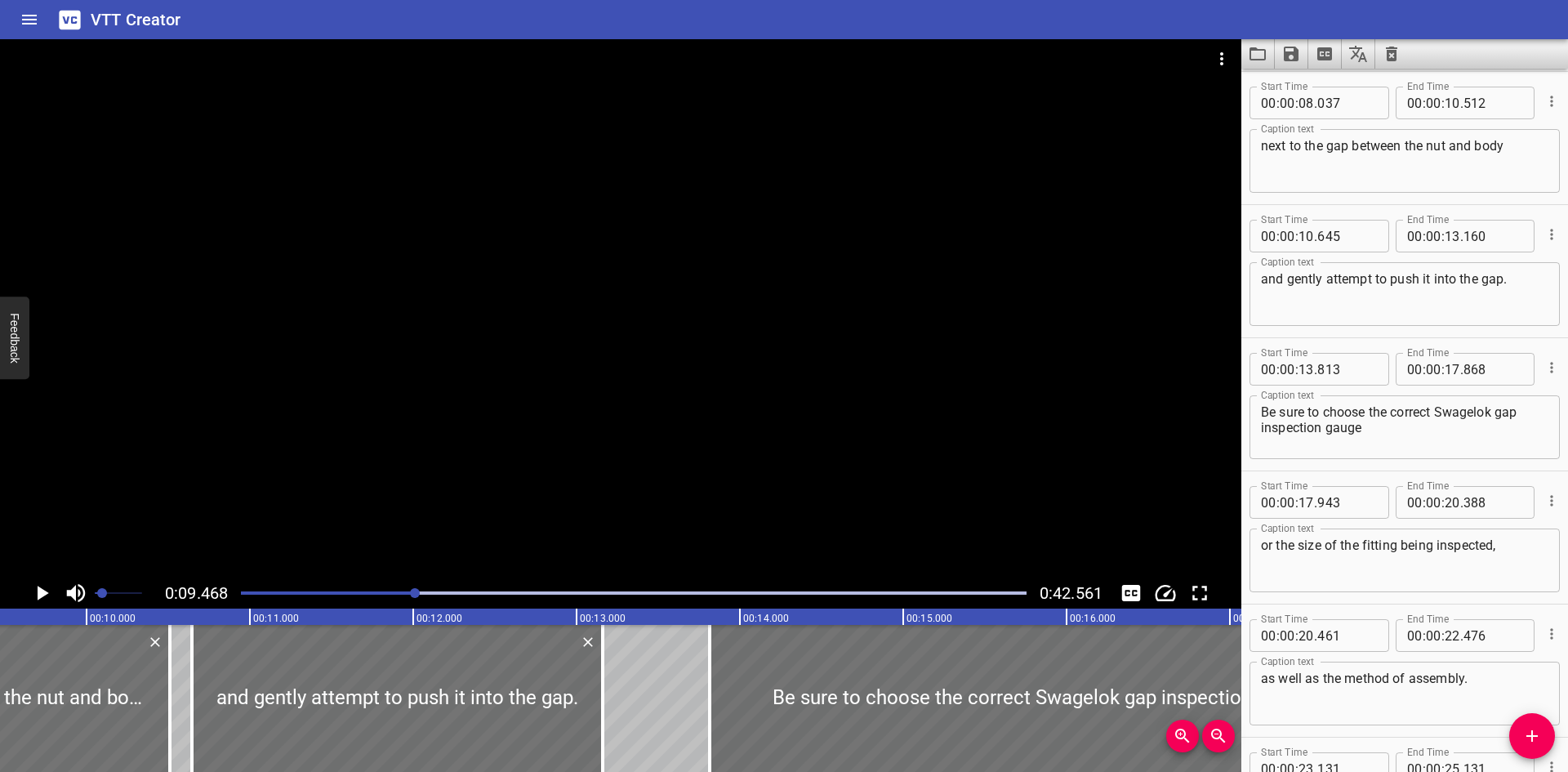
click at [526, 443] on div at bounding box center [620, 309] width 1241 height 539
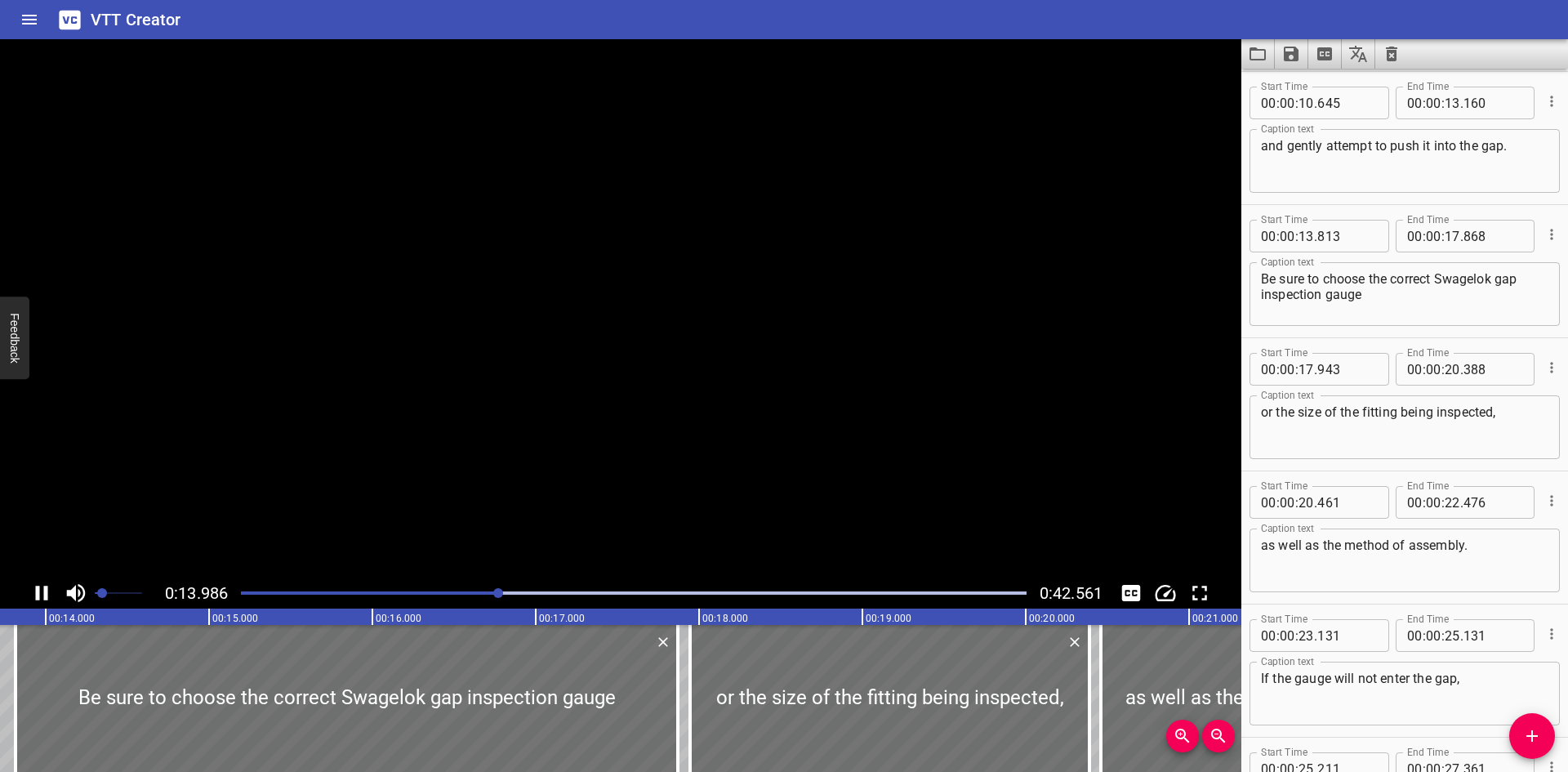
scroll to position [666, 0]
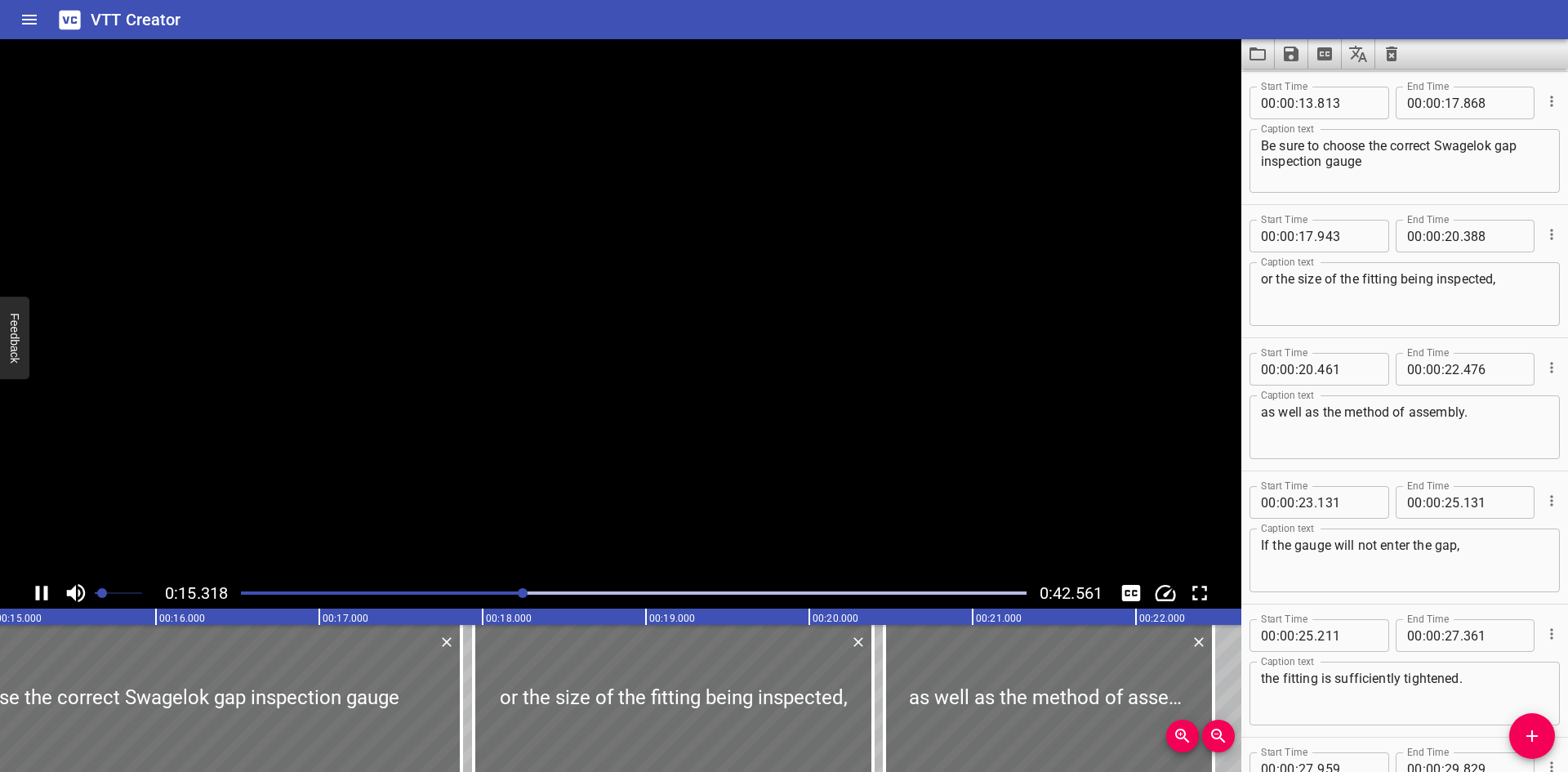
click at [526, 443] on video at bounding box center [620, 309] width 1241 height 539
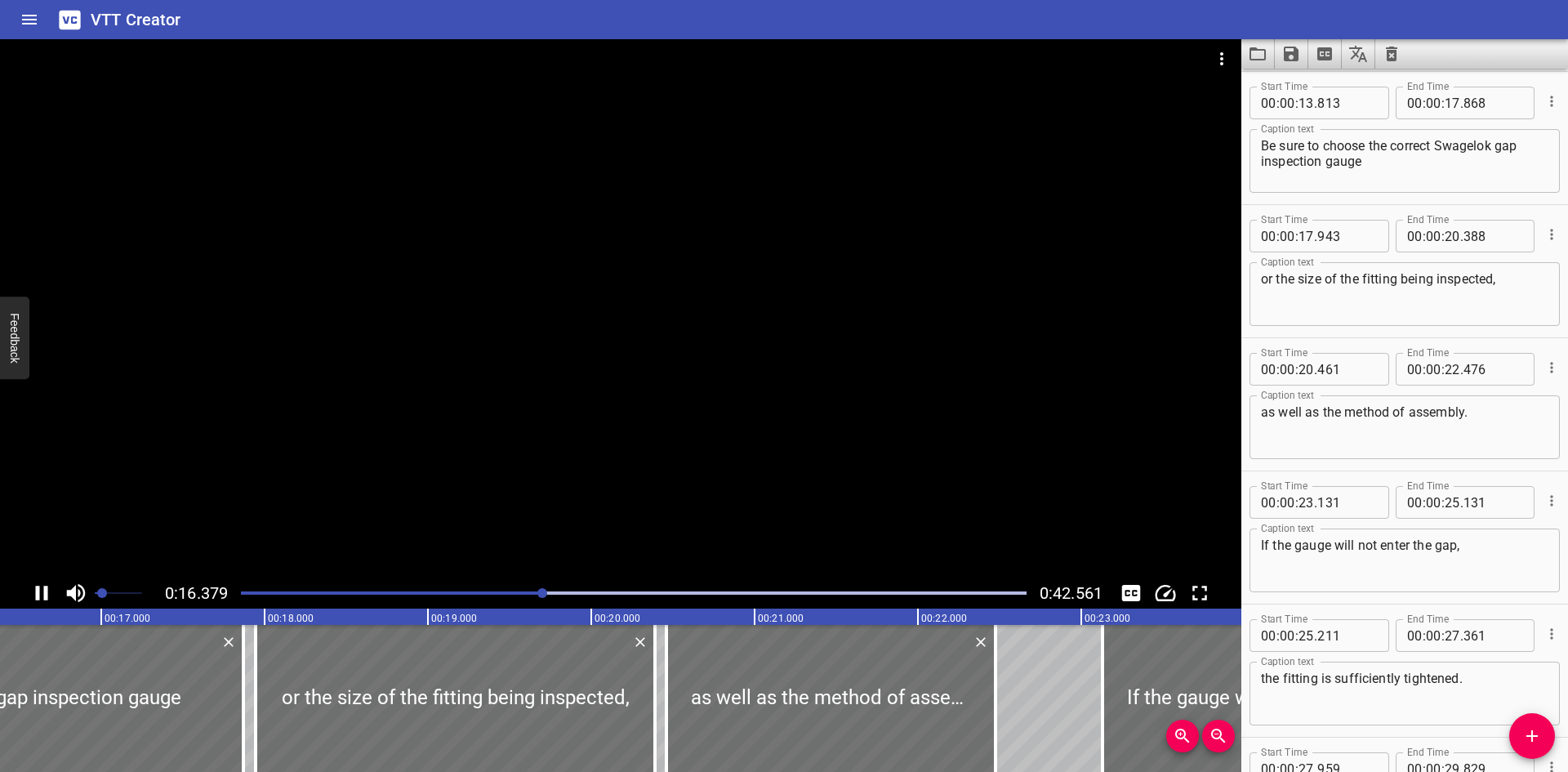
click at [629, 329] on div at bounding box center [620, 309] width 1241 height 539
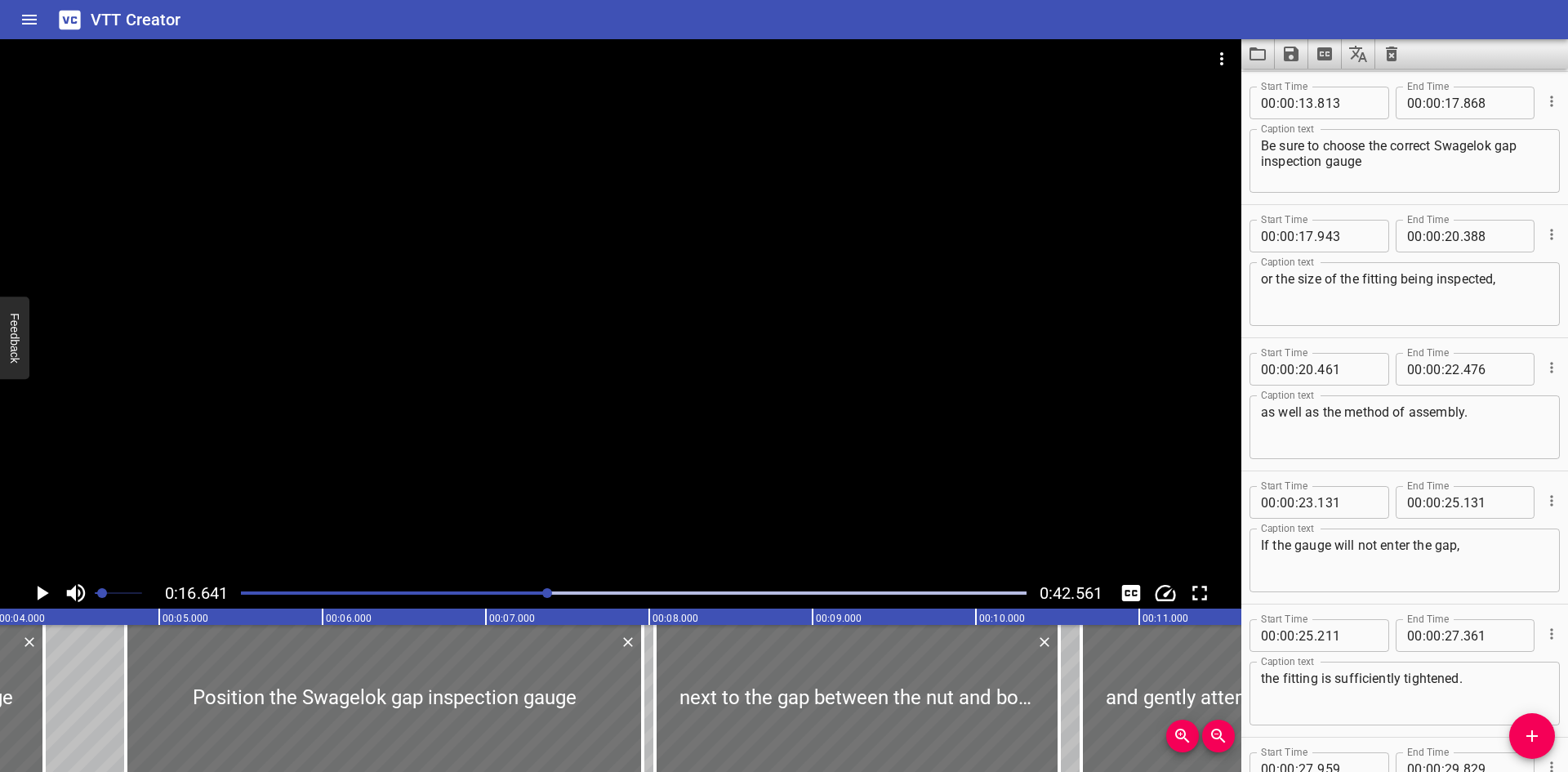
scroll to position [0, 638]
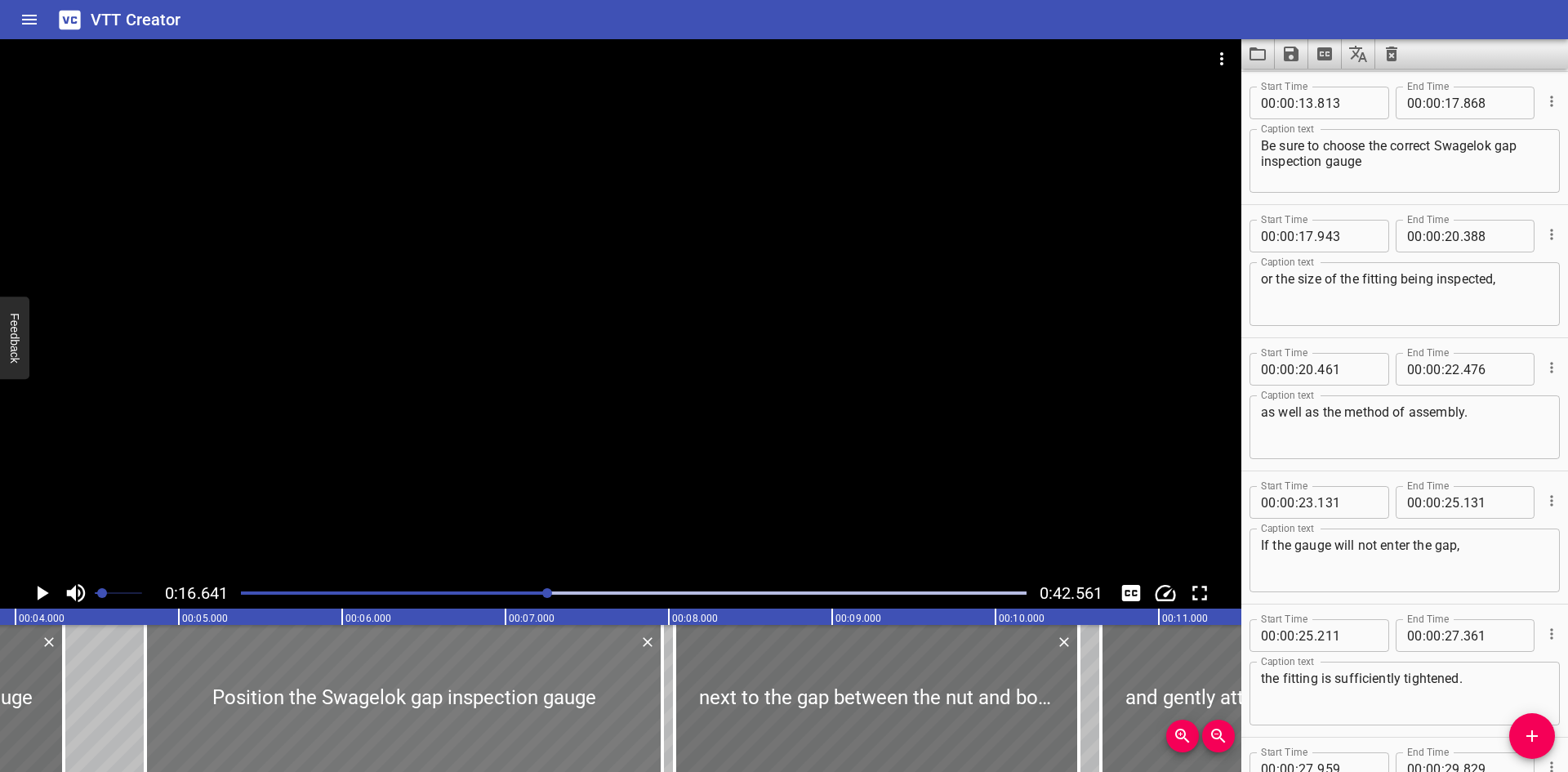
click at [332, 733] on div at bounding box center [404, 698] width 517 height 147
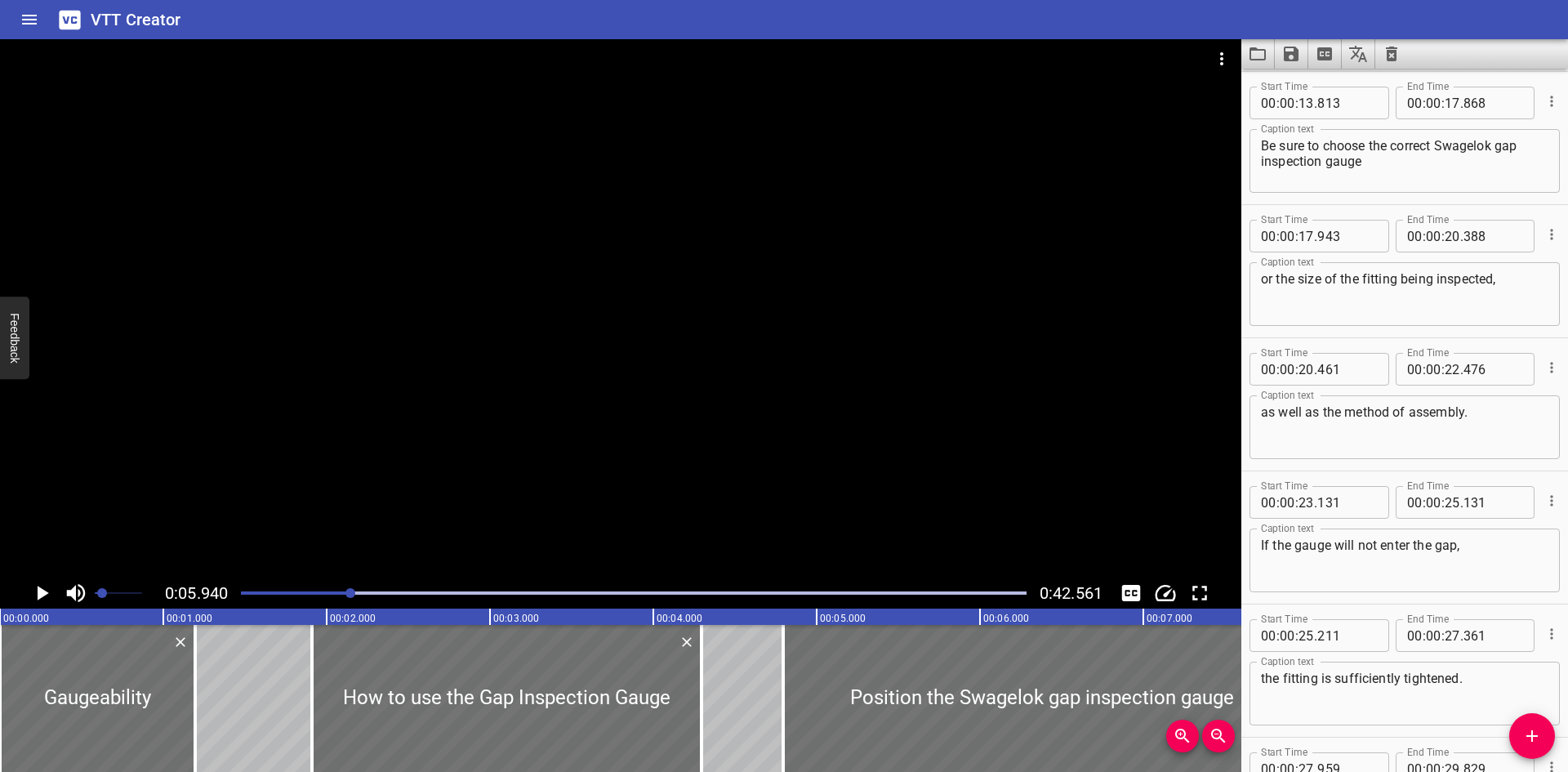
scroll to position [0, 257]
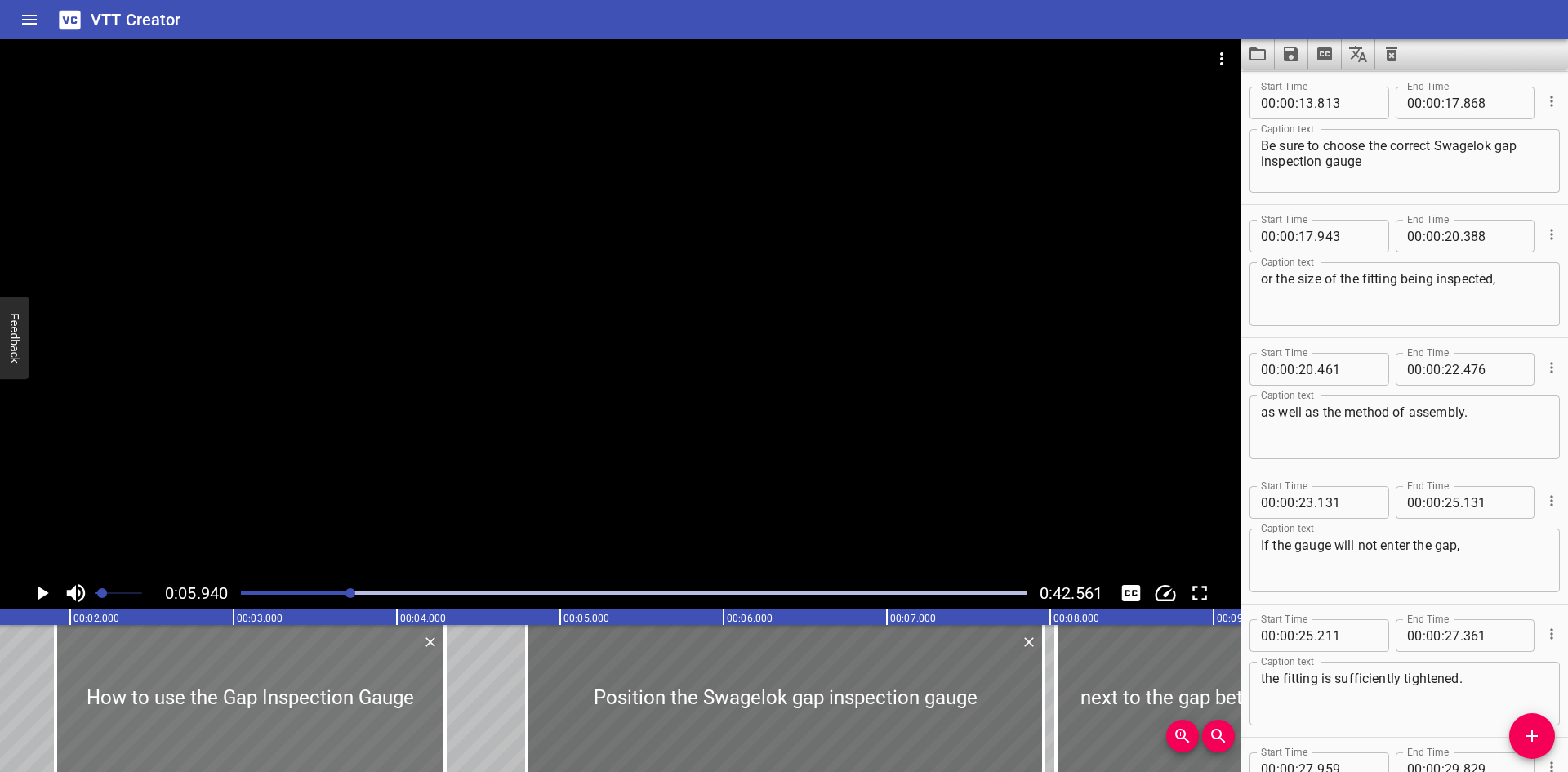
click at [136, 721] on div at bounding box center [250, 698] width 390 height 147
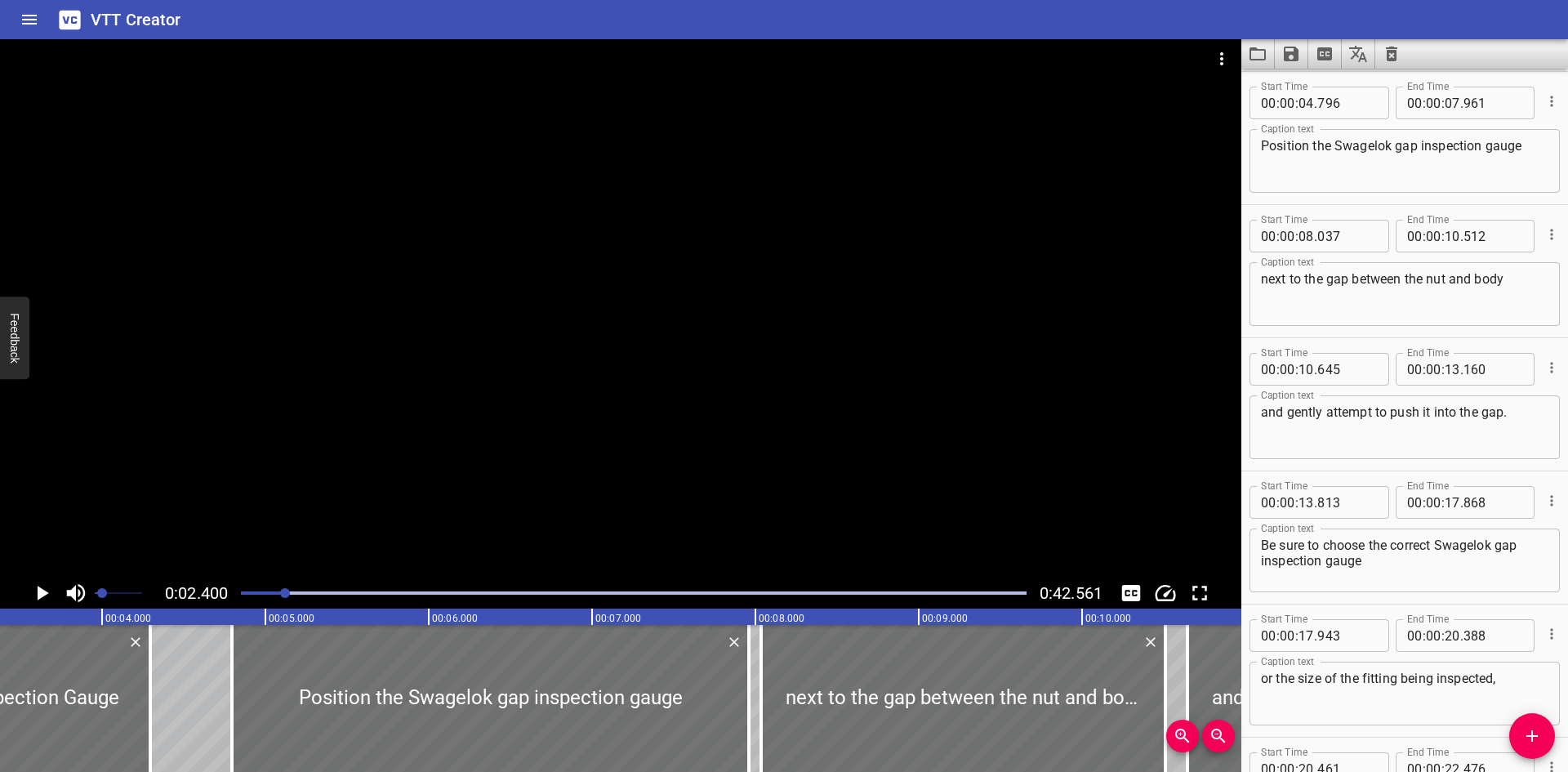
scroll to position [0, 558]
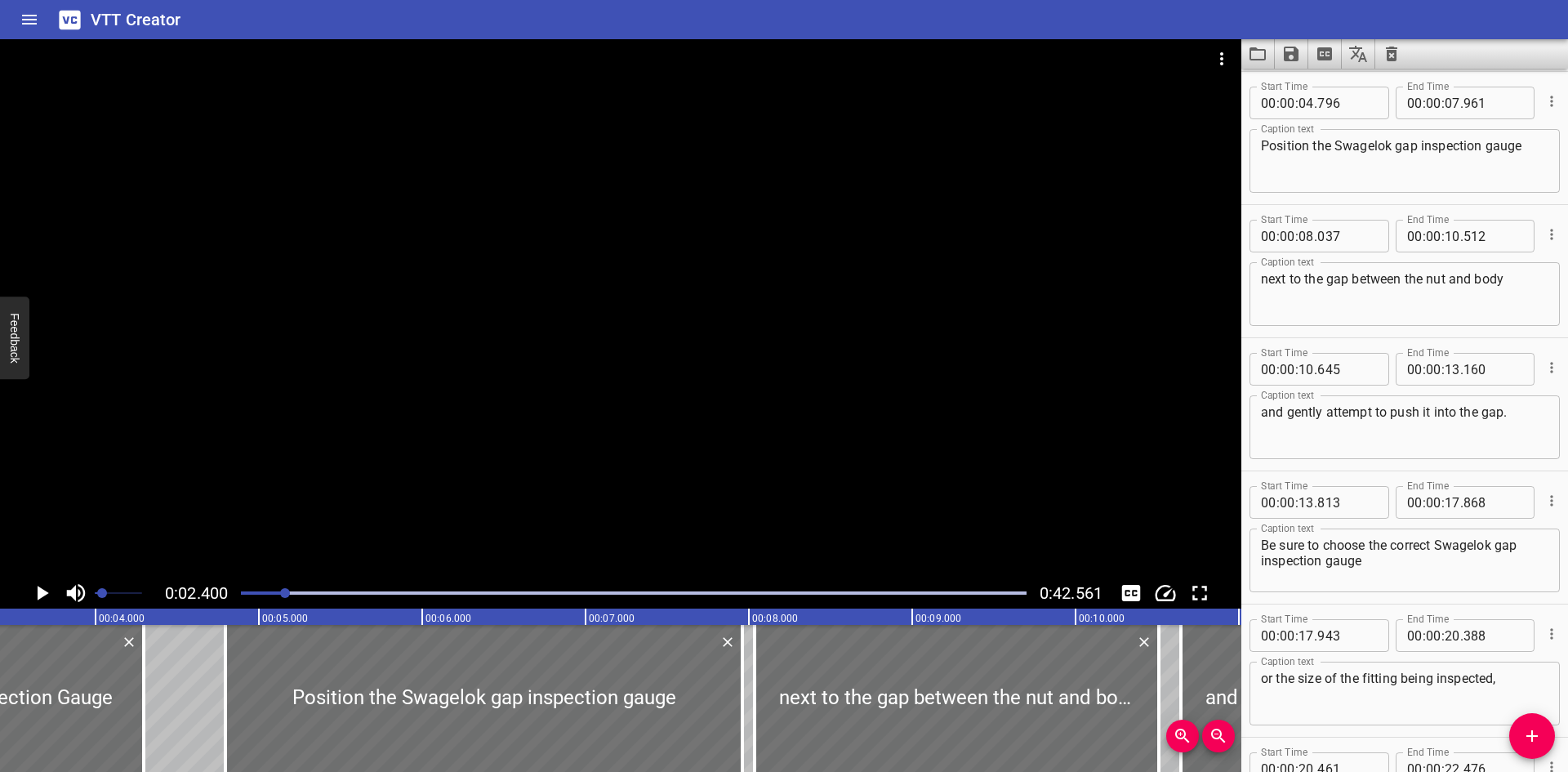
click at [299, 425] on div at bounding box center [620, 309] width 1241 height 539
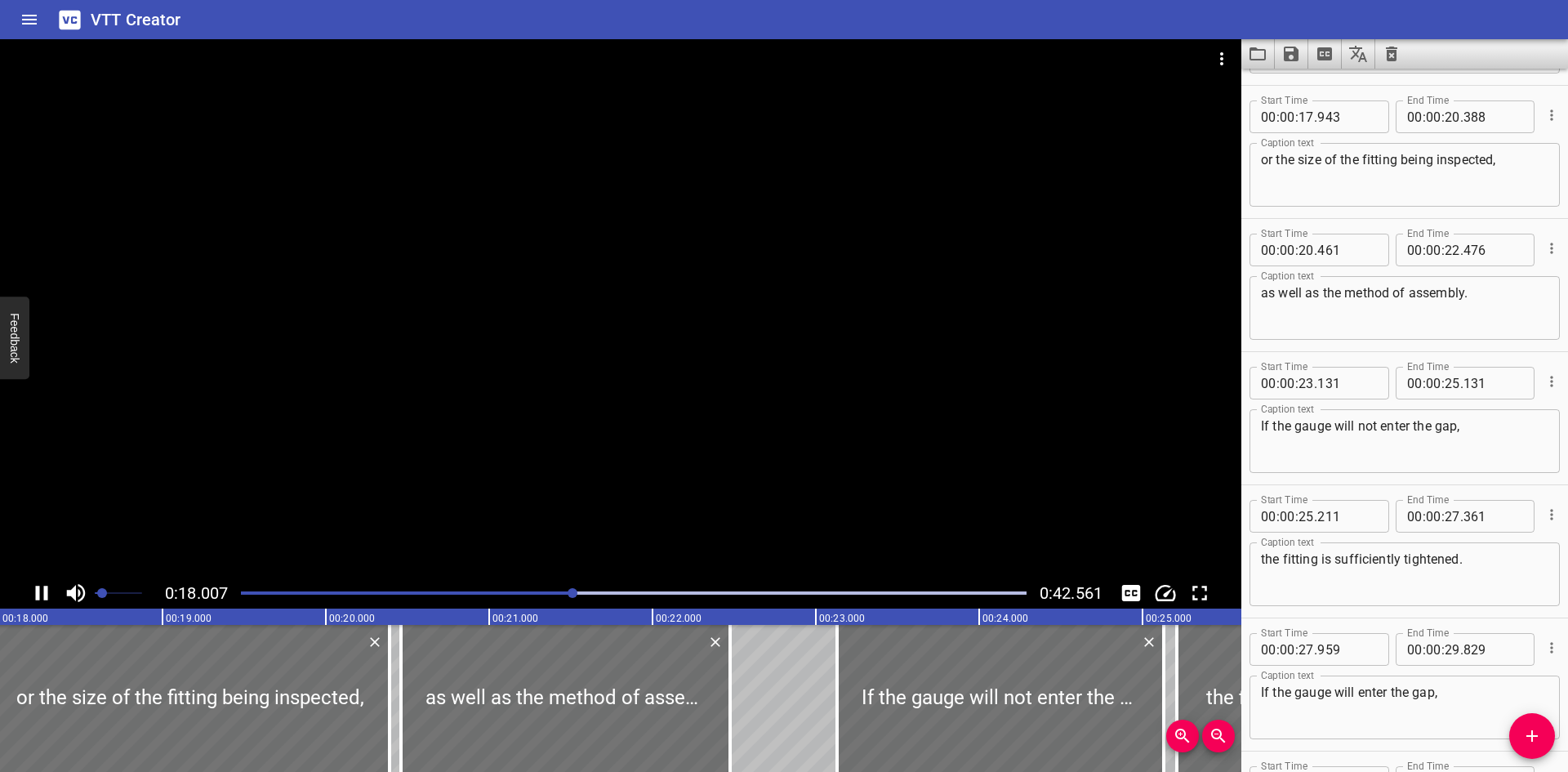
scroll to position [799, 0]
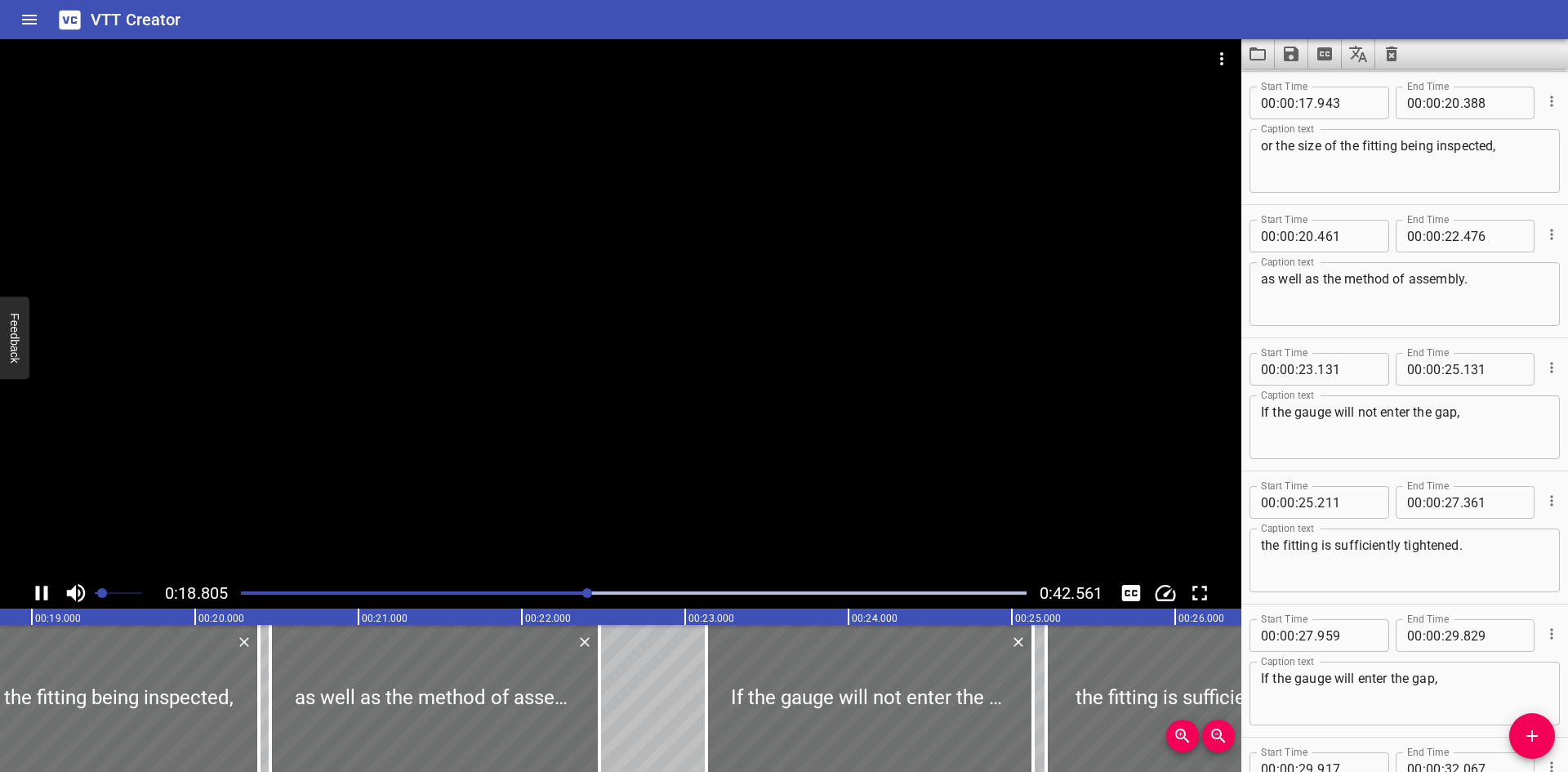
click at [783, 480] on div at bounding box center [620, 309] width 1241 height 539
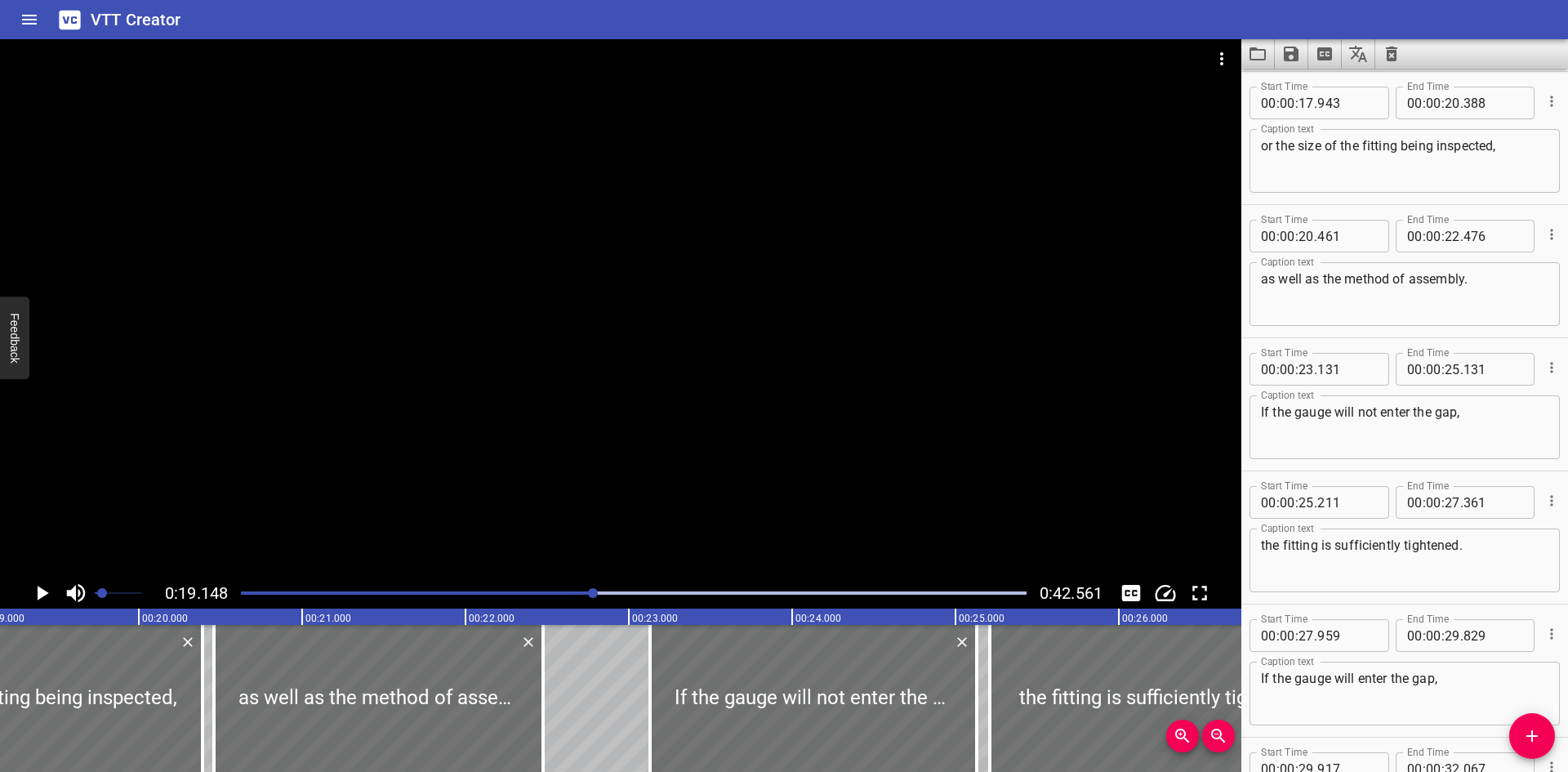
click at [227, 351] on div at bounding box center [620, 309] width 1241 height 539
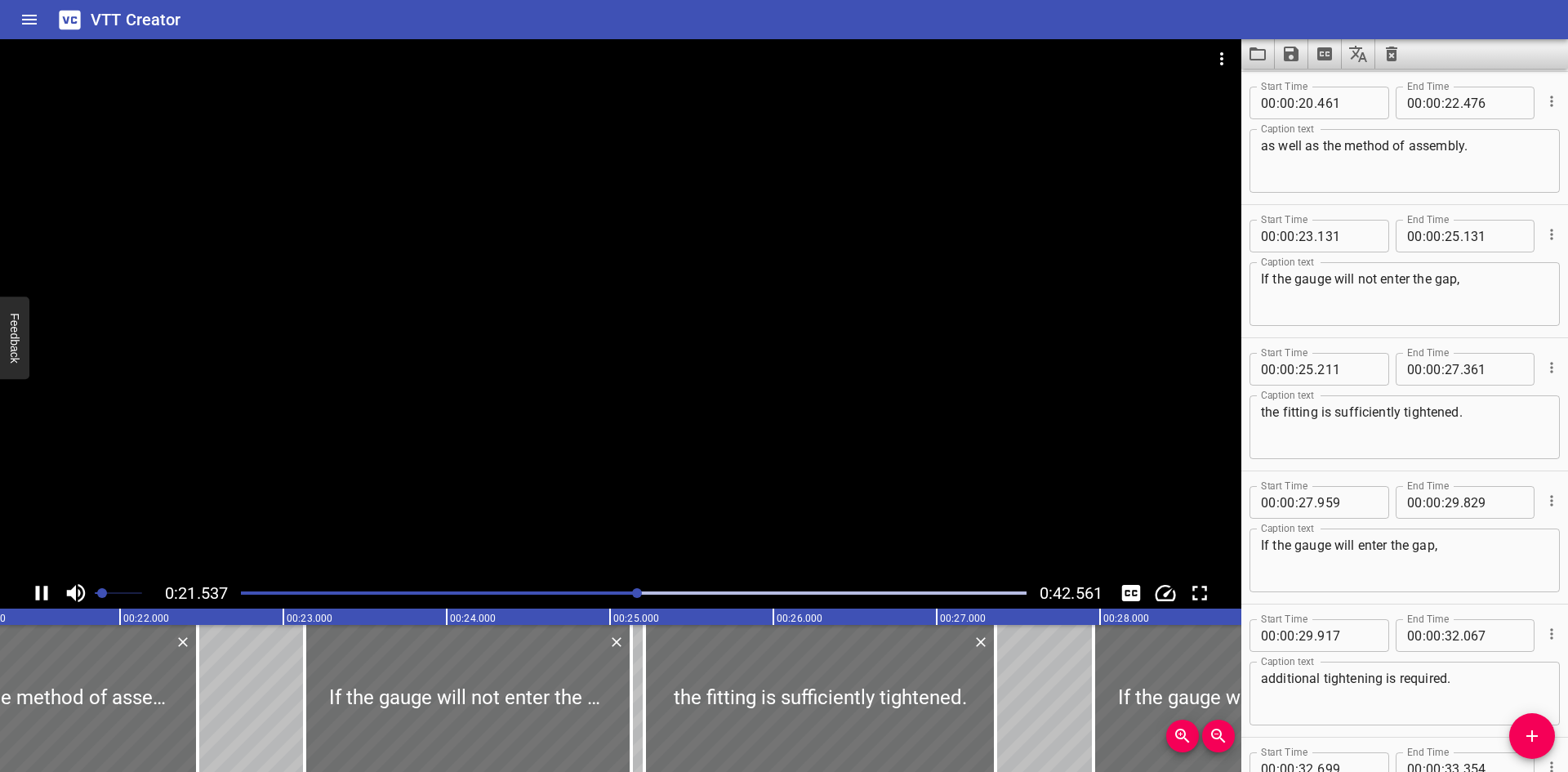
scroll to position [0, 3518]
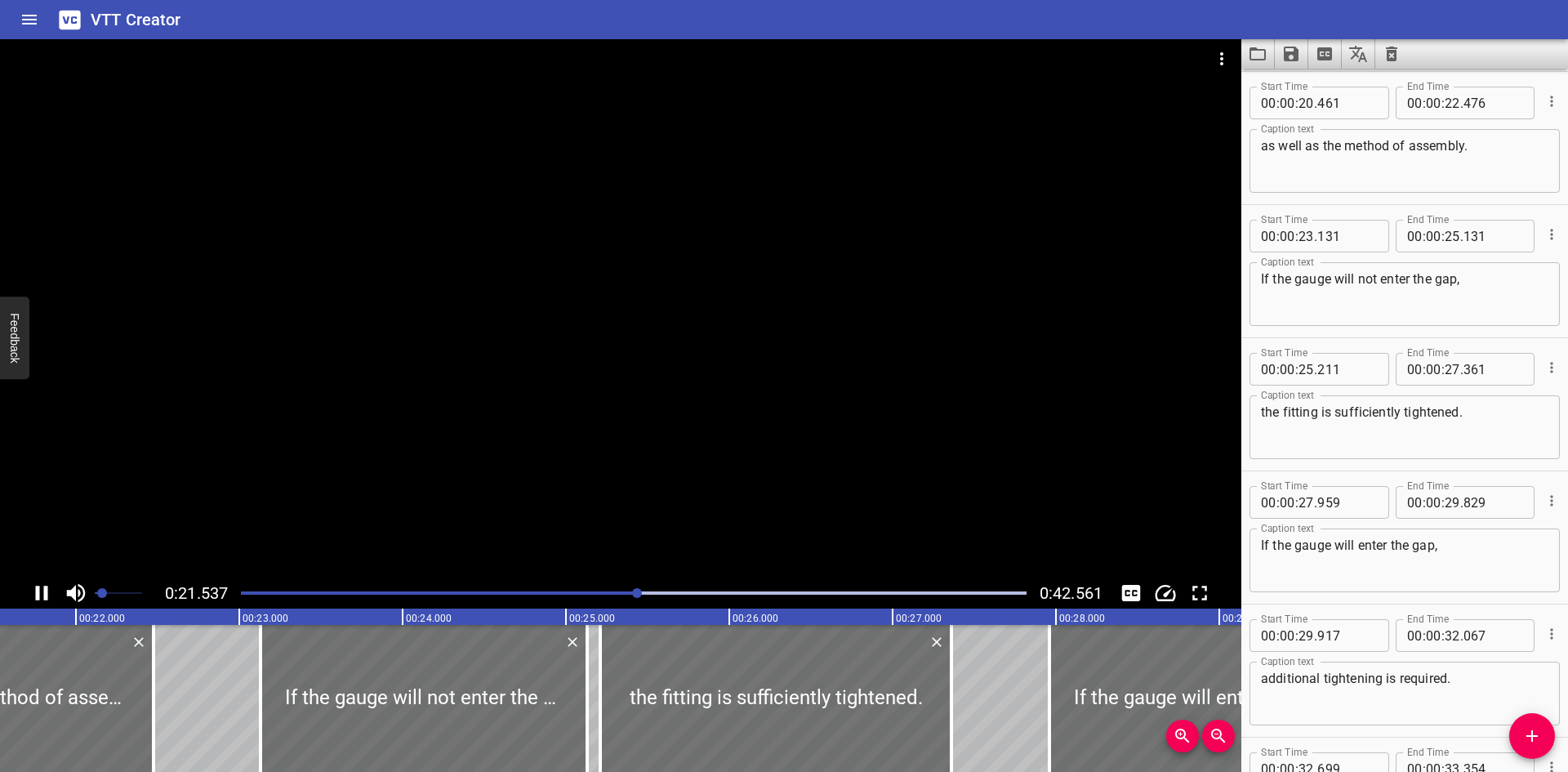
click at [694, 591] on div at bounding box center [634, 592] width 805 height 22
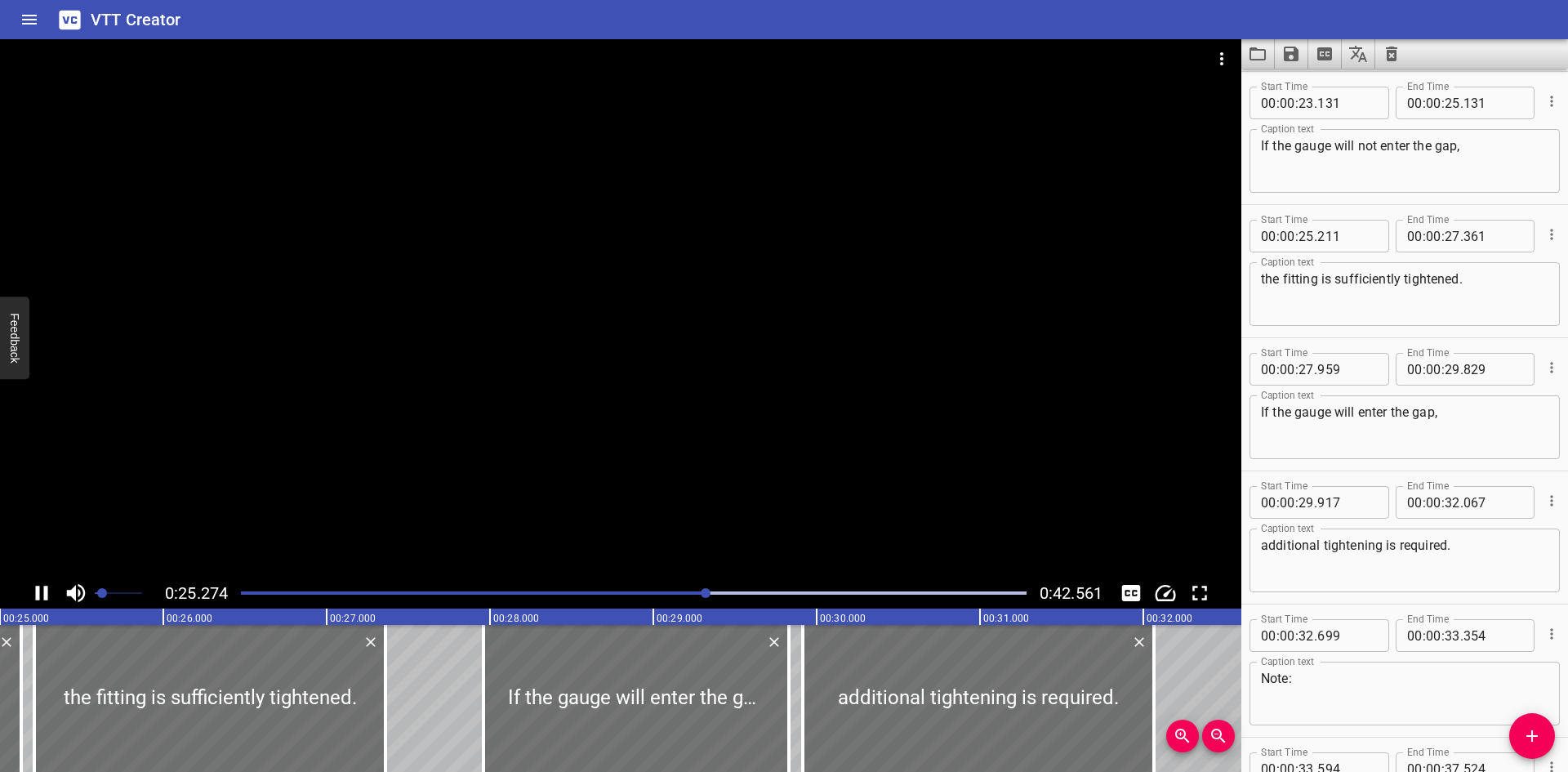
scroll to position [1198, 0]
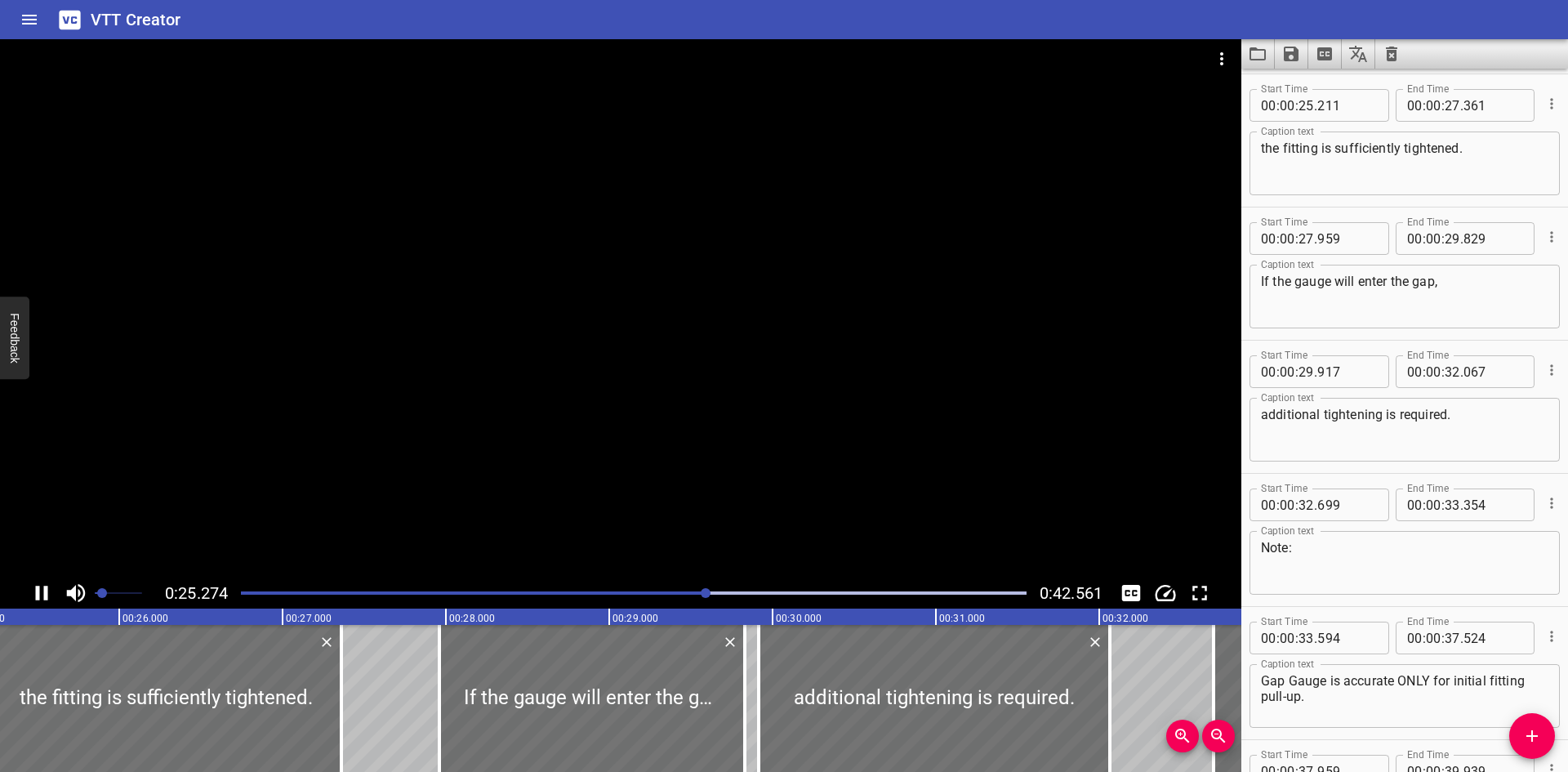
click at [659, 583] on div at bounding box center [634, 592] width 805 height 22
click at [623, 493] on div at bounding box center [620, 309] width 1241 height 539
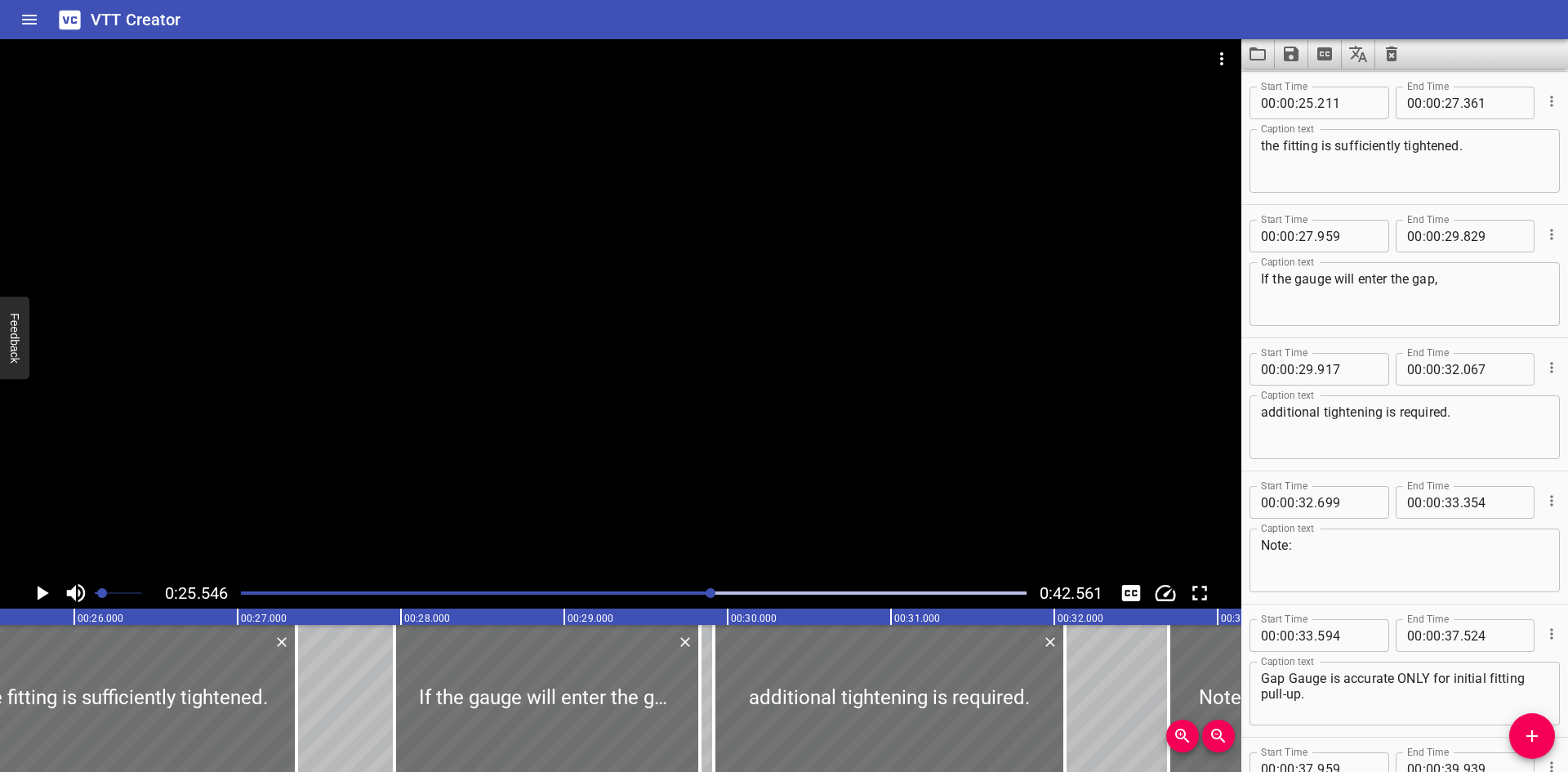
click at [697, 435] on div at bounding box center [620, 309] width 1241 height 539
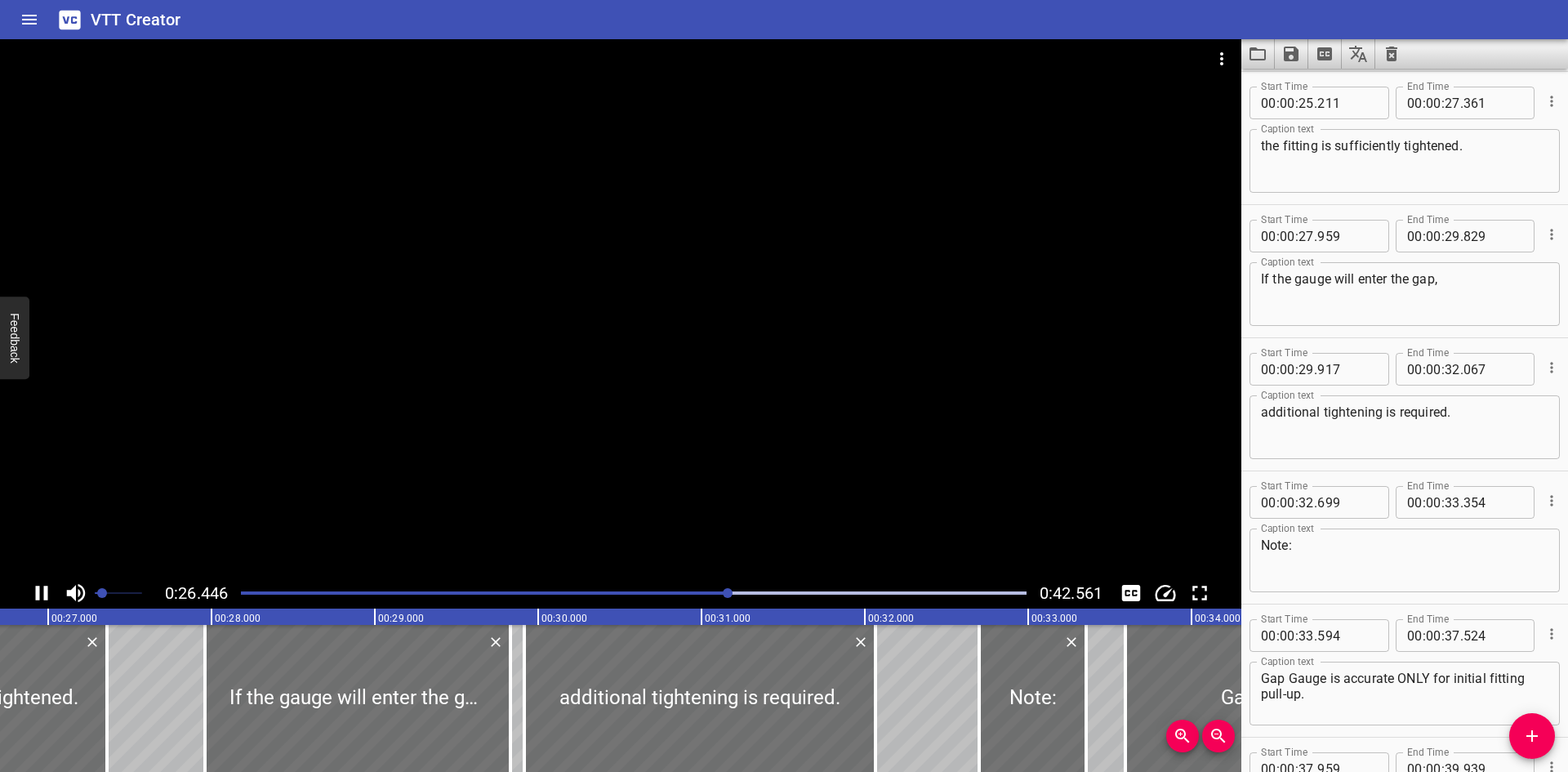
click at [357, 585] on div at bounding box center [634, 592] width 805 height 22
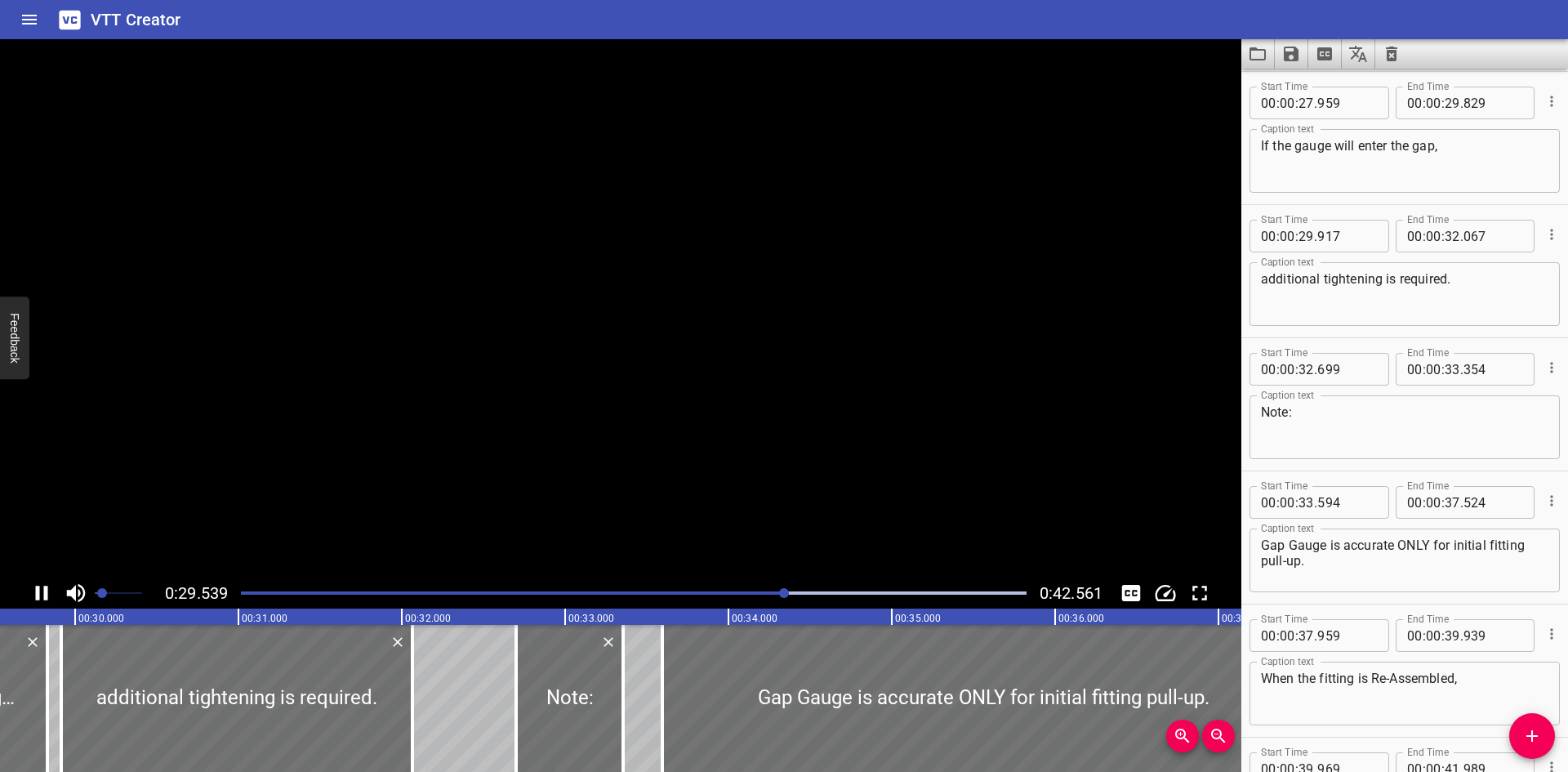
scroll to position [0, 4868]
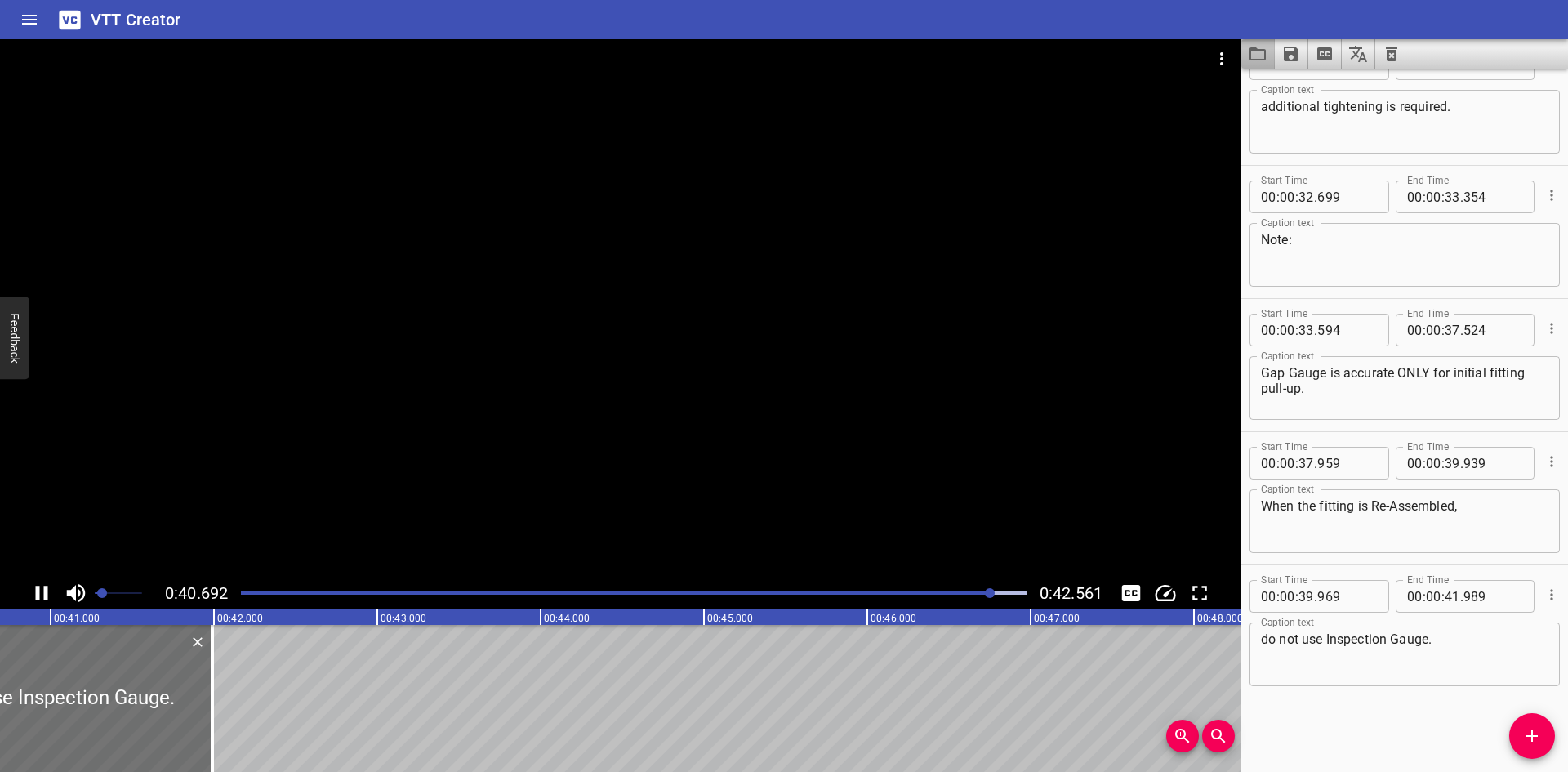
click at [1272, 44] on button "Load captions from file" at bounding box center [1257, 54] width 33 height 30
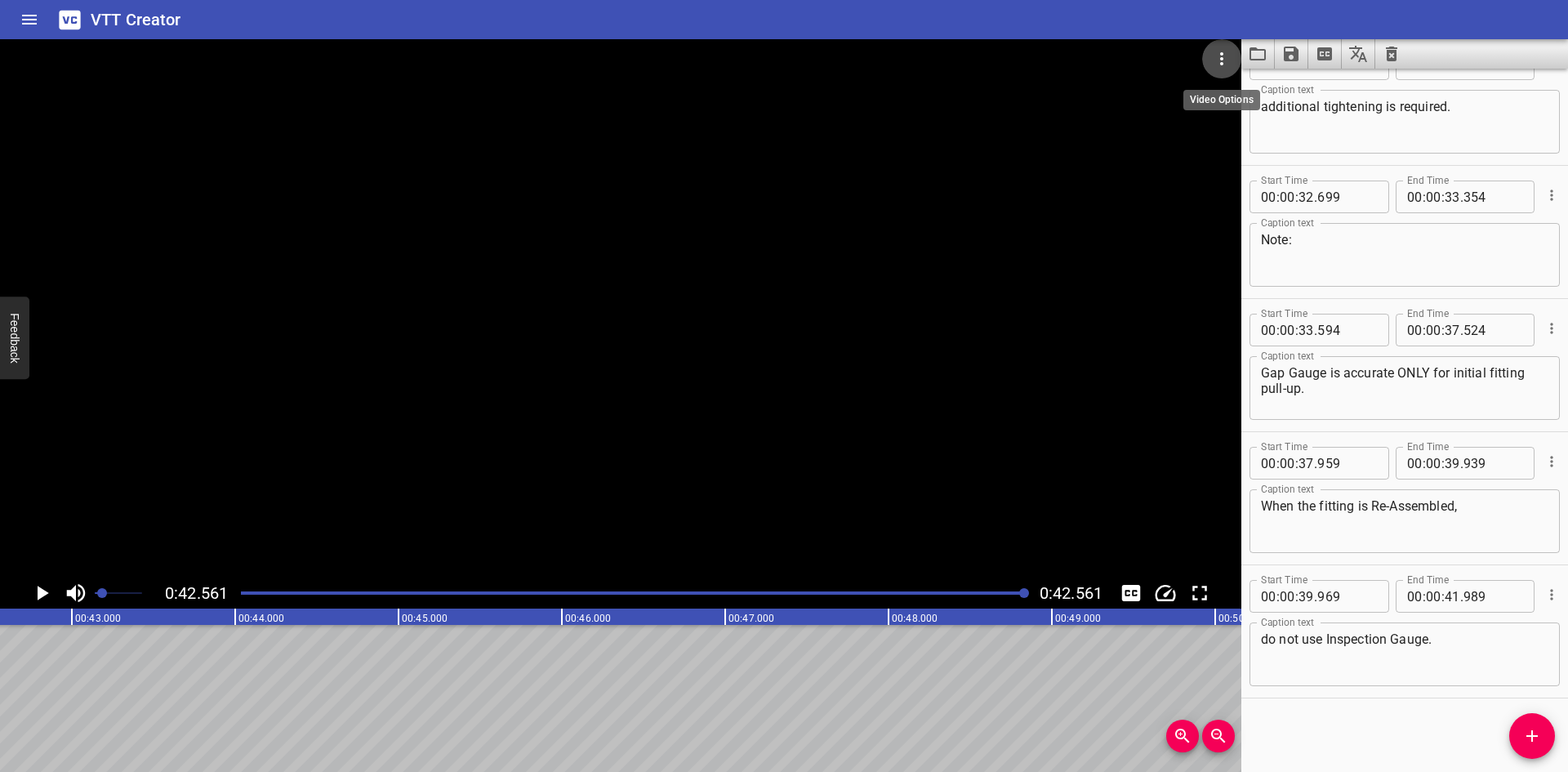
click at [1221, 59] on icon "Video Options" at bounding box center [1222, 58] width 4 height 13
click at [1231, 43] on ul "Select New Video File..." at bounding box center [1283, 60] width 162 height 42
click at [1229, 49] on li "Select New Video File..." at bounding box center [1283, 60] width 162 height 30
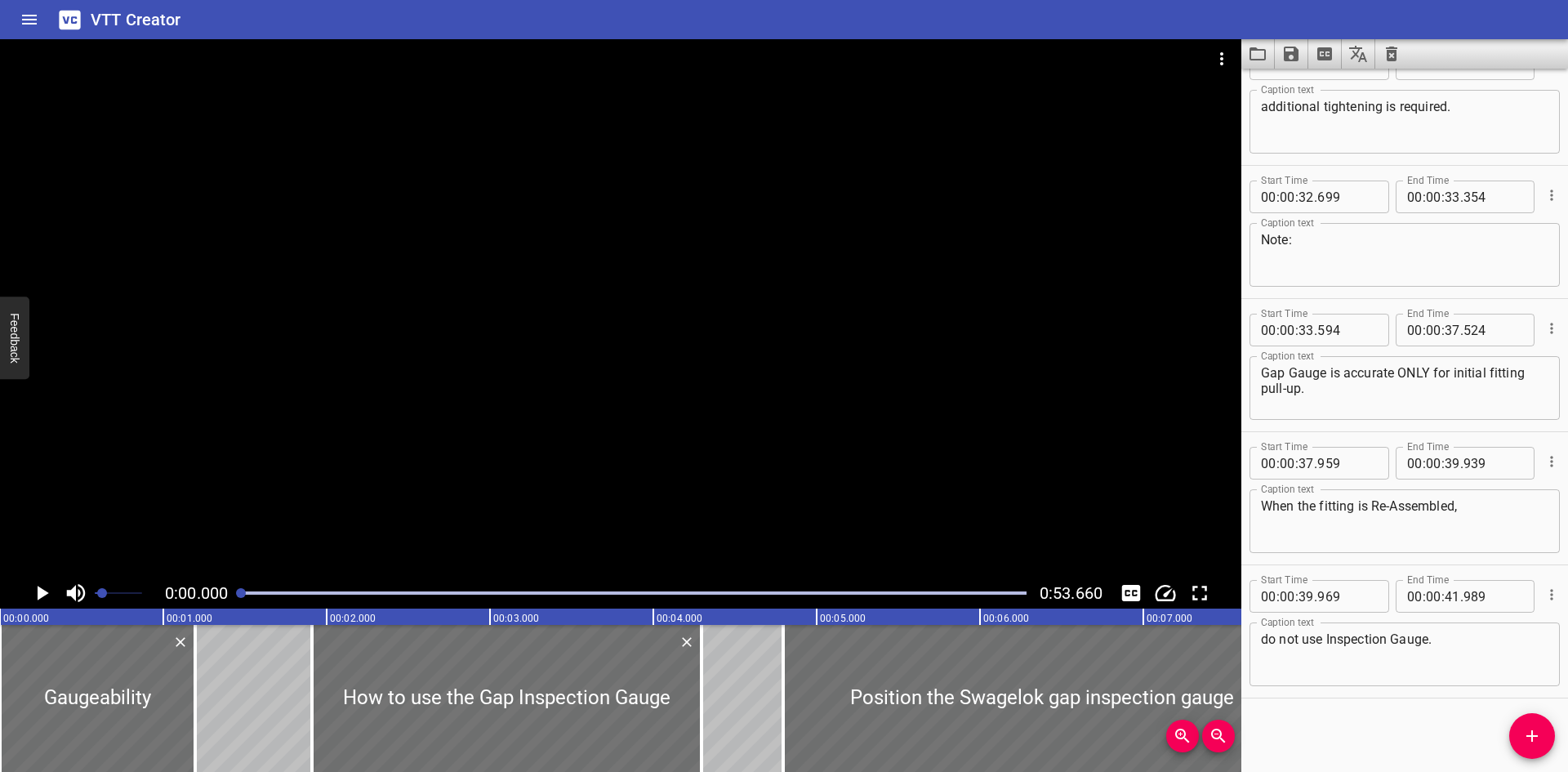
click at [696, 359] on div at bounding box center [620, 309] width 1241 height 539
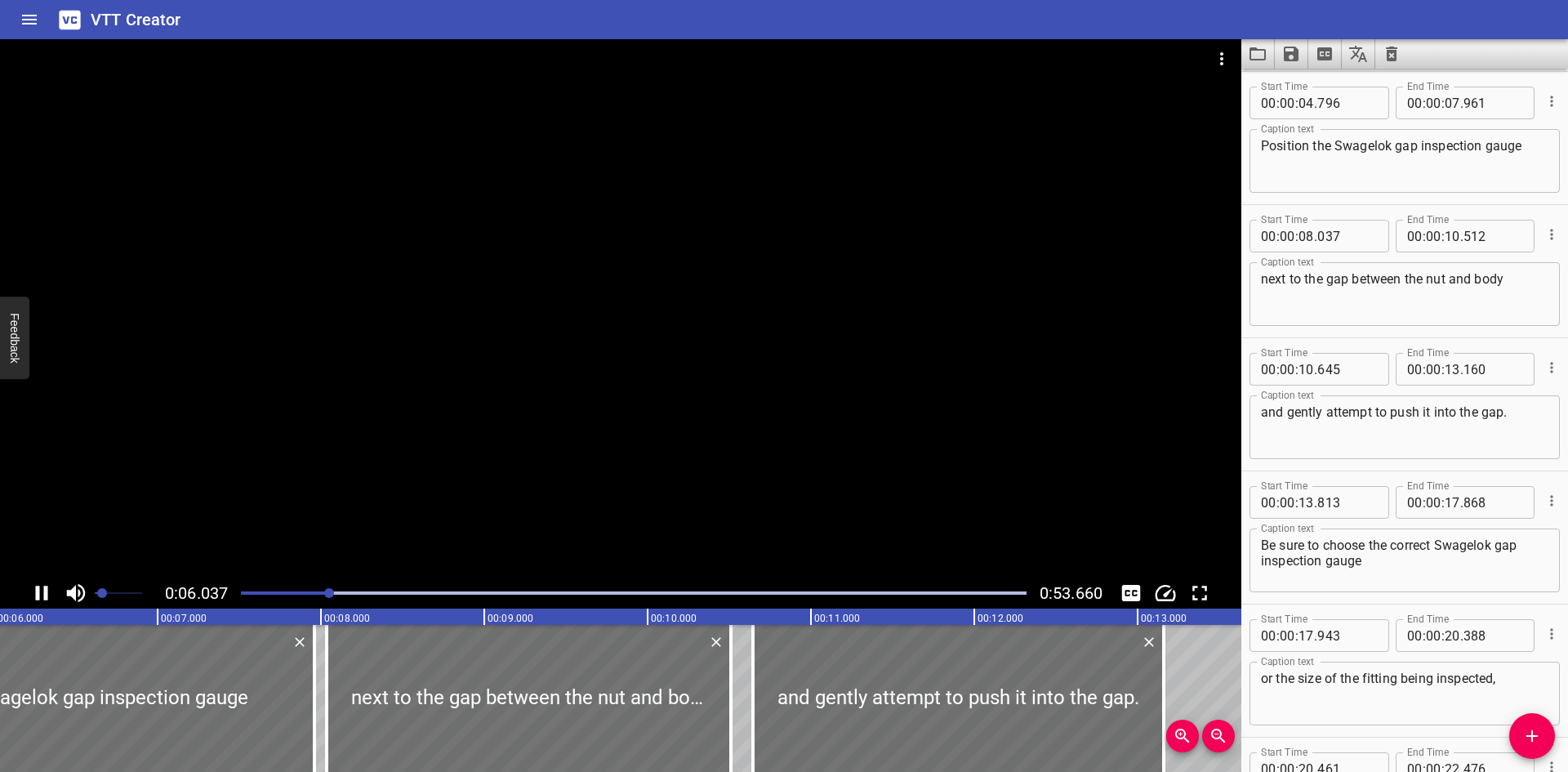
click at [664, 450] on div at bounding box center [620, 309] width 1241 height 539
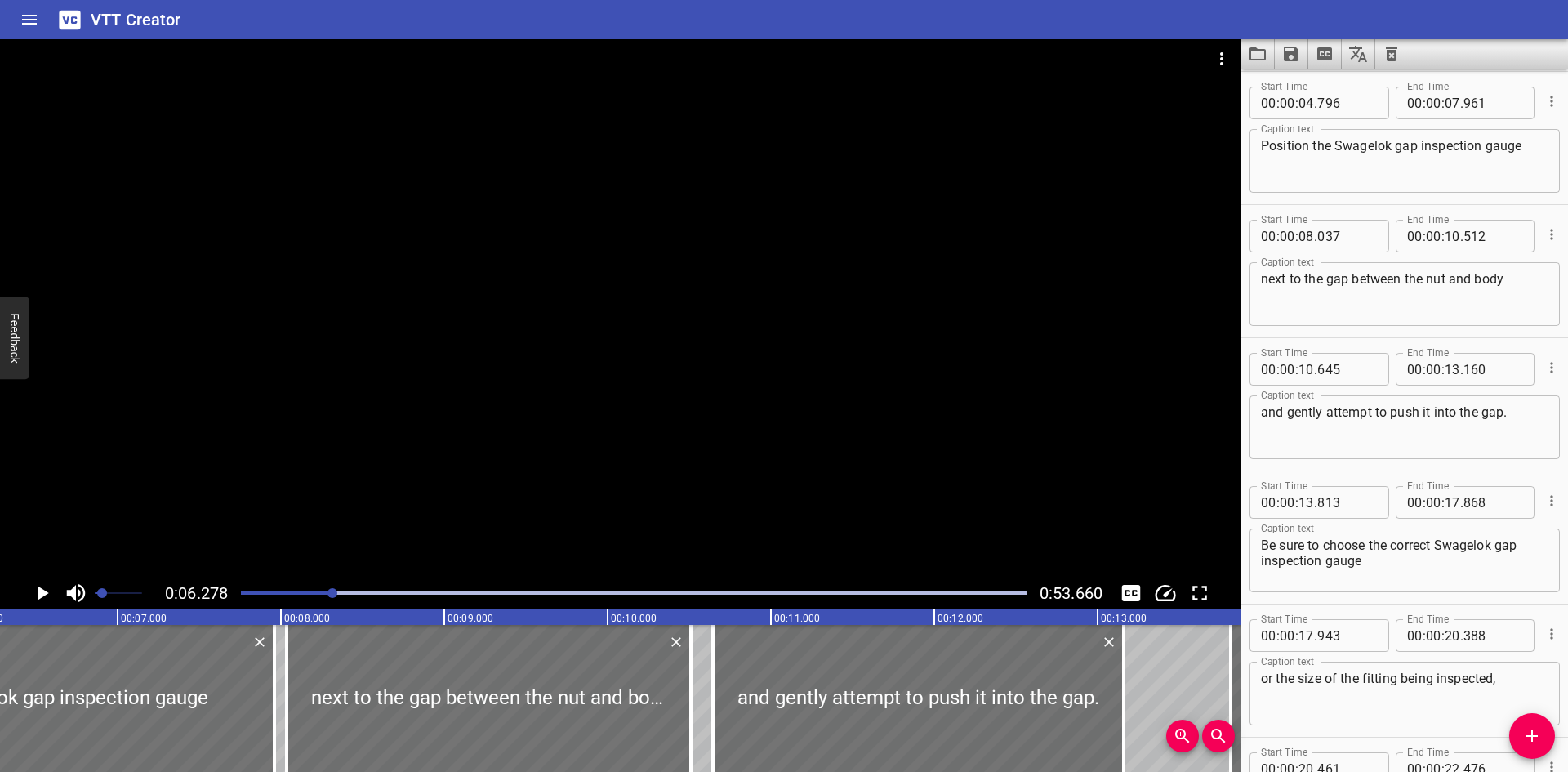
click at [744, 595] on div at bounding box center [634, 592] width 805 height 22
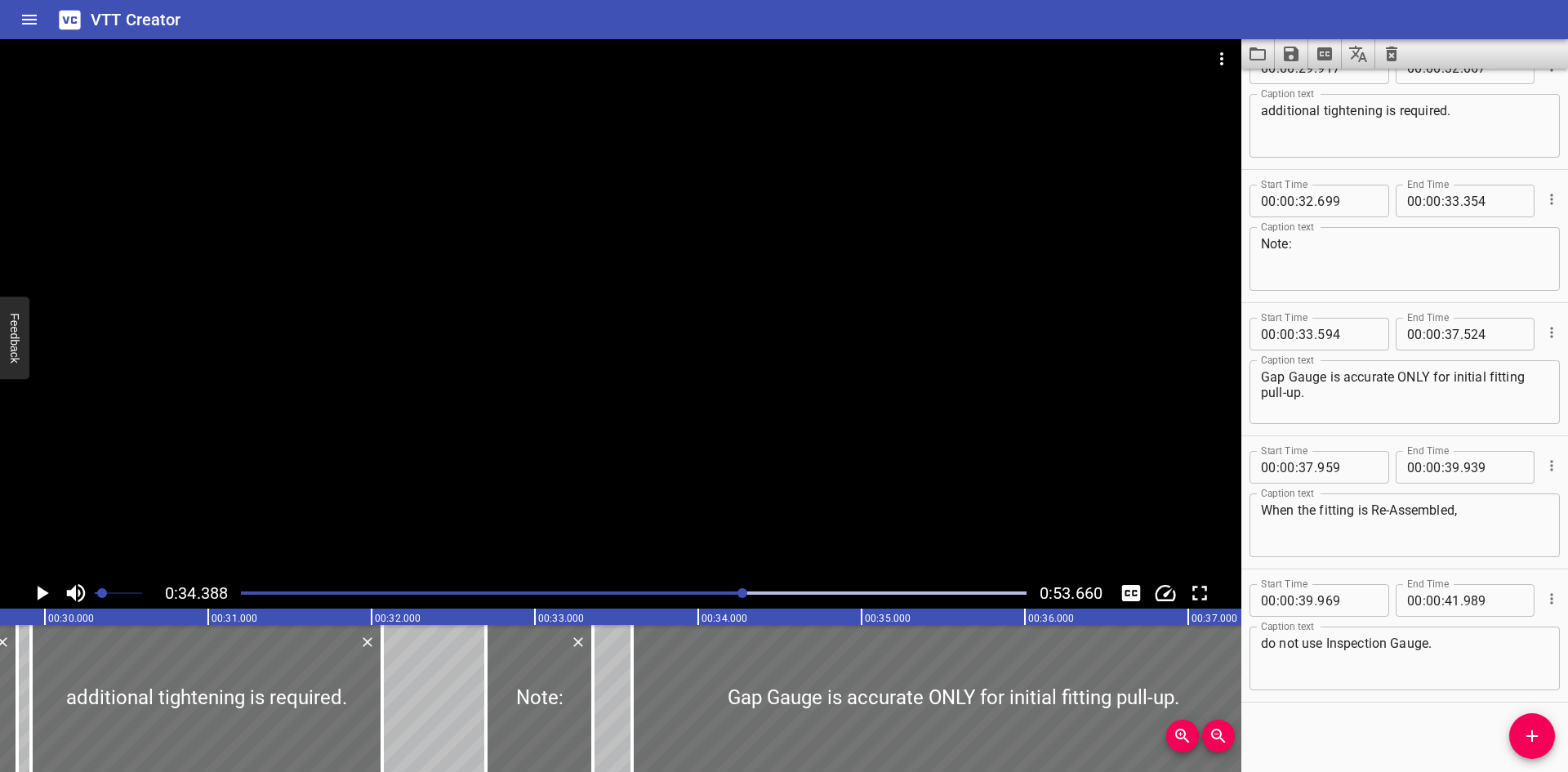
scroll to position [1504, 0]
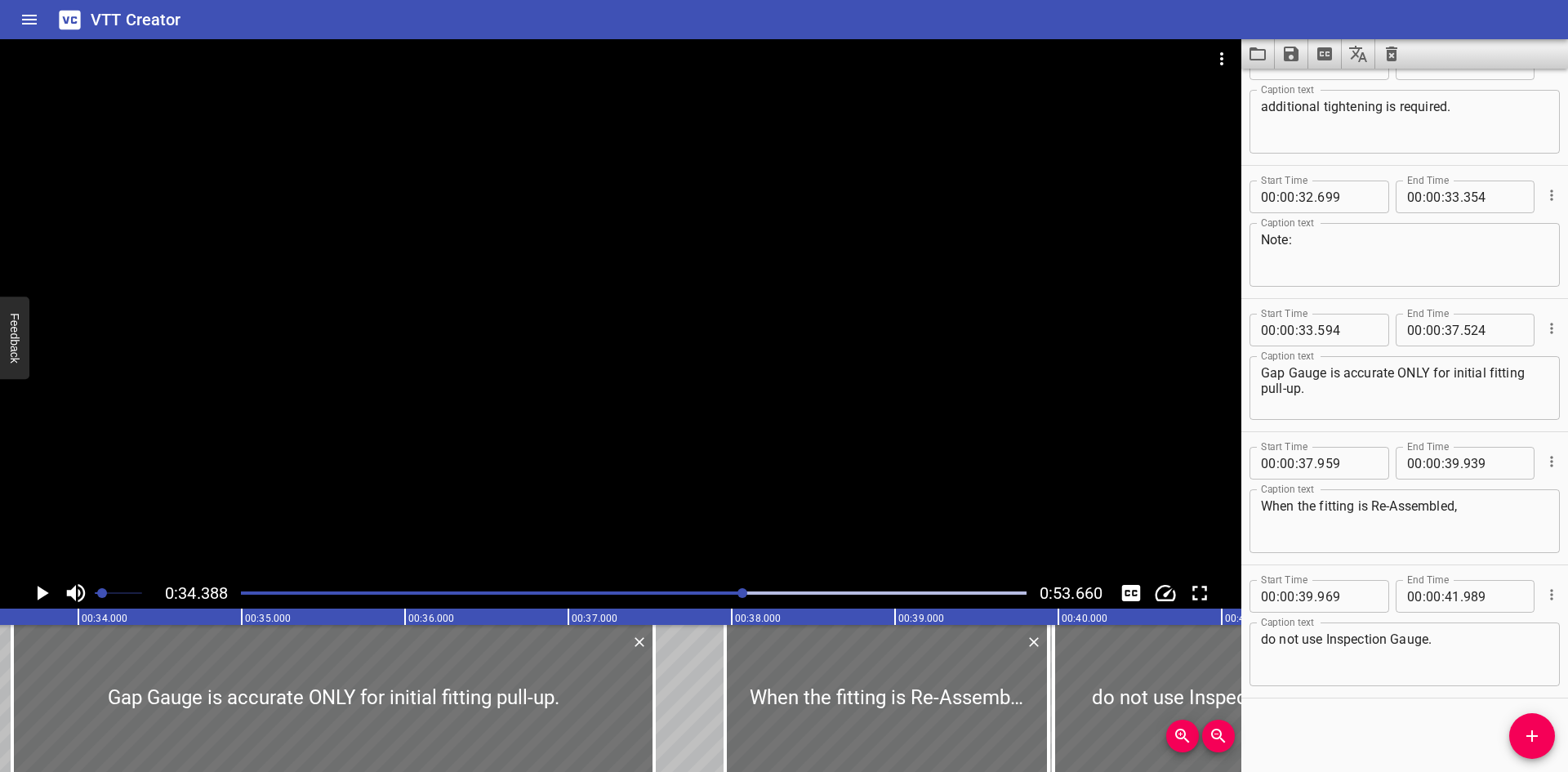
click at [801, 595] on div at bounding box center [634, 592] width 805 height 22
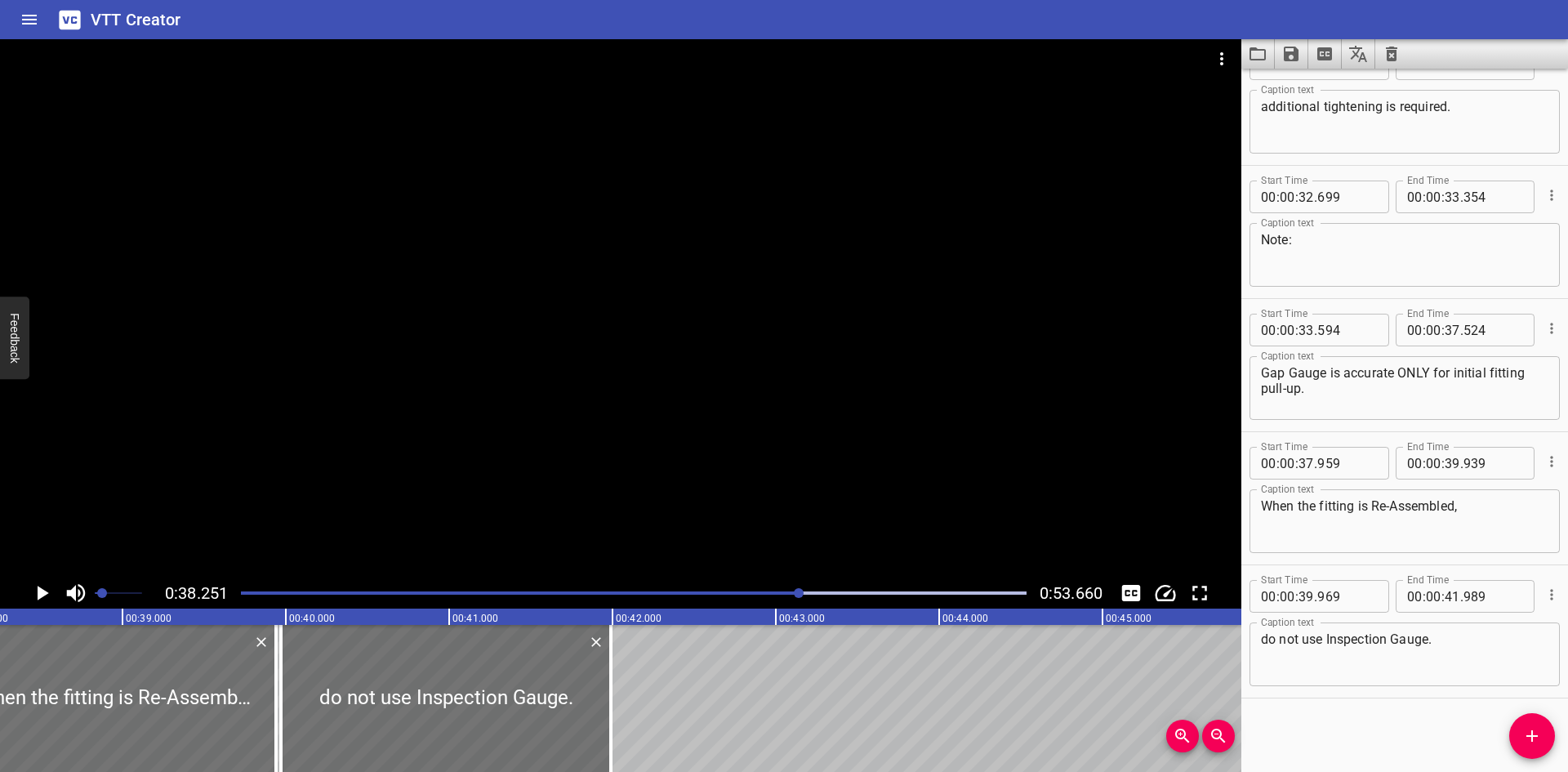
click at [816, 593] on div "Play progress" at bounding box center [633, 593] width 785 height 4
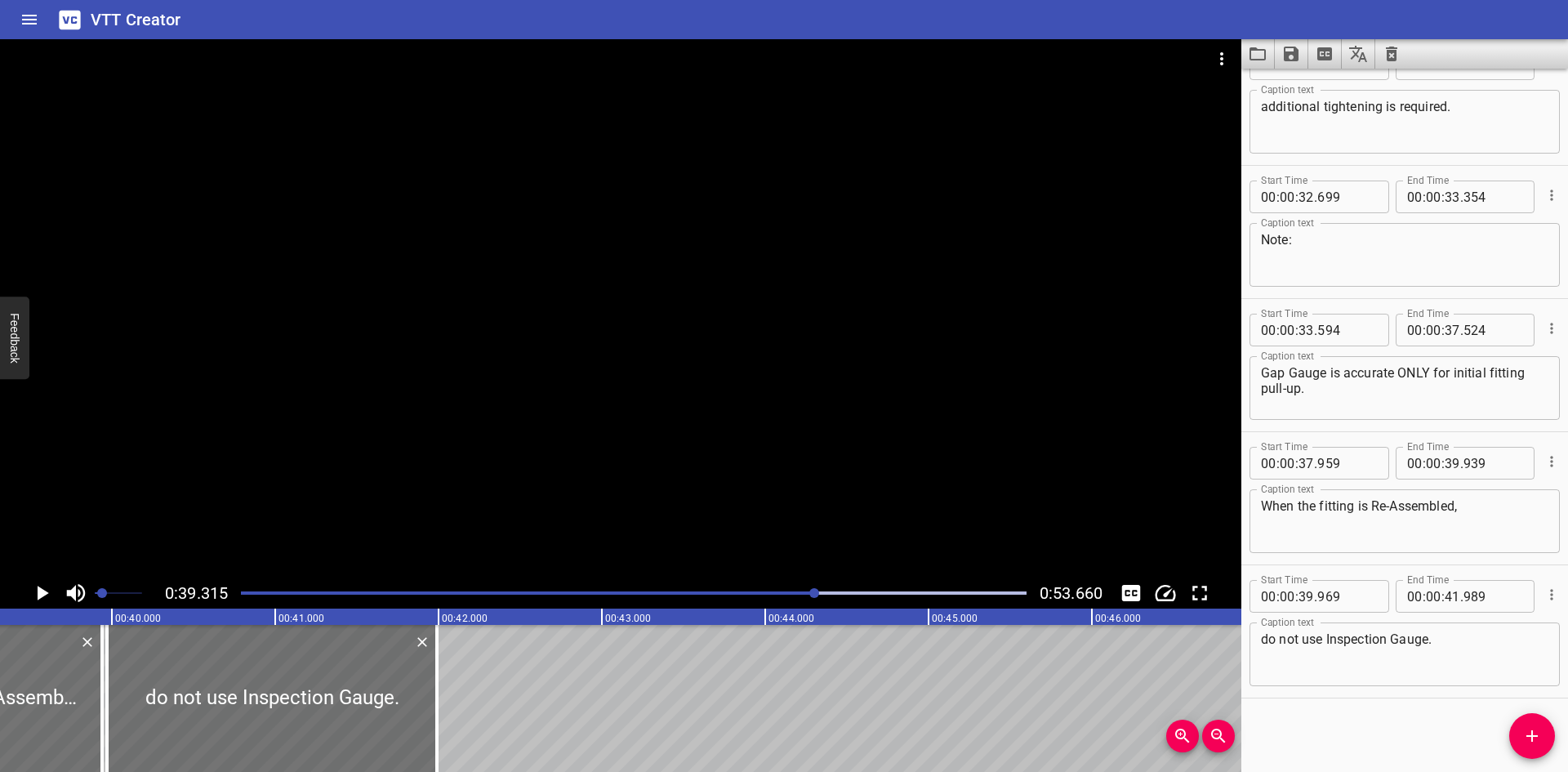
click at [837, 591] on div at bounding box center [634, 592] width 805 height 22
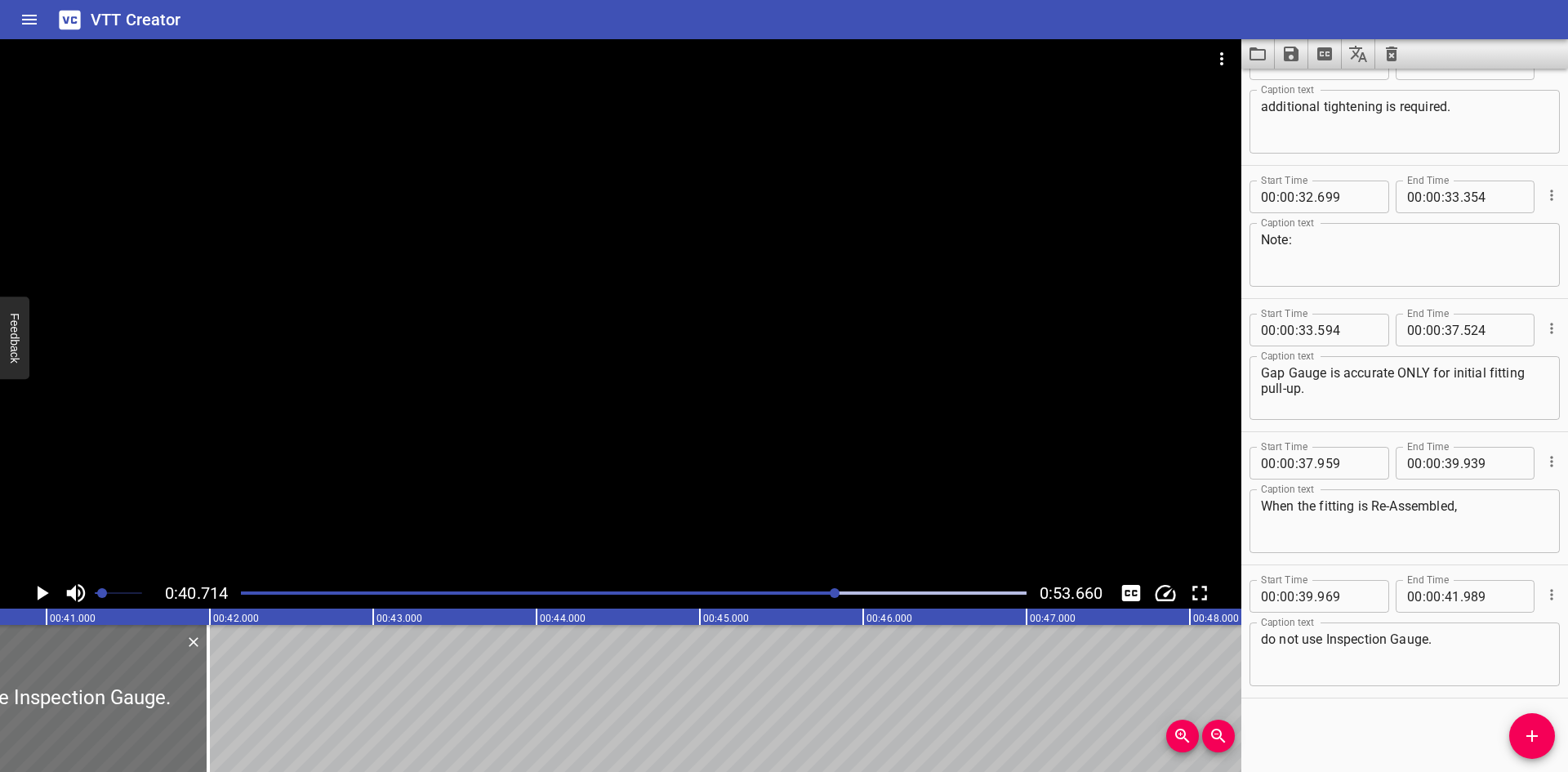
click at [858, 592] on div "Play progress" at bounding box center [633, 593] width 785 height 4
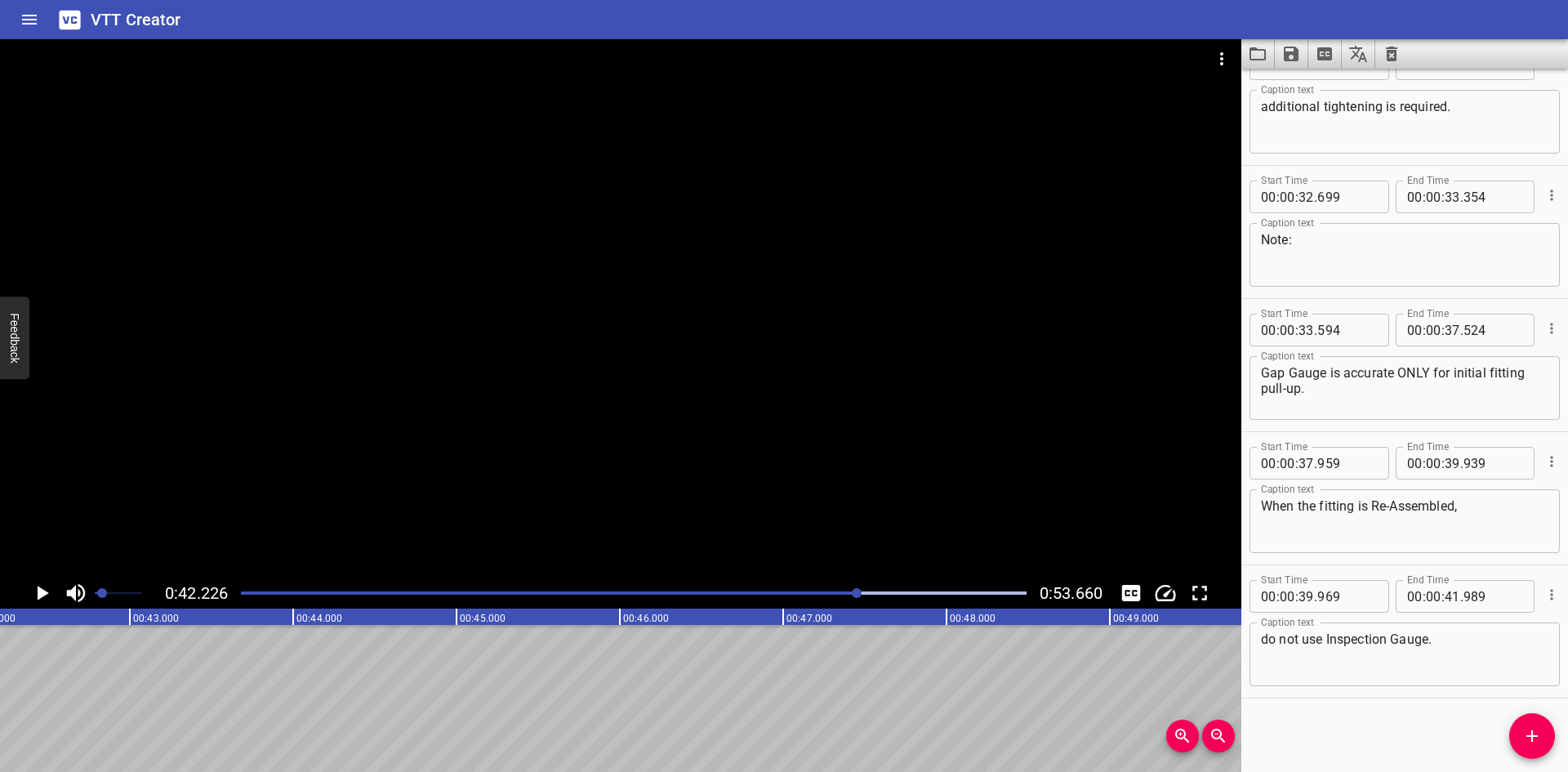
scroll to position [0, 6898]
click at [1230, 59] on icon "Video Options" at bounding box center [1222, 59] width 20 height 20
click at [1230, 59] on li "Select New Video File..." at bounding box center [1283, 60] width 162 height 30
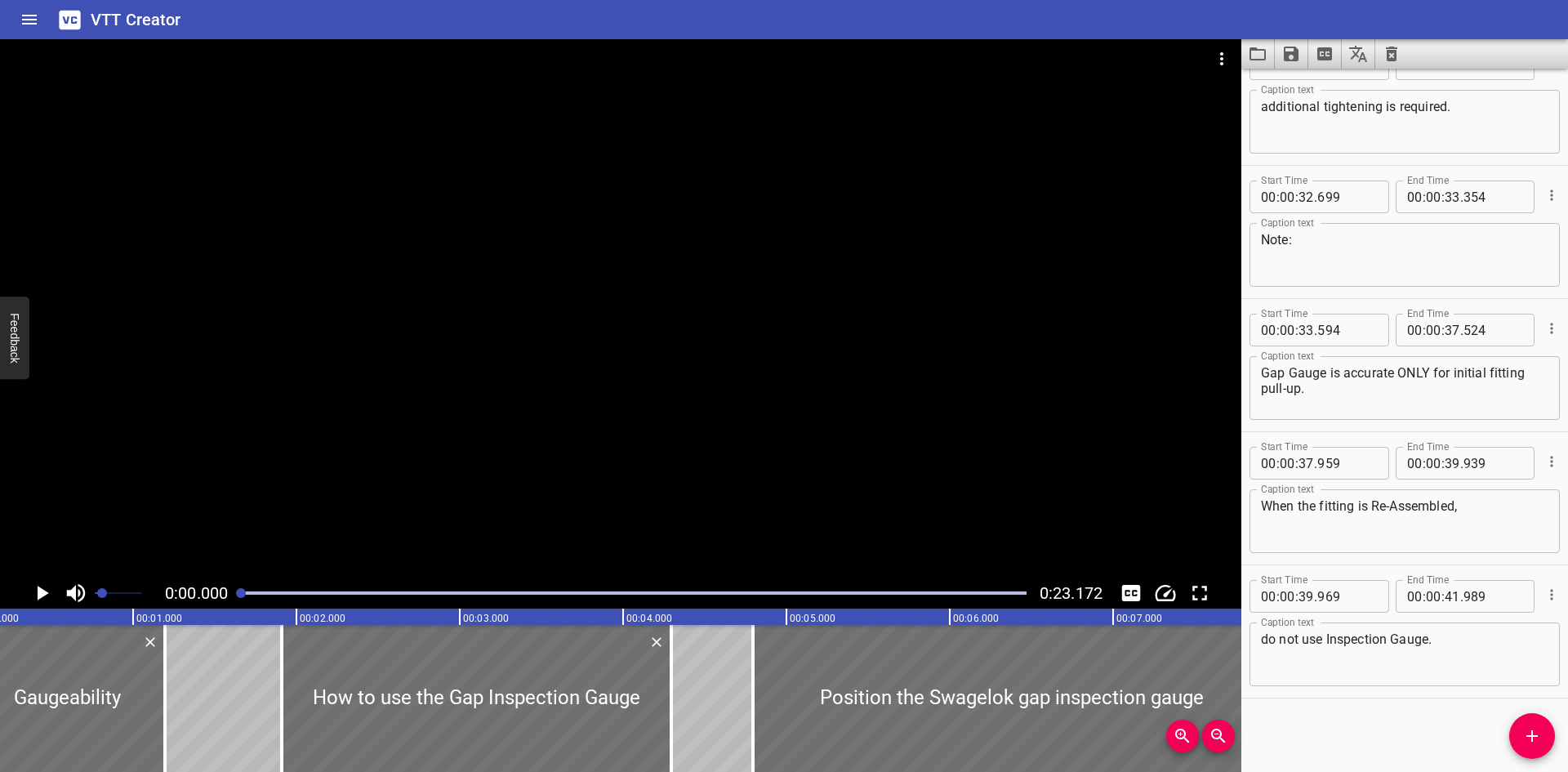
scroll to position [0, 0]
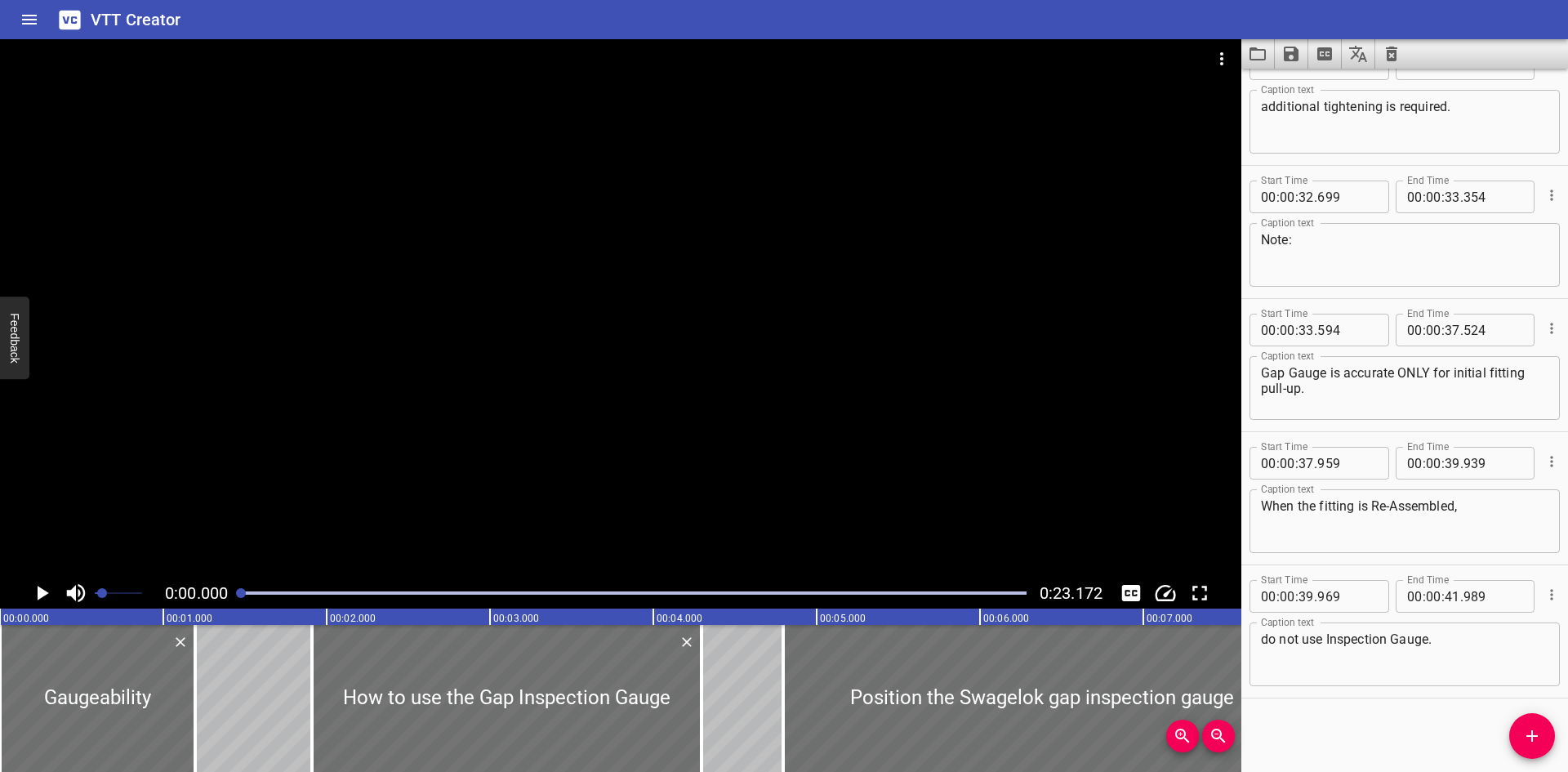
click at [1248, 58] on button "Load captions from file" at bounding box center [1257, 54] width 33 height 30
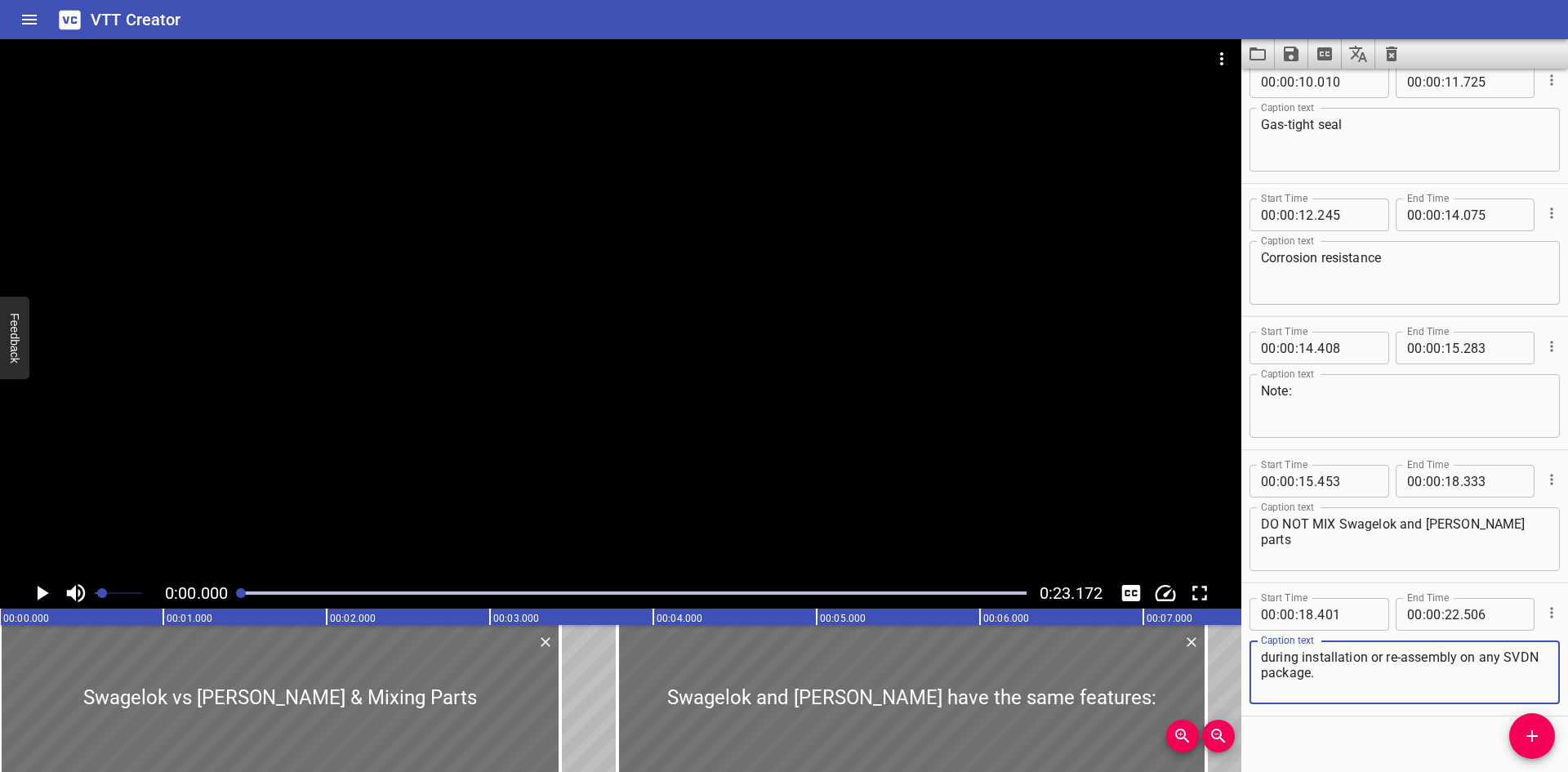
scroll to position [439, 0]
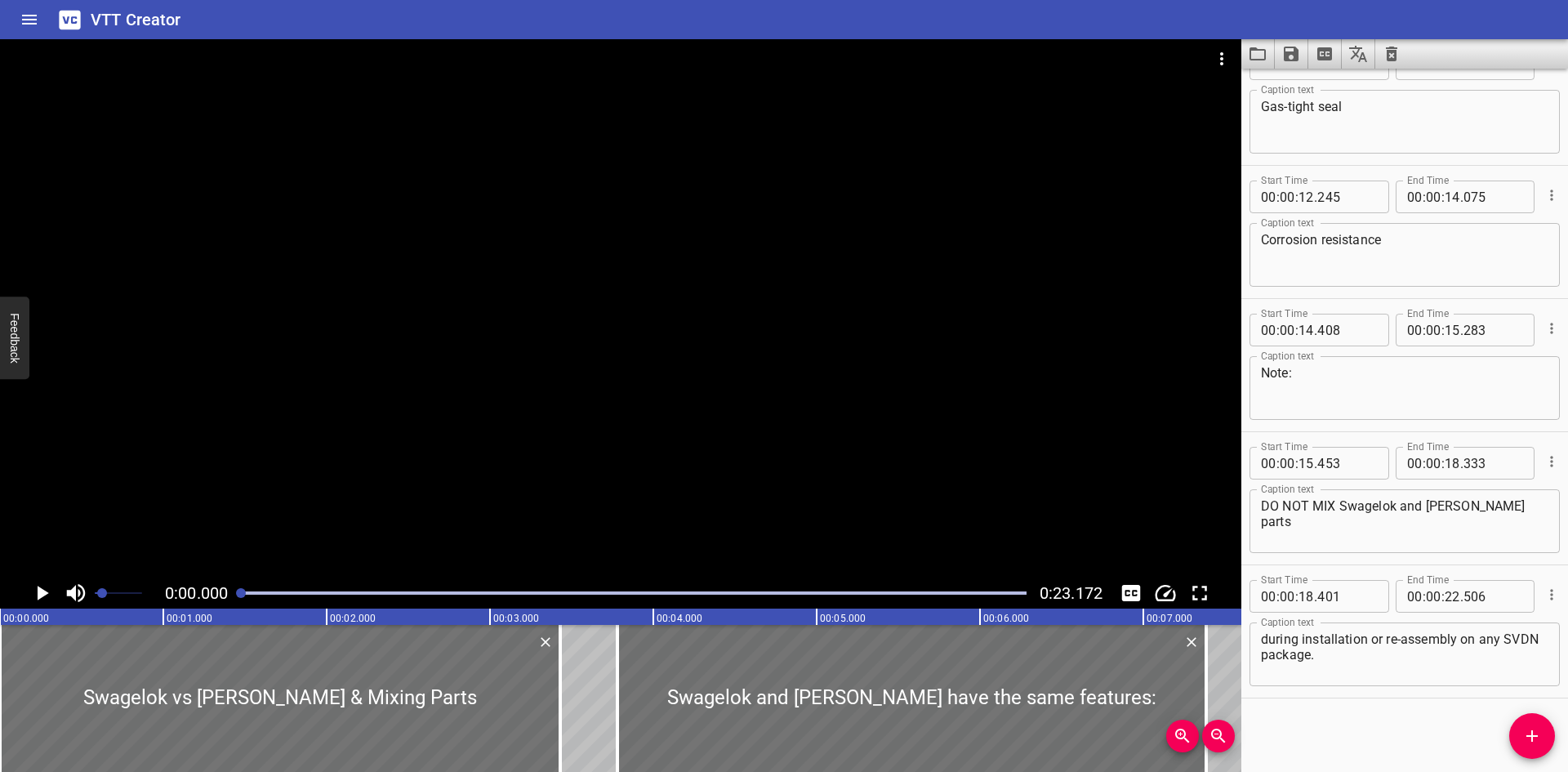
click at [700, 450] on div at bounding box center [620, 309] width 1241 height 539
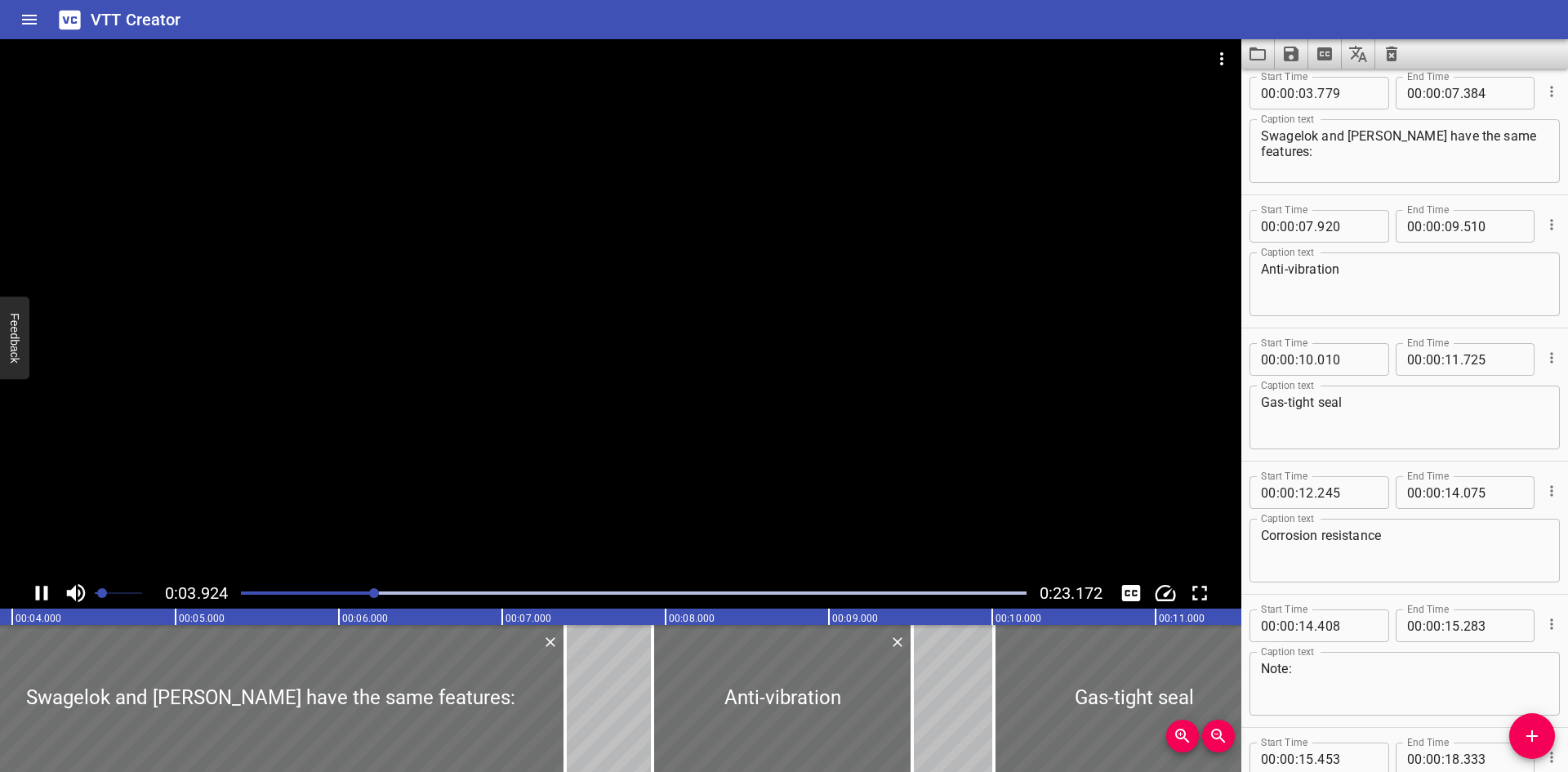
scroll to position [133, 0]
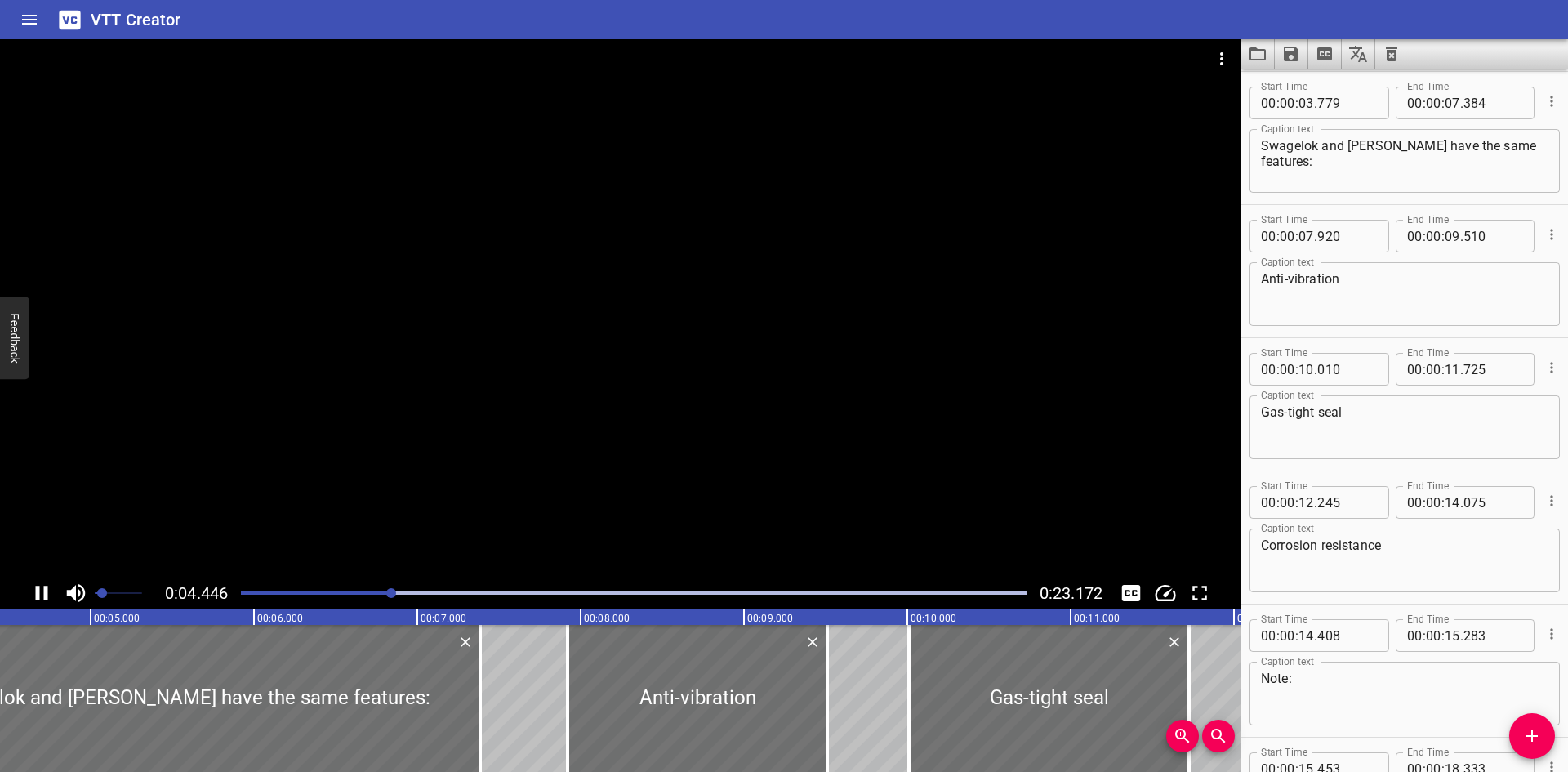
click at [700, 449] on div at bounding box center [620, 309] width 1241 height 539
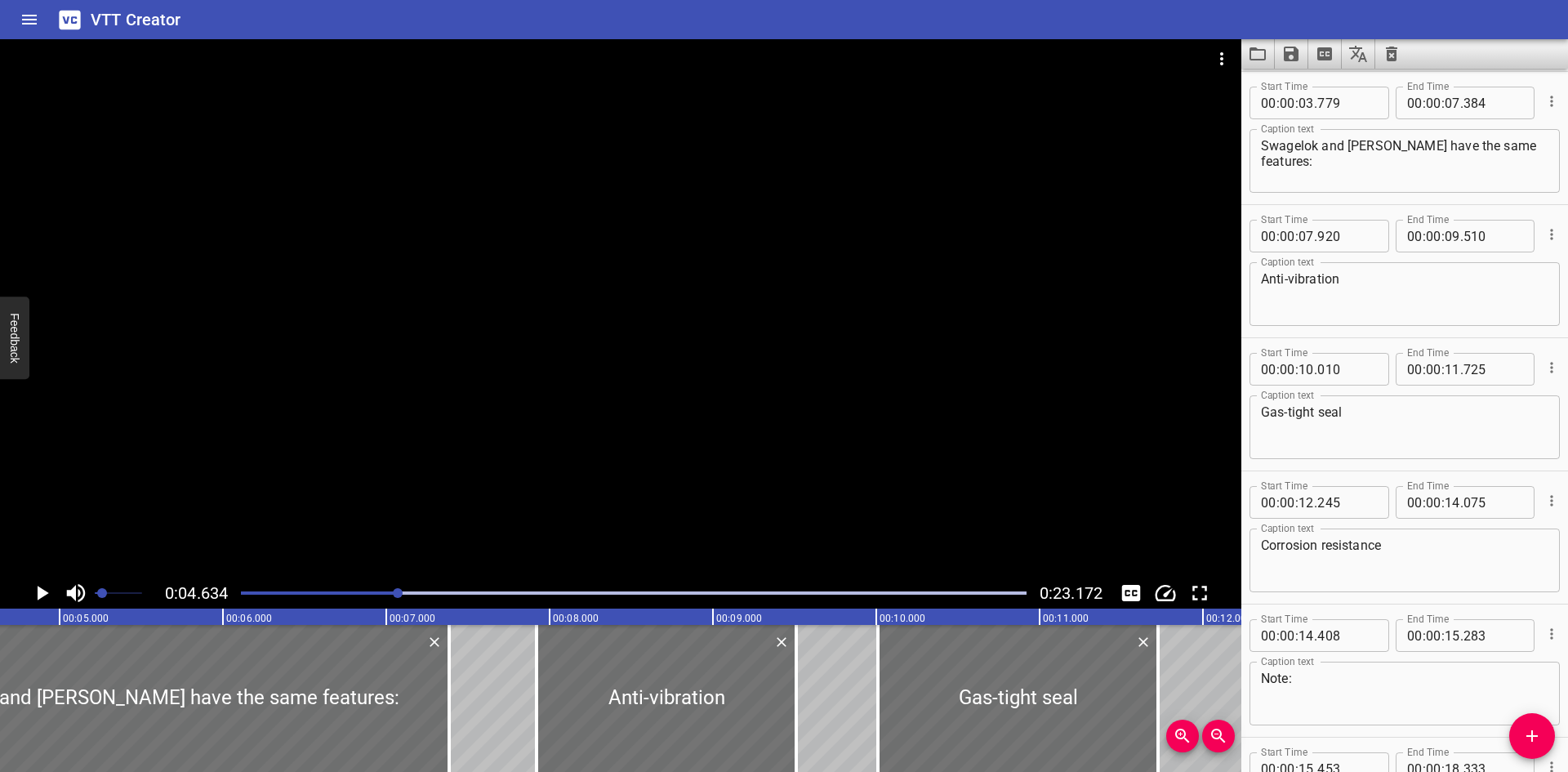
click at [901, 320] on div at bounding box center [620, 309] width 1241 height 539
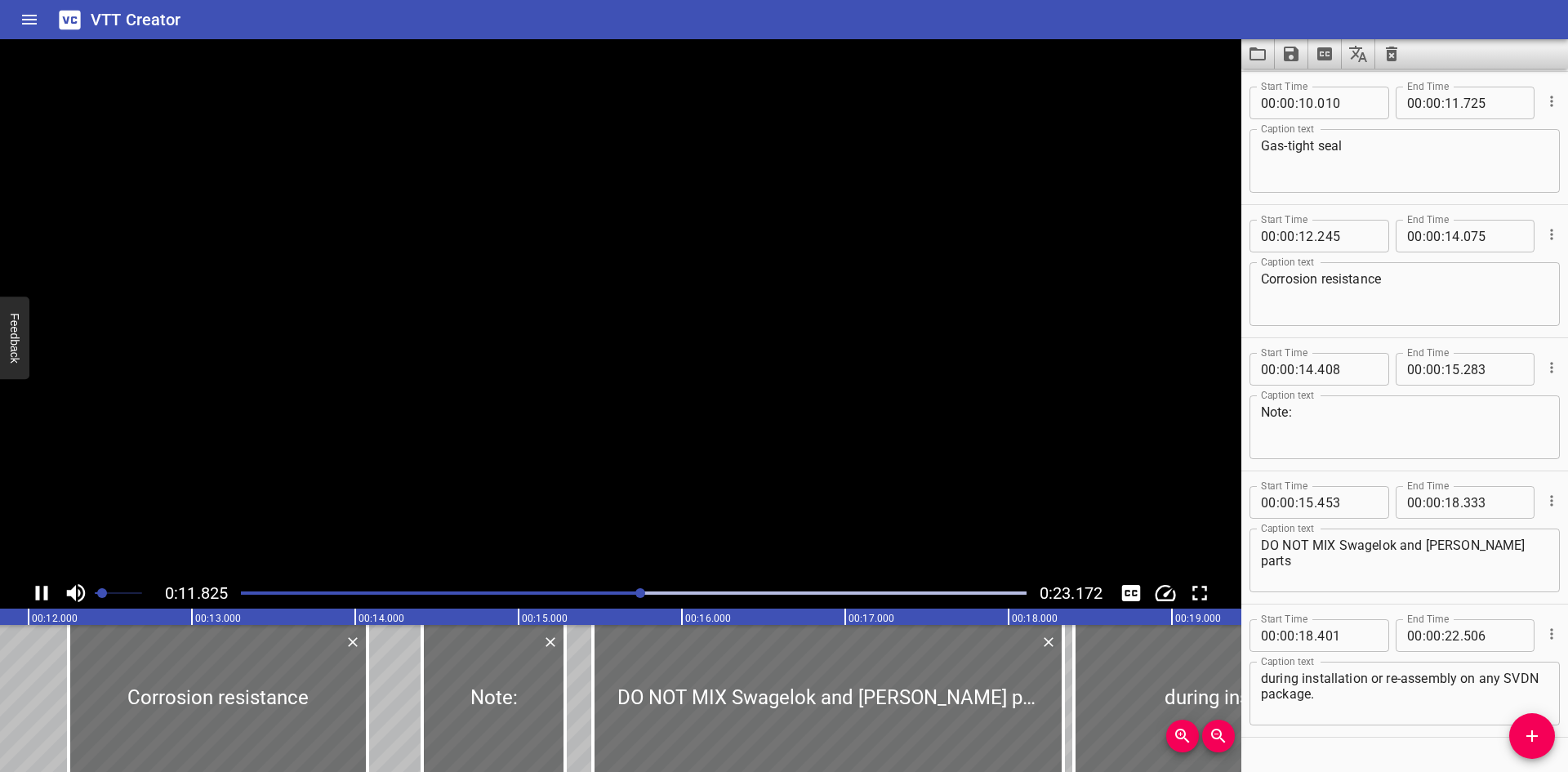
scroll to position [0, 1975]
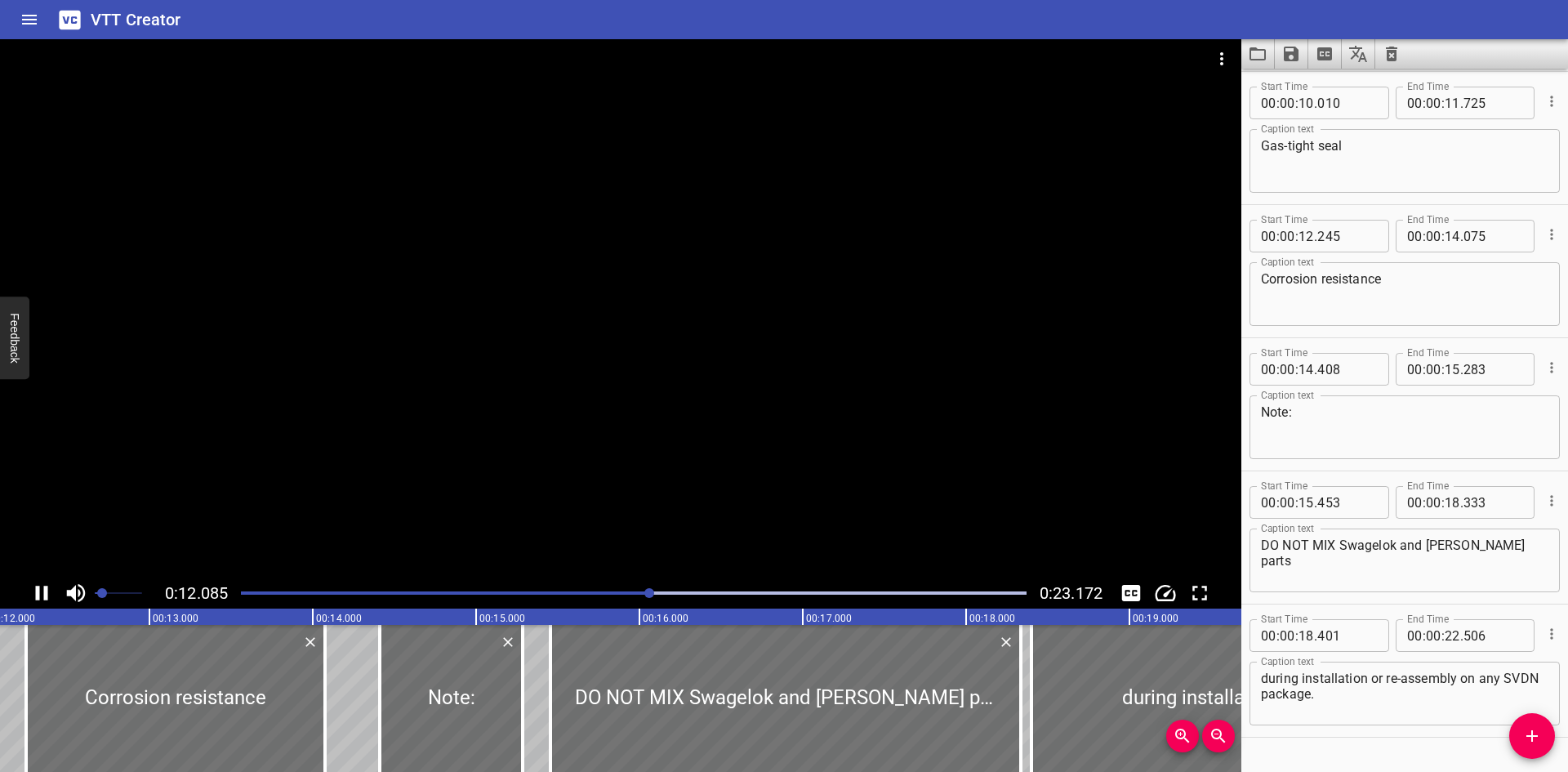
drag, startPoint x: 901, startPoint y: 319, endPoint x: 1012, endPoint y: 266, distance: 123.0
click at [1012, 266] on div at bounding box center [620, 309] width 1241 height 539
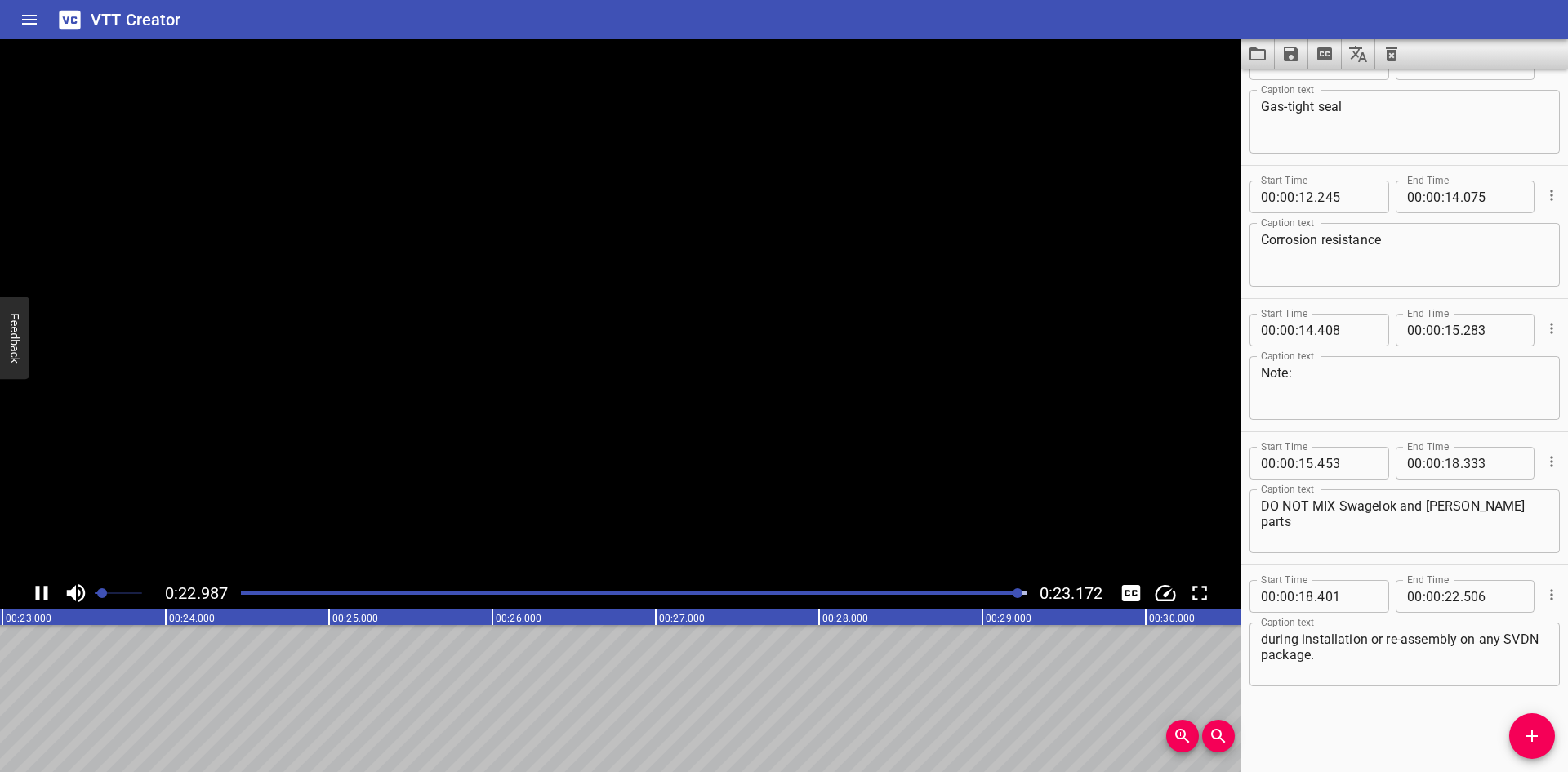
scroll to position [0, 3785]
drag, startPoint x: 960, startPoint y: 374, endPoint x: 1311, endPoint y: 207, distance: 388.7
click at [1311, 207] on input "number" at bounding box center [1306, 197] width 15 height 32
type input "12"
click at [1003, 360] on div at bounding box center [620, 309] width 1241 height 539
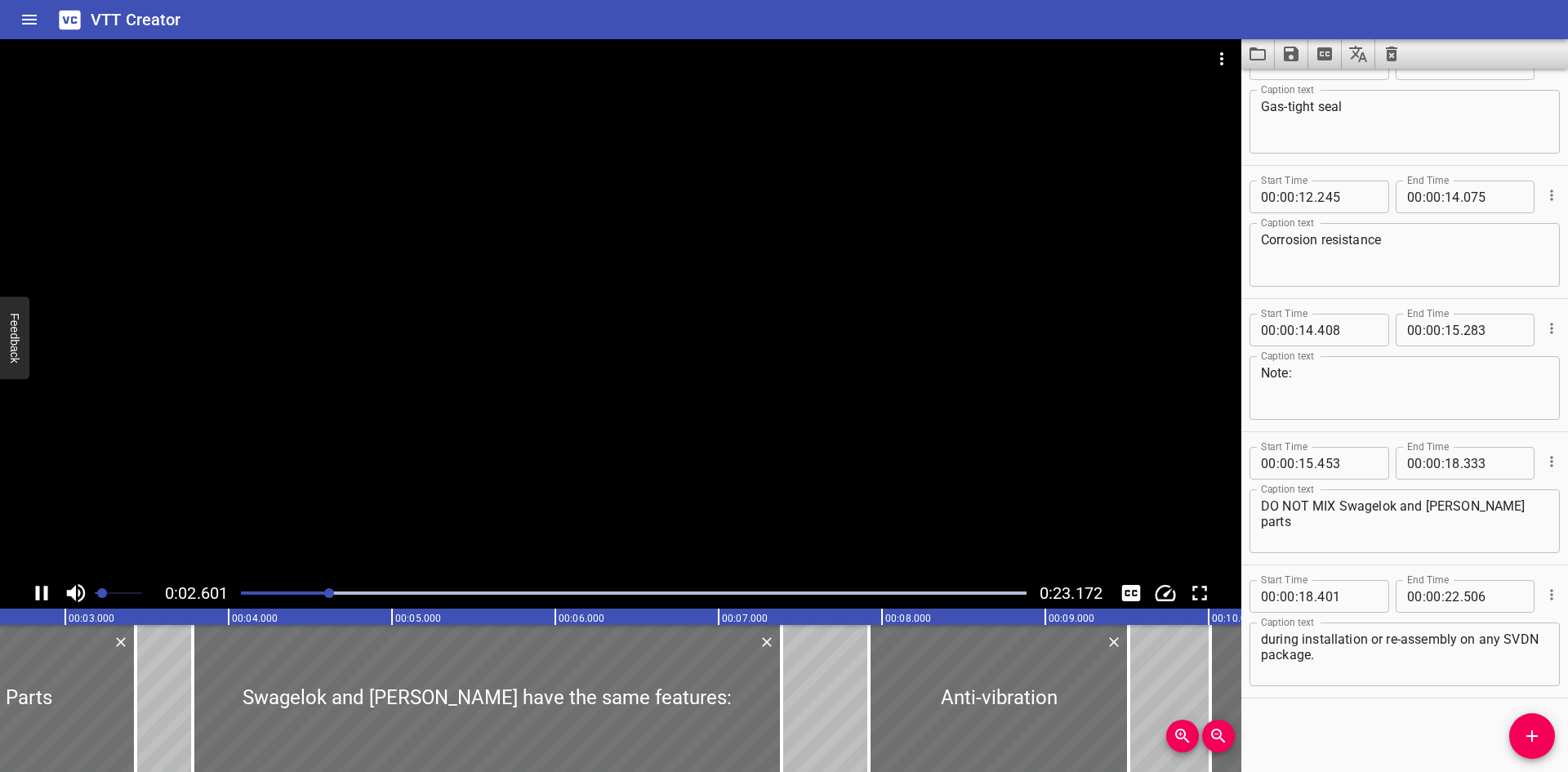
click at [961, 368] on div at bounding box center [620, 309] width 1241 height 539
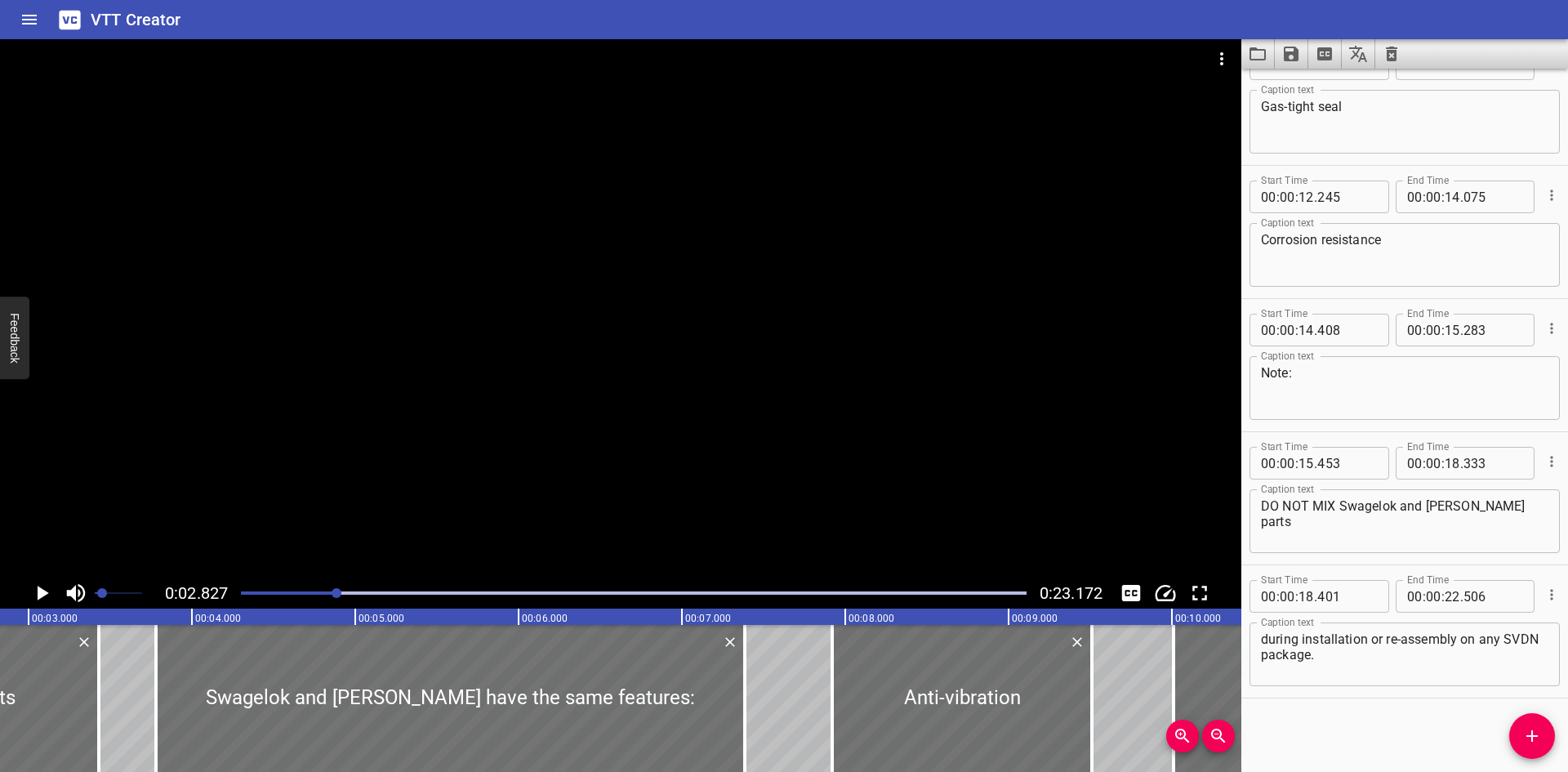
click at [757, 399] on div at bounding box center [620, 309] width 1241 height 539
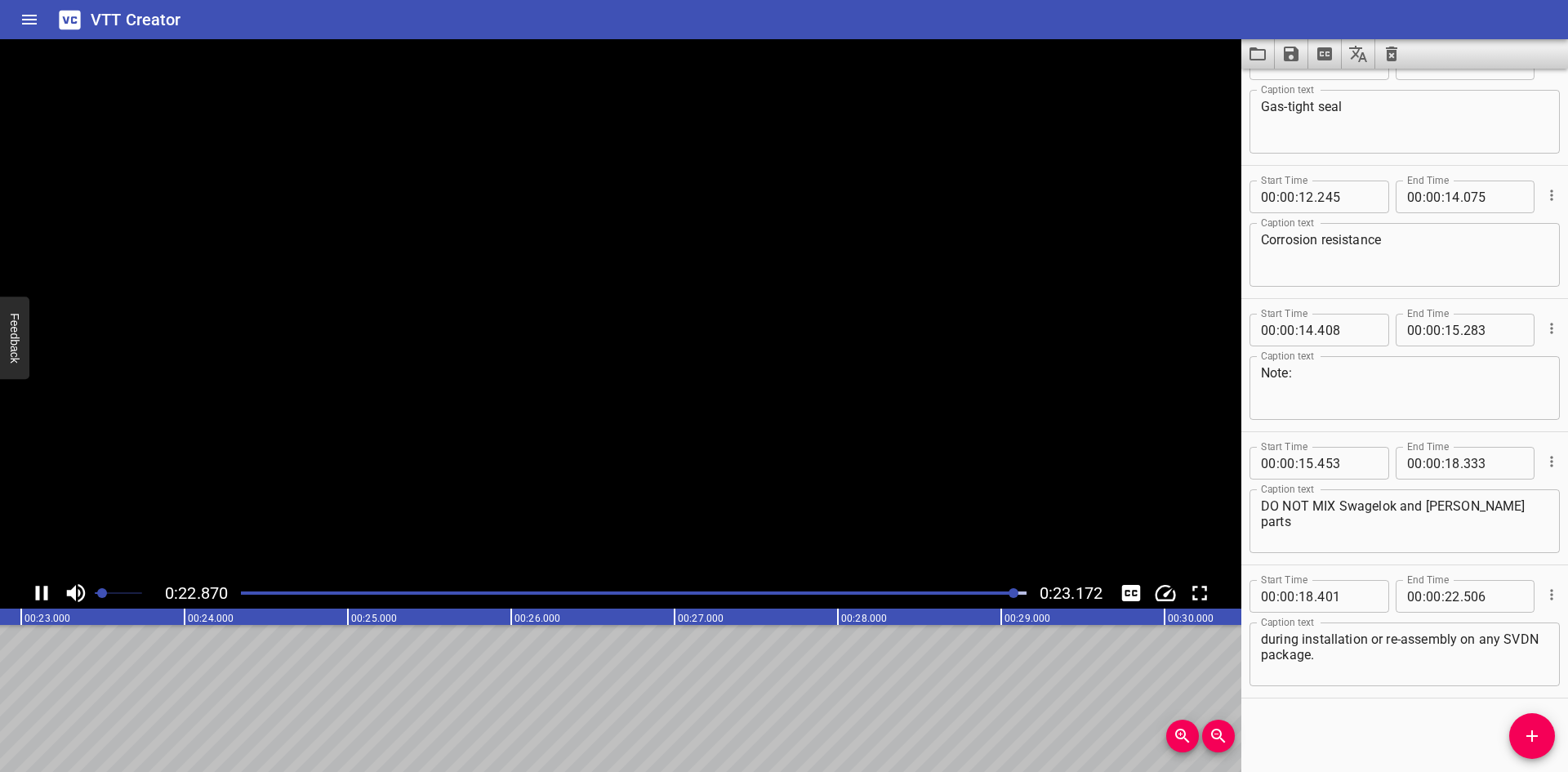
scroll to position [0, 3785]
drag, startPoint x: 757, startPoint y: 399, endPoint x: 1254, endPoint y: 57, distance: 603.3
click at [1254, 57] on icon "Load captions from file" at bounding box center [1258, 54] width 20 height 20
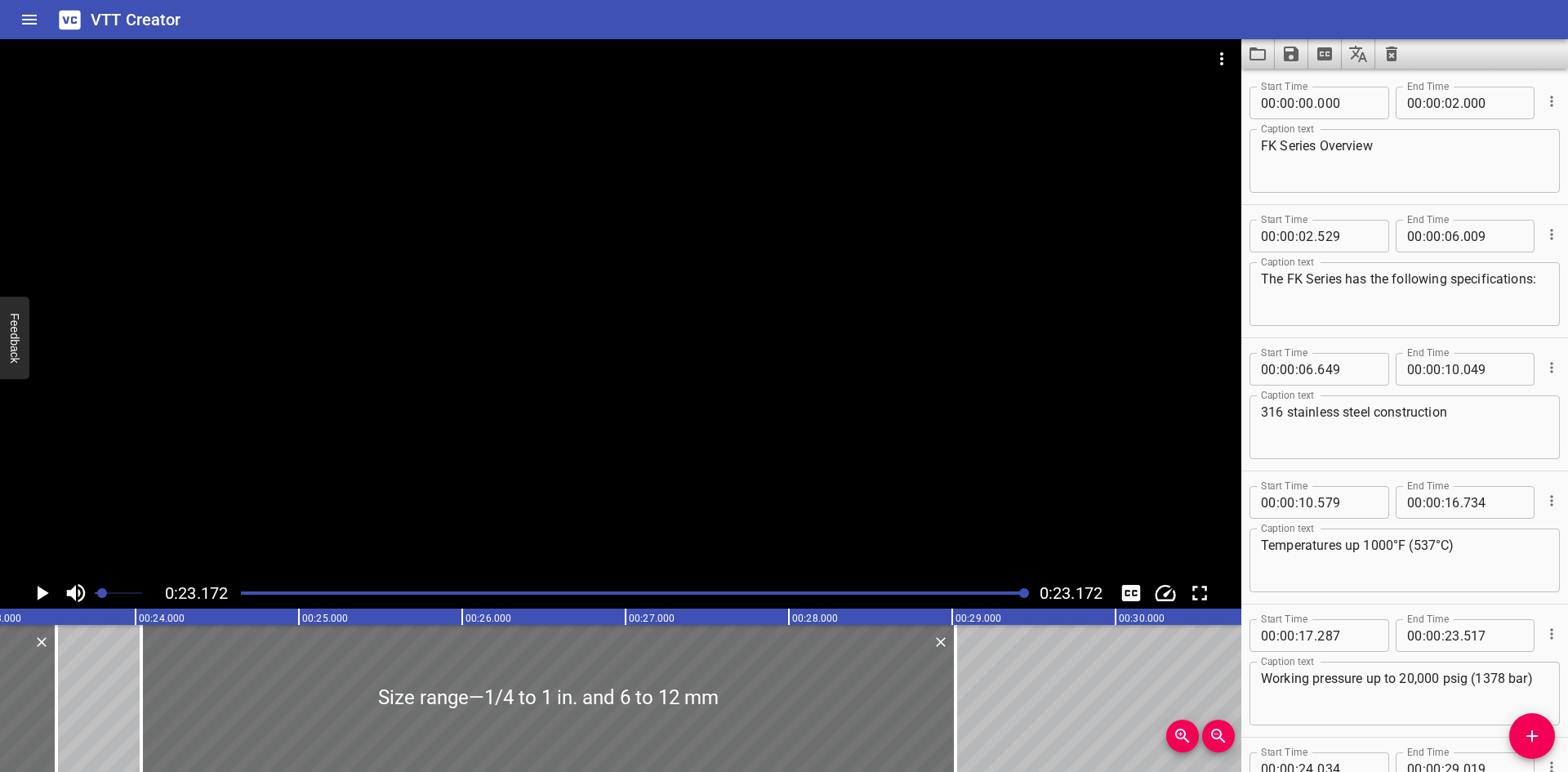
scroll to position [172, 0]
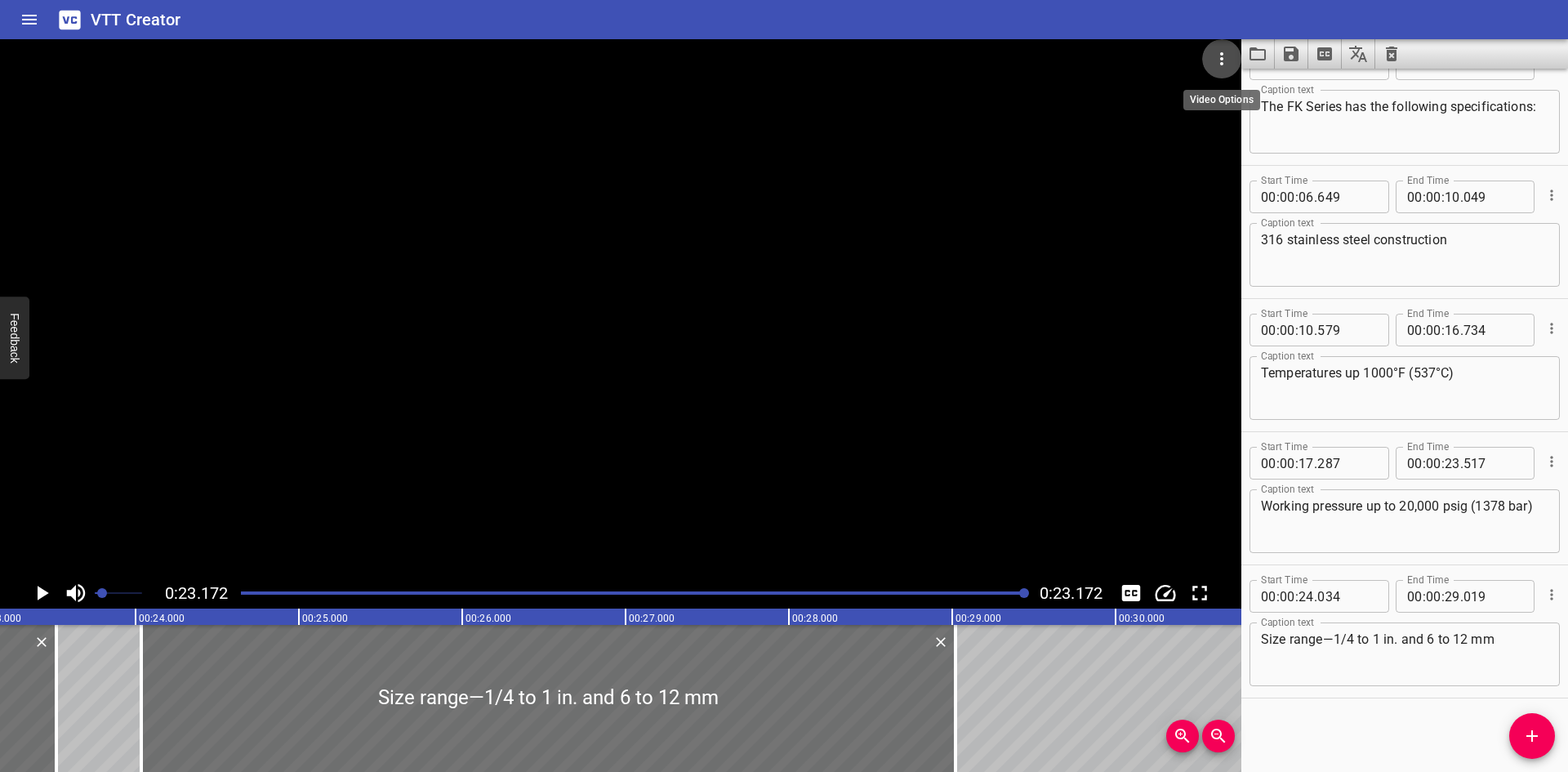
click at [1221, 49] on icon "Video Options" at bounding box center [1222, 59] width 20 height 20
click at [1221, 51] on li "Select New Video File..." at bounding box center [1283, 60] width 162 height 30
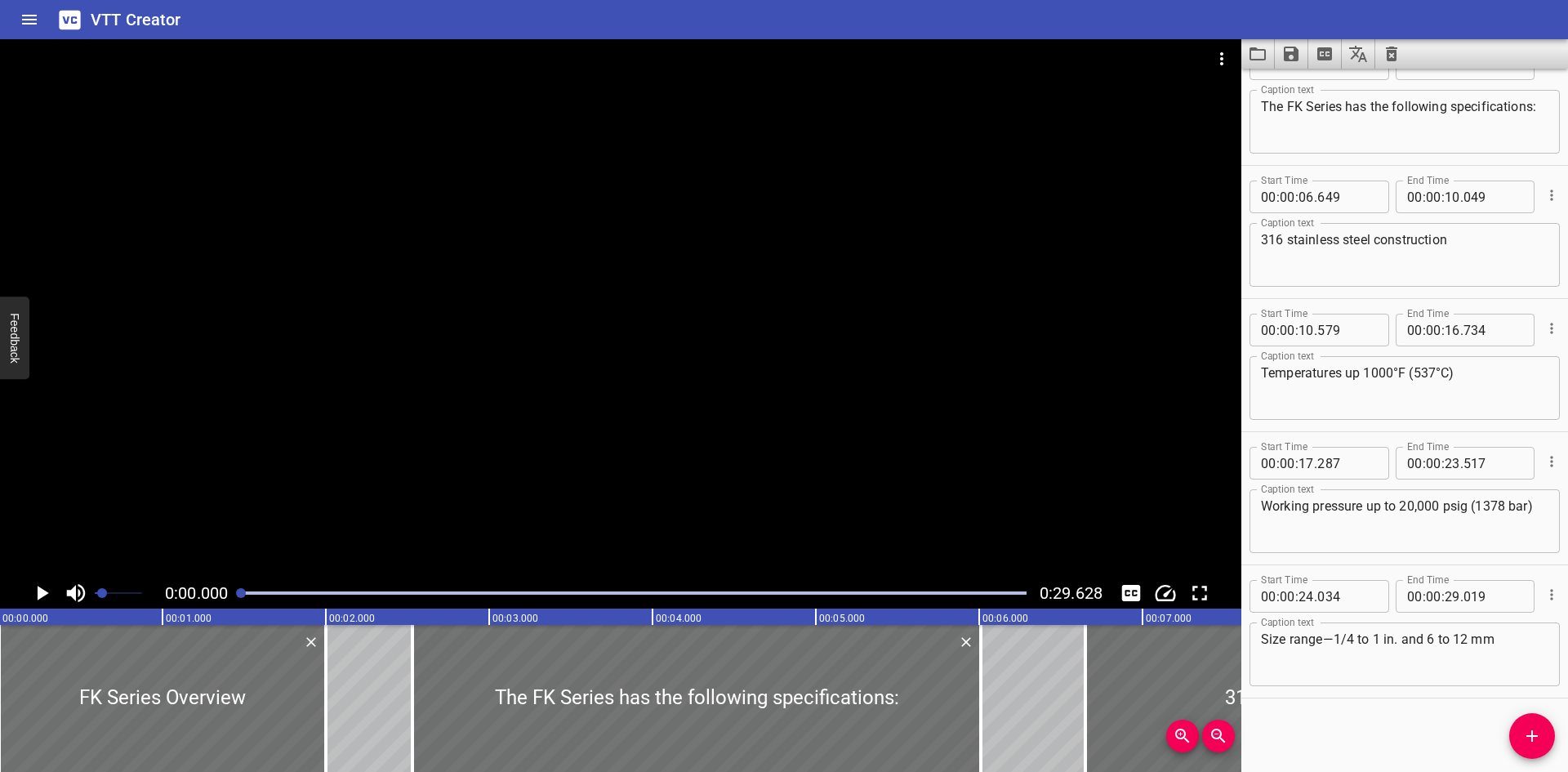
scroll to position [0, 0]
click at [416, 328] on div at bounding box center [620, 309] width 1241 height 539
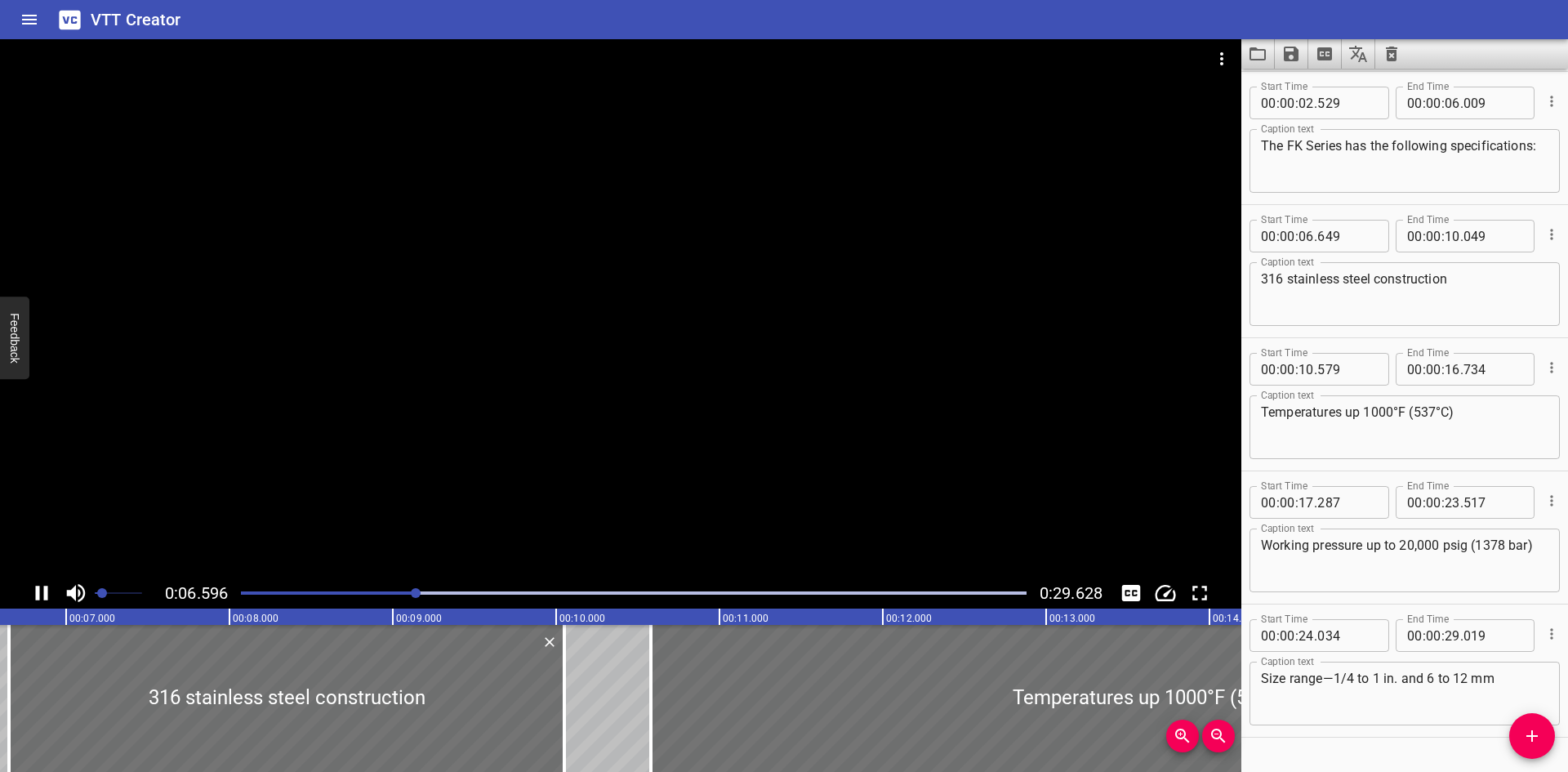
scroll to position [172, 0]
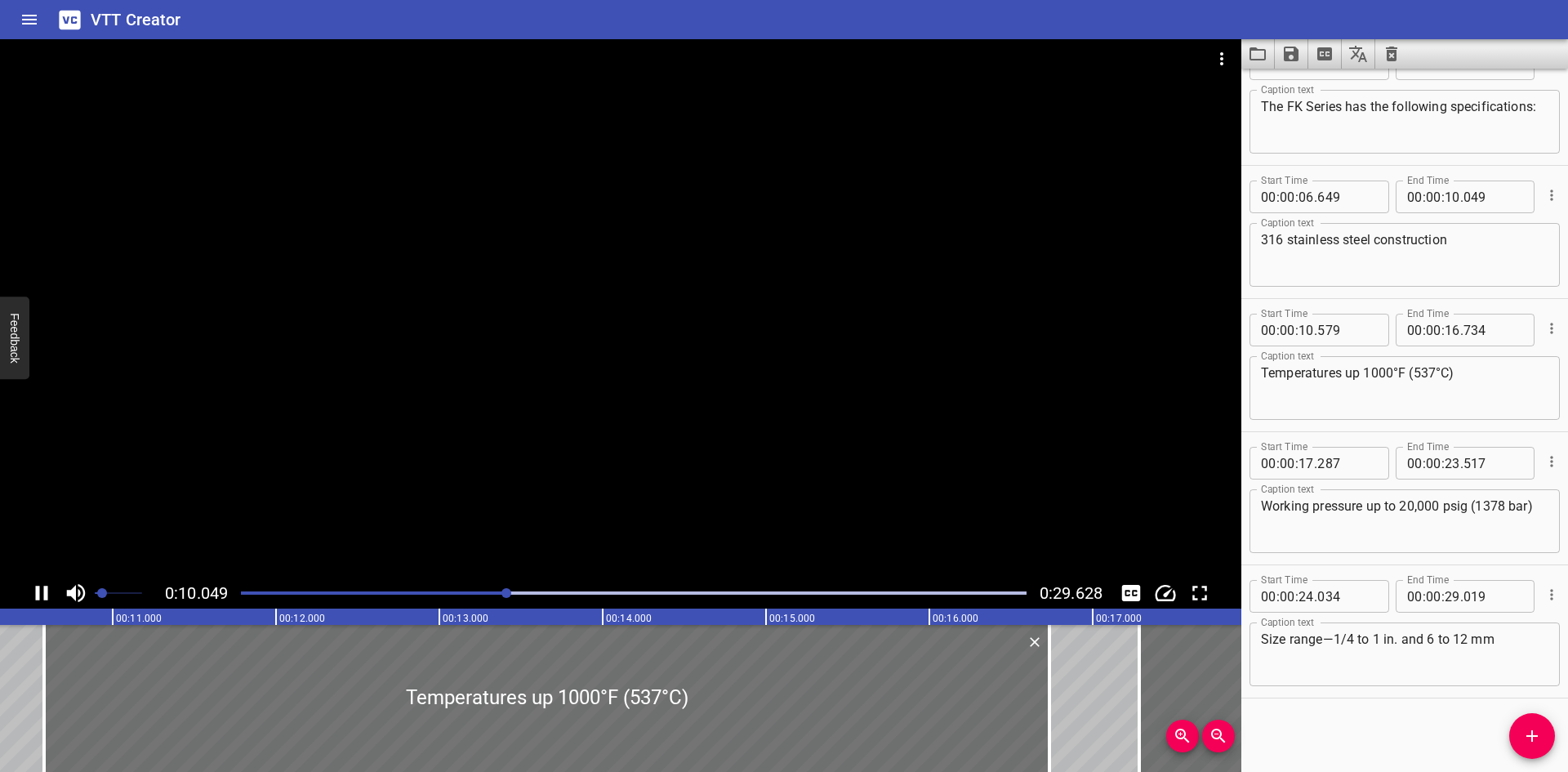
drag, startPoint x: 416, startPoint y: 329, endPoint x: 1330, endPoint y: 722, distance: 994.9
click at [1330, 722] on div "Start Time 00 : 00 : 00 . 000 Start Time End Time 00 : 00 : 02 . 000 End Time C…" at bounding box center [1405, 420] width 327 height 704
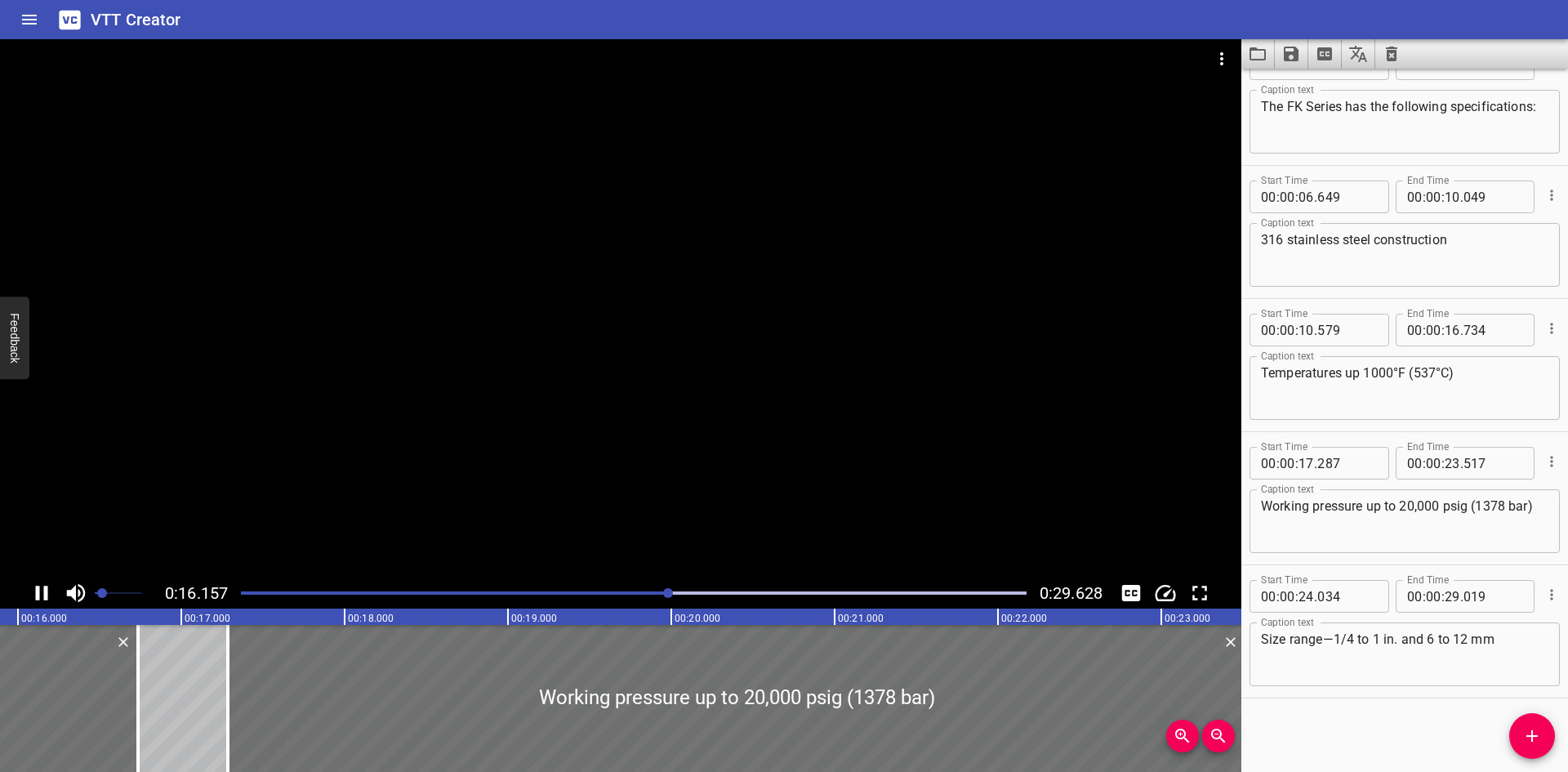
scroll to position [0, 2639]
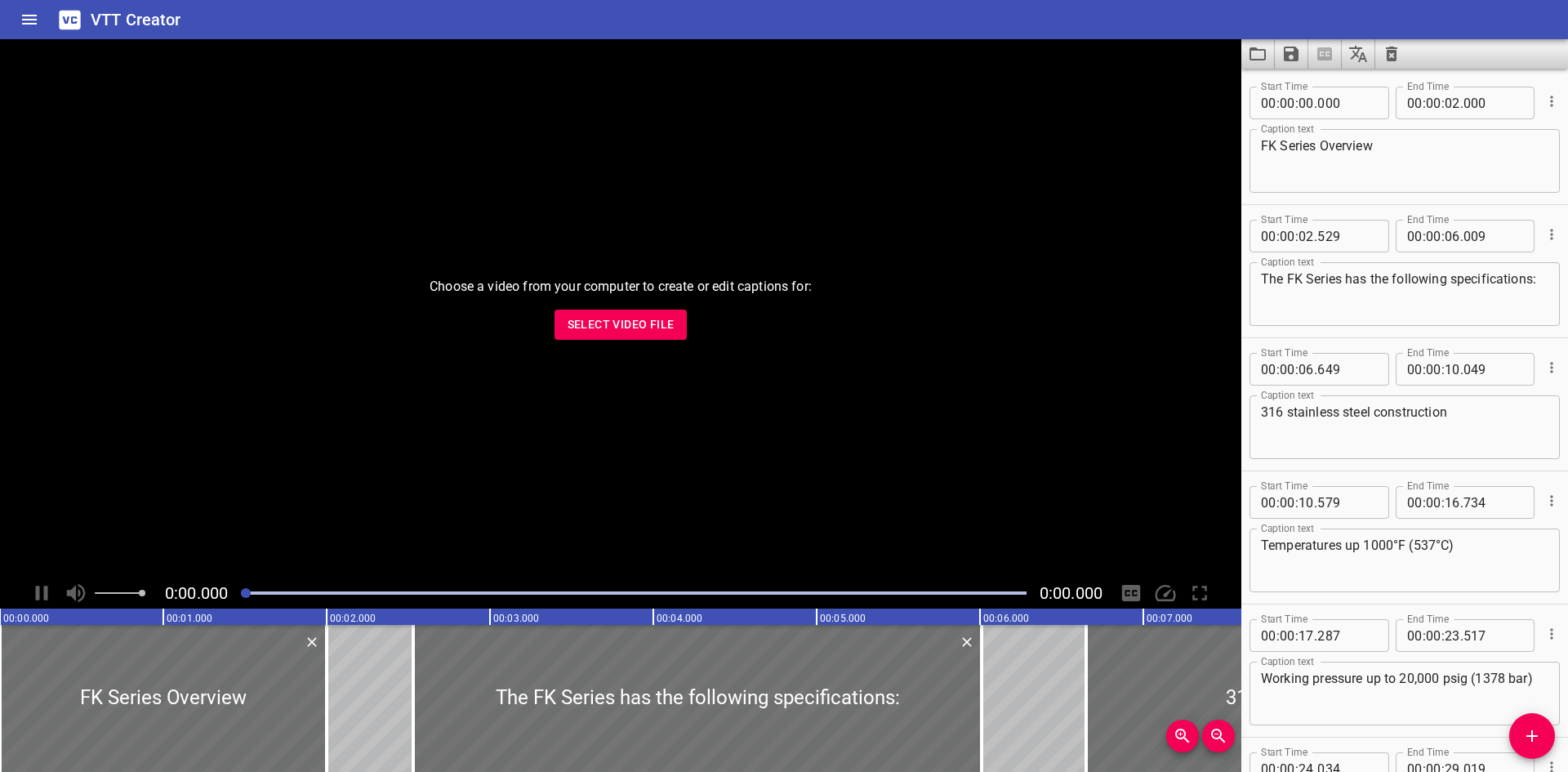
scroll to position [172, 0]
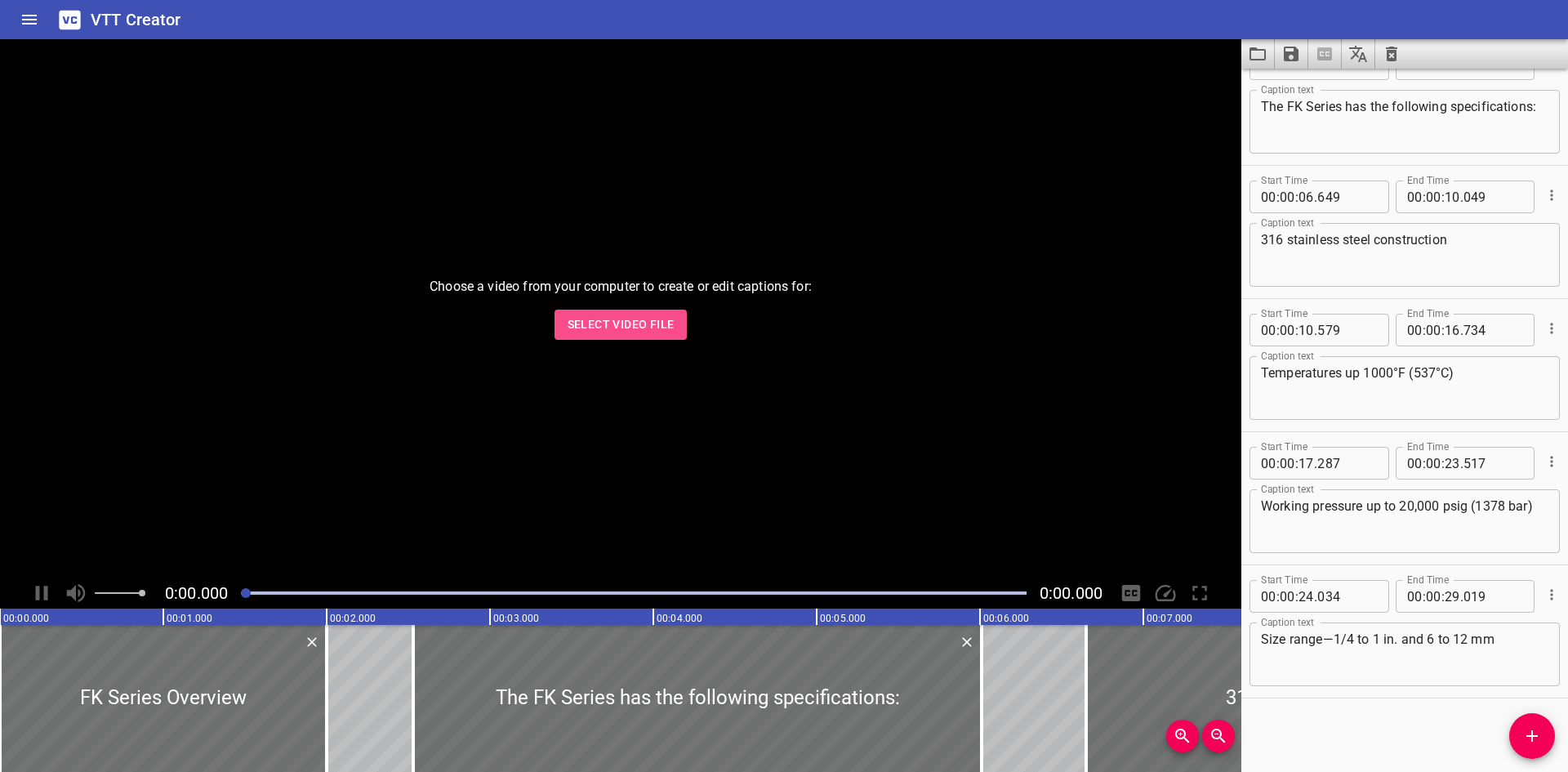
click at [641, 330] on span "Select Video File" at bounding box center [620, 324] width 107 height 21
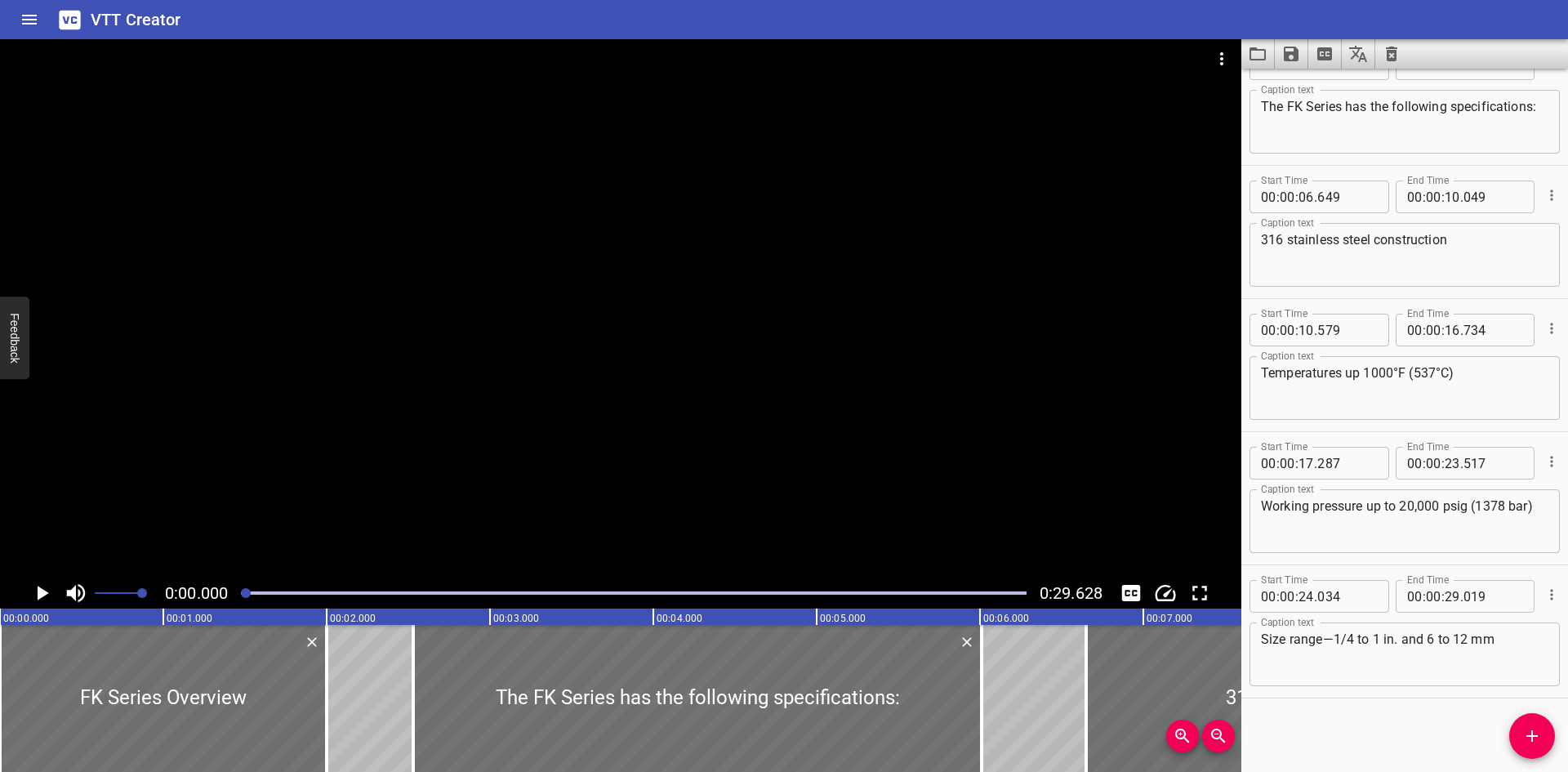
click at [668, 312] on div at bounding box center [620, 309] width 1241 height 539
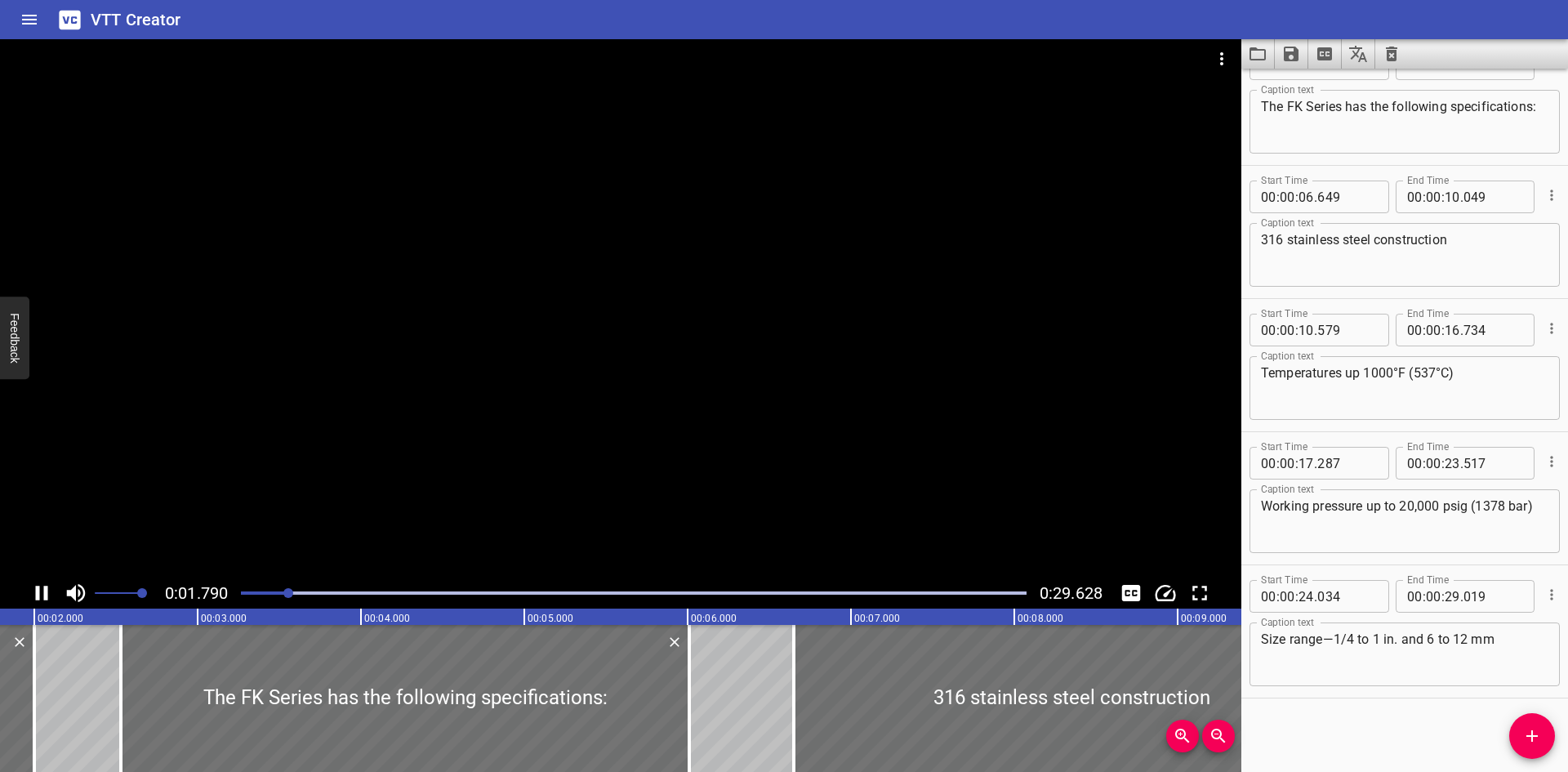
click at [102, 594] on span at bounding box center [118, 592] width 48 height 22
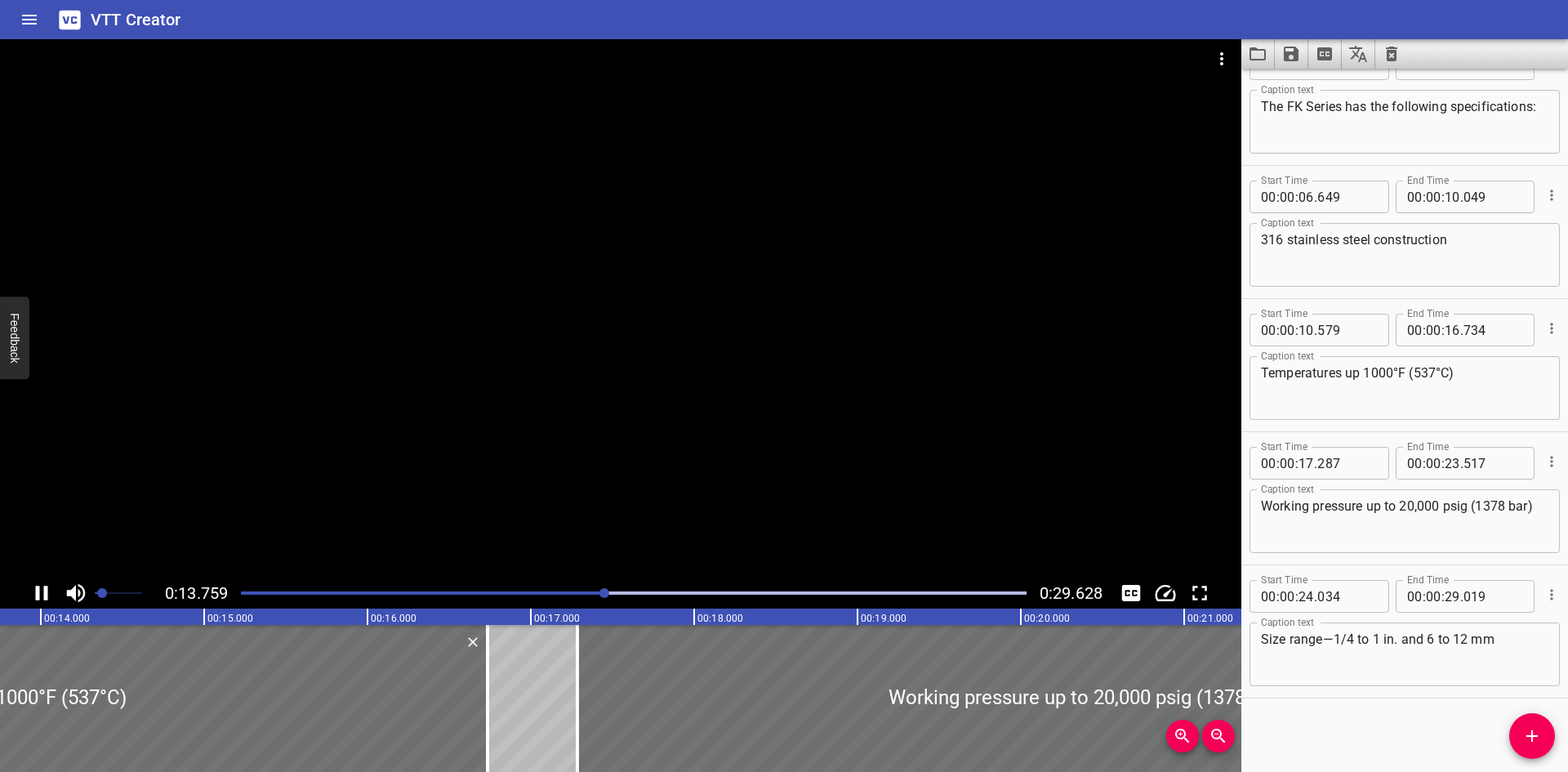
click at [748, 471] on div at bounding box center [620, 309] width 1241 height 539
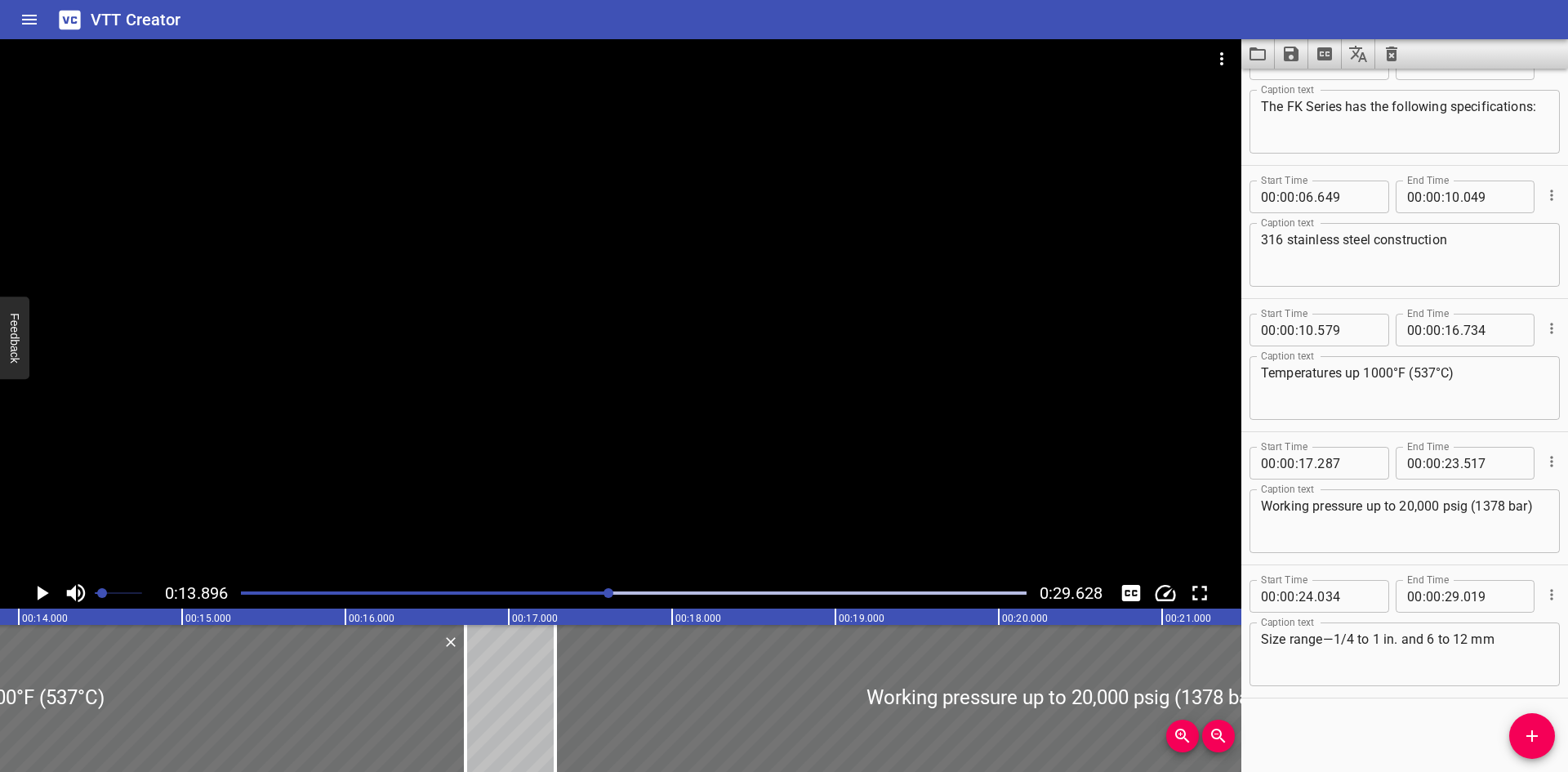
scroll to position [0, 2270]
drag, startPoint x: 307, startPoint y: 535, endPoint x: 312, endPoint y: 546, distance: 12.1
click at [312, 546] on div at bounding box center [620, 309] width 1241 height 539
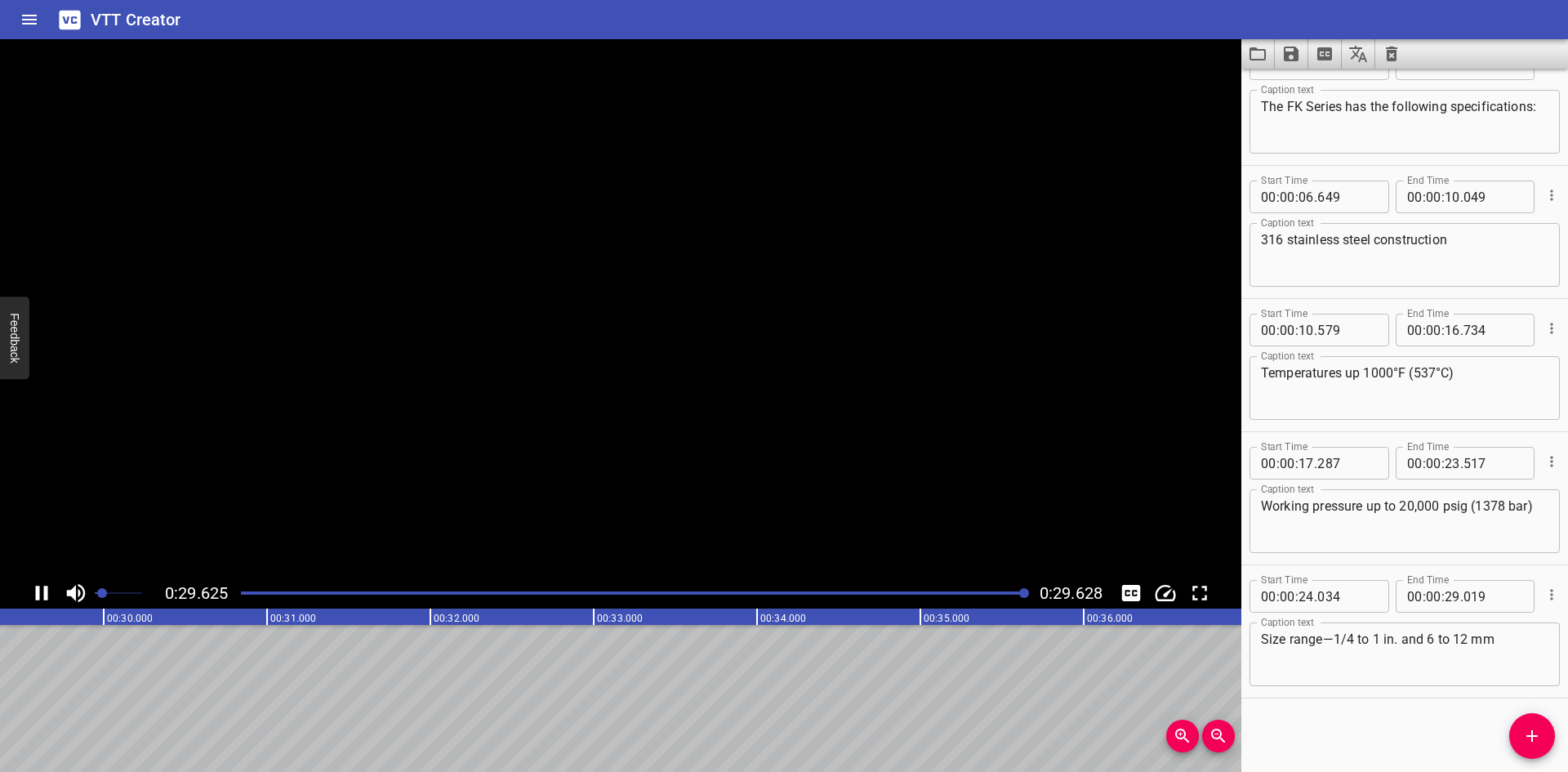
scroll to position [0, 4840]
click at [311, 593] on div "Play progress" at bounding box center [633, 593] width 785 height 4
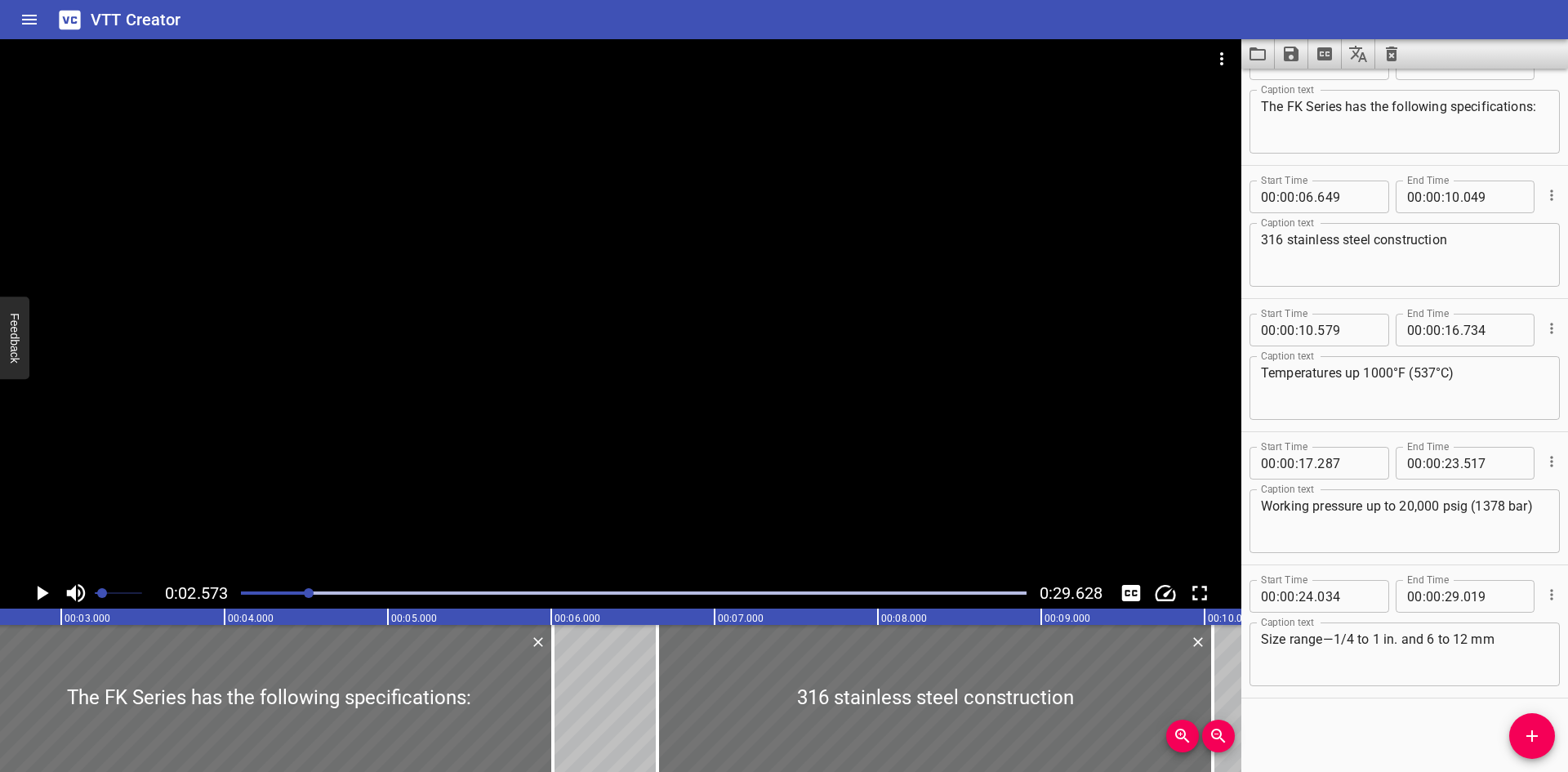
scroll to position [0, 421]
click at [618, 402] on div at bounding box center [620, 309] width 1241 height 539
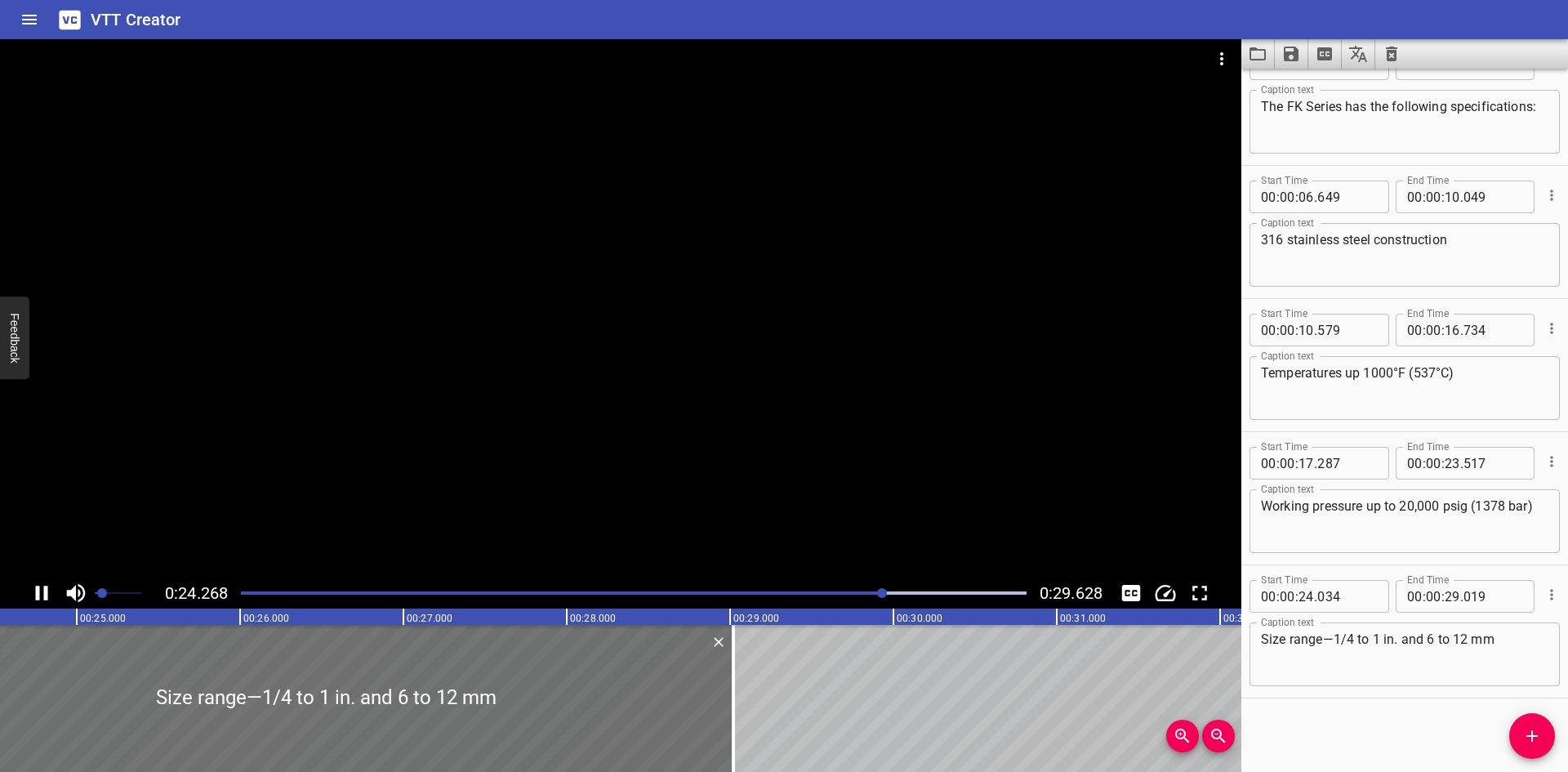
click at [630, 384] on div at bounding box center [620, 309] width 1241 height 539
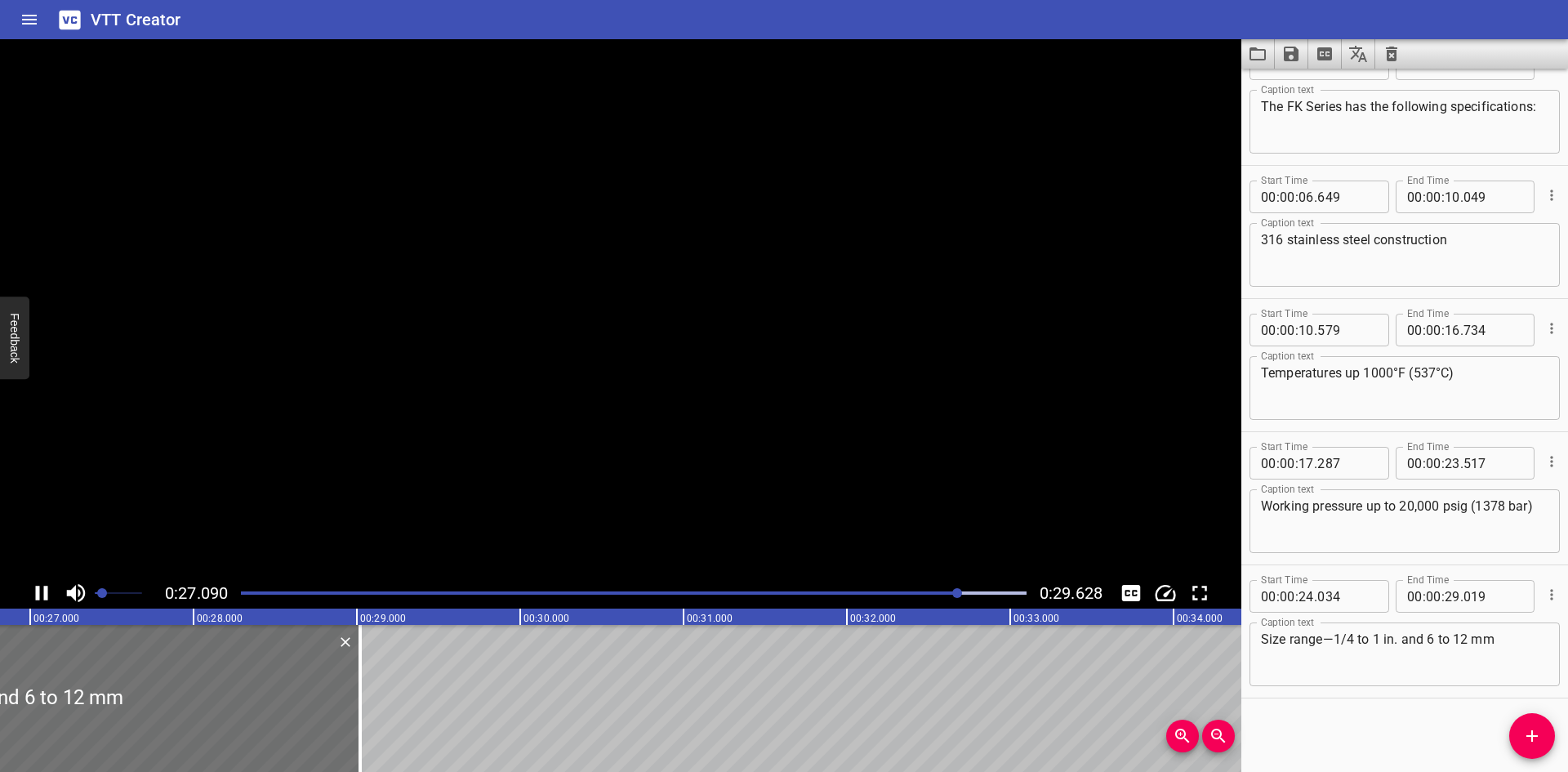
click at [622, 384] on video at bounding box center [620, 309] width 1241 height 539
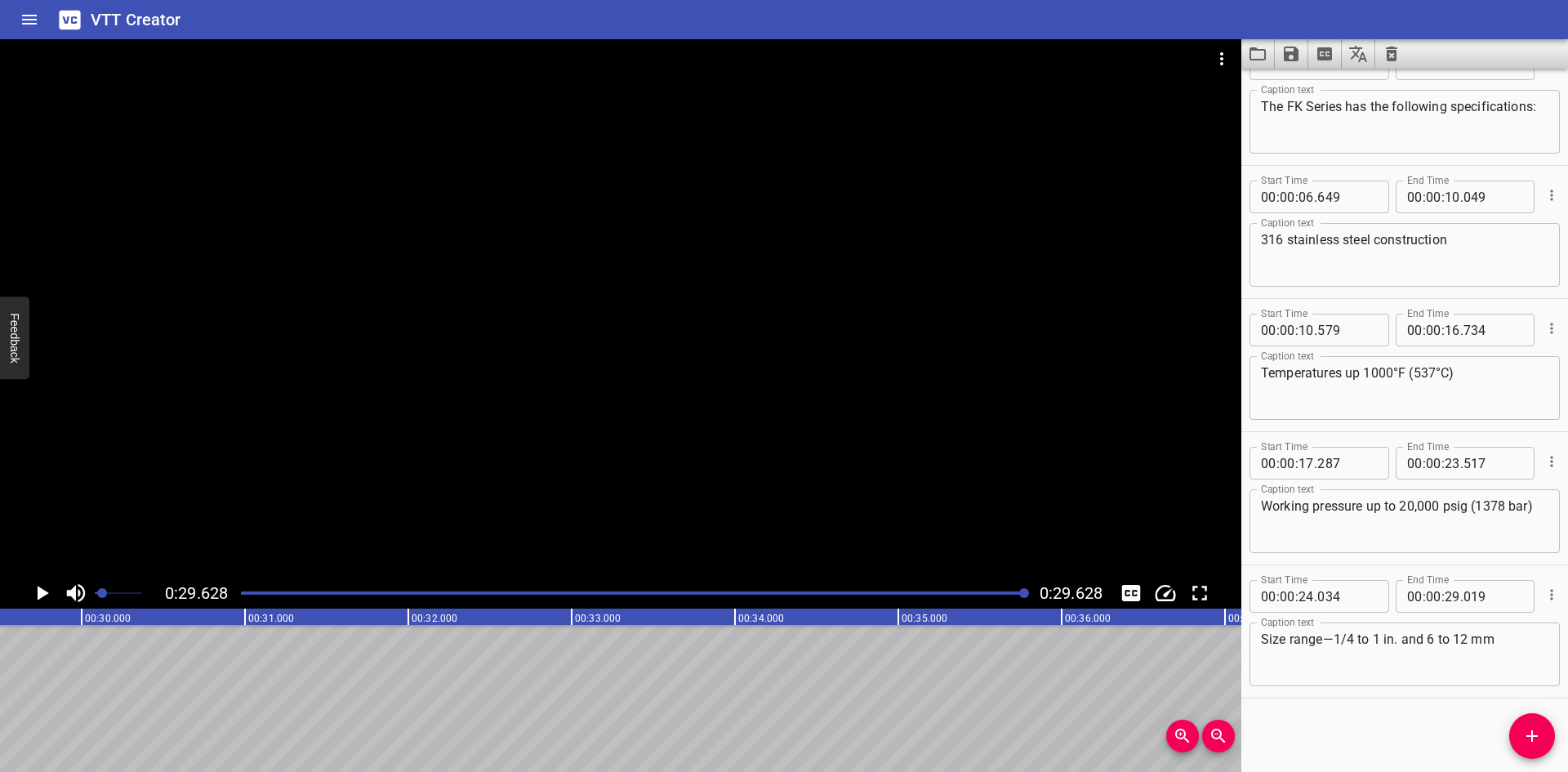
scroll to position [0, 4840]
click at [1247, 57] on button "Load captions from file" at bounding box center [1257, 54] width 33 height 30
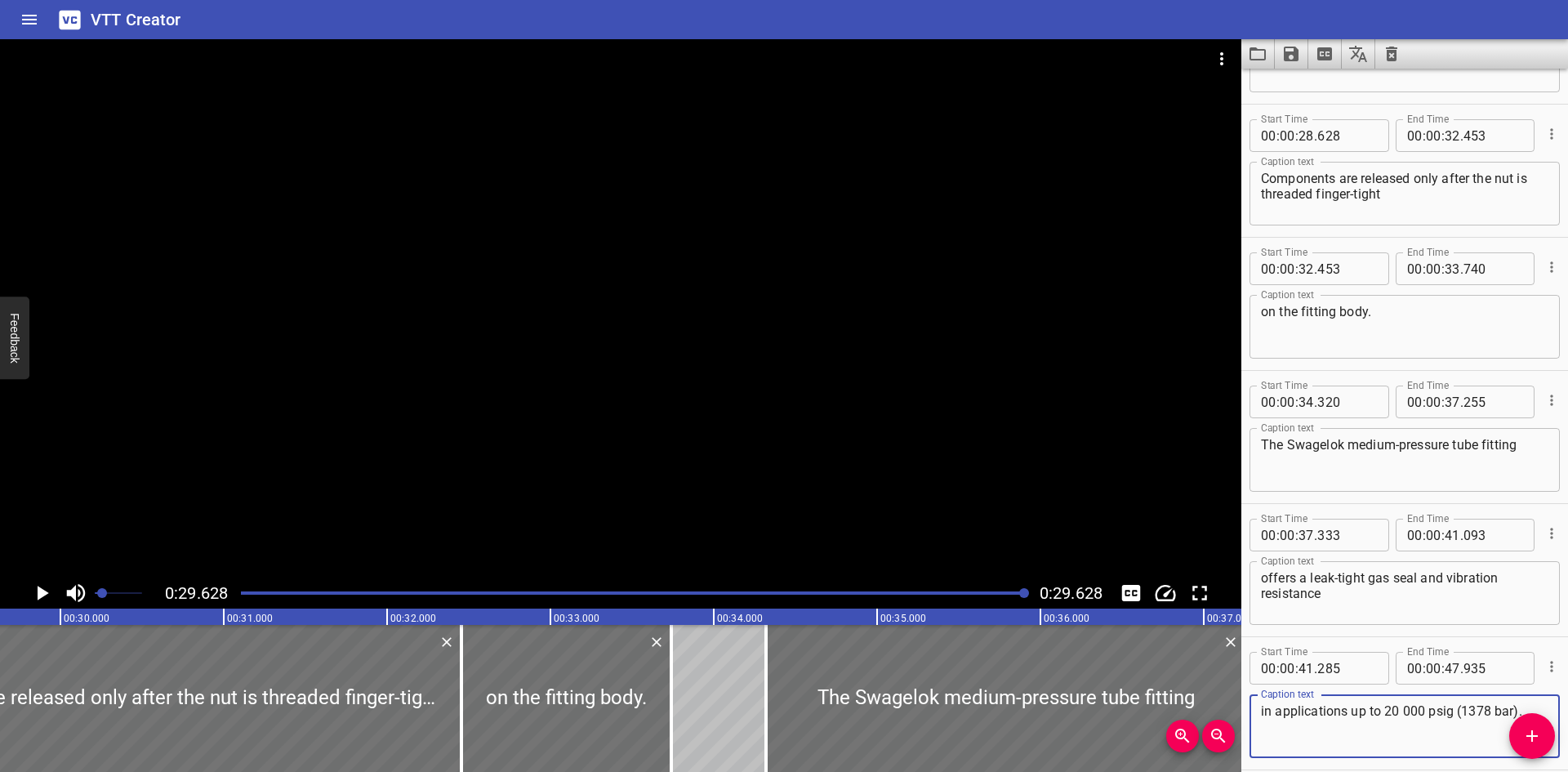
scroll to position [1104, 0]
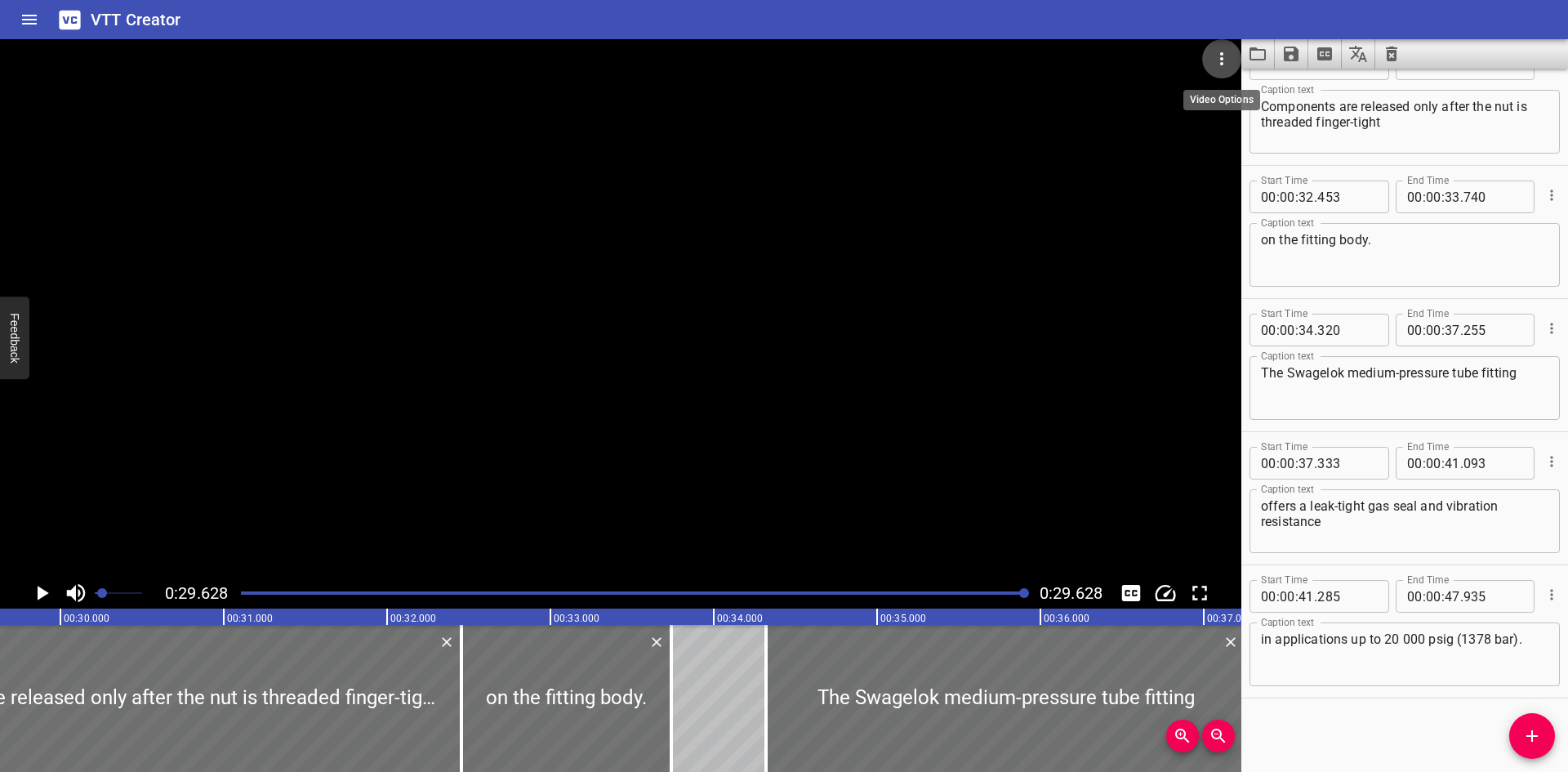
click at [1231, 61] on icon "Video Options" at bounding box center [1222, 59] width 20 height 20
click at [1231, 61] on li "Select New Video File..." at bounding box center [1283, 60] width 162 height 30
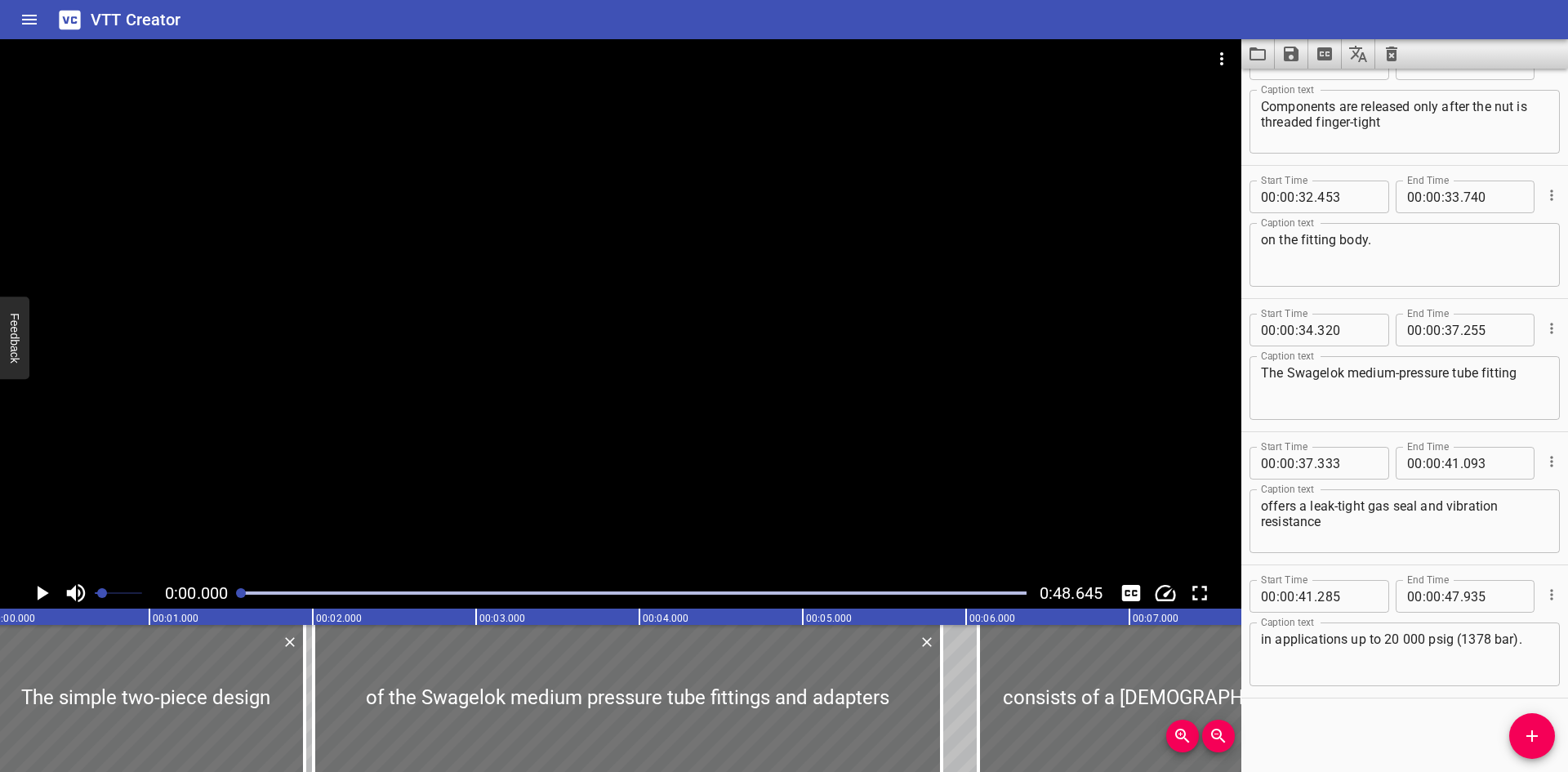
scroll to position [0, 0]
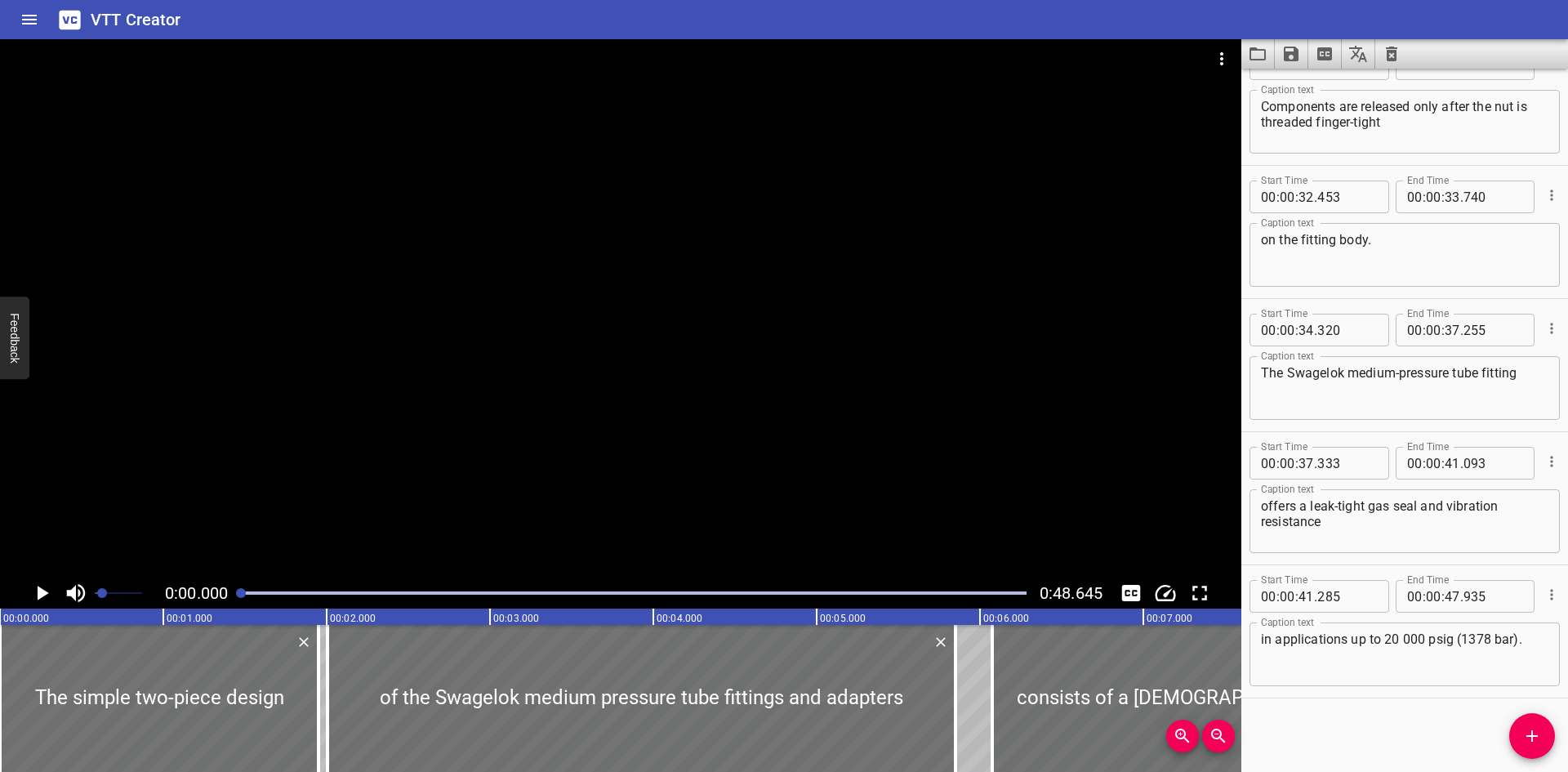
click at [319, 474] on div at bounding box center [620, 309] width 1241 height 539
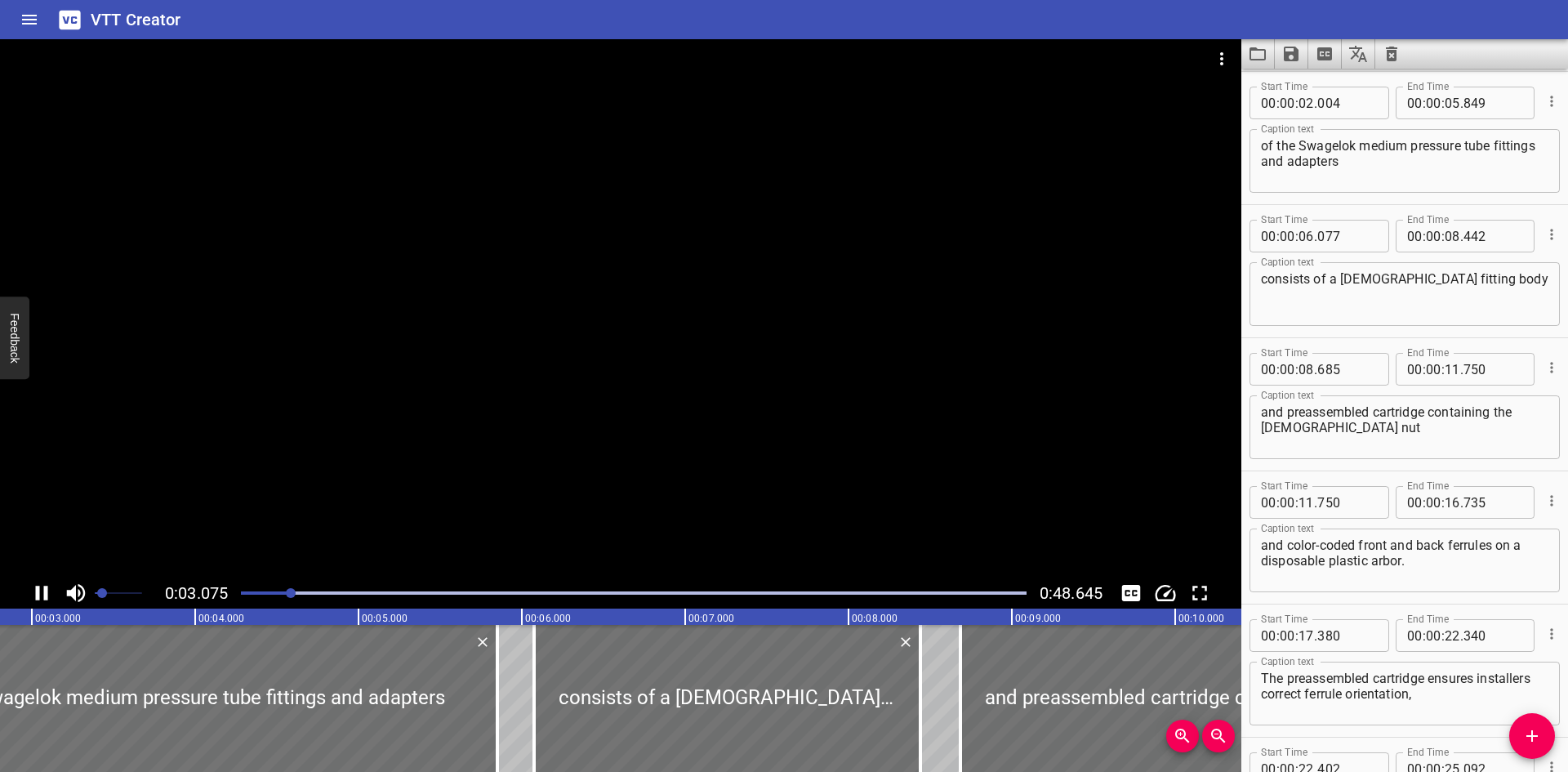
scroll to position [0, 503]
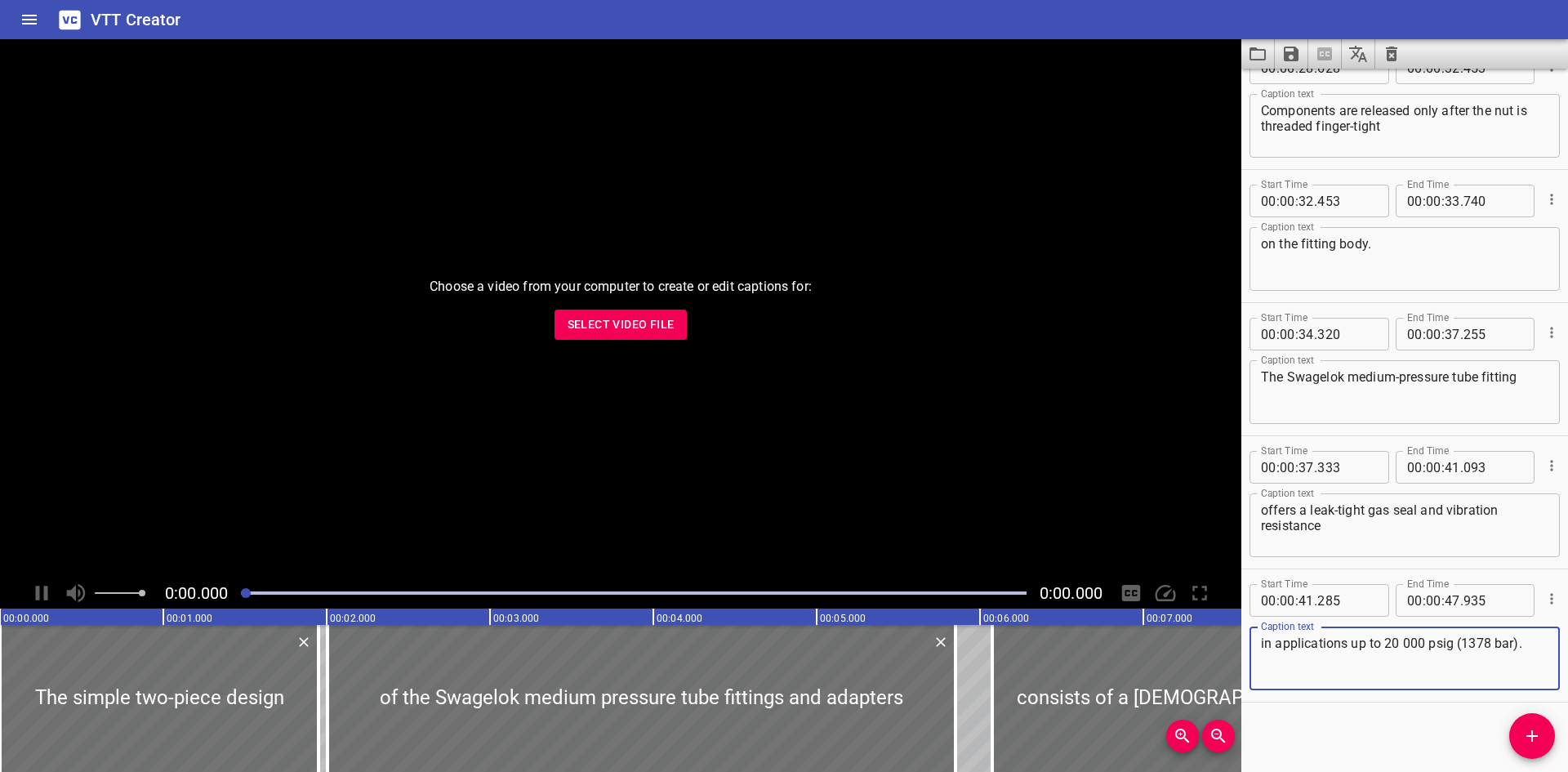
scroll to position [1104, 0]
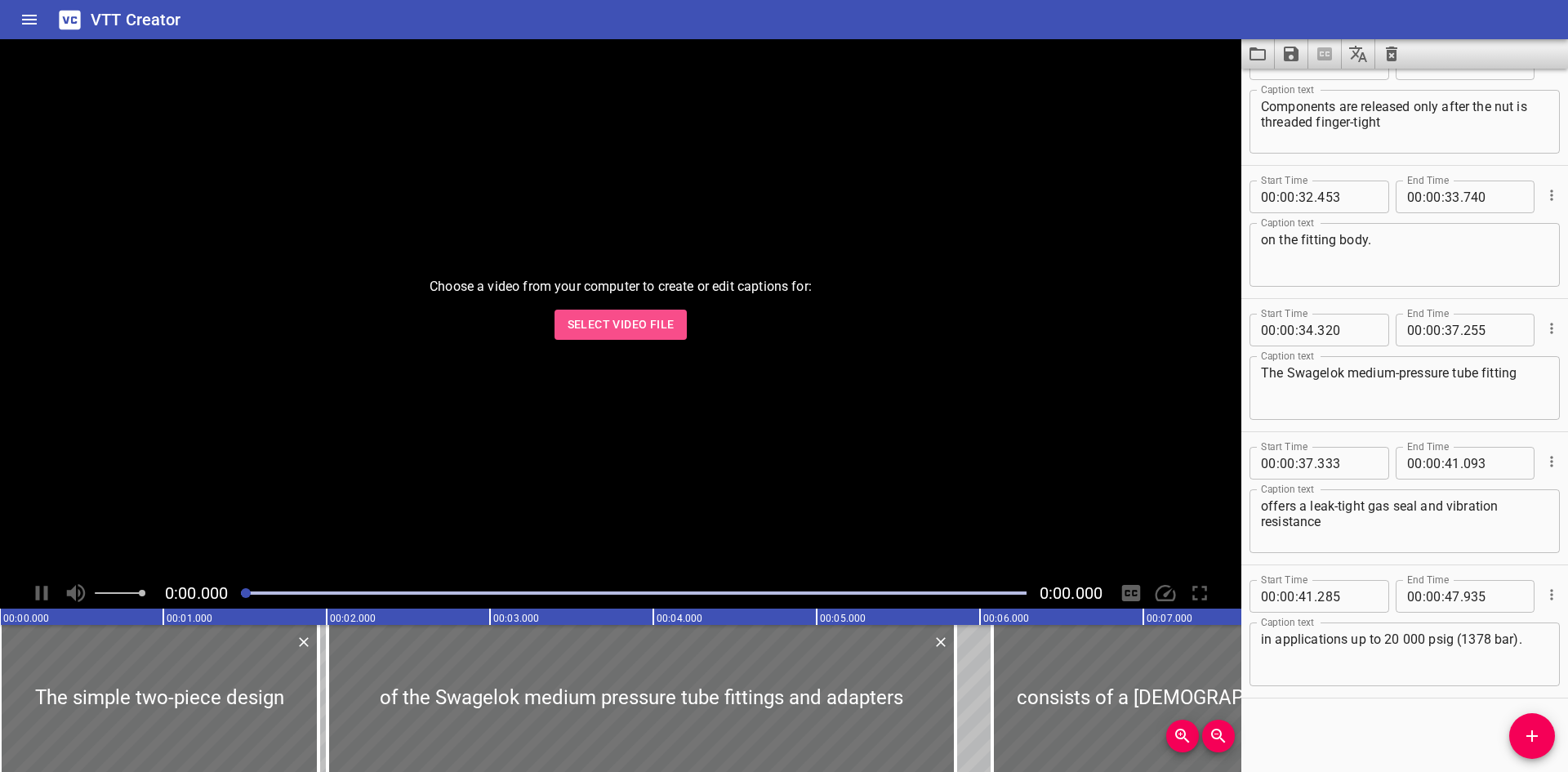
click at [586, 328] on span "Select Video File" at bounding box center [620, 324] width 107 height 21
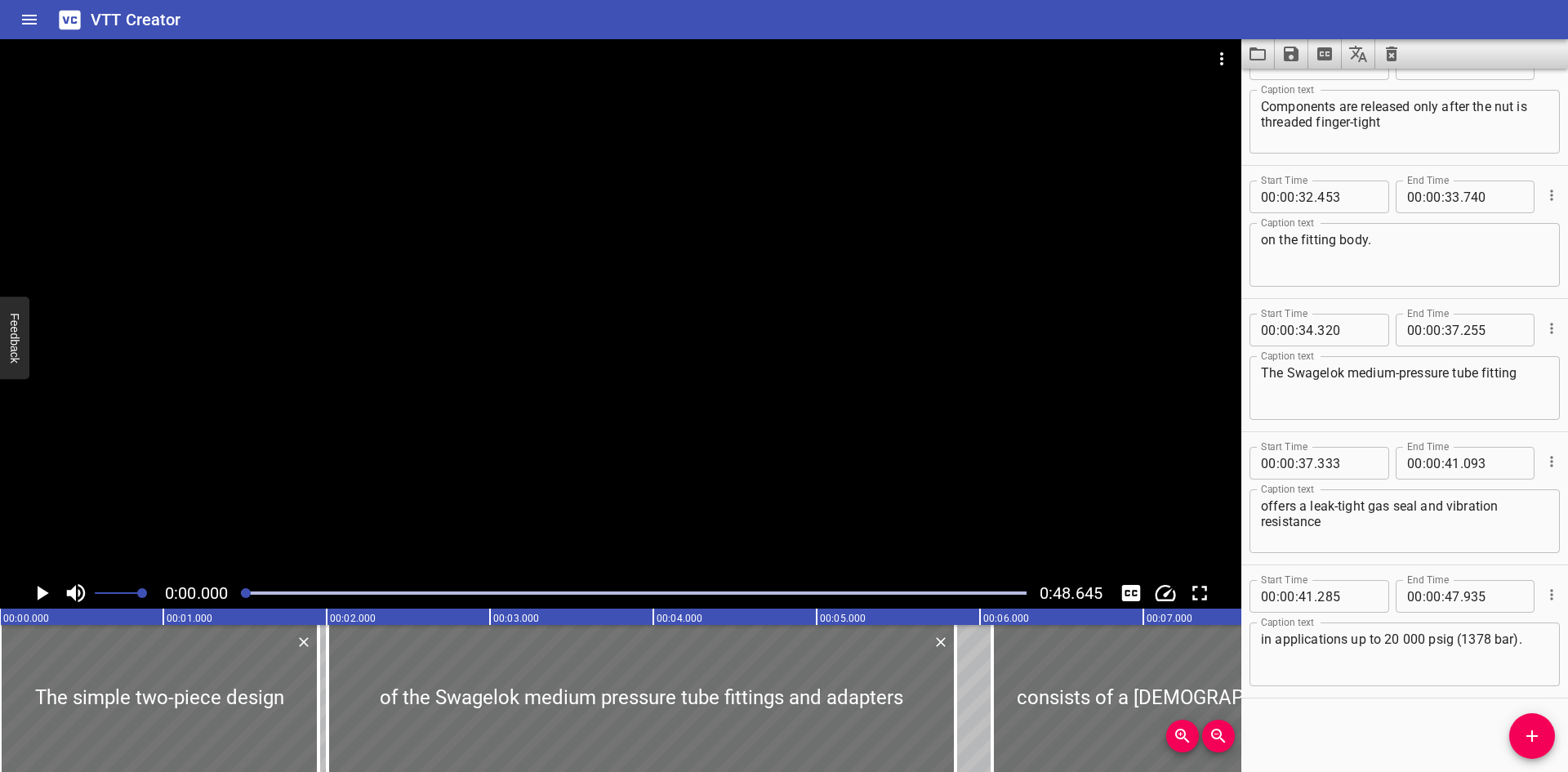
click at [558, 399] on div at bounding box center [620, 309] width 1241 height 539
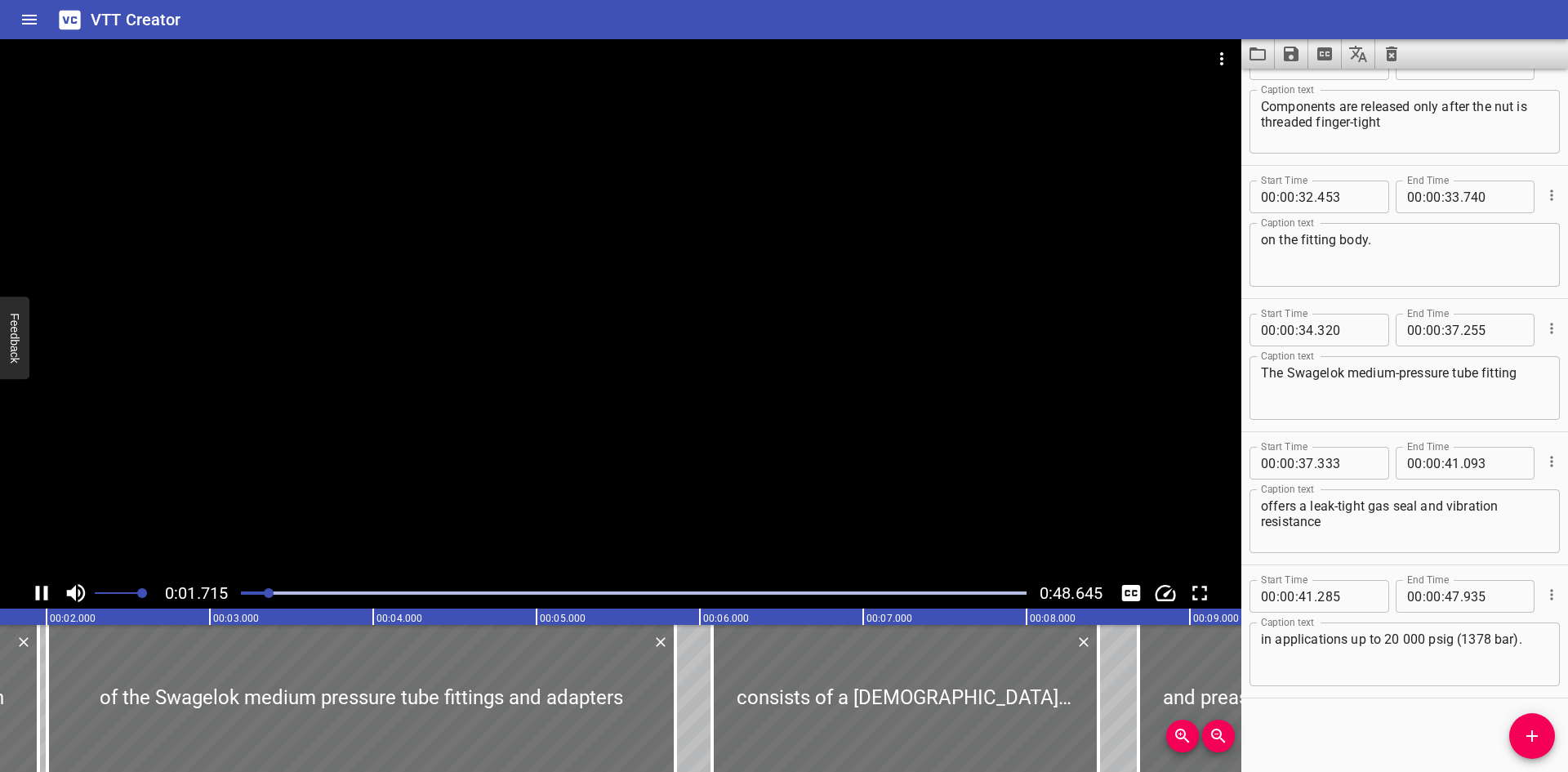
scroll to position [0, 325]
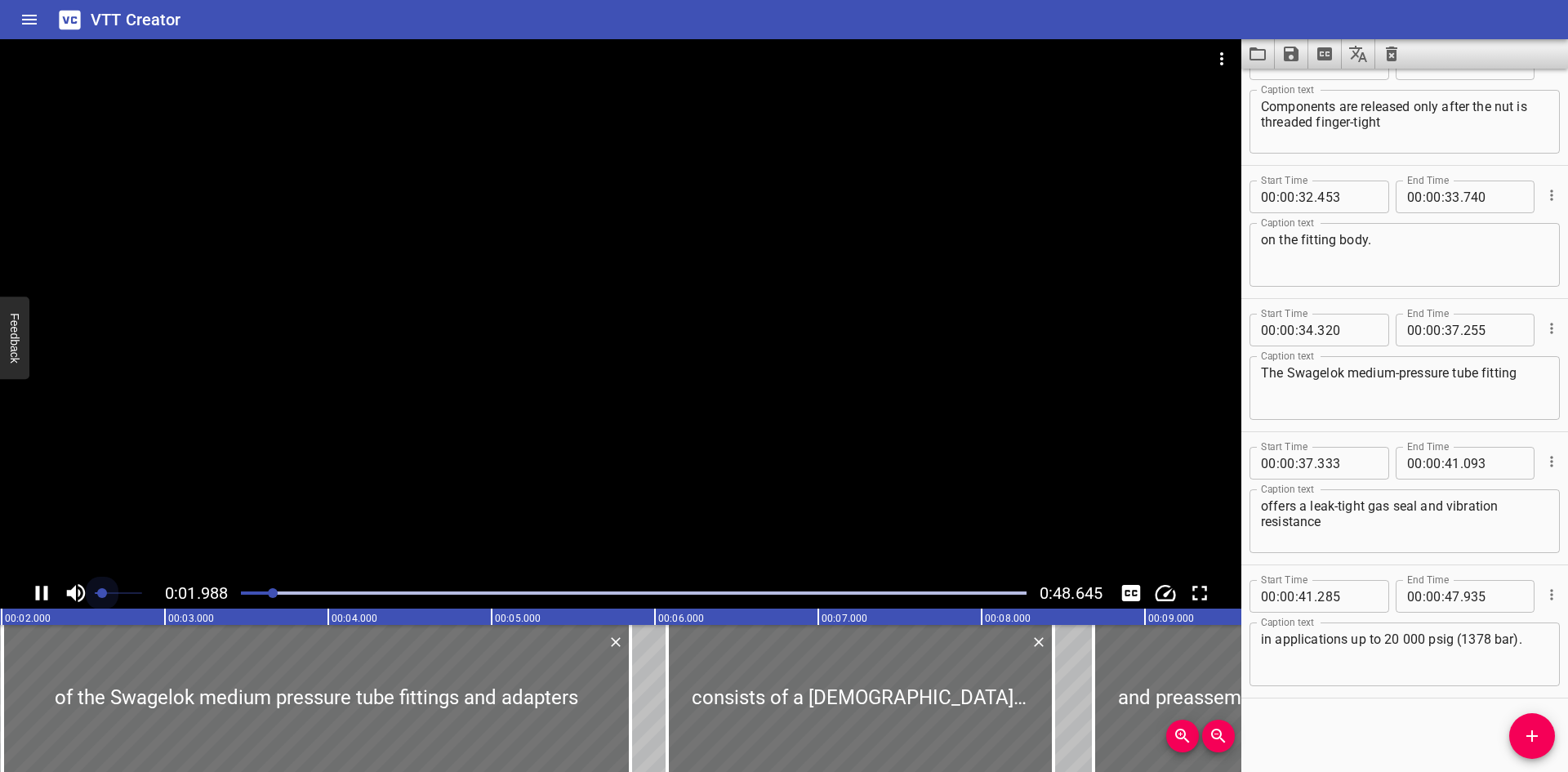
click at [102, 592] on span at bounding box center [118, 592] width 48 height 22
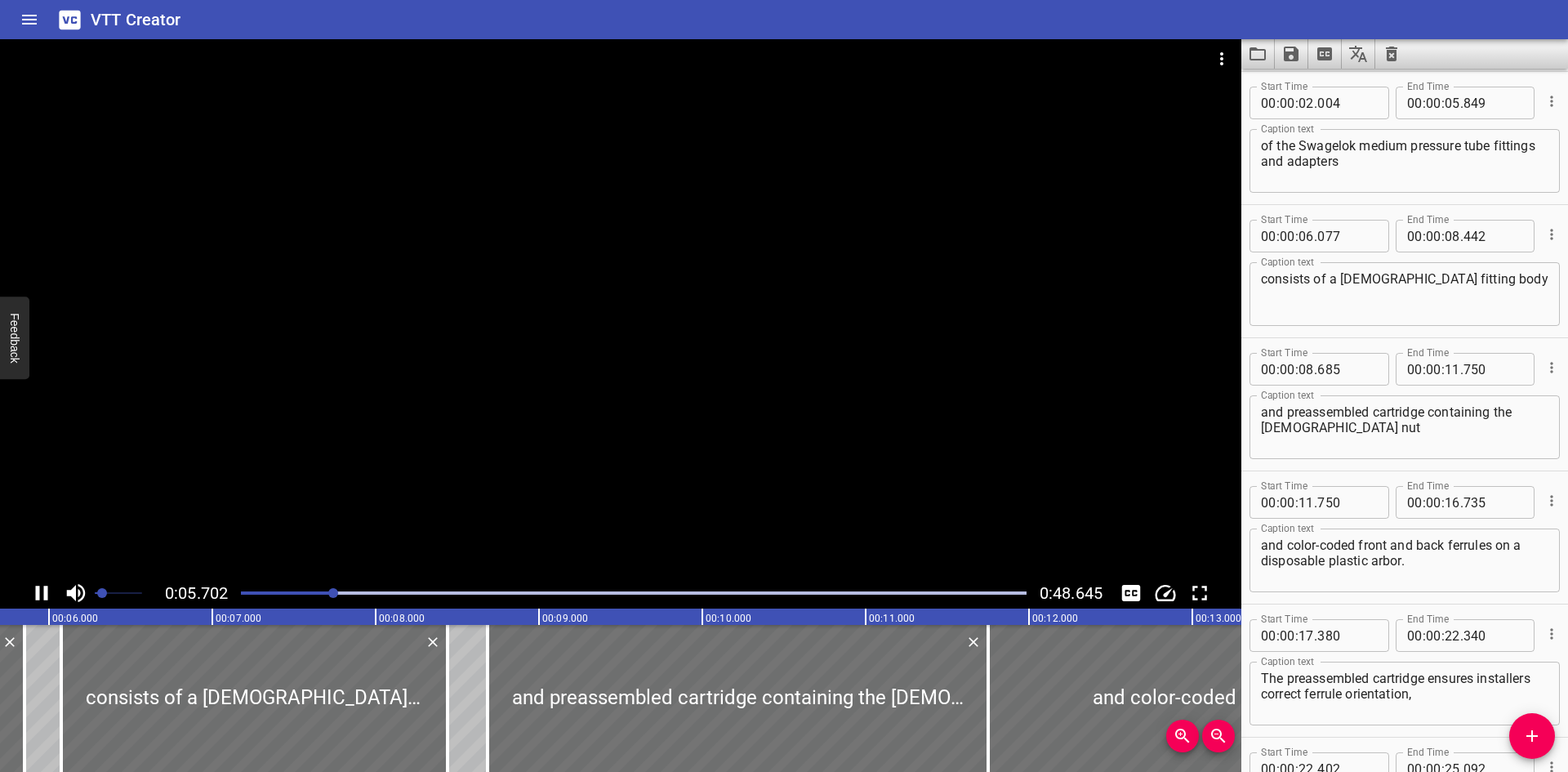
scroll to position [0, 976]
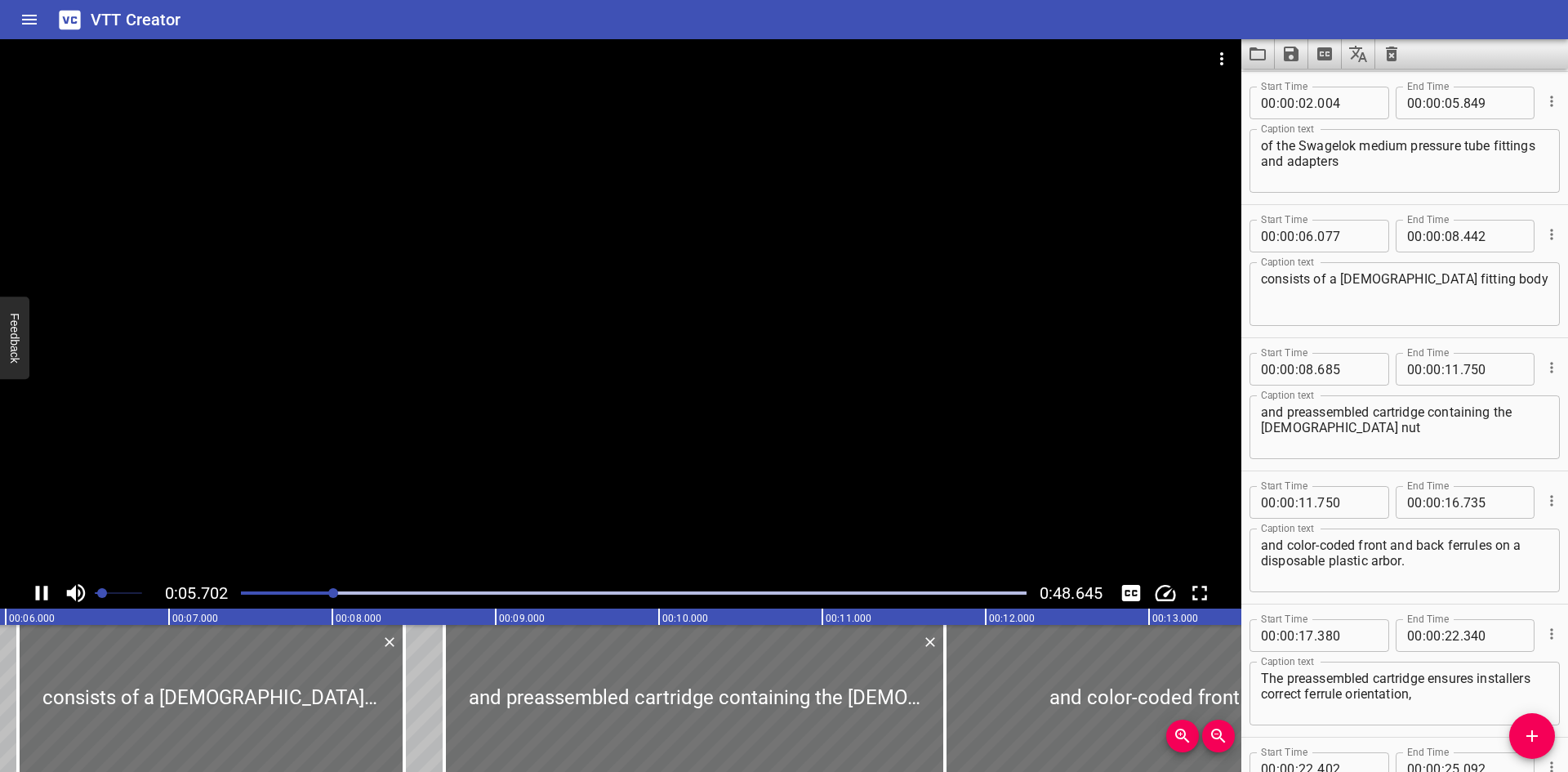
click at [860, 375] on div at bounding box center [620, 309] width 1241 height 539
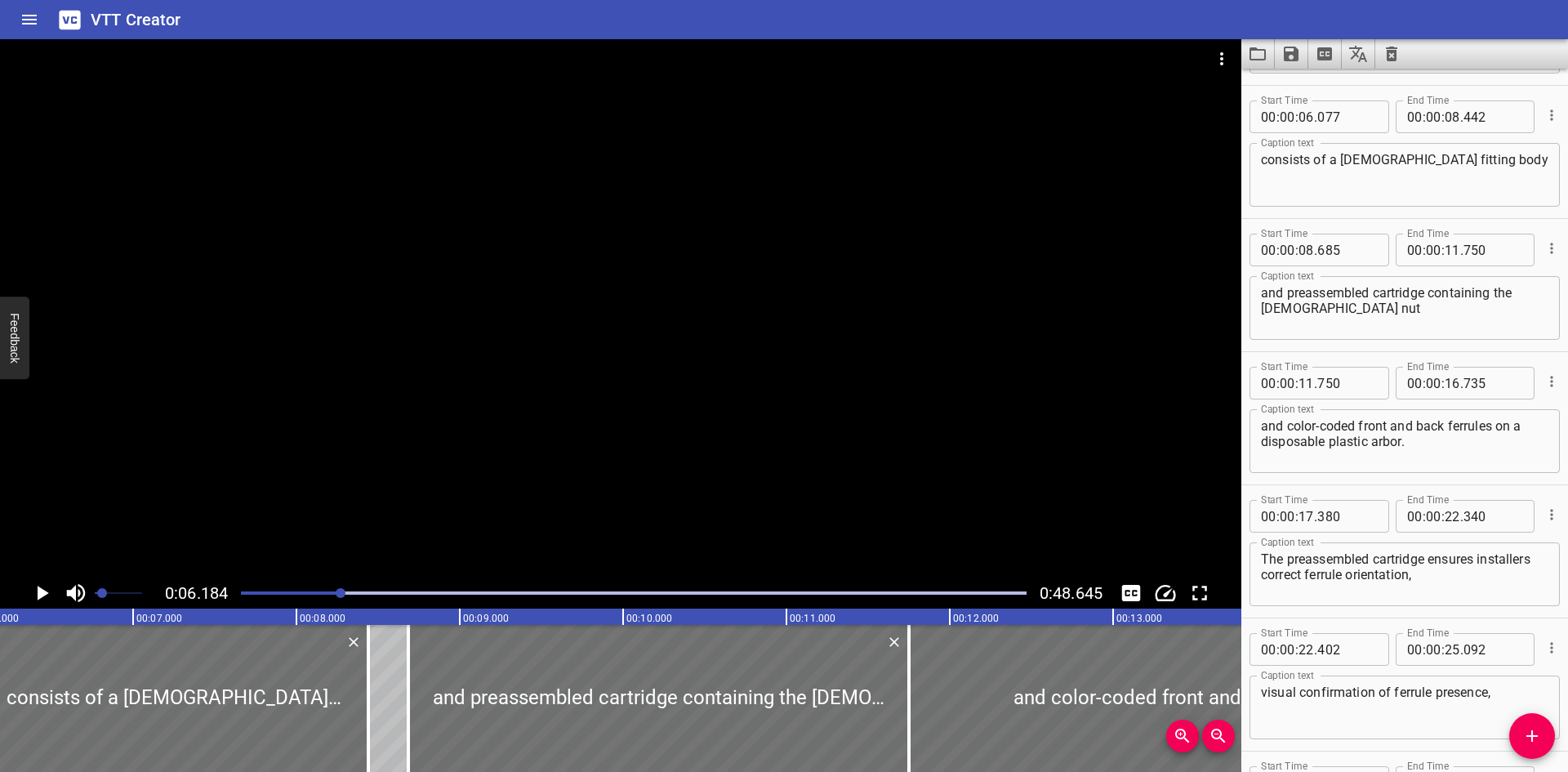
scroll to position [267, 0]
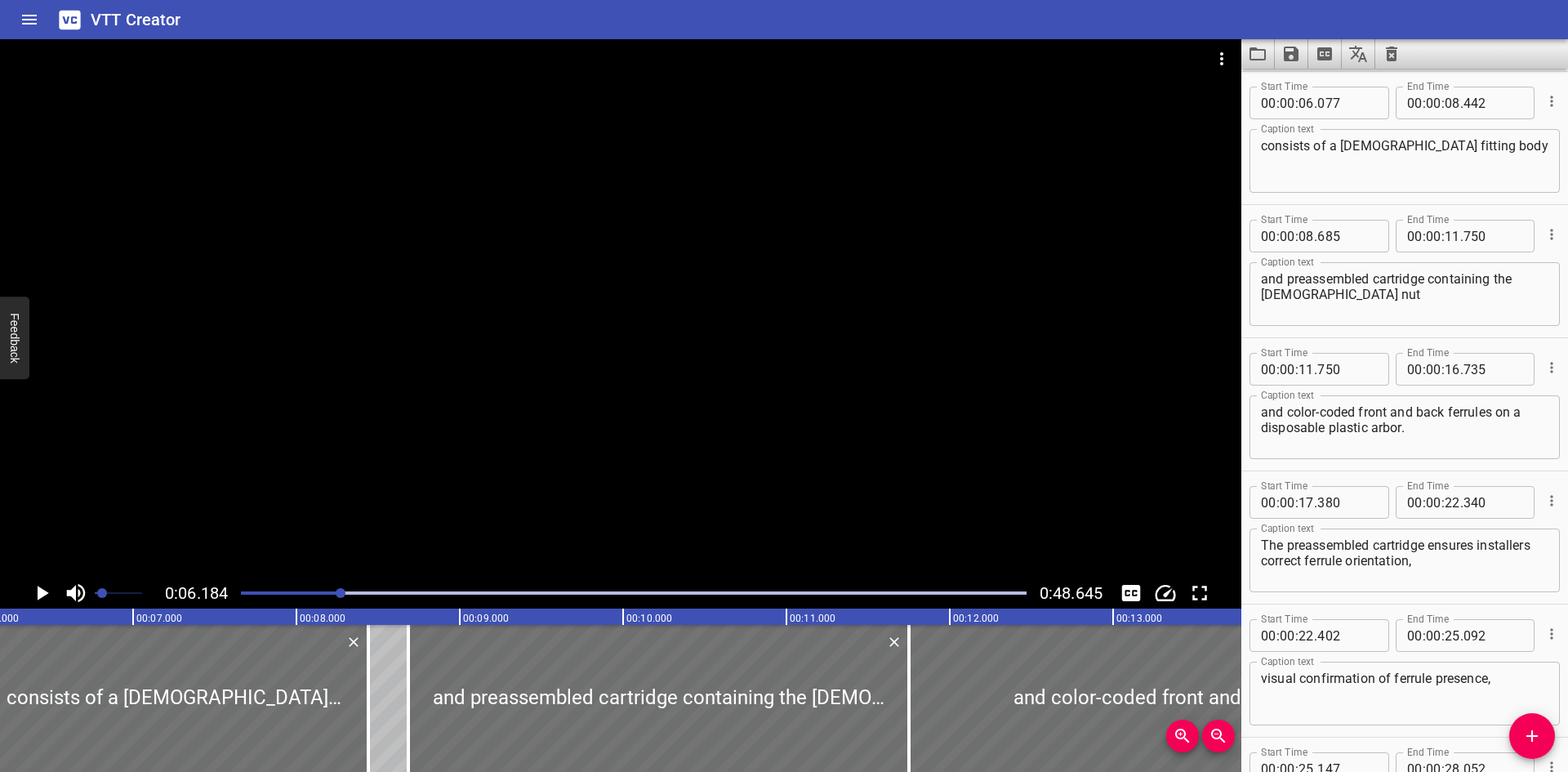
click at [860, 374] on div at bounding box center [620, 309] width 1241 height 539
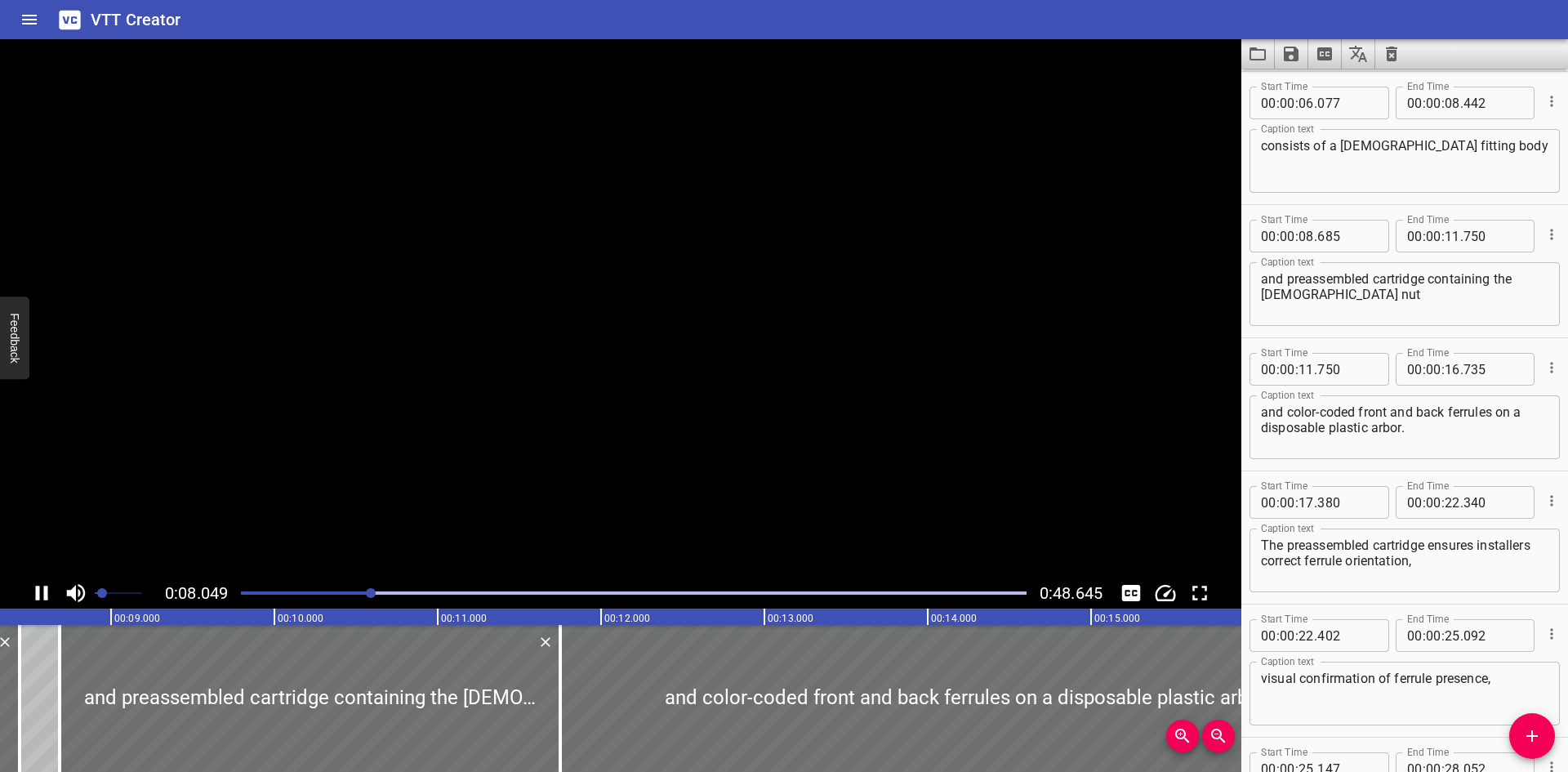
click at [860, 374] on video at bounding box center [620, 309] width 1241 height 539
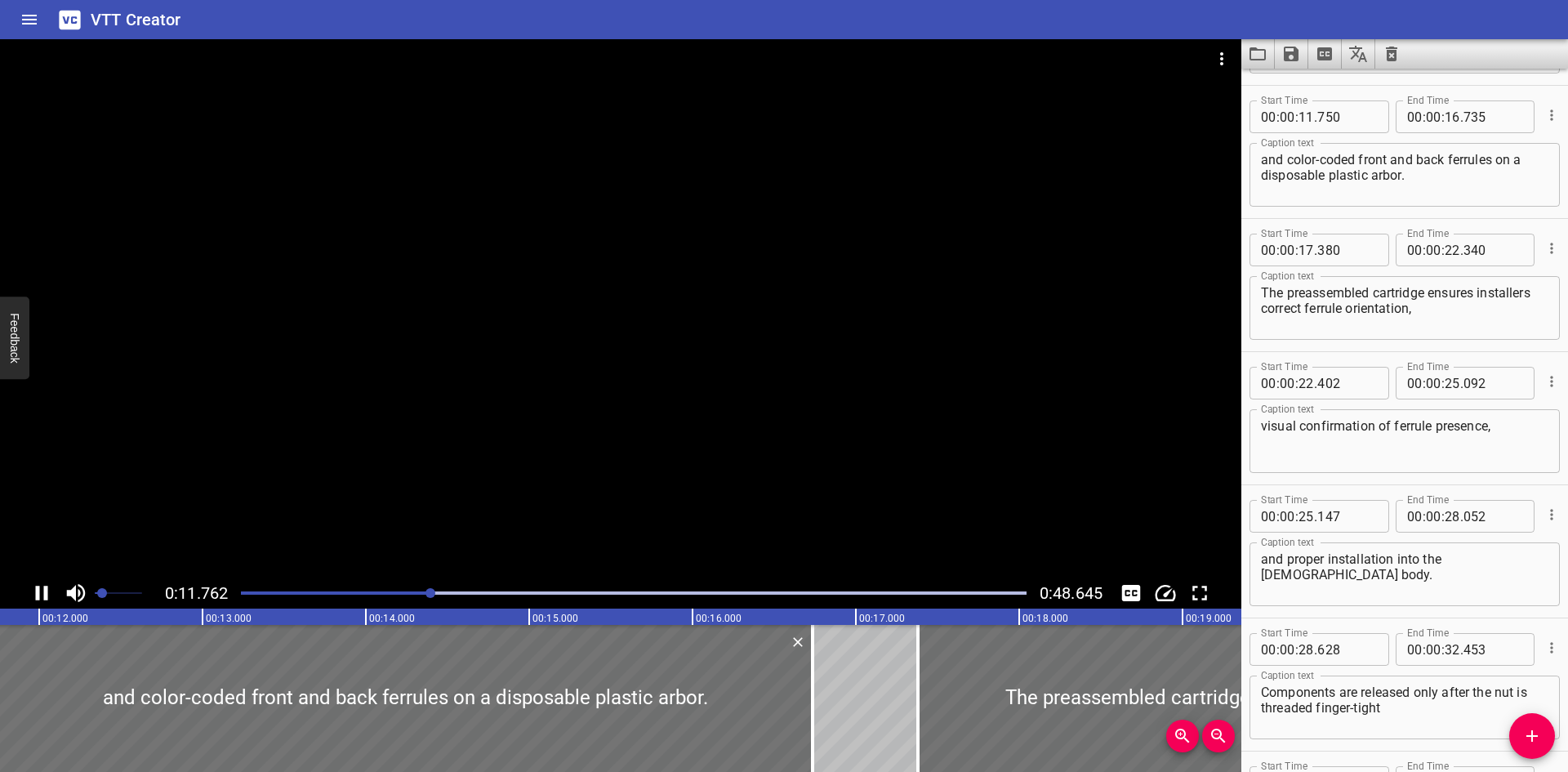
scroll to position [532, 0]
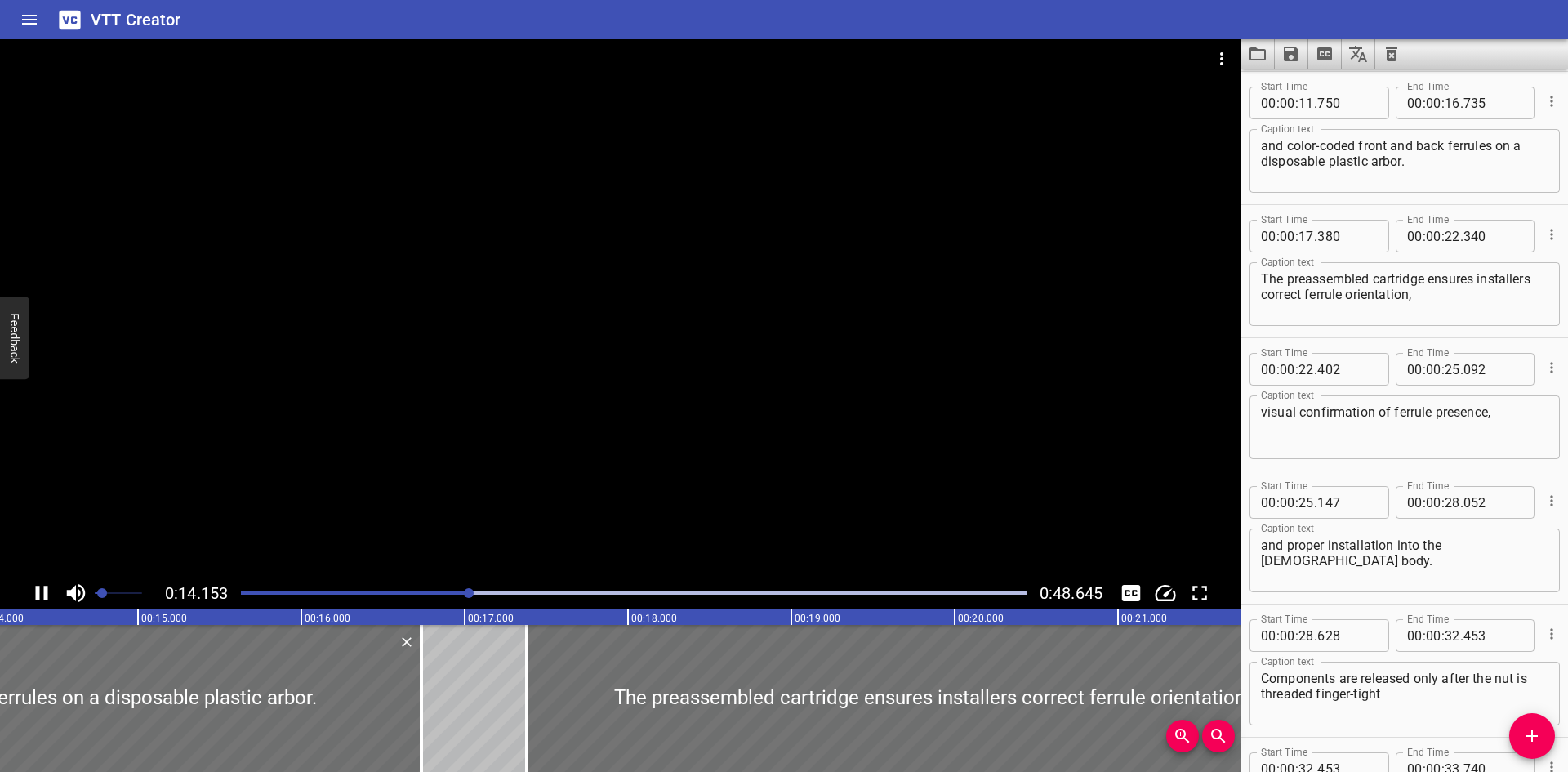
click at [671, 456] on div at bounding box center [620, 309] width 1241 height 539
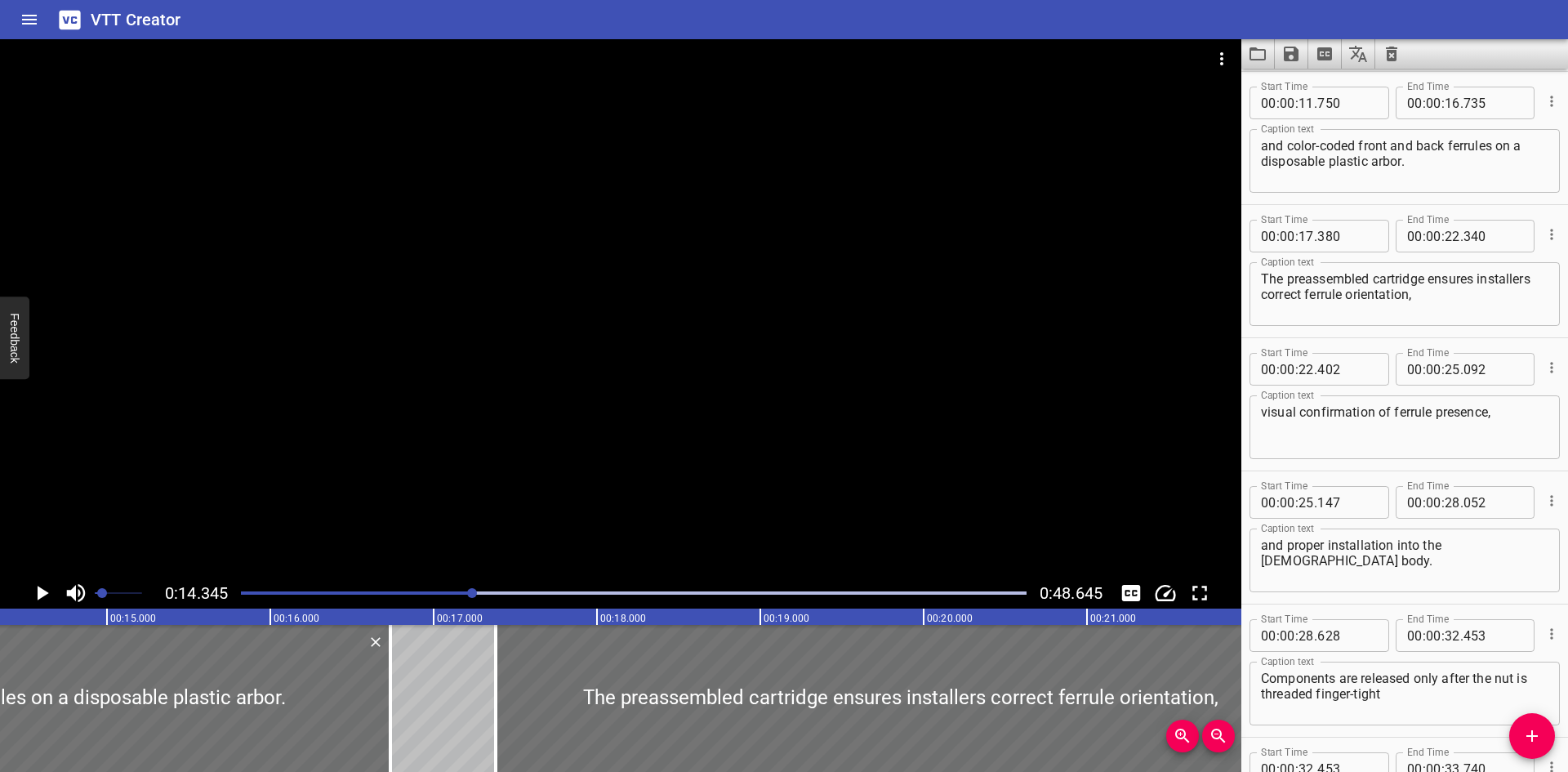
click at [697, 133] on div at bounding box center [620, 309] width 1241 height 539
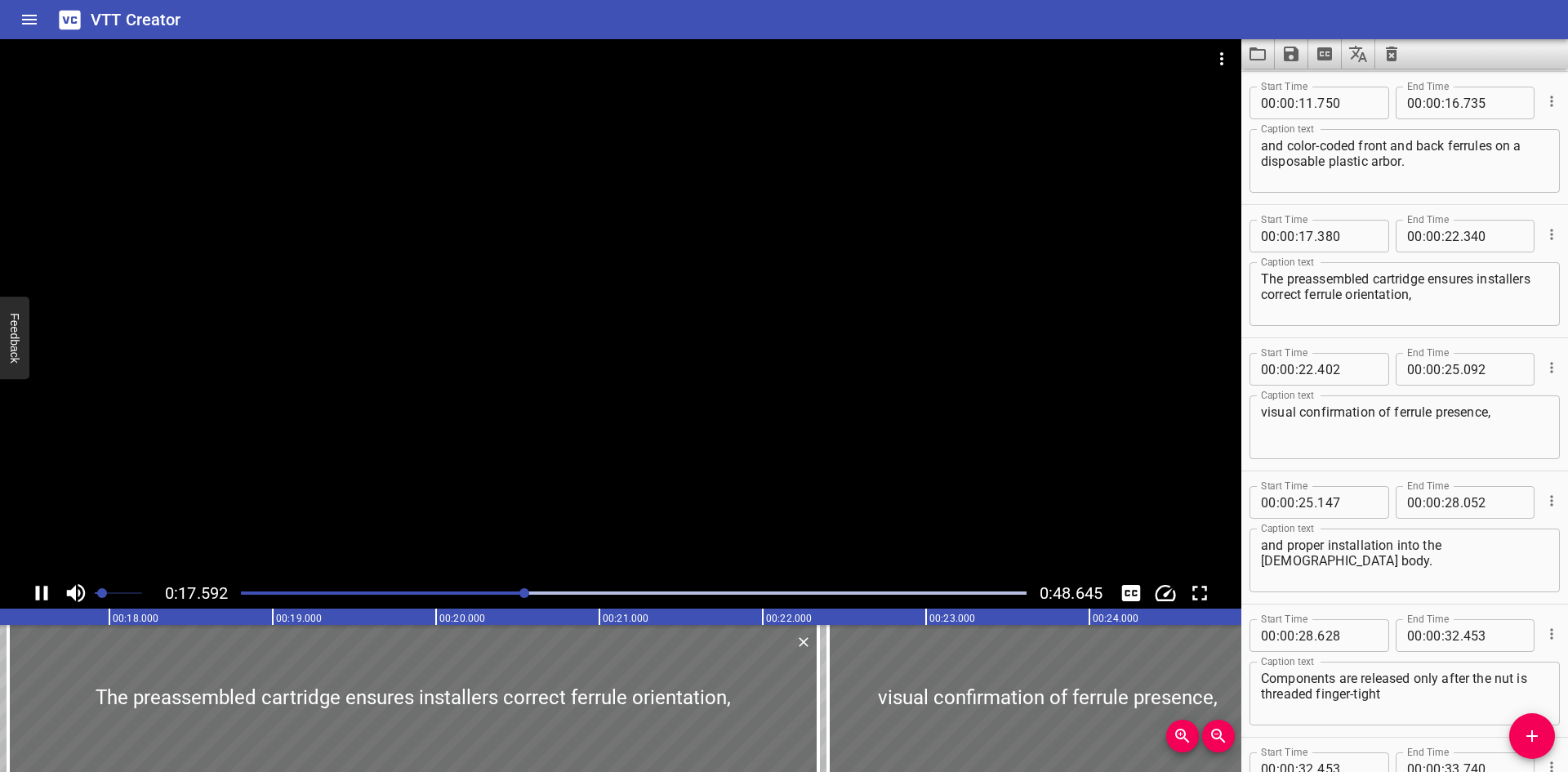
scroll to position [666, 0]
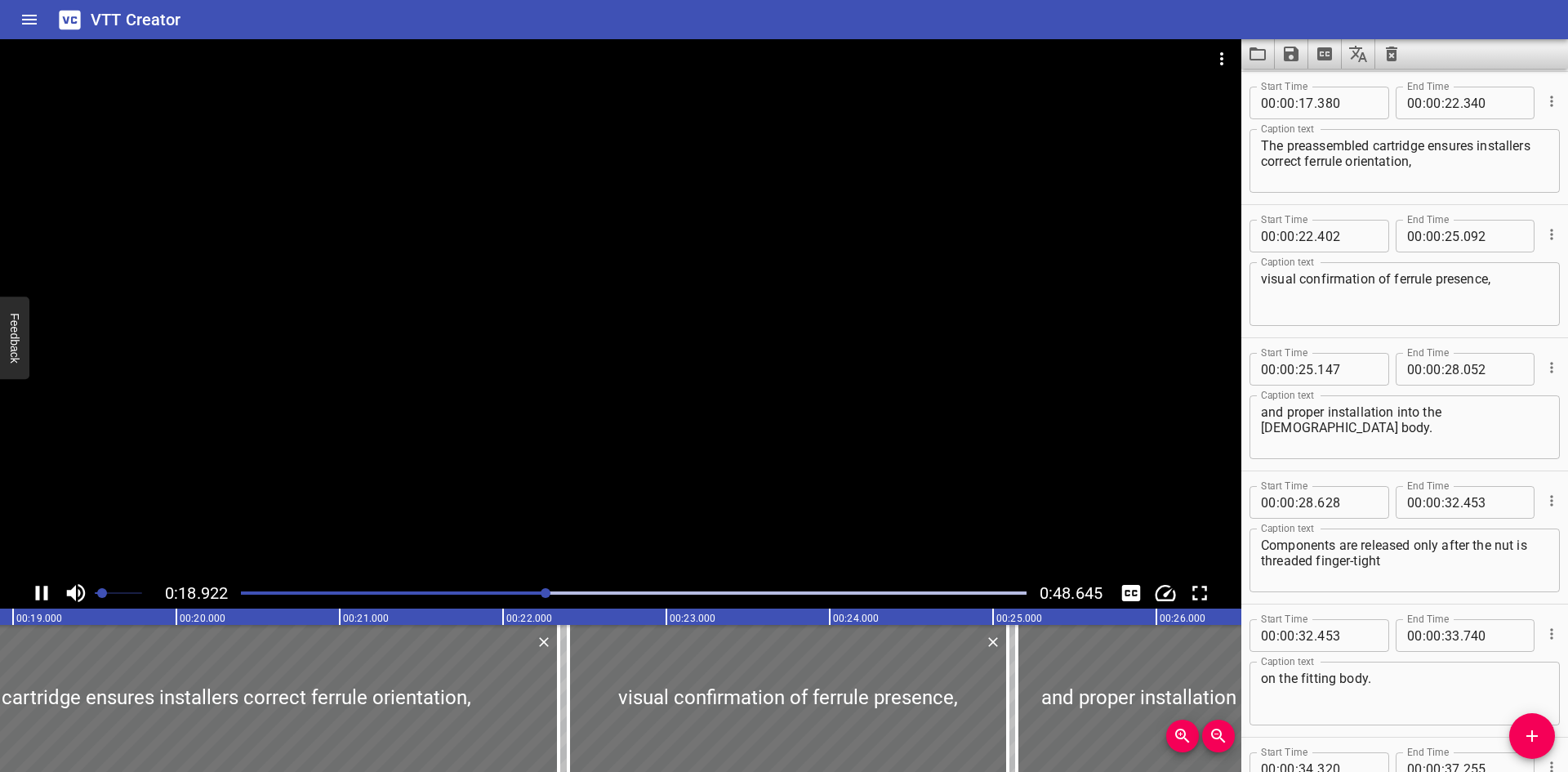
click at [856, 309] on div at bounding box center [620, 309] width 1241 height 539
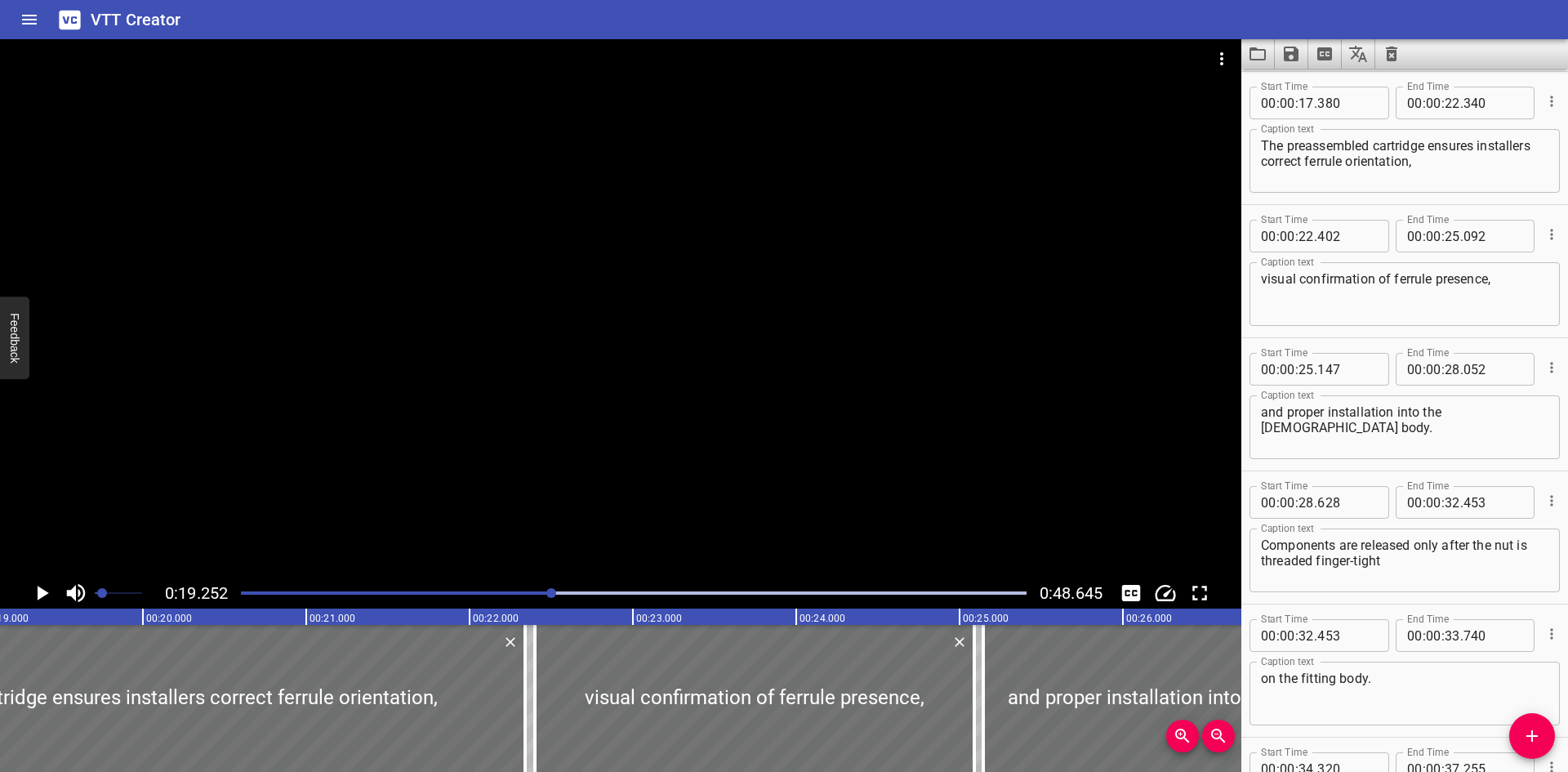
scroll to position [0, 3145]
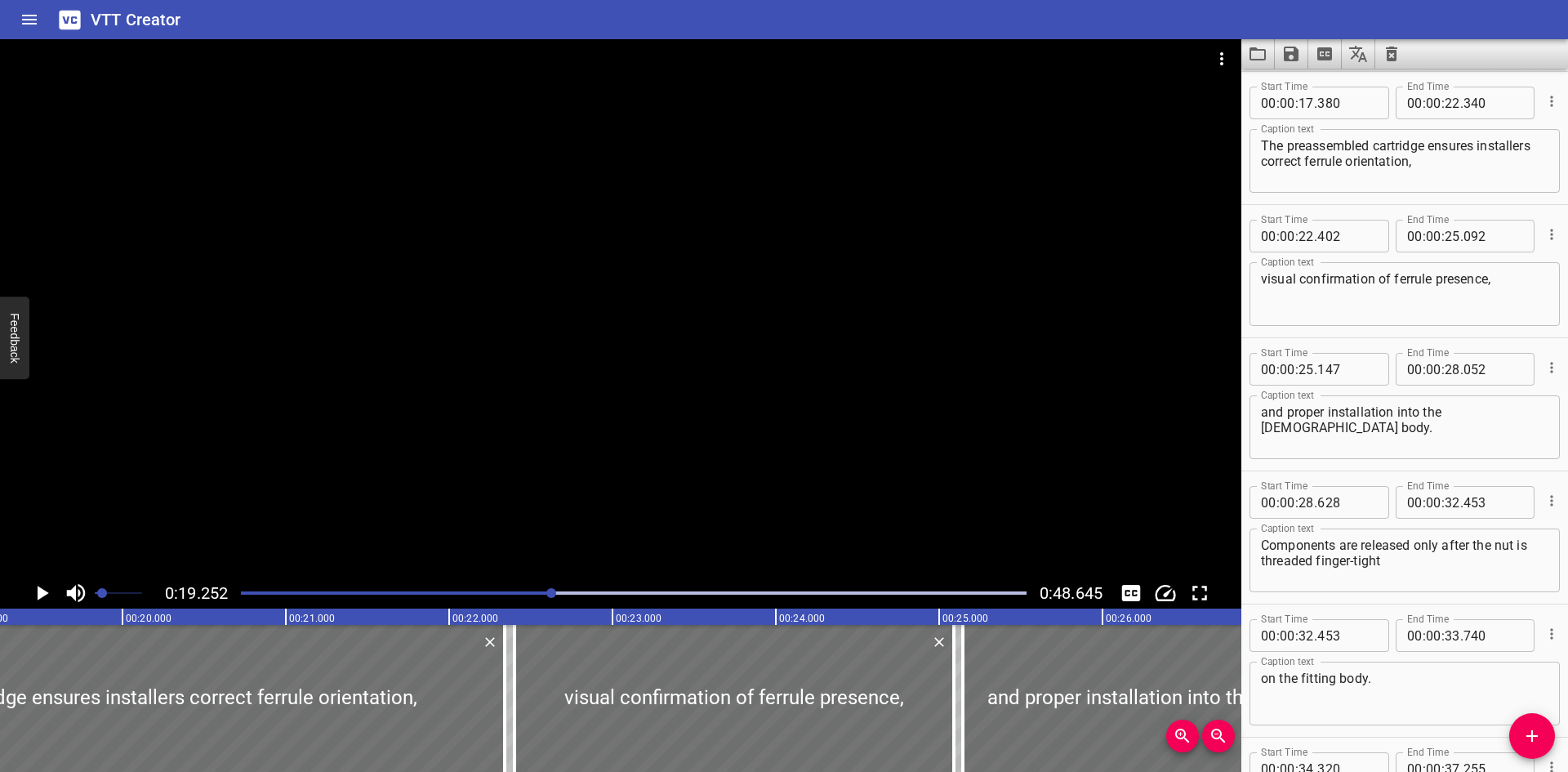
click at [856, 309] on div at bounding box center [620, 309] width 1241 height 539
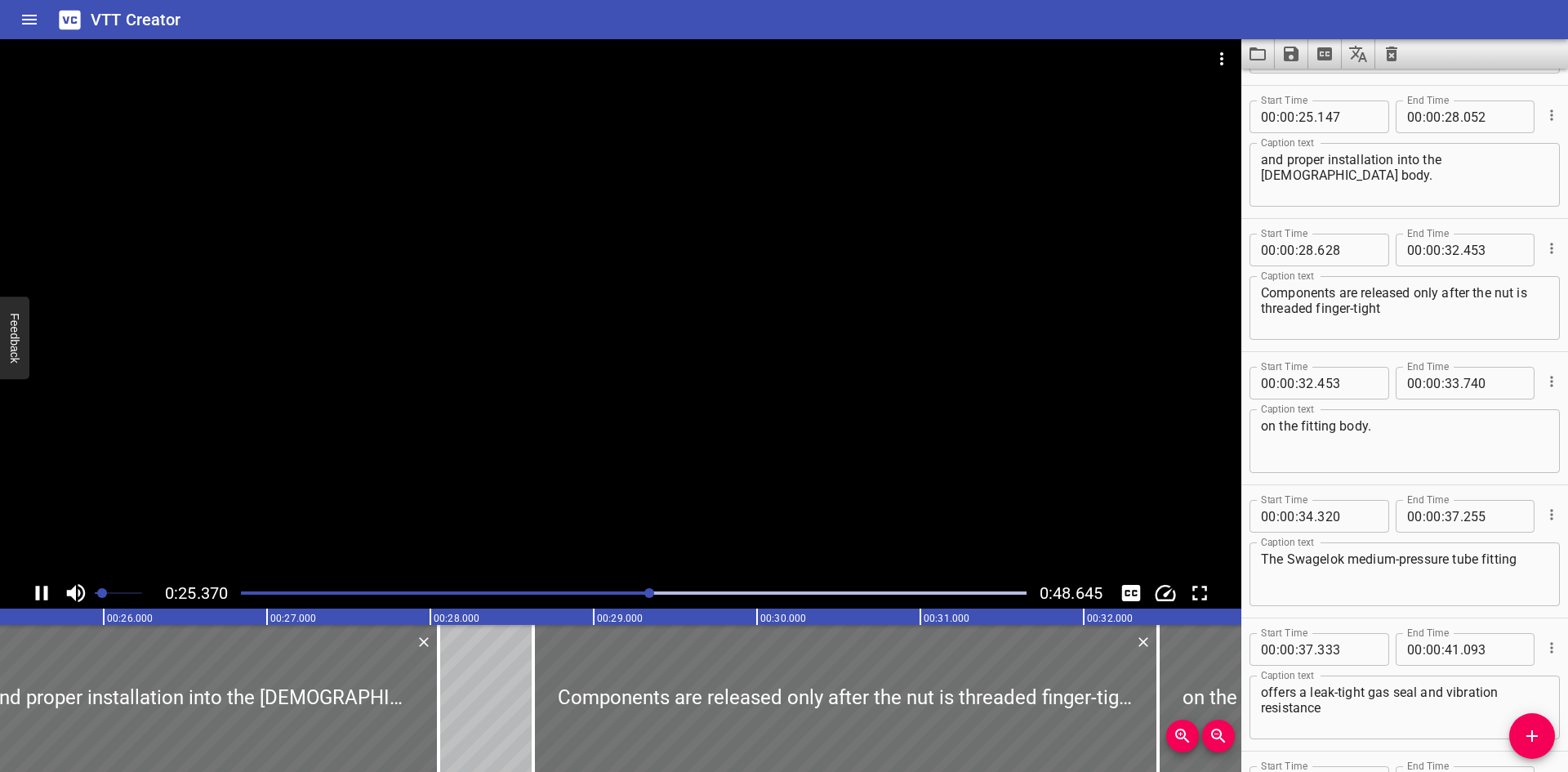
scroll to position [932, 0]
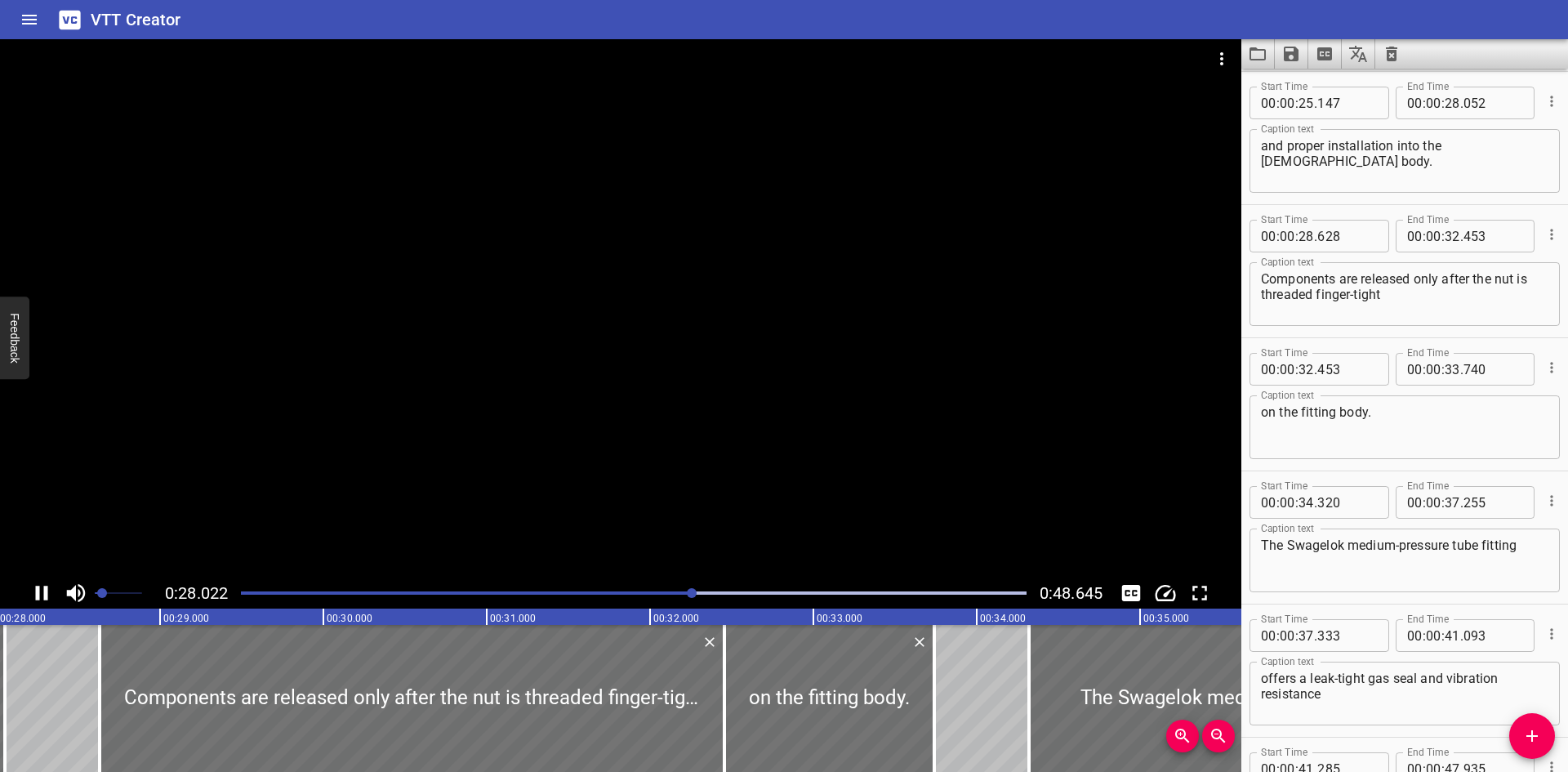
click at [939, 319] on div at bounding box center [620, 309] width 1241 height 539
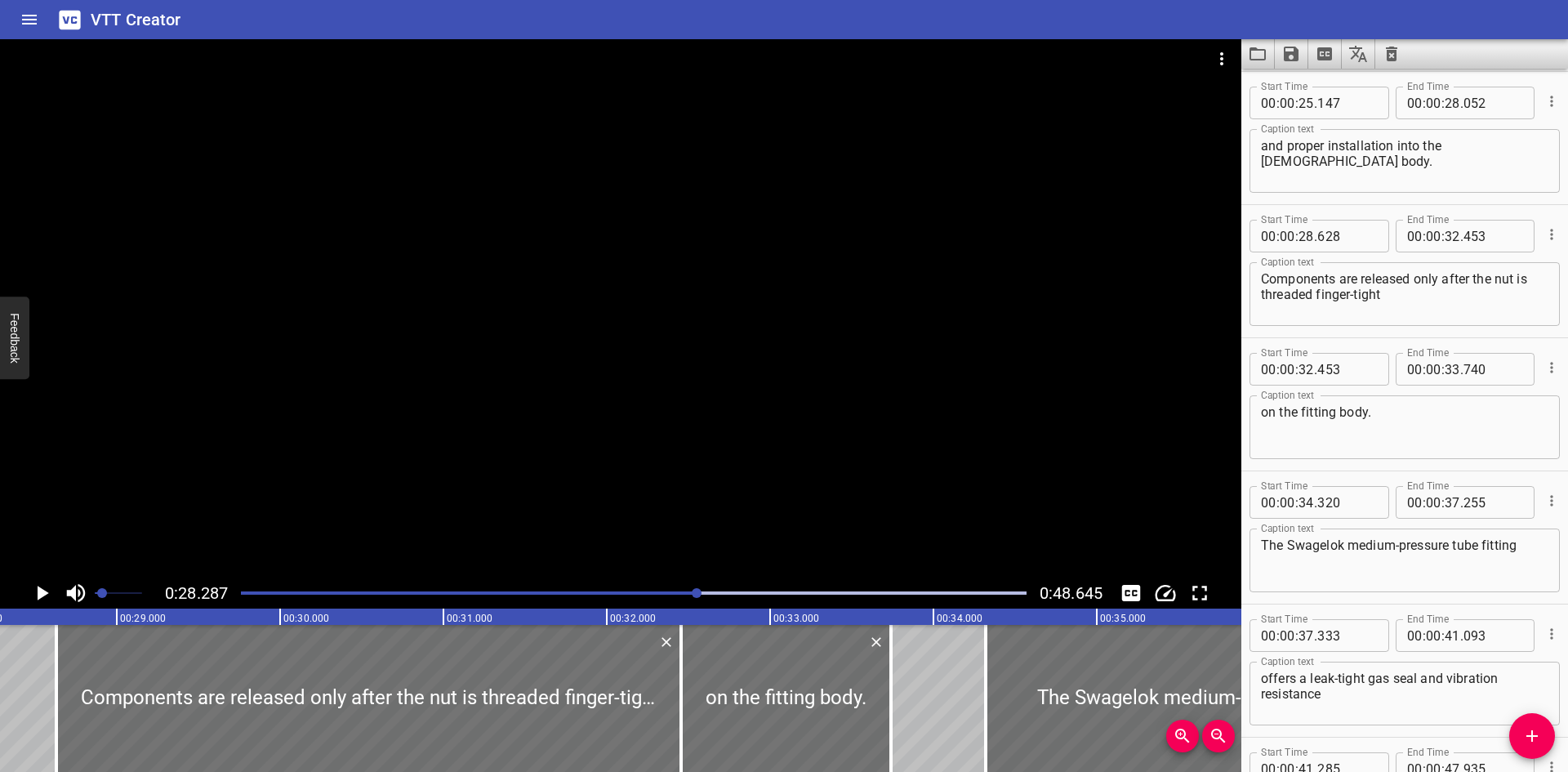
click at [644, 385] on div at bounding box center [620, 309] width 1241 height 539
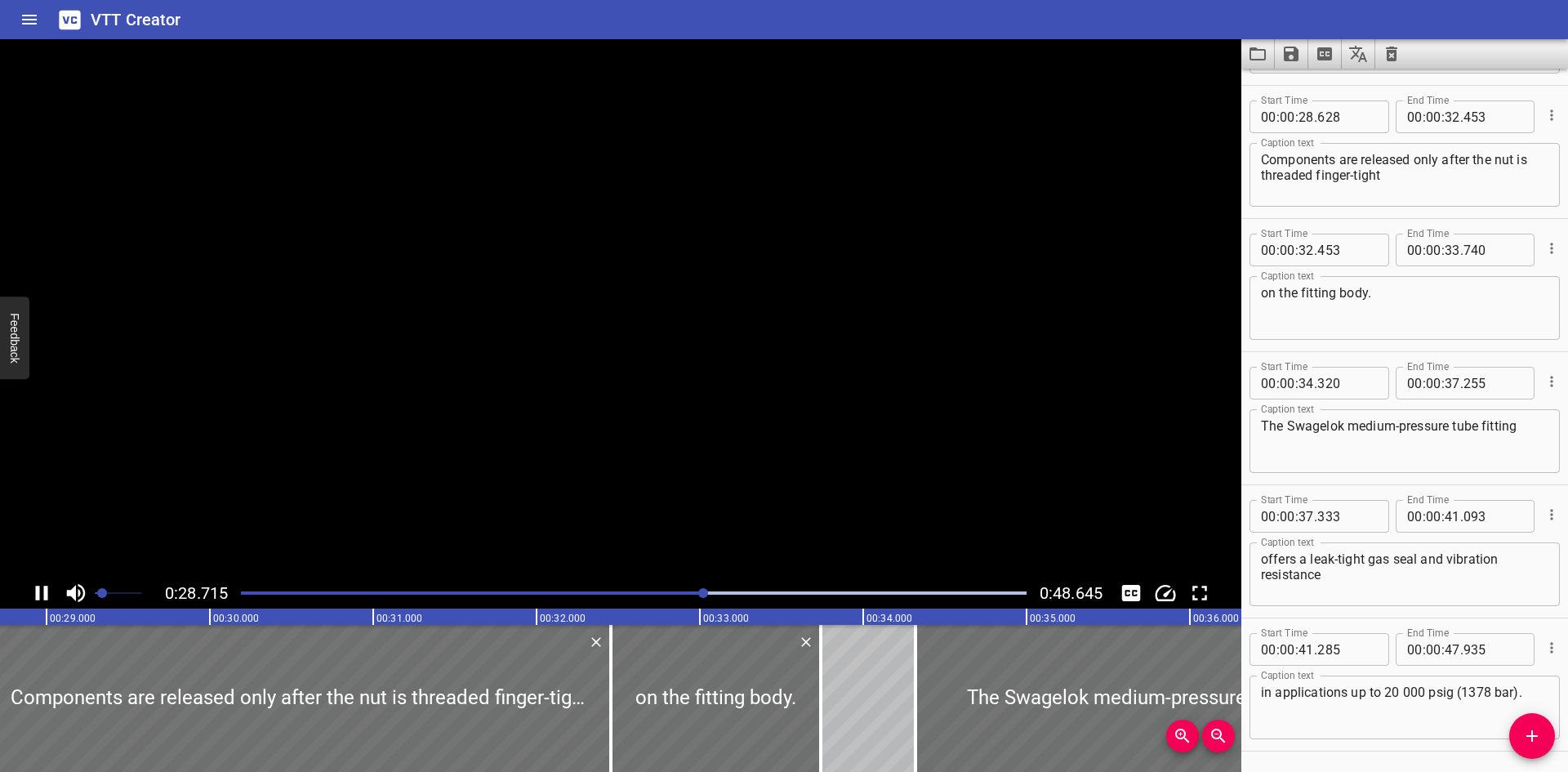
scroll to position [1066, 0]
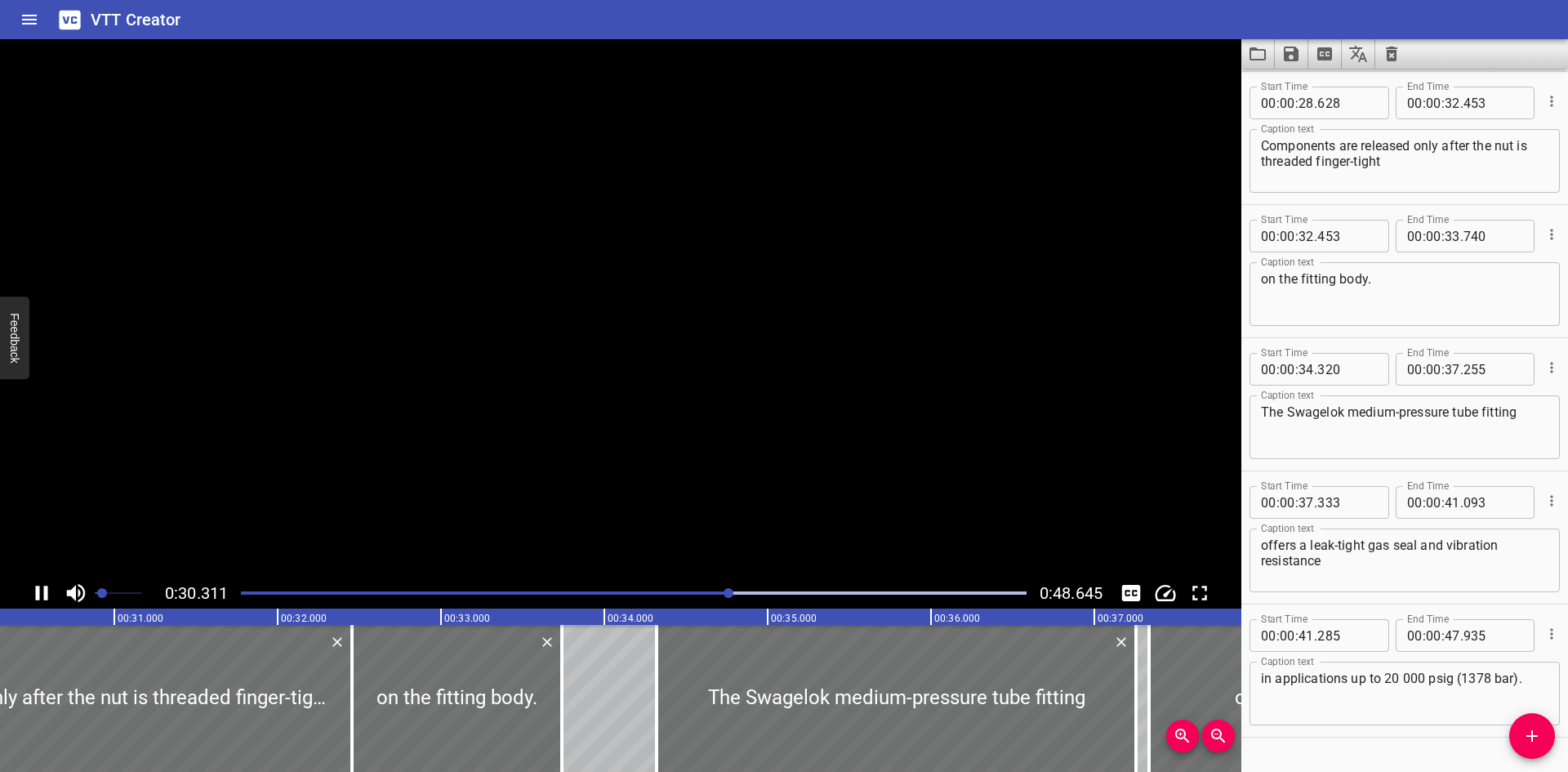
click at [644, 385] on video at bounding box center [620, 309] width 1241 height 539
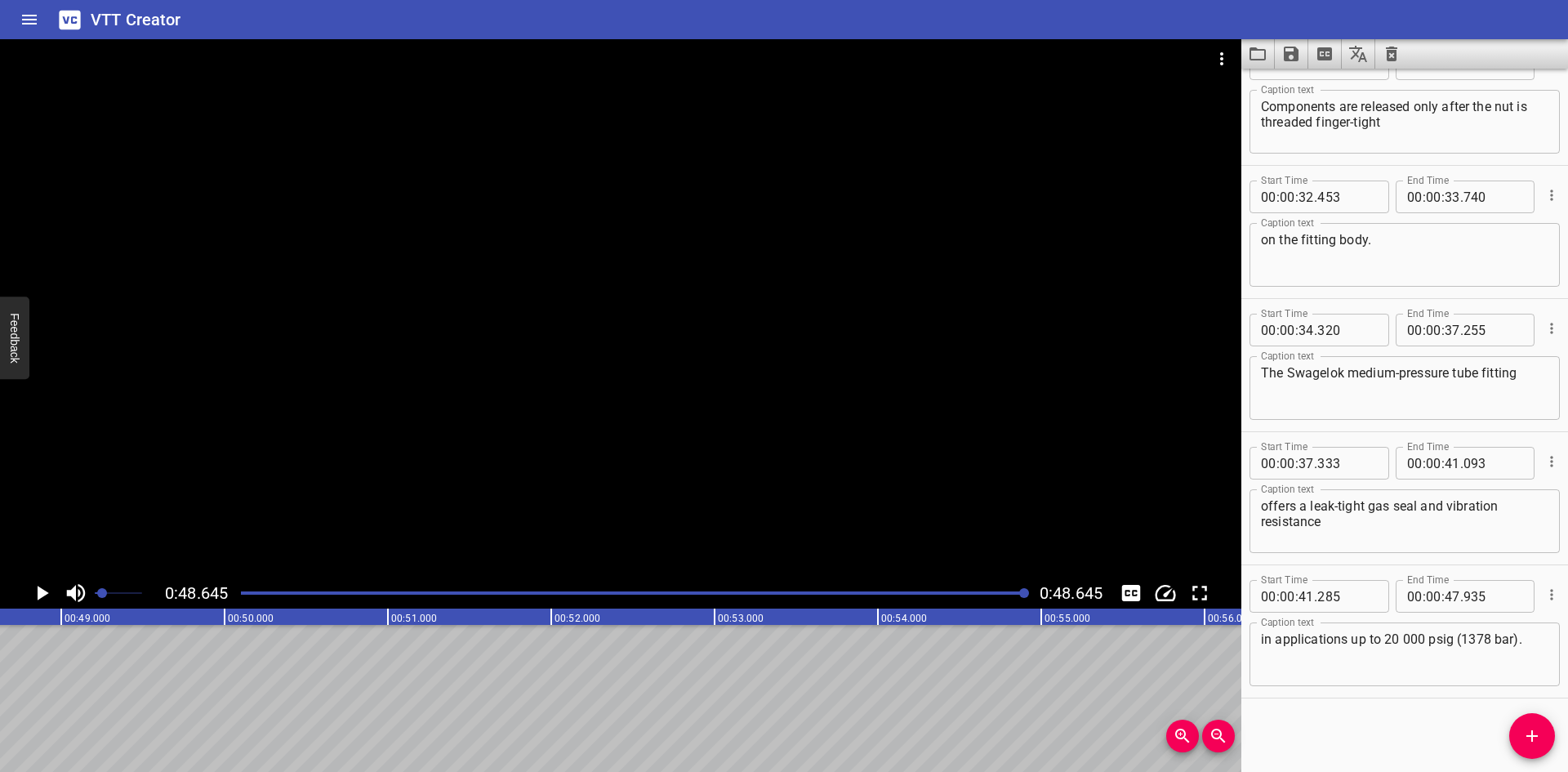
scroll to position [0, 7947]
click at [1260, 50] on icon "Load captions from file" at bounding box center [1257, 54] width 16 height 13
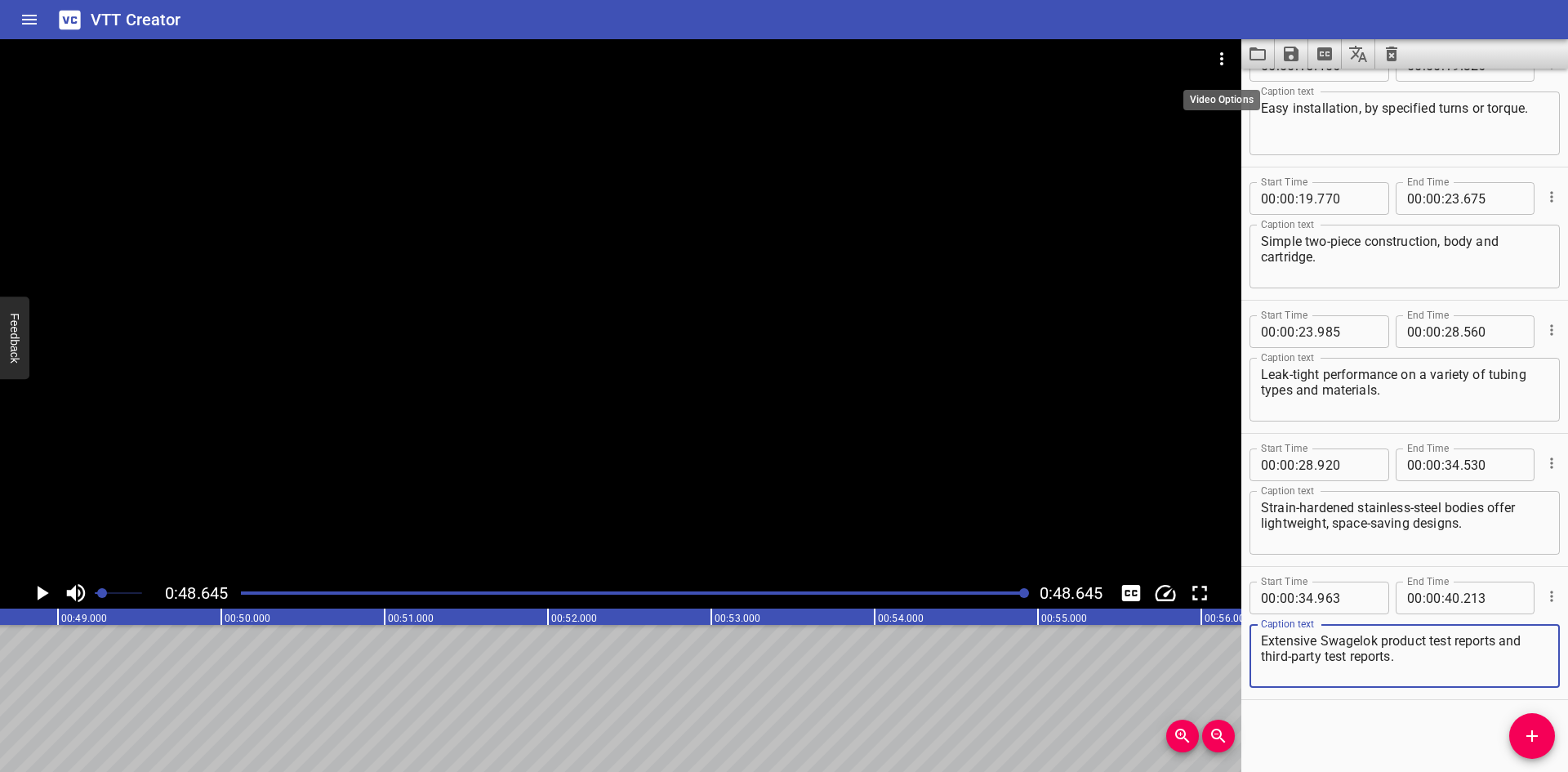
scroll to position [572, 0]
click at [1213, 51] on icon "Video Options" at bounding box center [1222, 59] width 20 height 20
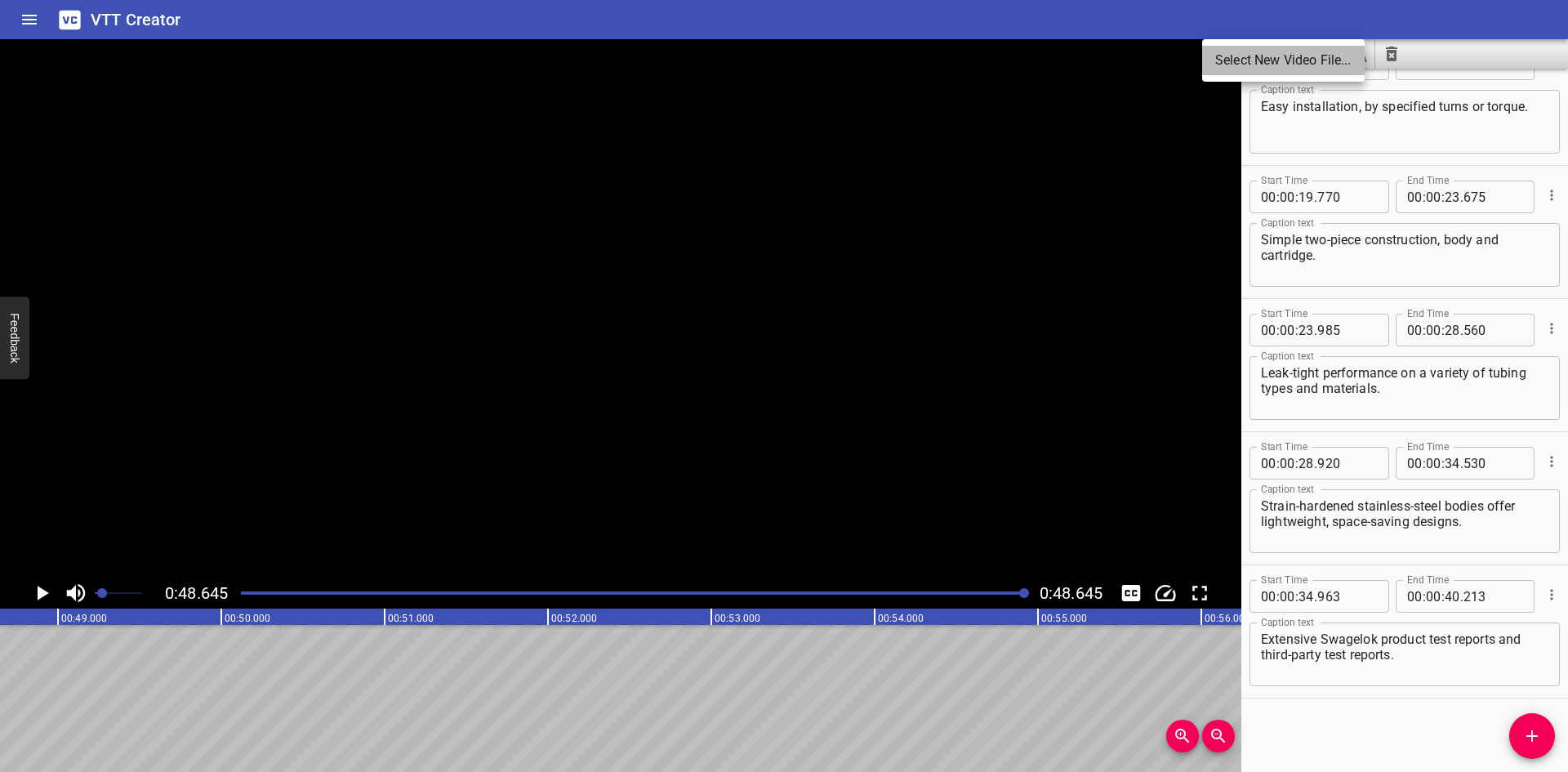
click at [1226, 57] on li "Select New Video File..." at bounding box center [1283, 60] width 162 height 30
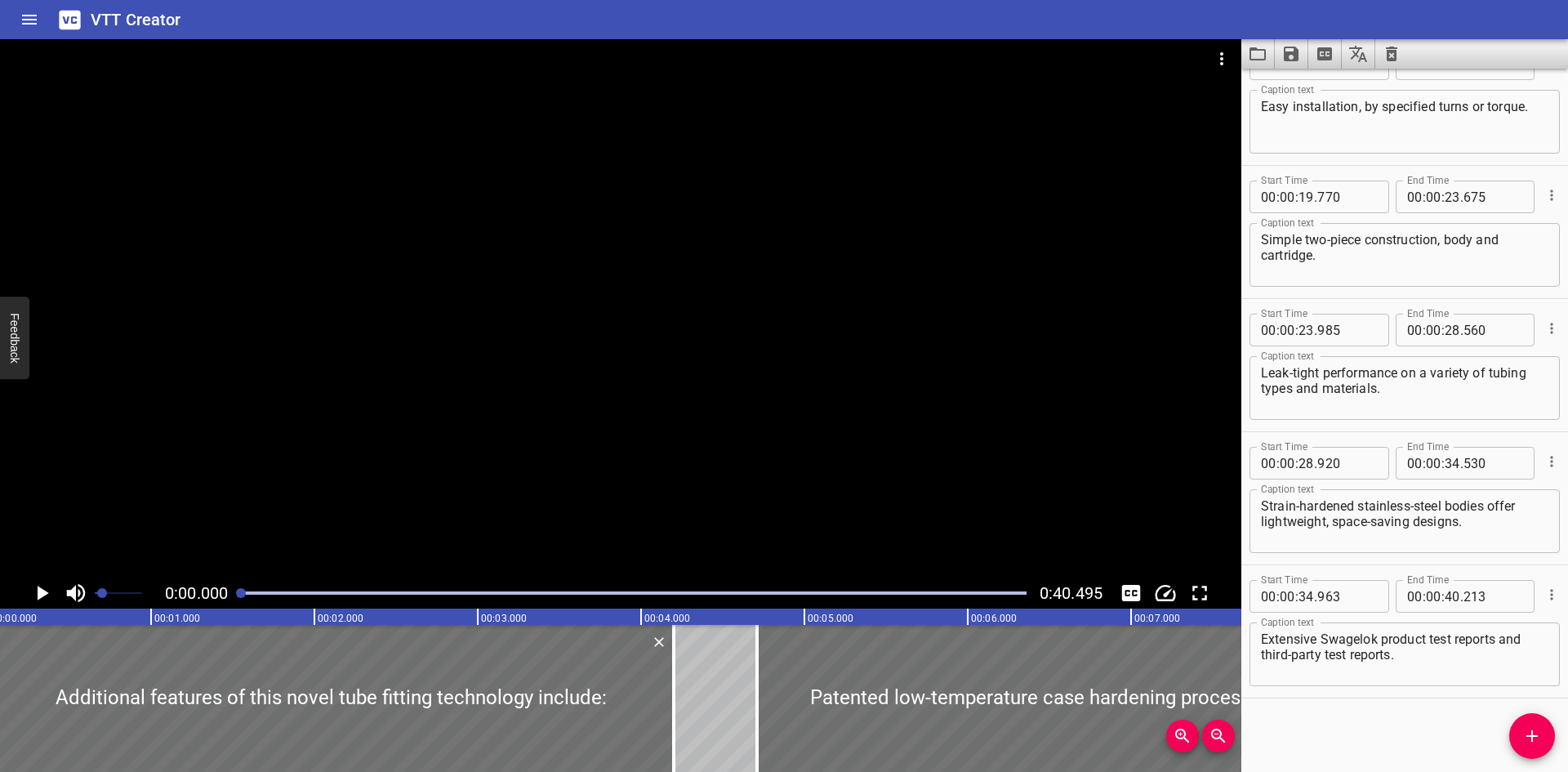
scroll to position [0, 0]
click at [506, 397] on div at bounding box center [620, 309] width 1241 height 539
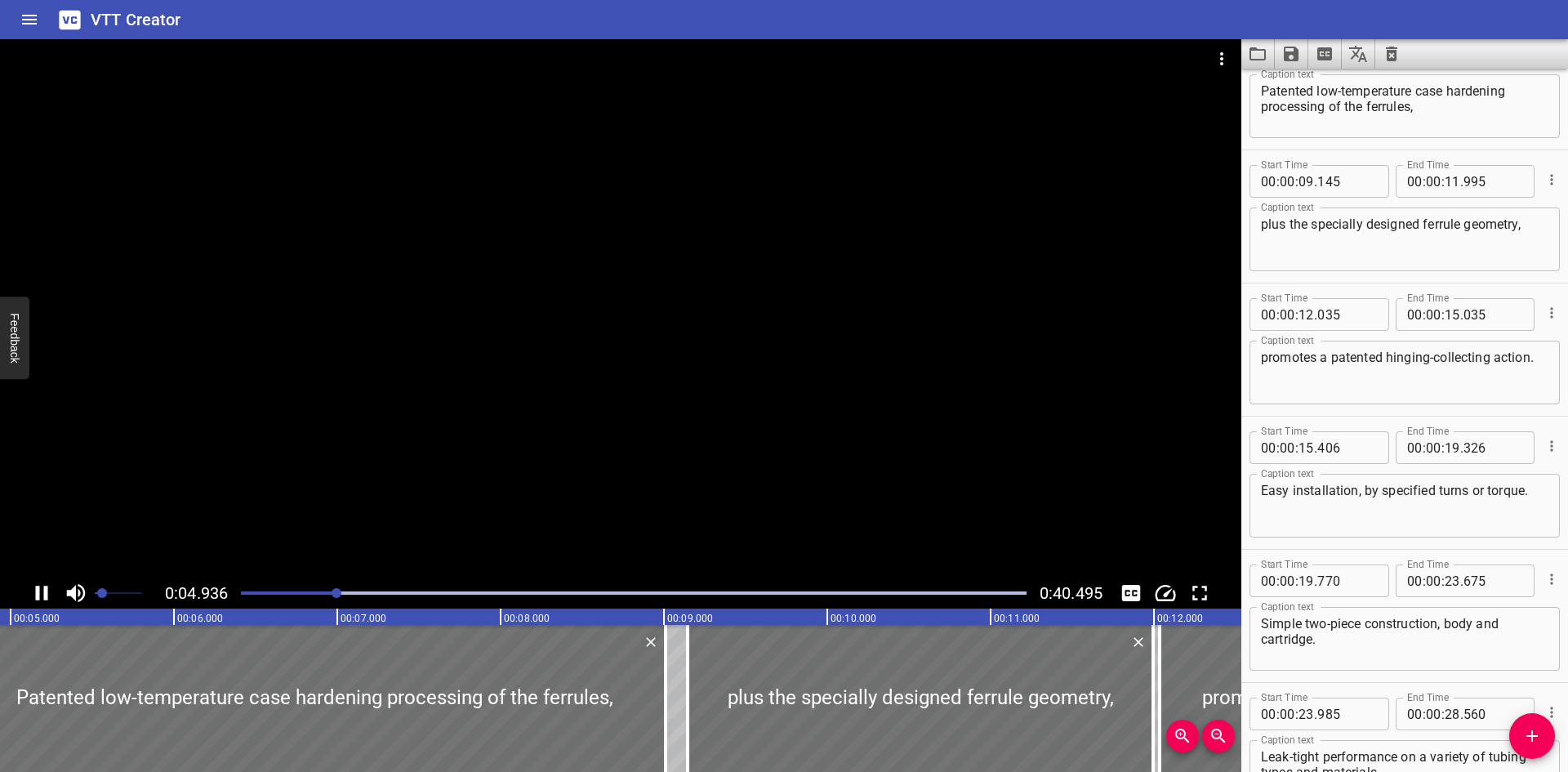
scroll to position [133, 0]
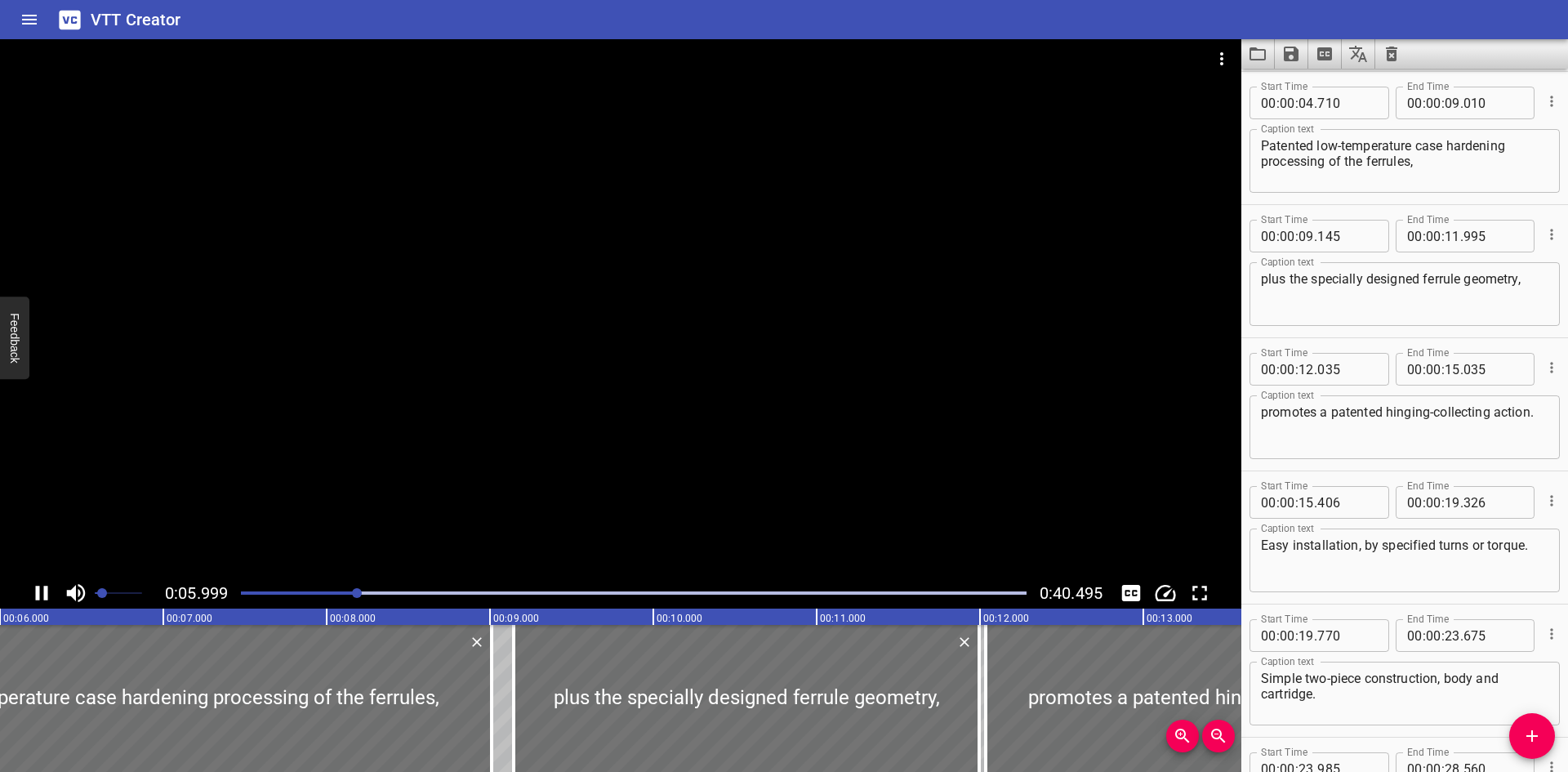
click at [553, 423] on div at bounding box center [620, 309] width 1241 height 539
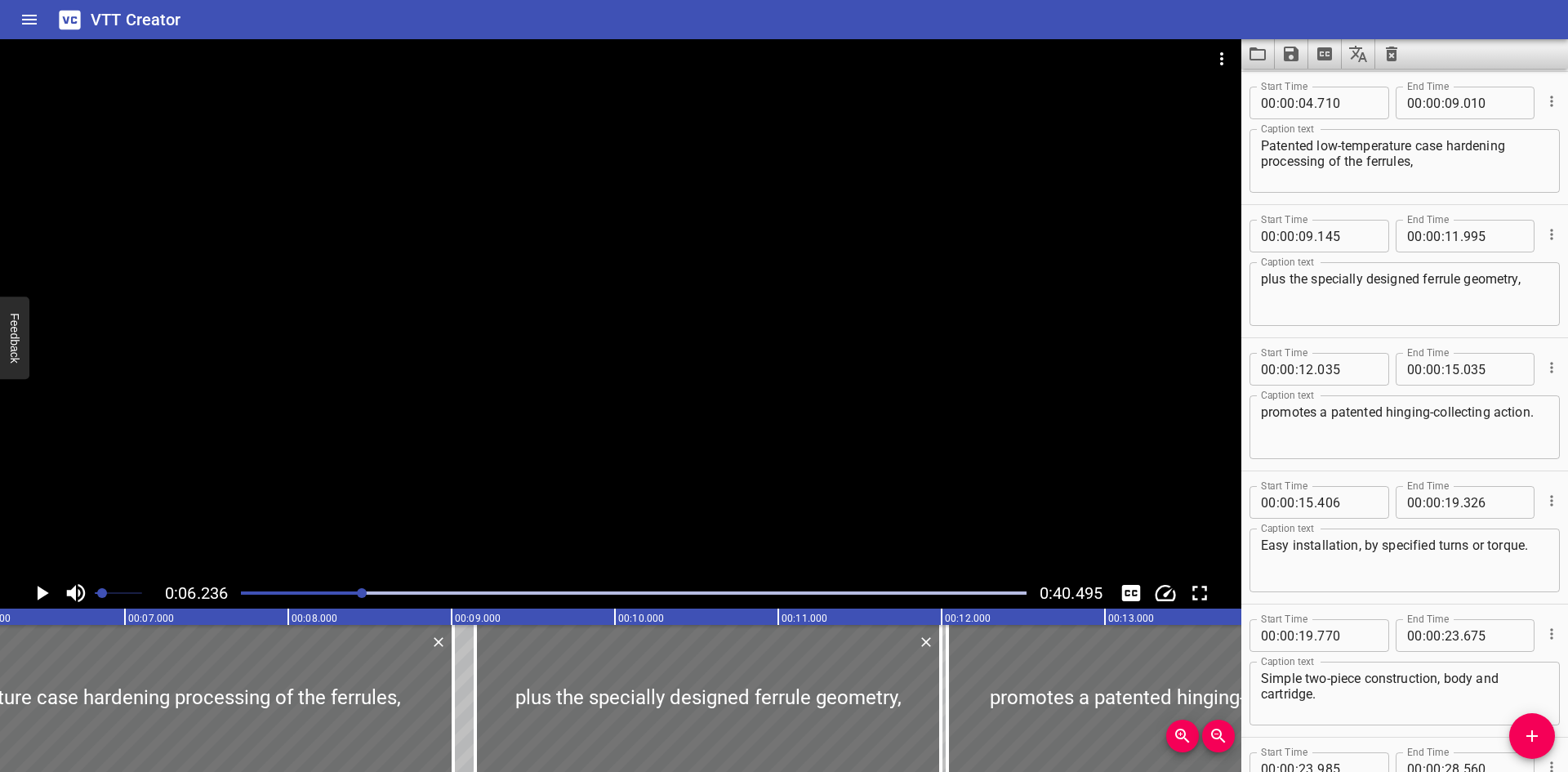
drag, startPoint x: 863, startPoint y: 349, endPoint x: 1034, endPoint y: 12, distance: 377.9
click at [1034, 12] on div "VTT Creator" at bounding box center [784, 20] width 1568 height 39
drag, startPoint x: 1034, startPoint y: 12, endPoint x: 990, endPoint y: 13, distance: 44.0
click at [990, 13] on div "VTT Creator" at bounding box center [784, 20] width 1568 height 39
drag, startPoint x: 1000, startPoint y: 47, endPoint x: 974, endPoint y: 16, distance: 40.5
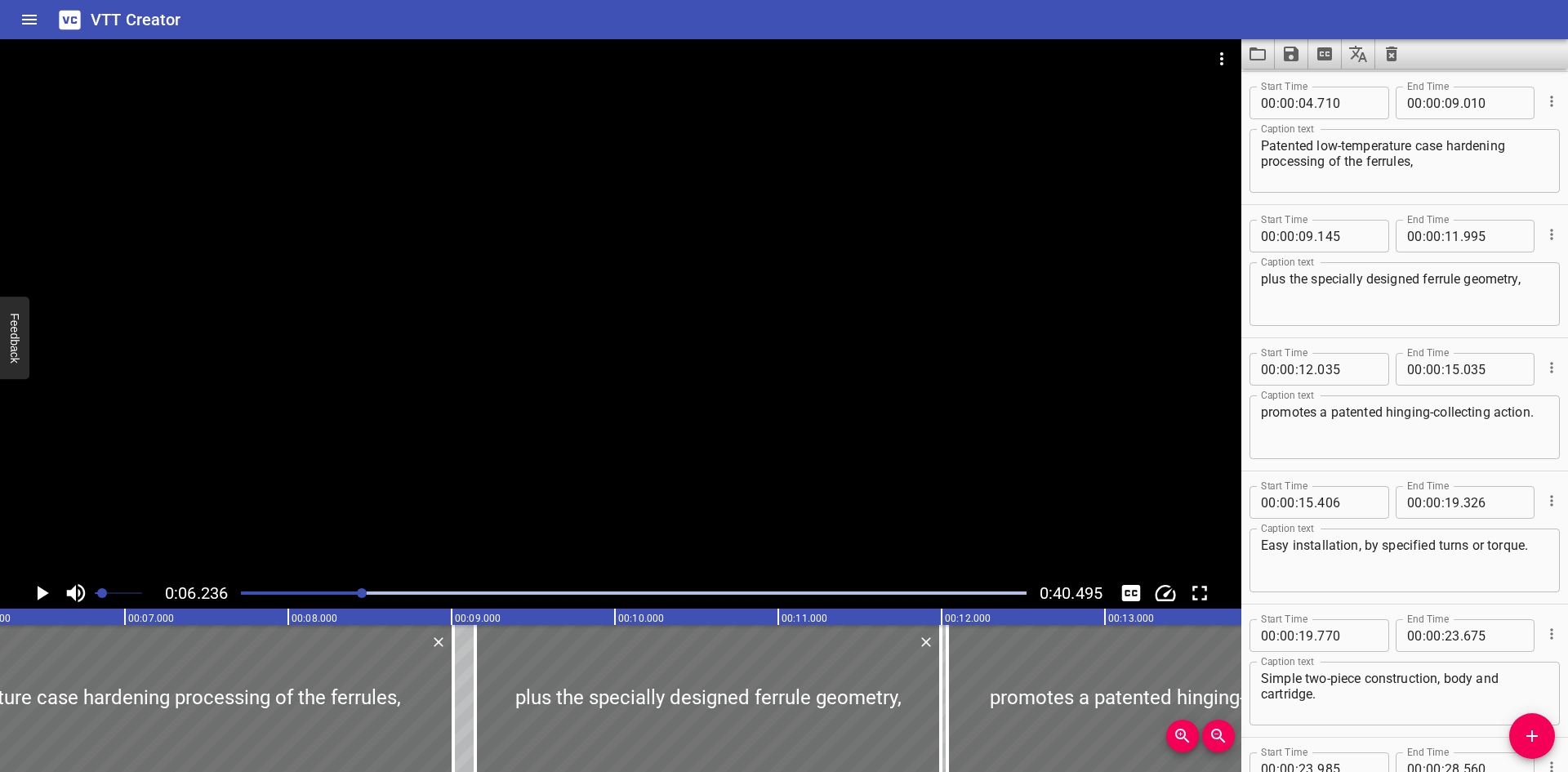
click at [974, 16] on div "VTT Creator" at bounding box center [784, 20] width 1568 height 39
drag, startPoint x: 974, startPoint y: 16, endPoint x: 790, endPoint y: 163, distance: 235.5
click at [790, 163] on div at bounding box center [620, 309] width 1241 height 539
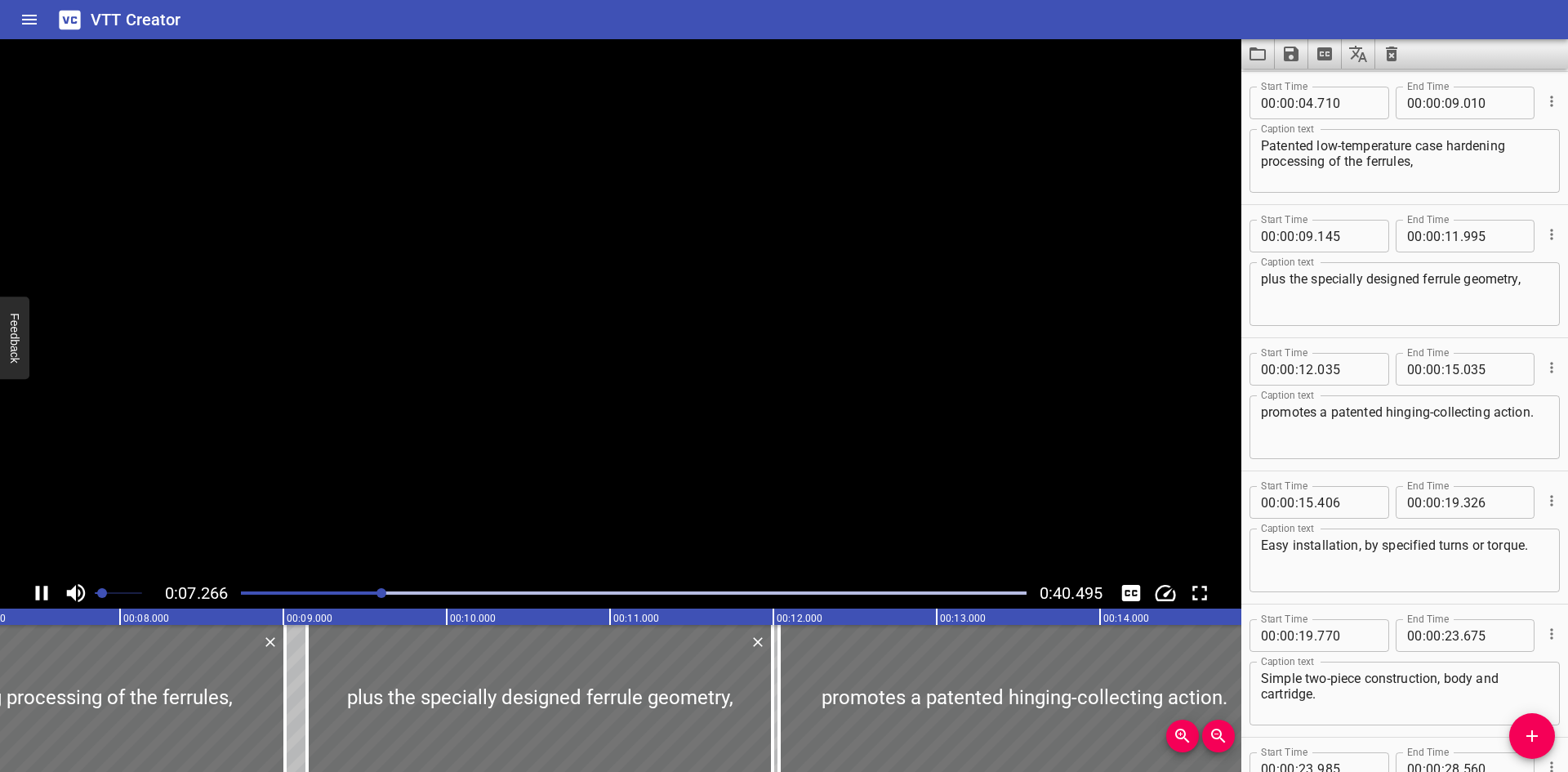
click at [791, 163] on video at bounding box center [620, 309] width 1241 height 539
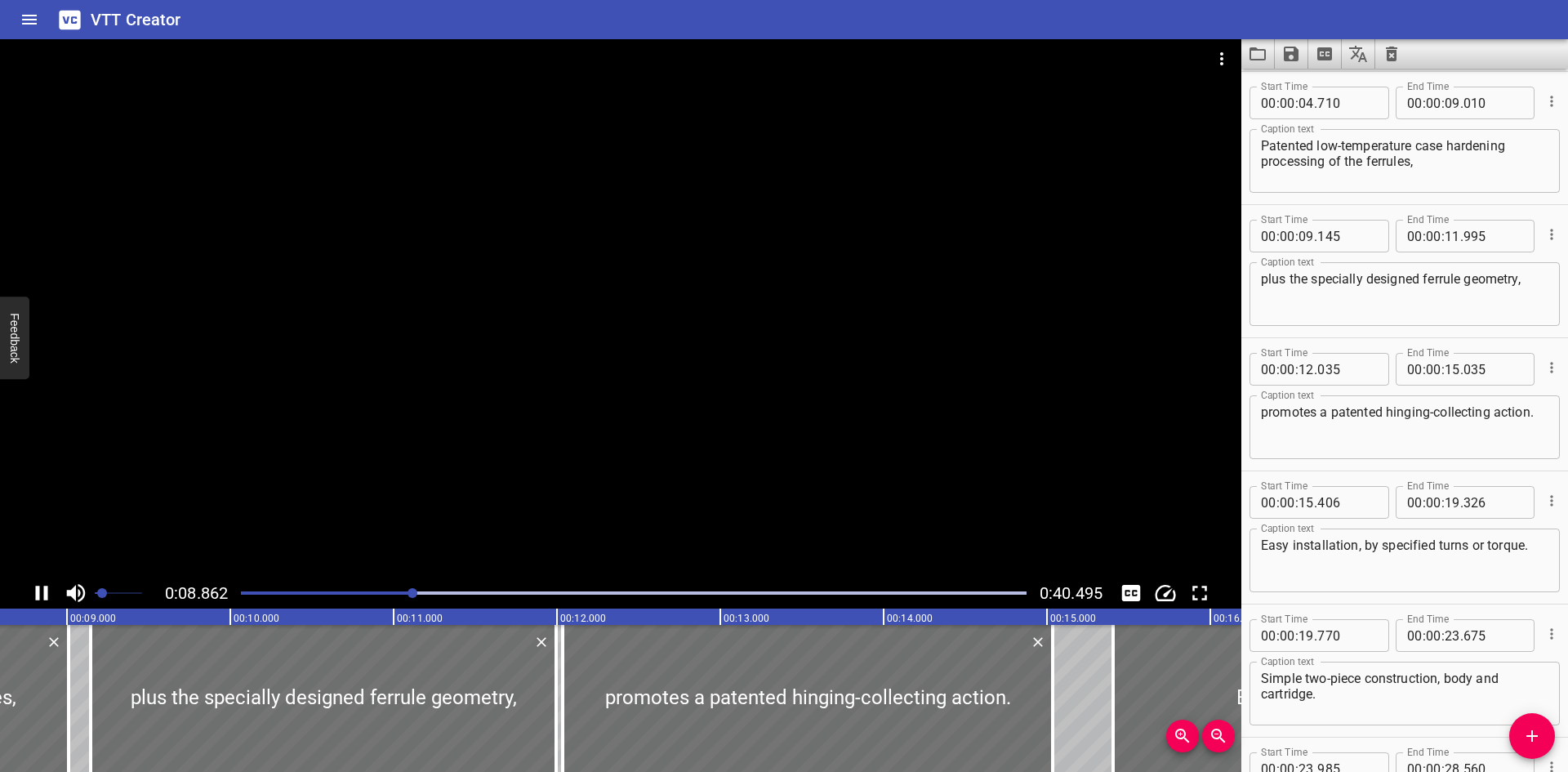
click at [730, 174] on div at bounding box center [620, 309] width 1241 height 539
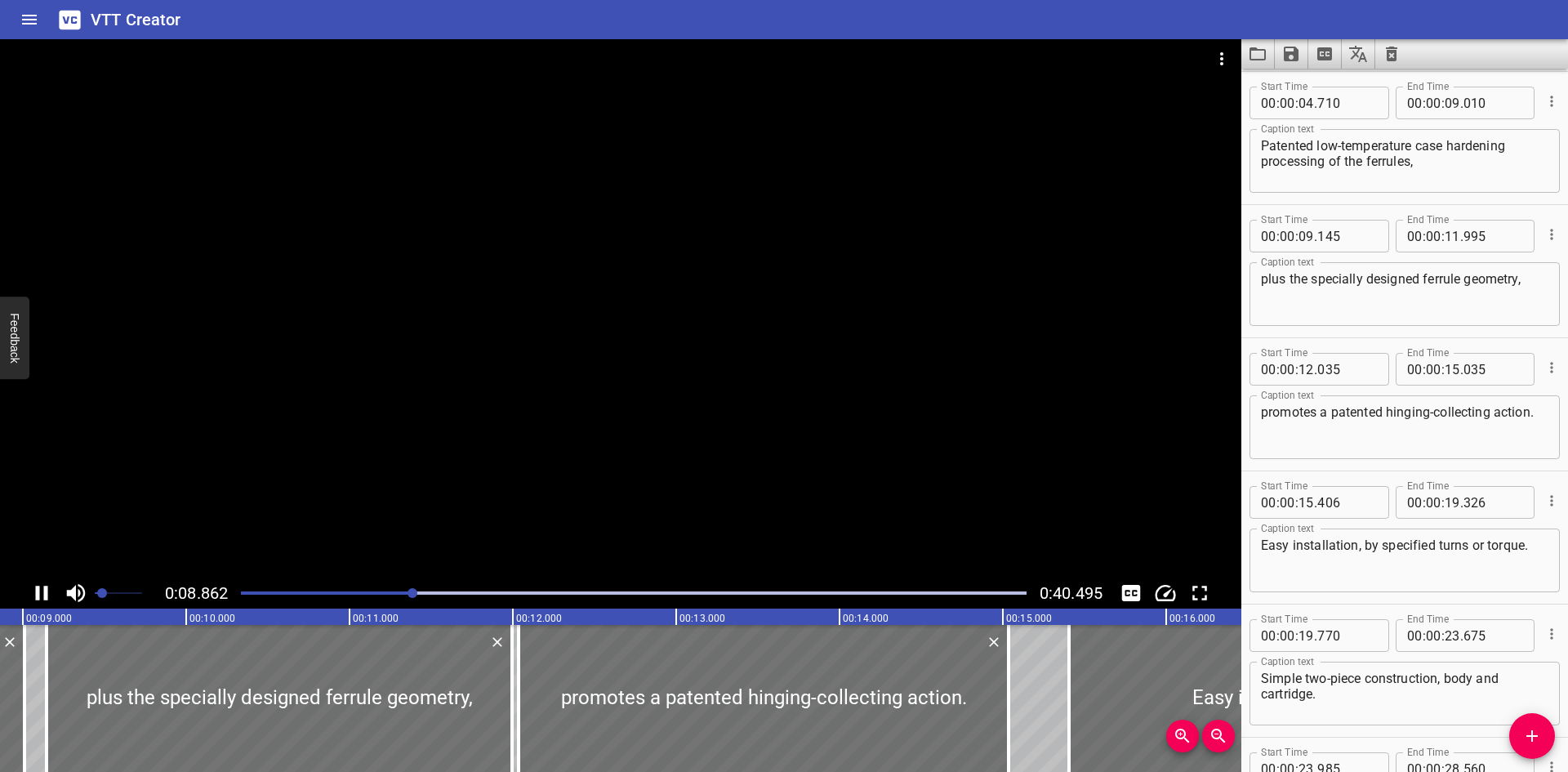
scroll to position [0, 1469]
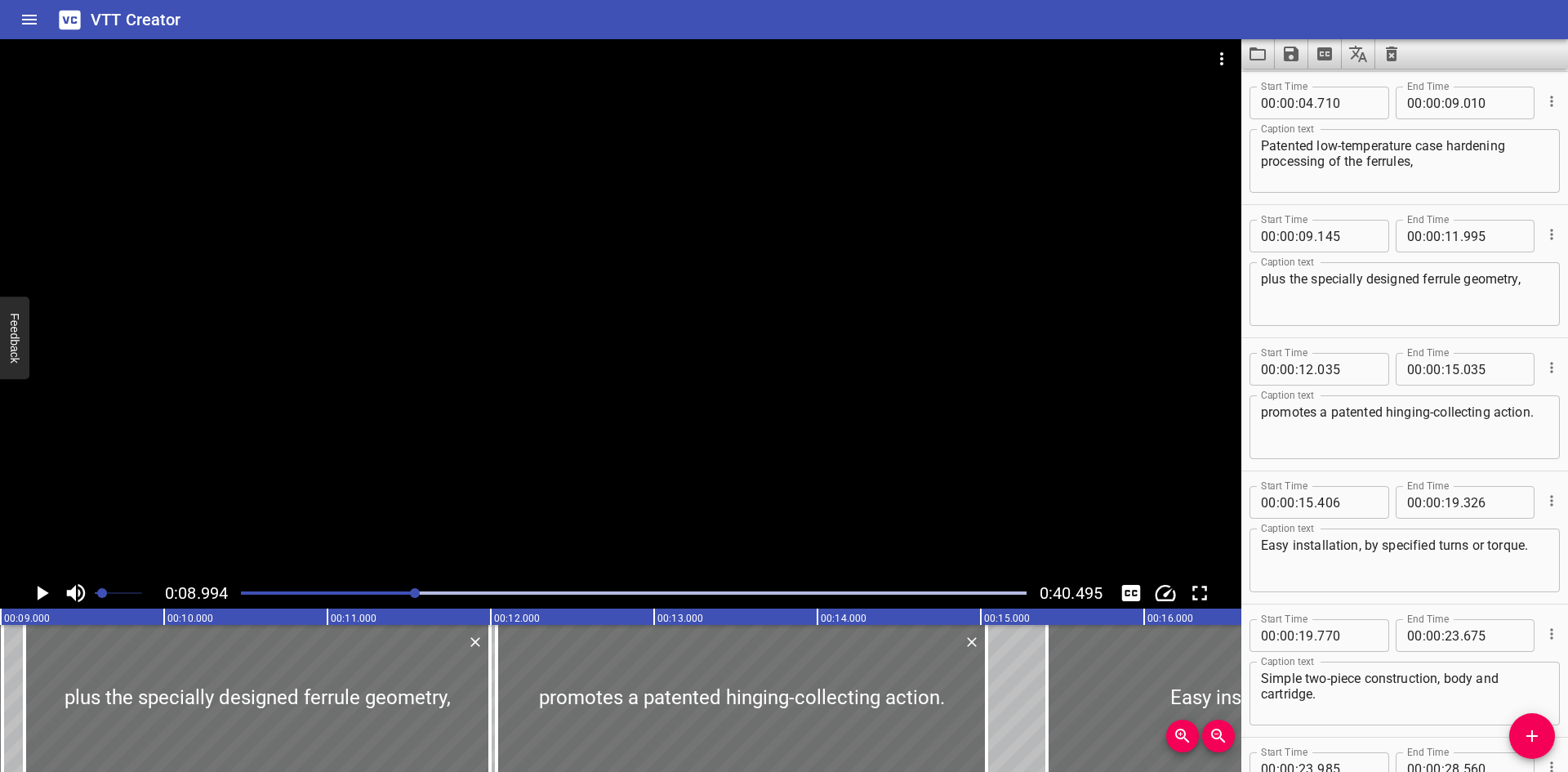
click at [942, 244] on div at bounding box center [620, 309] width 1241 height 539
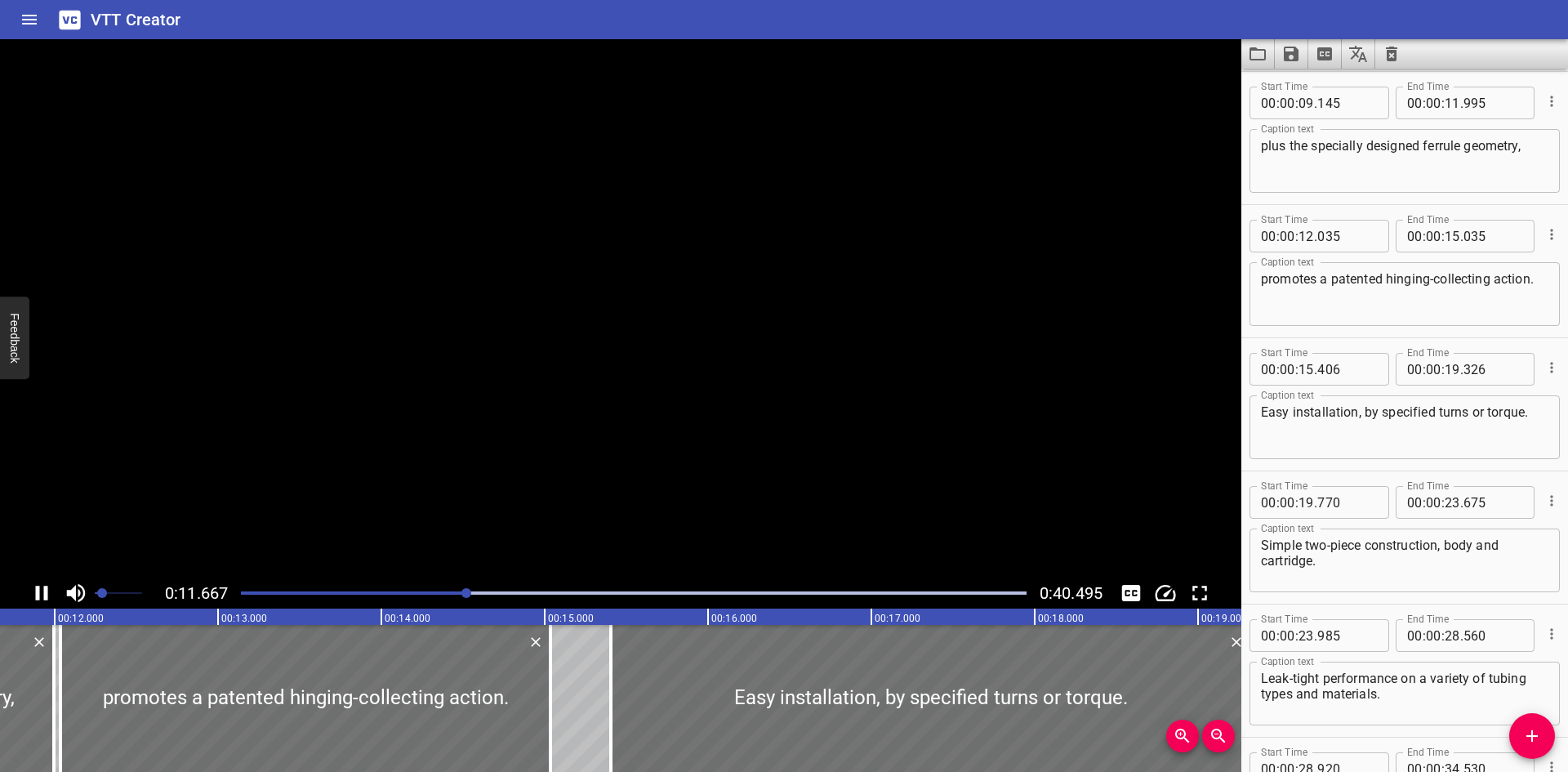
scroll to position [0, 1948]
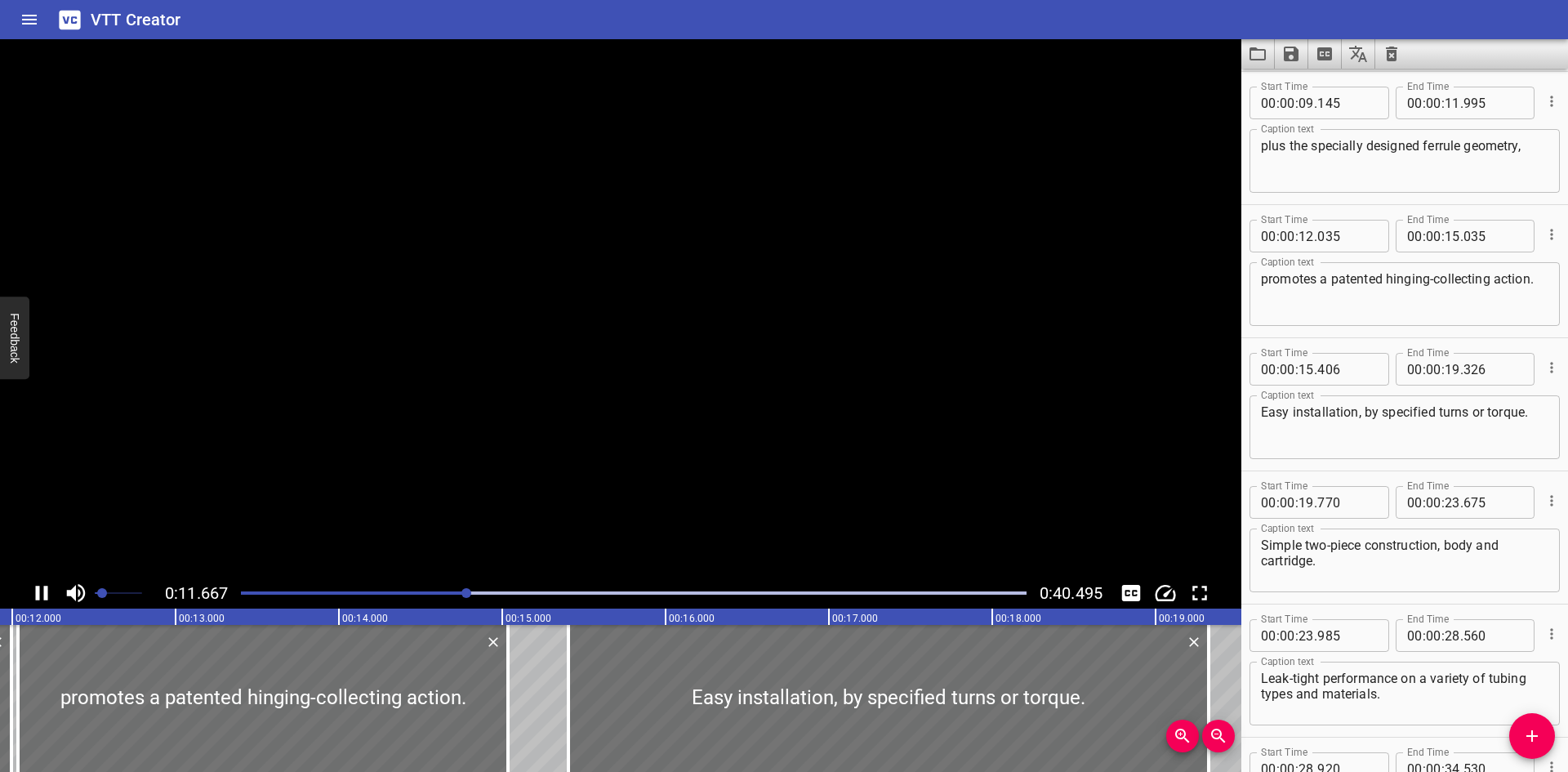
click at [942, 244] on video at bounding box center [620, 309] width 1241 height 539
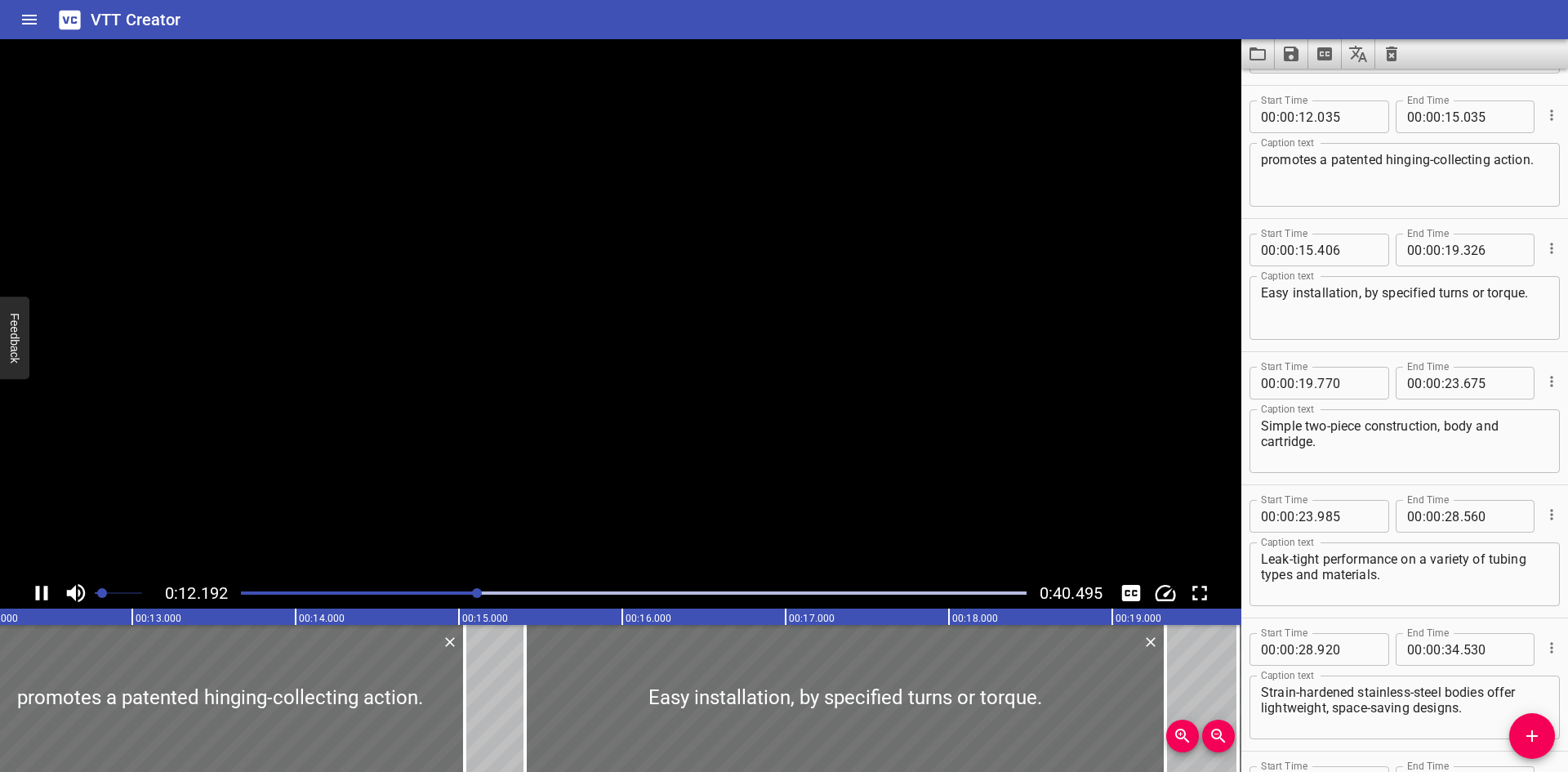
scroll to position [399, 0]
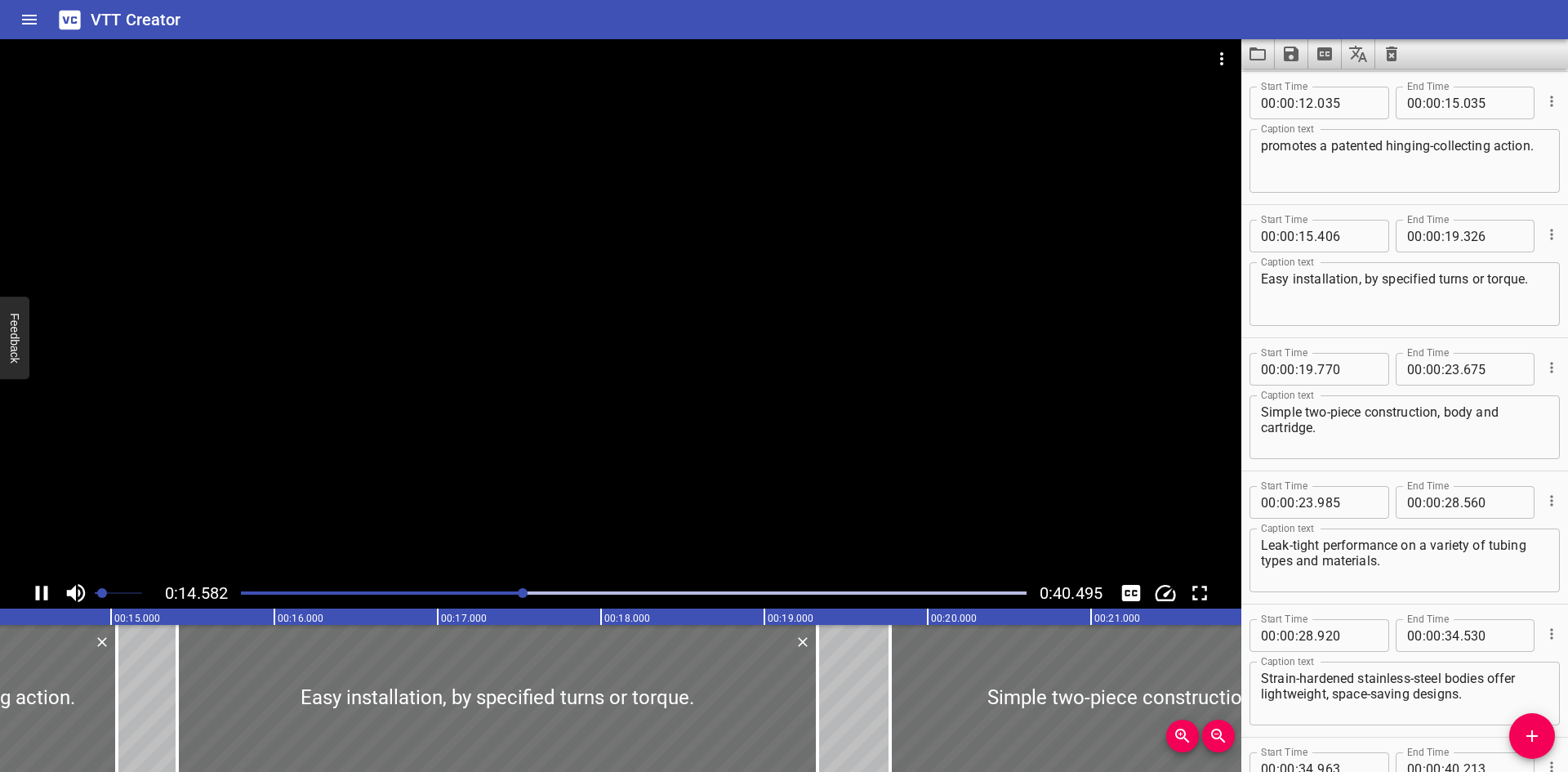
click at [869, 306] on div at bounding box center [620, 309] width 1241 height 539
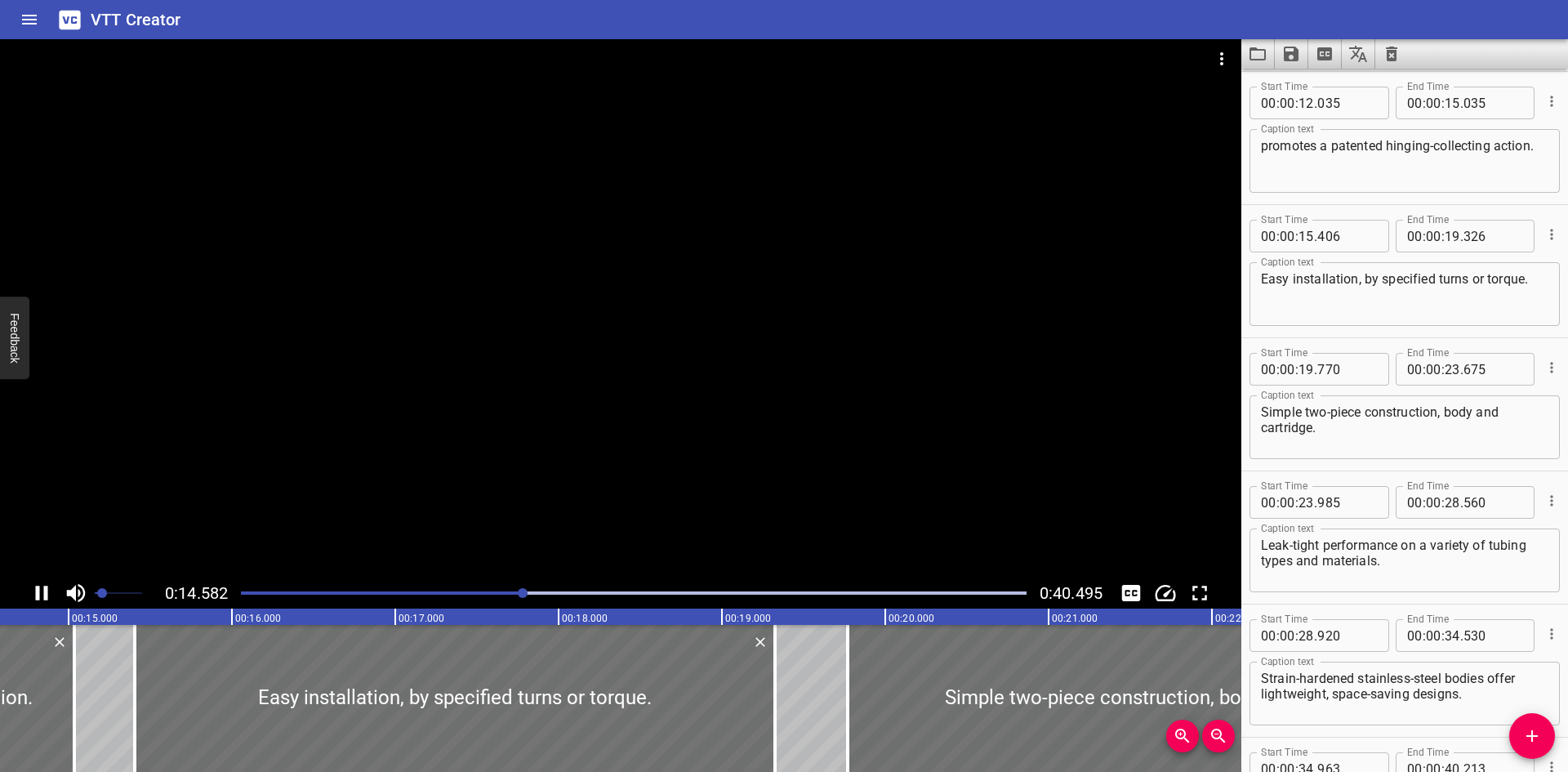
scroll to position [0, 2400]
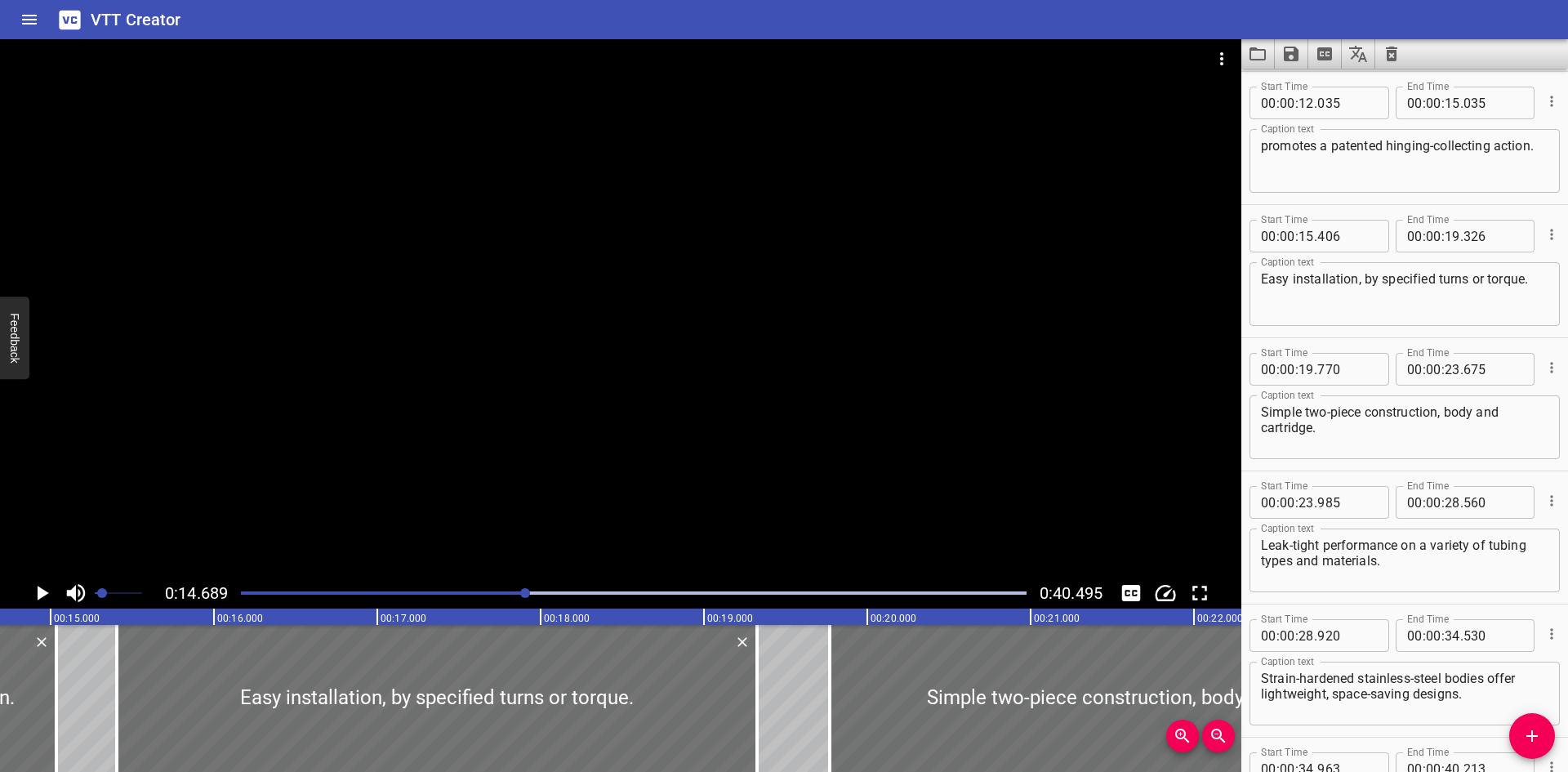
click at [861, 282] on div at bounding box center [620, 309] width 1241 height 539
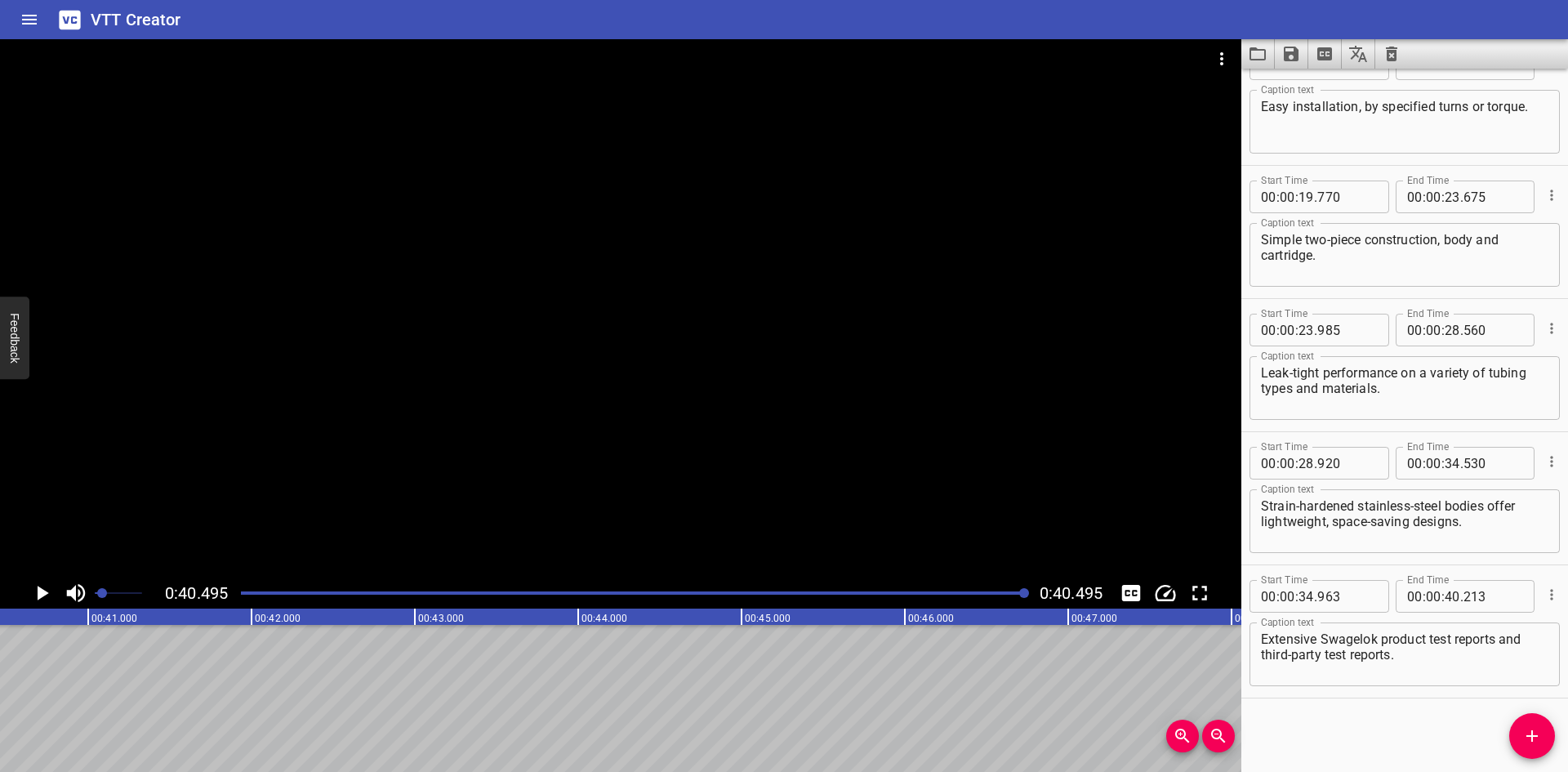
scroll to position [0, 6615]
drag, startPoint x: 861, startPoint y: 282, endPoint x: 356, endPoint y: 488, distance: 545.4
click at [356, 488] on div at bounding box center [620, 309] width 1241 height 539
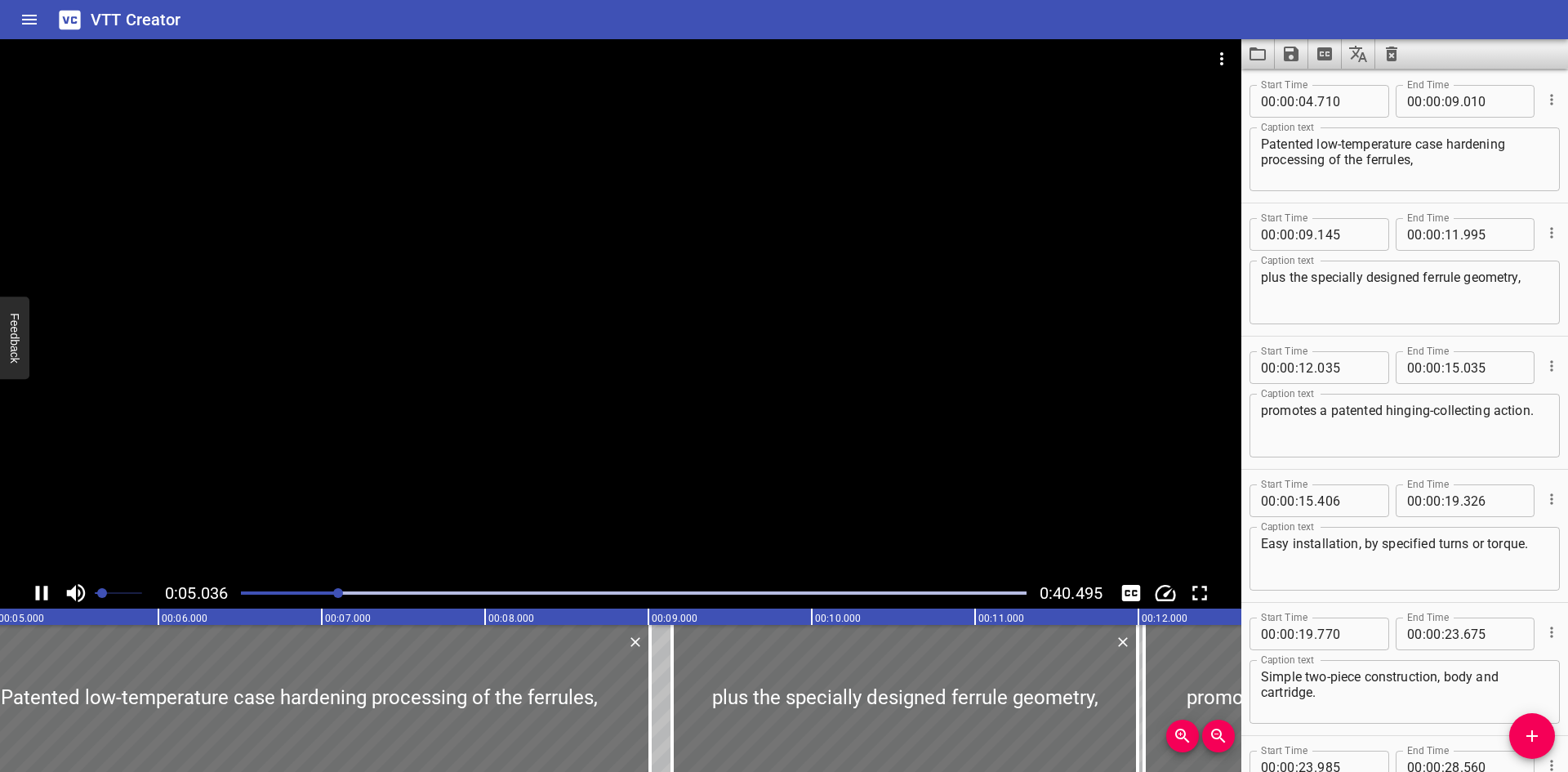
scroll to position [133, 0]
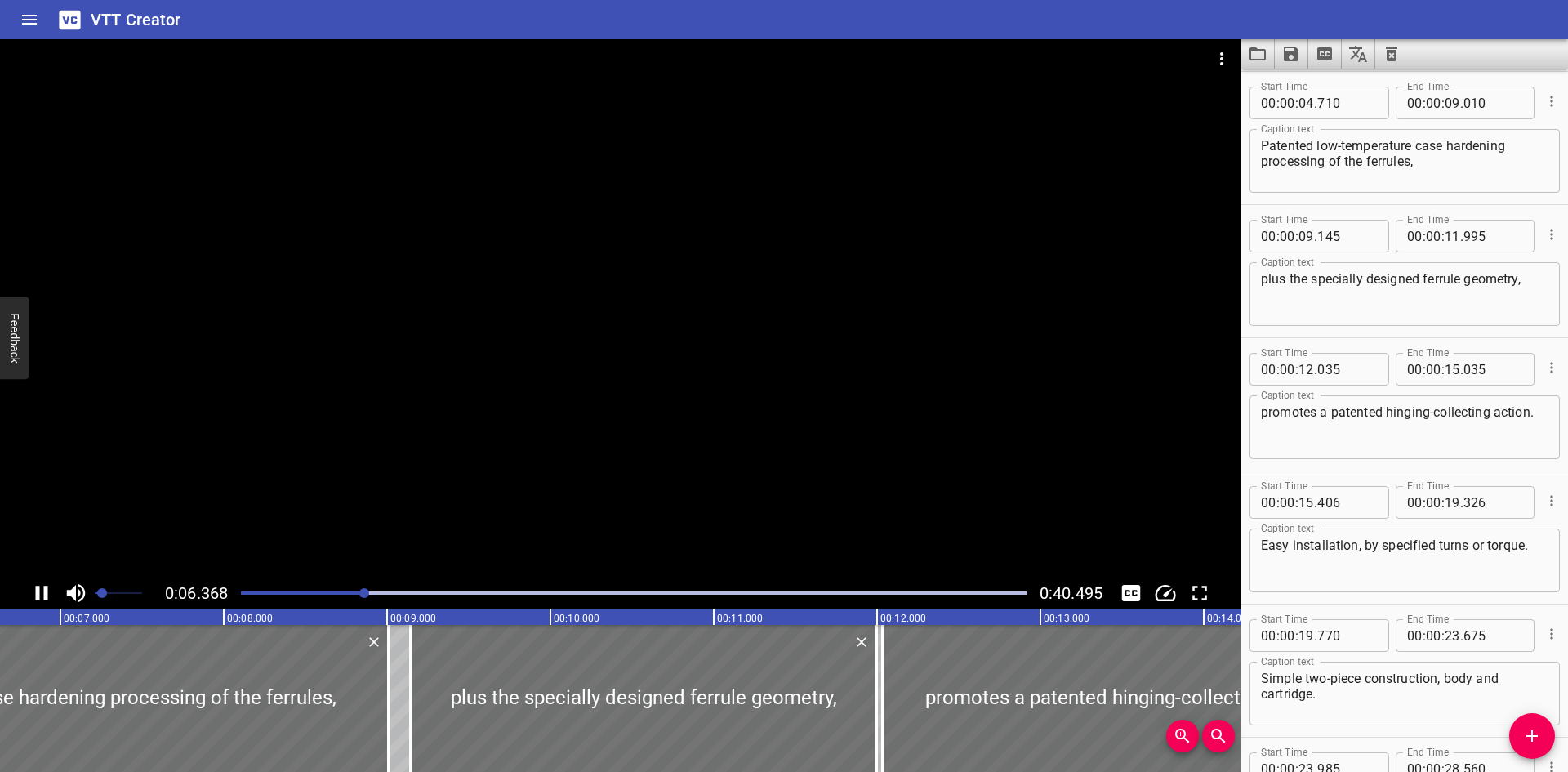
click at [498, 428] on div at bounding box center [620, 309] width 1241 height 539
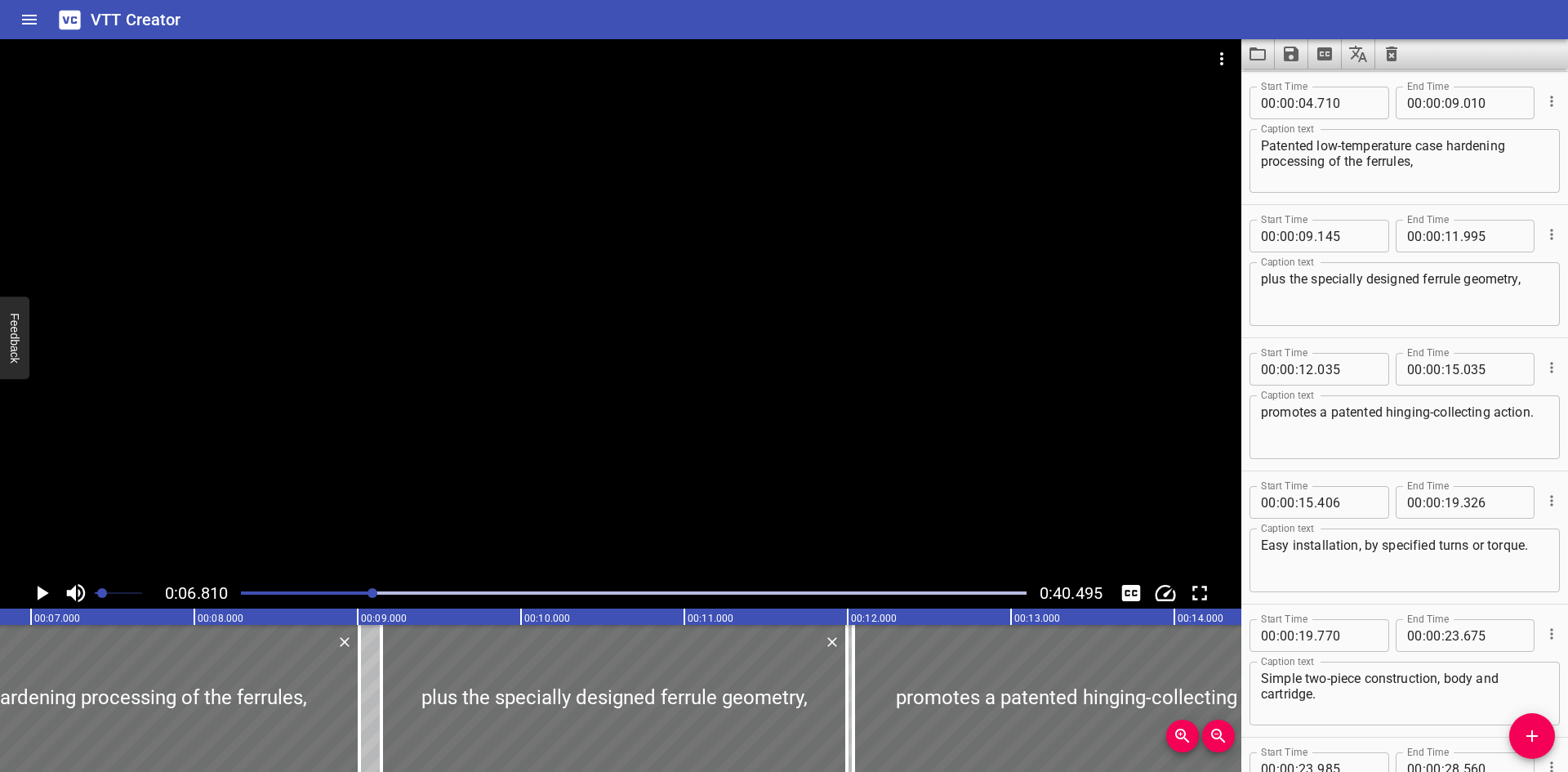
drag, startPoint x: 499, startPoint y: 429, endPoint x: 898, endPoint y: 7, distance: 580.8
click at [898, 7] on div "VTT Creator" at bounding box center [784, 20] width 1568 height 39
click at [270, 558] on div at bounding box center [620, 309] width 1241 height 539
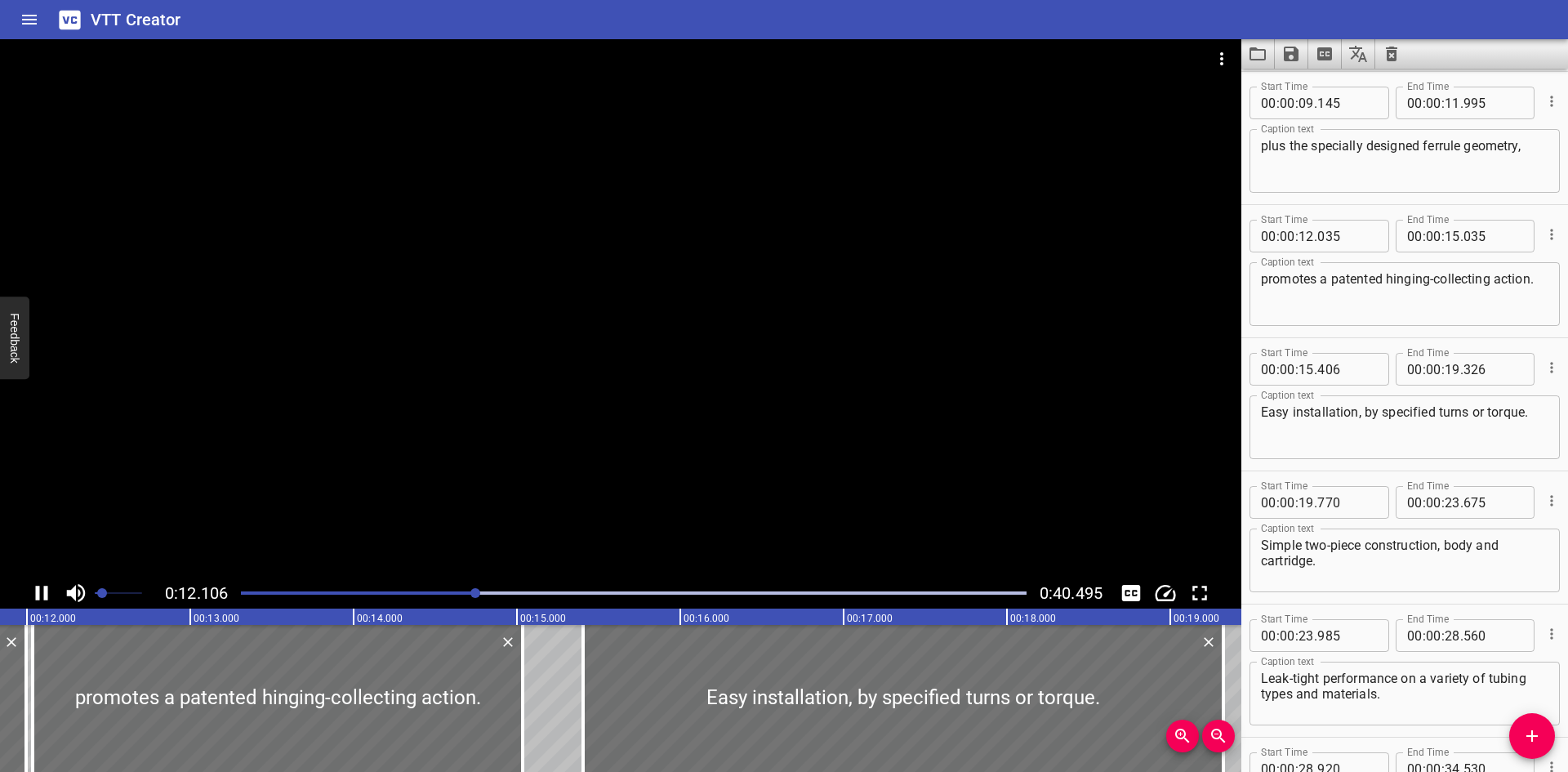
scroll to position [399, 0]
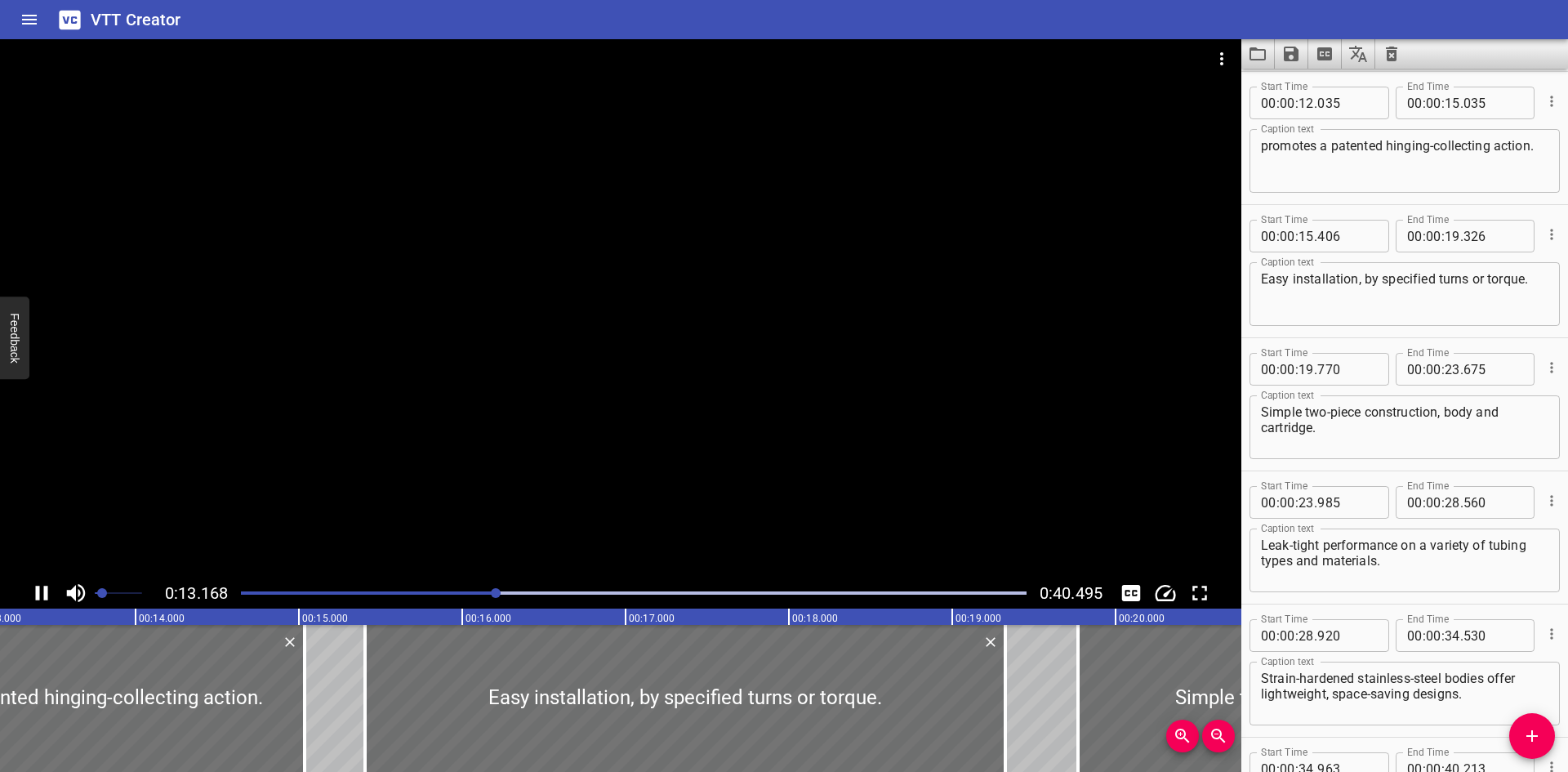
click at [646, 376] on div at bounding box center [620, 309] width 1241 height 539
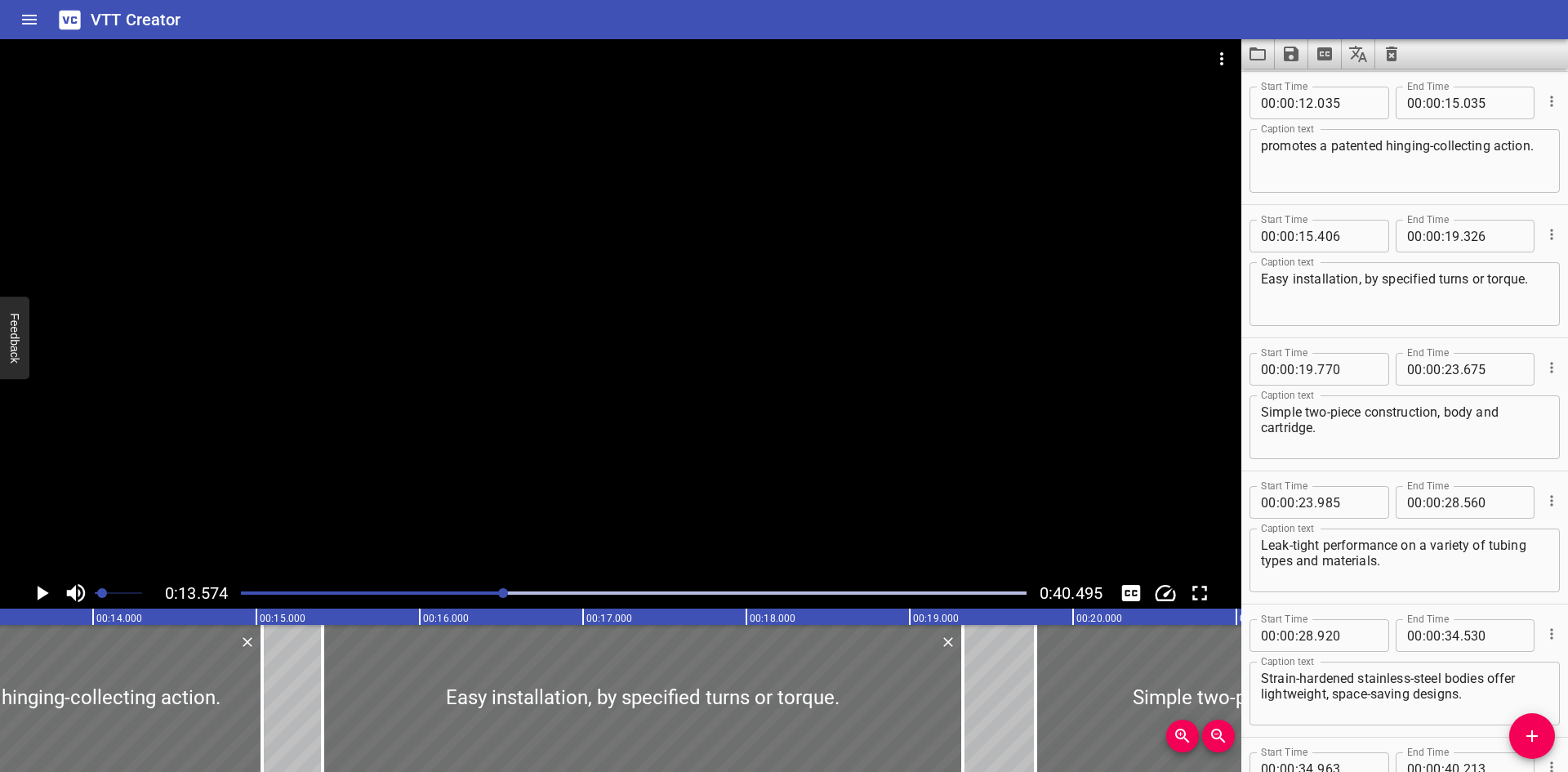
scroll to position [0, 2218]
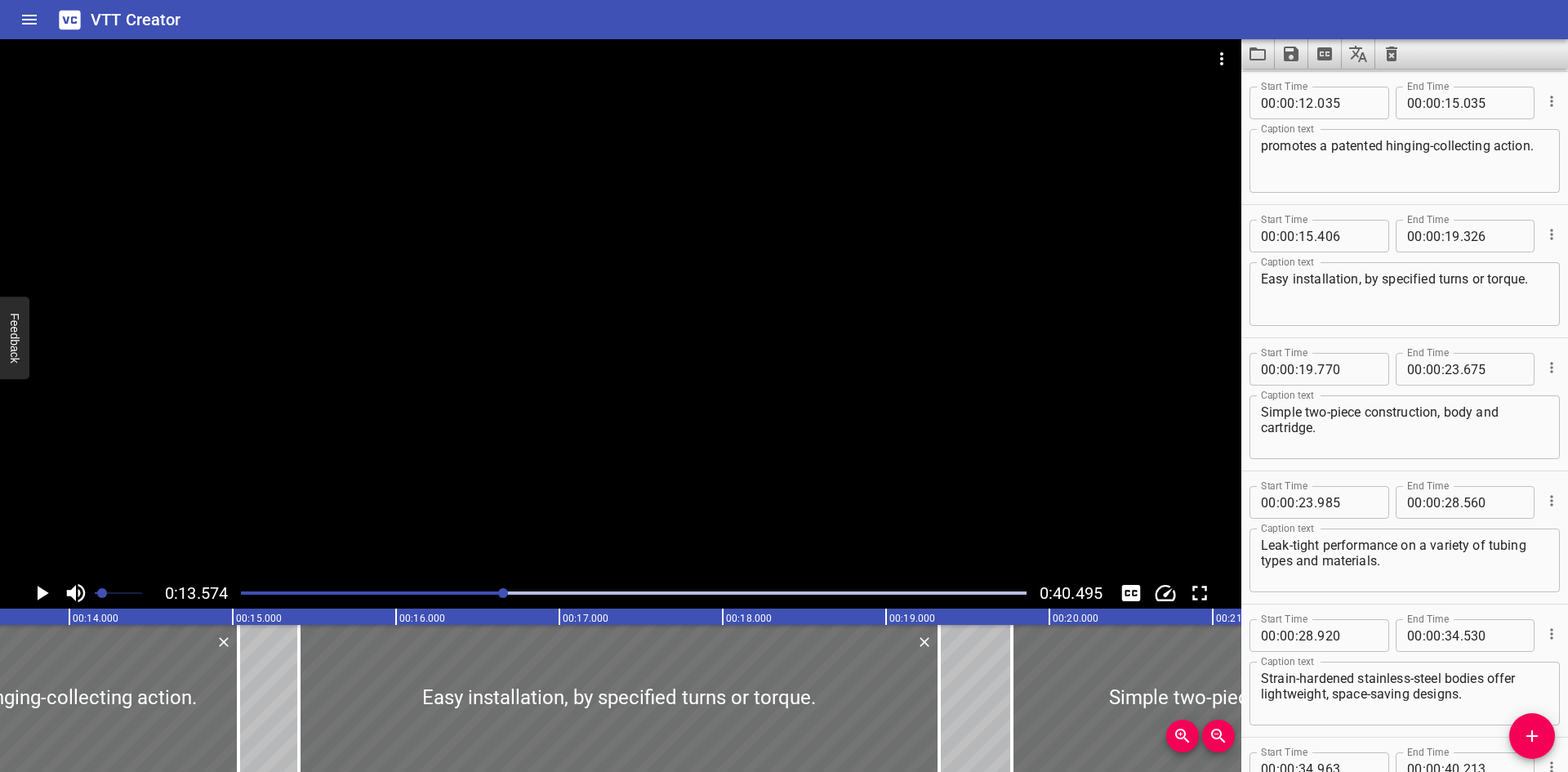
click at [433, 451] on div at bounding box center [620, 309] width 1241 height 539
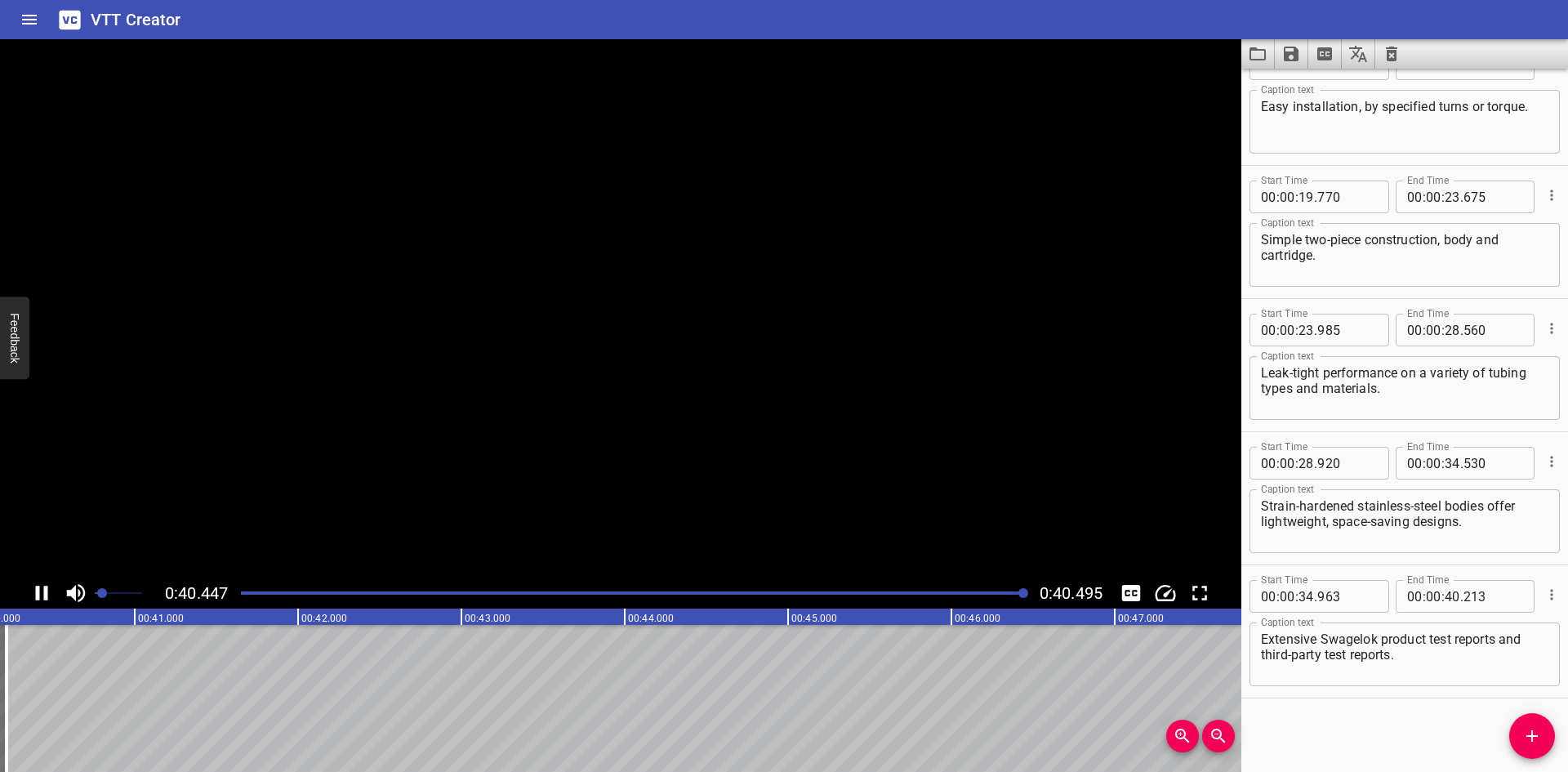
scroll to position [0, 6615]
click at [686, 348] on div at bounding box center [620, 309] width 1241 height 539
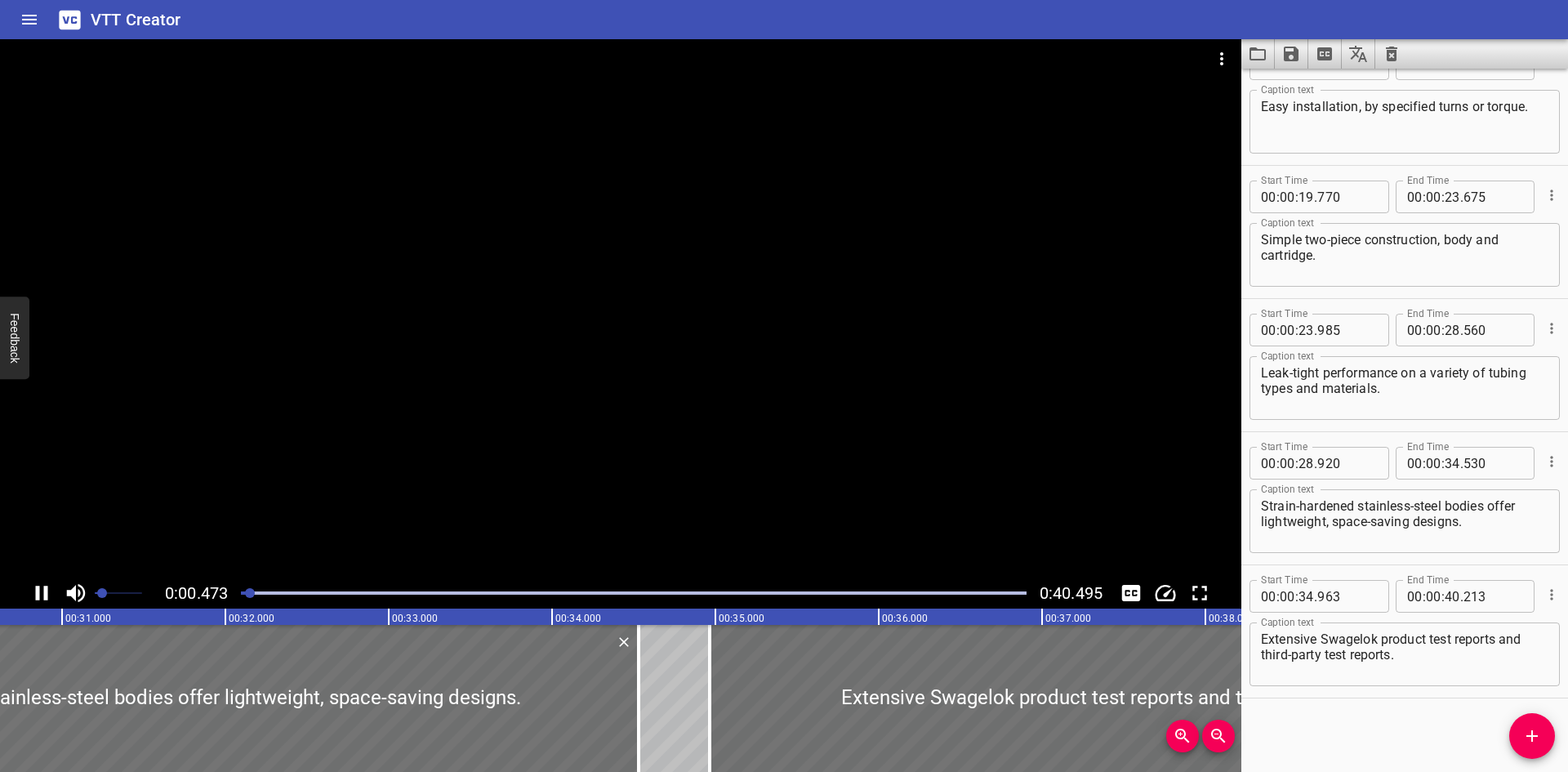
click at [915, 337] on div at bounding box center [620, 309] width 1241 height 539
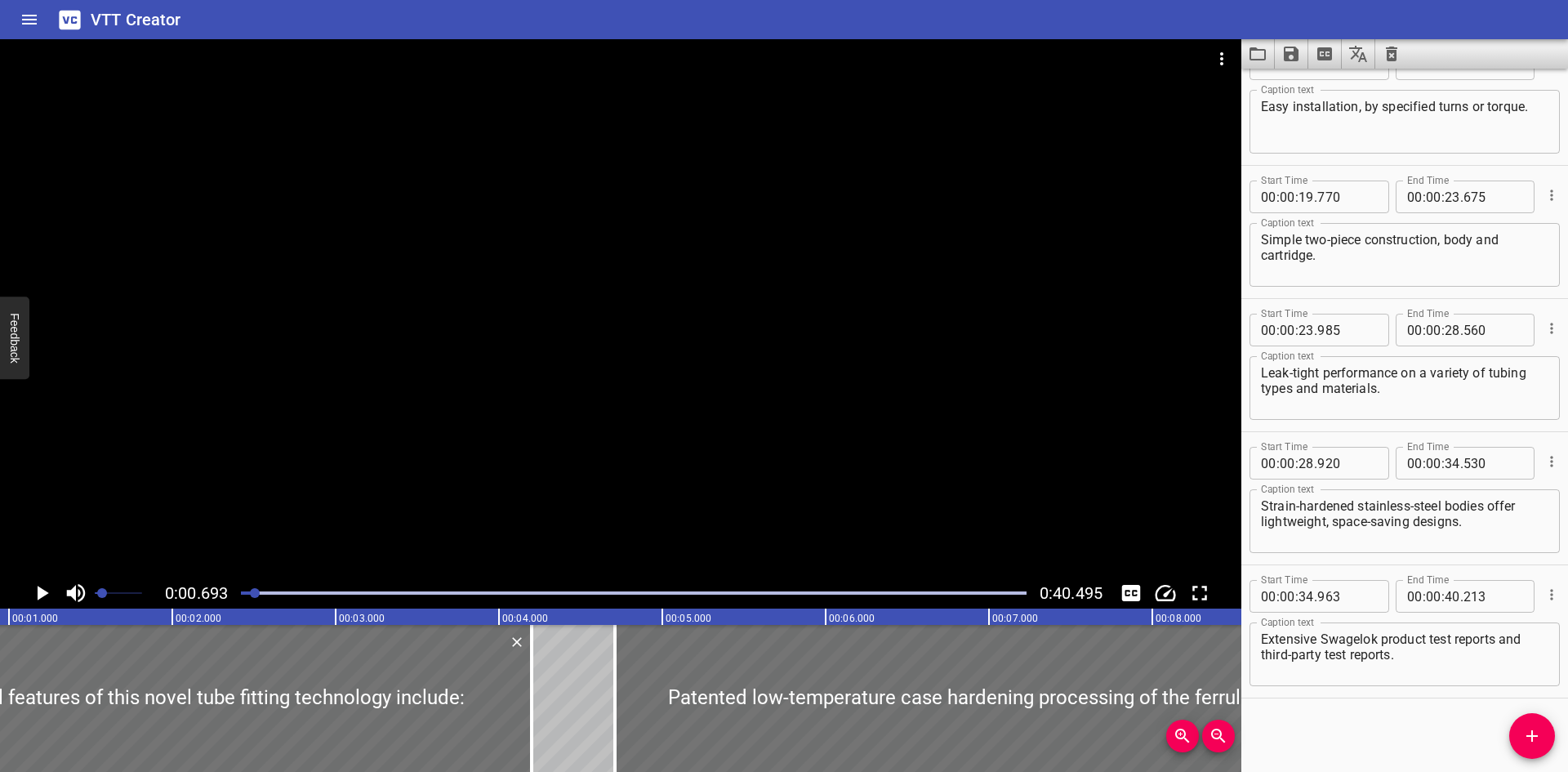
scroll to position [0, 113]
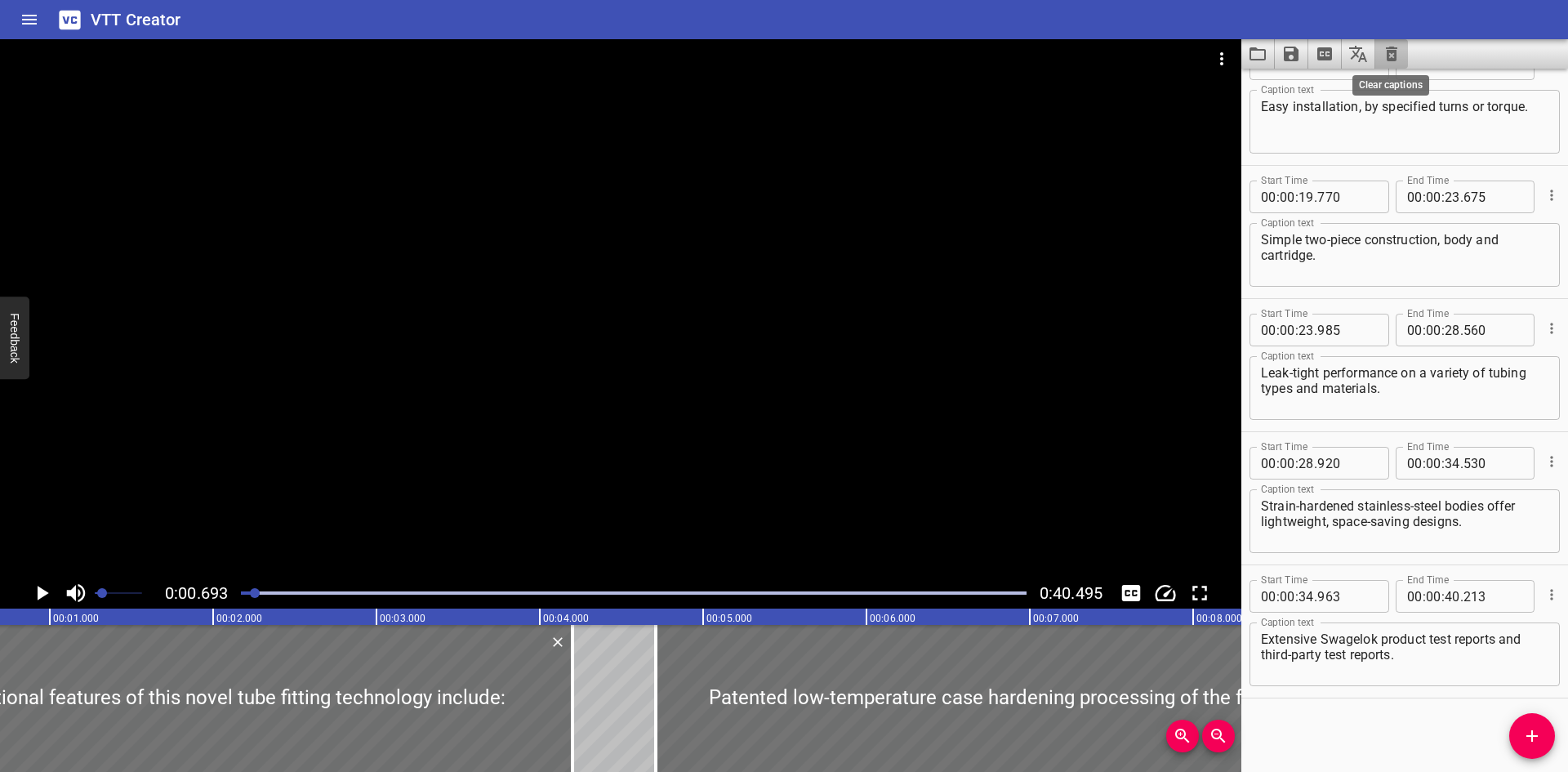
click at [1401, 50] on icon "Clear captions" at bounding box center [1392, 54] width 20 height 20
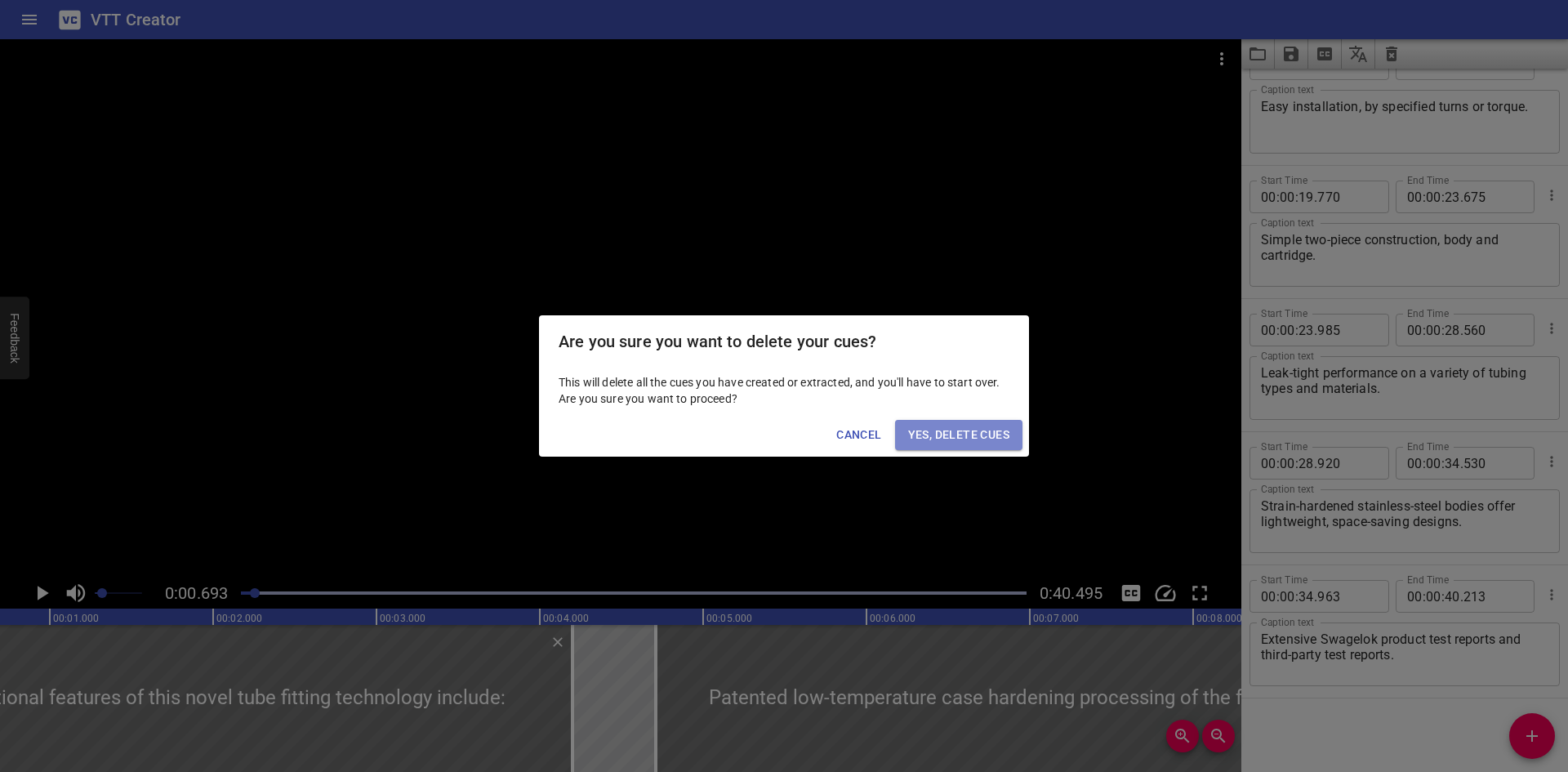
click at [962, 429] on span "Yes, Delete Cues" at bounding box center [959, 434] width 101 height 21
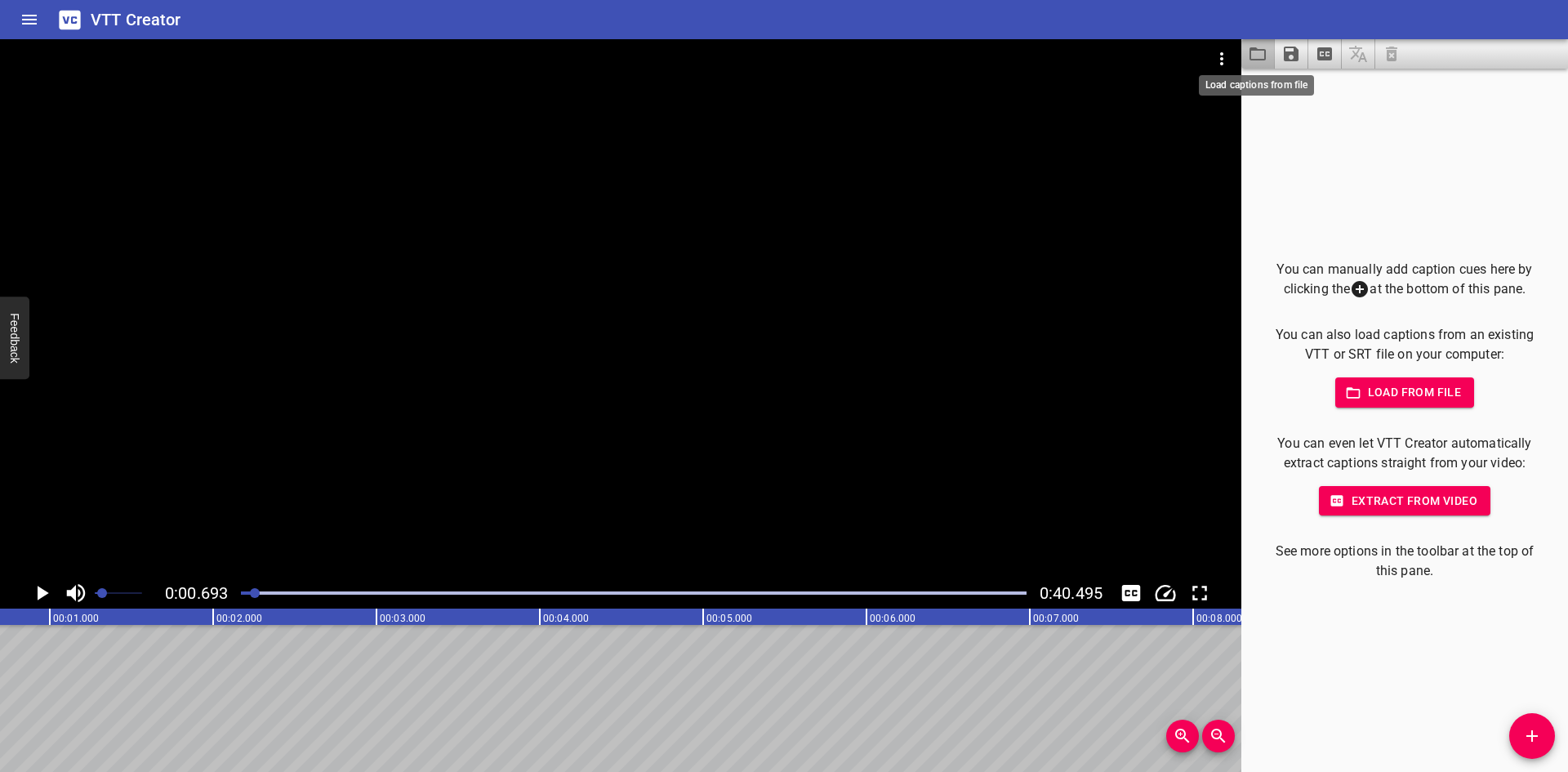
click at [1260, 49] on icon "Load captions from file" at bounding box center [1257, 54] width 16 height 13
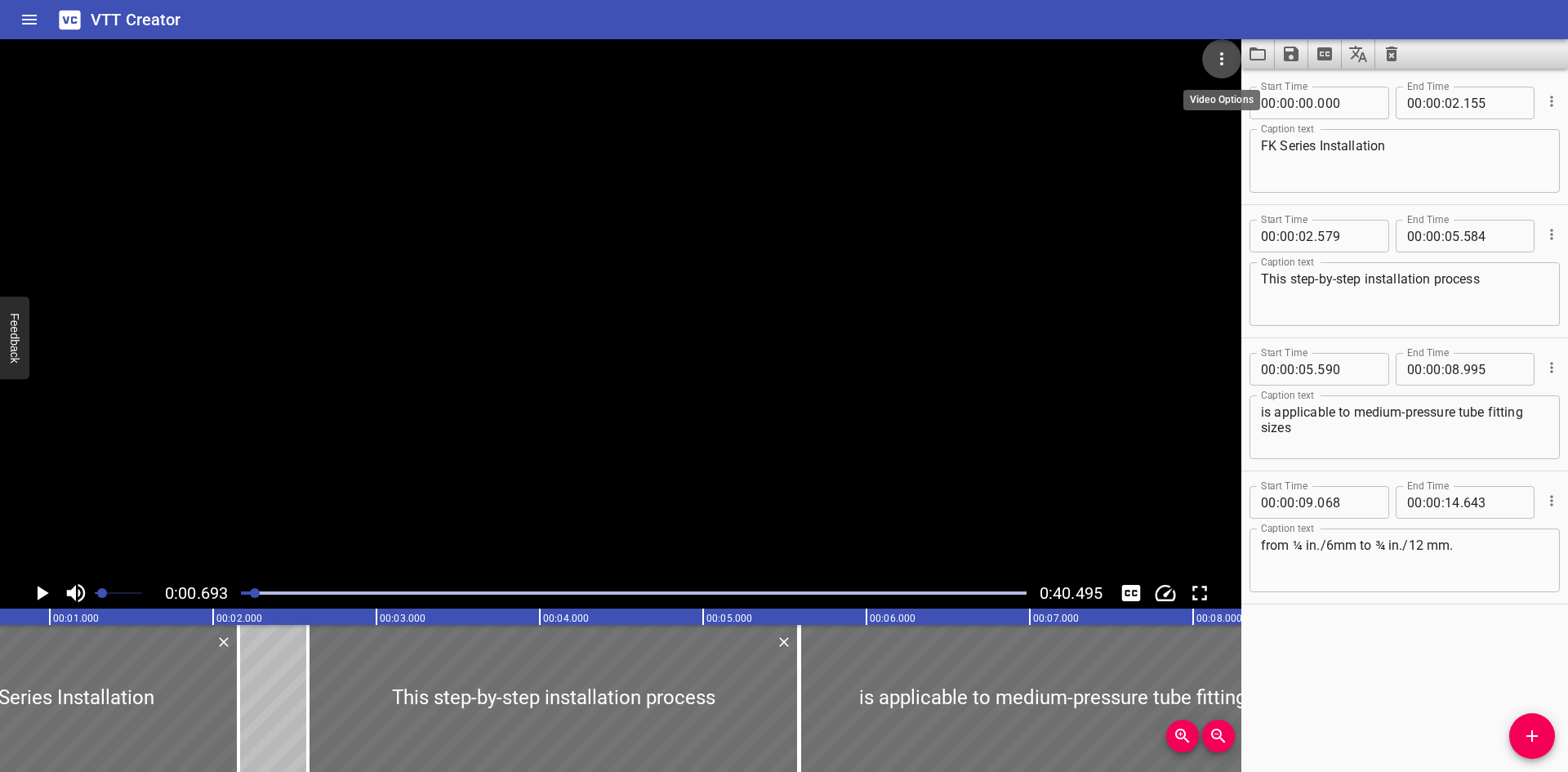
click at [1219, 54] on icon "Video Options" at bounding box center [1222, 59] width 20 height 20
click at [1219, 51] on li "Select New Video File..." at bounding box center [1283, 60] width 162 height 30
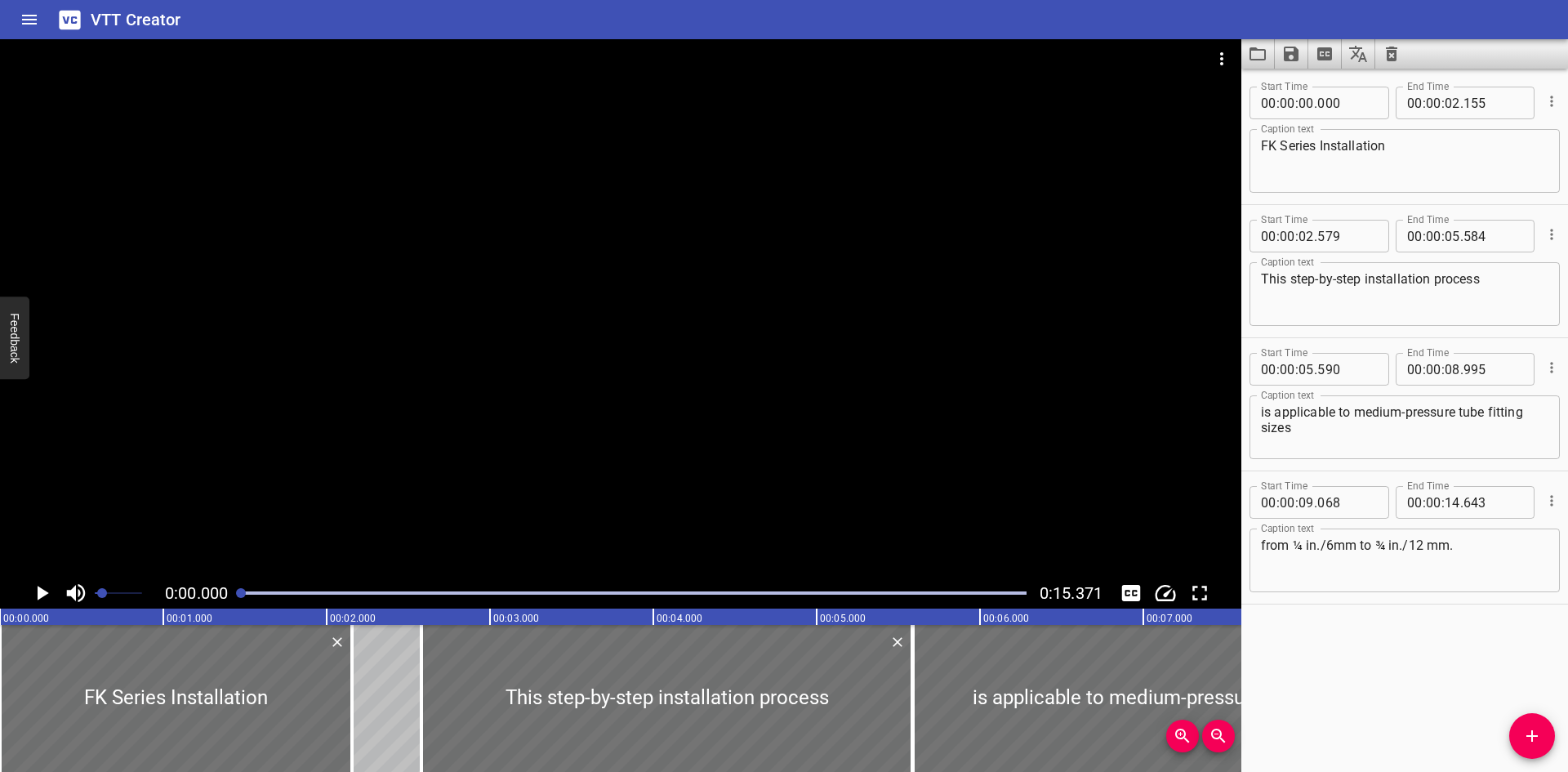
click at [613, 408] on div at bounding box center [620, 309] width 1241 height 539
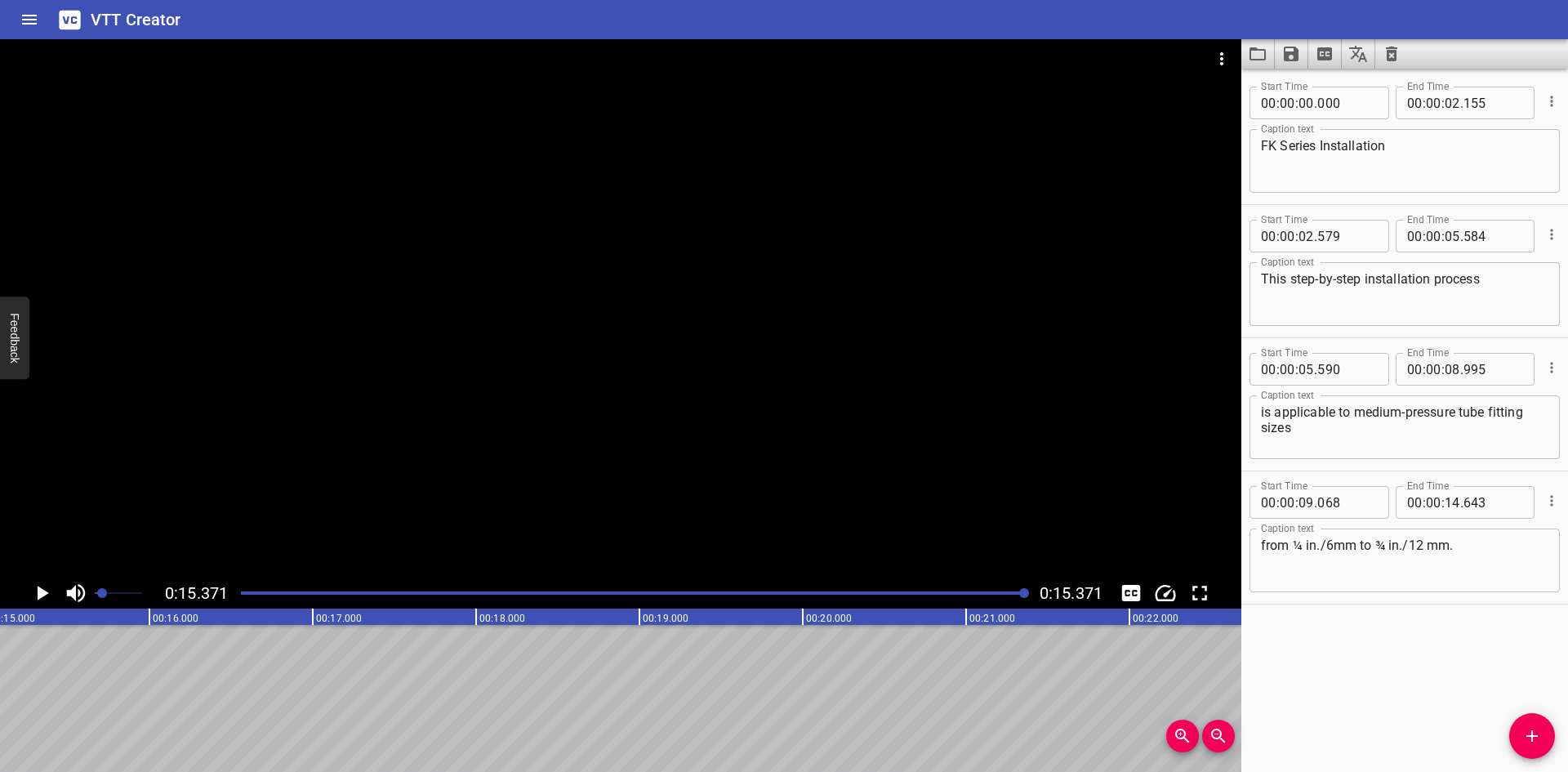
scroll to position [0, 2510]
drag, startPoint x: 1215, startPoint y: 50, endPoint x: 1218, endPoint y: 59, distance: 9.5
click at [1220, 59] on icon "Video Options" at bounding box center [1222, 59] width 20 height 20
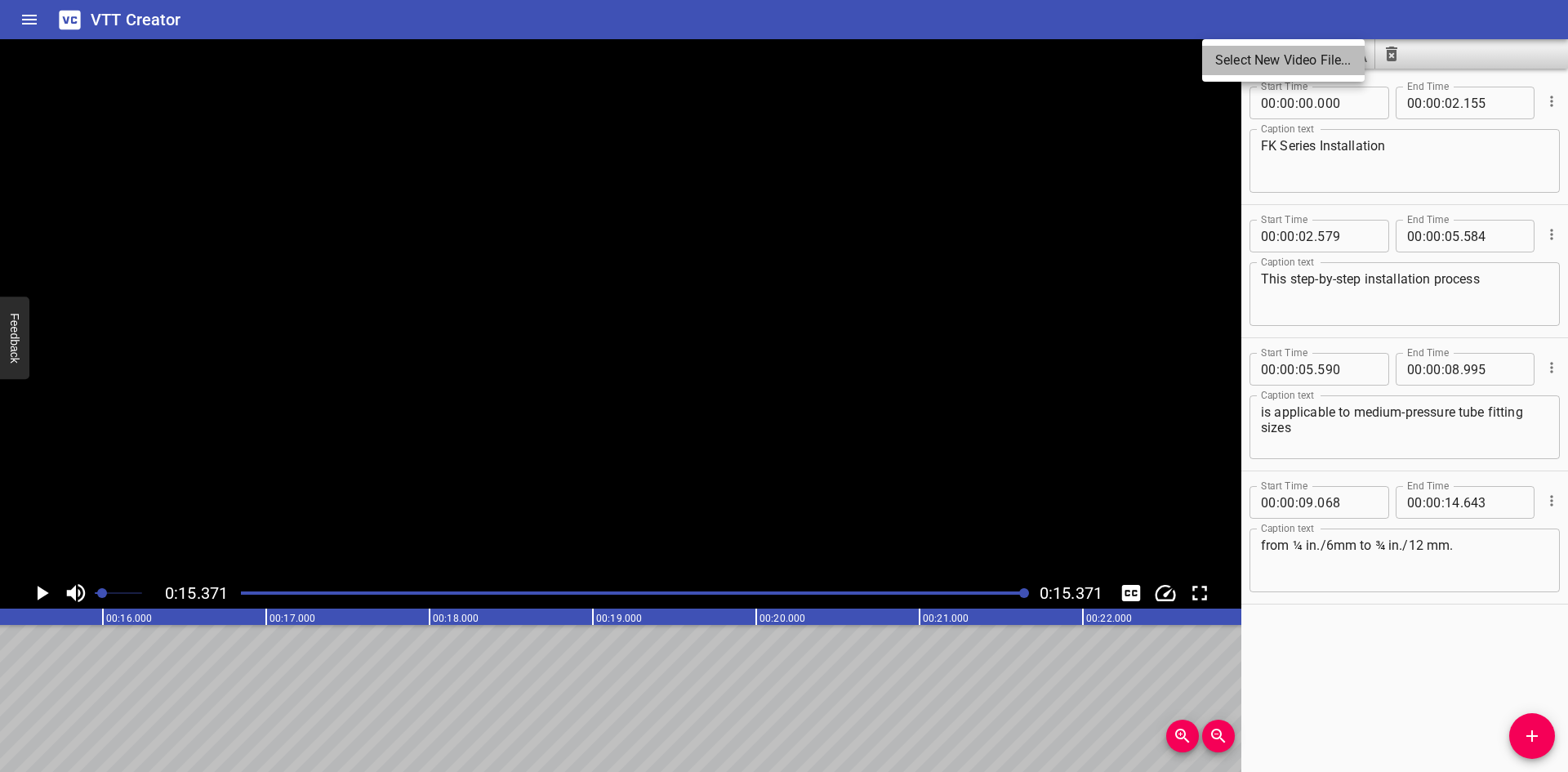
click at [1222, 58] on li "Select New Video File..." at bounding box center [1283, 60] width 162 height 30
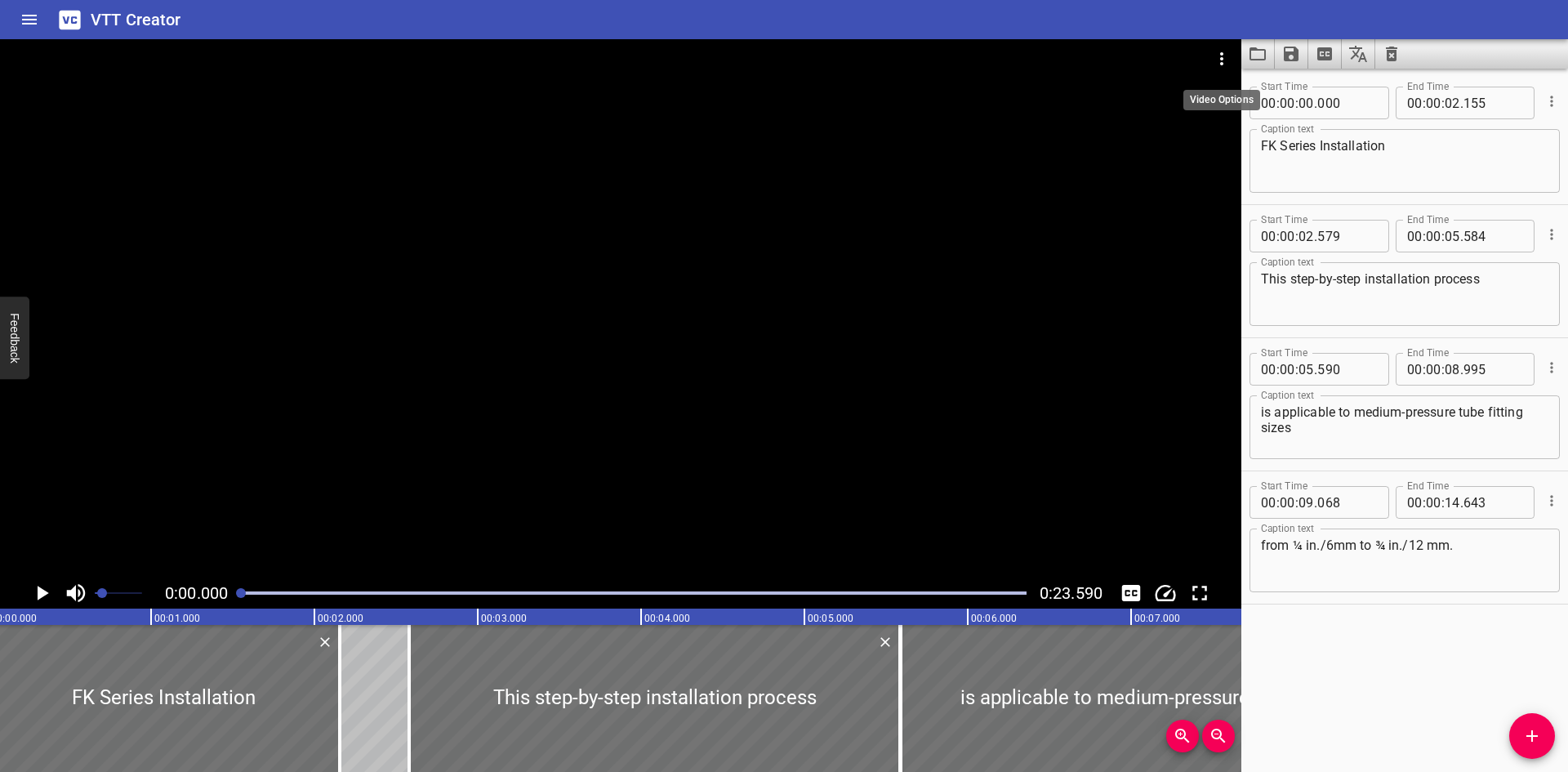
scroll to position [0, 0]
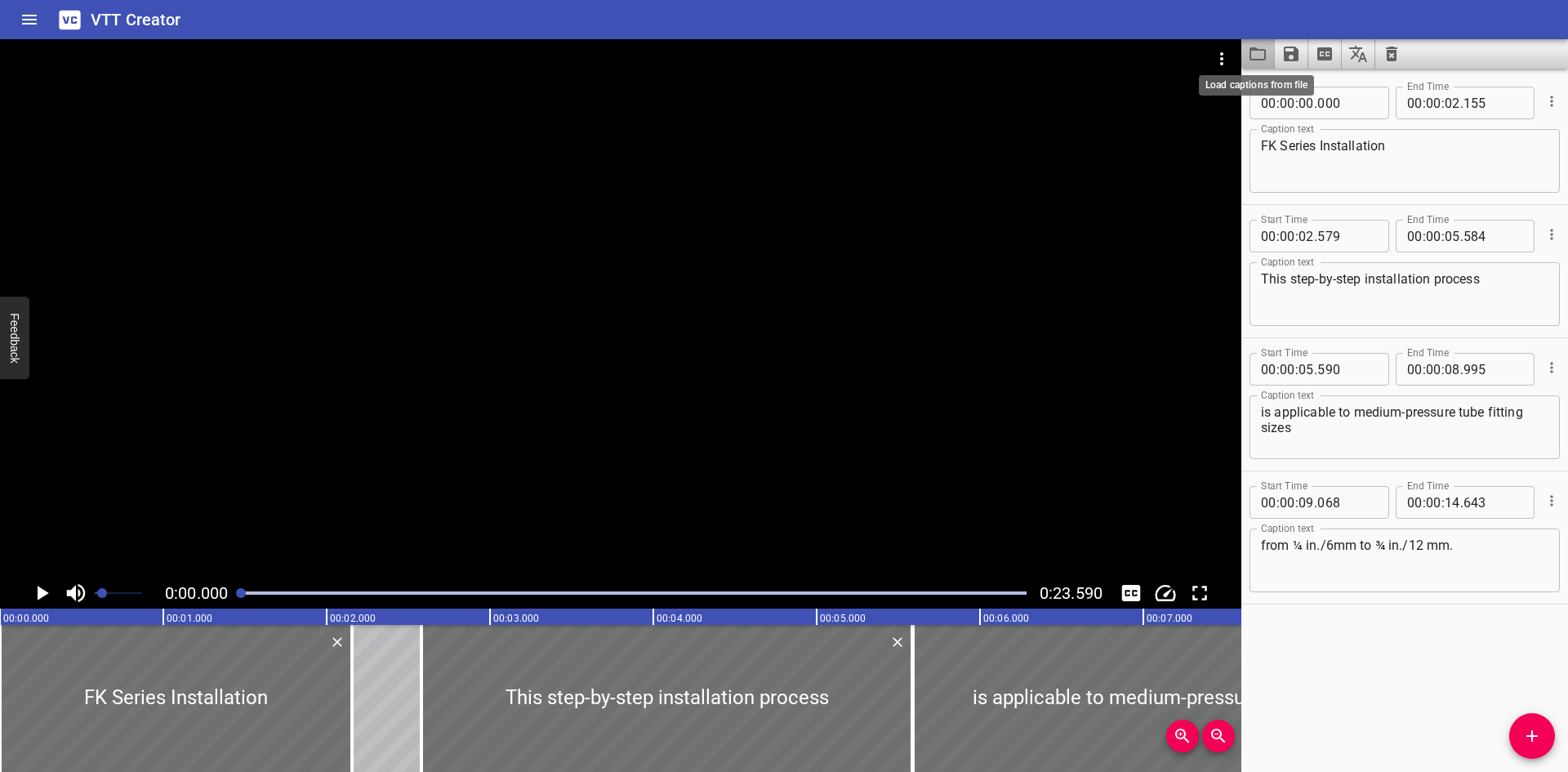
click at [1257, 57] on icon "Load captions from file" at bounding box center [1258, 54] width 20 height 20
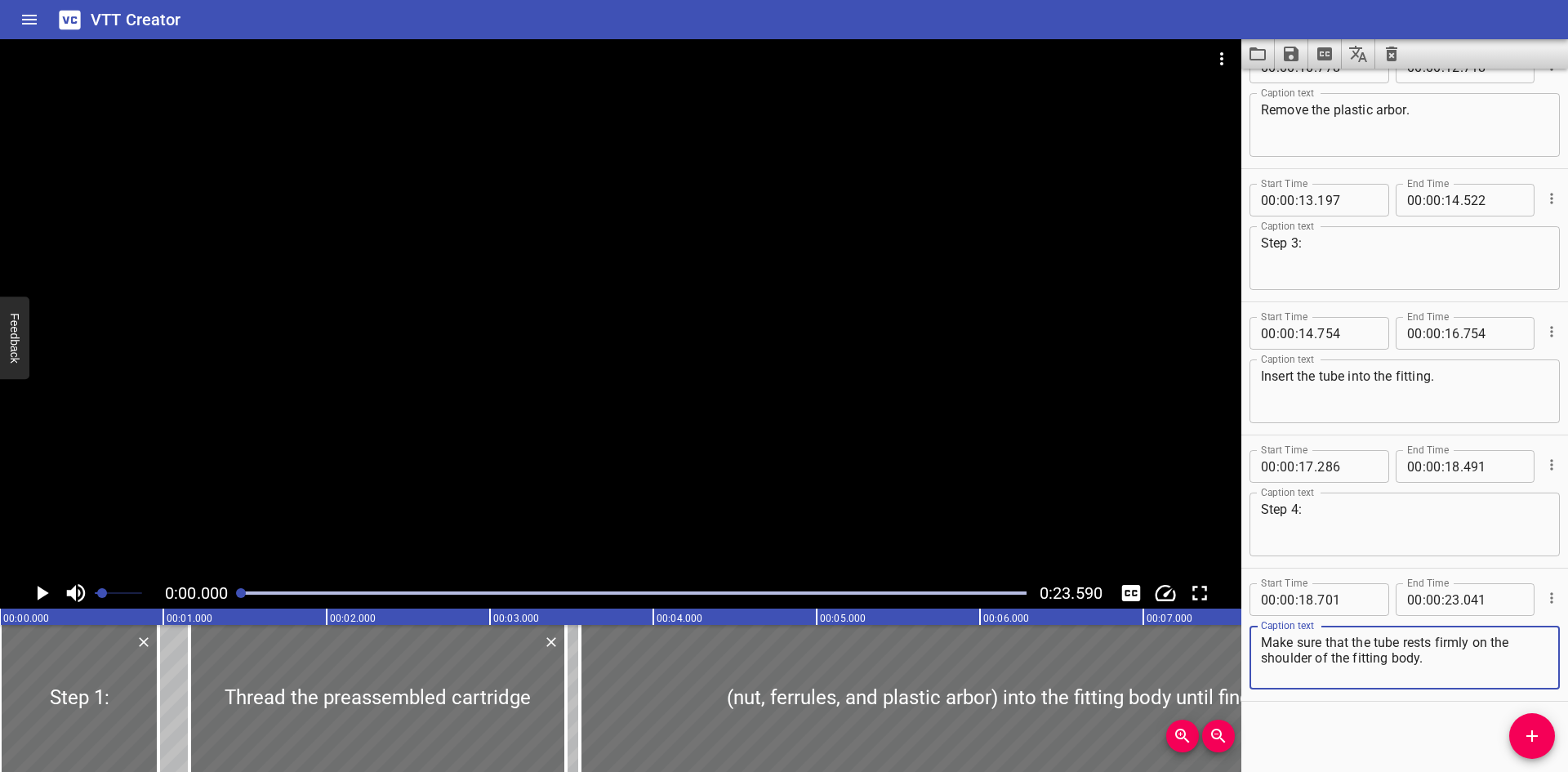
scroll to position [572, 0]
drag, startPoint x: 747, startPoint y: 415, endPoint x: 746, endPoint y: 425, distance: 10.0
click at [746, 425] on div at bounding box center [620, 309] width 1241 height 539
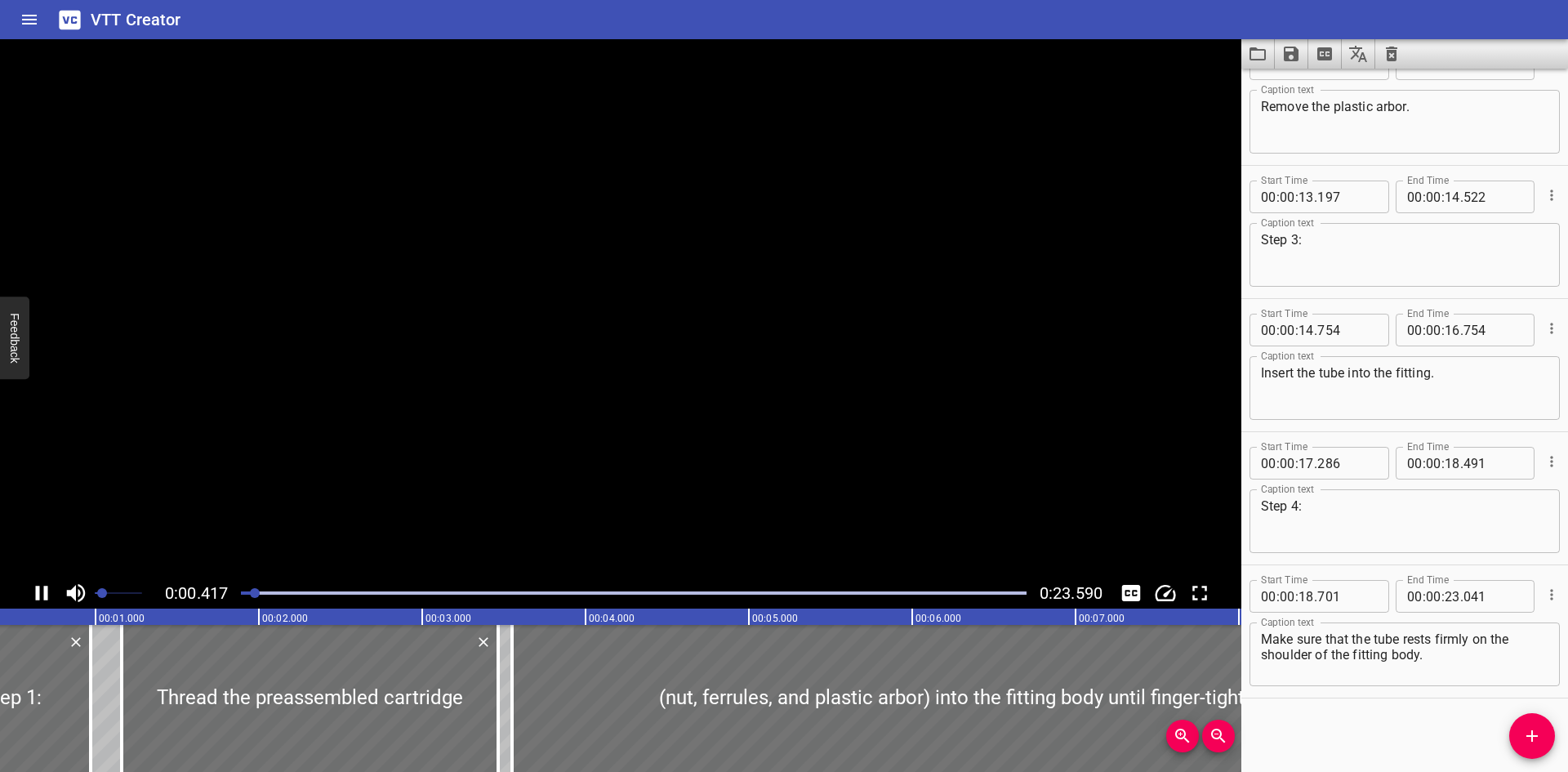
click at [749, 425] on div at bounding box center [620, 309] width 1241 height 539
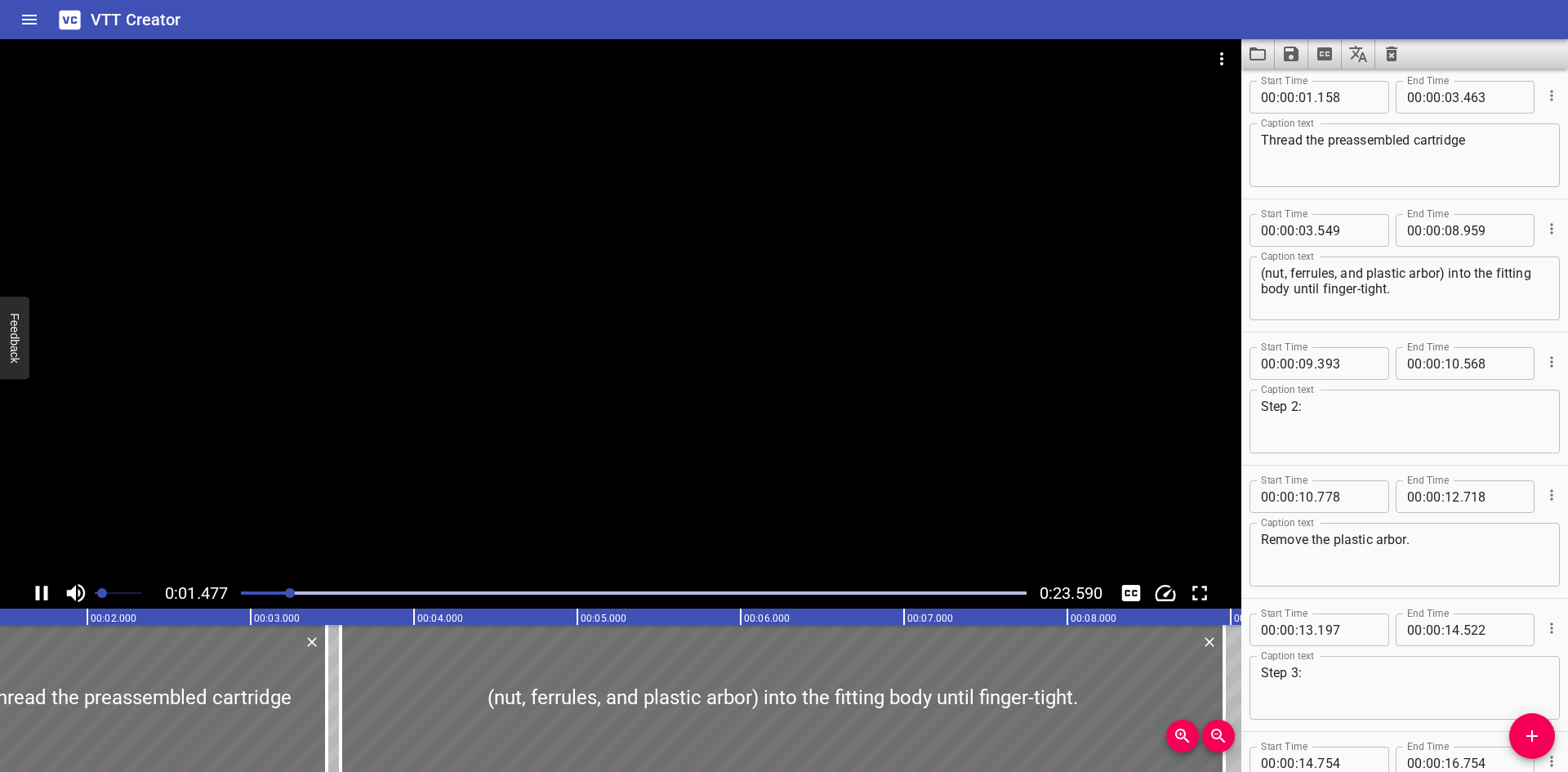
scroll to position [133, 0]
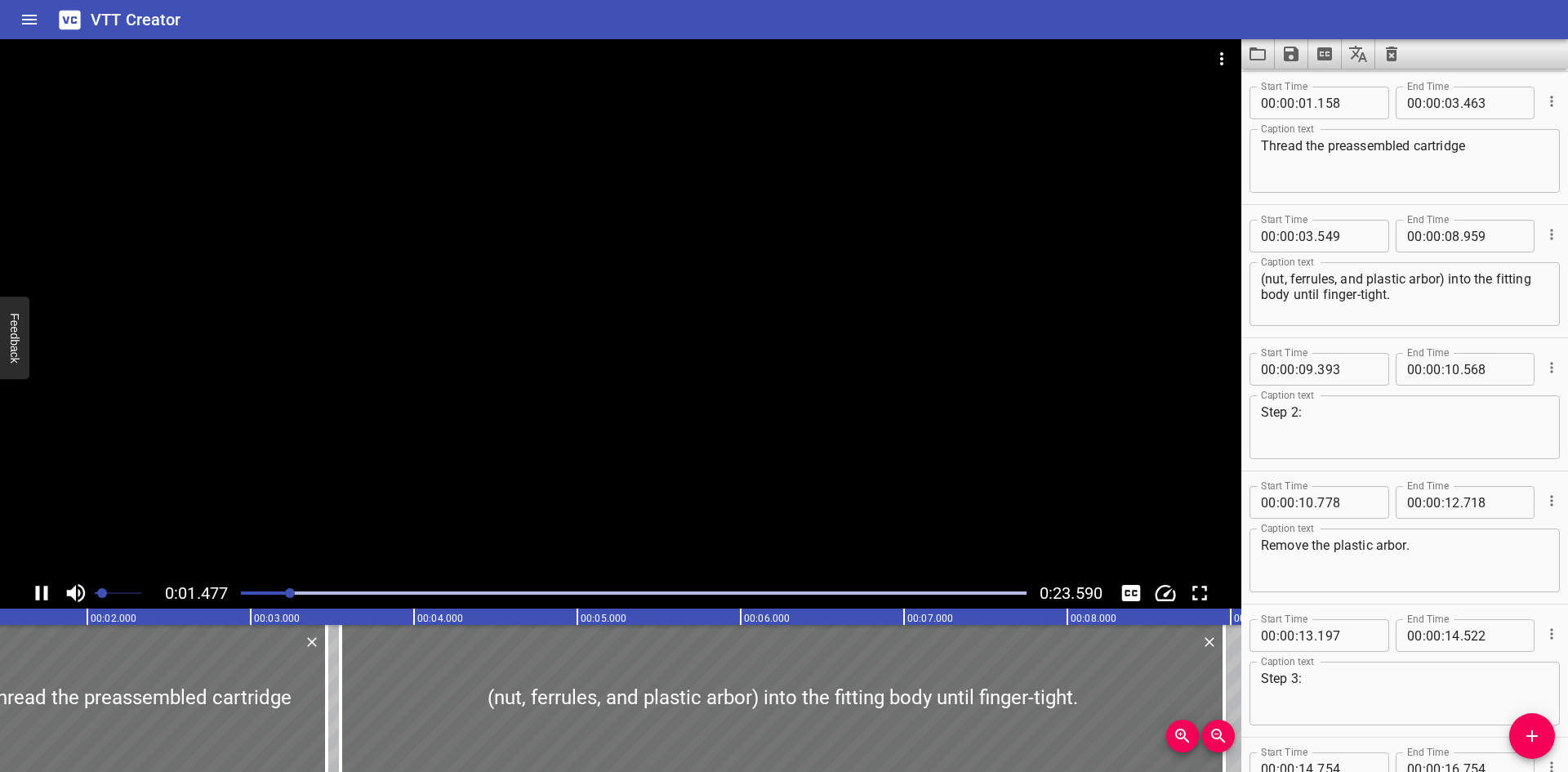
click at [750, 428] on div at bounding box center [620, 309] width 1241 height 539
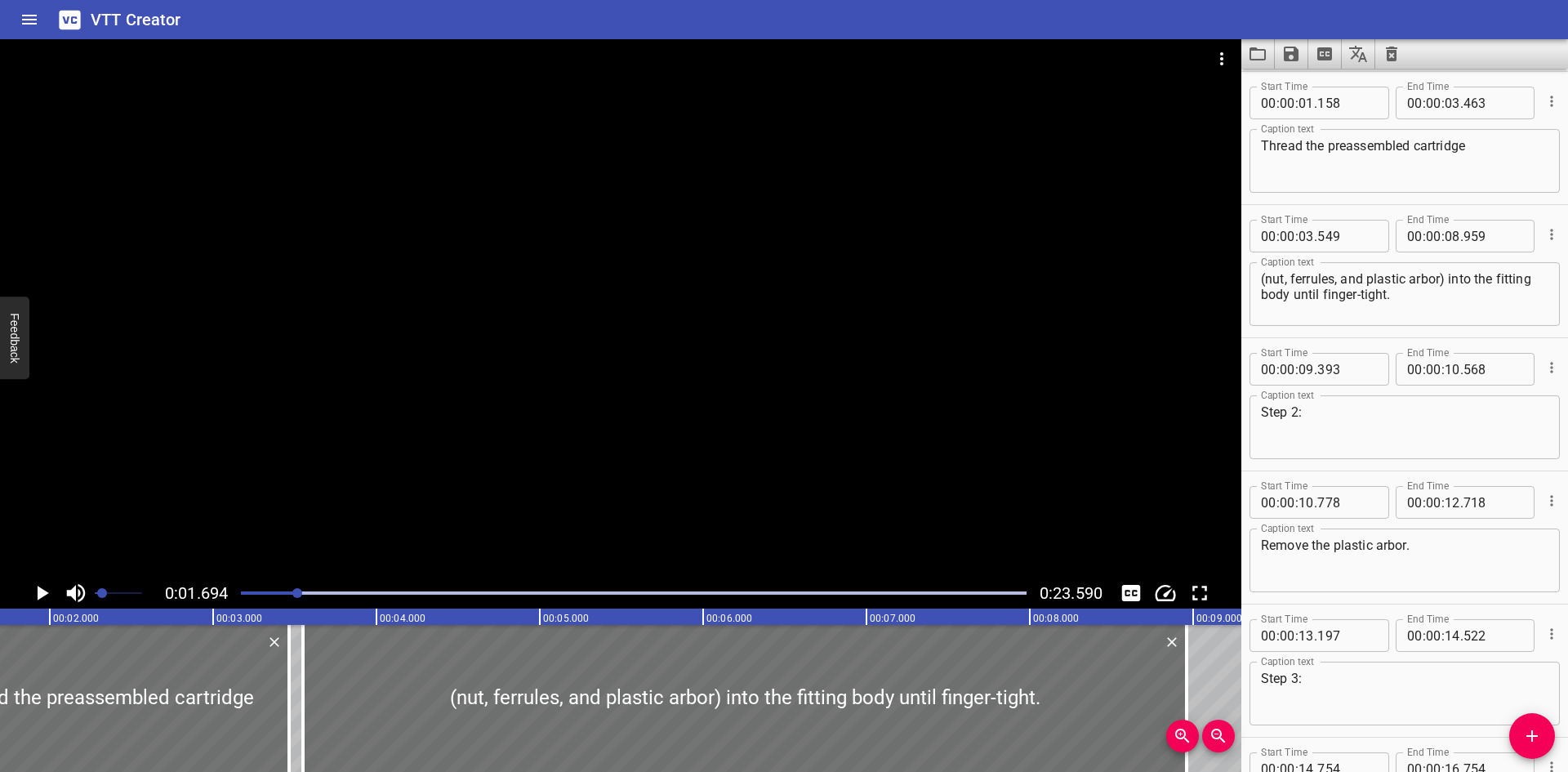
click at [750, 428] on div at bounding box center [620, 309] width 1241 height 539
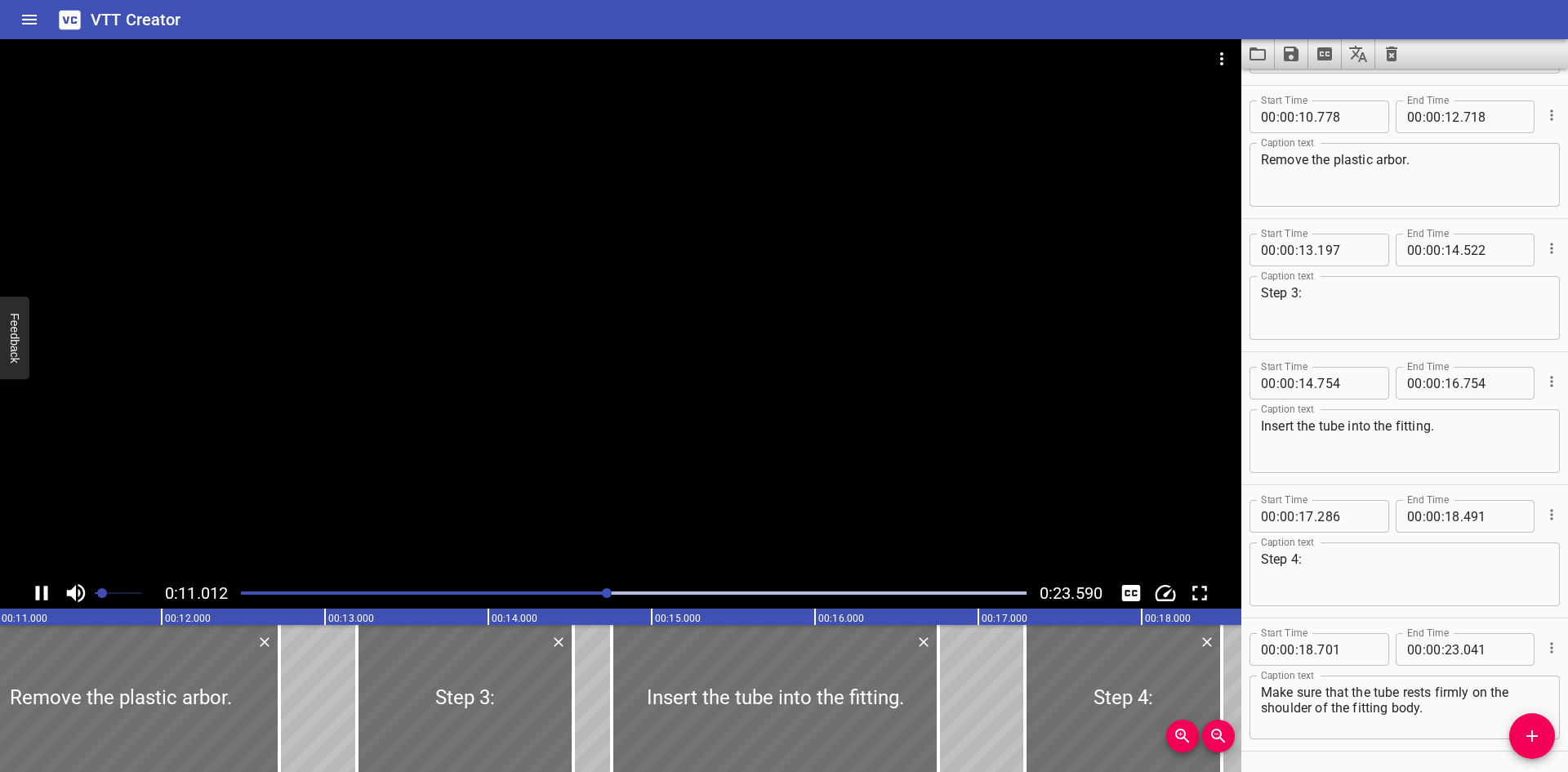
scroll to position [532, 0]
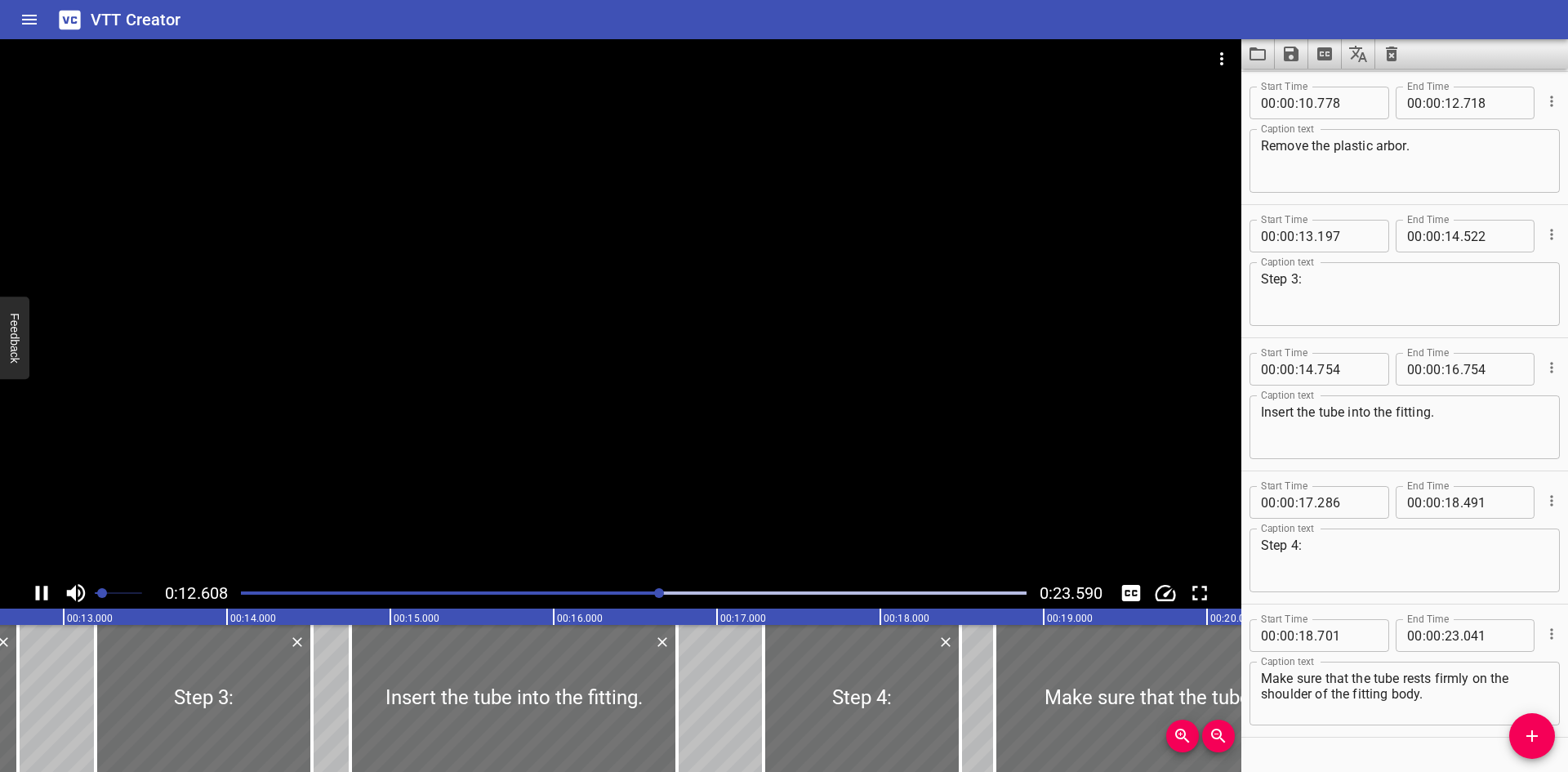
click at [785, 405] on div at bounding box center [620, 309] width 1241 height 539
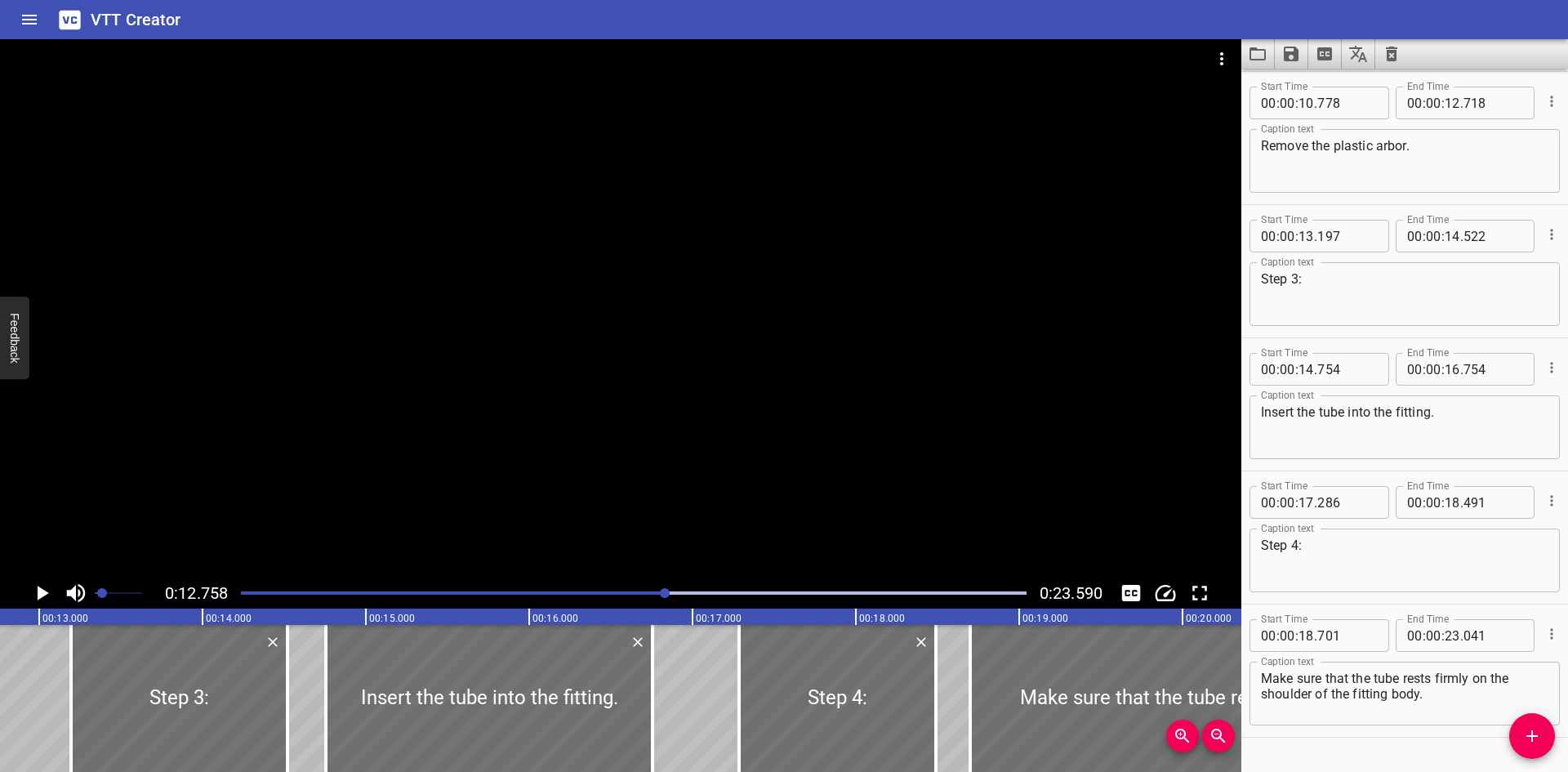
click at [690, 434] on div at bounding box center [620, 309] width 1241 height 539
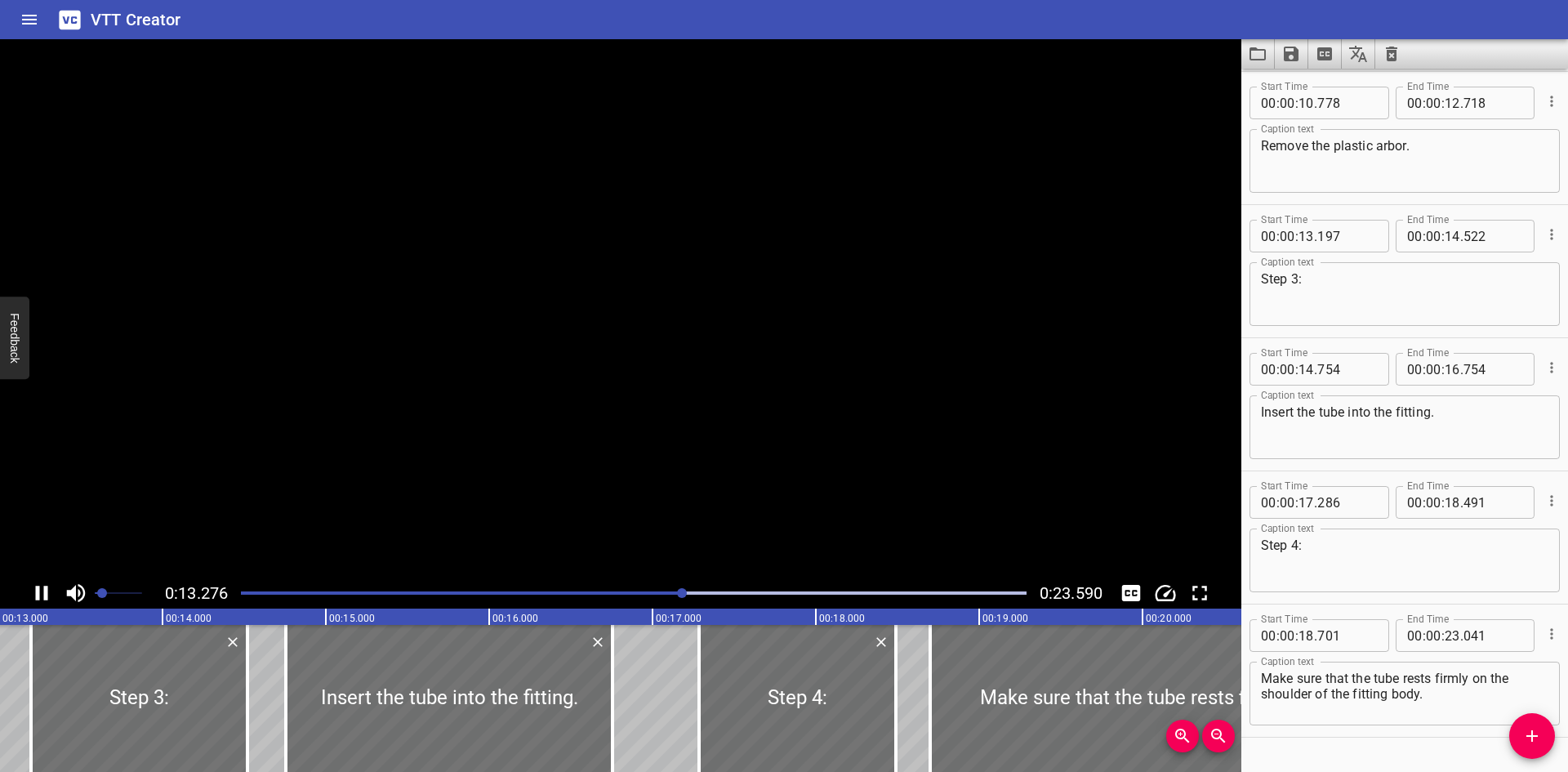
scroll to position [572, 0]
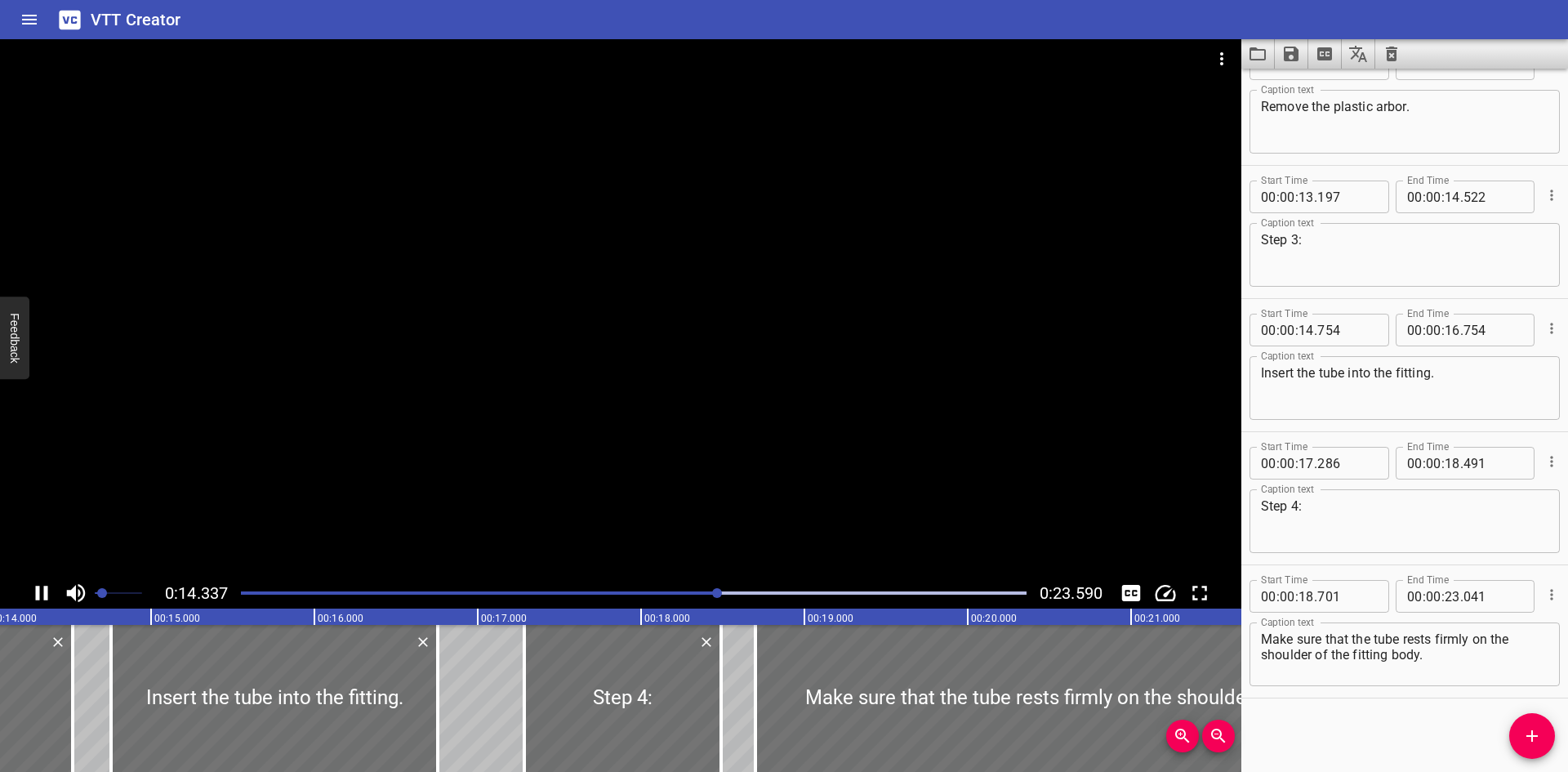
click at [1057, 406] on div at bounding box center [620, 309] width 1241 height 539
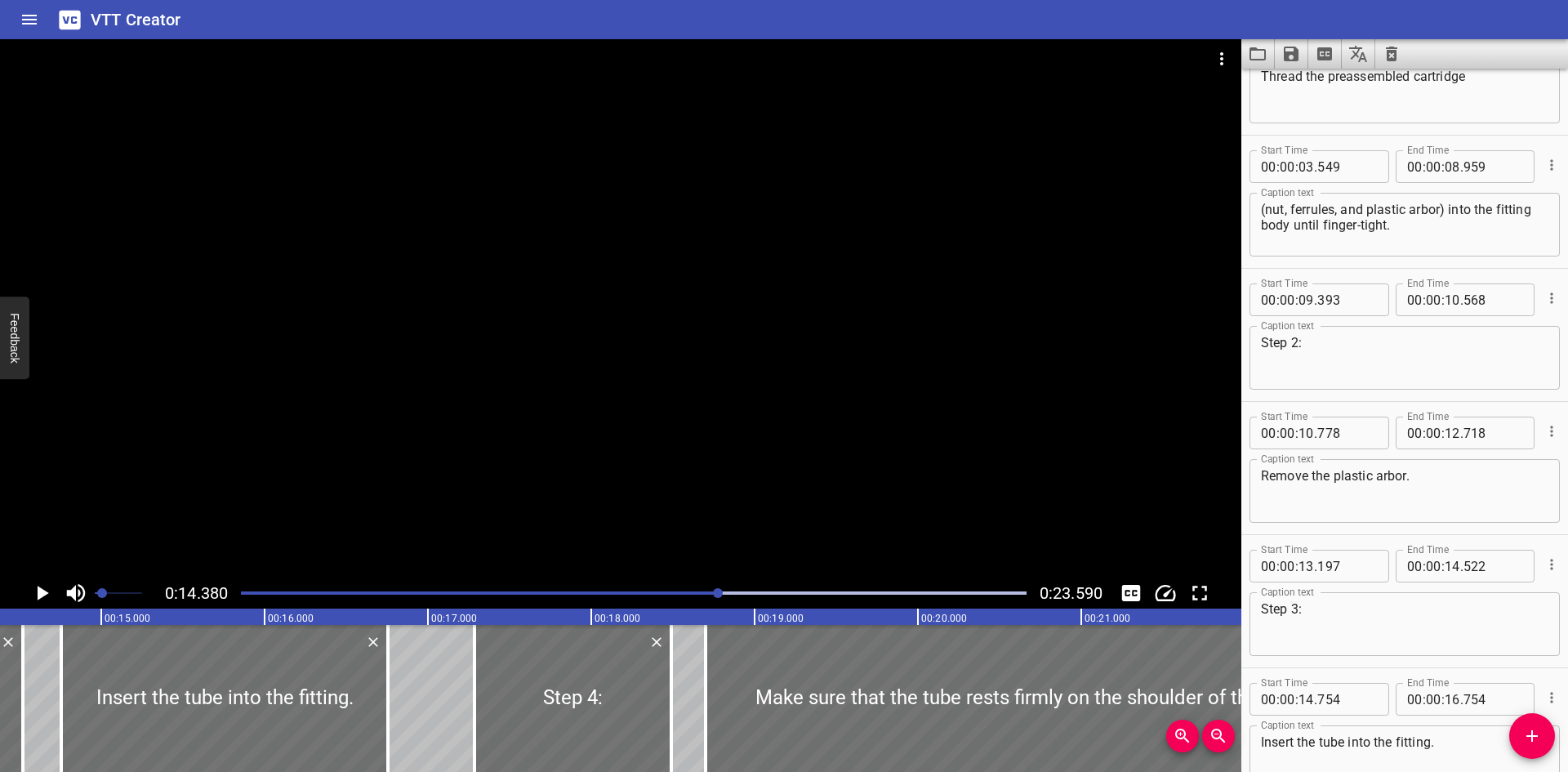
scroll to position [206, 0]
click at [537, 421] on div at bounding box center [620, 309] width 1241 height 539
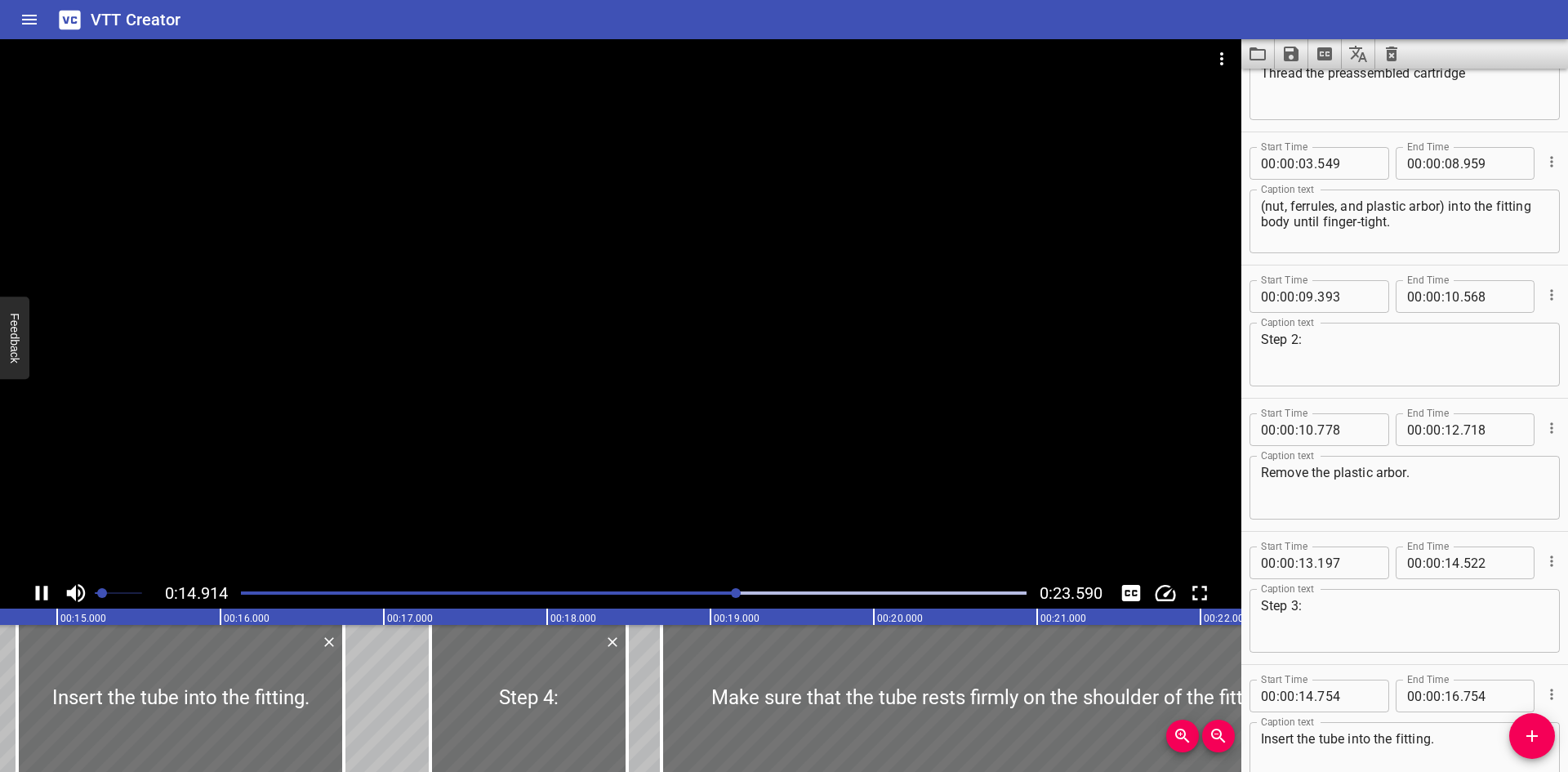
scroll to position [0, 0]
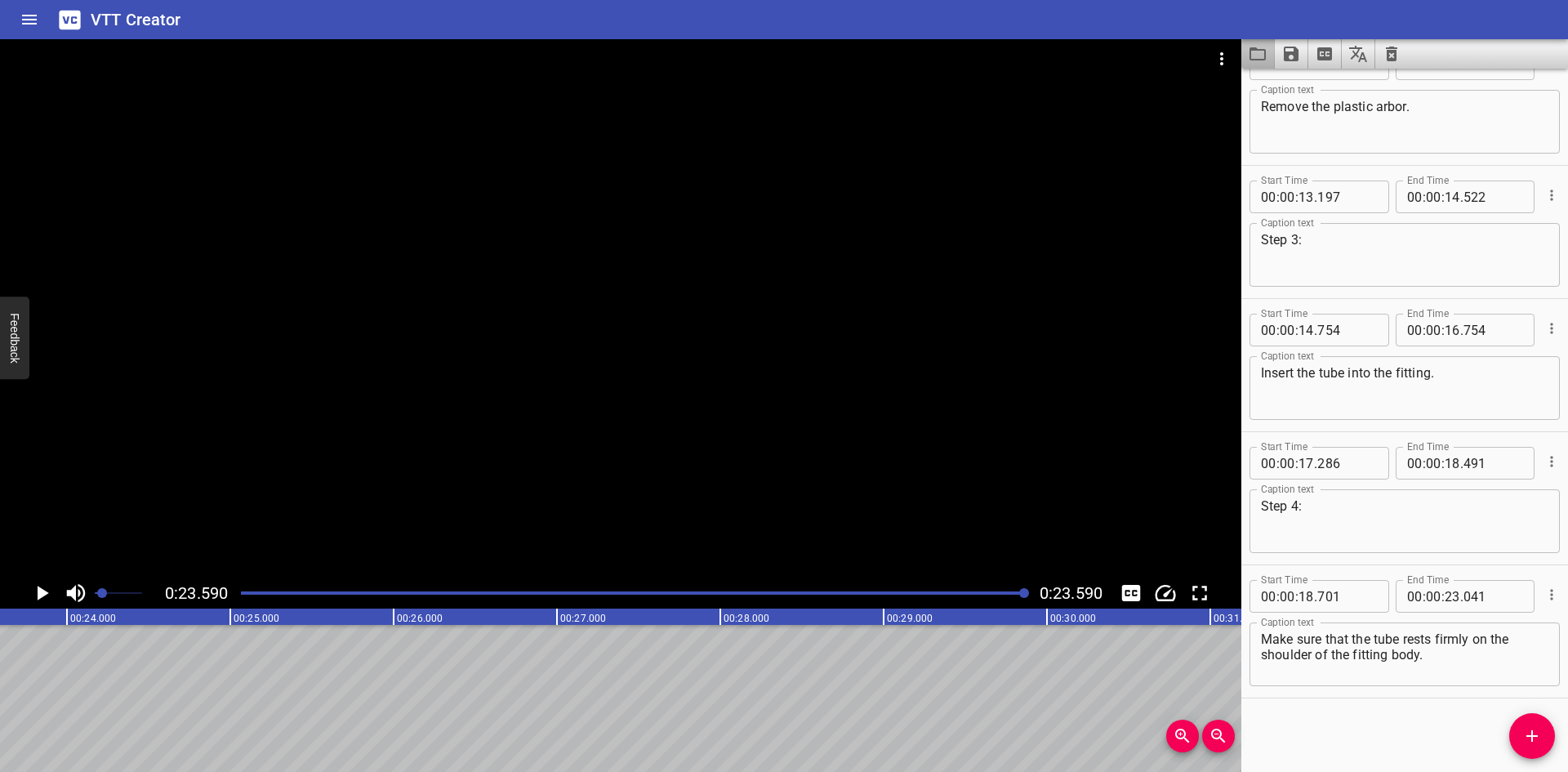
click at [1247, 59] on button "Load captions from file" at bounding box center [1257, 54] width 33 height 30
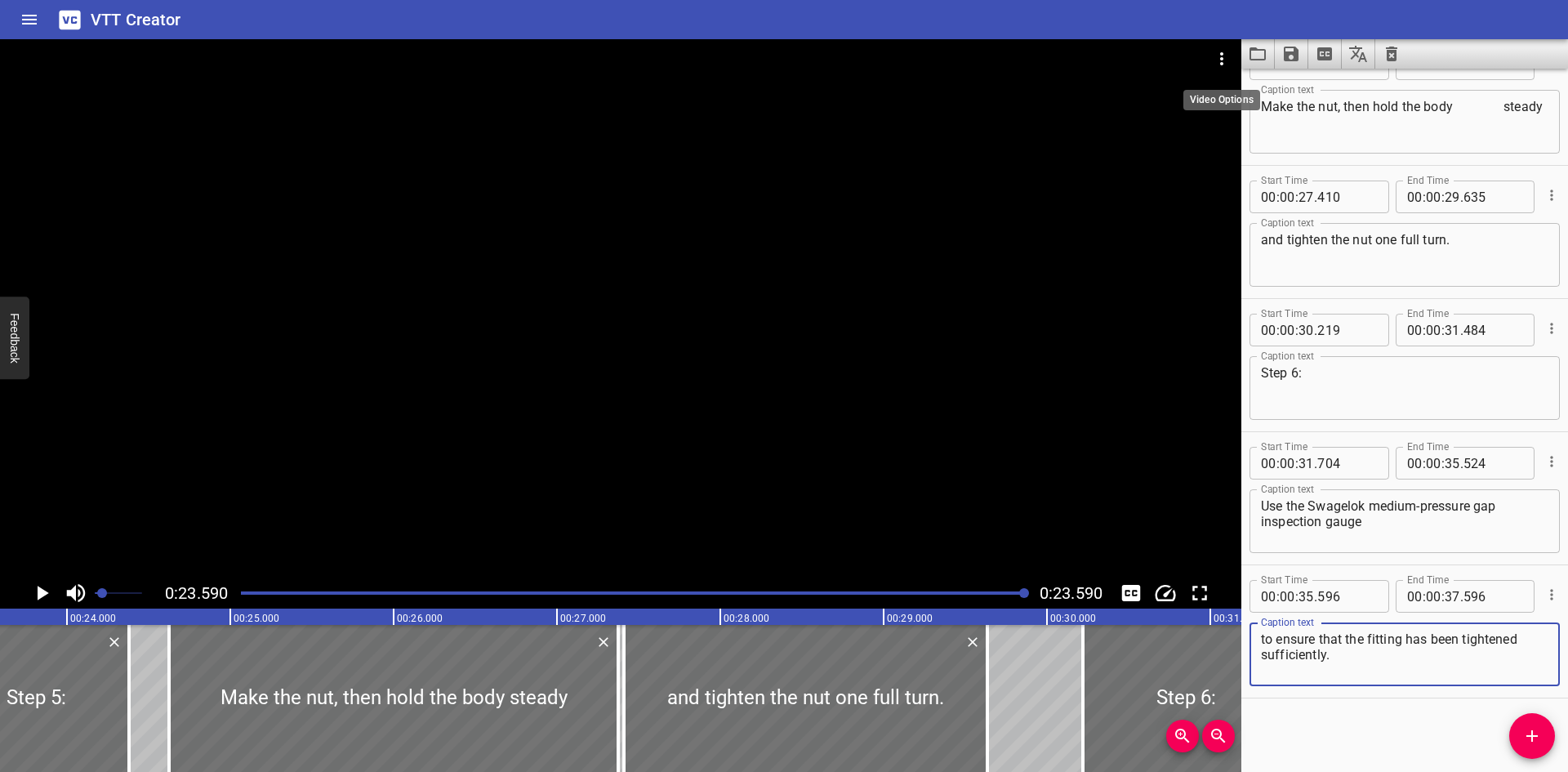
click at [1231, 50] on icon "Video Options" at bounding box center [1222, 59] width 20 height 20
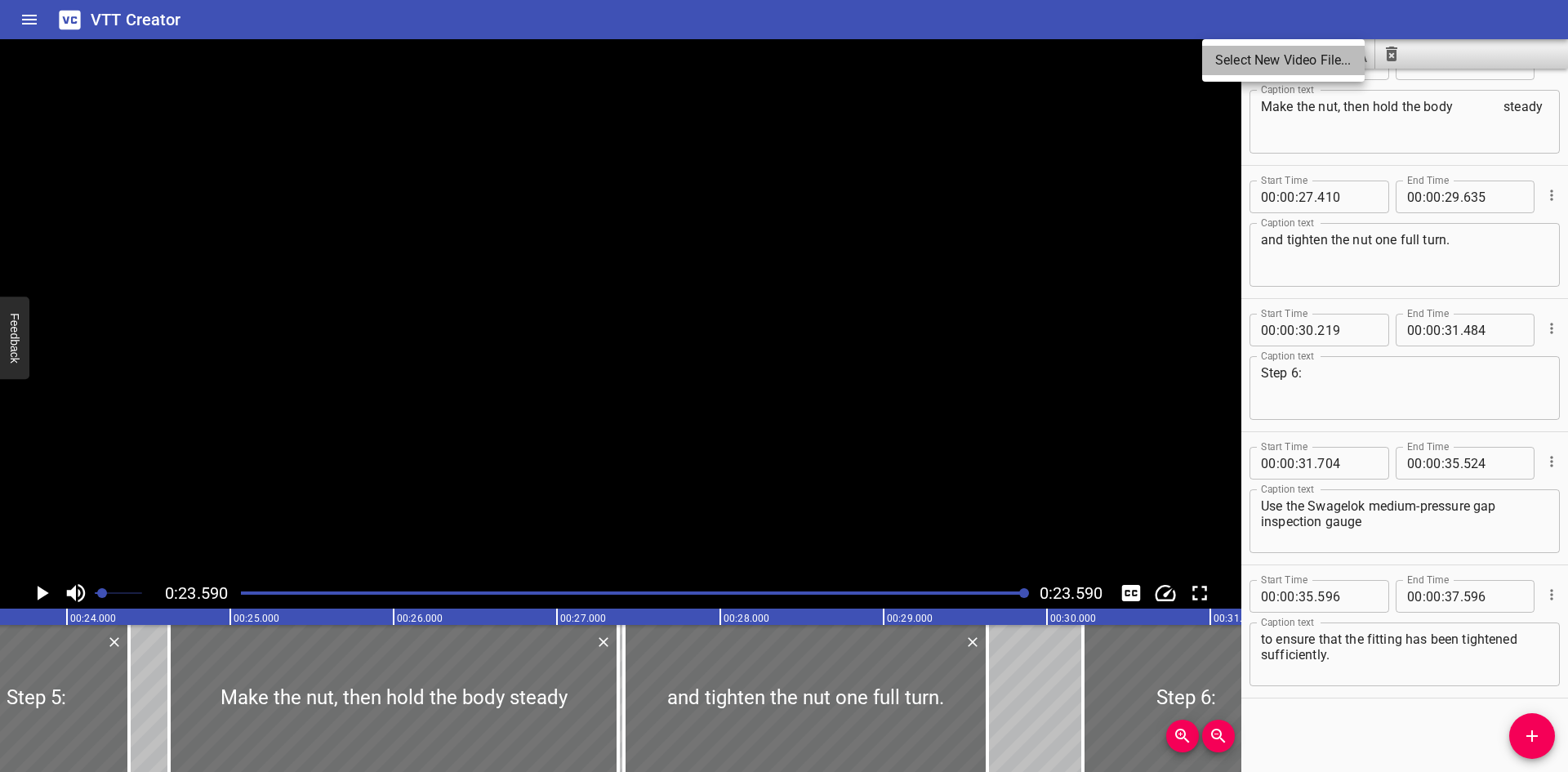
click at [1231, 50] on li "Select New Video File..." at bounding box center [1283, 60] width 162 height 30
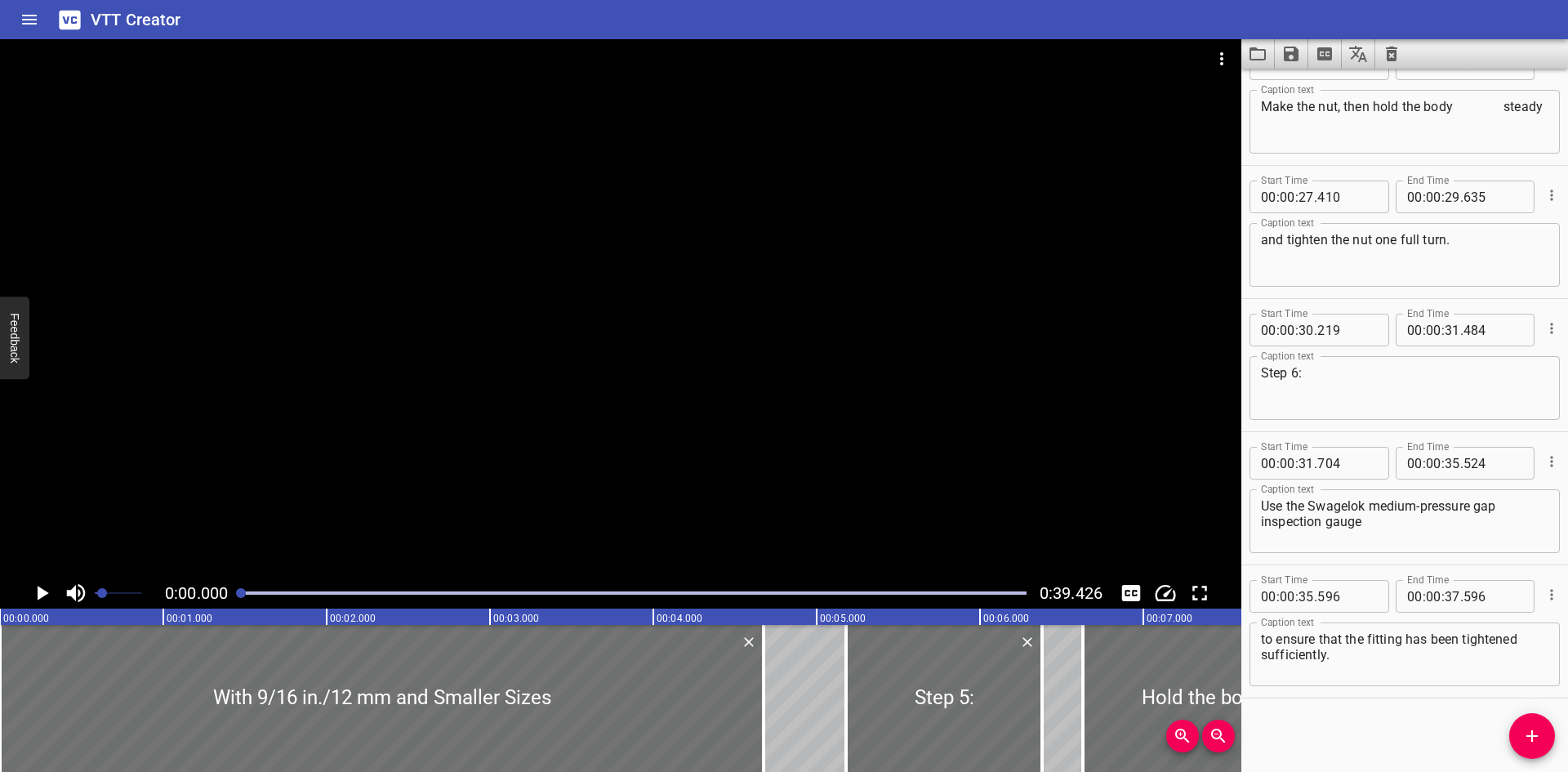
click at [416, 228] on div at bounding box center [620, 309] width 1241 height 539
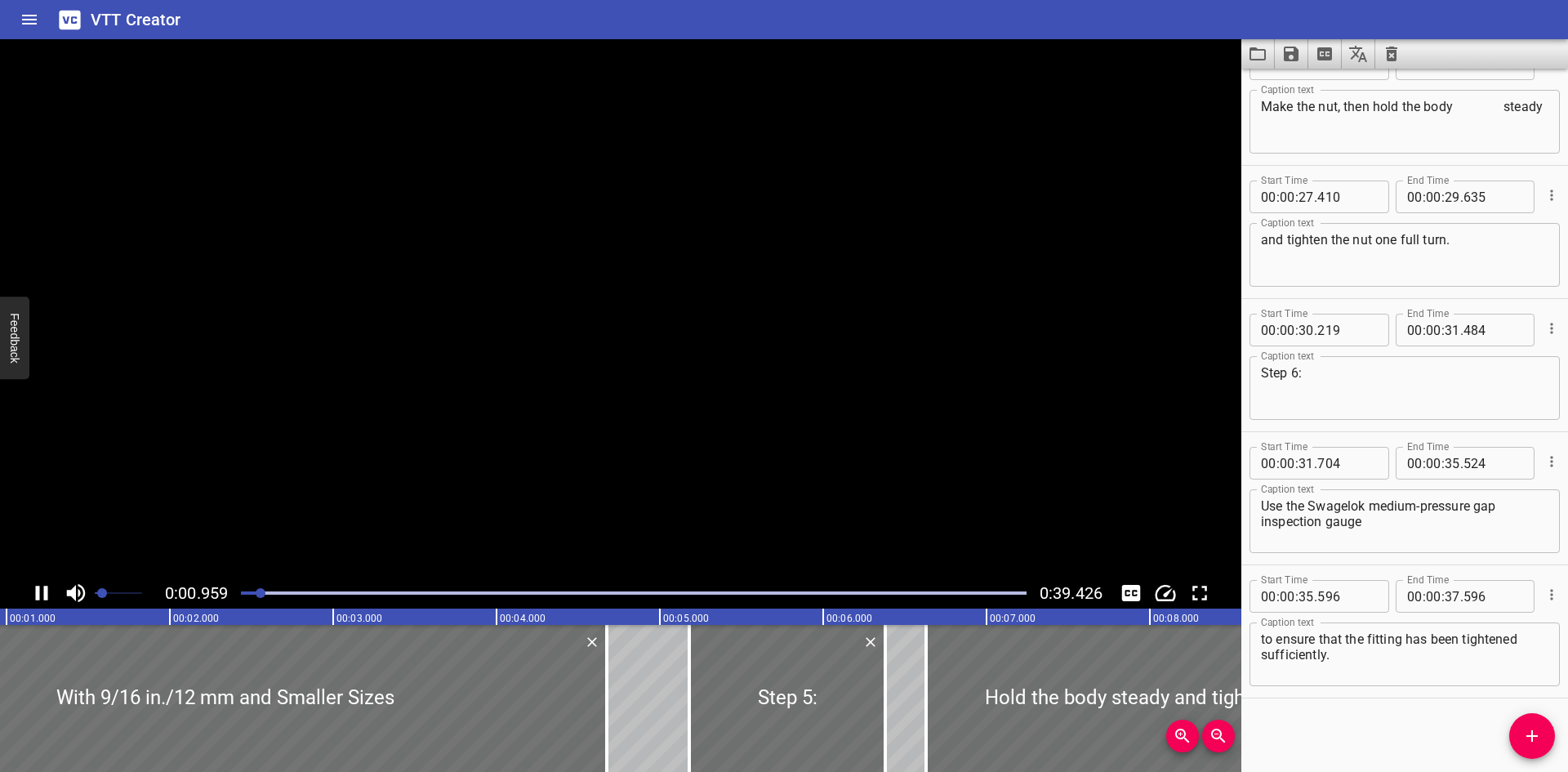
click at [416, 228] on video at bounding box center [620, 309] width 1241 height 539
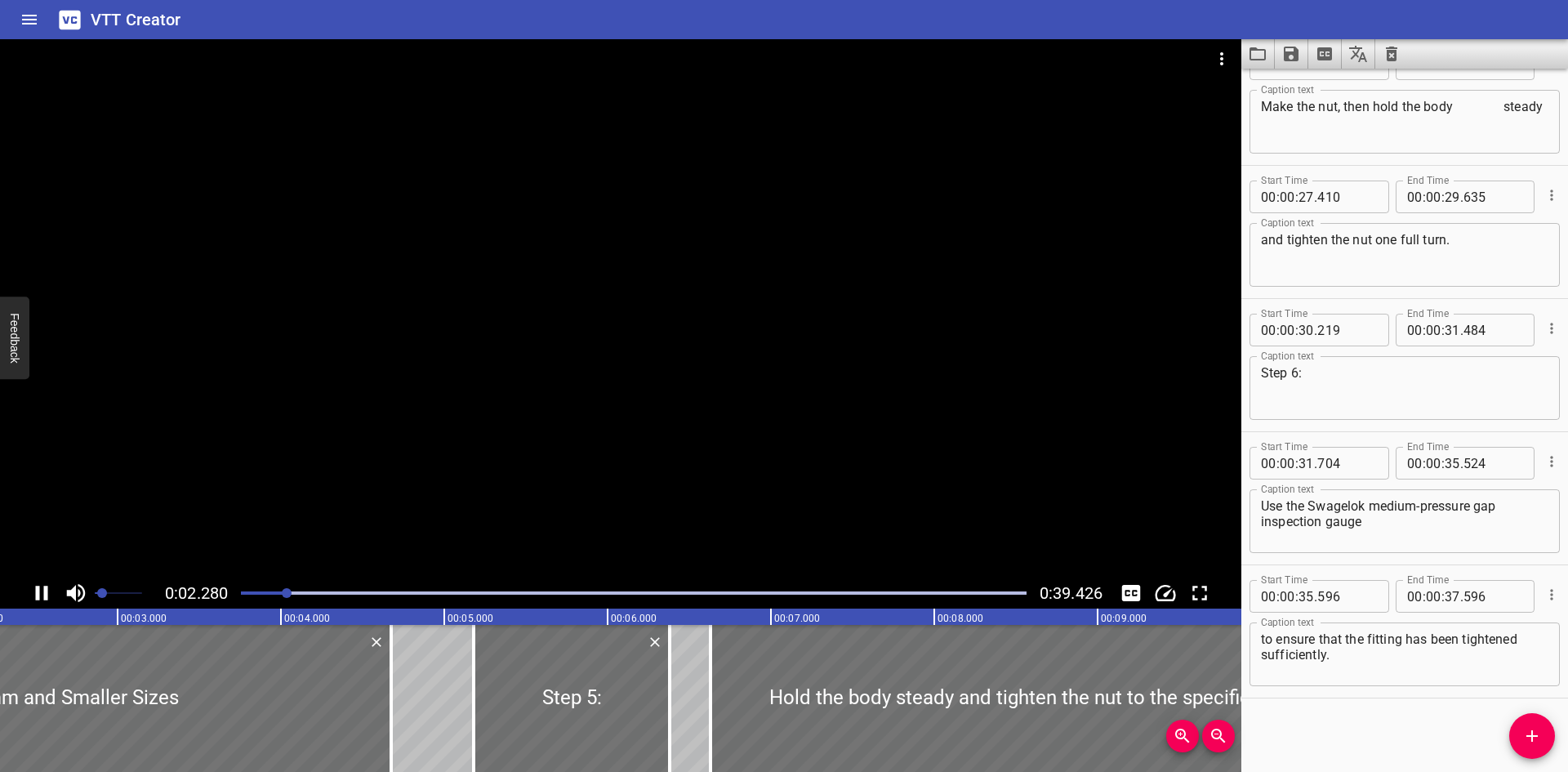
scroll to position [0, 417]
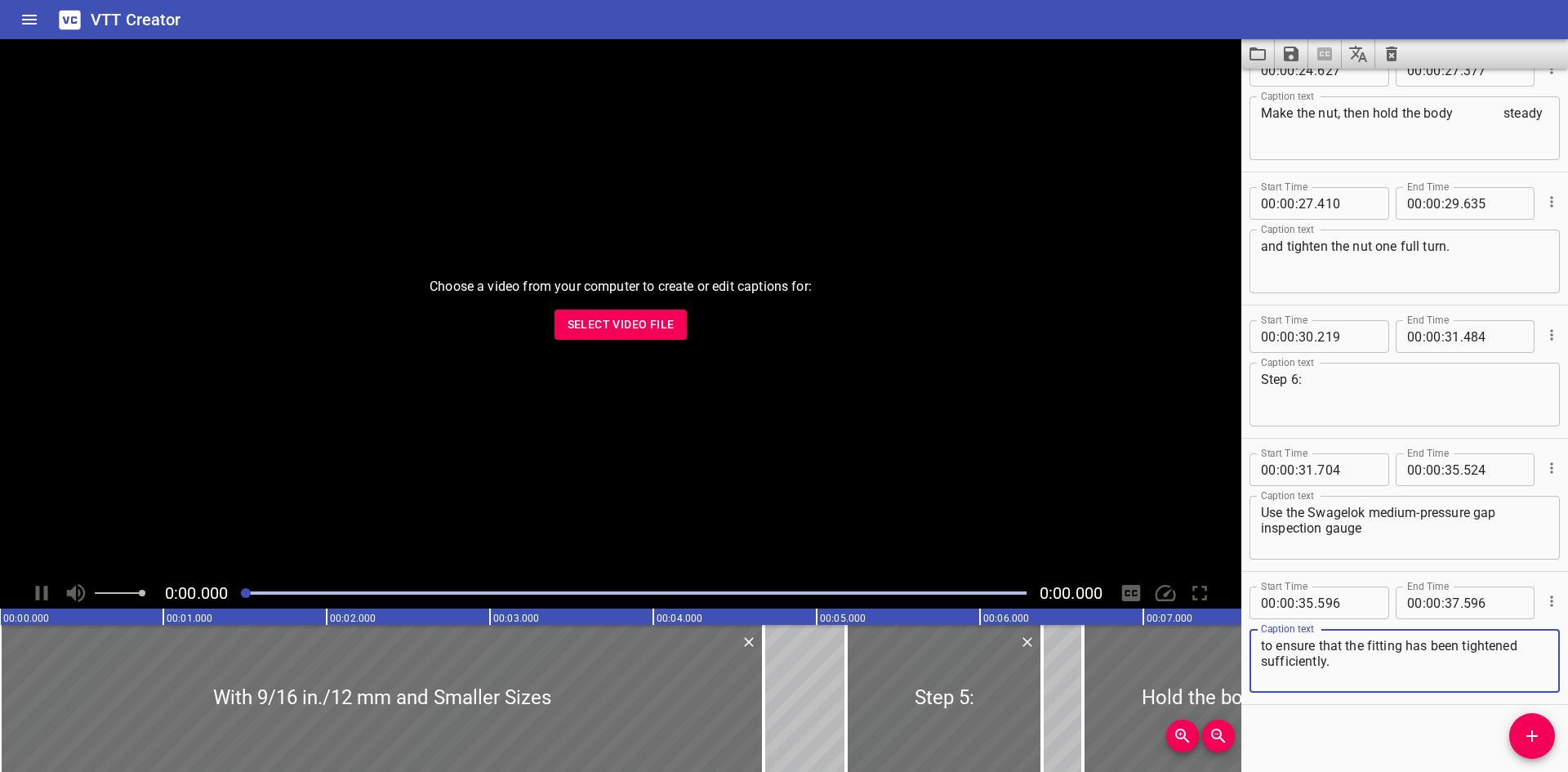
scroll to position [1104, 0]
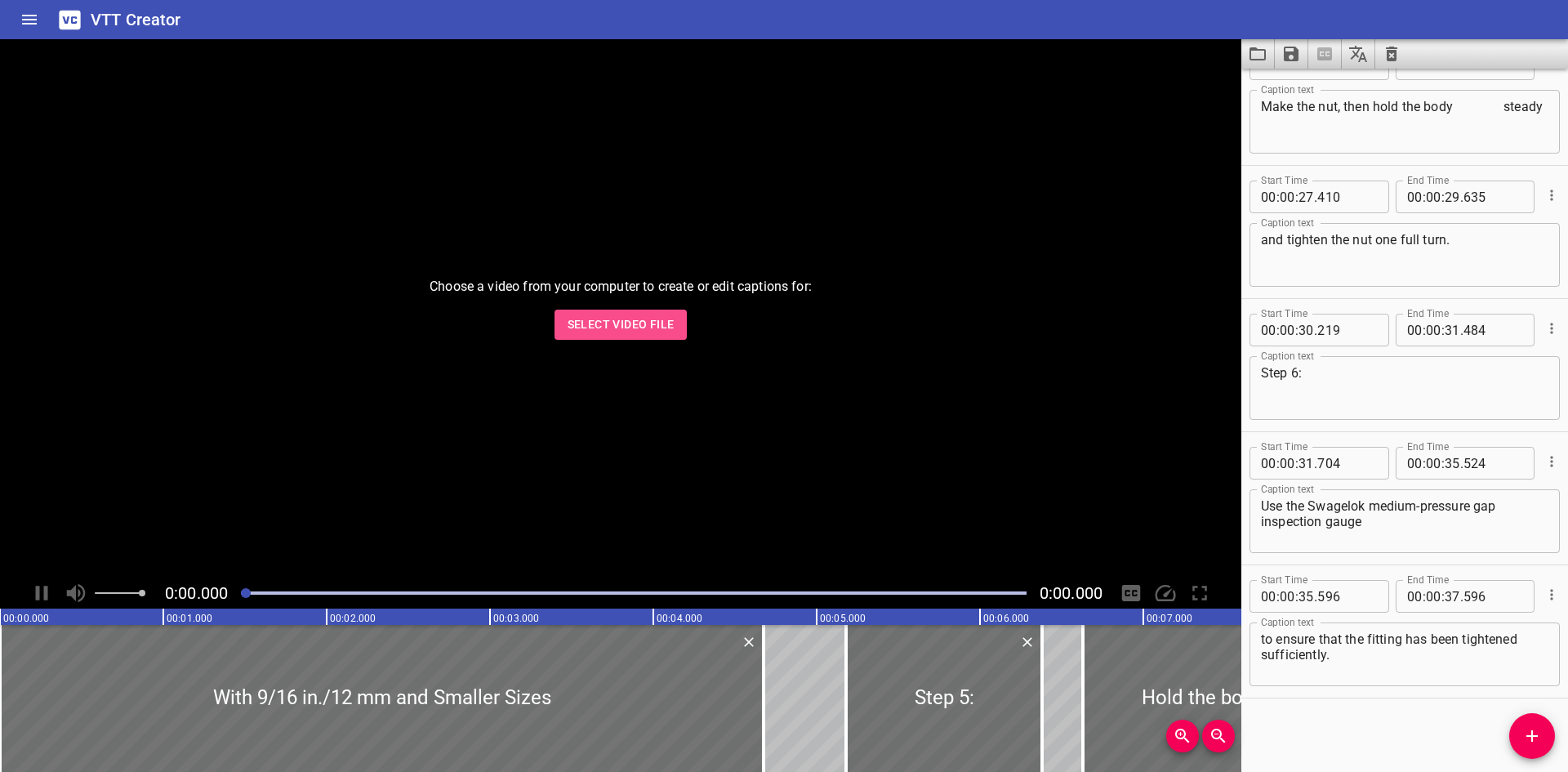
click at [617, 327] on span "Select Video File" at bounding box center [620, 324] width 107 height 21
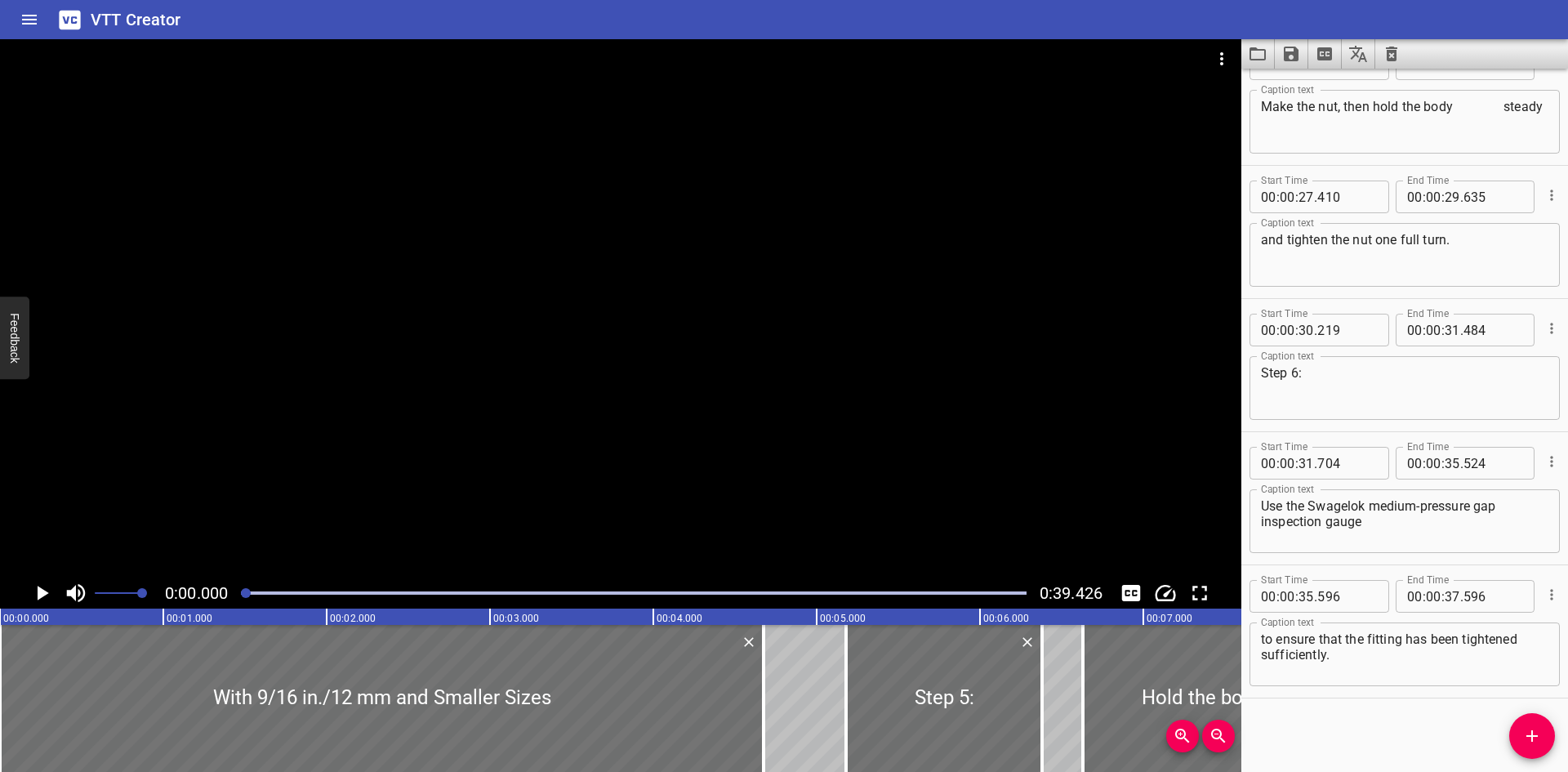
click at [1022, 450] on div at bounding box center [620, 309] width 1241 height 539
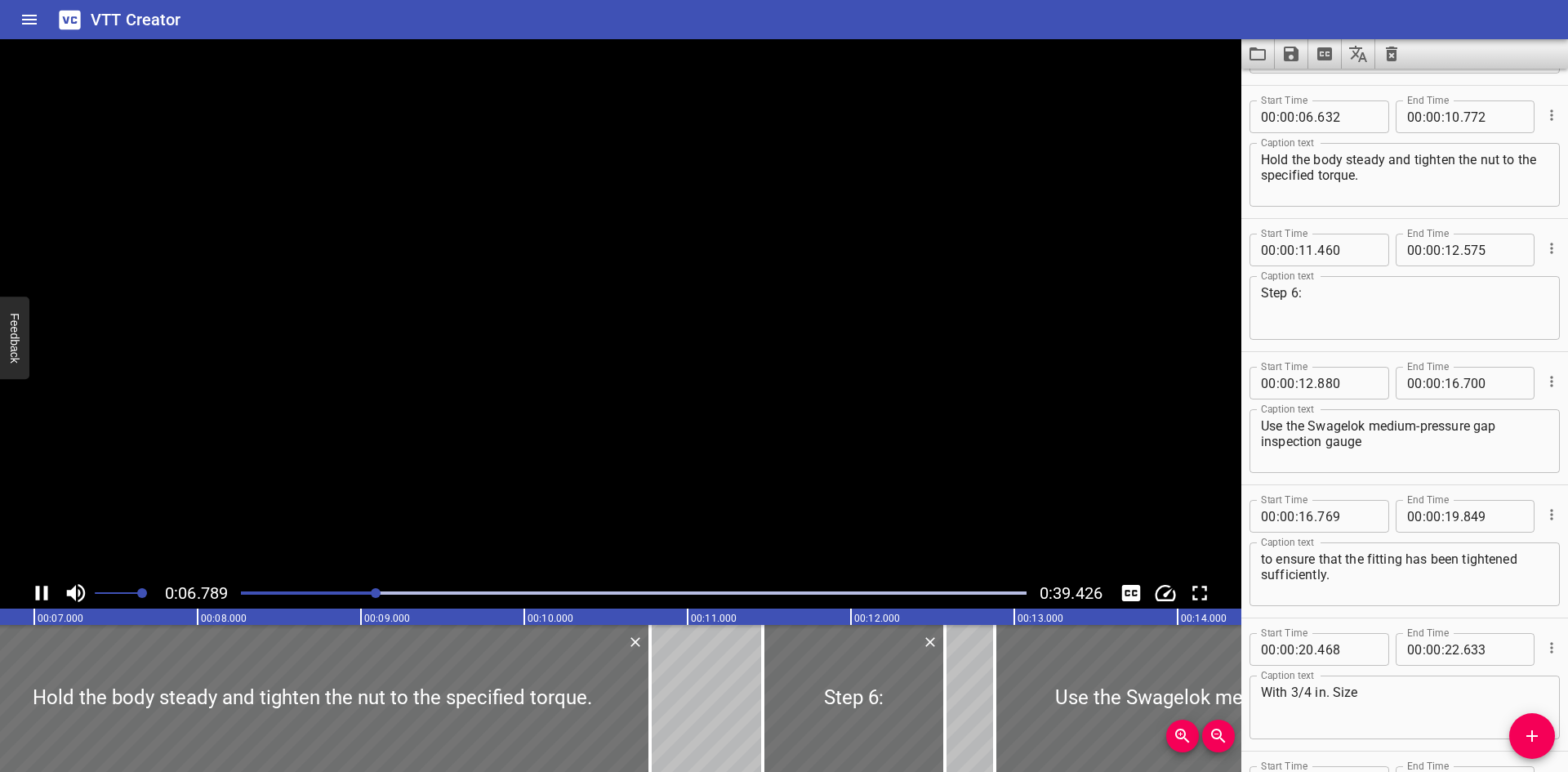
scroll to position [267, 0]
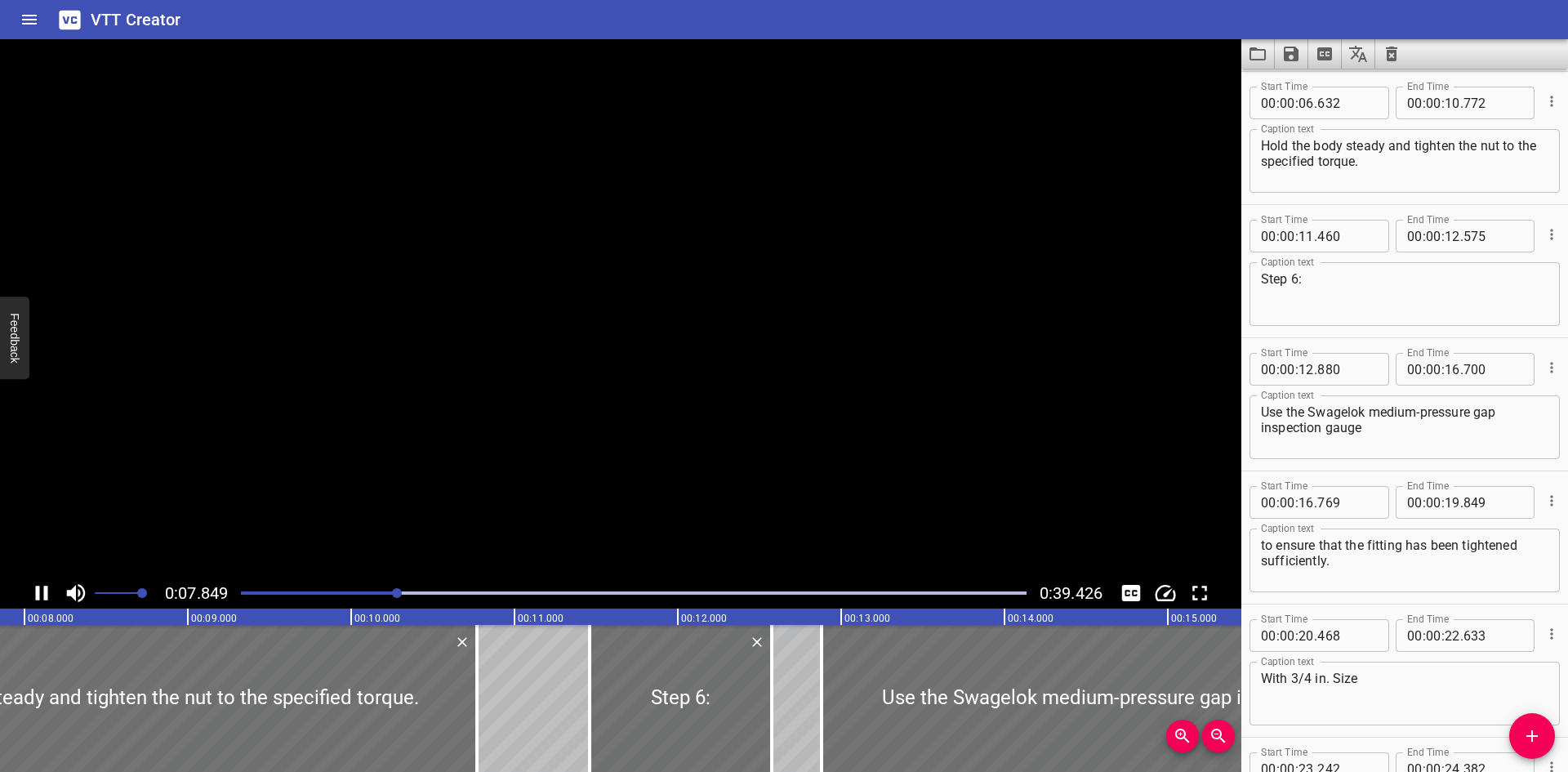
click at [1012, 351] on video at bounding box center [620, 309] width 1241 height 539
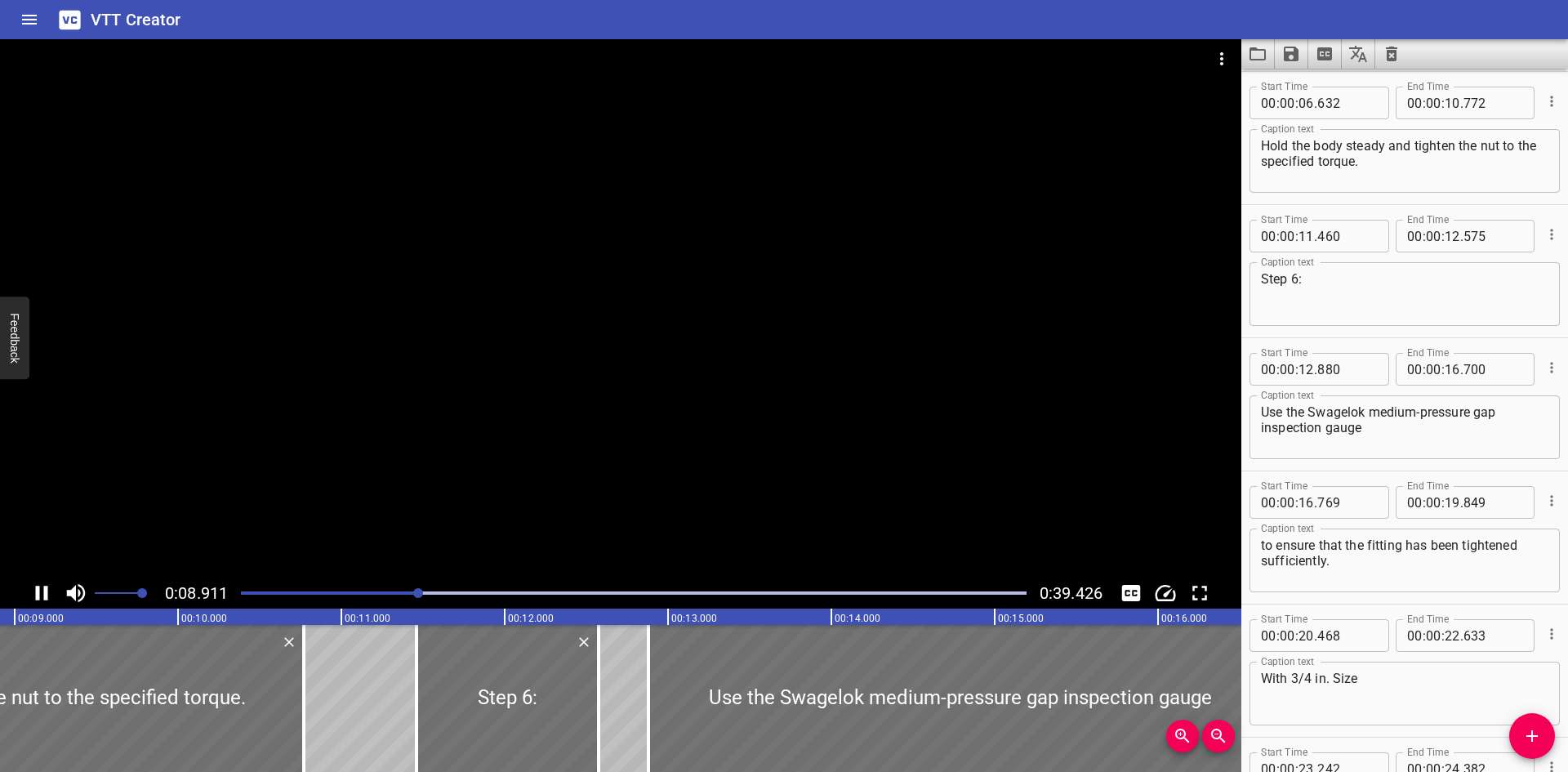
click at [1003, 358] on div at bounding box center [620, 309] width 1241 height 539
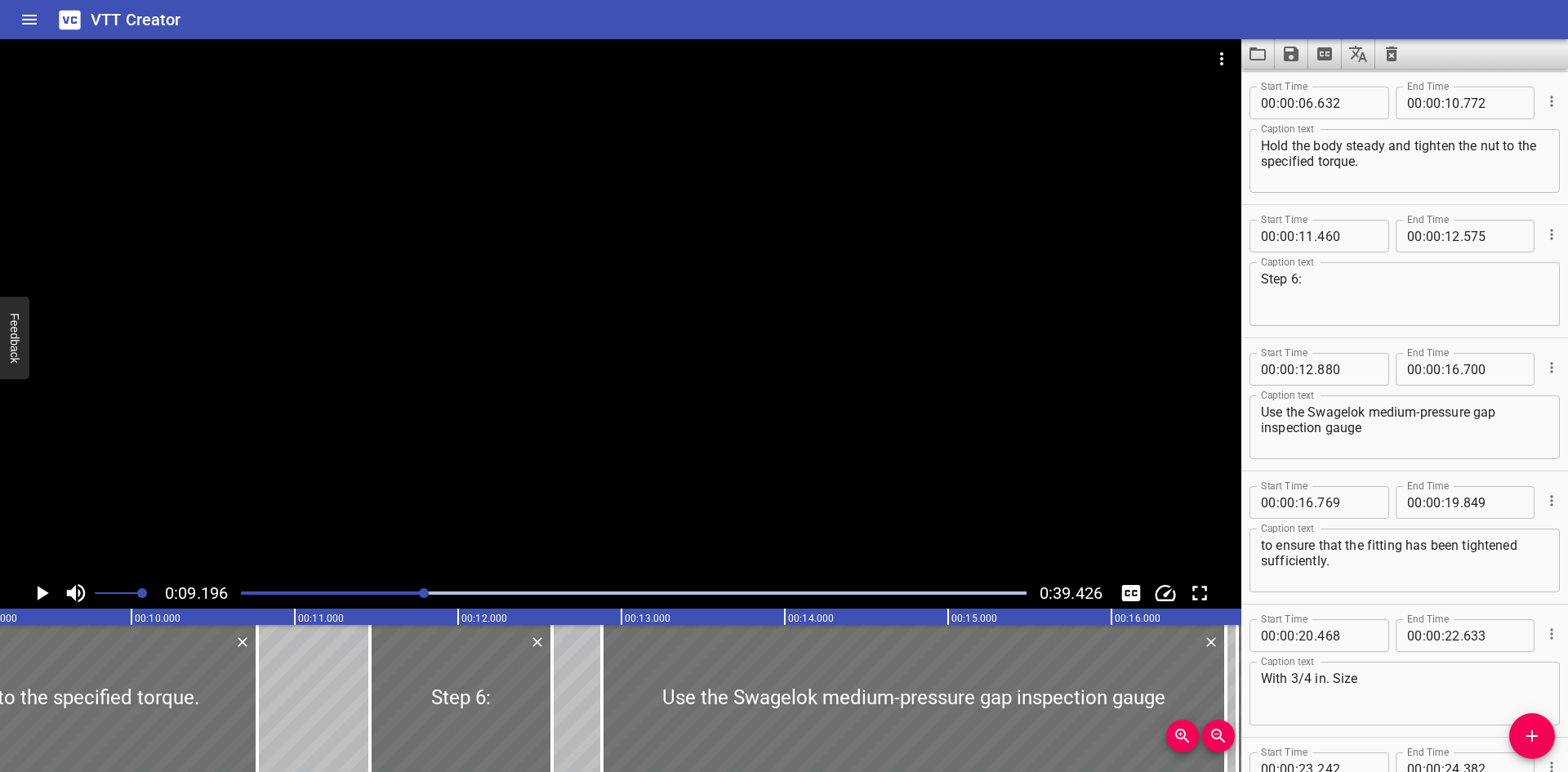
drag, startPoint x: 650, startPoint y: 390, endPoint x: 646, endPoint y: 399, distance: 9.8
click at [647, 396] on div at bounding box center [620, 309] width 1241 height 539
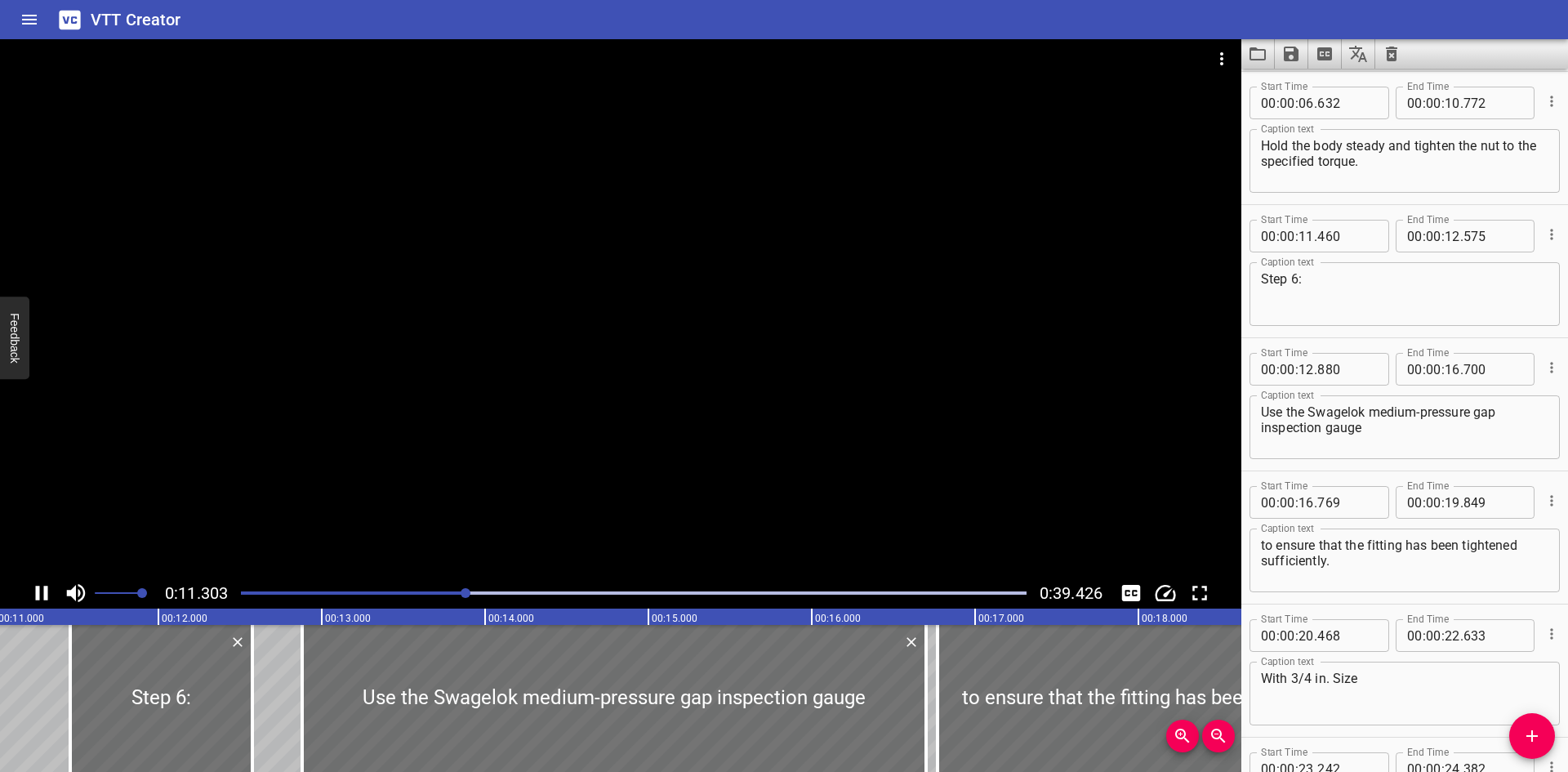
scroll to position [0, 1847]
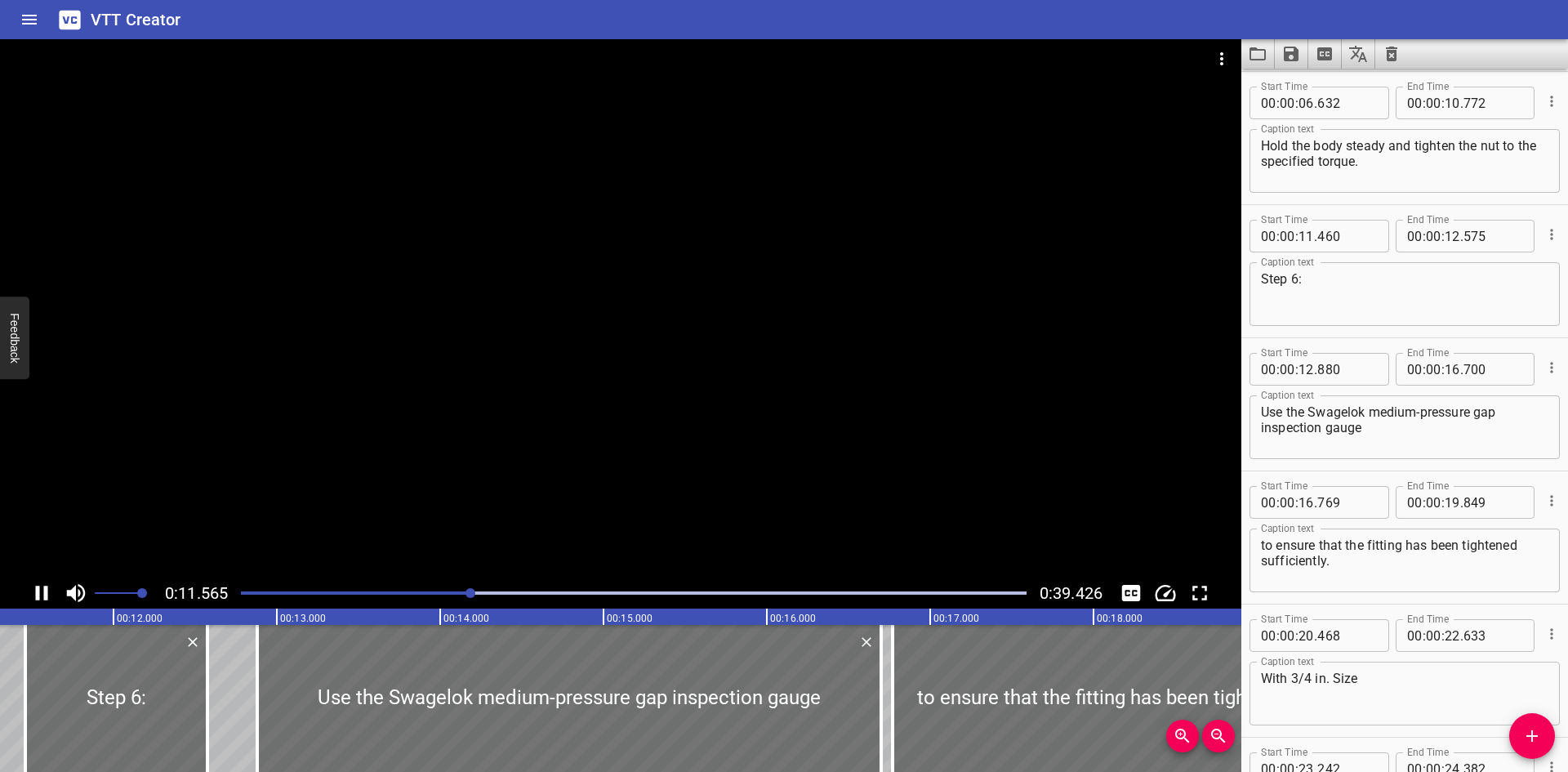
click at [639, 404] on div at bounding box center [620, 309] width 1241 height 539
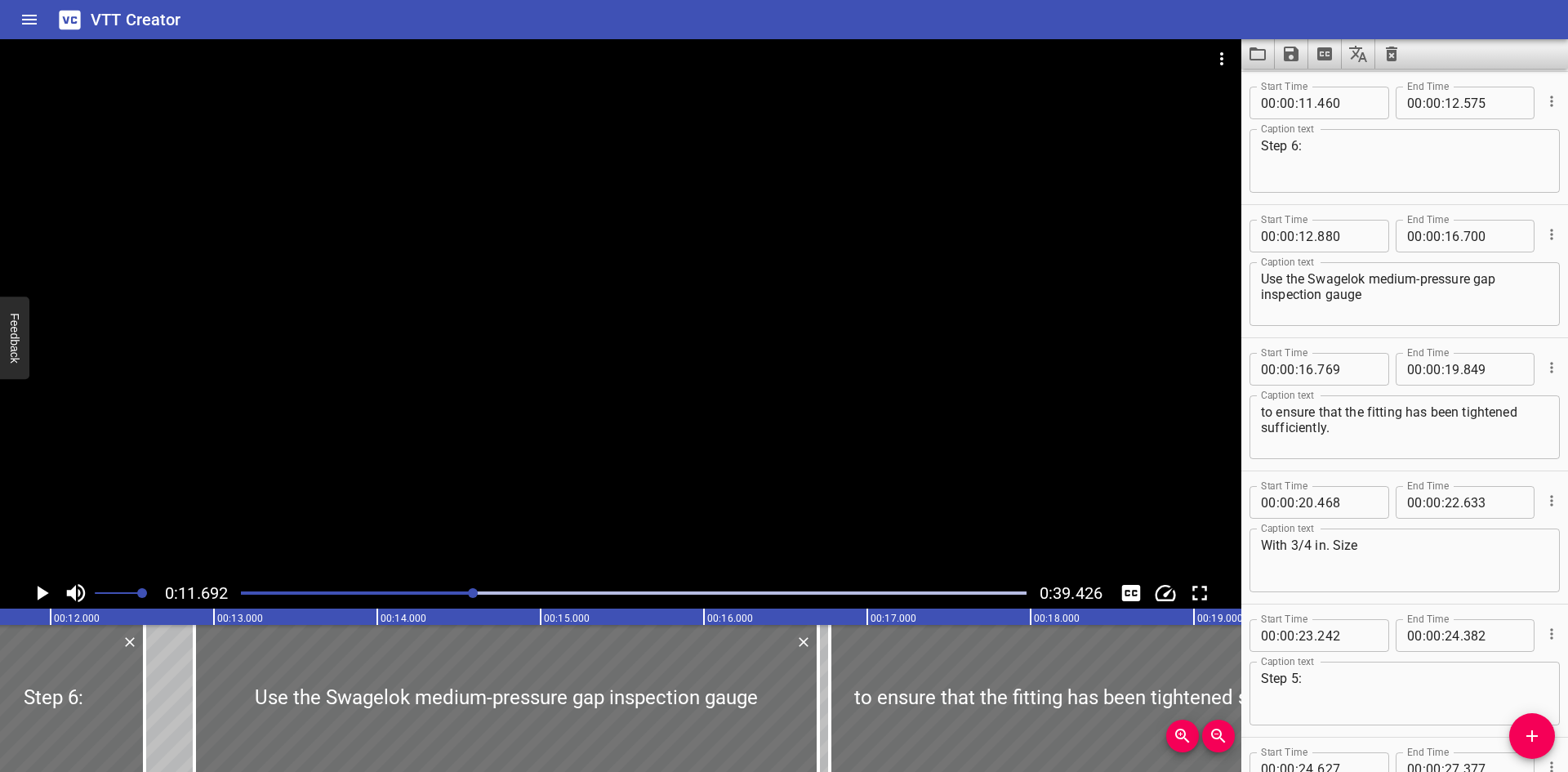
click at [402, 257] on div at bounding box center [620, 309] width 1241 height 539
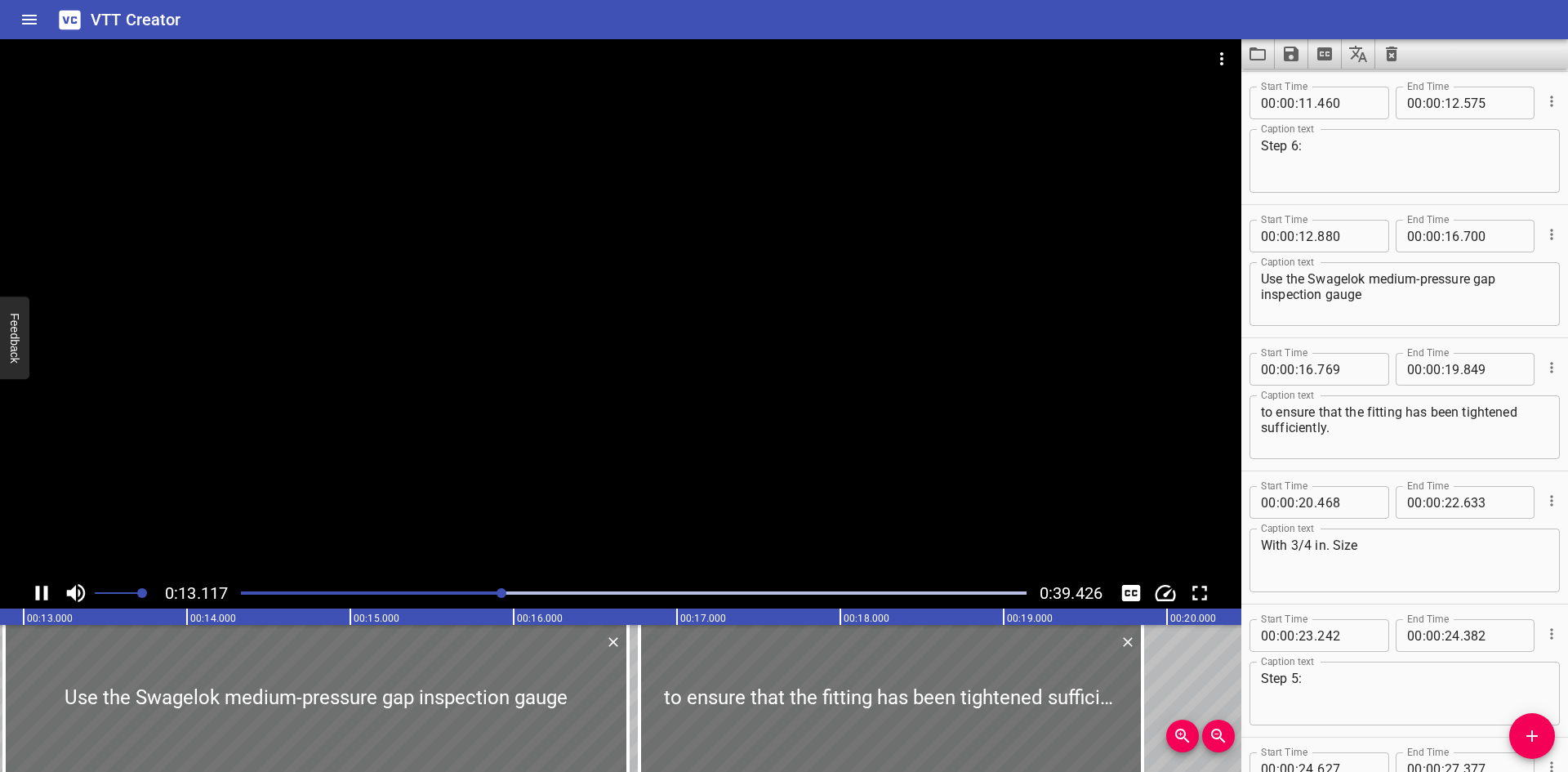
scroll to position [532, 0]
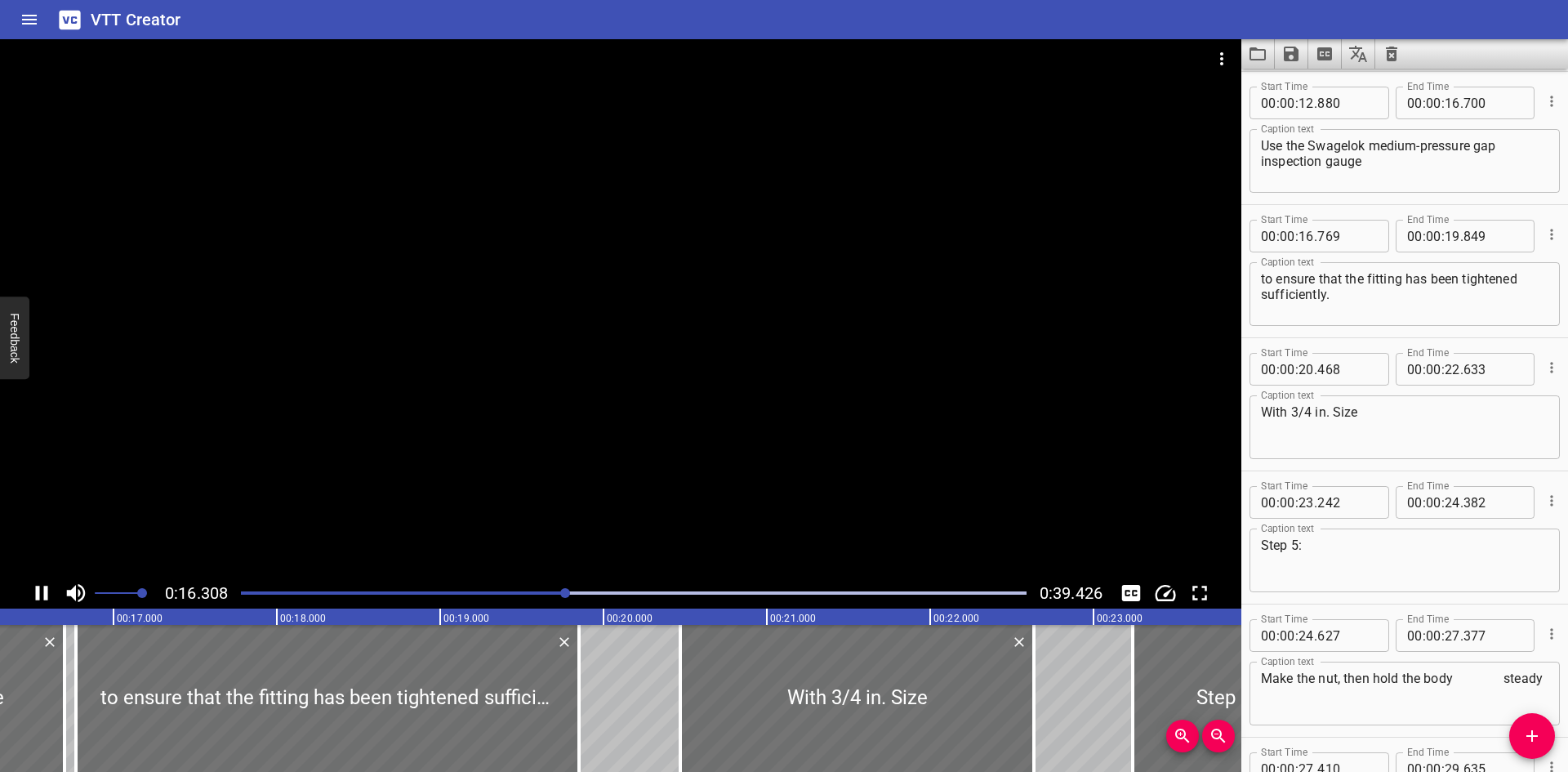
click at [412, 249] on div at bounding box center [620, 309] width 1241 height 539
